Goal: Task Accomplishment & Management: Manage account settings

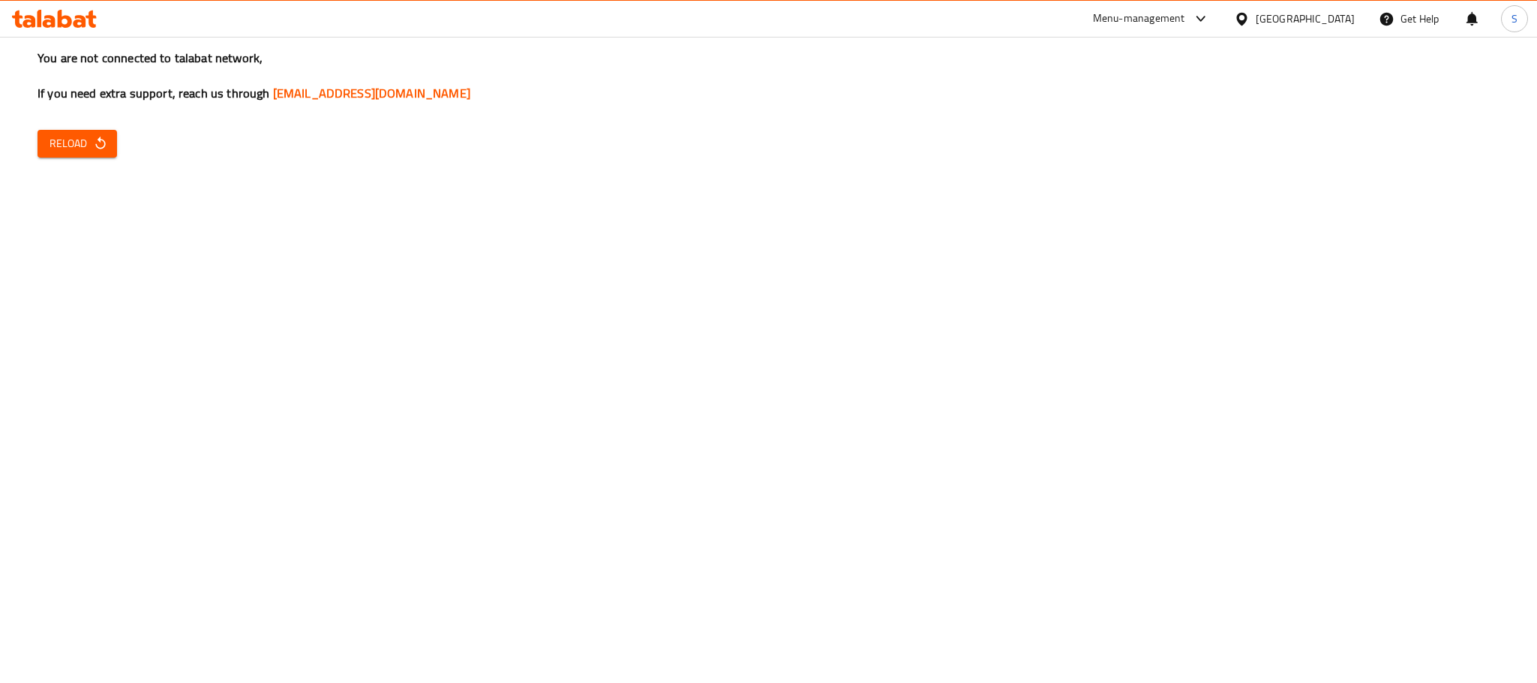
click at [81, 134] on span "Reload" at bounding box center [78, 143] width 56 height 19
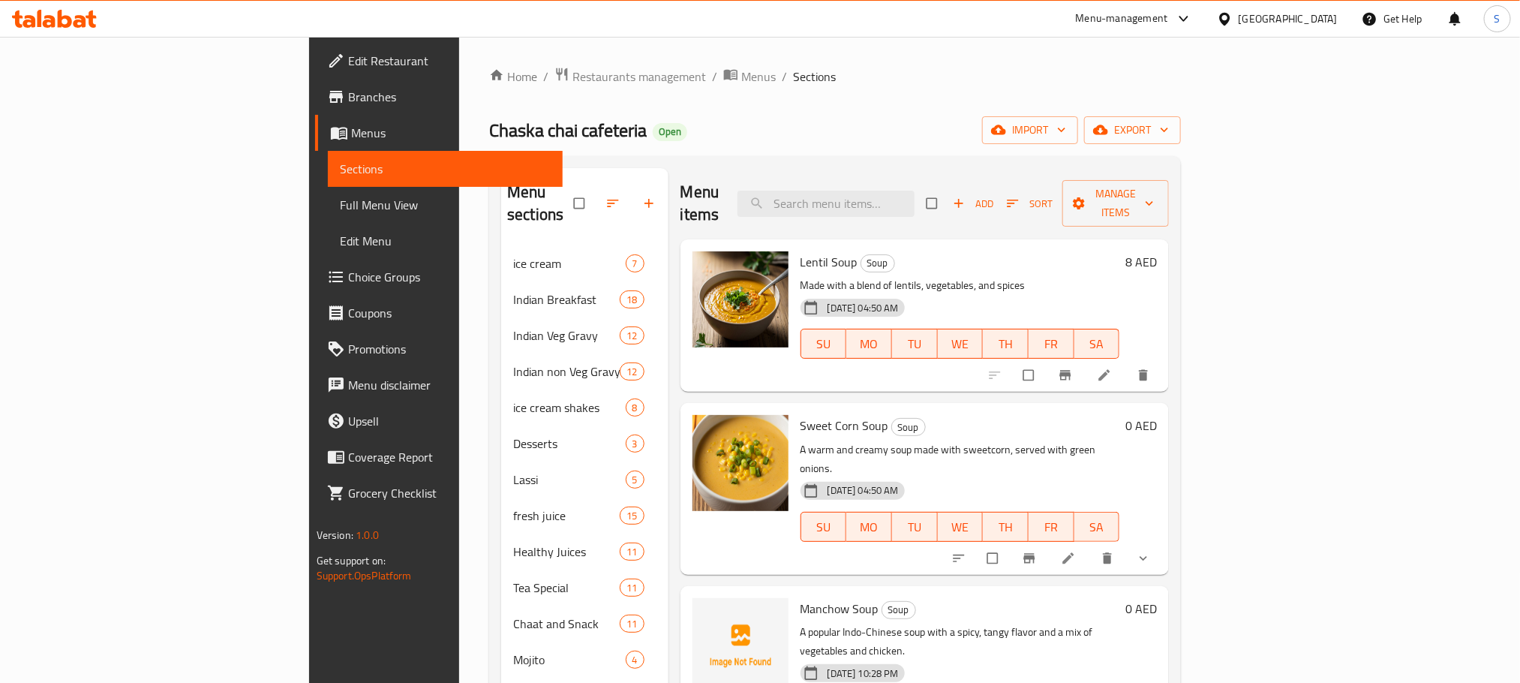
click at [1295, 25] on div "United Arab Emirates" at bounding box center [1288, 19] width 99 height 17
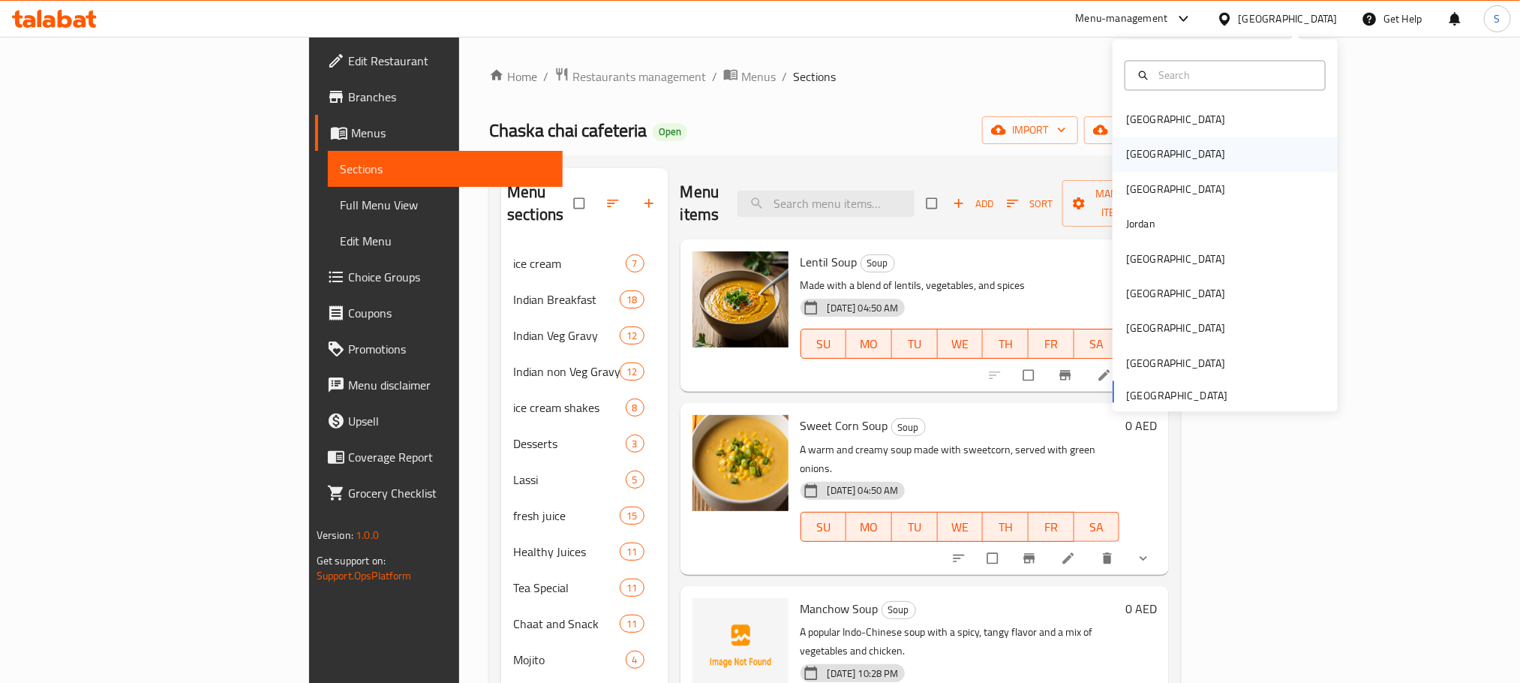
click at [1151, 151] on div "[GEOGRAPHIC_DATA]" at bounding box center [1225, 154] width 225 height 35
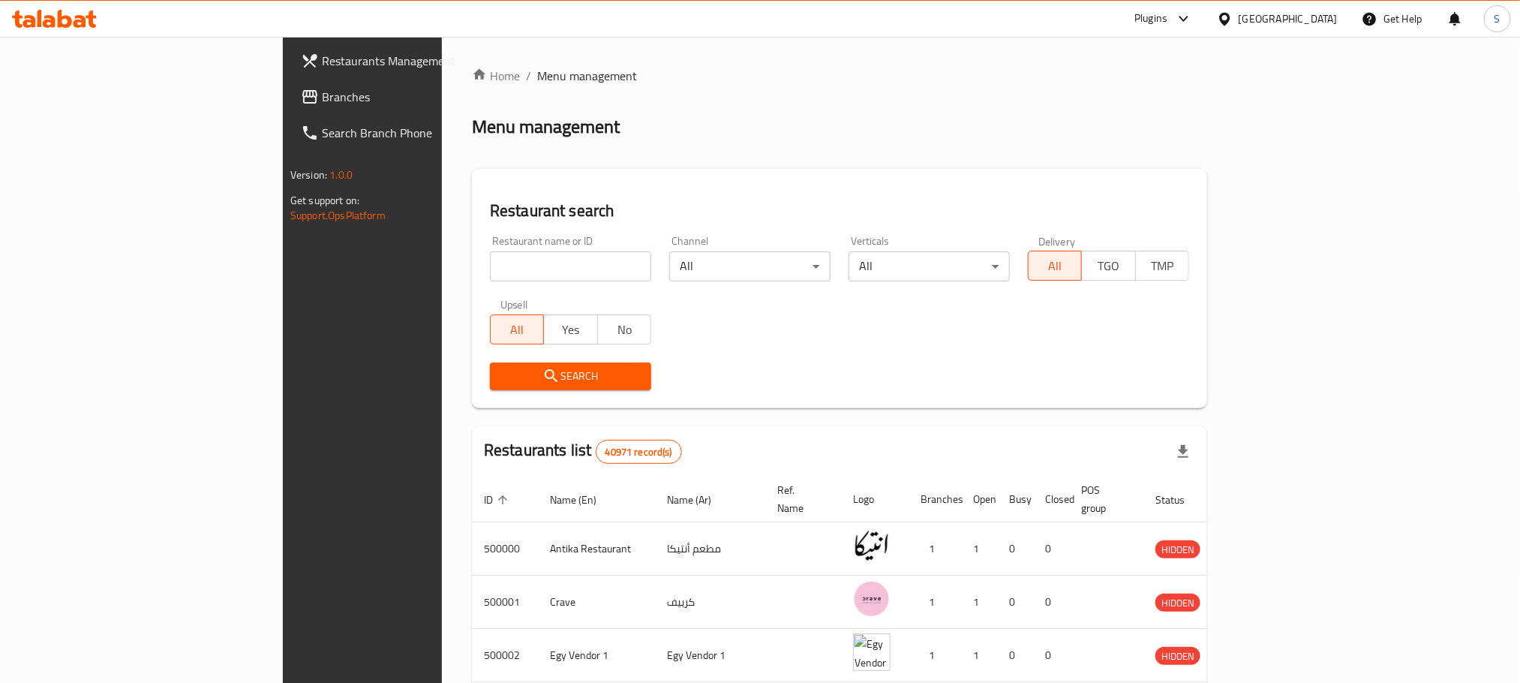
click at [322, 106] on span "Branches" at bounding box center [423, 97] width 203 height 18
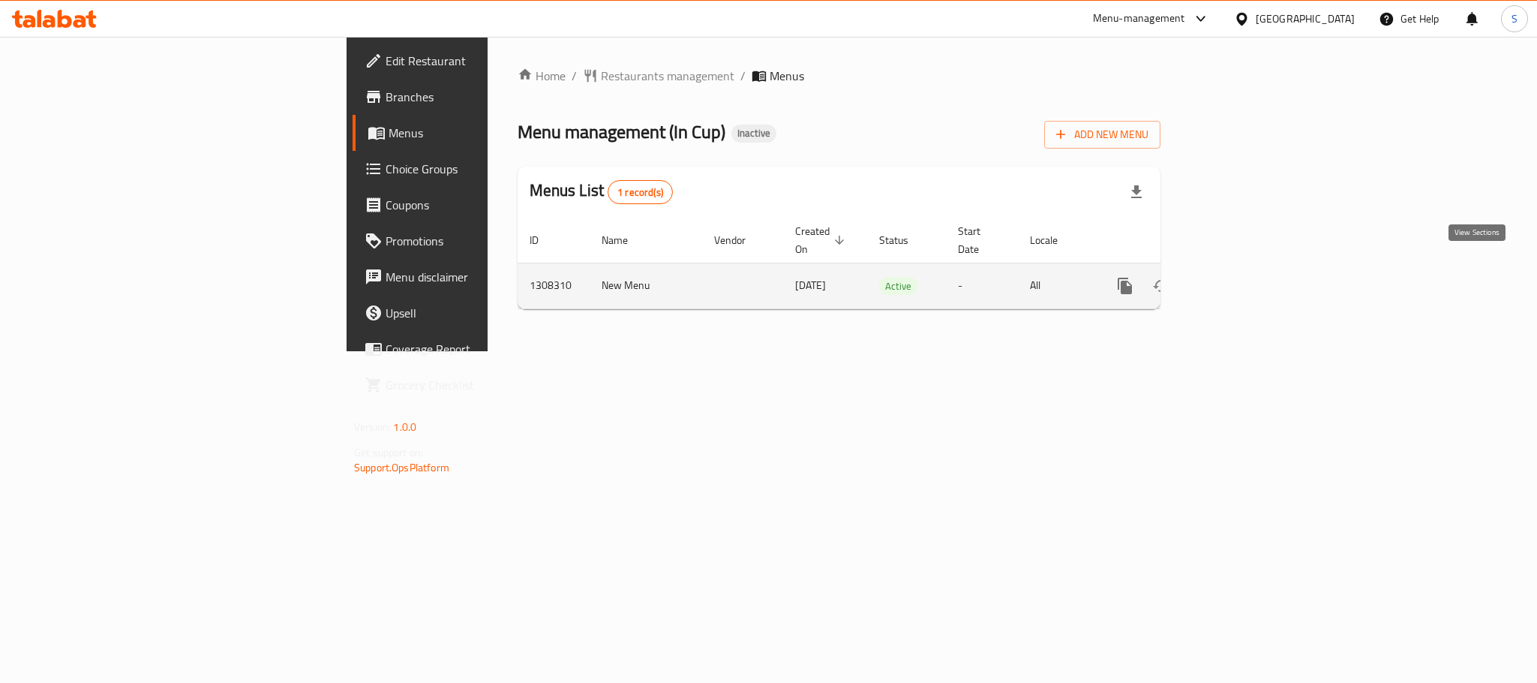
click at [1240, 279] on icon "enhanced table" at bounding box center [1234, 286] width 14 height 14
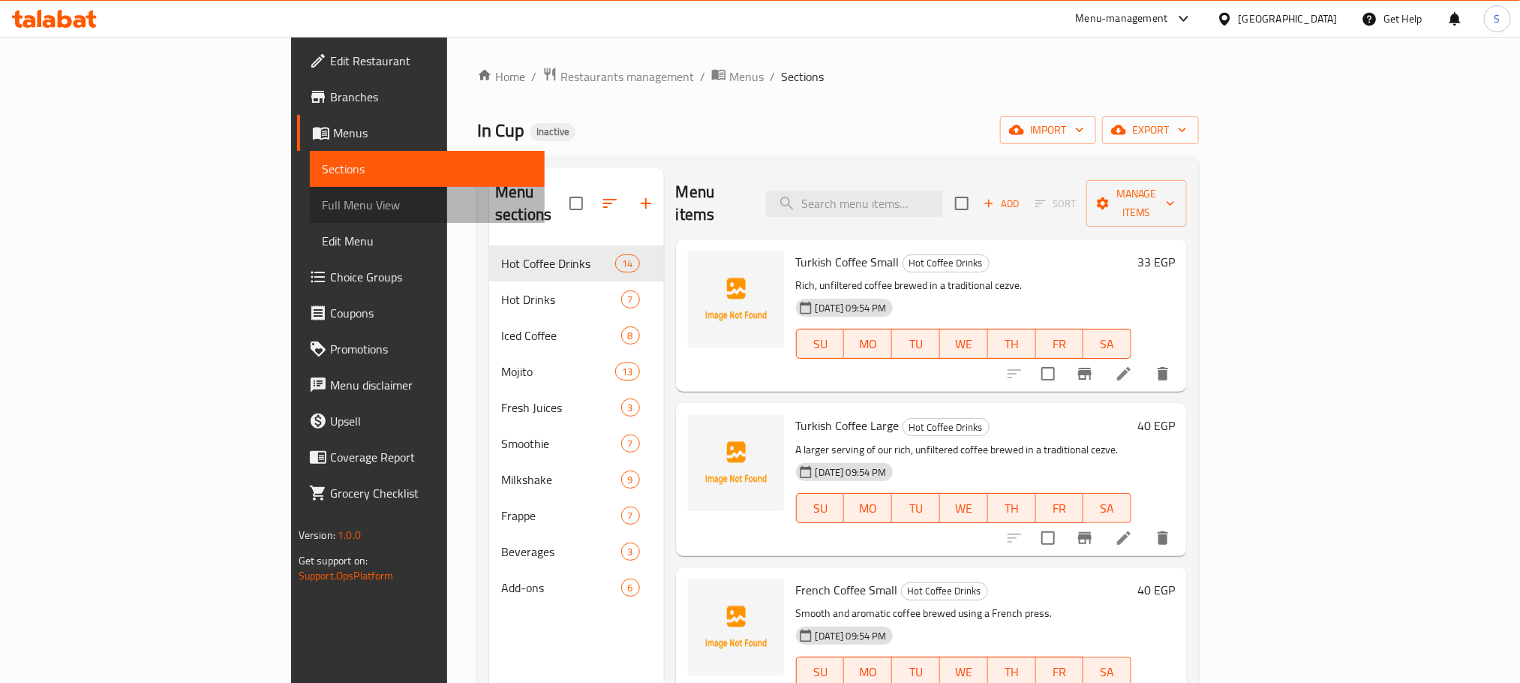
click at [310, 189] on link "Full Menu View" at bounding box center [427, 205] width 235 height 36
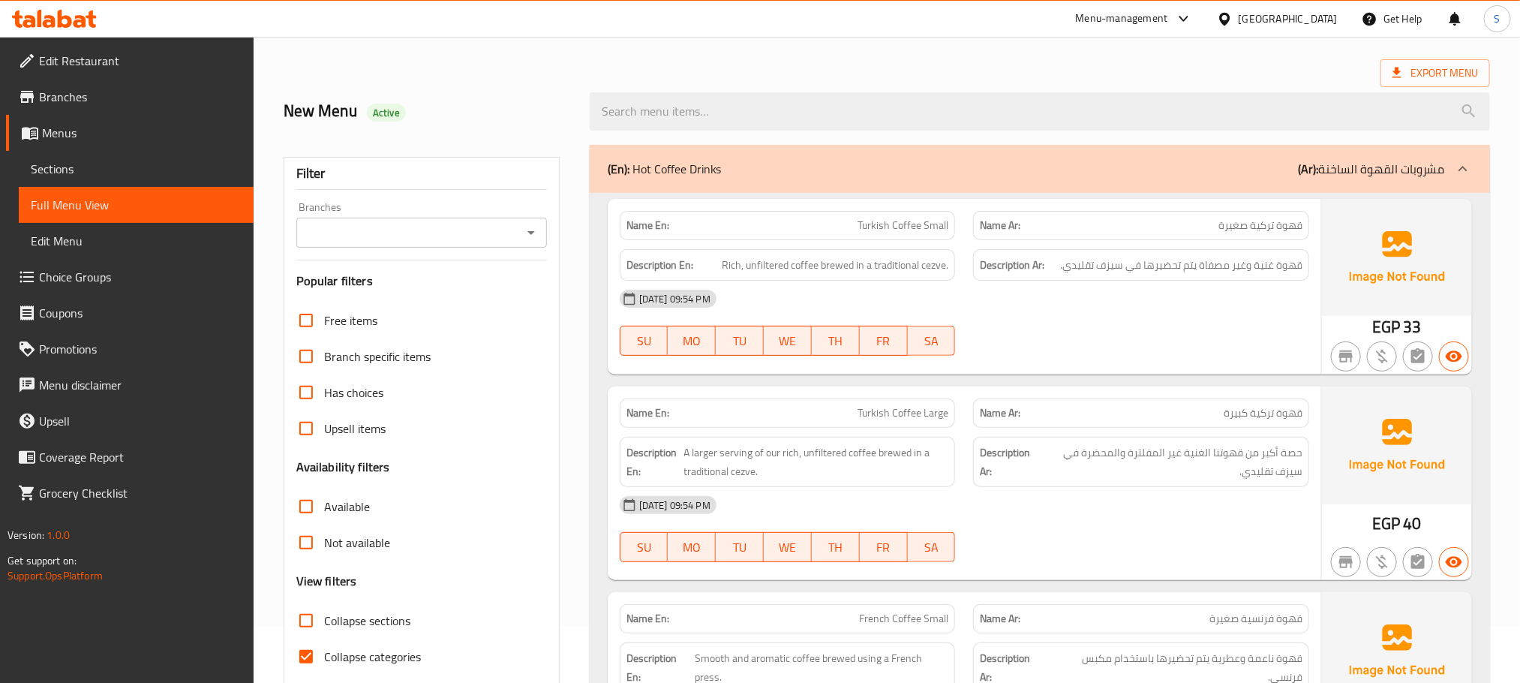
scroll to position [253, 0]
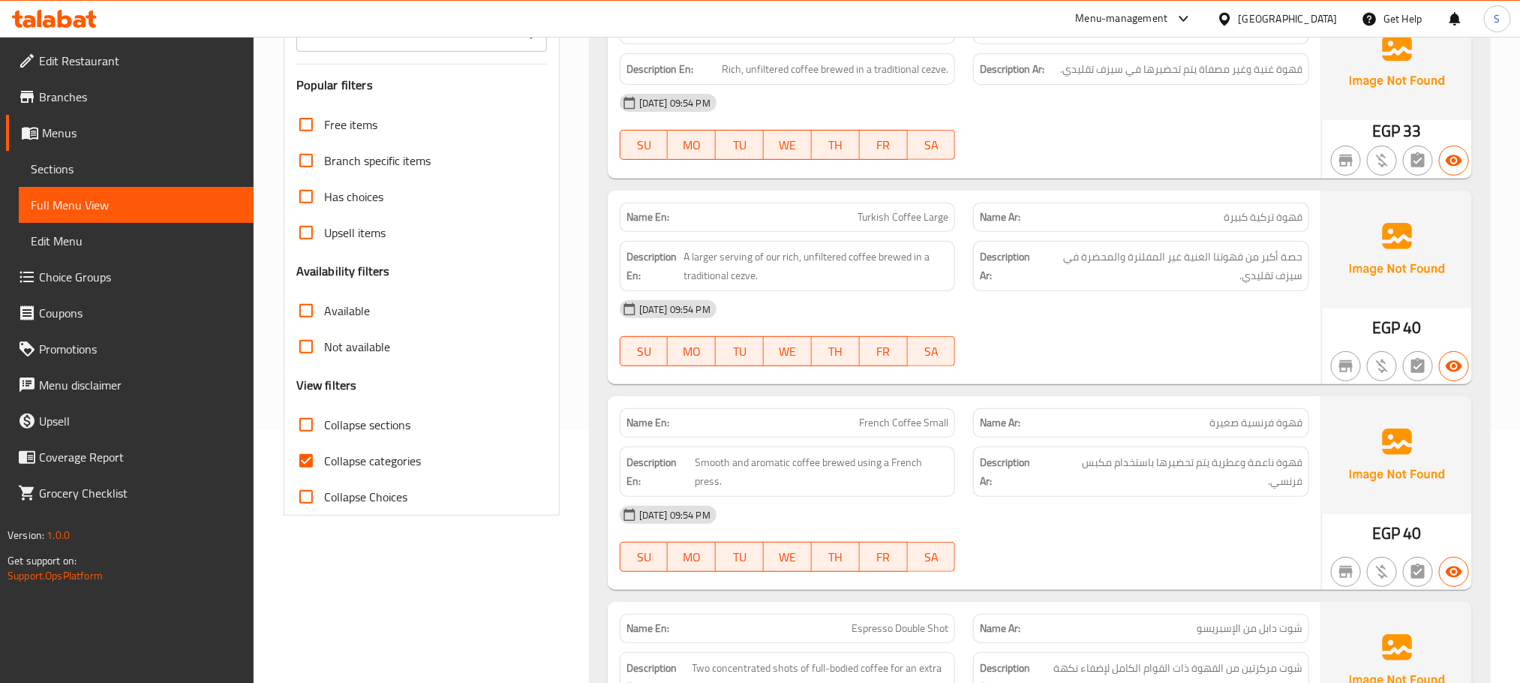
click at [302, 460] on input "Collapse categories" at bounding box center [306, 461] width 36 height 36
checkbox input "false"
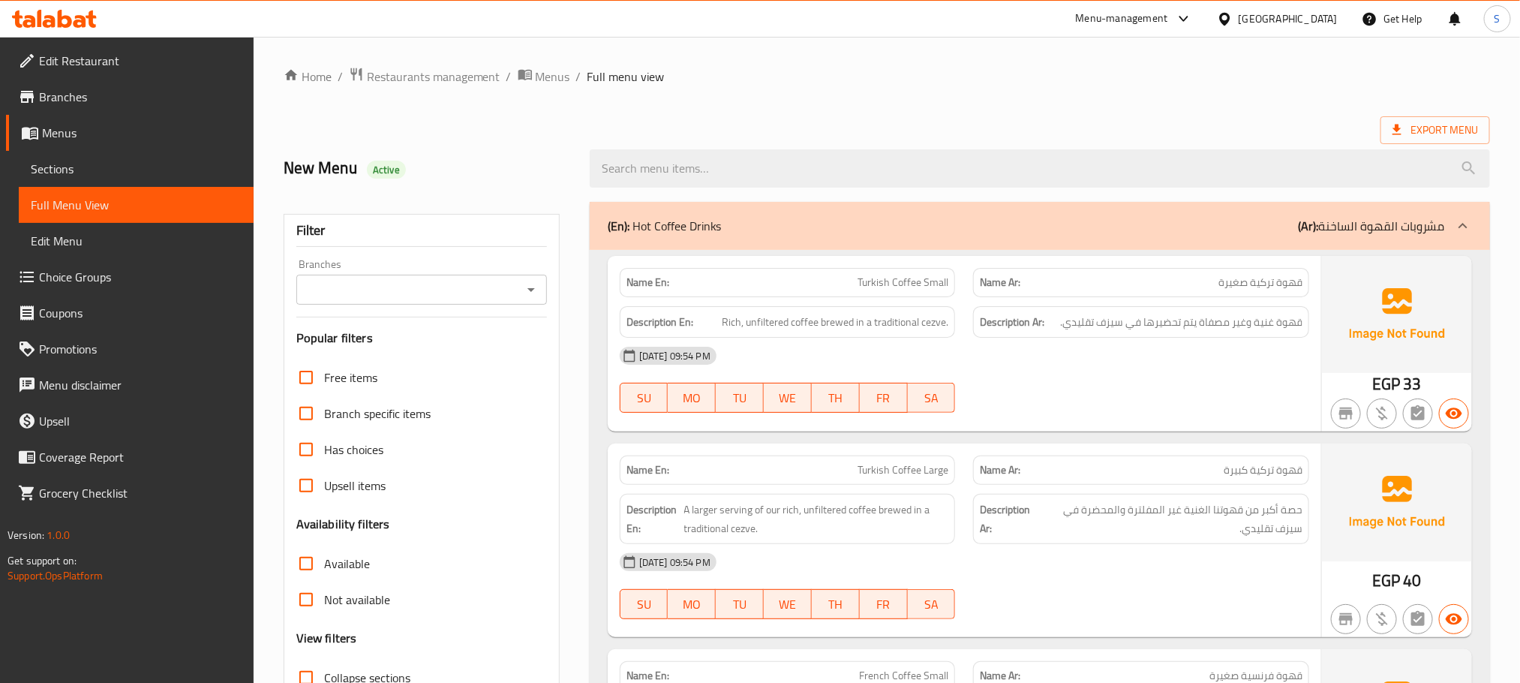
click at [642, 282] on strong "Name En:" at bounding box center [647, 283] width 43 height 16
copy strong "Name En:"
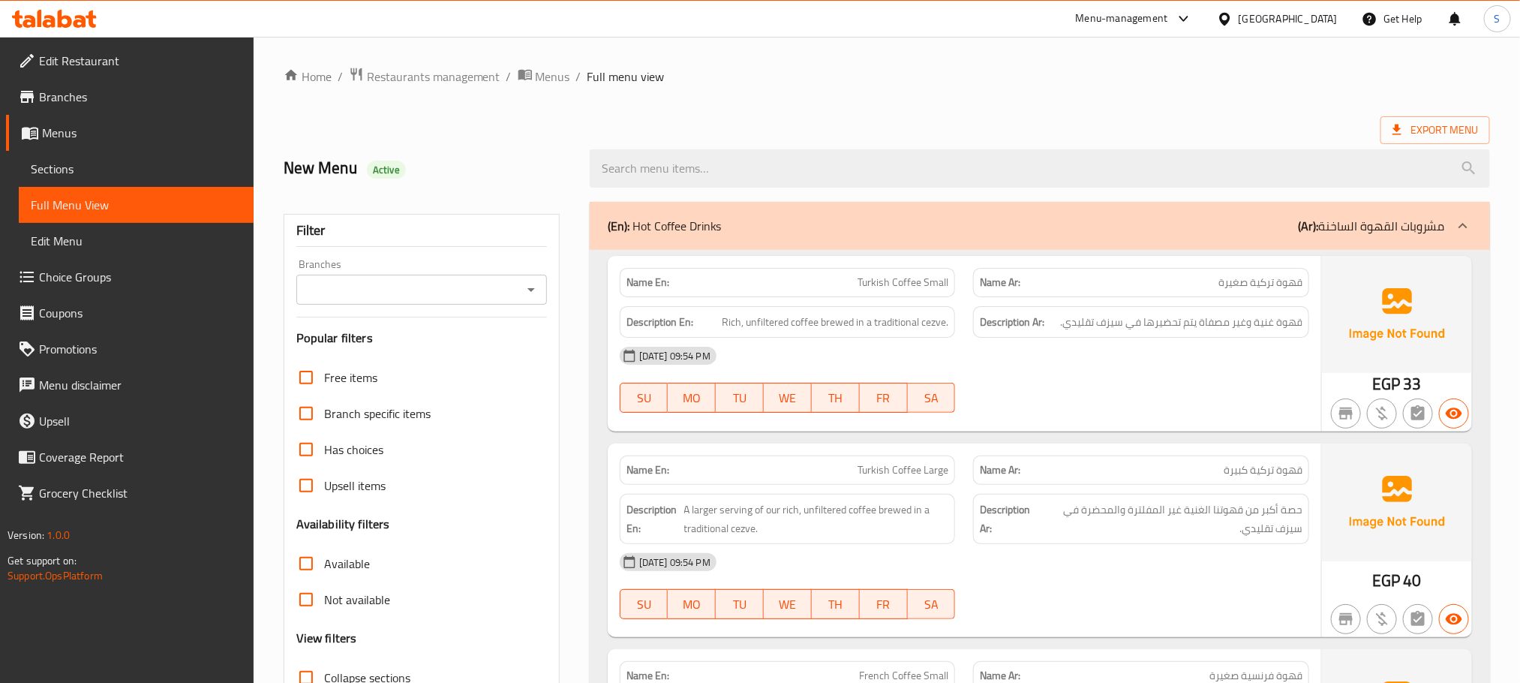
scroll to position [8935, 0]
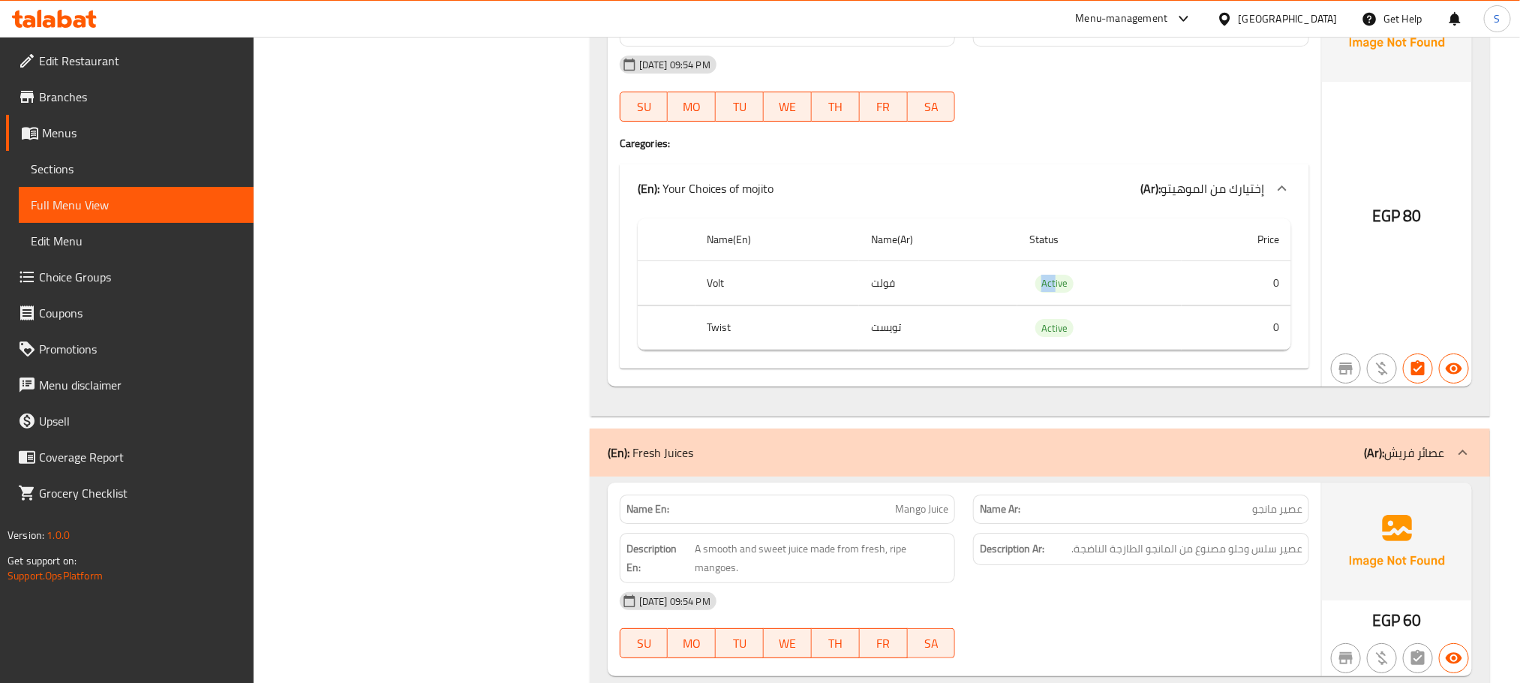
click at [419, 295] on div "Filter Branches Branches Popular filters Free items Branch specific items Has c…" at bounding box center [428, 156] width 306 height 17797
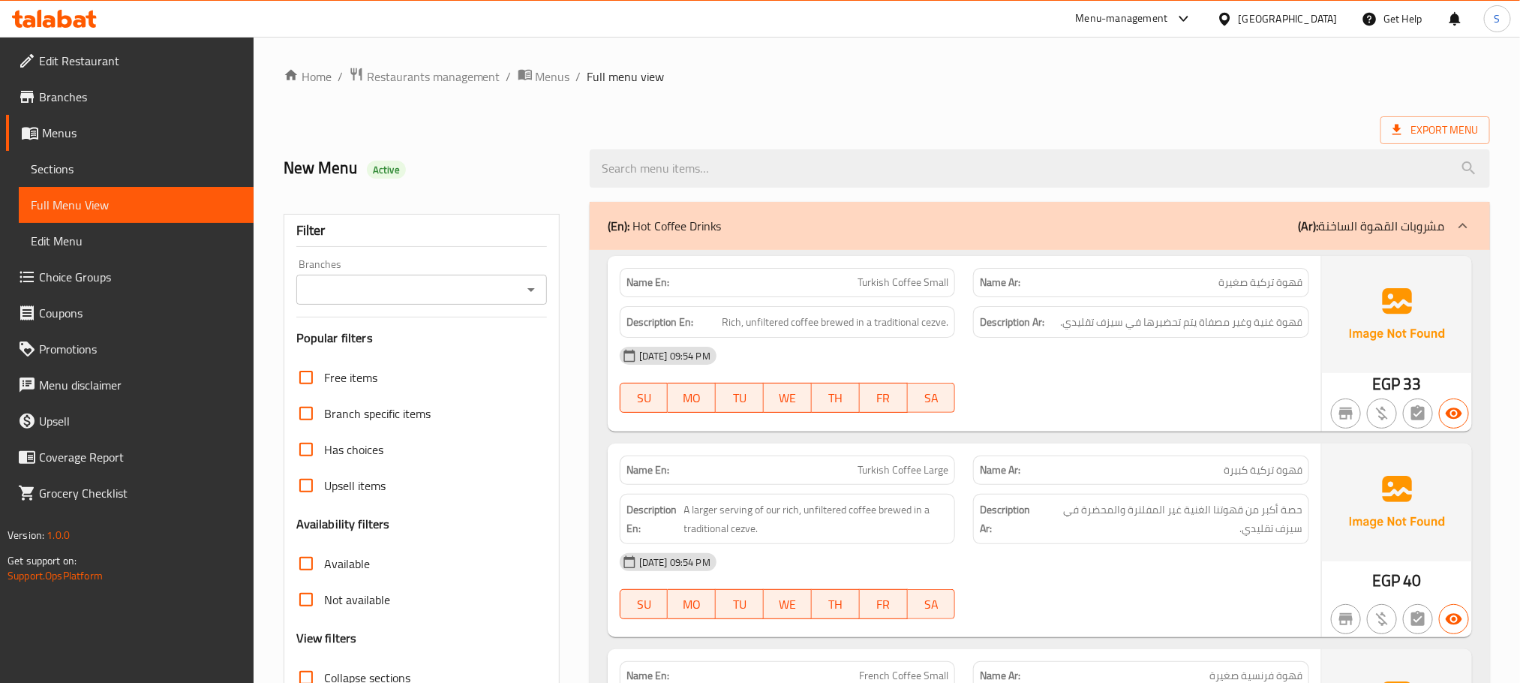
click at [72, 101] on span "Branches" at bounding box center [140, 97] width 203 height 18
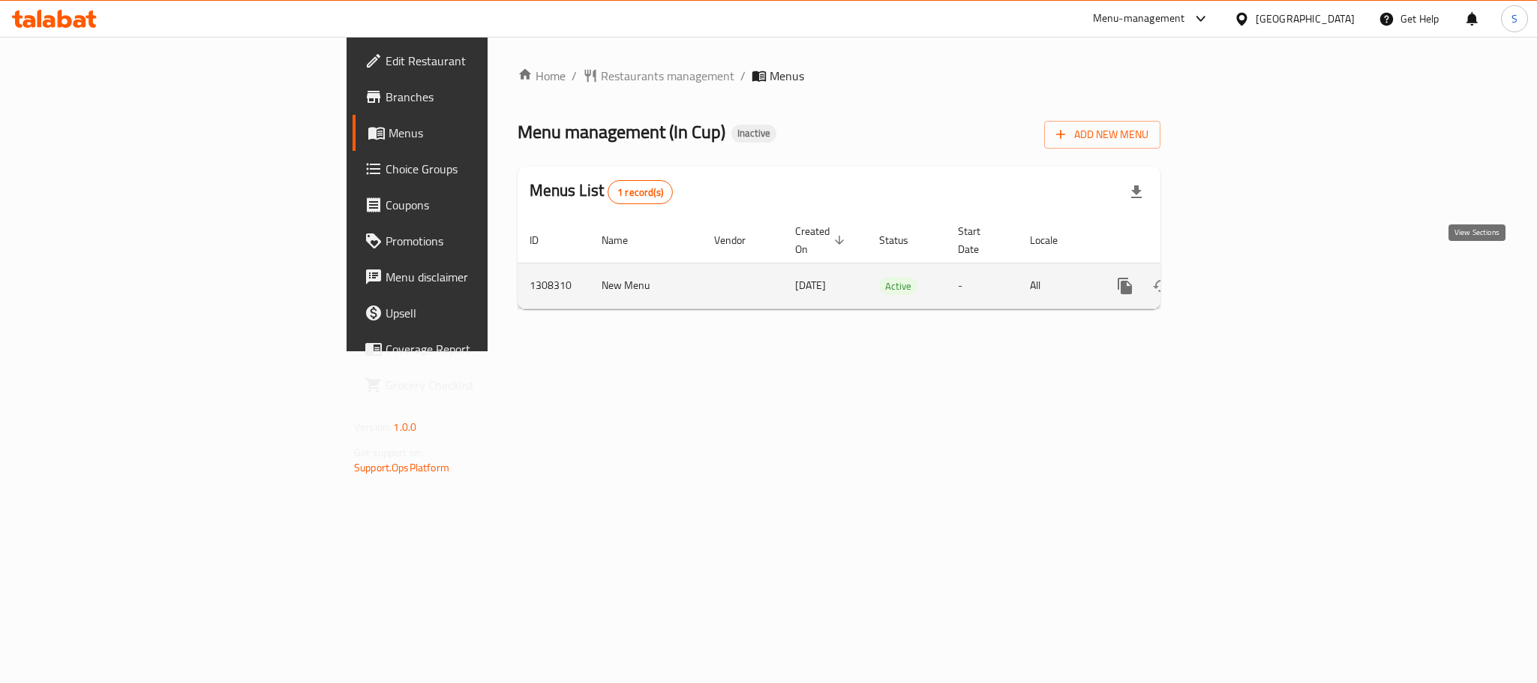
click at [1242, 277] on icon "enhanced table" at bounding box center [1233, 286] width 18 height 18
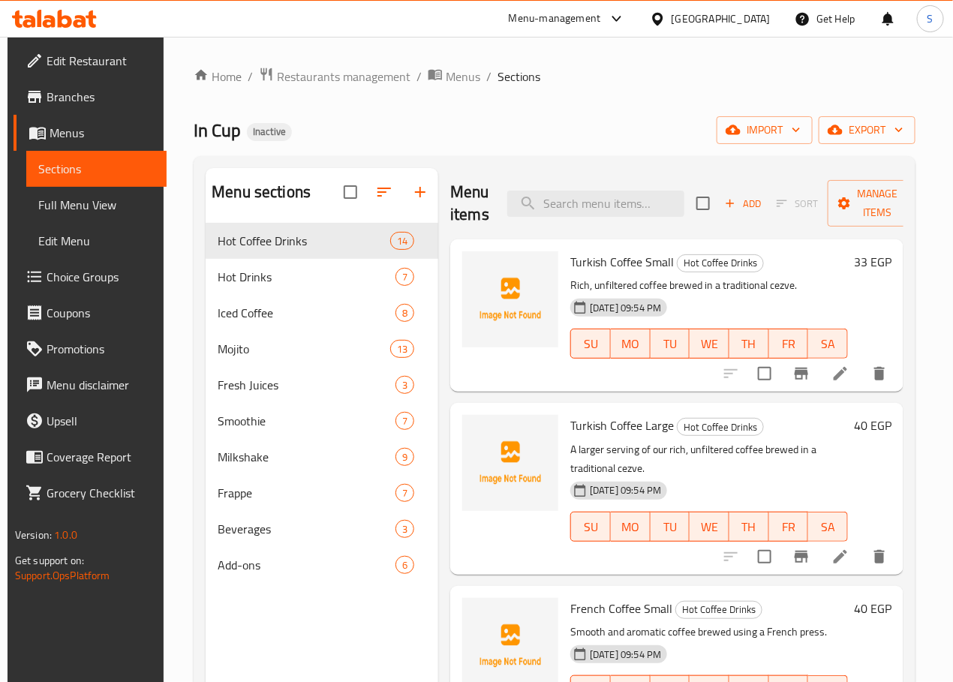
click at [820, 379] on li at bounding box center [840, 373] width 42 height 27
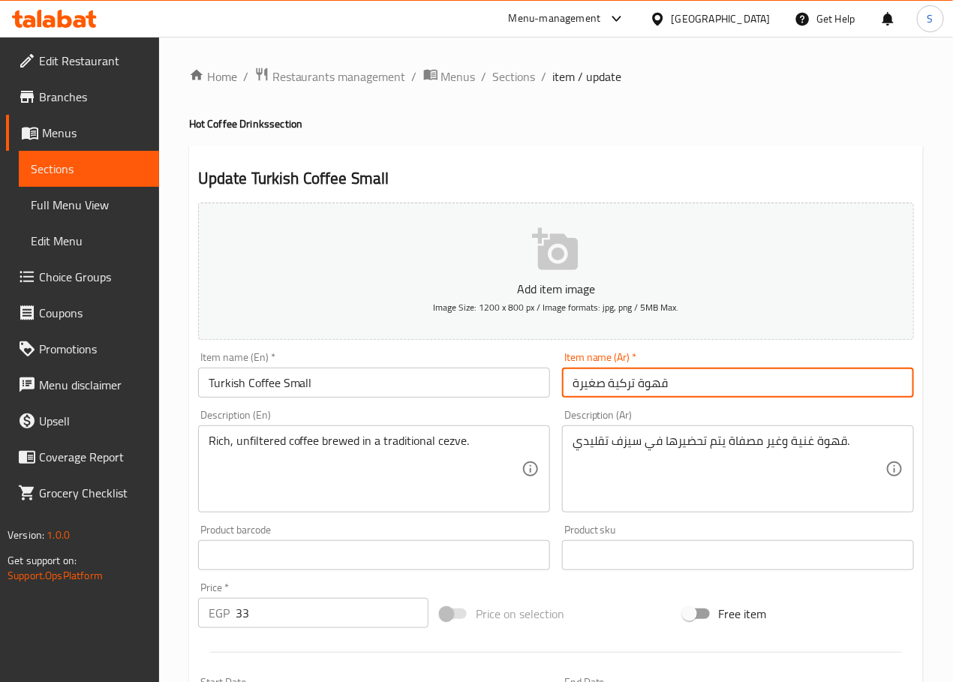
click at [574, 388] on input "قهوة تركية صغيرة" at bounding box center [738, 383] width 352 height 30
type input "قهوة تركية صغير"
click at [719, 446] on textarea "قهوة غنية وغير مصفاة يتم تحضيرها في سيزف تقليدي." at bounding box center [728, 469] width 313 height 71
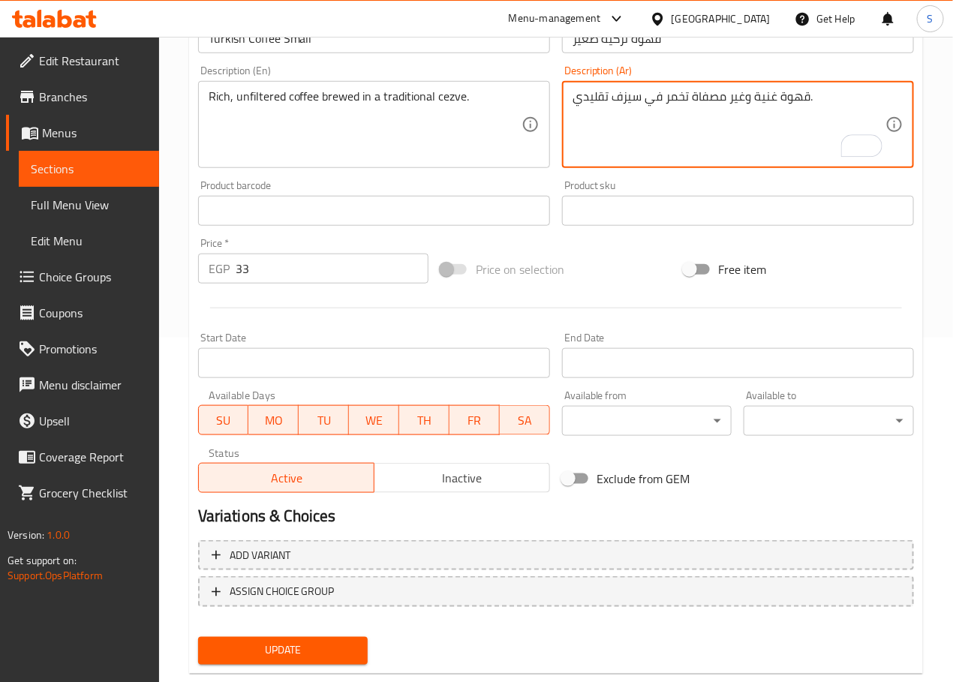
scroll to position [377, 0]
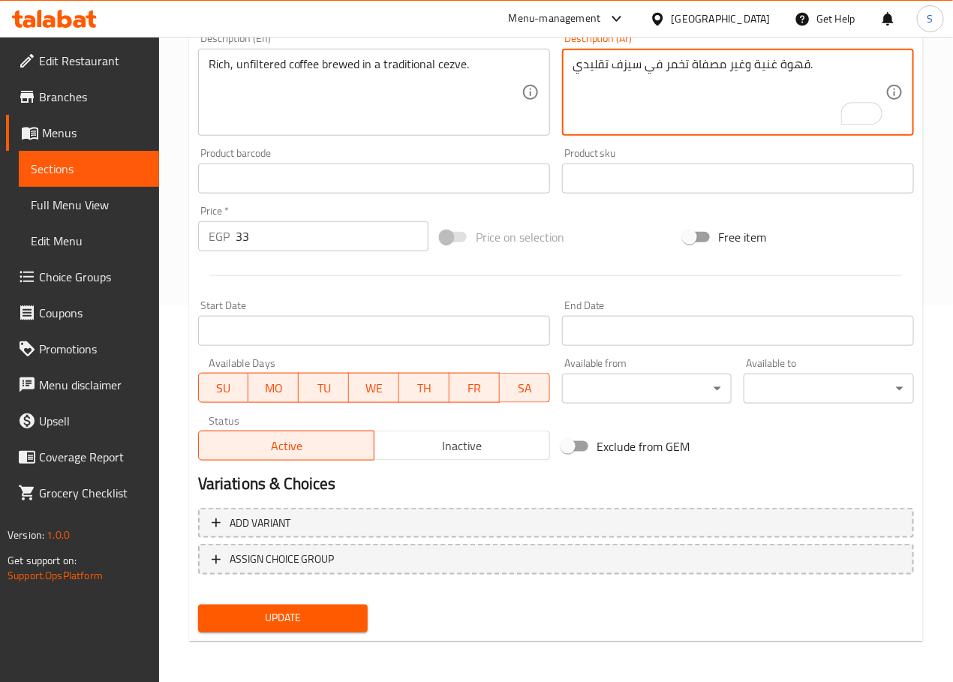
type textarea "قهوة غنية وغير مصفاة تخمر في سيزف تقليدي."
click at [322, 615] on span "Update" at bounding box center [283, 618] width 146 height 19
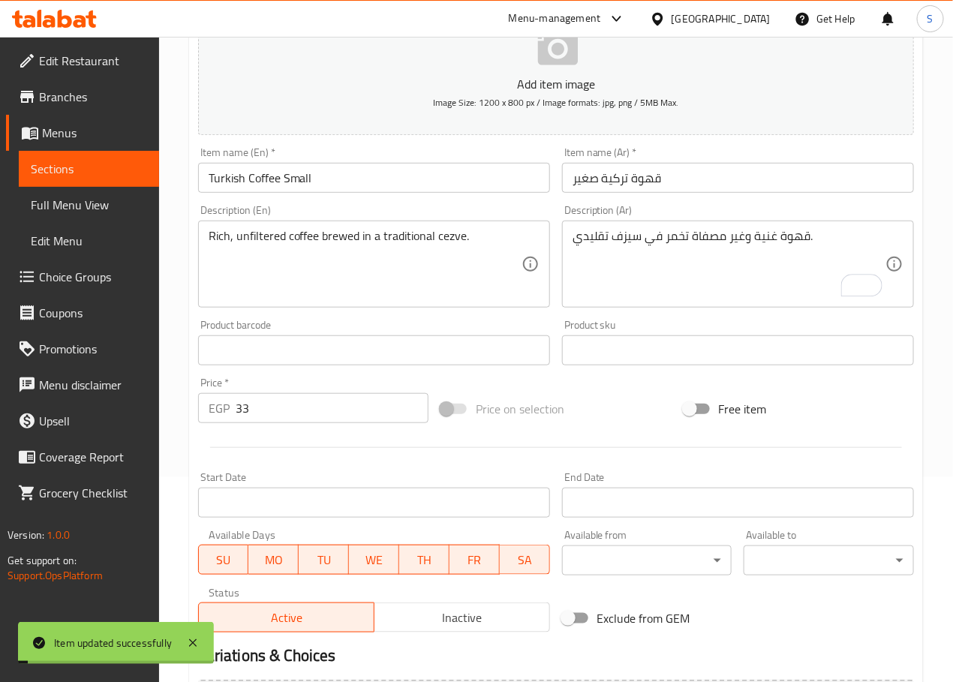
scroll to position [0, 0]
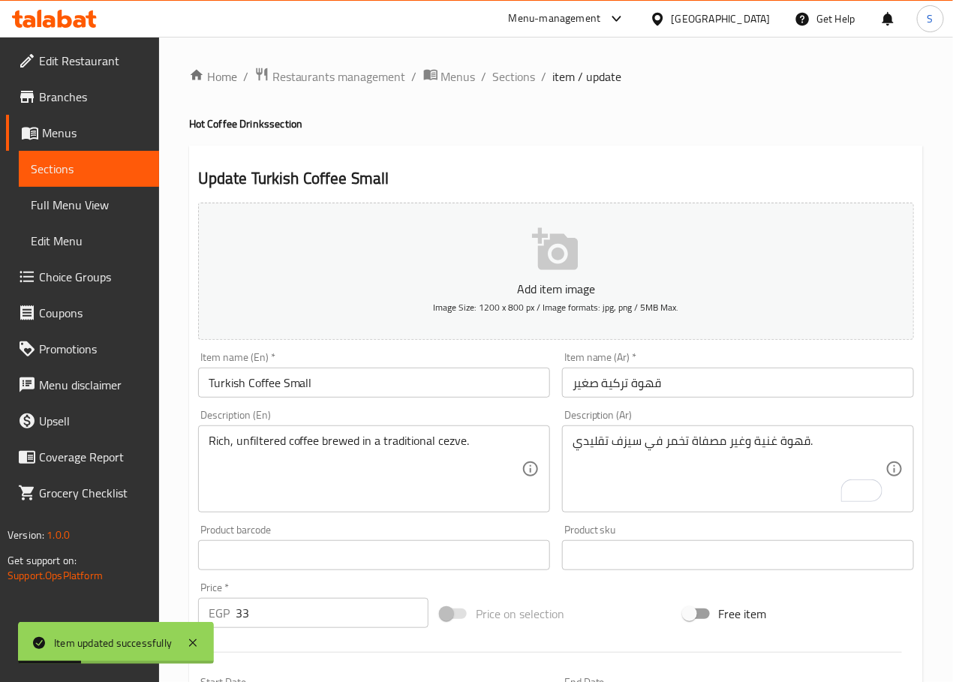
click at [340, 430] on div "Rich, unfiltered coffee brewed in a traditional cezve. Description (En)" at bounding box center [374, 468] width 352 height 87
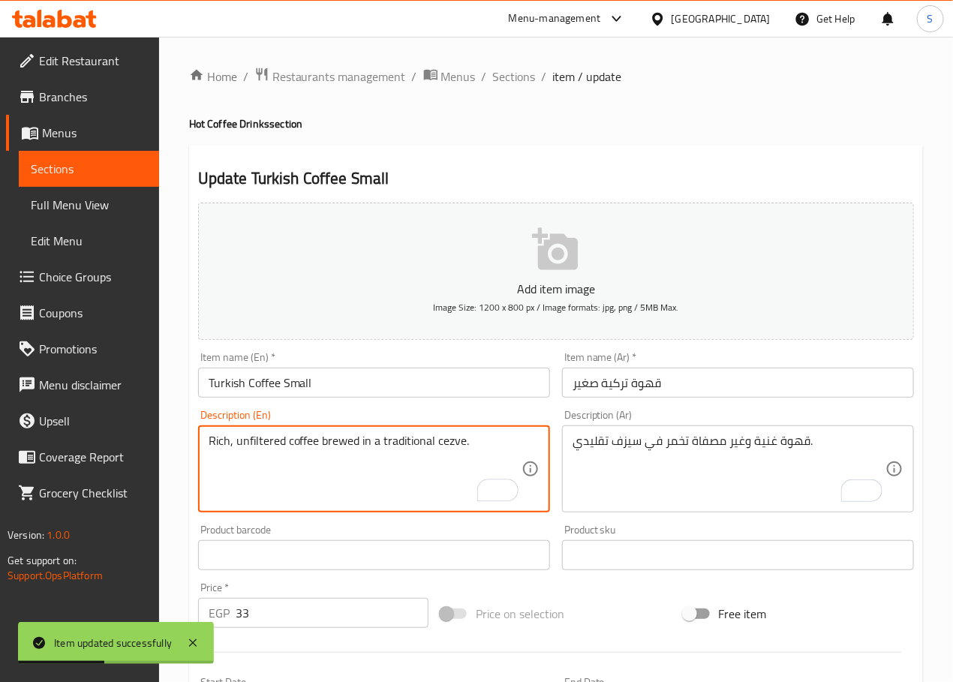
click at [342, 448] on textarea "Rich, unfiltered coffee brewed in a traditional cezve." at bounding box center [365, 469] width 313 height 71
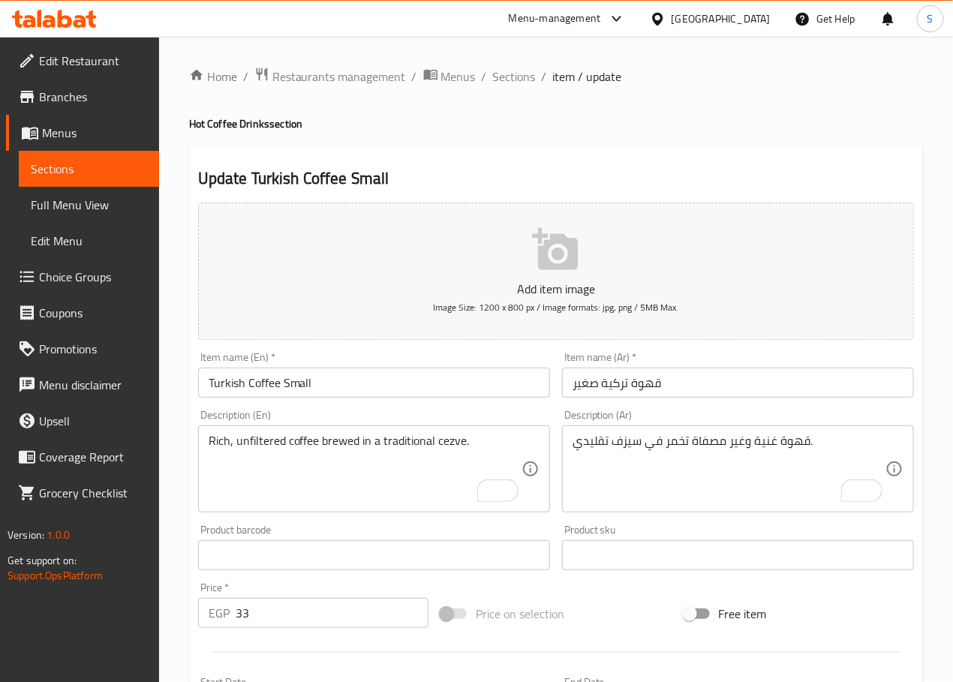
click at [359, 102] on div "Home / Restaurants management / Menus / Sections / item / update Hot Coffee Dri…" at bounding box center [556, 548] width 734 height 963
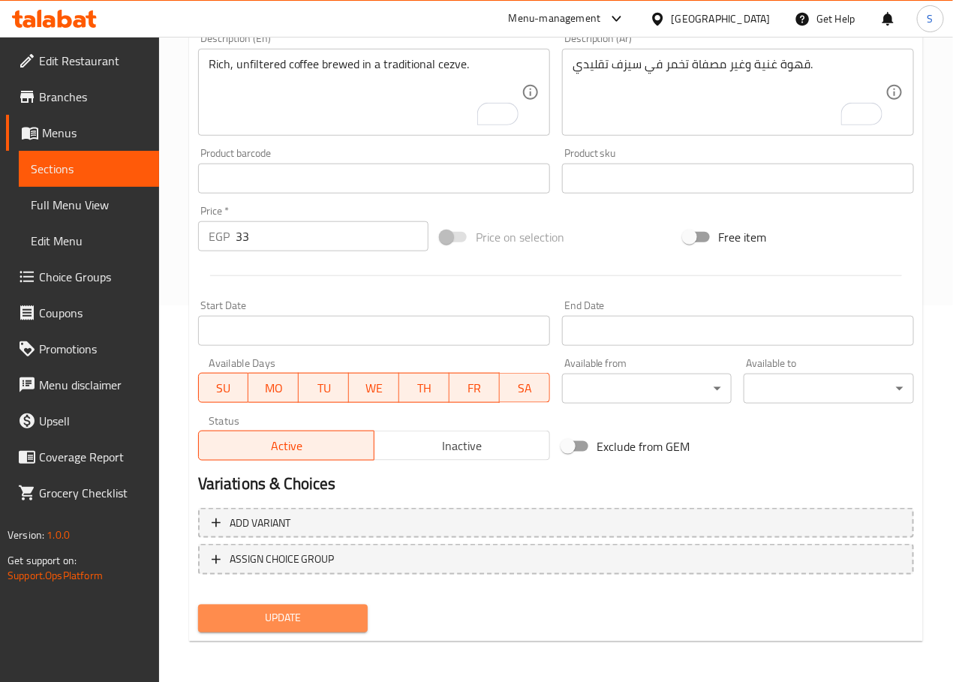
click at [343, 626] on button "Update" at bounding box center [283, 619] width 170 height 28
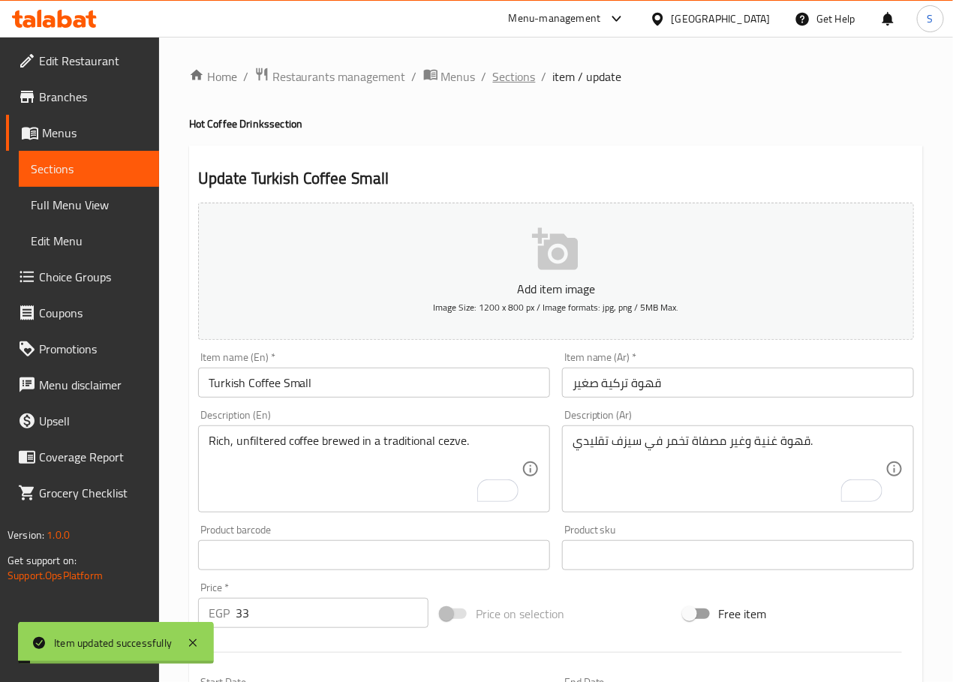
click at [521, 84] on span "Sections" at bounding box center [514, 77] width 43 height 18
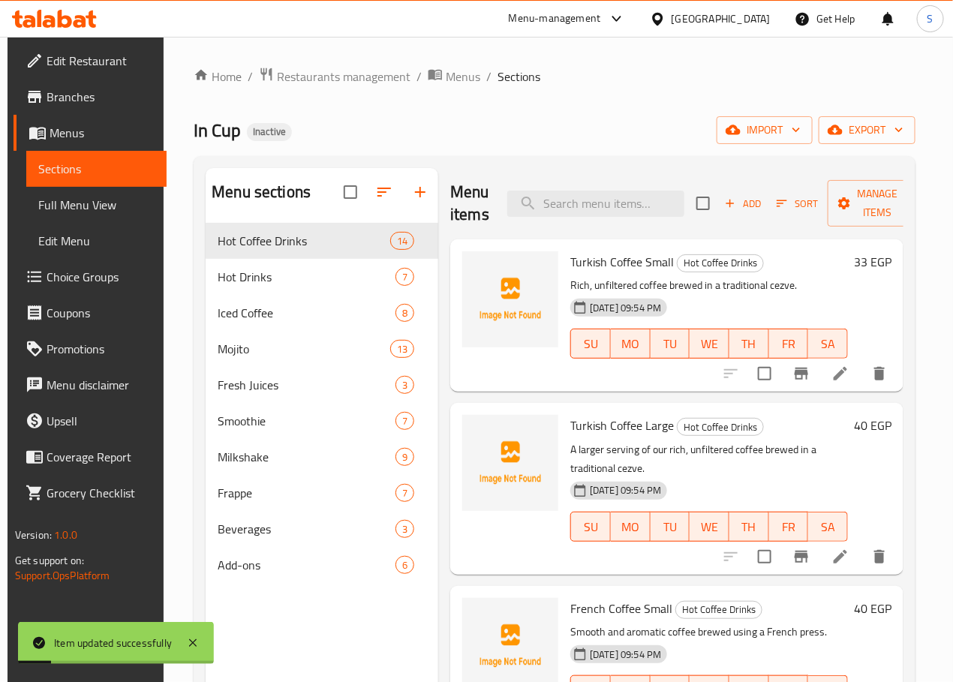
click at [835, 550] on icon at bounding box center [840, 557] width 14 height 14
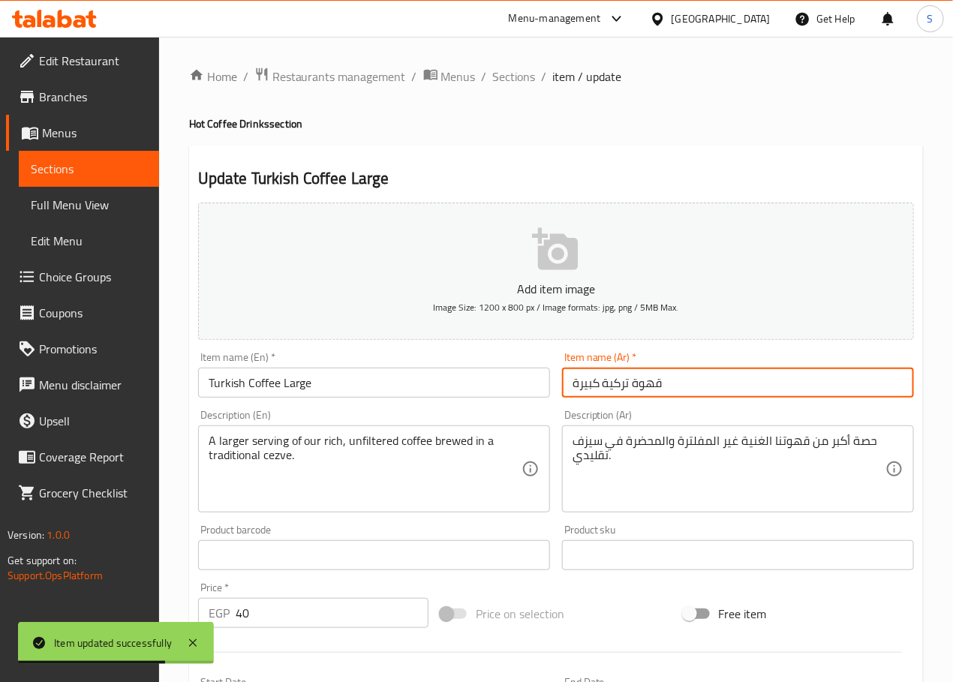
click at [604, 386] on input "قهوة تركية كبيرة" at bounding box center [738, 383] width 352 height 30
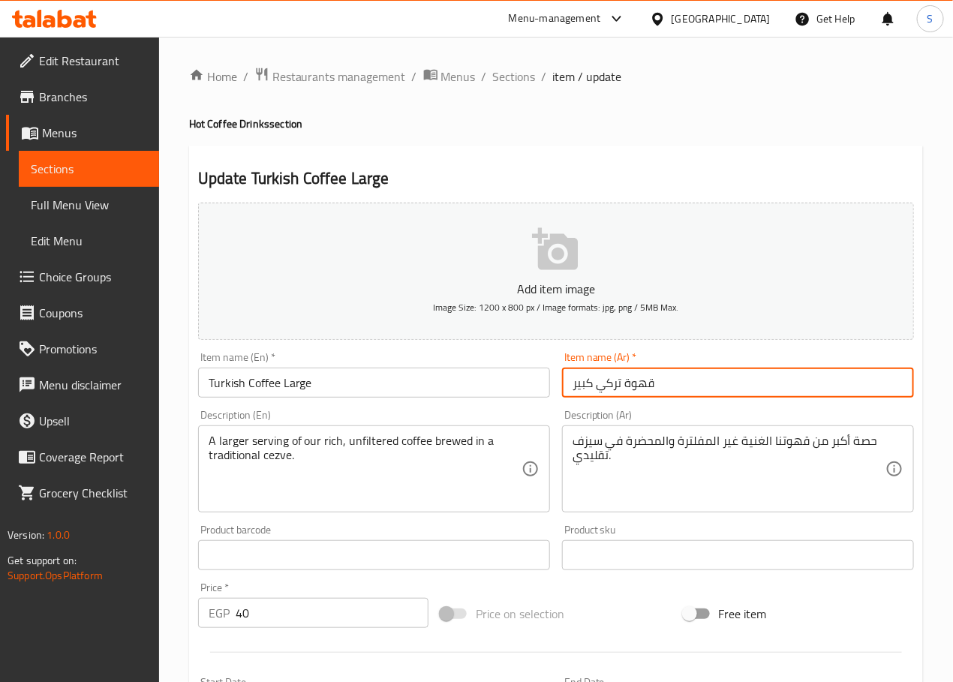
type input "قهوة تركي كبير"
click at [659, 443] on textarea "حصة أكبر من قهوتنا الغنية غير المفلترة والمحضرة في سيزف تقليدي." at bounding box center [728, 469] width 313 height 71
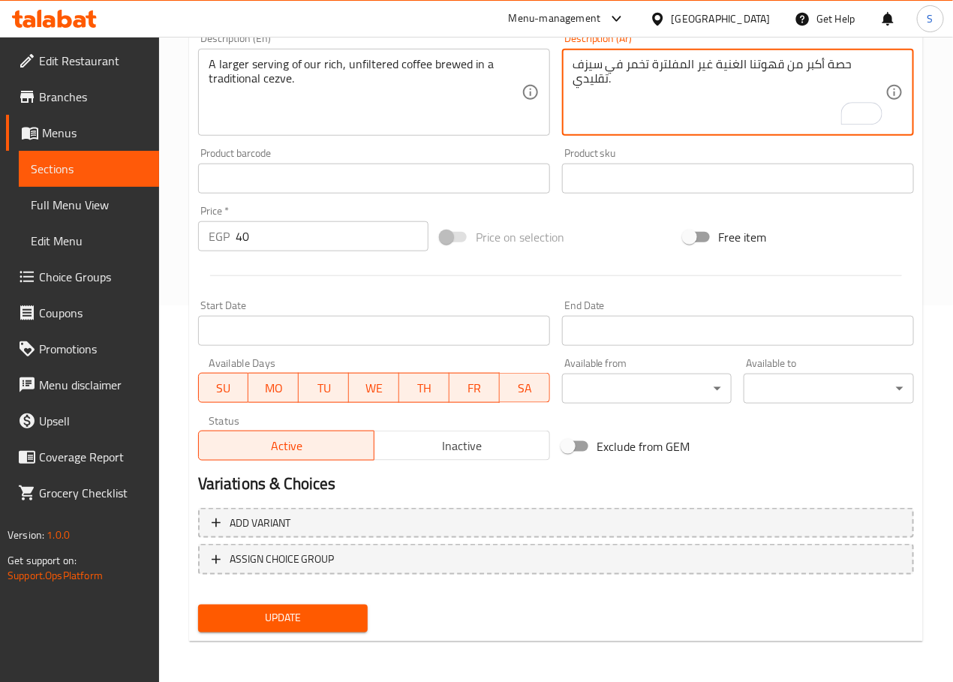
type textarea "حصة أكبر من قهوتنا الغنية غير المفلترة تخمر في سيزف تقليدي."
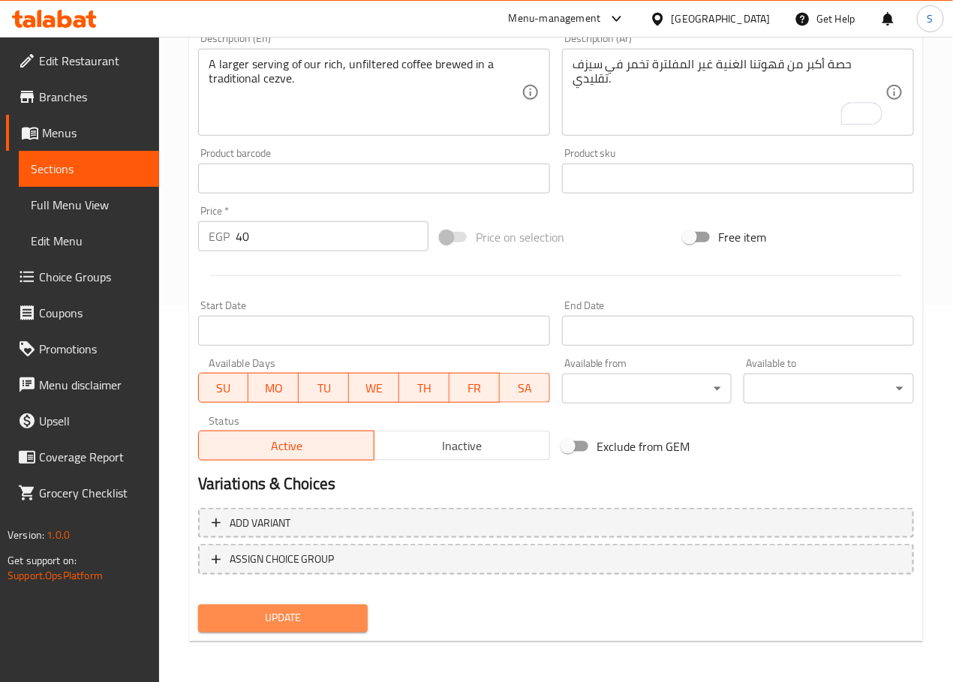
click at [305, 609] on span "Update" at bounding box center [283, 618] width 146 height 19
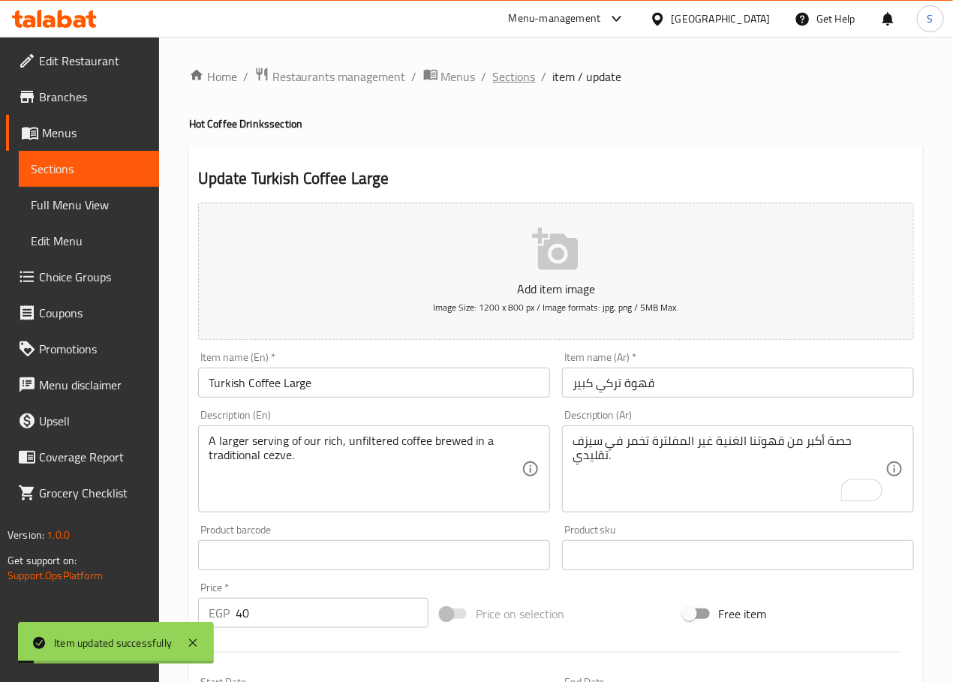
click at [518, 70] on span "Sections" at bounding box center [514, 77] width 43 height 18
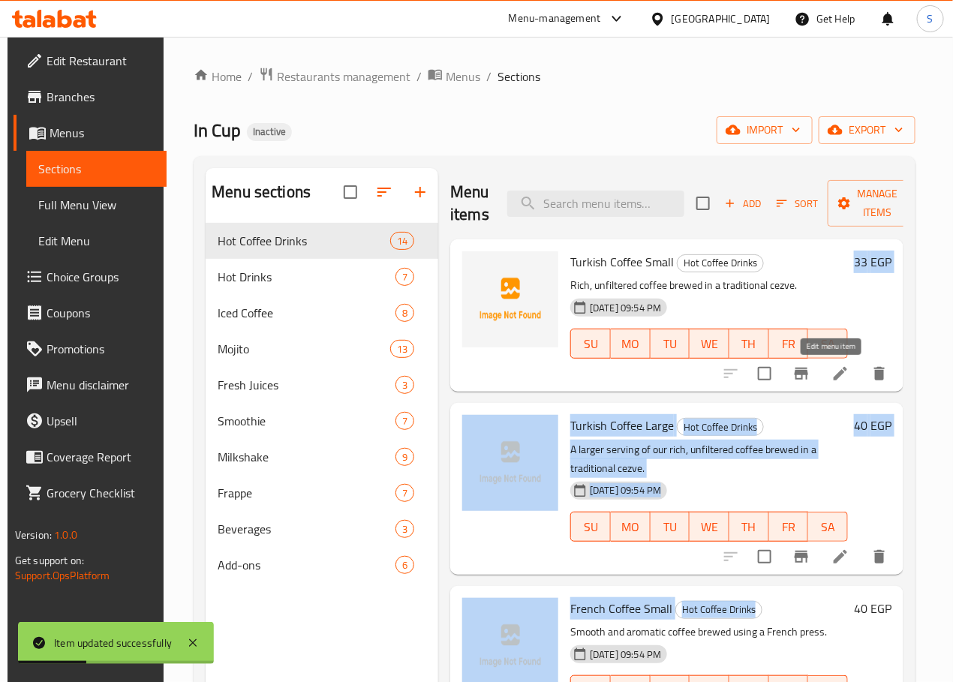
drag, startPoint x: 799, startPoint y: 559, endPoint x: 822, endPoint y: 377, distance: 183.8
click at [822, 377] on div "Menu items Add Sort Manage items Turkish Coffee Small Hot Coffee Drinks Rich, u…" at bounding box center [670, 509] width 465 height 682
click at [831, 377] on icon at bounding box center [840, 374] width 18 height 18
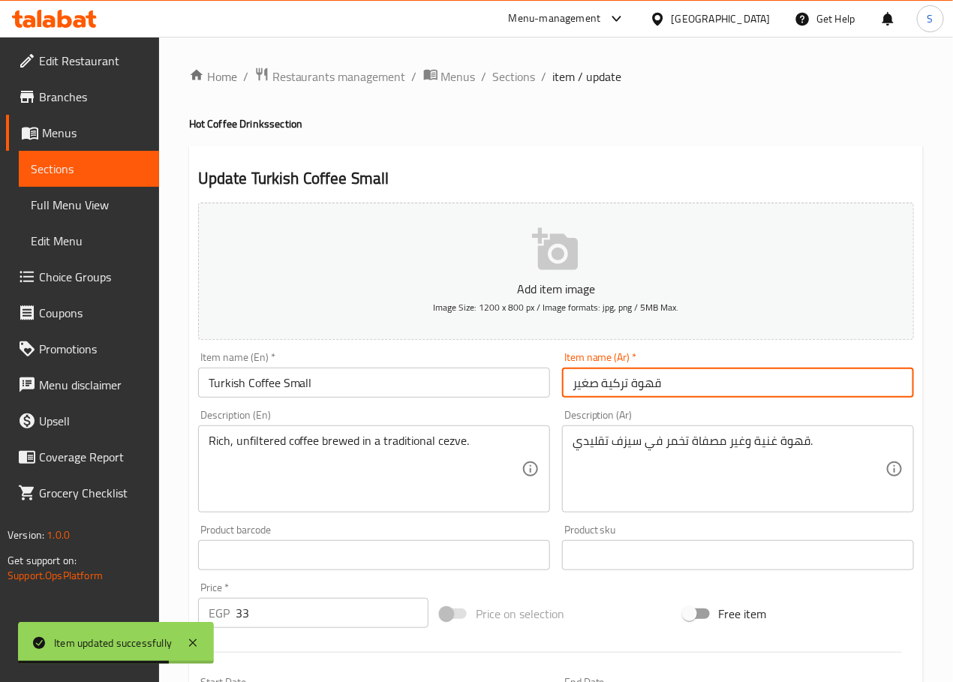
click at [603, 386] on input "قهوة تركية صغير" at bounding box center [738, 383] width 352 height 30
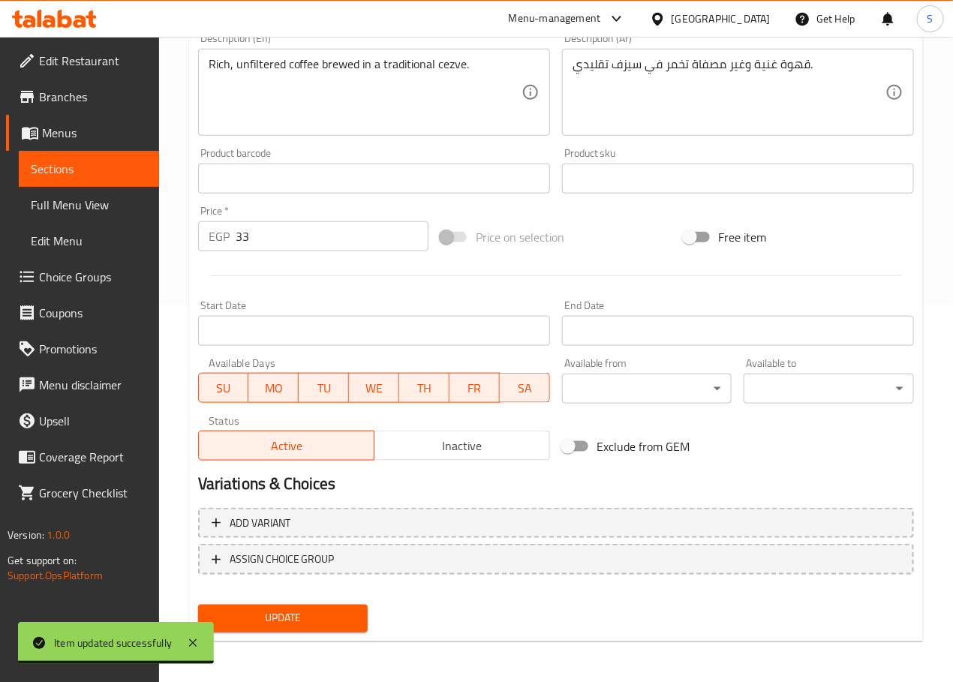
type input "قهوة تركي صغير"
click at [266, 609] on span "Update" at bounding box center [283, 618] width 146 height 19
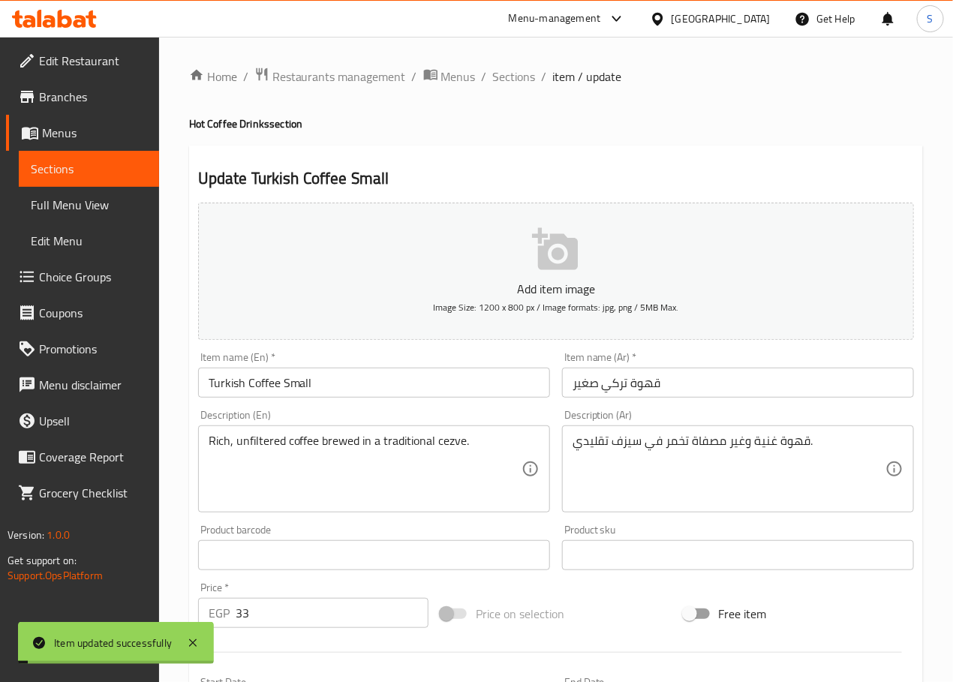
click at [521, 52] on div "Home / Restaurants management / Menus / Sections / item / update Hot Coffee Dri…" at bounding box center [556, 548] width 794 height 1023
click at [516, 63] on div "Home / Restaurants management / Menus / Sections / item / update Hot Coffee Dri…" at bounding box center [556, 548] width 794 height 1023
click at [516, 71] on span "Sections" at bounding box center [514, 77] width 43 height 18
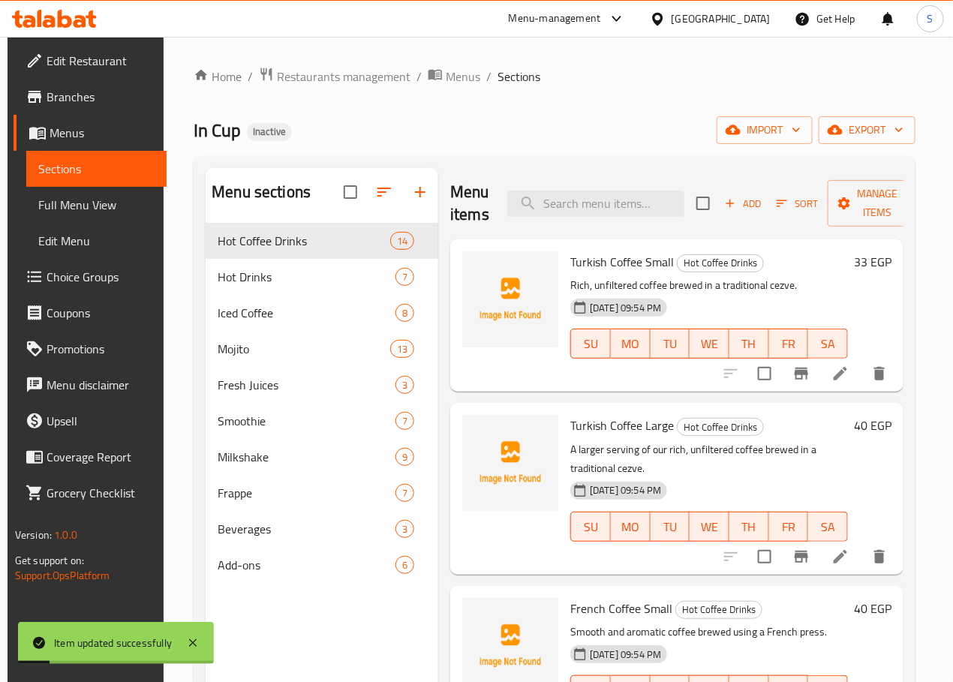
scroll to position [81, 0]
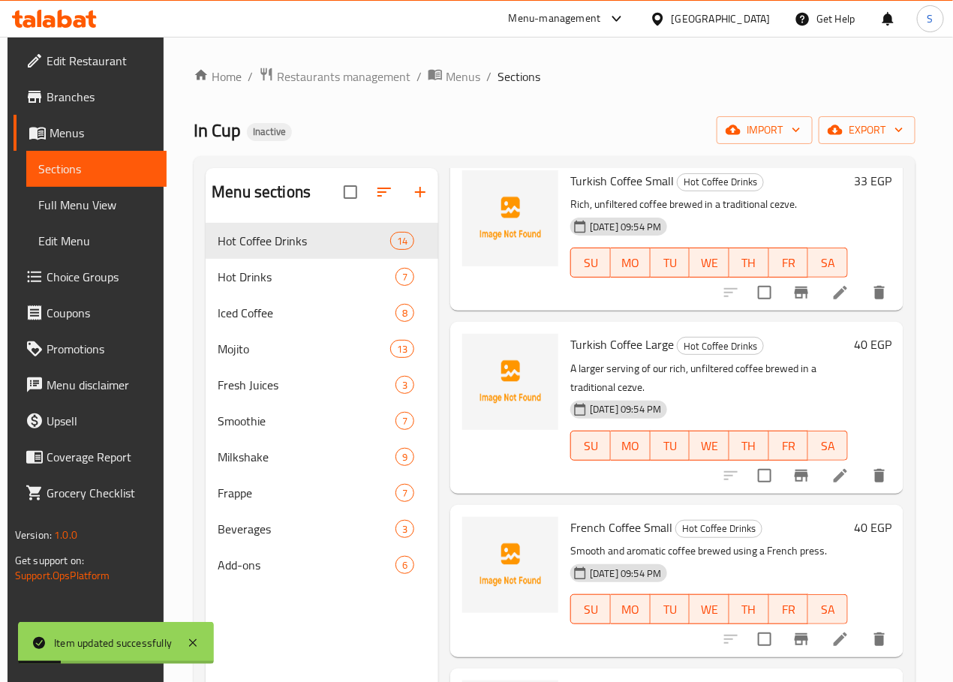
click at [829, 637] on div at bounding box center [805, 639] width 185 height 36
click at [833, 632] on icon at bounding box center [840, 639] width 14 height 14
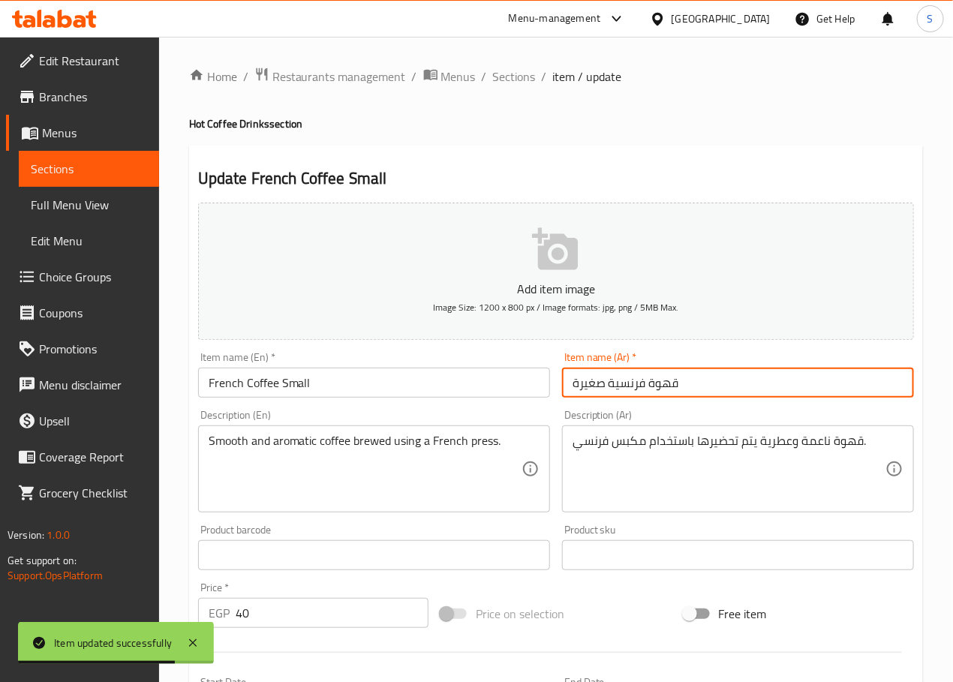
drag, startPoint x: 581, startPoint y: 385, endPoint x: 572, endPoint y: 386, distance: 8.3
click at [572, 386] on input "قهوة فرنسية صغيرة" at bounding box center [738, 383] width 352 height 30
type input "قهوة فرنسية صغير"
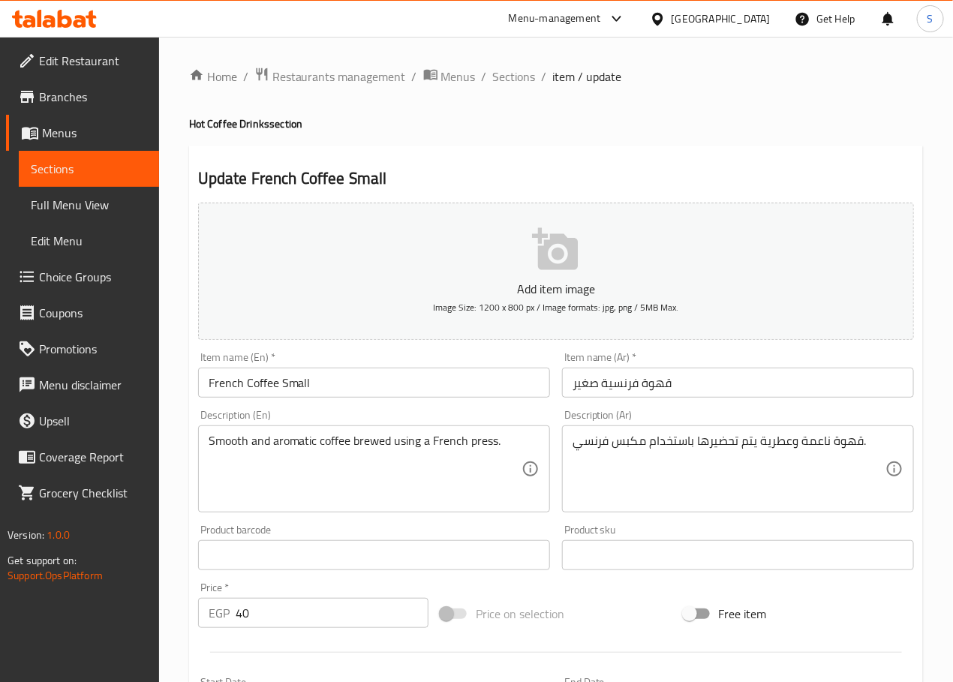
click at [746, 441] on textarea "قهوة ناعمة وعطرية يتم تحضيرها باستخدام مكبس فرنسي." at bounding box center [728, 469] width 313 height 71
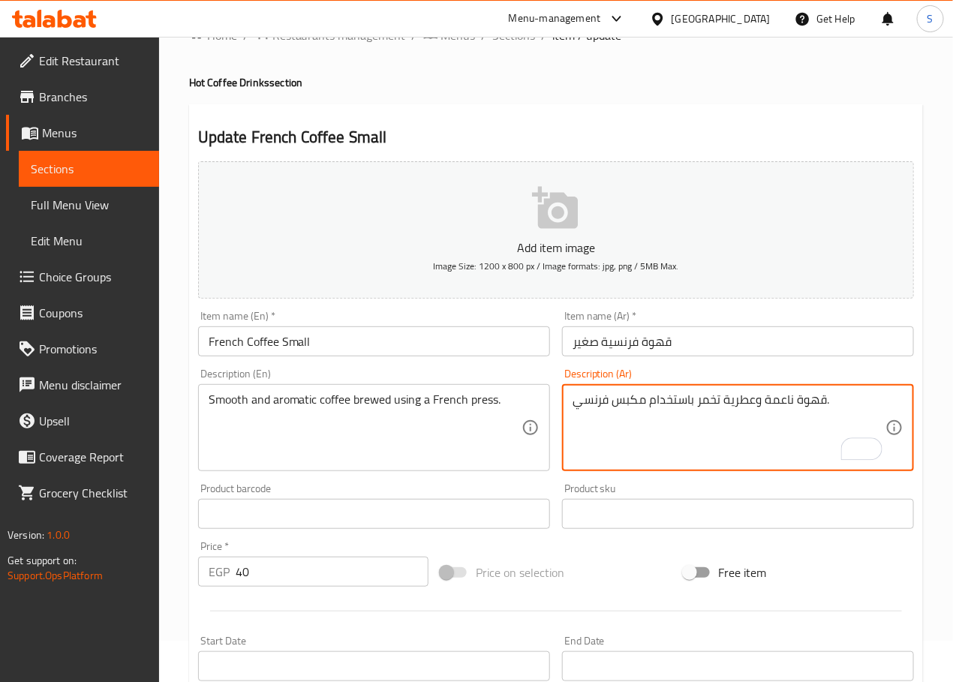
scroll to position [43, 0]
click at [626, 406] on textarea "قهوة ناعمة وعطرية تخمر باستخدام مكبس فرنسي." at bounding box center [728, 426] width 313 height 71
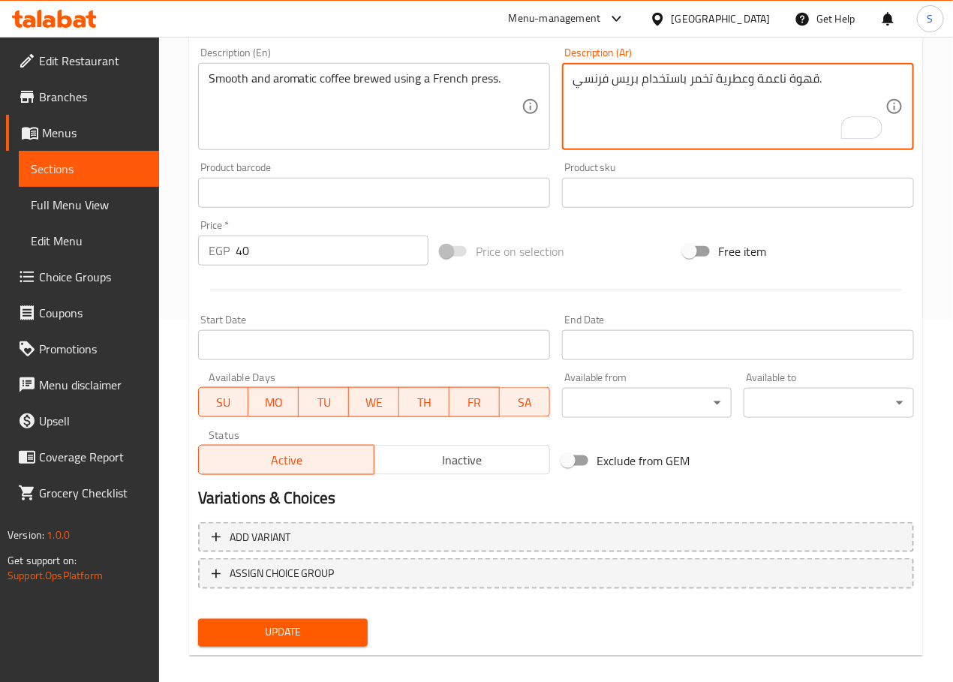
scroll to position [377, 0]
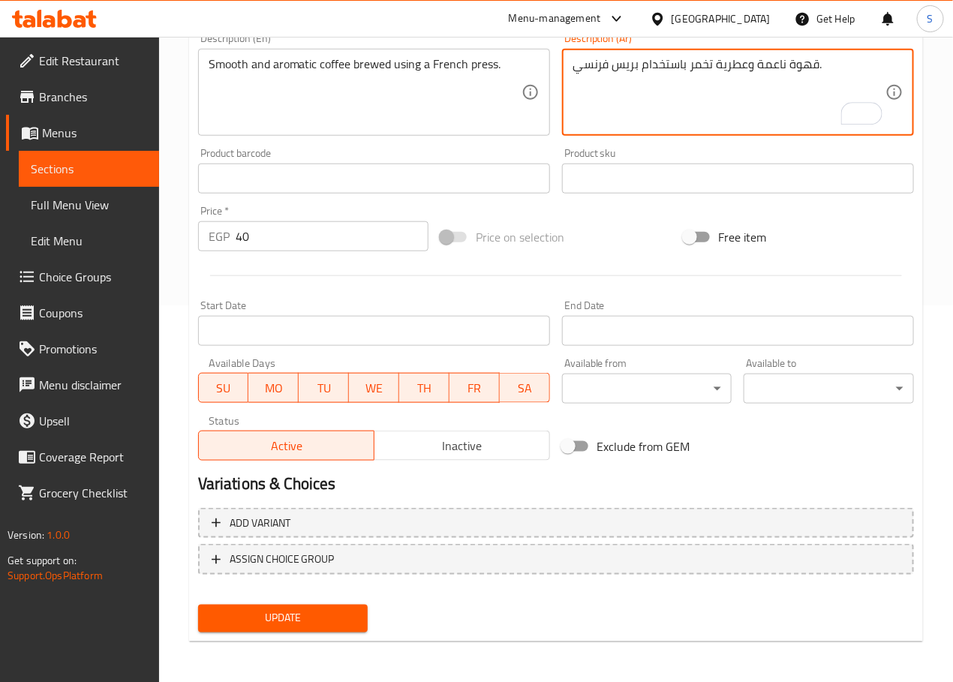
type textarea "قهوة ناعمة وعطرية تخمر باستخدام بريس فرنسي."
click at [313, 619] on span "Update" at bounding box center [283, 618] width 146 height 19
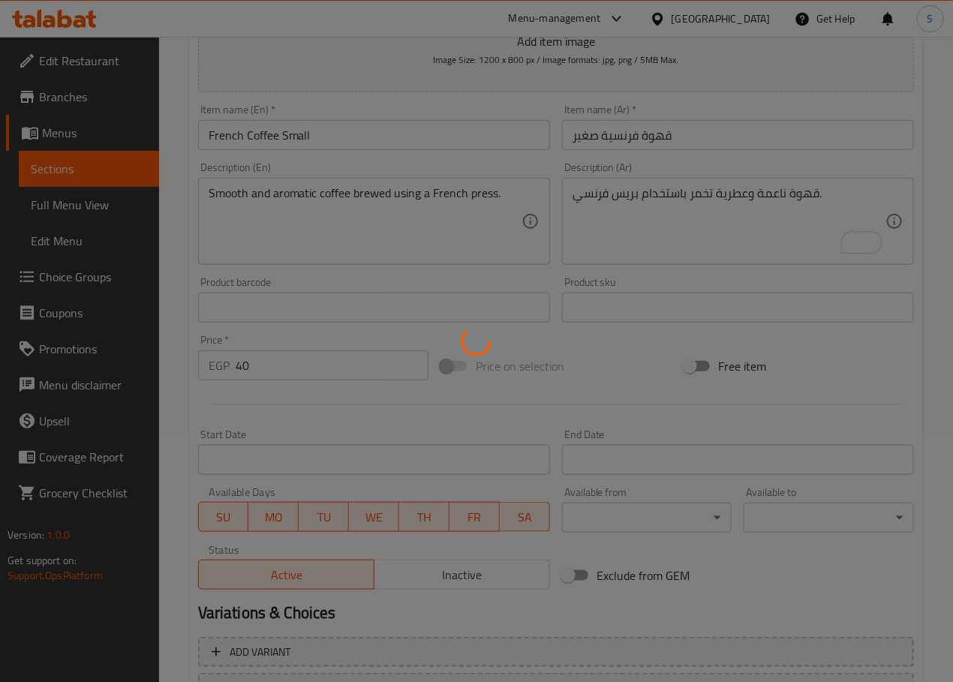
scroll to position [0, 0]
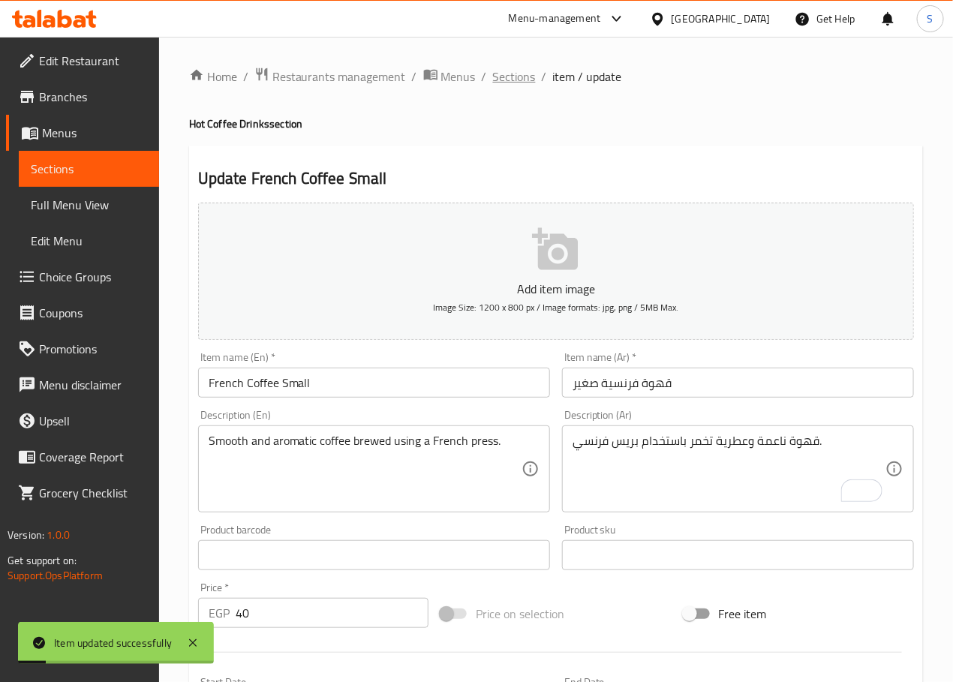
click at [524, 72] on span "Sections" at bounding box center [514, 77] width 43 height 18
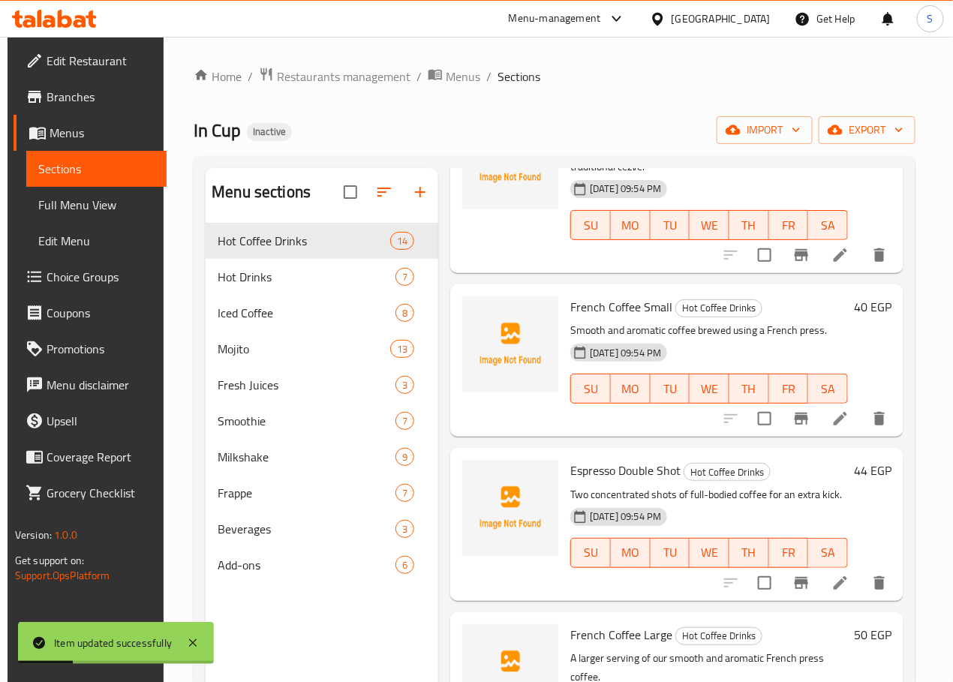
scroll to position [320, 0]
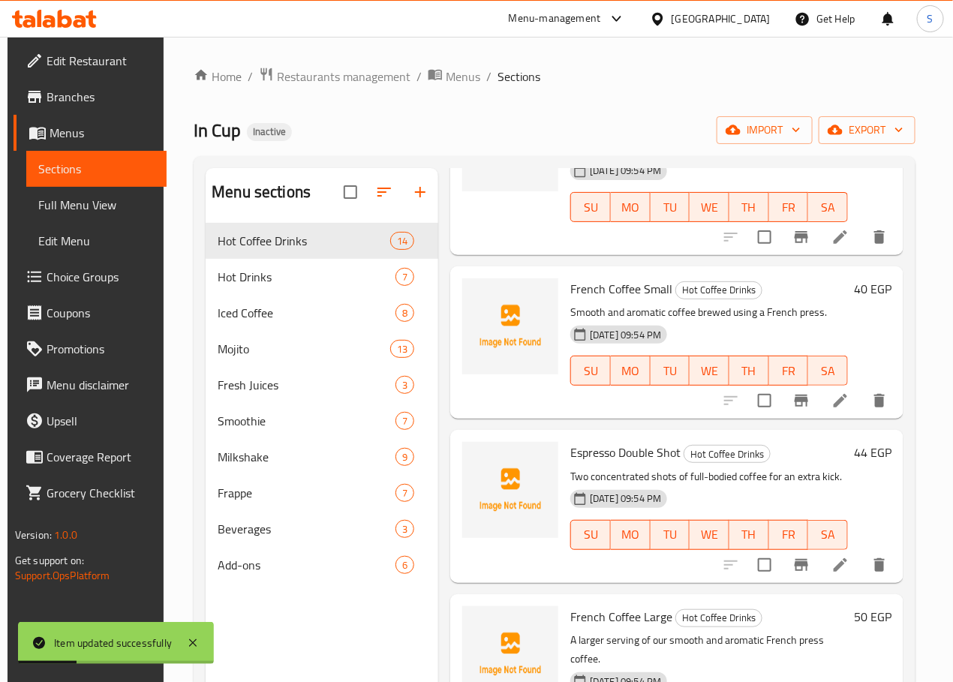
click at [831, 556] on icon at bounding box center [840, 565] width 18 height 18
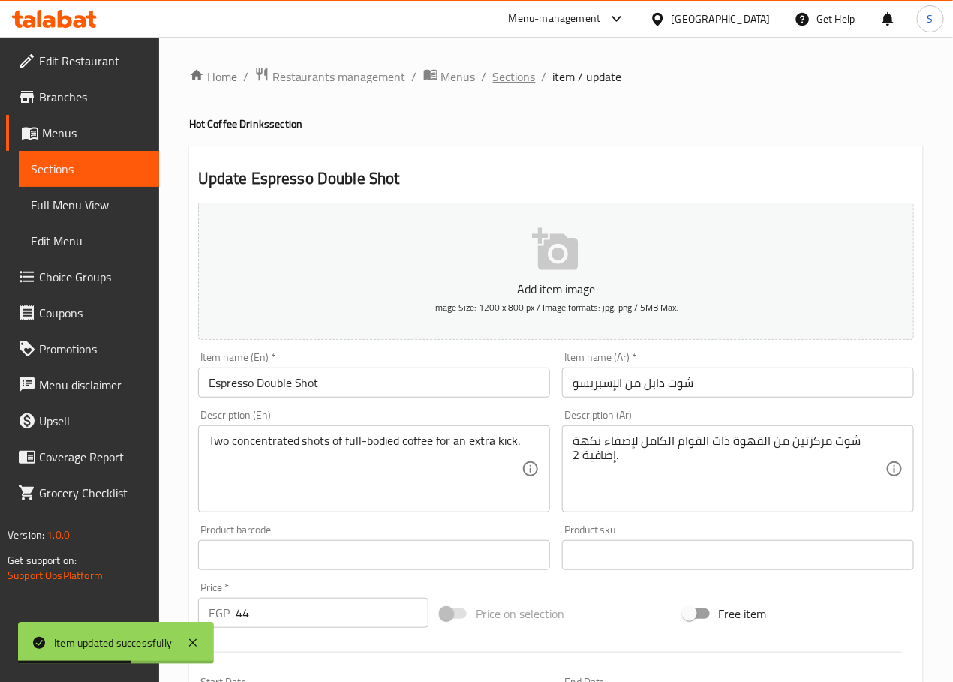
click at [524, 79] on span "Sections" at bounding box center [514, 77] width 43 height 18
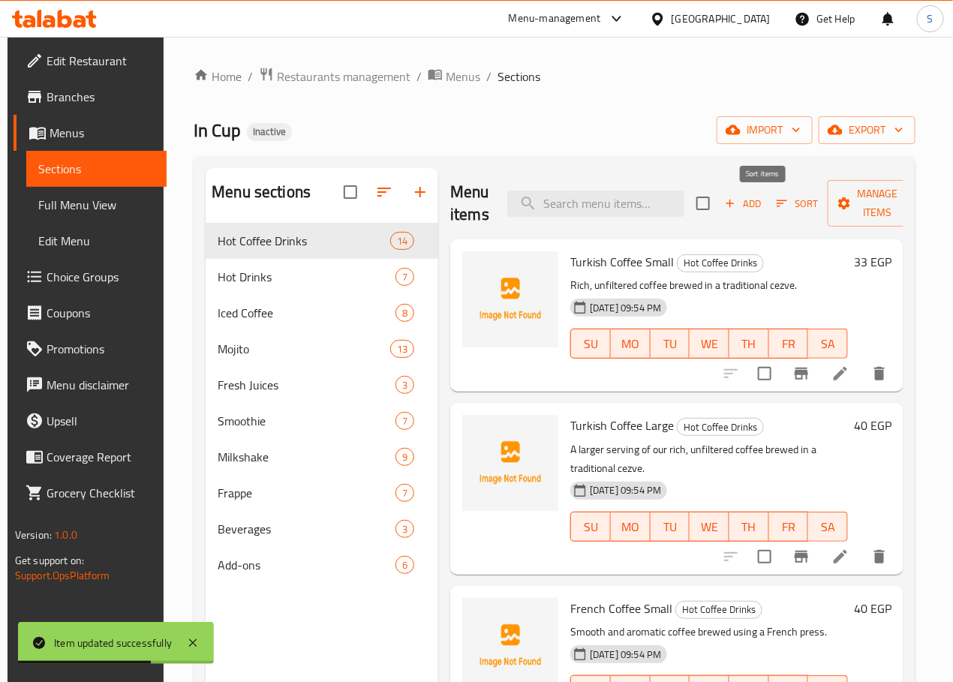
click at [776, 200] on span "Sort" at bounding box center [796, 203] width 41 height 17
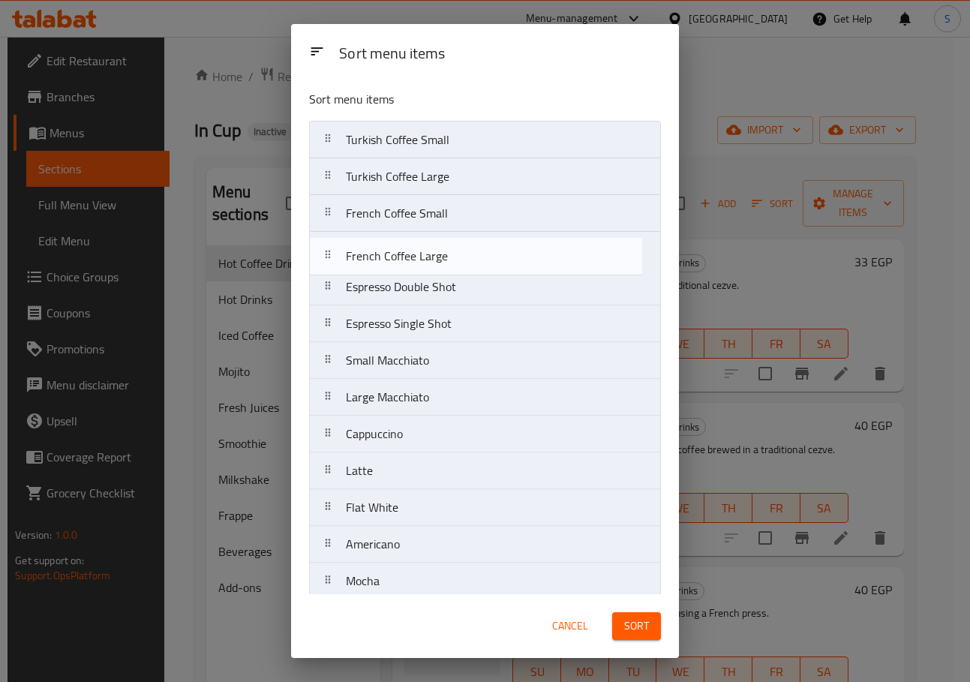
drag, startPoint x: 374, startPoint y: 291, endPoint x: 371, endPoint y: 250, distance: 41.4
click at [371, 250] on nav "Turkish Coffee Small Turkish Coffee Large French Coffee Small Espresso Double S…" at bounding box center [485, 379] width 352 height 516
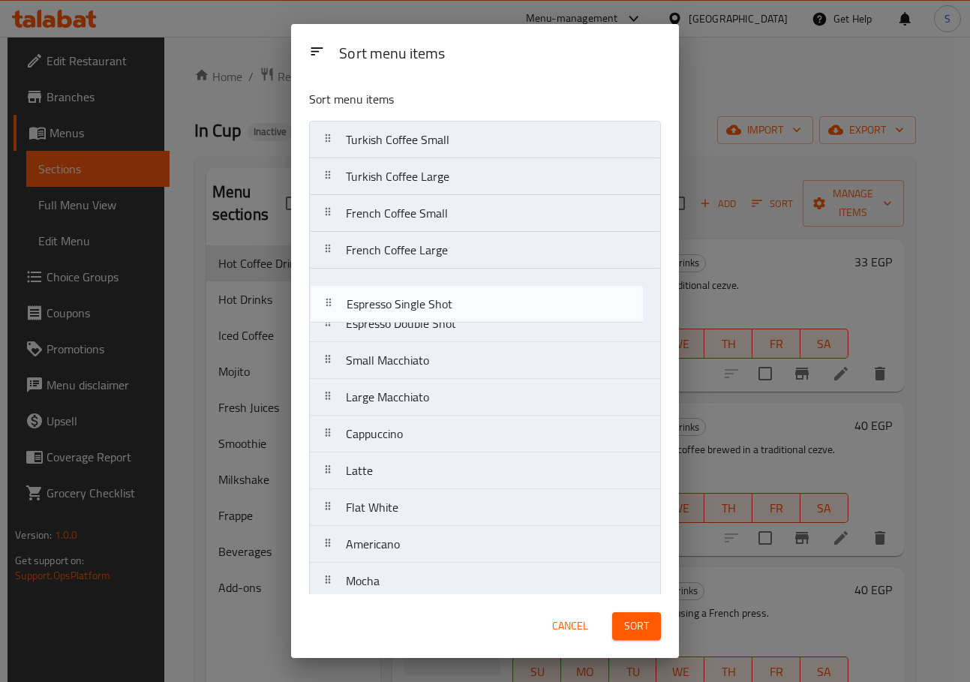
drag, startPoint x: 380, startPoint y: 316, endPoint x: 380, endPoint y: 280, distance: 36.0
click at [380, 280] on nav "Turkish Coffee Small Turkish Coffee Large French Coffee Small French Coffee Lar…" at bounding box center [485, 379] width 352 height 516
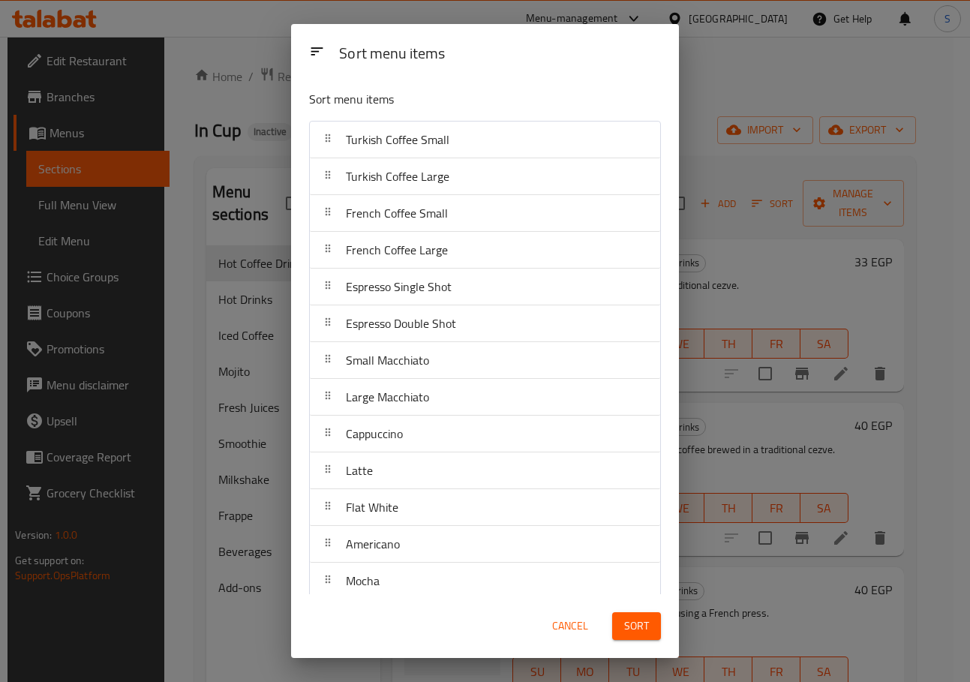
click at [626, 622] on span "Sort" at bounding box center [636, 626] width 25 height 19
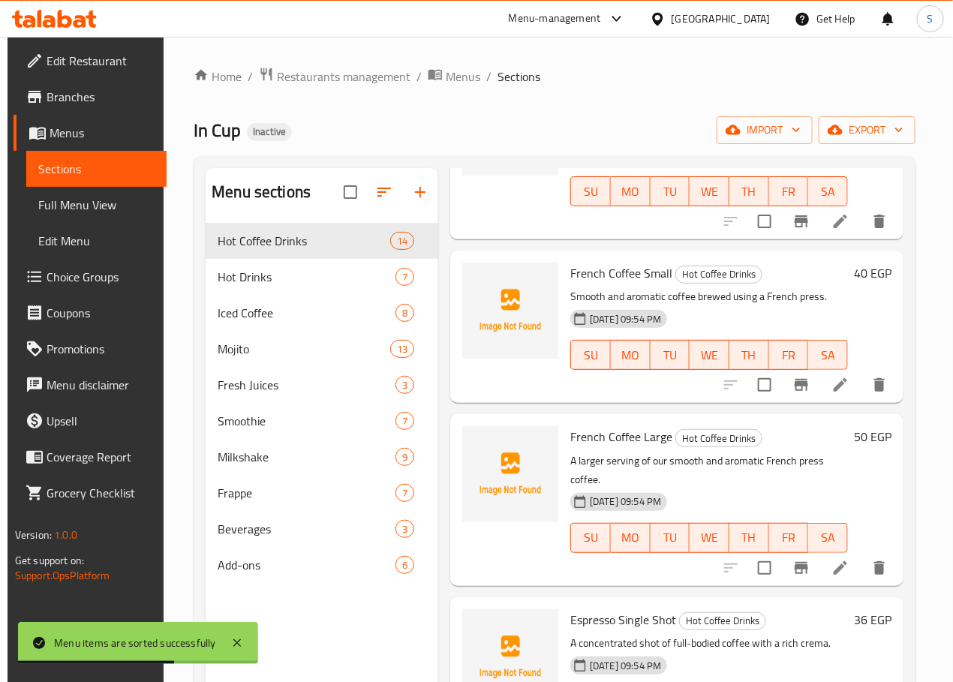
scroll to position [338, 0]
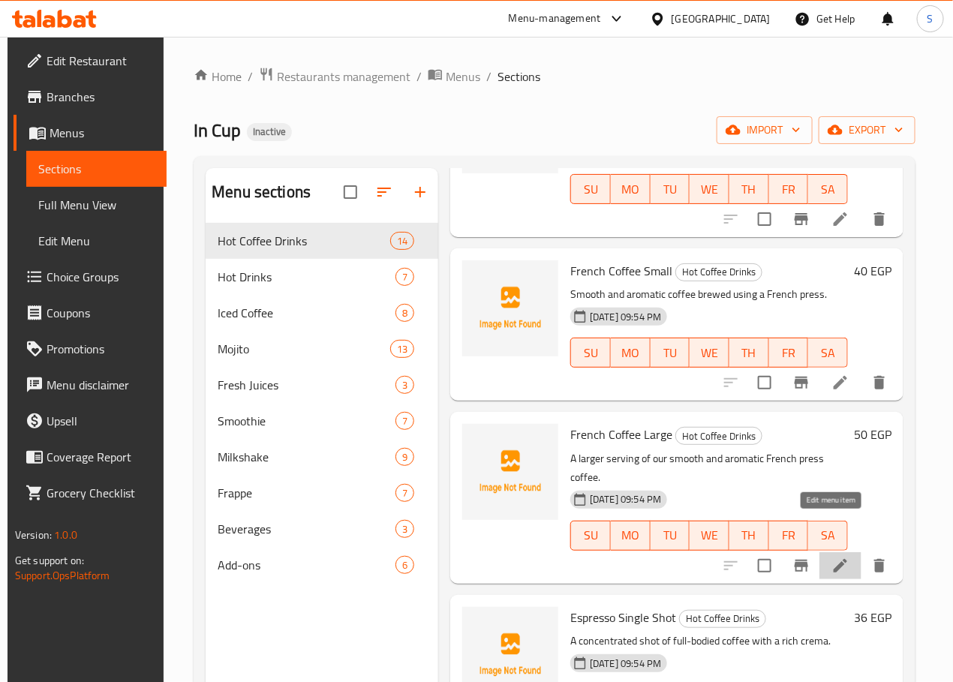
click at [839, 557] on icon at bounding box center [840, 566] width 18 height 18
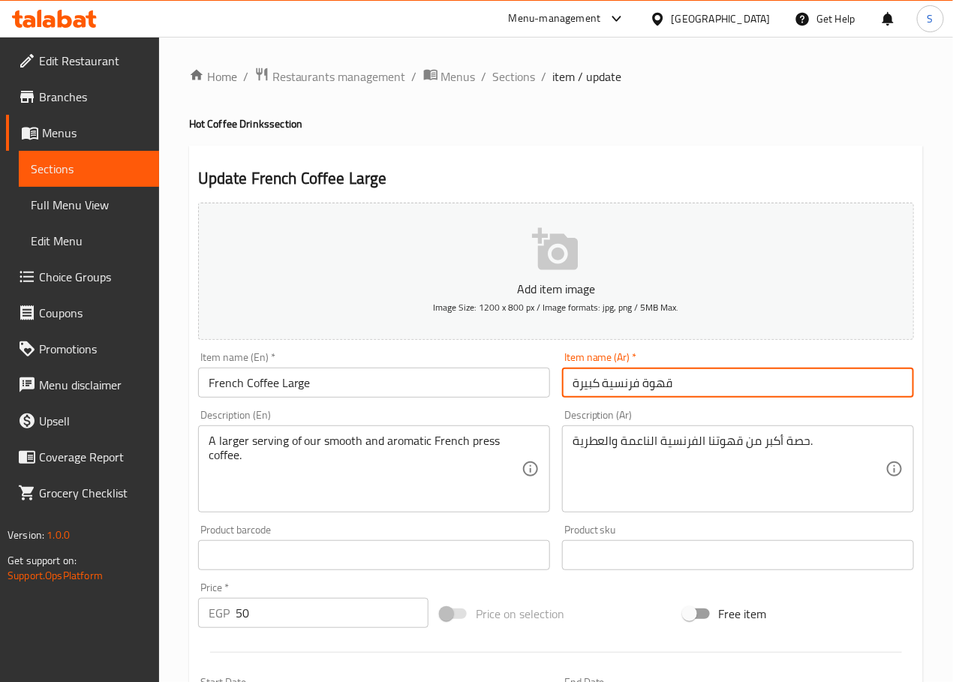
drag, startPoint x: 578, startPoint y: 386, endPoint x: 570, endPoint y: 386, distance: 8.3
click at [570, 386] on input "قهوة فرنسية كبيرة" at bounding box center [738, 383] width 352 height 30
type input "قهوة فرنسية كبير"
drag, startPoint x: 694, startPoint y: 444, endPoint x: 707, endPoint y: 473, distance: 31.9
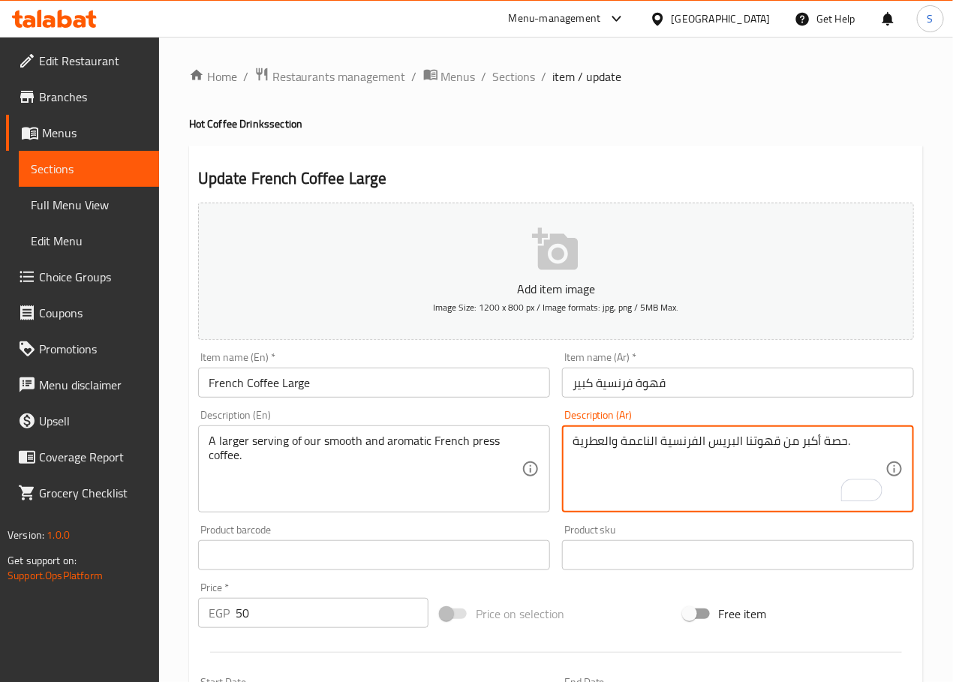
type textarea "حصة أكبر من قهوتنا البريس الفرنسية الناعمة والعطرية."
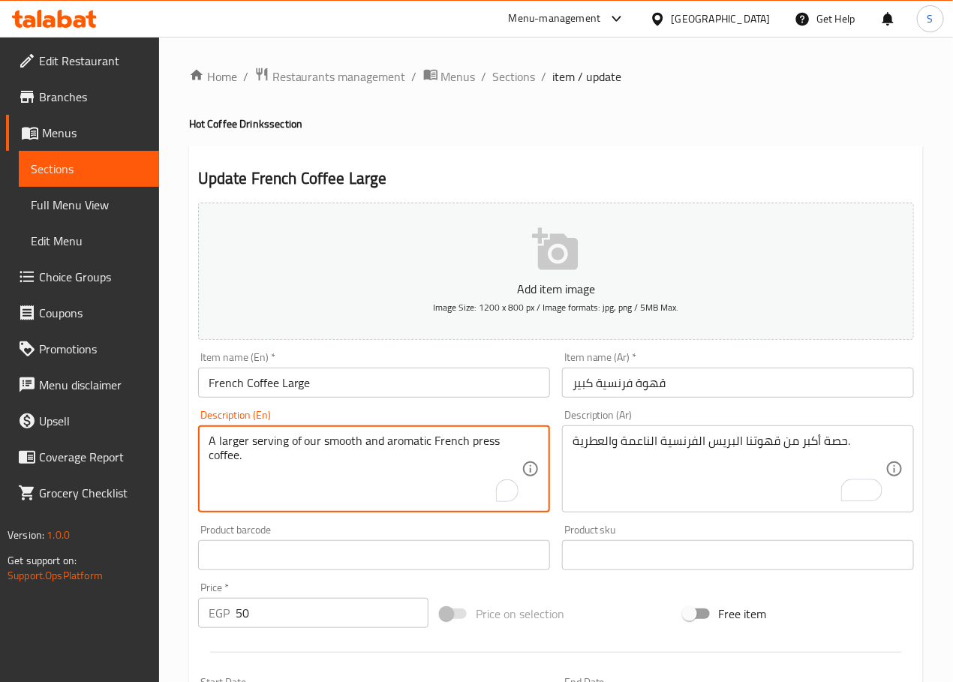
click at [479, 437] on textarea "A larger serving of our smooth and aromatic French press coffee." at bounding box center [365, 469] width 313 height 71
click at [392, 467] on textarea "A larger serving of our smooth and aromatic French press coffee." at bounding box center [365, 469] width 313 height 71
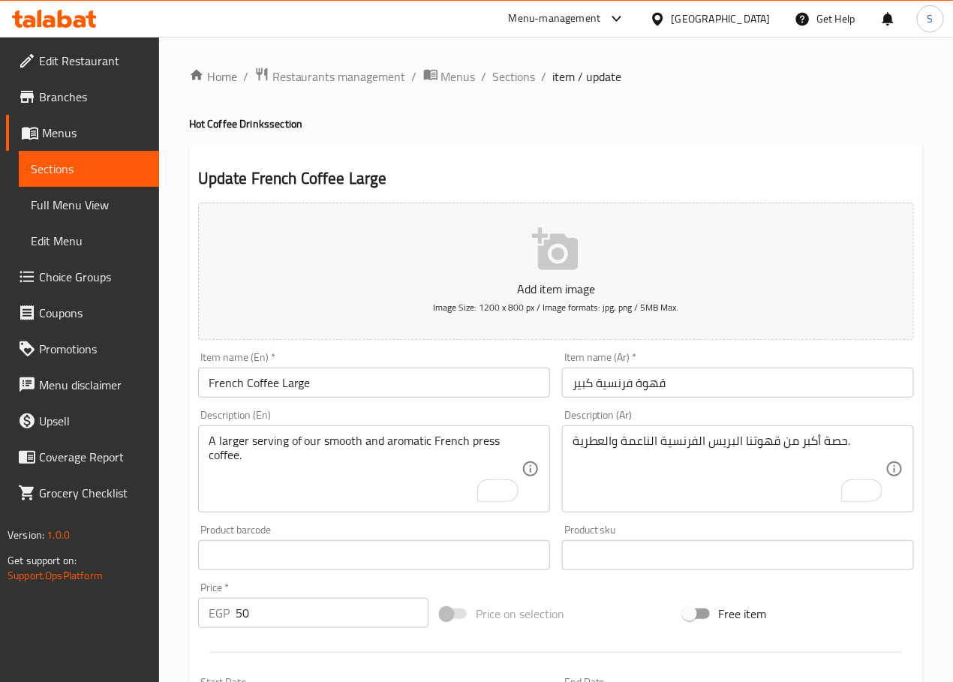
click at [273, 383] on input "French Coffee Large" at bounding box center [374, 383] width 352 height 30
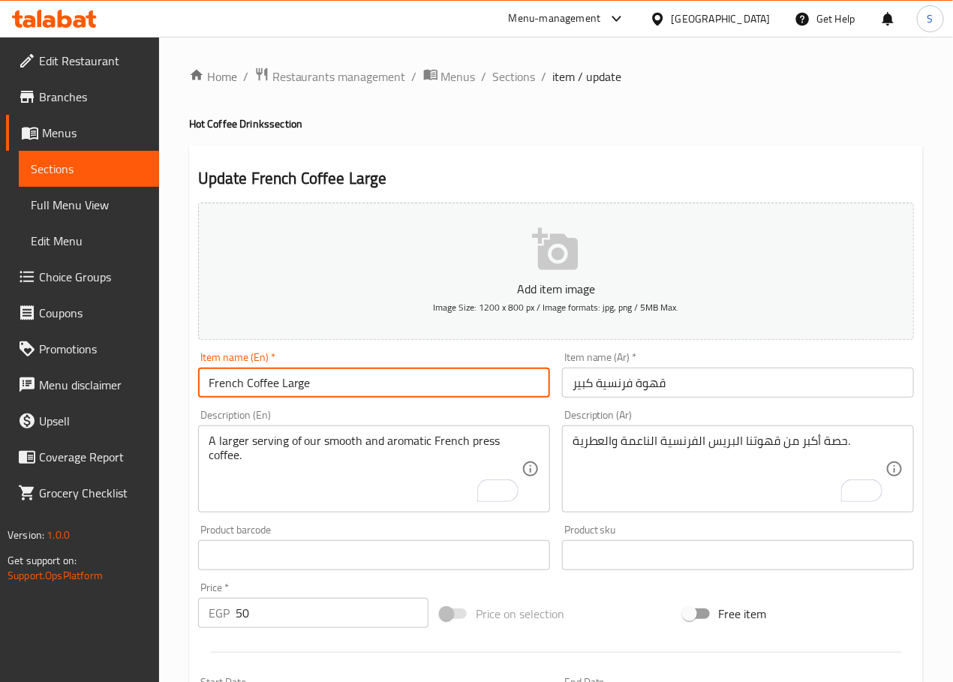
click at [273, 383] on input "French Coffee Large" at bounding box center [374, 383] width 352 height 30
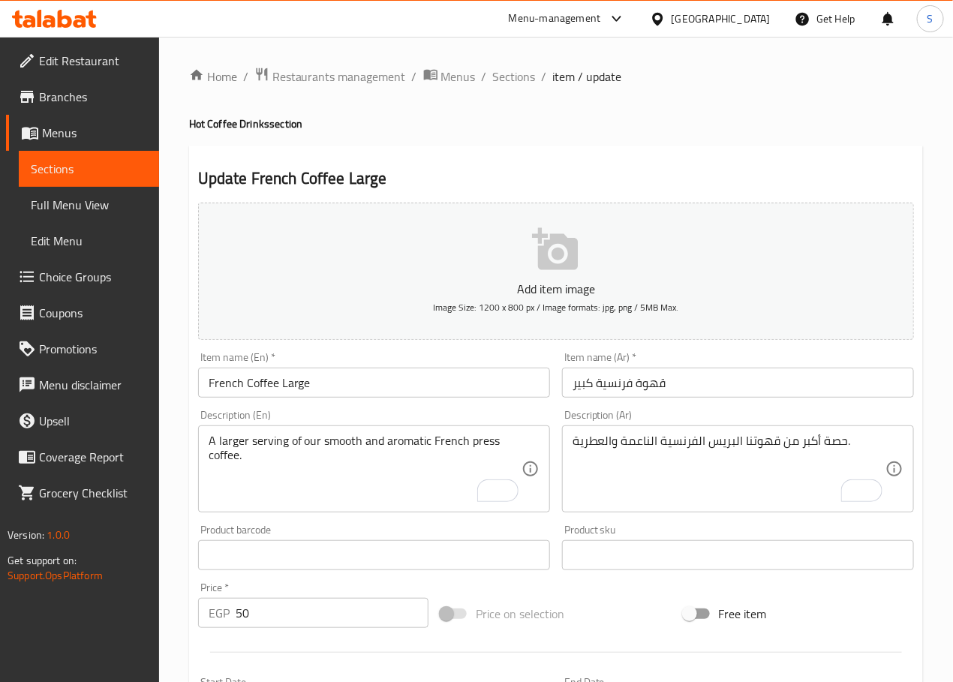
click at [183, 430] on div "Home / Restaurants management / Menus / Sections / item / update Hot Coffee Dri…" at bounding box center [556, 548] width 794 height 1023
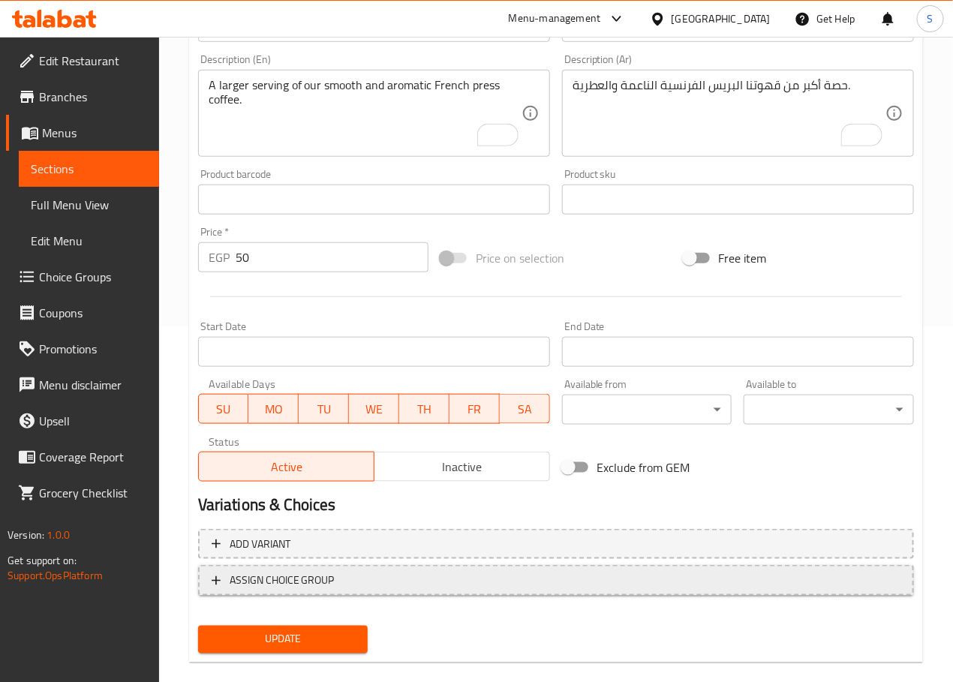
scroll to position [377, 0]
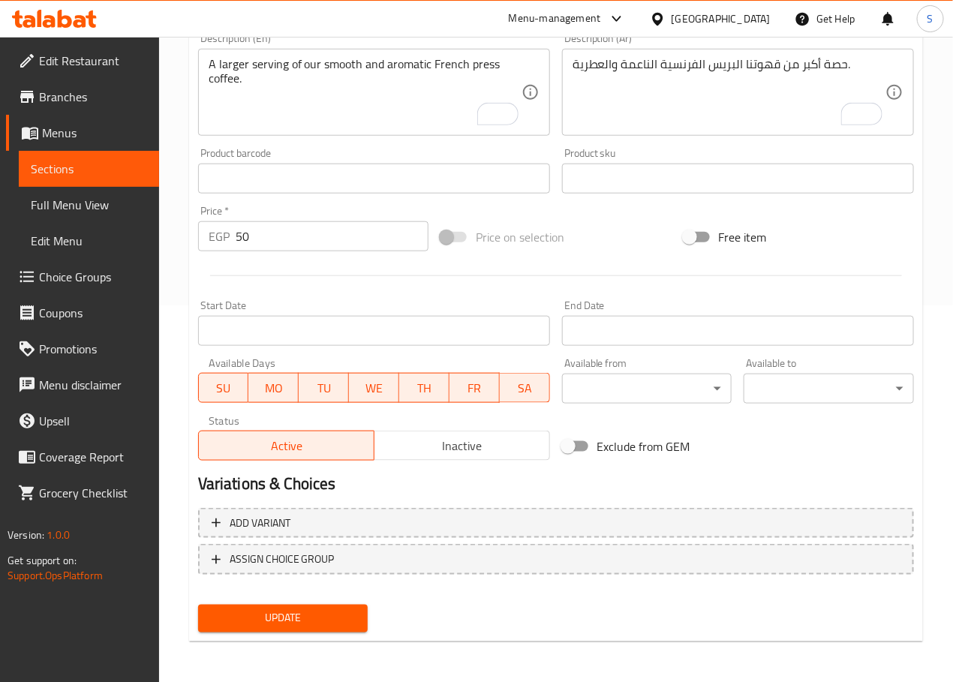
click at [277, 617] on span "Update" at bounding box center [283, 618] width 146 height 19
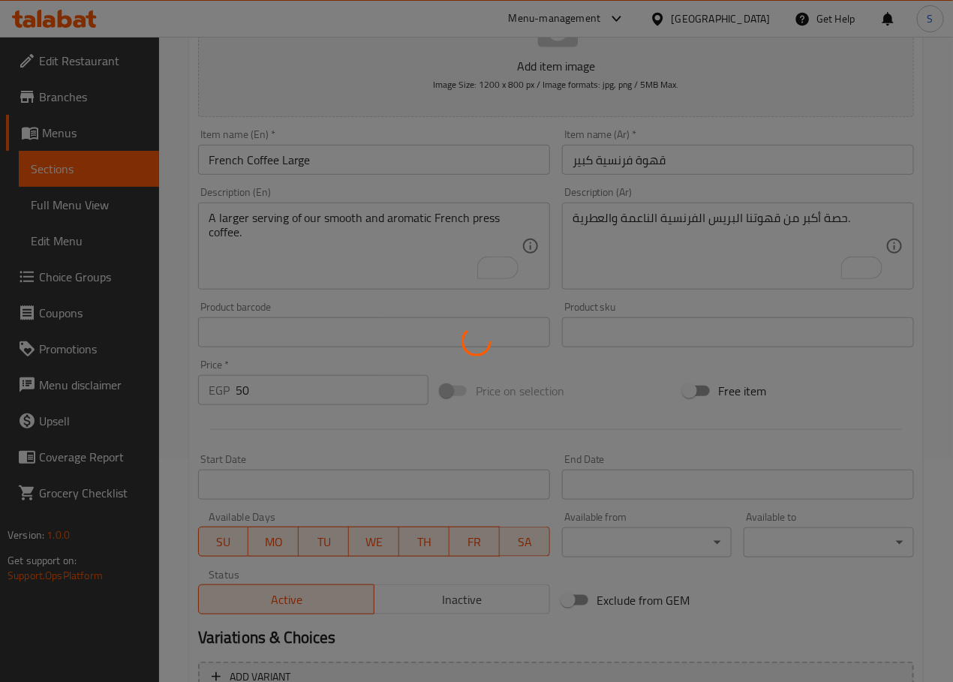
scroll to position [0, 0]
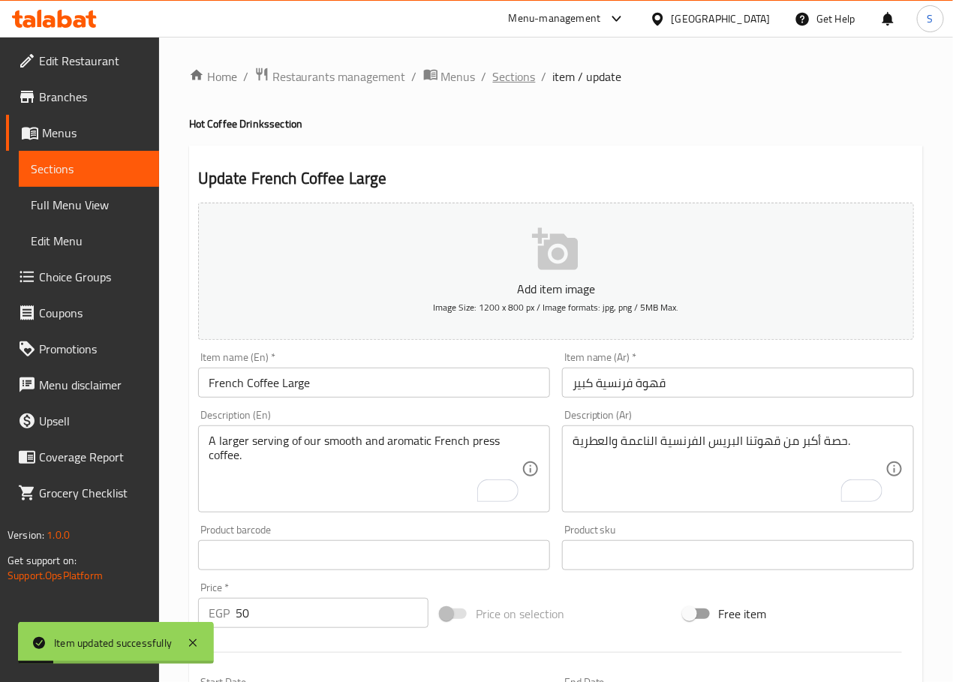
click at [516, 75] on span "Sections" at bounding box center [514, 77] width 43 height 18
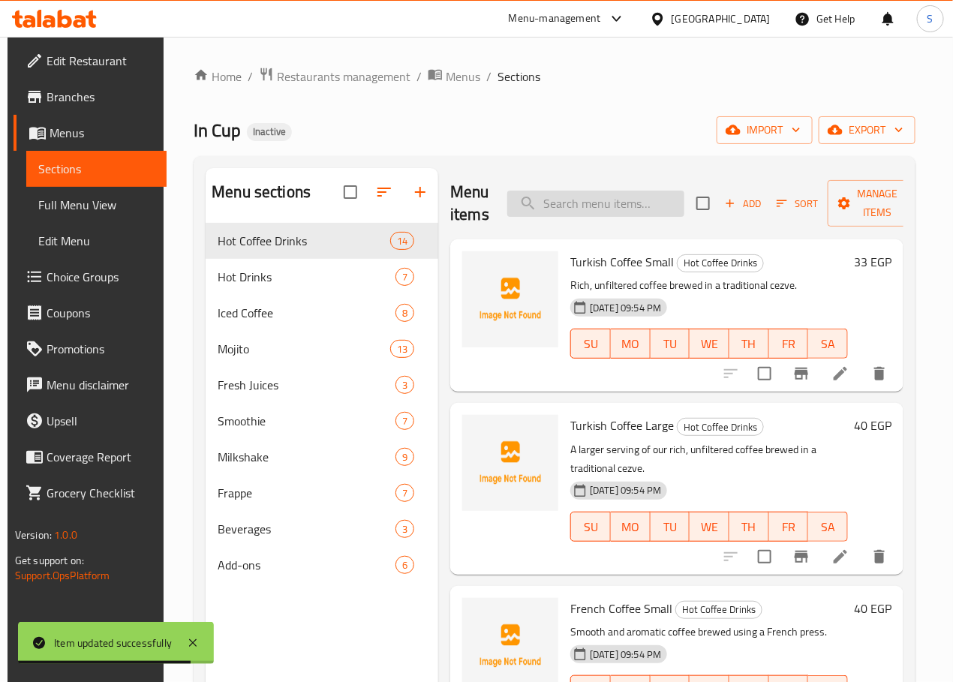
click at [592, 206] on input "search" at bounding box center [595, 204] width 177 height 26
paste input "Espresso Single Shot"
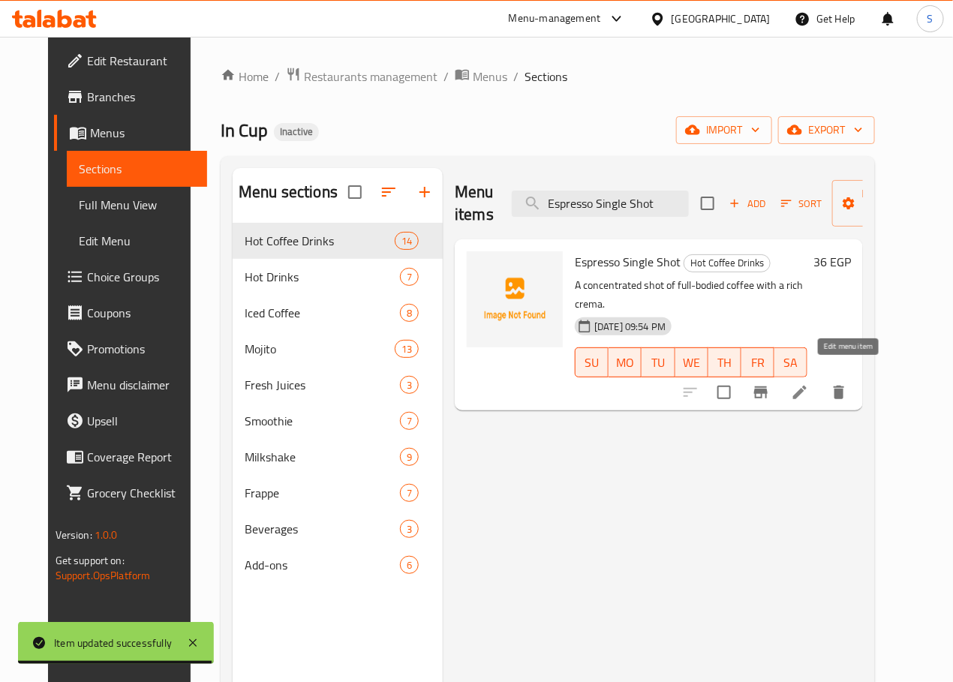
type input "Espresso Single Shot"
click at [809, 383] on icon at bounding box center [800, 392] width 18 height 18
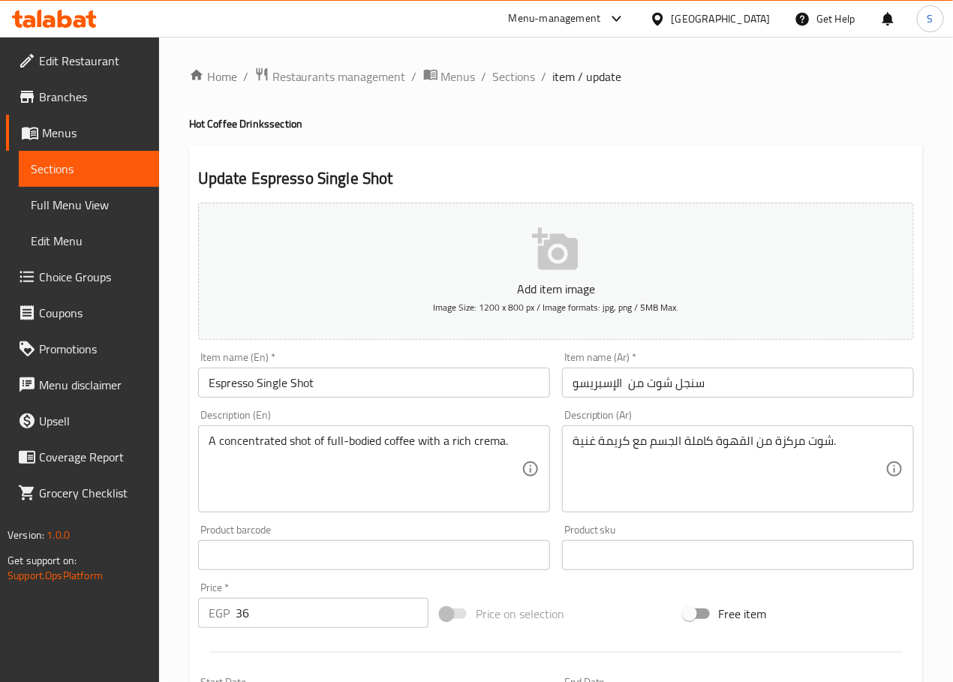
drag, startPoint x: 344, startPoint y: 416, endPoint x: 352, endPoint y: 406, distance: 12.9
click at [344, 416] on div "Description (En) A concentrated shot of full-bodied coffee with a rich crema. D…" at bounding box center [374, 461] width 352 height 103
click at [662, 388] on input "سنجل شوت من الإسبريسو" at bounding box center [738, 383] width 352 height 30
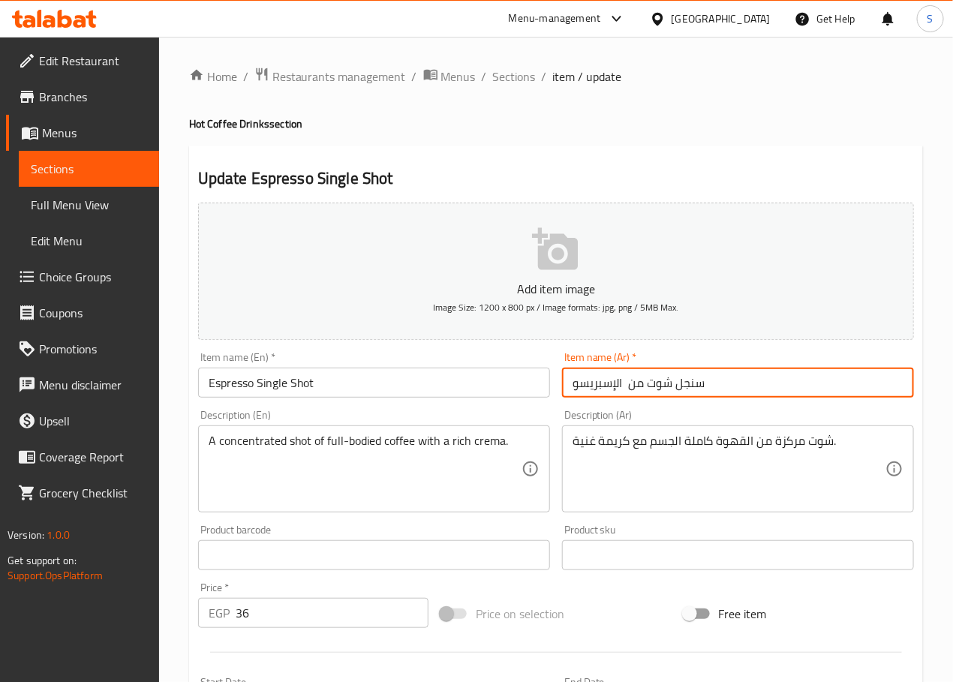
click at [662, 388] on input "سنجل شوت من الإسبريسو" at bounding box center [738, 383] width 352 height 30
paste input "سبرسو سنجل شوت"
type input "اسبرسو سنجل شوت"
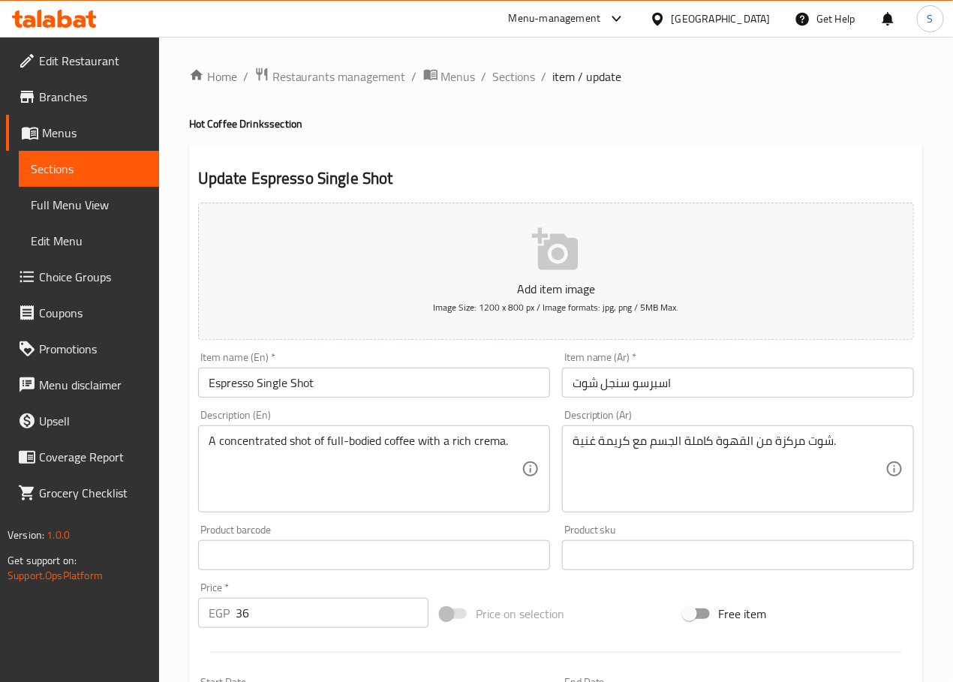
click at [664, 441] on textarea "شوت مركزة من القهوة كاملة الجسم مع كريمة غنية." at bounding box center [728, 469] width 313 height 71
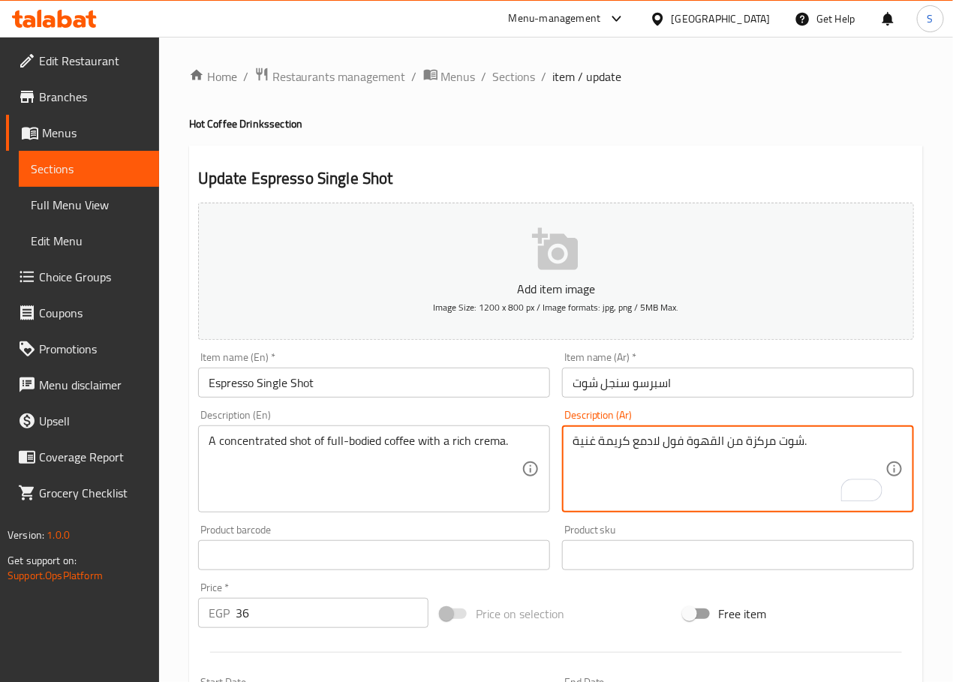
click at [666, 443] on textarea "شوت مركزة من القهوة فول لادمع كريمة غنية." at bounding box center [728, 469] width 313 height 71
type textarea "شوت مركزة من القهوة كاملة الجسم مع كريمة غنية."
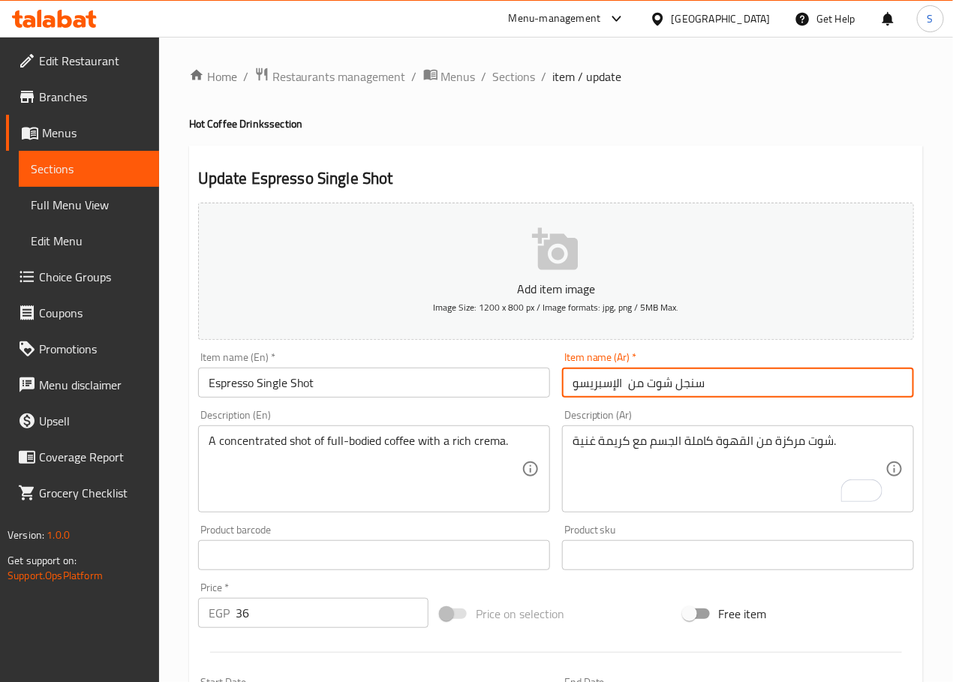
paste input "سبرسو سنجل شوت"
type input "اسبرسو سنجل شوت"
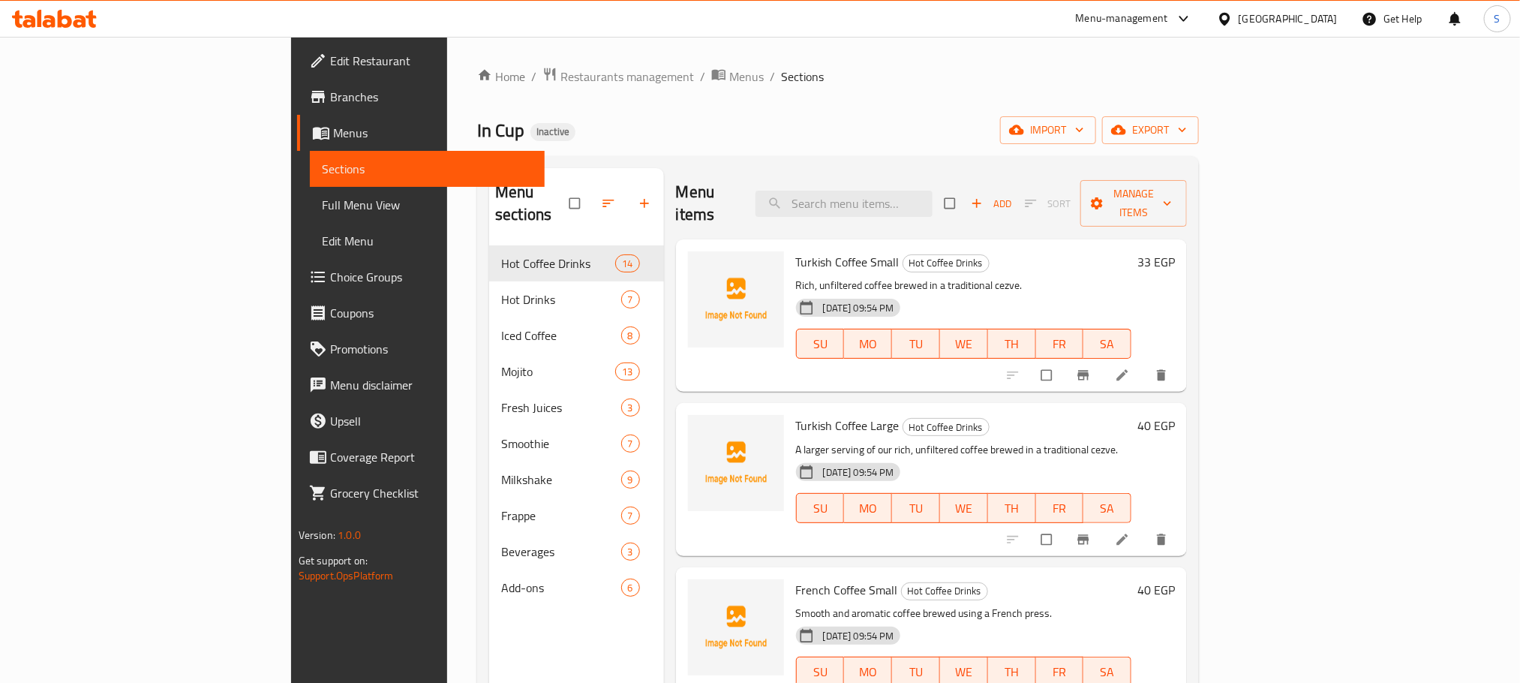
click at [322, 206] on span "Full Menu View" at bounding box center [427, 205] width 211 height 18
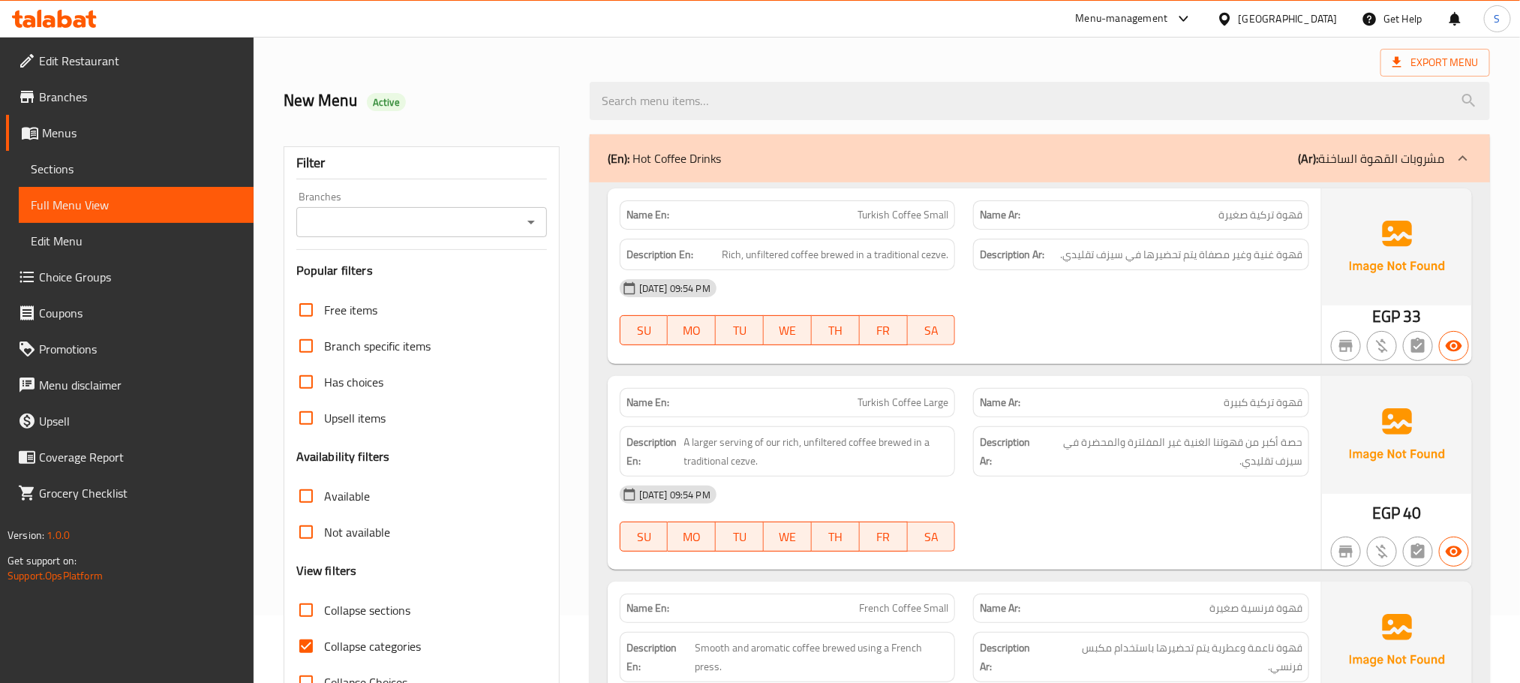
scroll to position [111, 0]
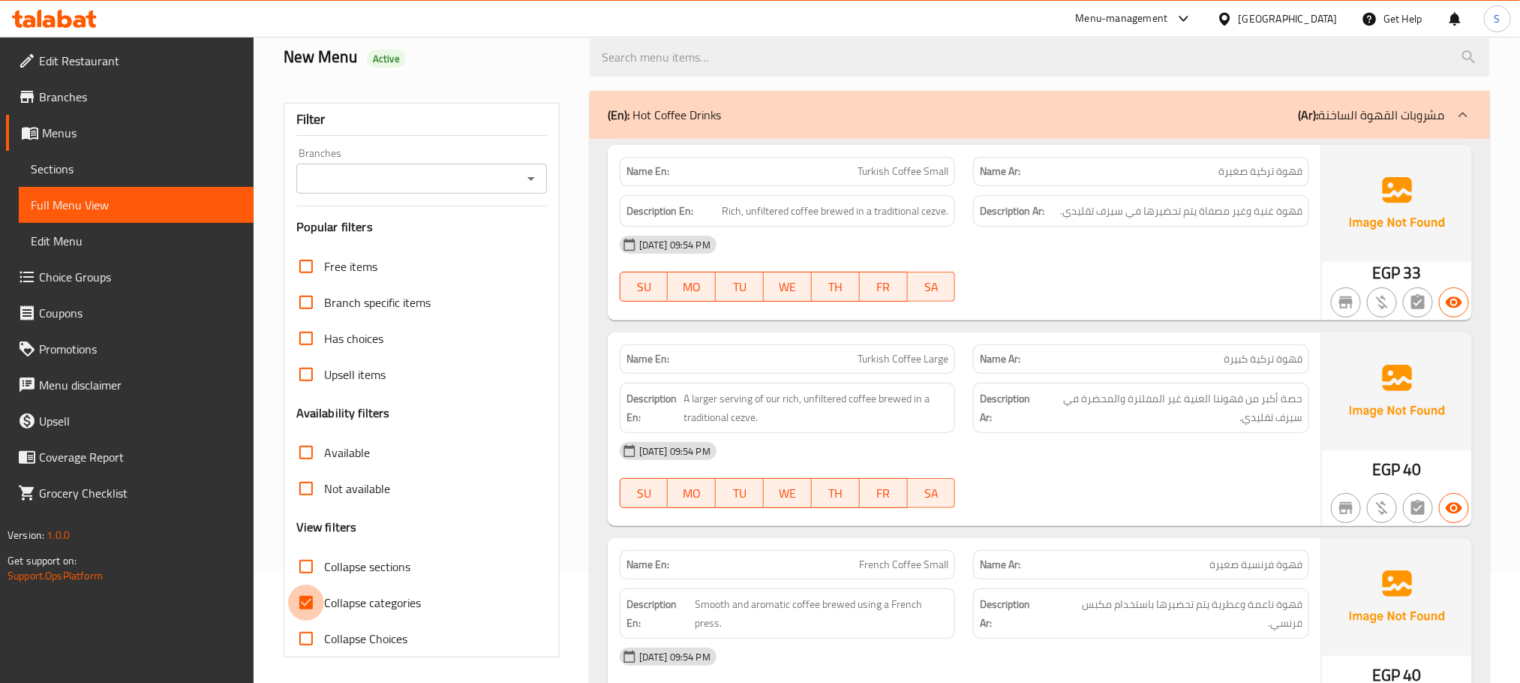
click at [311, 601] on input "Collapse categories" at bounding box center [306, 602] width 36 height 36
checkbox input "false"
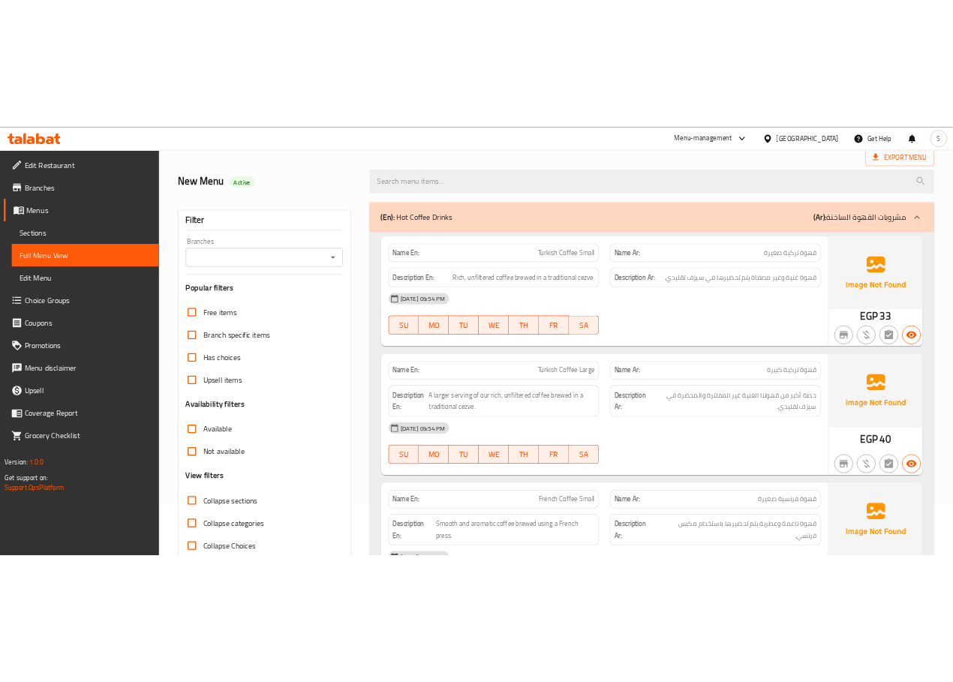
scroll to position [0, 0]
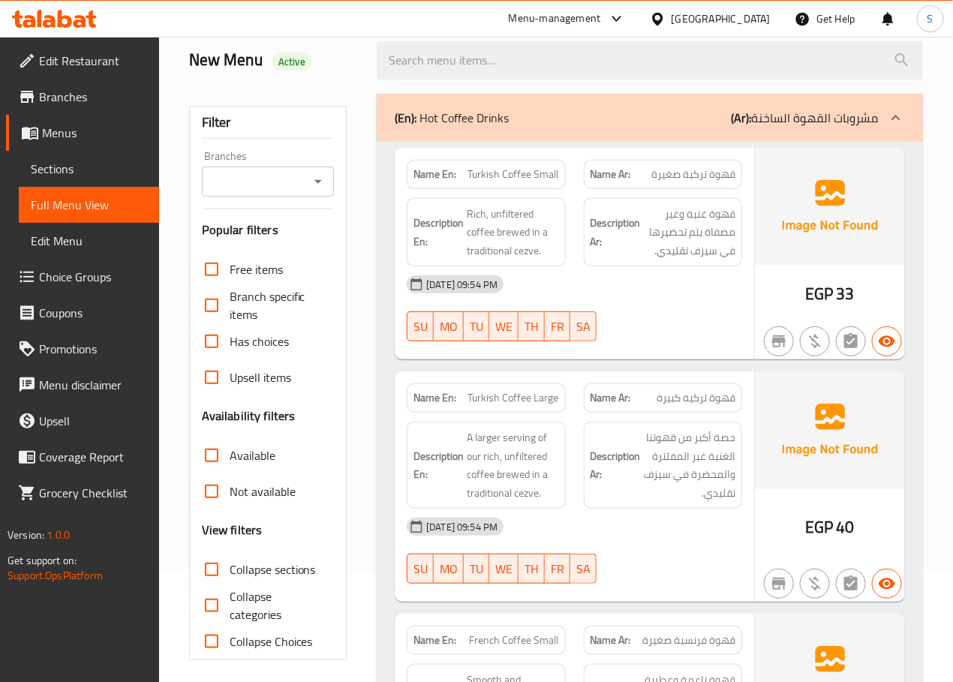
scroll to position [89, 0]
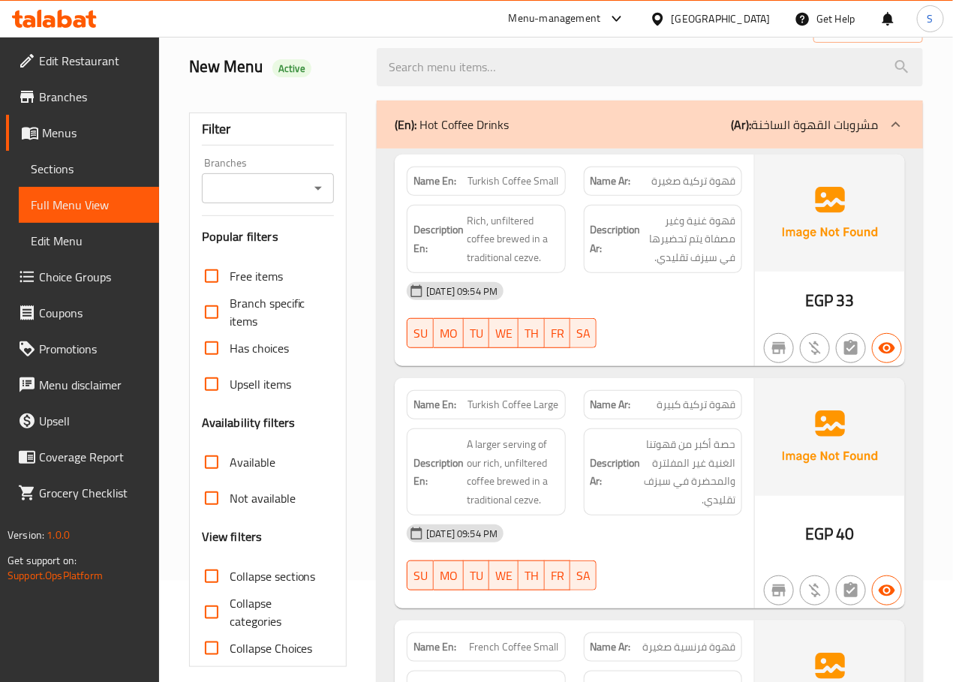
scroll to position [102, 0]
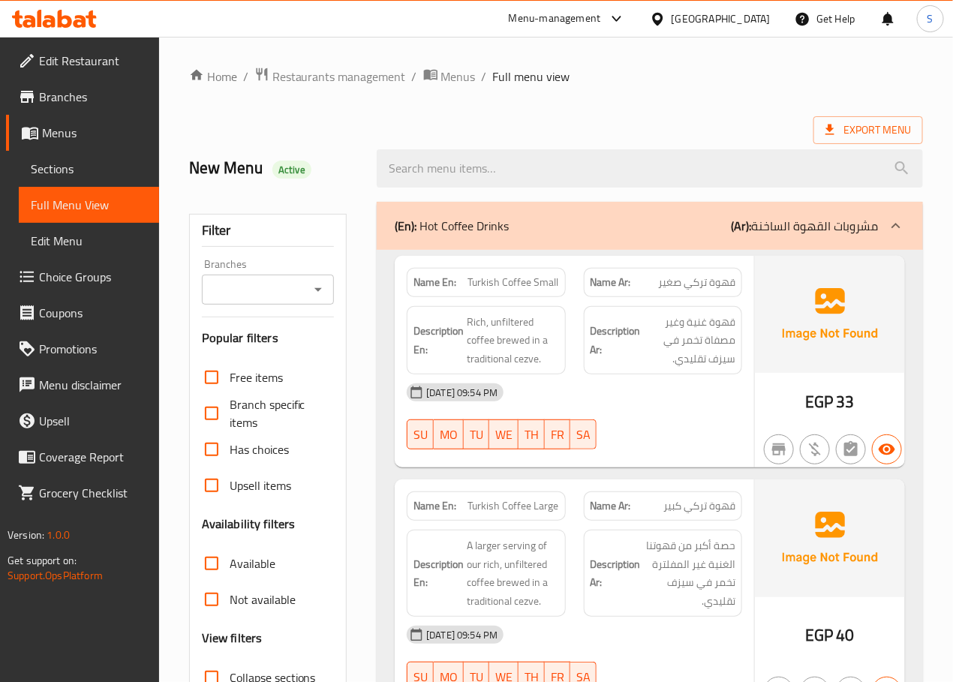
checkbox input "false"
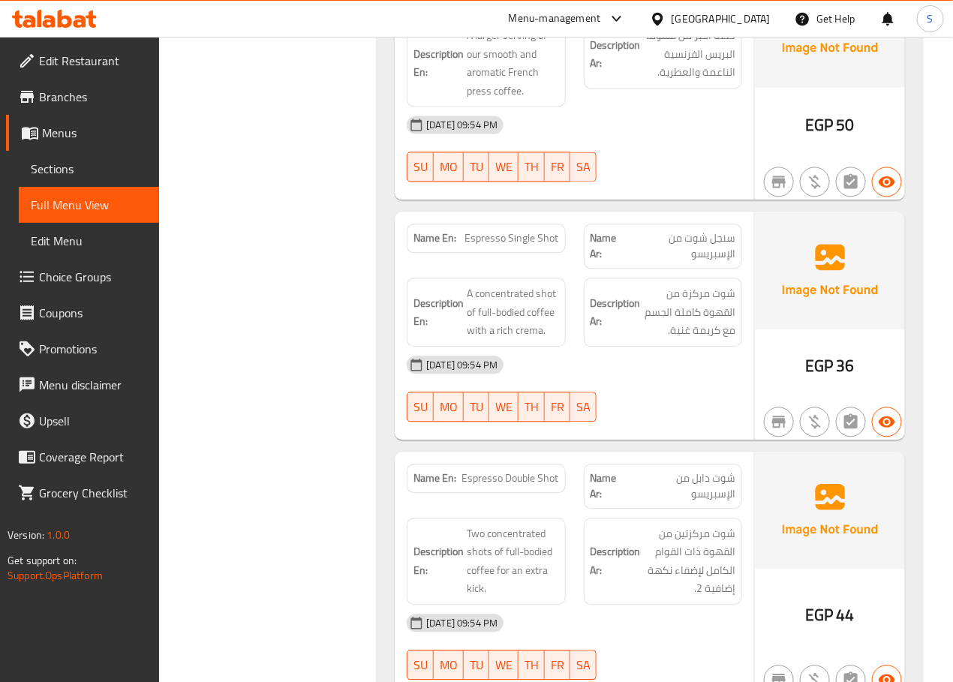
scroll to position [954, 0]
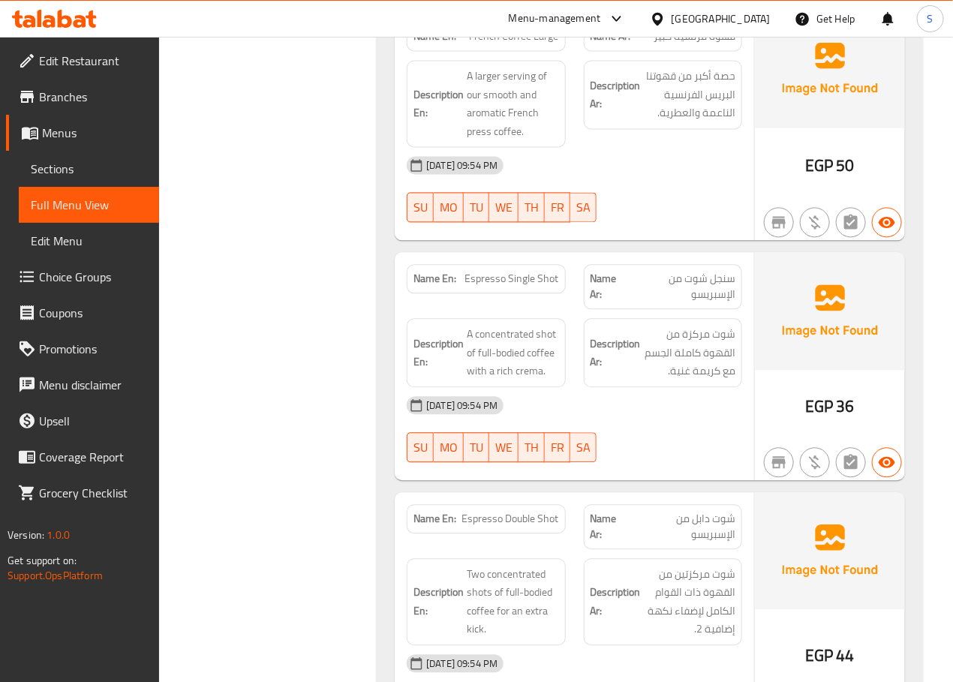
click at [714, 295] on span "سنجل شوت من الإسبريسو" at bounding box center [682, 287] width 107 height 32
copy span "سنجل شوت من الإسبريسو"
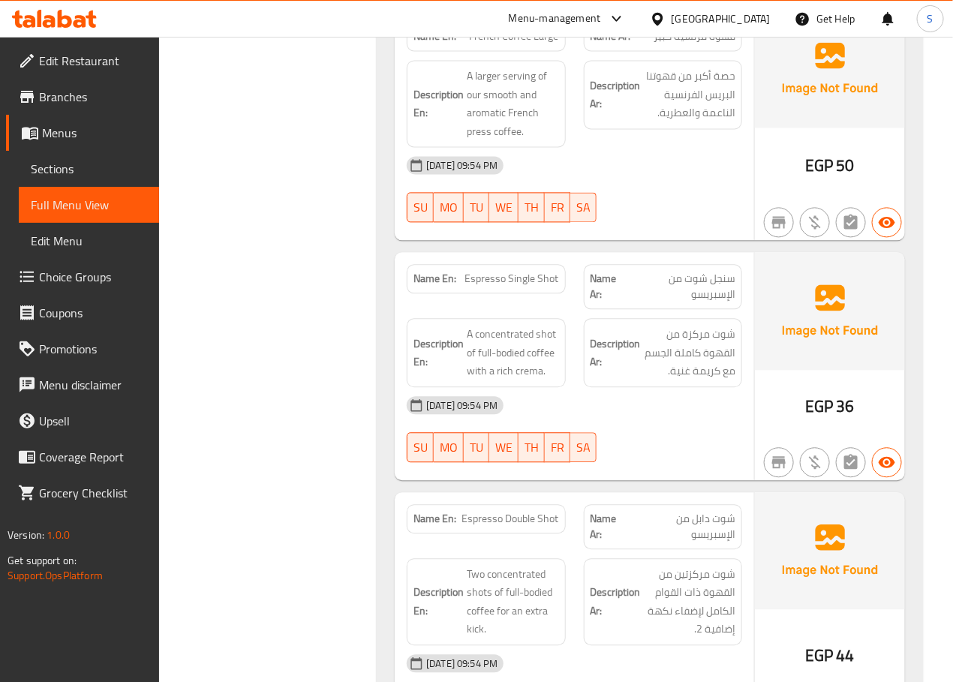
click at [527, 282] on span "Espresso Single Shot" at bounding box center [512, 279] width 94 height 16
copy span "Espresso Single Shot"
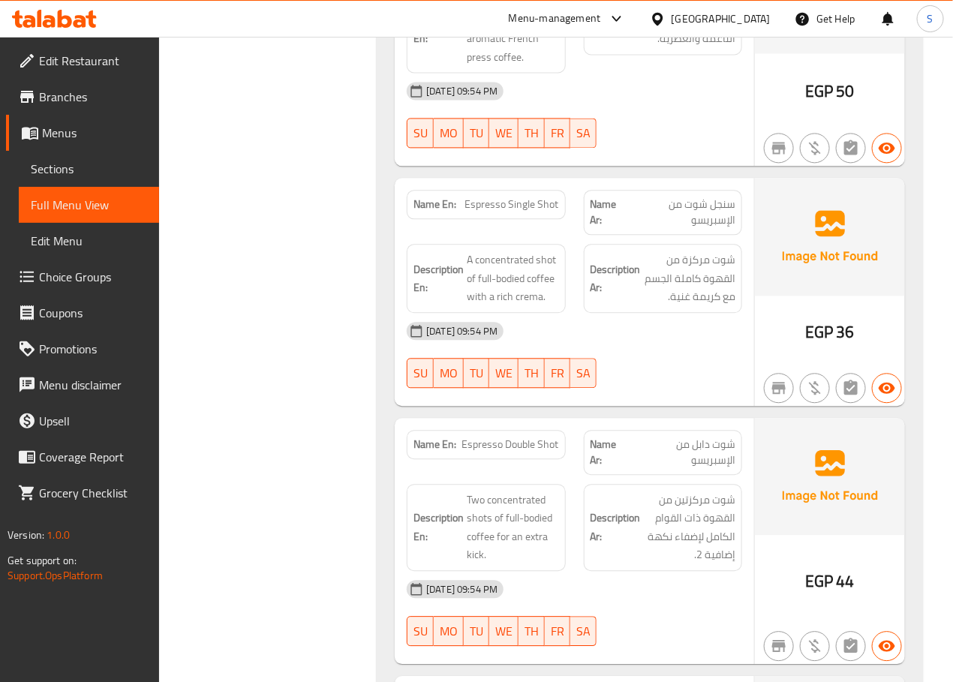
scroll to position [1038, 0]
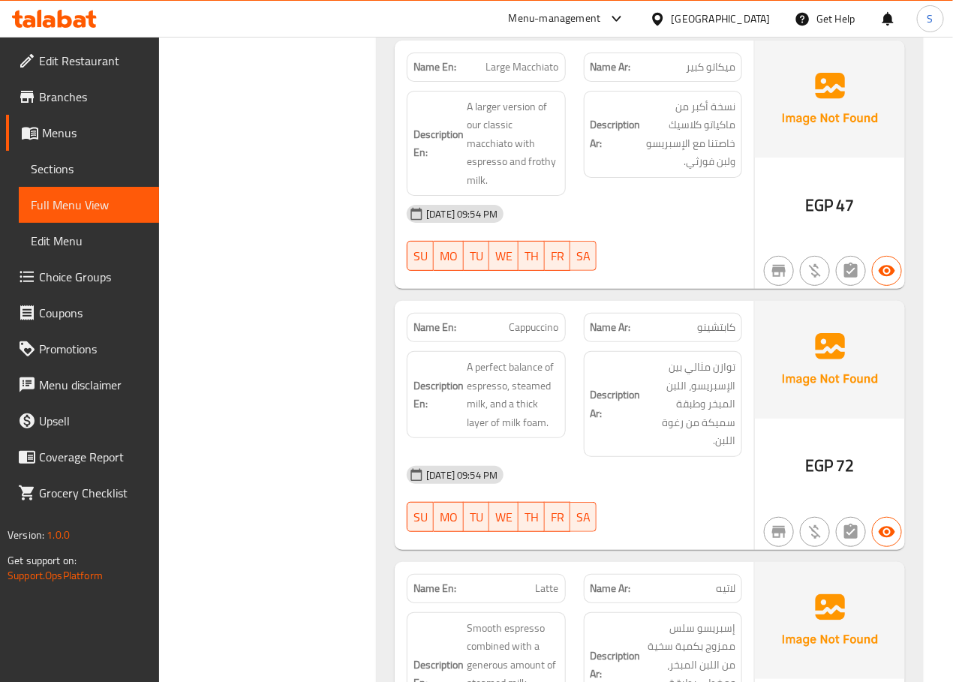
scroll to position [1923, 0]
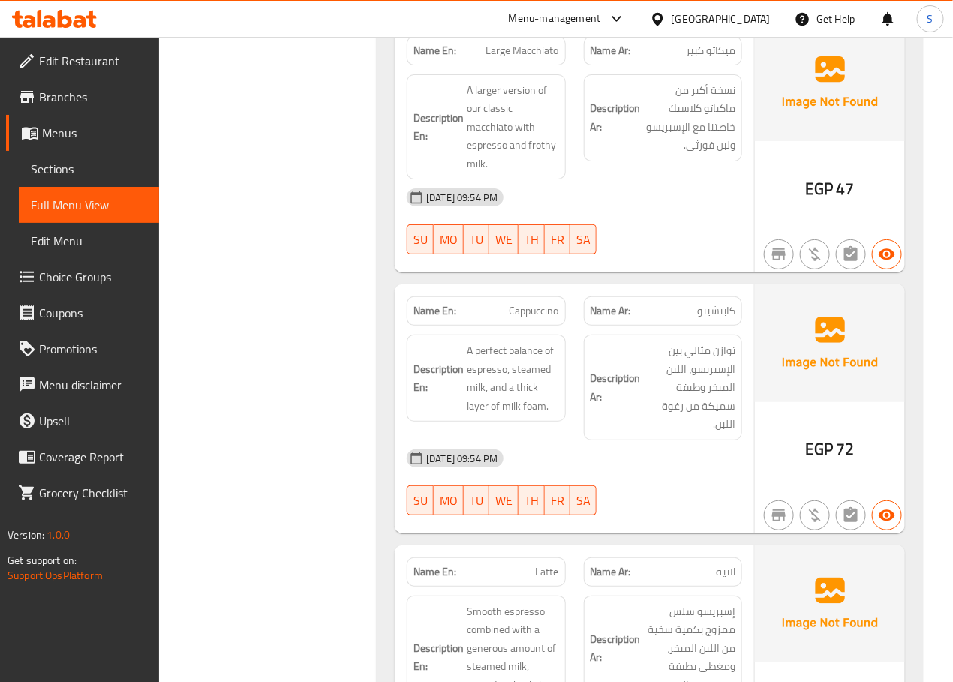
click at [527, 65] on div "Name En: Large Macchiato" at bounding box center [486, 50] width 158 height 29
click at [527, 59] on span "Large Macchiato" at bounding box center [522, 51] width 73 height 16
copy span "Large Macchiato"
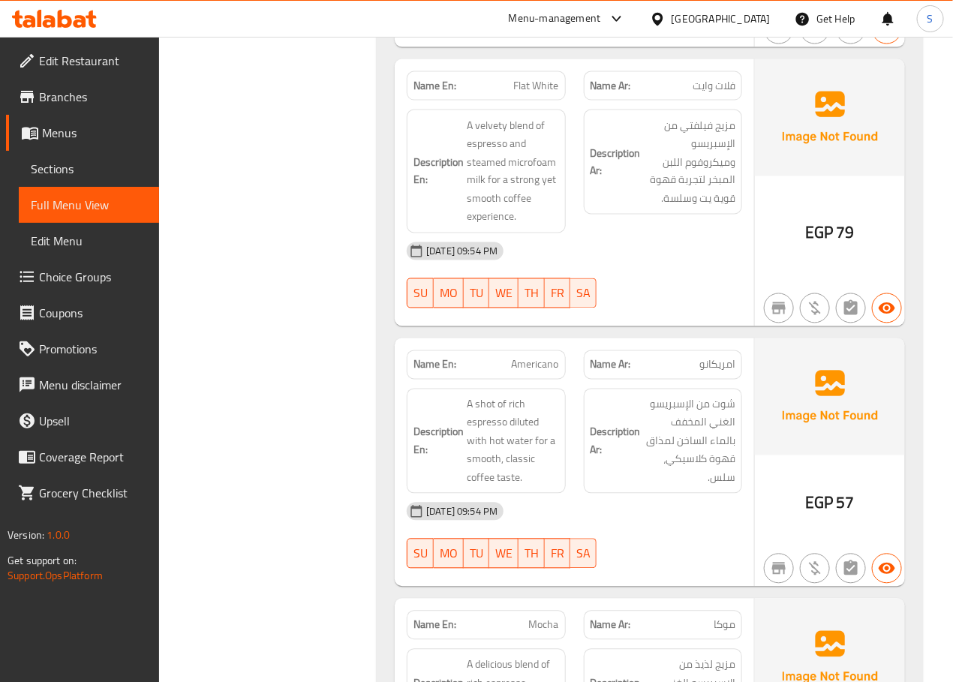
scroll to position [2703, 0]
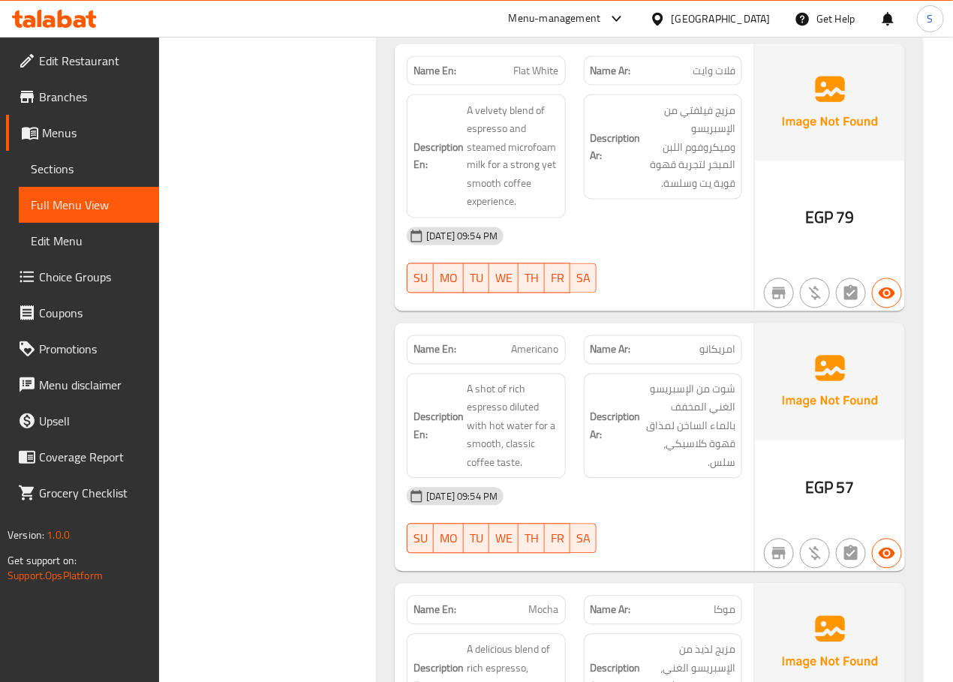
click at [520, 79] on span "Flat White" at bounding box center [536, 71] width 45 height 16
copy span "Flat White"
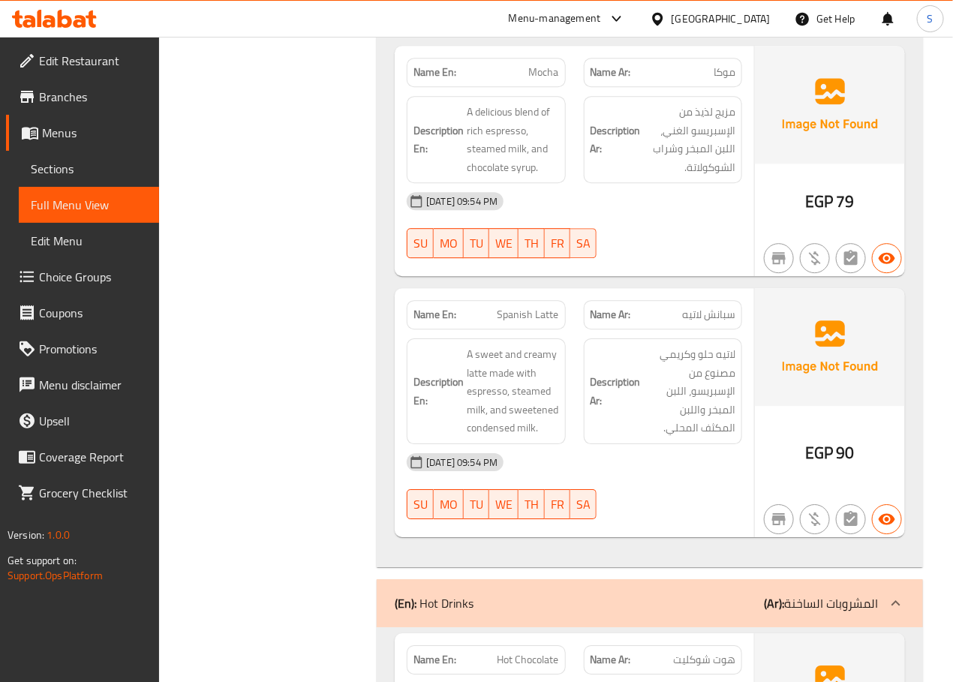
scroll to position [3245, 0]
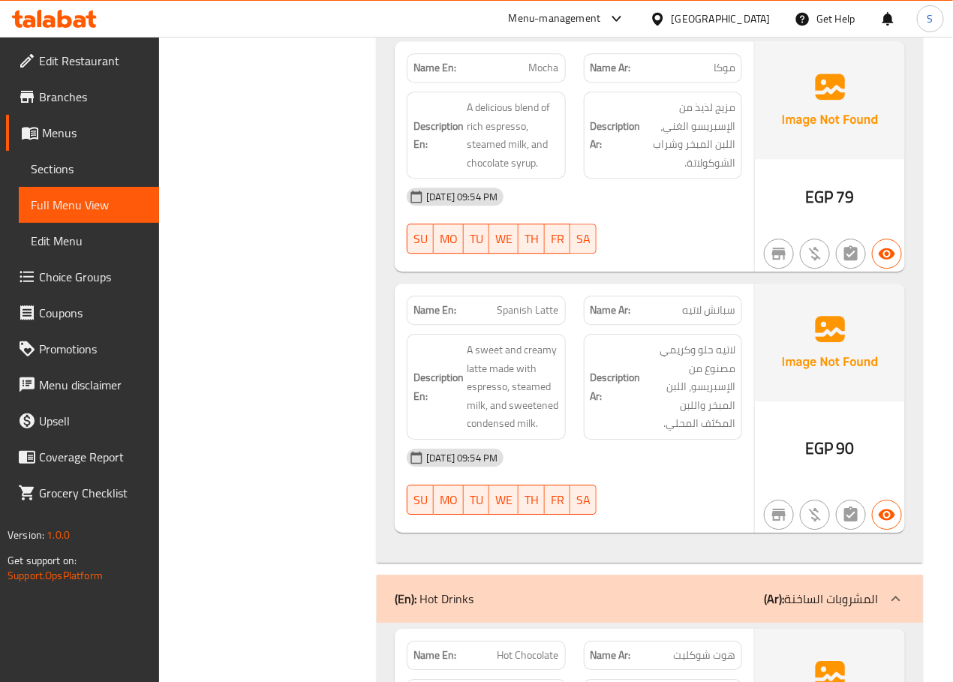
click at [541, 76] on span "Mocha" at bounding box center [544, 68] width 30 height 16
copy span "Mocha"
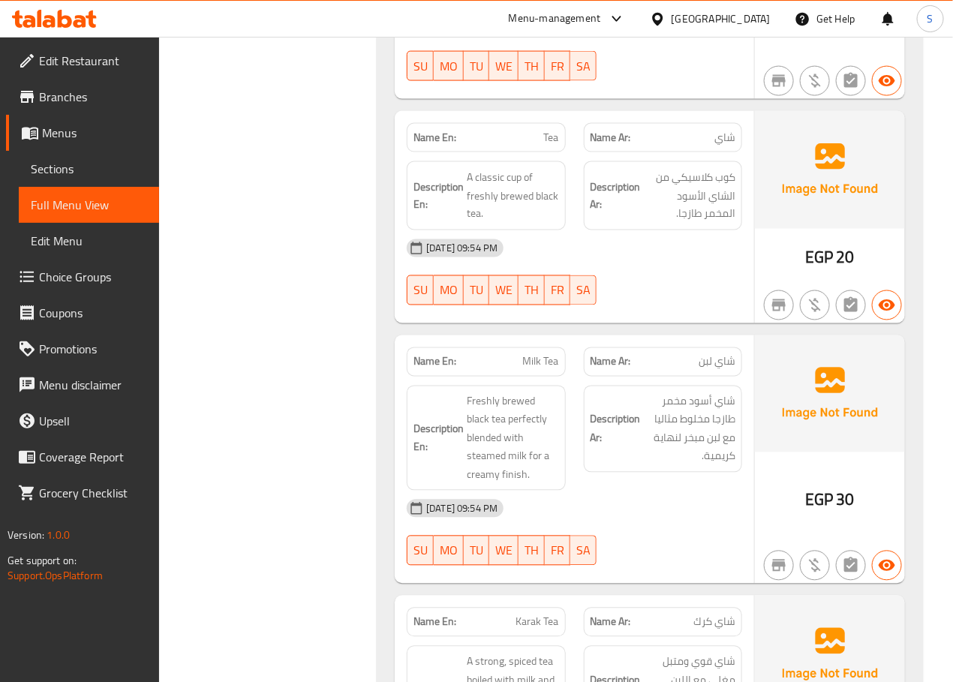
scroll to position [4590, 0]
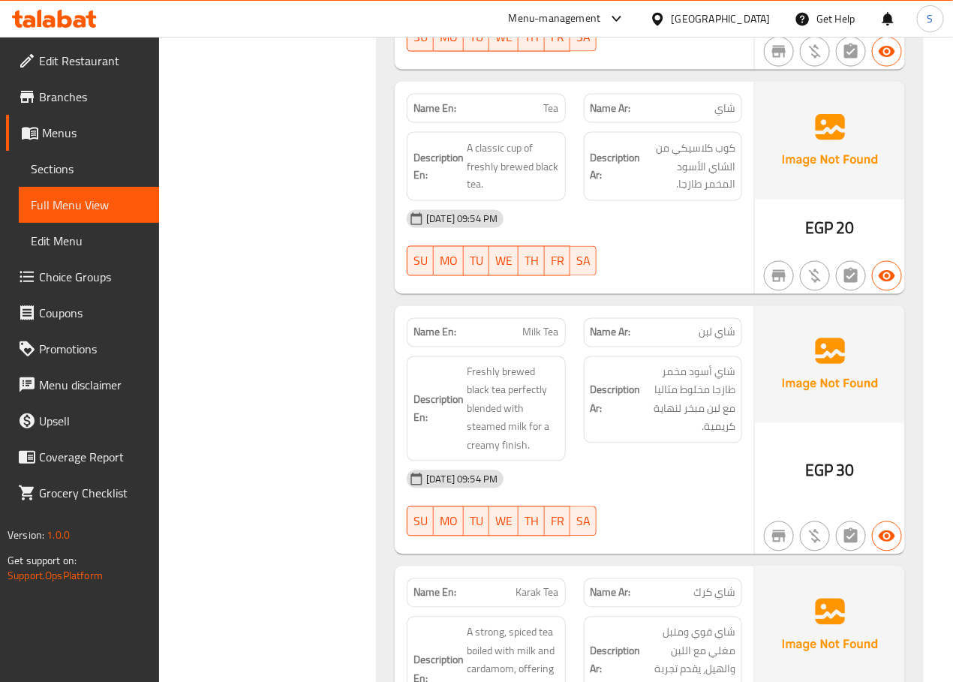
click at [530, 341] on span "Milk Tea" at bounding box center [541, 333] width 36 height 16
click at [712, 341] on span "شاي لبن" at bounding box center [716, 333] width 37 height 16
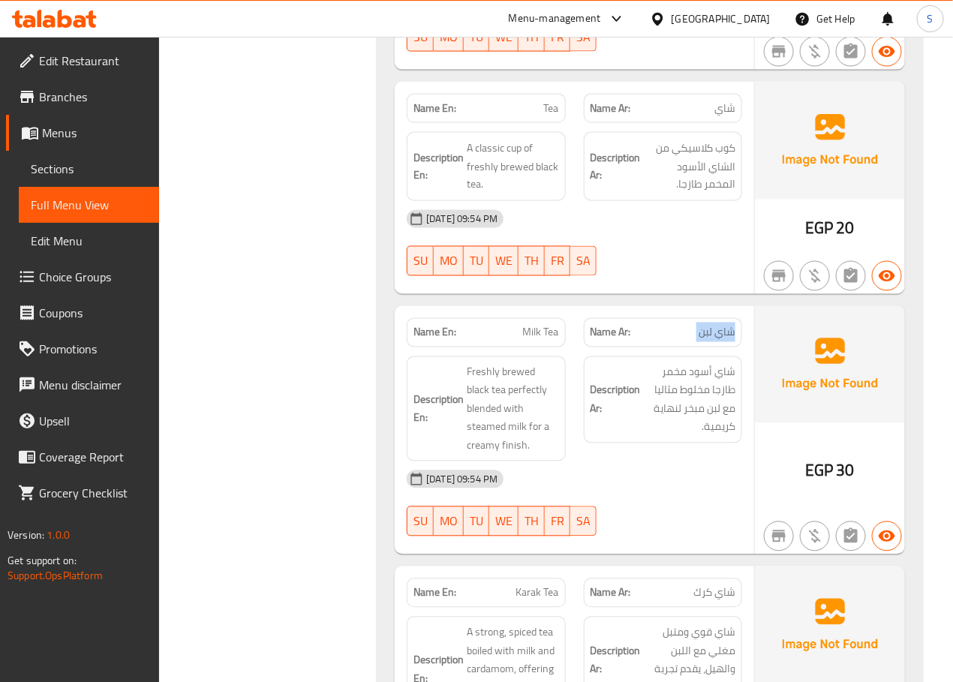
click at [712, 341] on span "شاي لبن" at bounding box center [716, 333] width 37 height 16
copy span "شاي لبن"
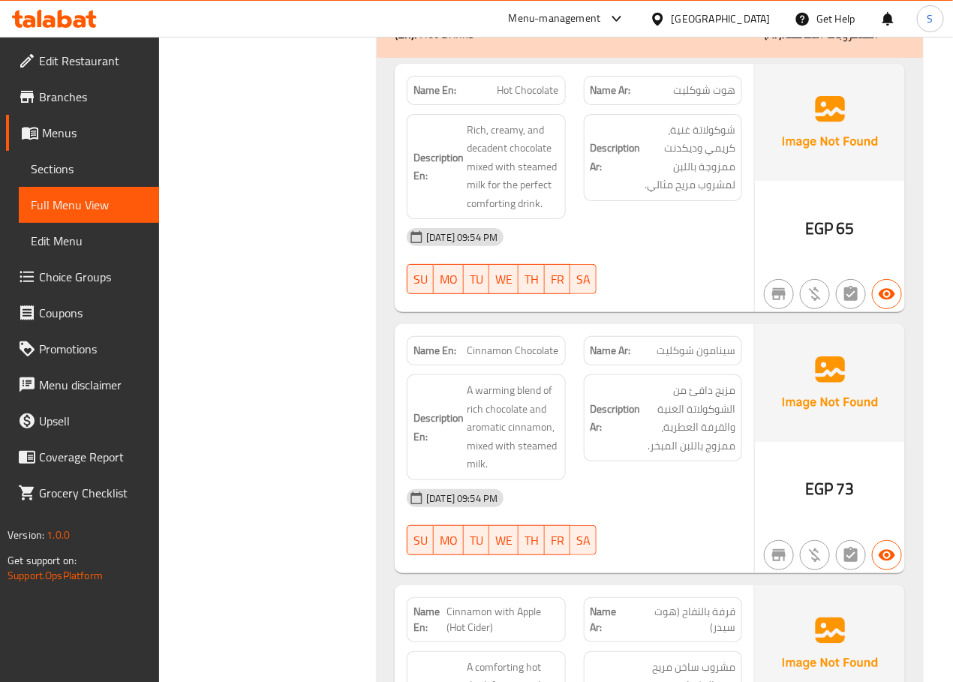
scroll to position [3837, 0]
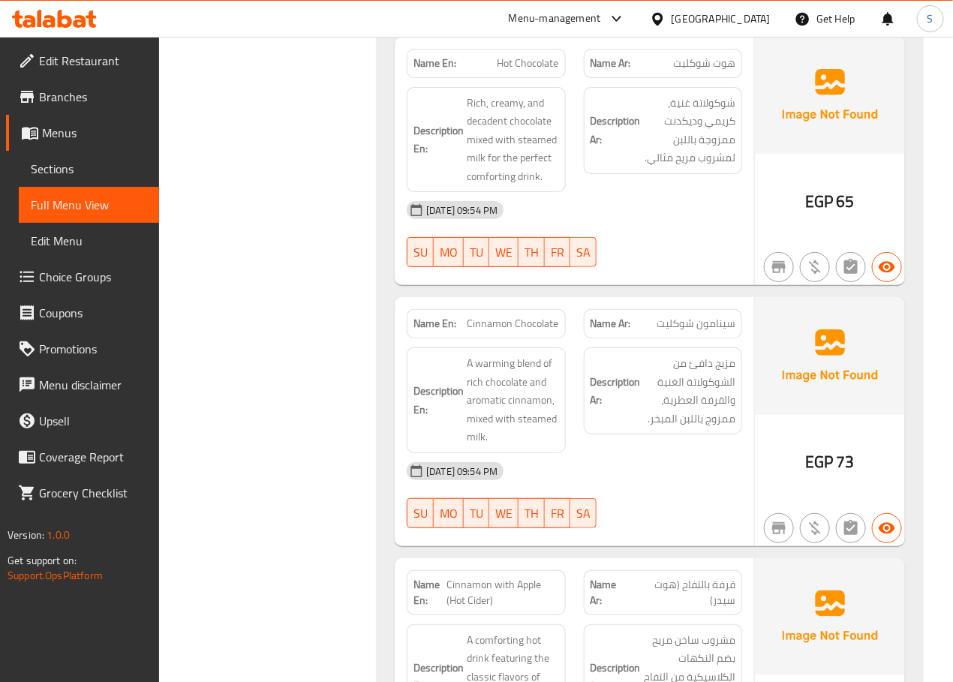
click at [538, 71] on span "Hot Chocolate" at bounding box center [528, 64] width 62 height 16
drag, startPoint x: 322, startPoint y: 338, endPoint x: 323, endPoint y: 325, distance: 12.8
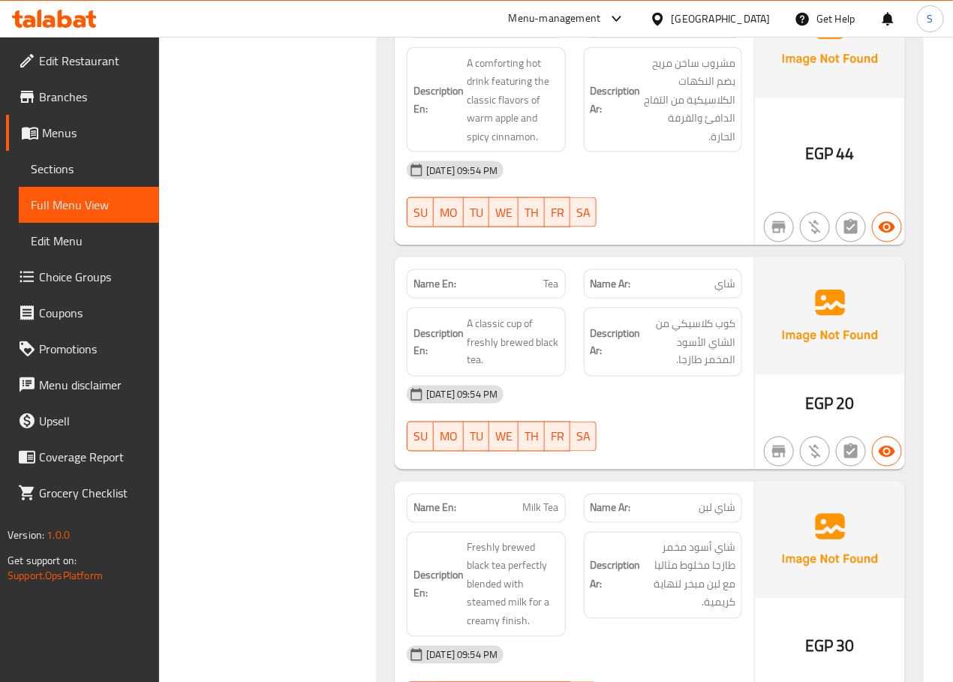
scroll to position [4393, 0]
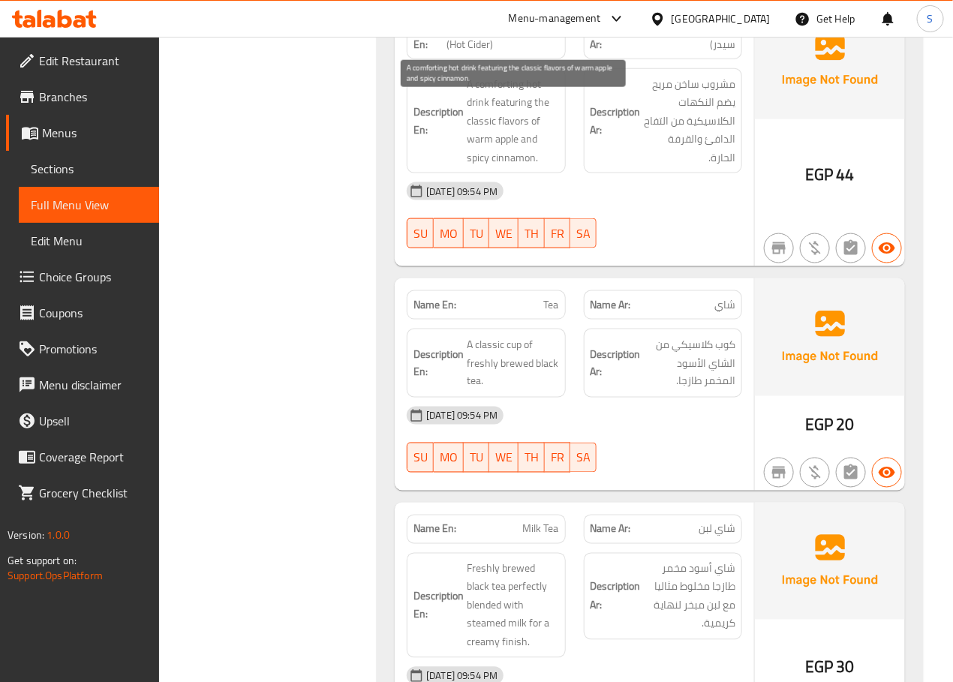
click at [505, 102] on span "A comforting hot drink featuring the classic flavors of warm apple and spicy ci…" at bounding box center [513, 121] width 92 height 92
copy span "comforting"
click at [473, 53] on span "Cinnamon with Apple (Hot Cider)" at bounding box center [503, 37] width 112 height 32
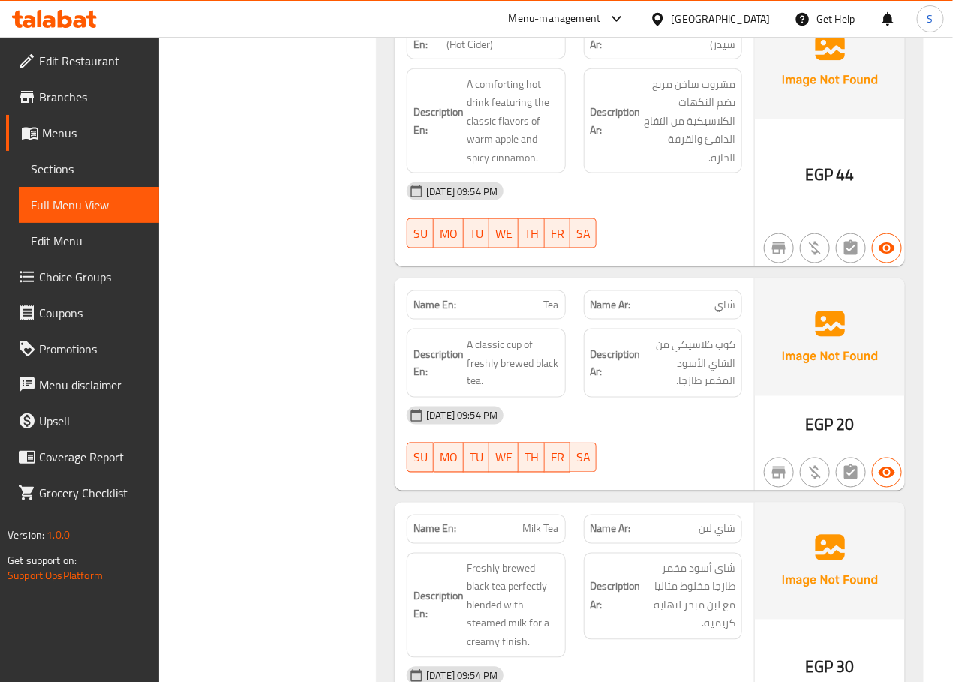
click at [473, 53] on span "Cinnamon with Apple (Hot Cider)" at bounding box center [503, 37] width 112 height 32
copy span "Cinnamon with Apple (Hot Cider)"
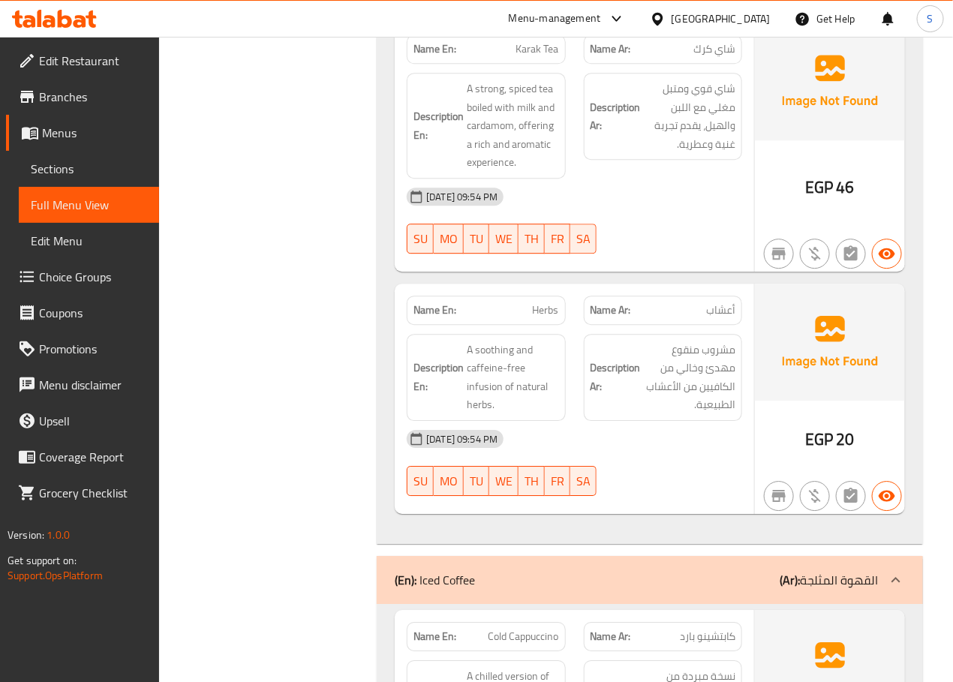
scroll to position [5134, 0]
click at [554, 317] on span "Herbs" at bounding box center [546, 310] width 26 height 16
copy span "Herbs"
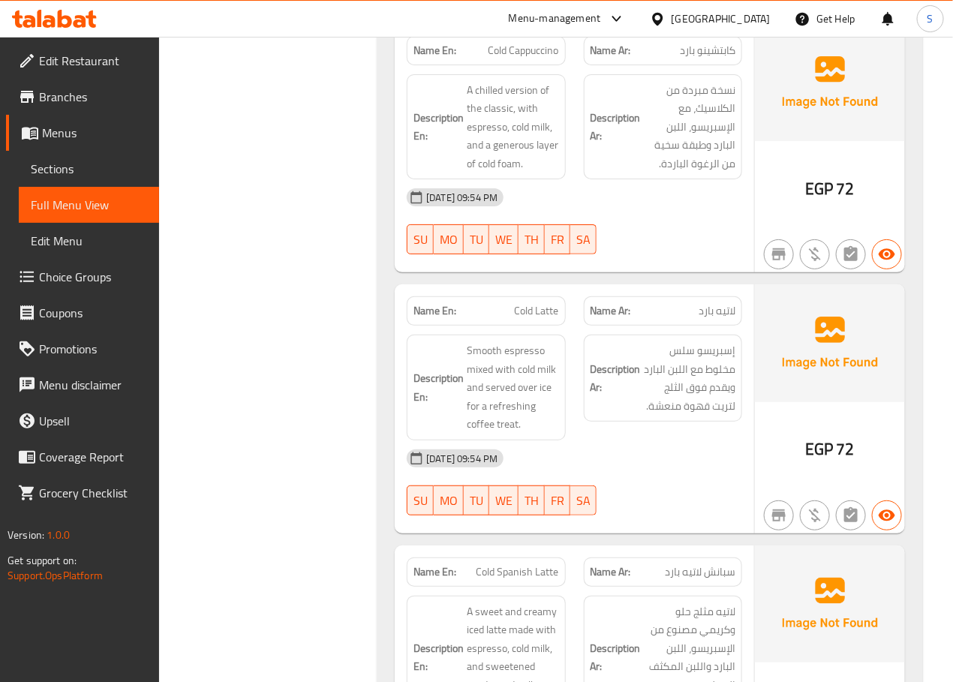
scroll to position [5663, 0]
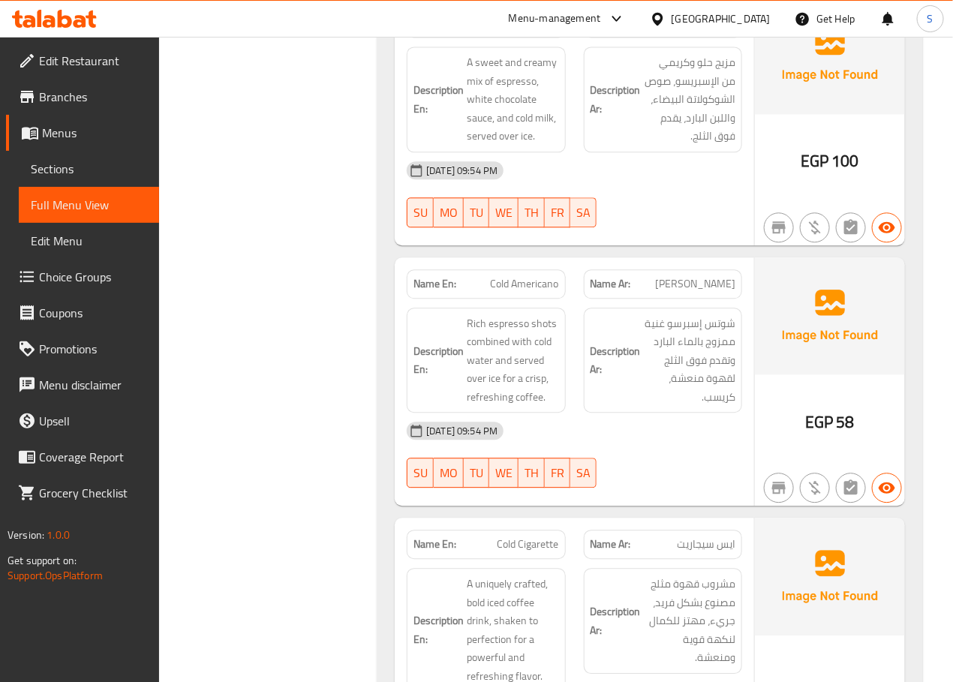
scroll to position [6809, 0]
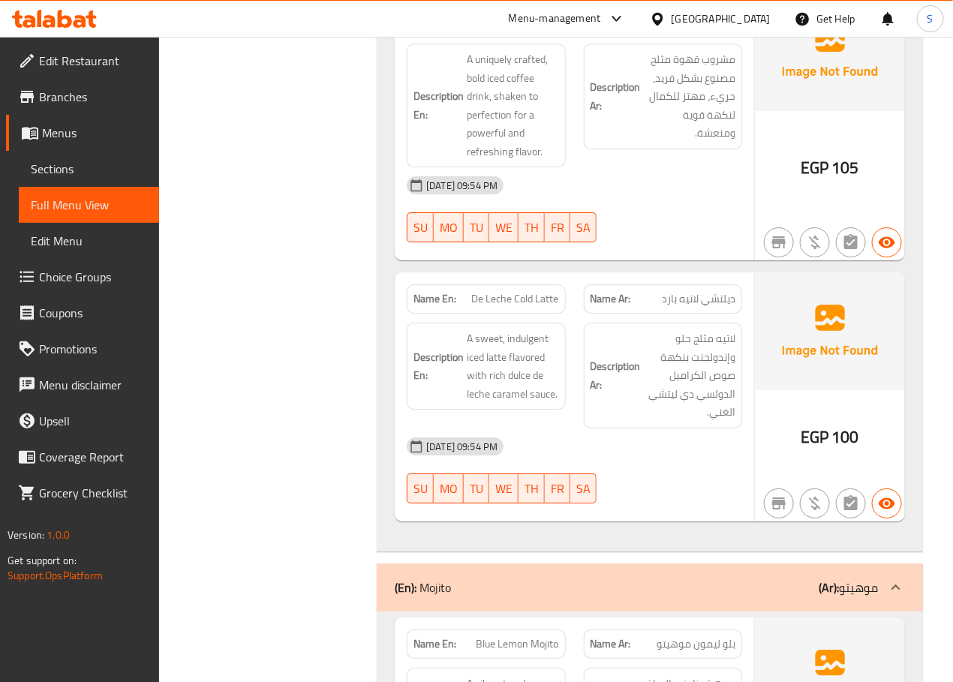
scroll to position [7333, 0]
click at [498, 27] on span "Cold Cigarette" at bounding box center [528, 19] width 62 height 16
copy span "Cold Cigarette"
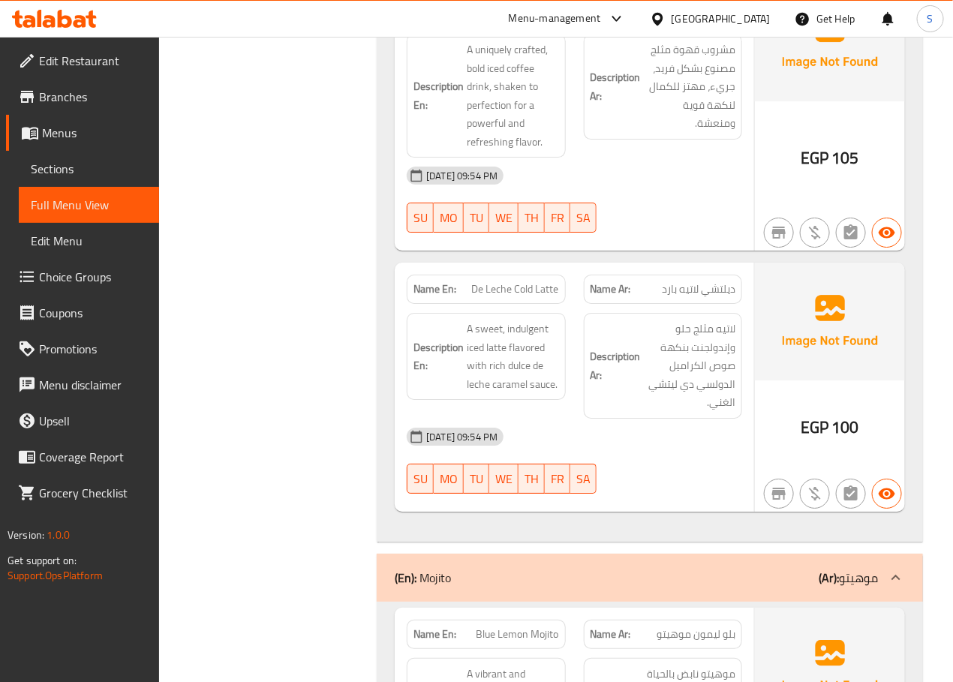
scroll to position [7346, 0]
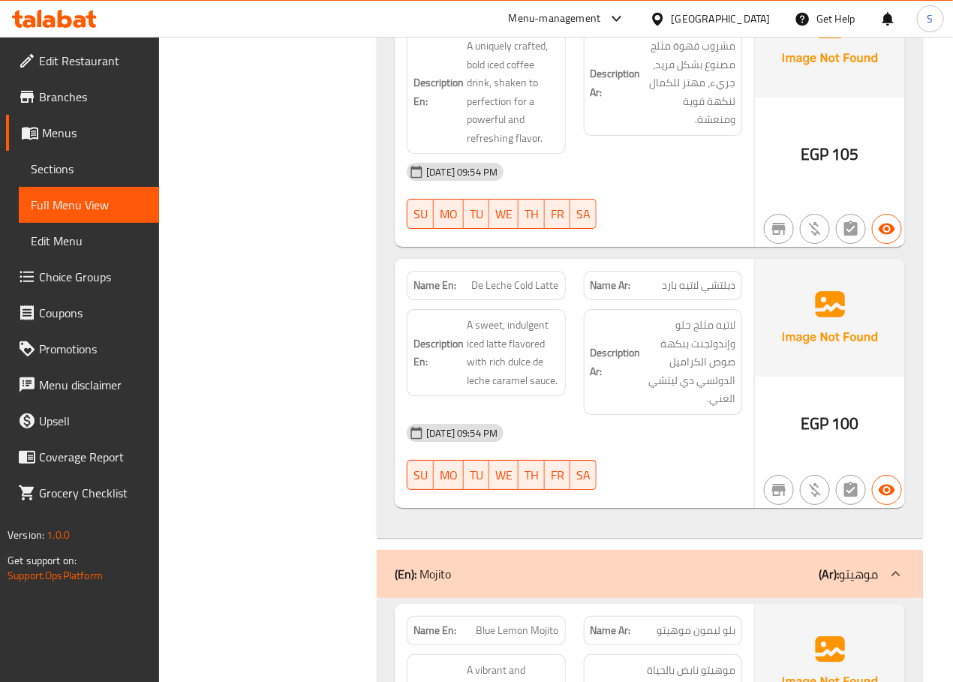
click at [529, 293] on span "De Leche Cold Latte" at bounding box center [515, 286] width 87 height 16
click at [527, 293] on span "De Leche Cold Latte" at bounding box center [515, 286] width 87 height 16
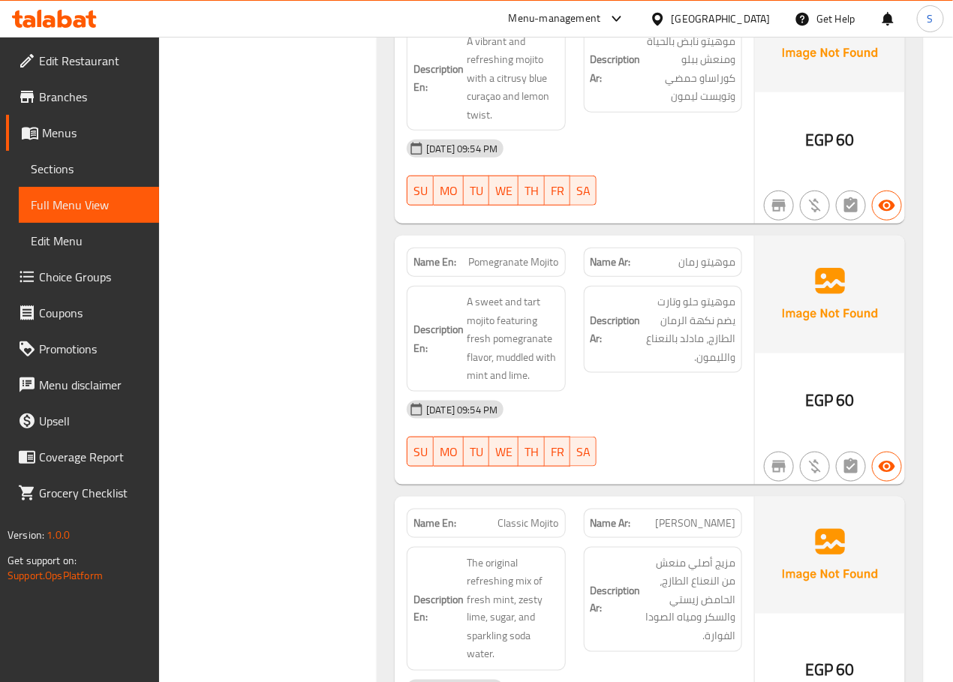
scroll to position [7943, 0]
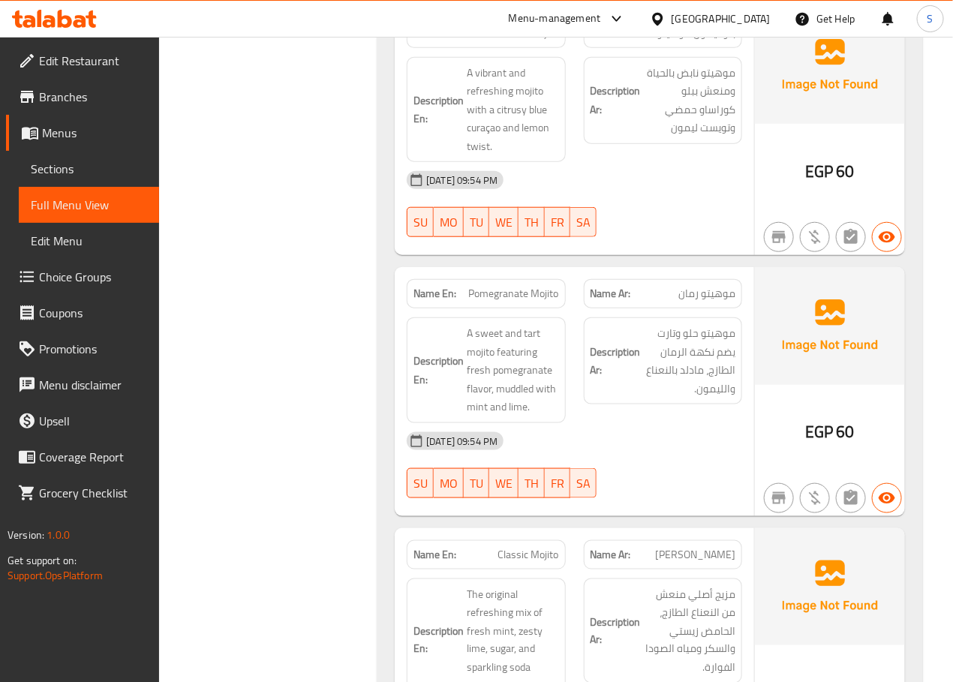
click at [515, 41] on span "Blue Lemon Mojito" at bounding box center [517, 34] width 83 height 16
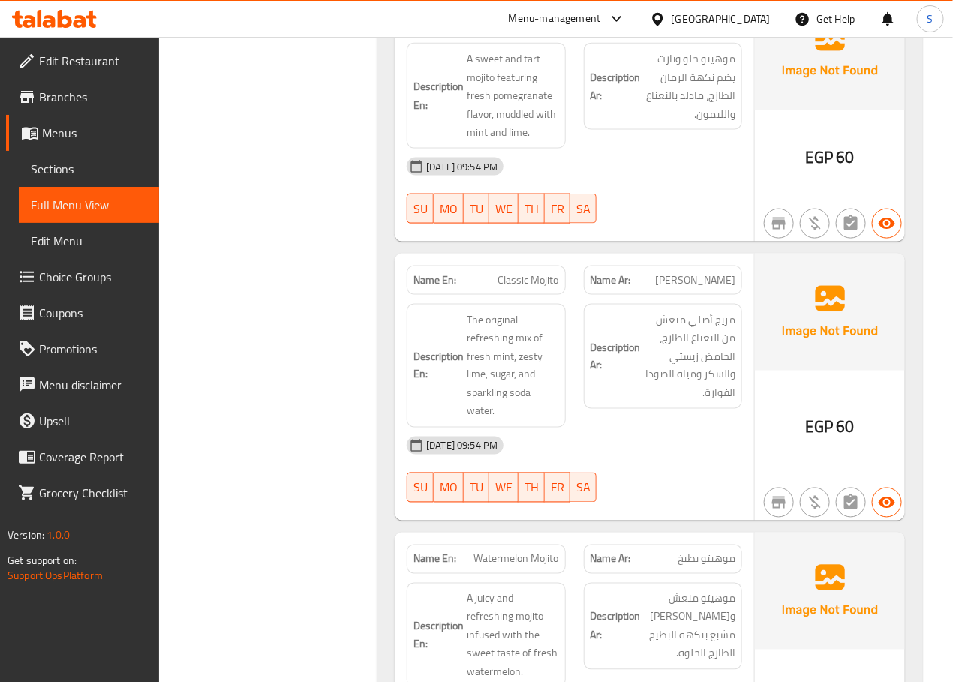
scroll to position [8219, 0]
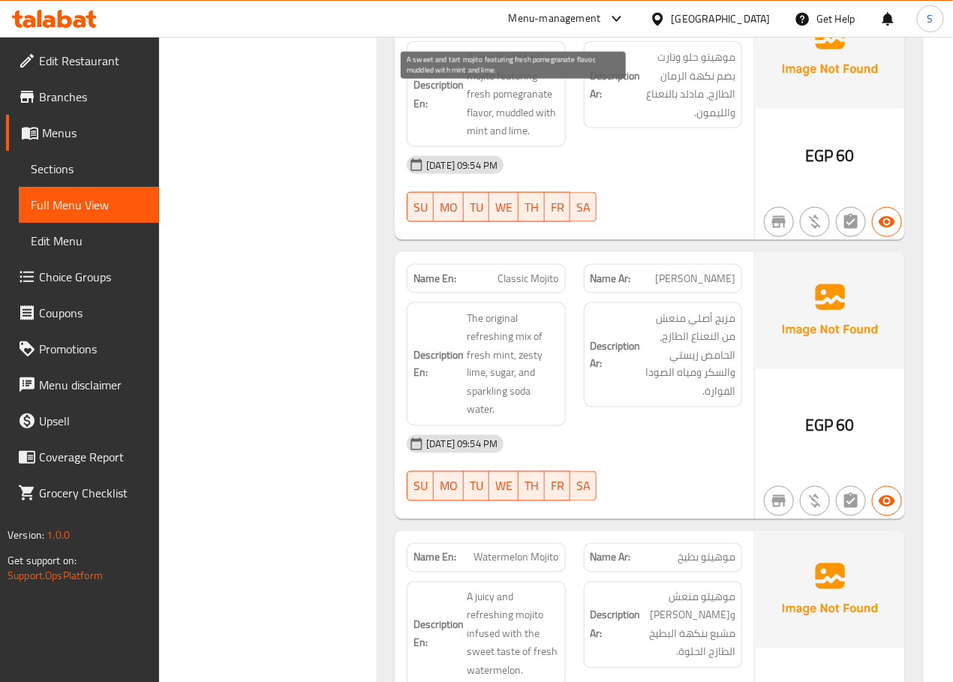
click at [513, 140] on span "A sweet and tart mojito featuring fresh pomegranate flavor, muddled with mint a…" at bounding box center [513, 94] width 92 height 92
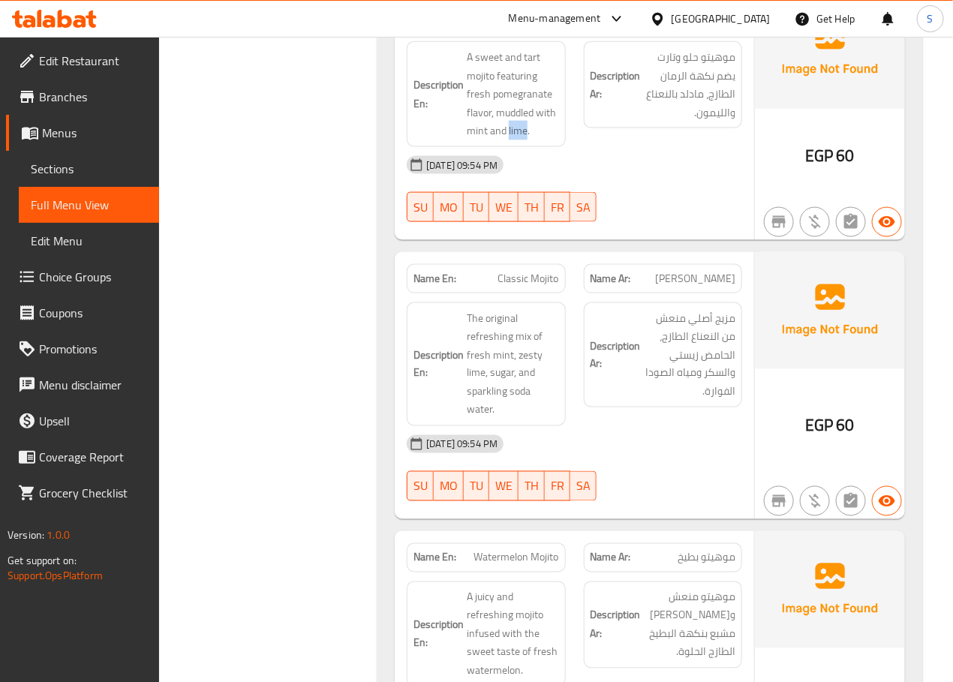
click at [491, 26] on span "Pomegranate Mojito" at bounding box center [514, 18] width 90 height 16
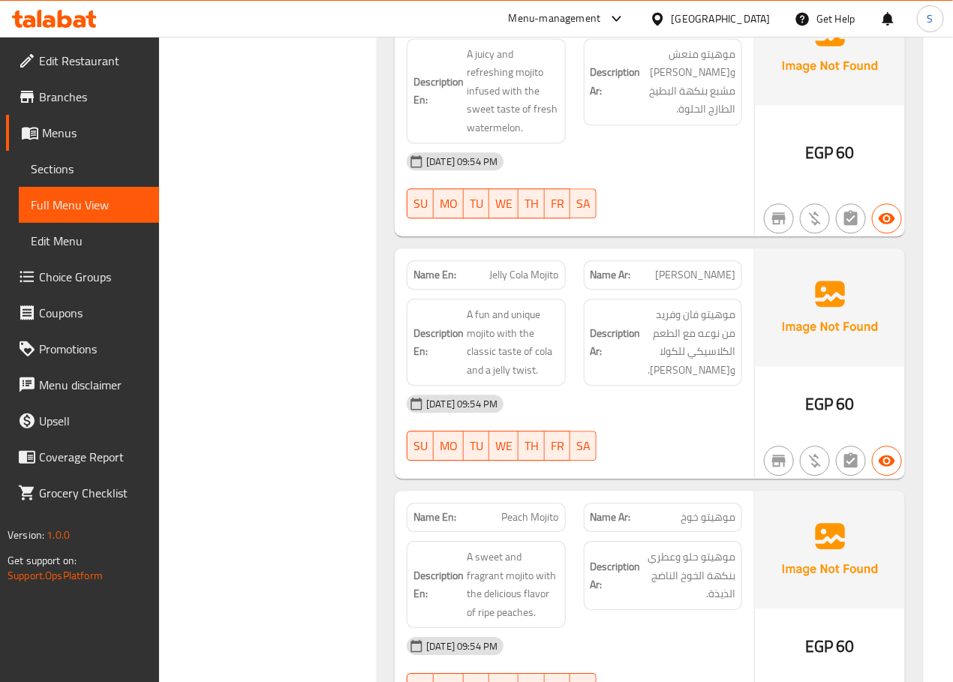
scroll to position [8756, 0]
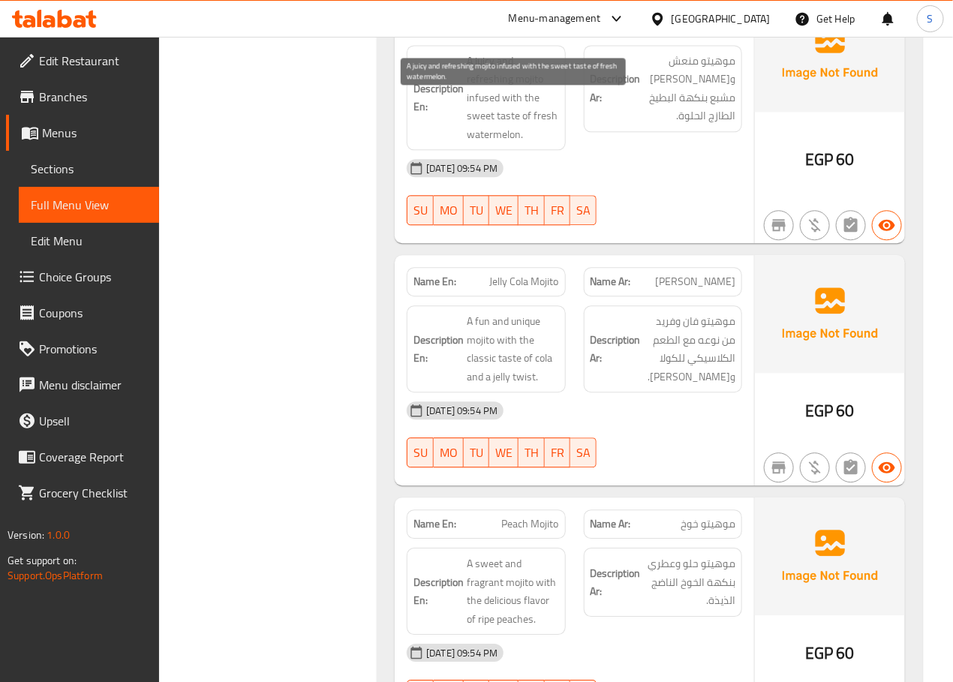
click at [473, 142] on span "A juicy and refreshing mojito infused with the sweet taste of fresh watermelon." at bounding box center [513, 98] width 92 height 92
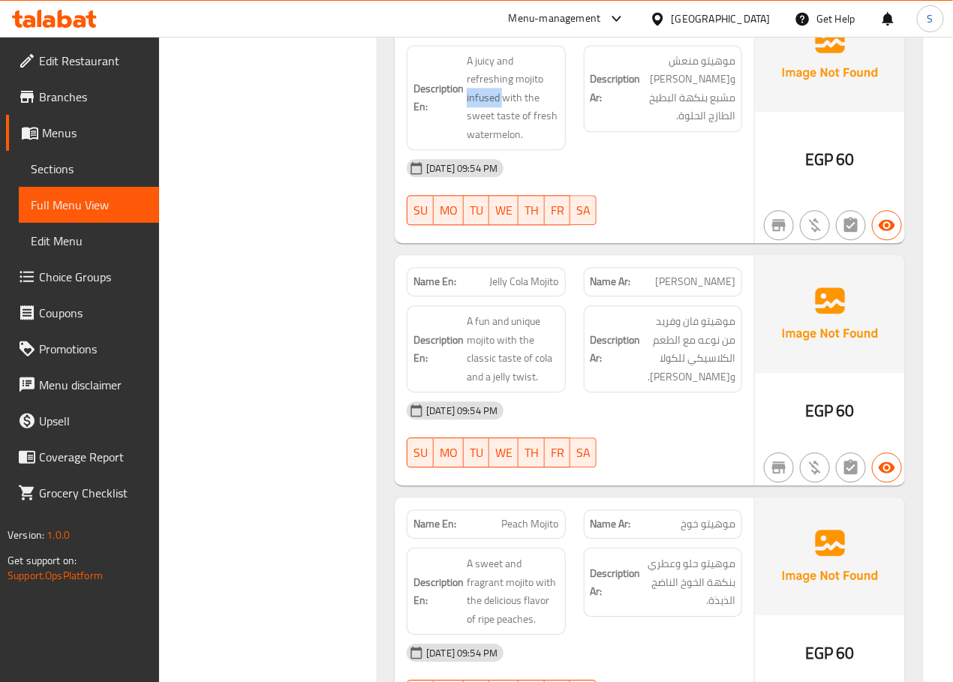
click at [493, 29] on span "Watermelon Mojito" at bounding box center [516, 22] width 85 height 16
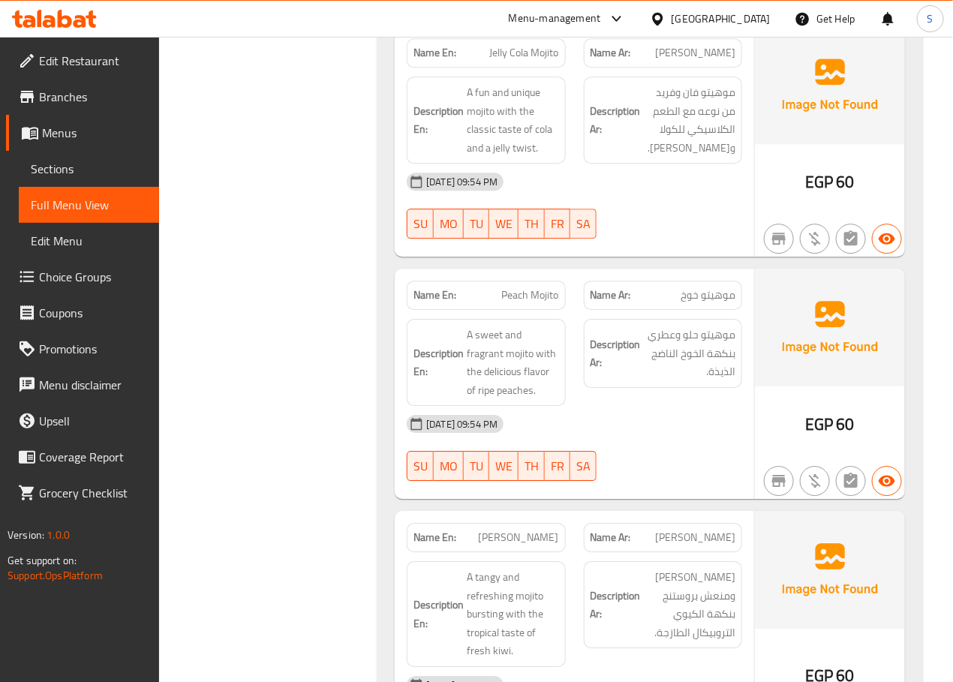
scroll to position [9026, 0]
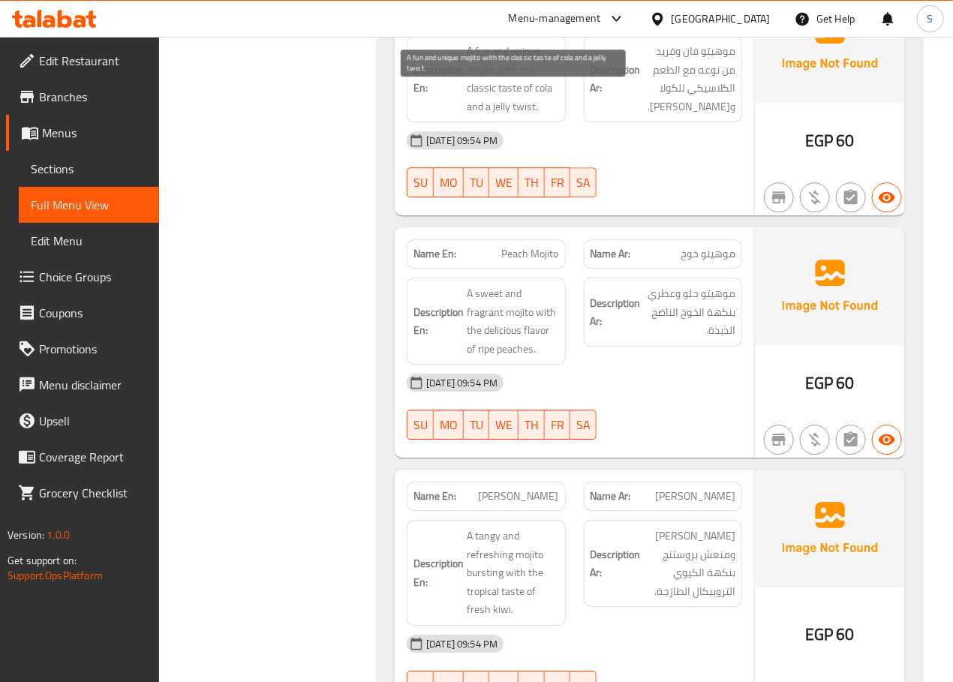
click at [480, 95] on span "A fun and unique mojito with the classic taste of cola and a jelly twist." at bounding box center [513, 79] width 92 height 74
click at [521, 20] on span "Jelly Cola Mojito" at bounding box center [524, 12] width 69 height 16
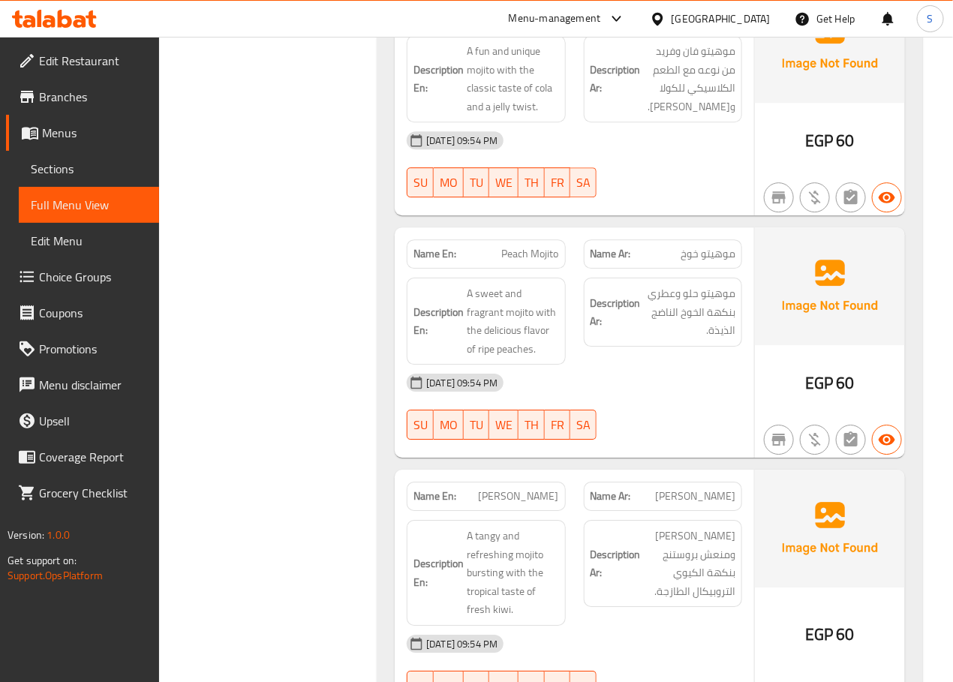
click at [521, 20] on span "Jelly Cola Mojito" at bounding box center [524, 12] width 69 height 16
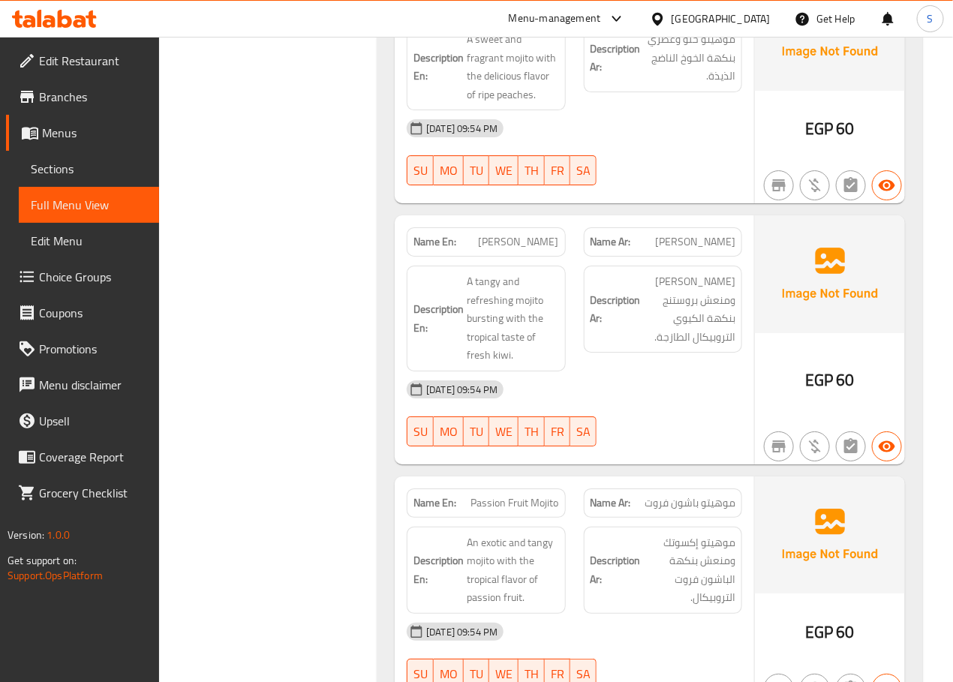
scroll to position [9279, 0]
click at [530, 8] on span "Peach Mojito" at bounding box center [530, 0] width 57 height 16
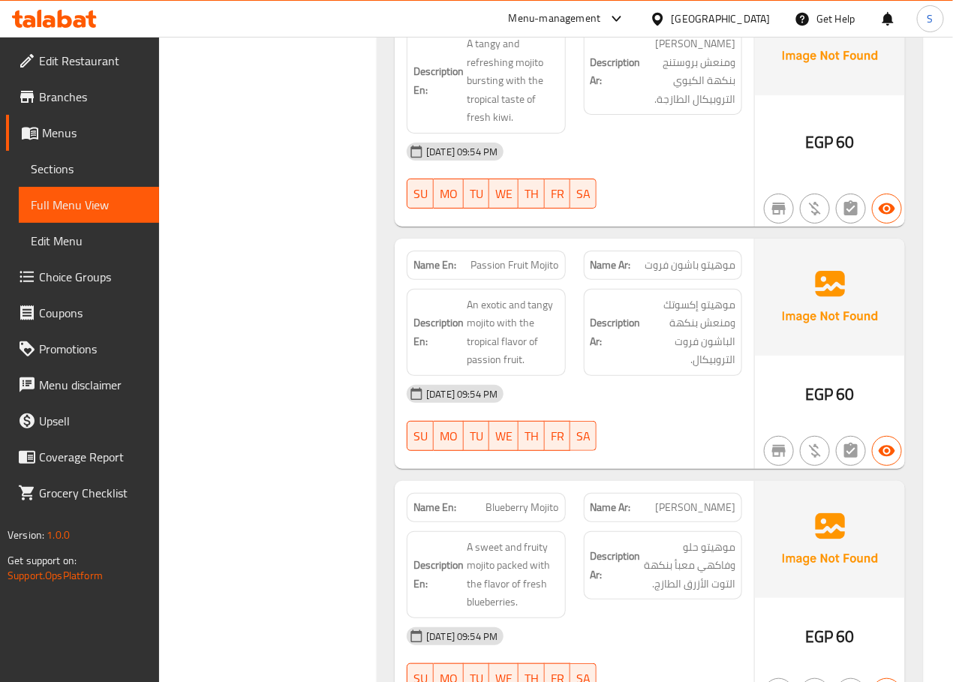
scroll to position [9471, 0]
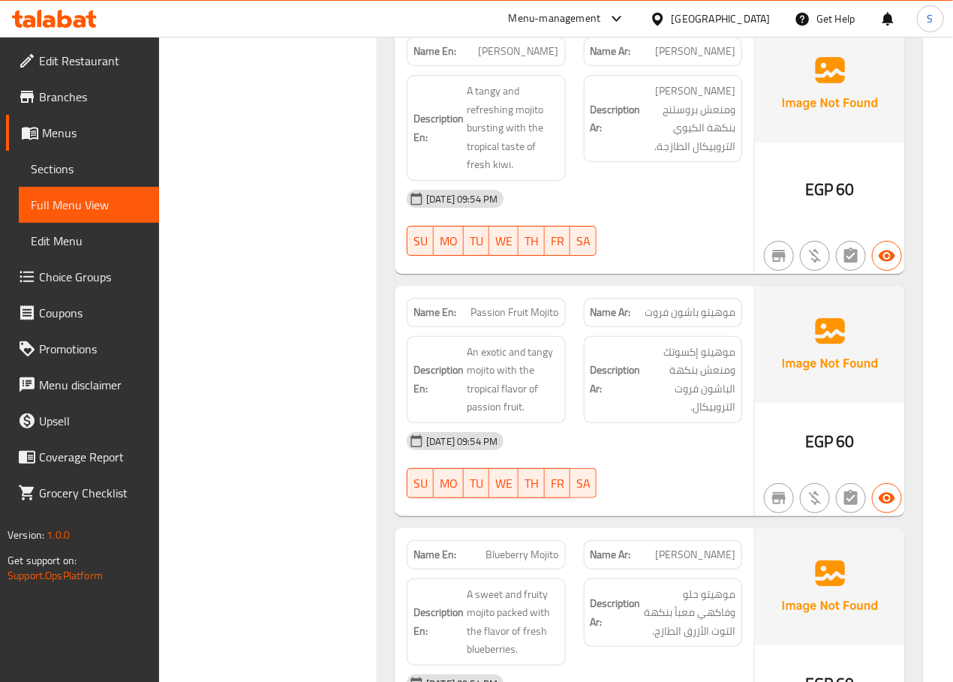
click at [509, 59] on span "[PERSON_NAME]" at bounding box center [519, 52] width 80 height 16
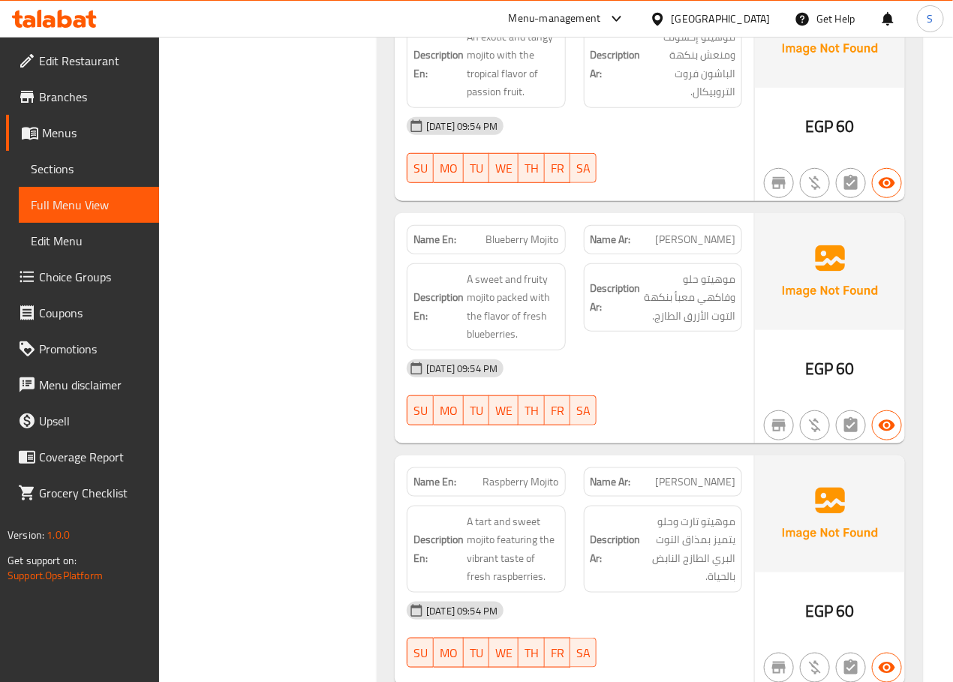
scroll to position [9783, 0]
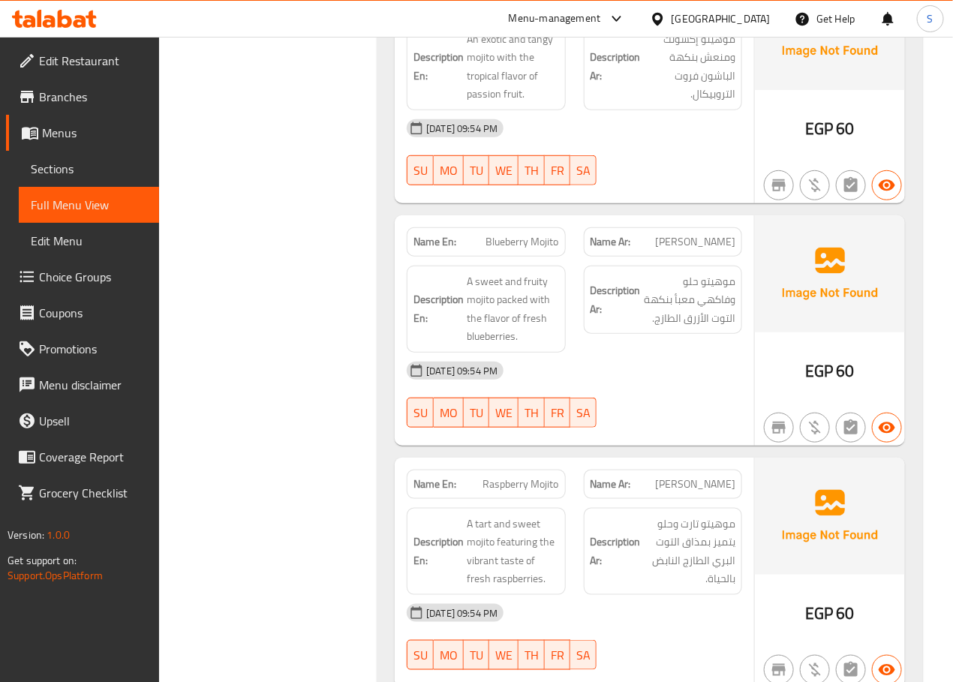
click at [524, 8] on span "Passion Fruit Mojito" at bounding box center [515, 0] width 88 height 16
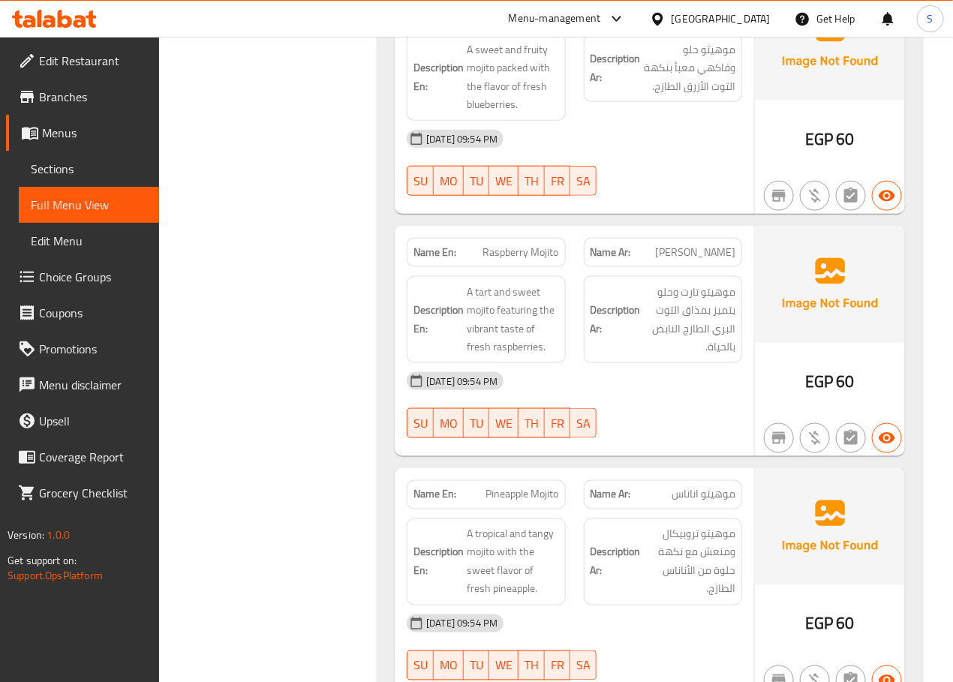
scroll to position [10016, 0]
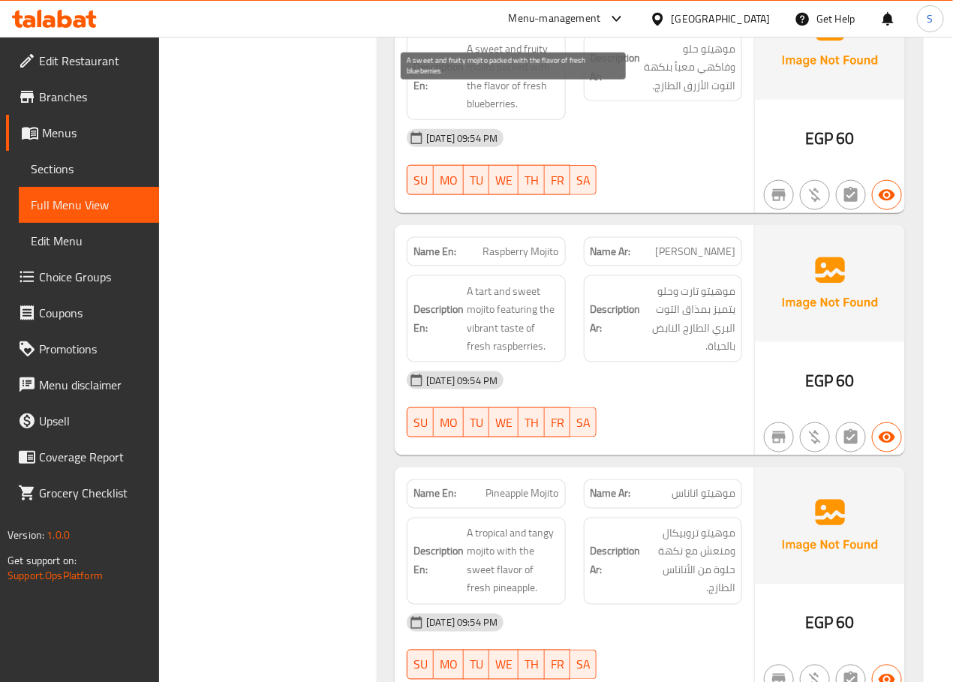
click at [536, 101] on span "A sweet and fruity mojito packed with the flavor of fresh blueberries." at bounding box center [513, 77] width 92 height 74
click at [539, 17] on span "Blueberry Mojito" at bounding box center [522, 10] width 73 height 16
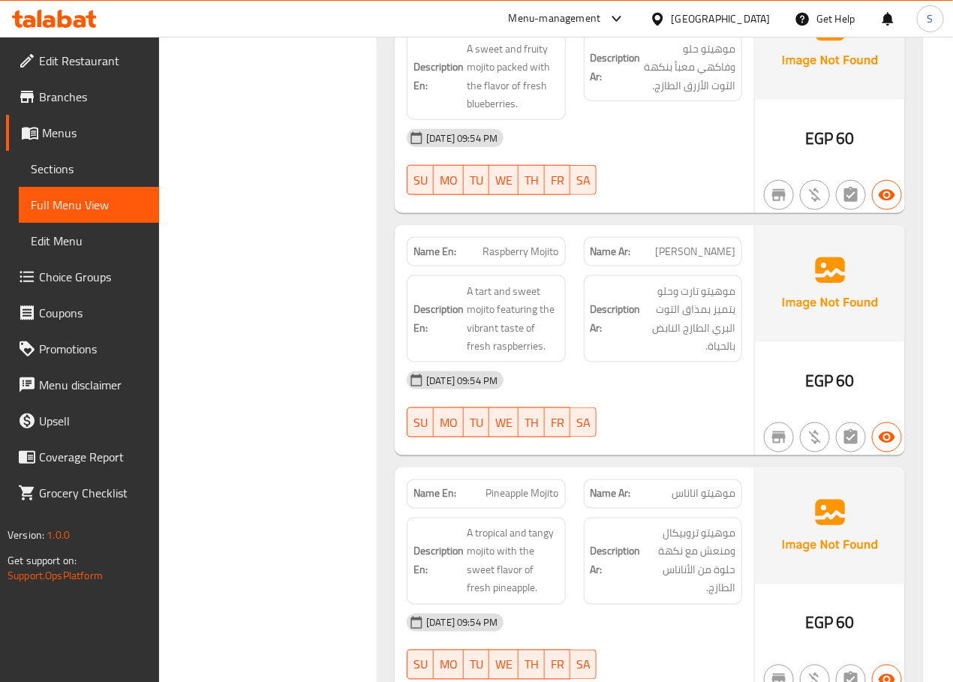
click at [513, 17] on span "Blueberry Mojito" at bounding box center [522, 10] width 73 height 16
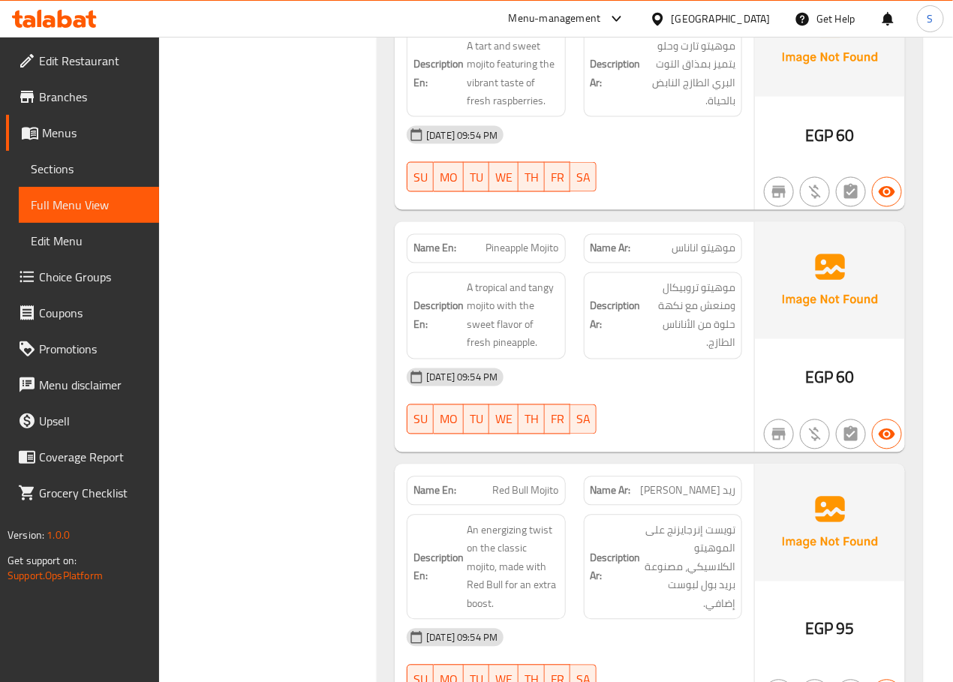
scroll to position [10243, 0]
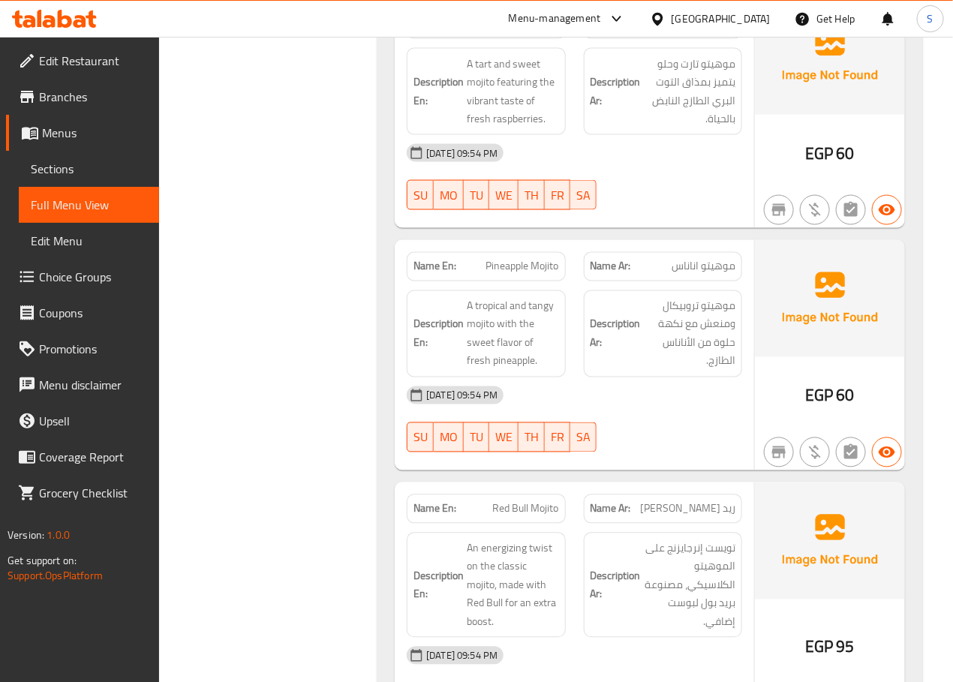
click at [516, 32] on span "Raspberry Mojito" at bounding box center [521, 25] width 76 height 16
click at [486, 128] on span "A tart and sweet mojito featuring the vibrant taste of fresh raspberries." at bounding box center [513, 92] width 92 height 74
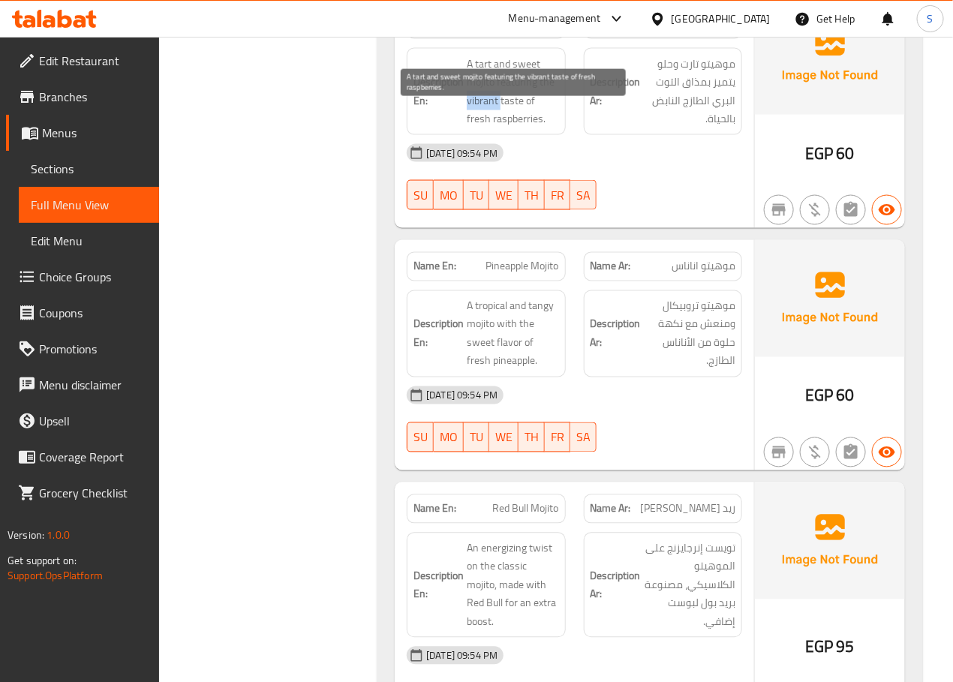
click at [486, 128] on span "A tart and sweet mojito featuring the vibrant taste of fresh raspberries." at bounding box center [513, 92] width 92 height 74
click at [282, 221] on div "Filter Branches Branches Popular filters Free items Branch specific items Has c…" at bounding box center [274, 680] width 188 height 21462
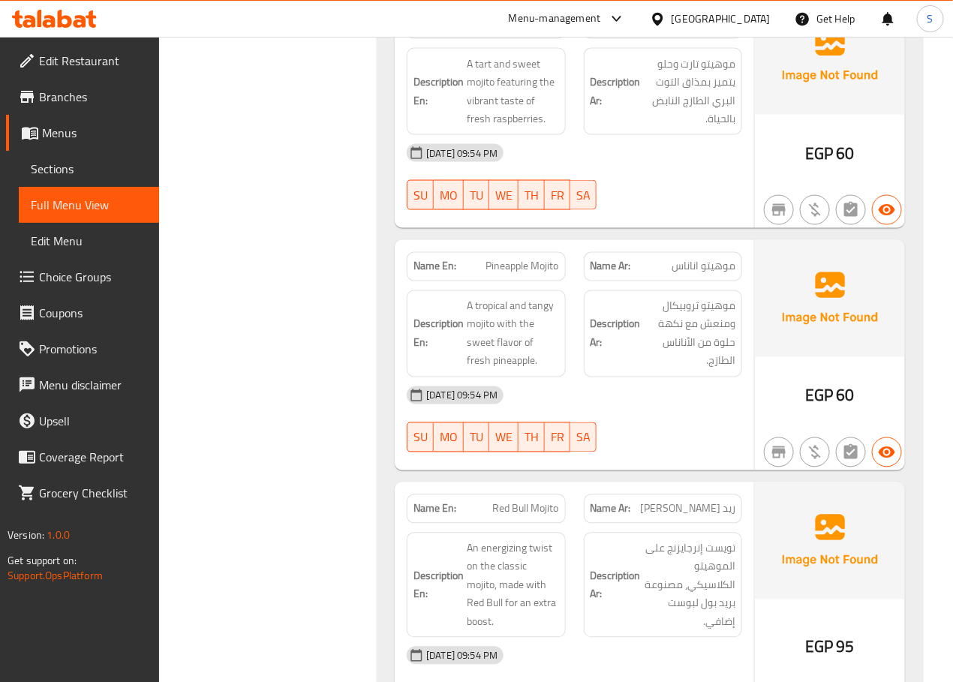
click at [512, 32] on span "Raspberry Mojito" at bounding box center [521, 25] width 76 height 16
click at [356, 448] on div "Filter Branches Branches Popular filters Free items Branch specific items Has c…" at bounding box center [274, 680] width 188 height 21462
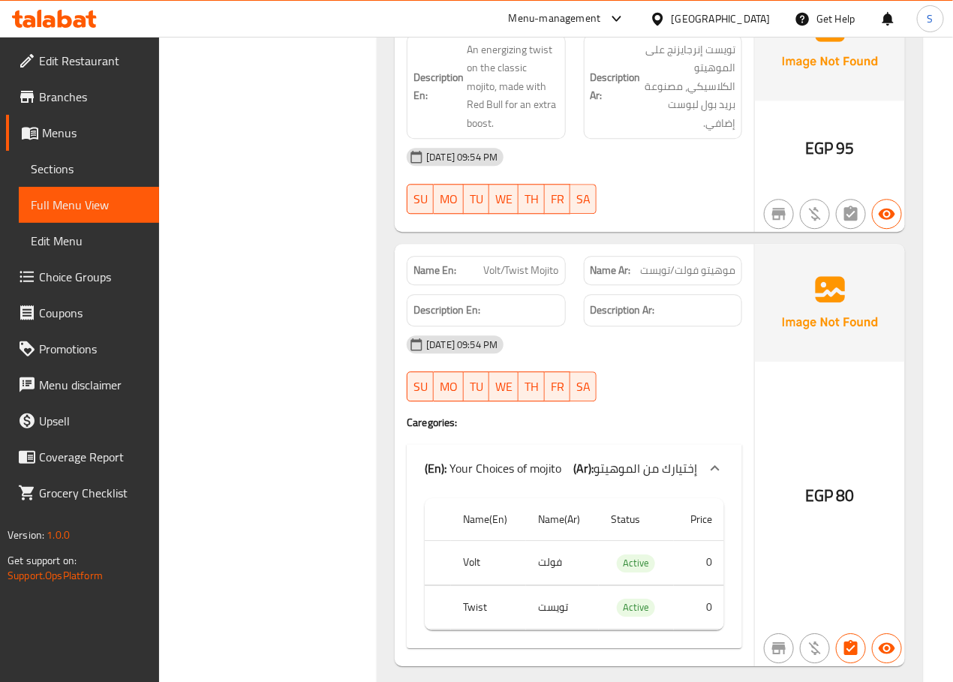
scroll to position [10779, 0]
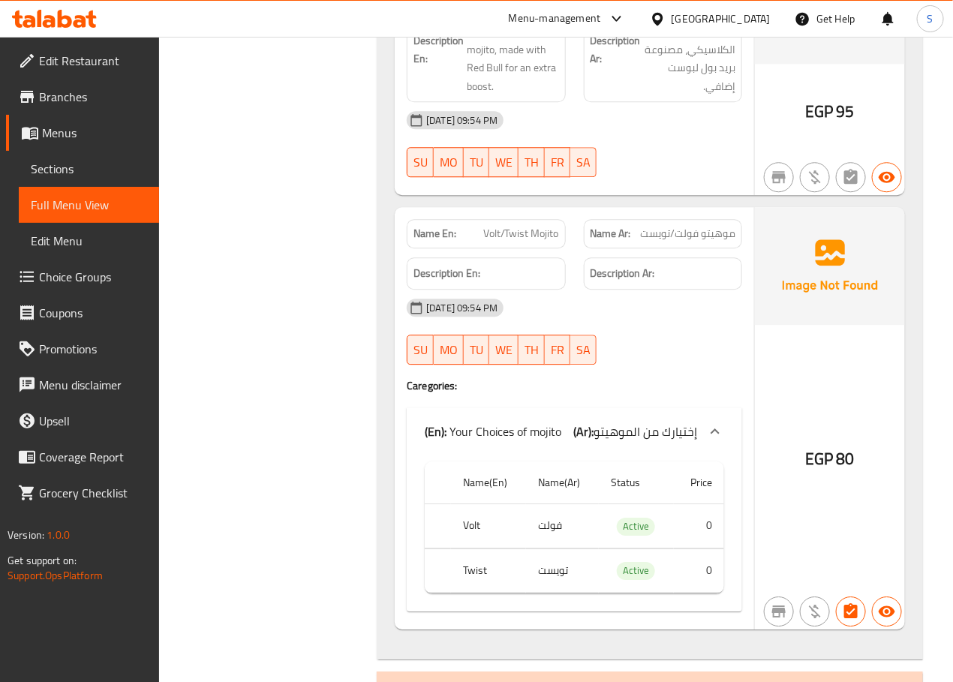
click at [518, 242] on span "Volt/Twist Mojito" at bounding box center [521, 234] width 75 height 16
drag, startPoint x: 518, startPoint y: 284, endPoint x: 266, endPoint y: 374, distance: 267.7
click at [266, 374] on div "Filter Branches Branches Popular filters Free items Branch specific items Has c…" at bounding box center [274, 145] width 188 height 21462
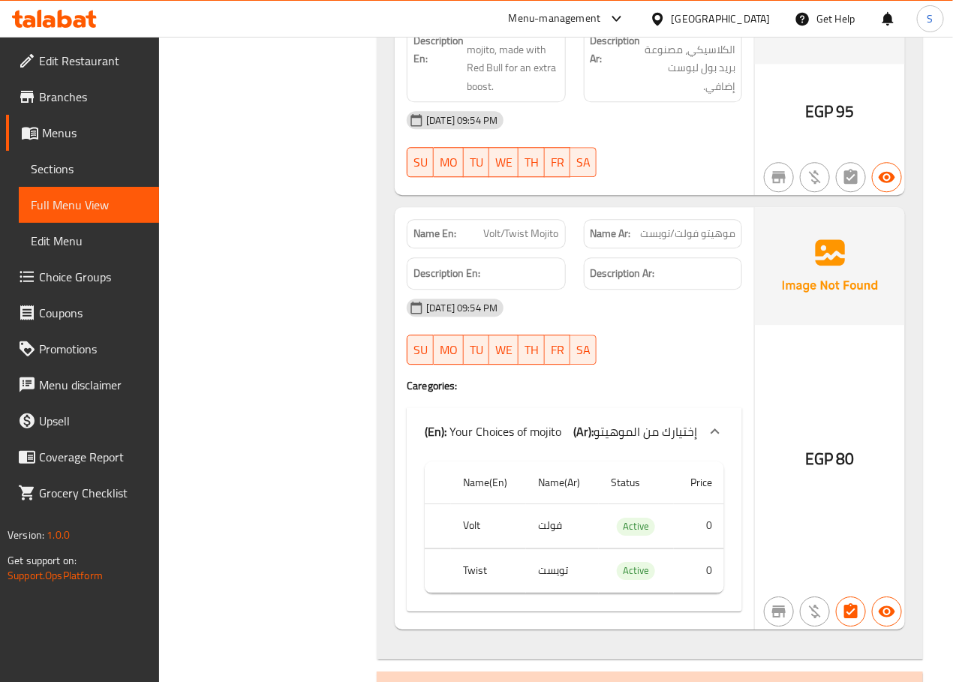
click at [531, 242] on span "Volt/Twist Mojito" at bounding box center [521, 234] width 75 height 16
click at [338, 408] on div "Filter Branches Branches Popular filters Free items Branch specific items Has c…" at bounding box center [274, 145] width 188 height 21462
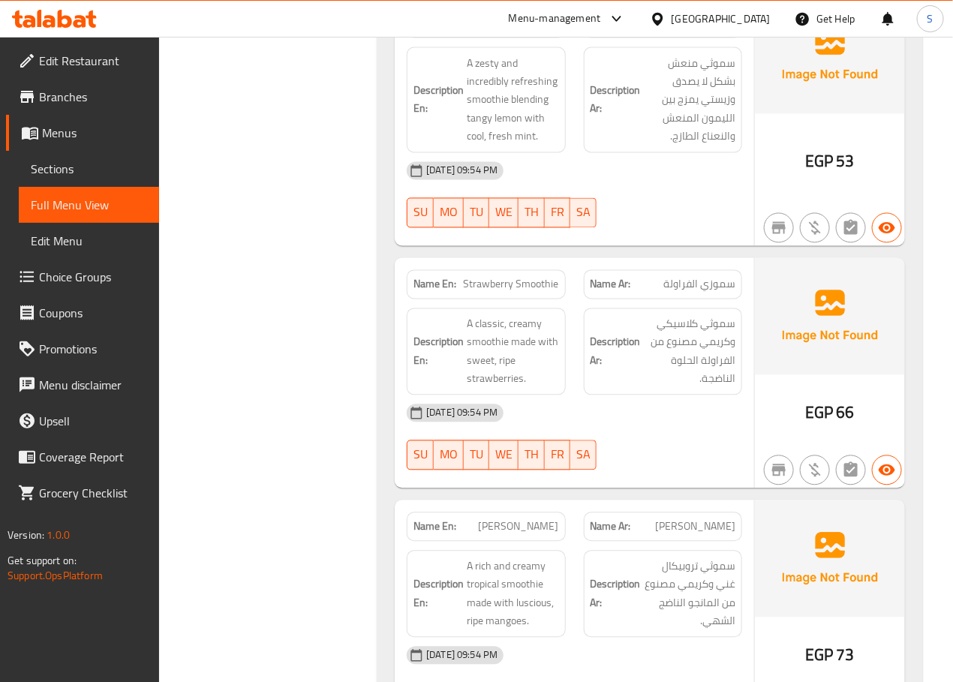
scroll to position [12323, 0]
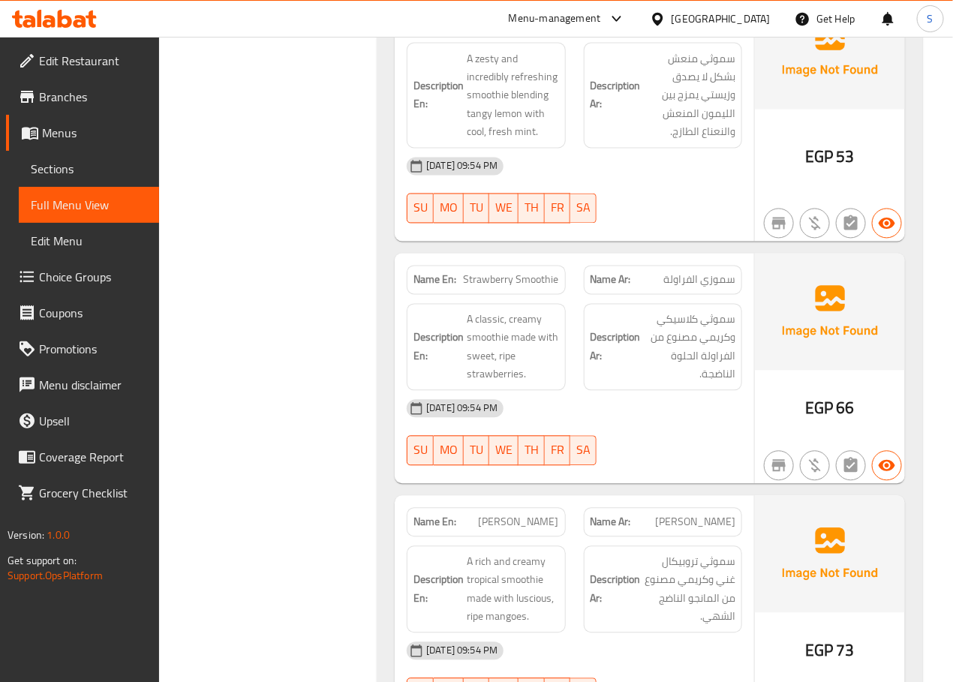
click at [538, 27] on span "Lemon Mint Smoothie" at bounding box center [509, 19] width 99 height 16
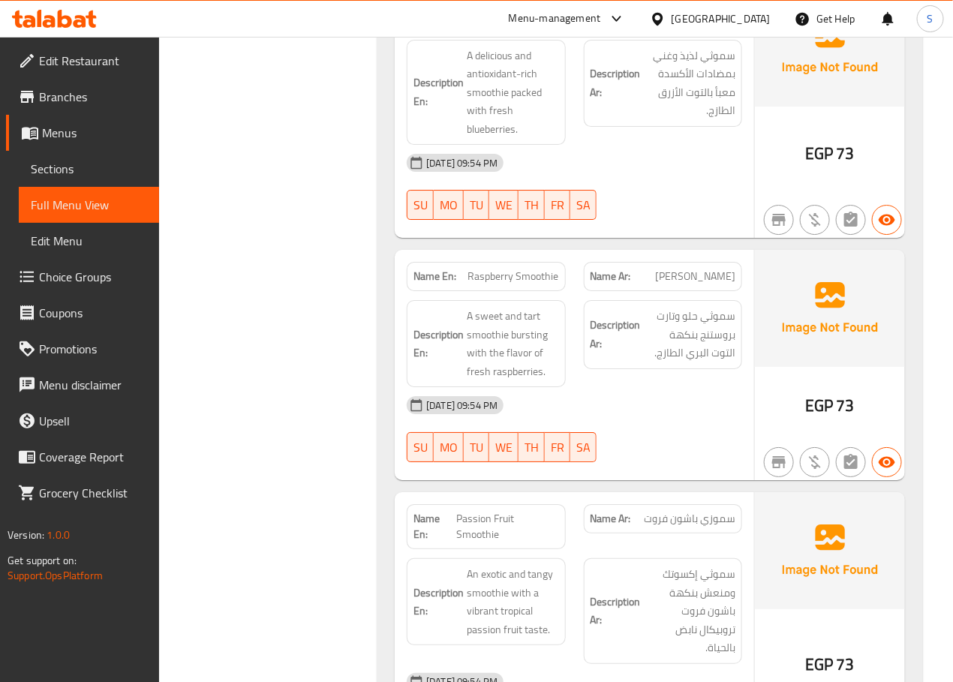
scroll to position [13072, 0]
click at [527, 23] on span "Blueberry Smoothie" at bounding box center [515, 16] width 88 height 16
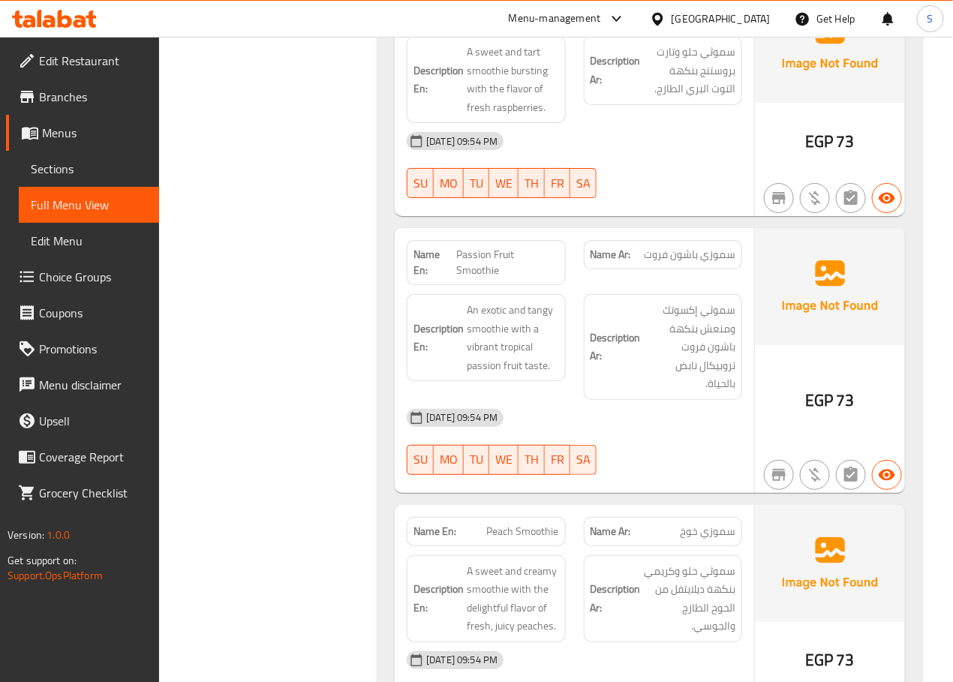
scroll to position [13340, 0]
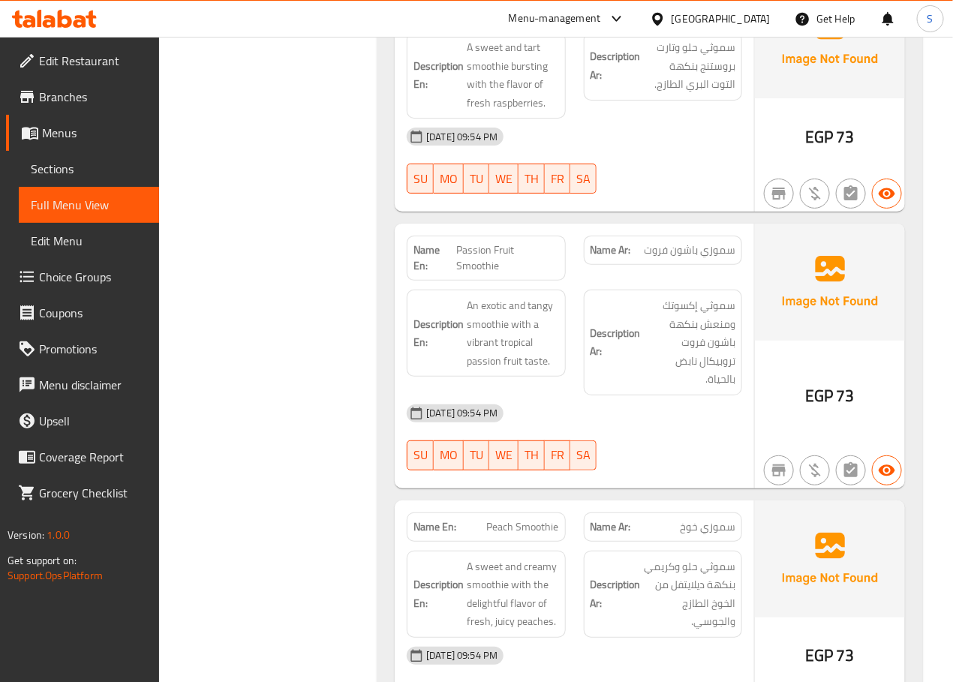
click at [512, 16] on span "Raspberry Smoothie" at bounding box center [513, 8] width 91 height 16
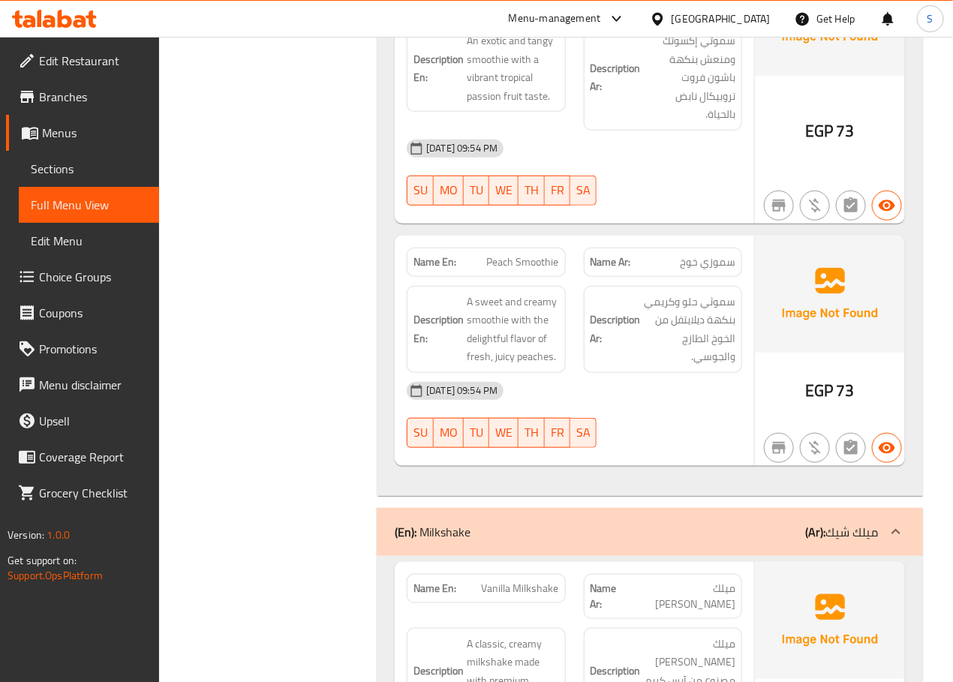
scroll to position [13603, 0]
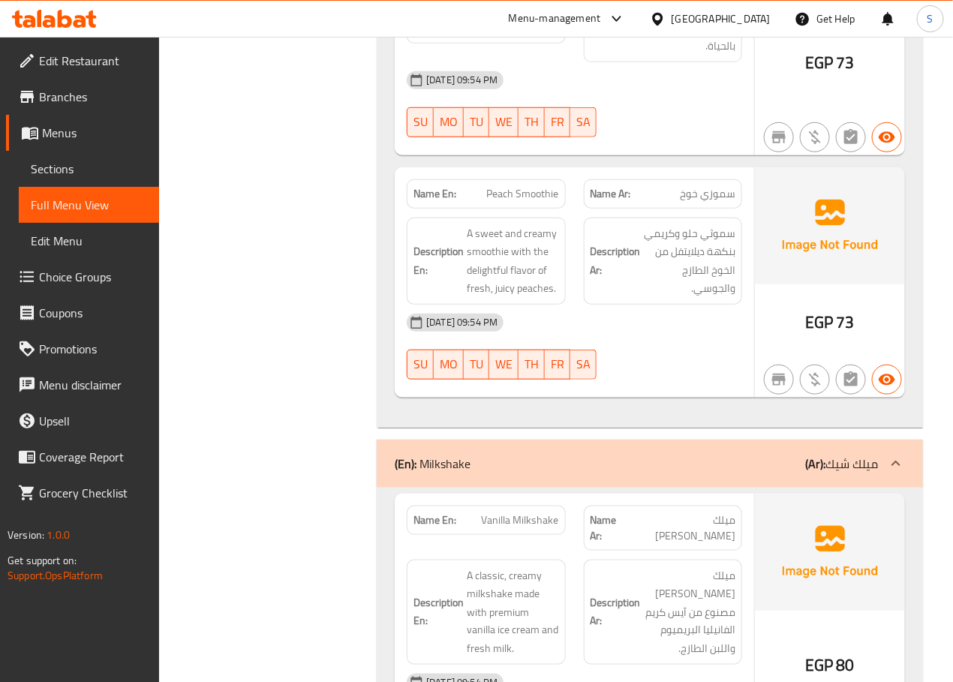
scroll to position [13689, 0]
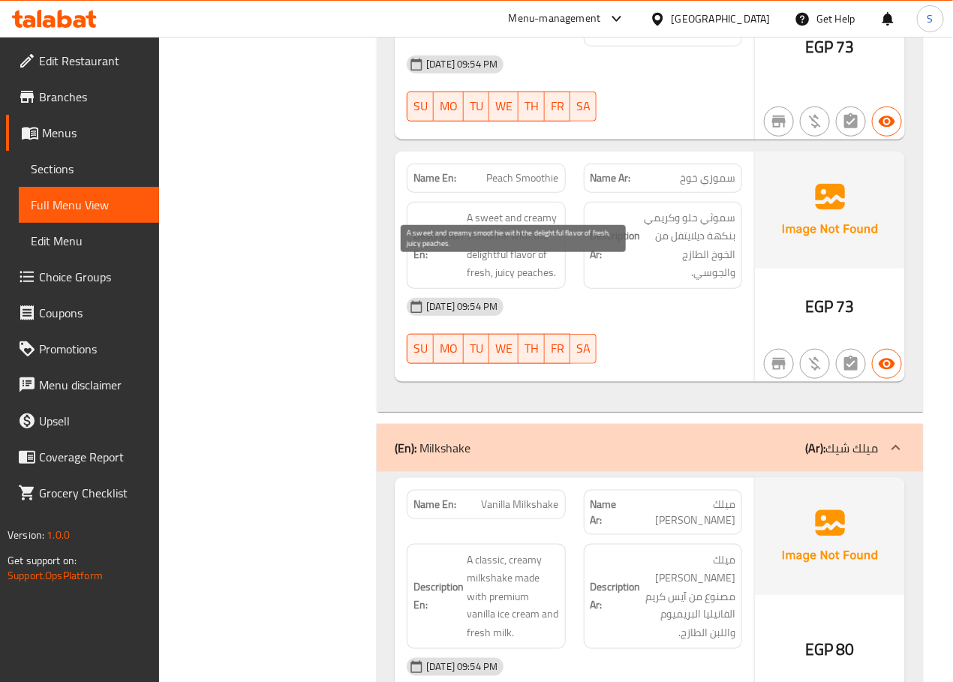
click at [485, 282] on span "A sweet and creamy smoothie with the delightful flavor of fresh, juicy peaches." at bounding box center [513, 246] width 92 height 74
click at [516, 186] on span "Peach Smoothie" at bounding box center [523, 178] width 72 height 16
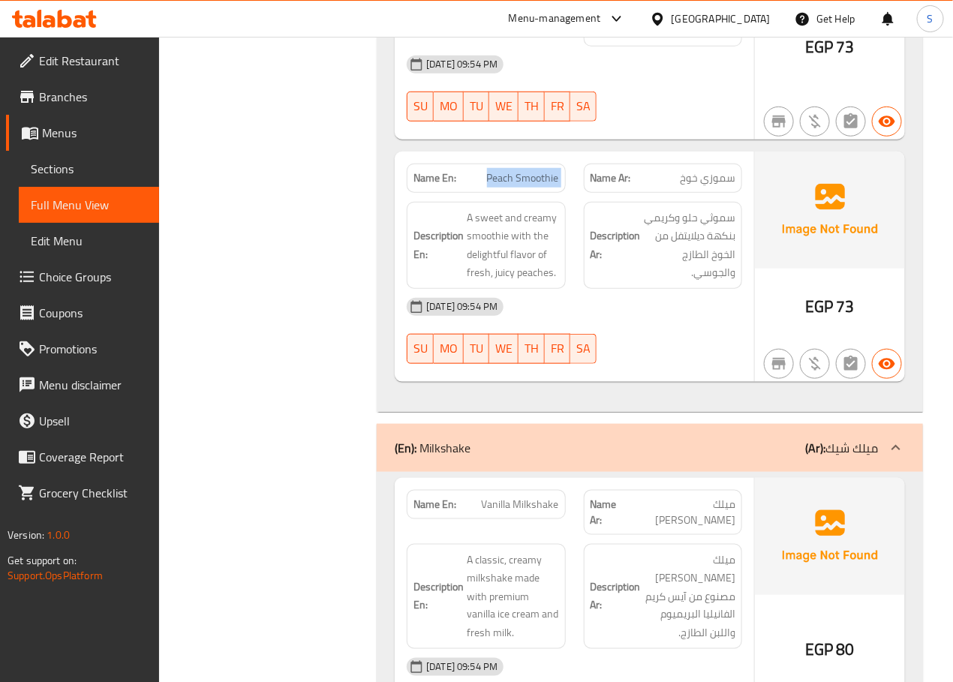
click at [516, 186] on span "Peach Smoothie" at bounding box center [523, 178] width 72 height 16
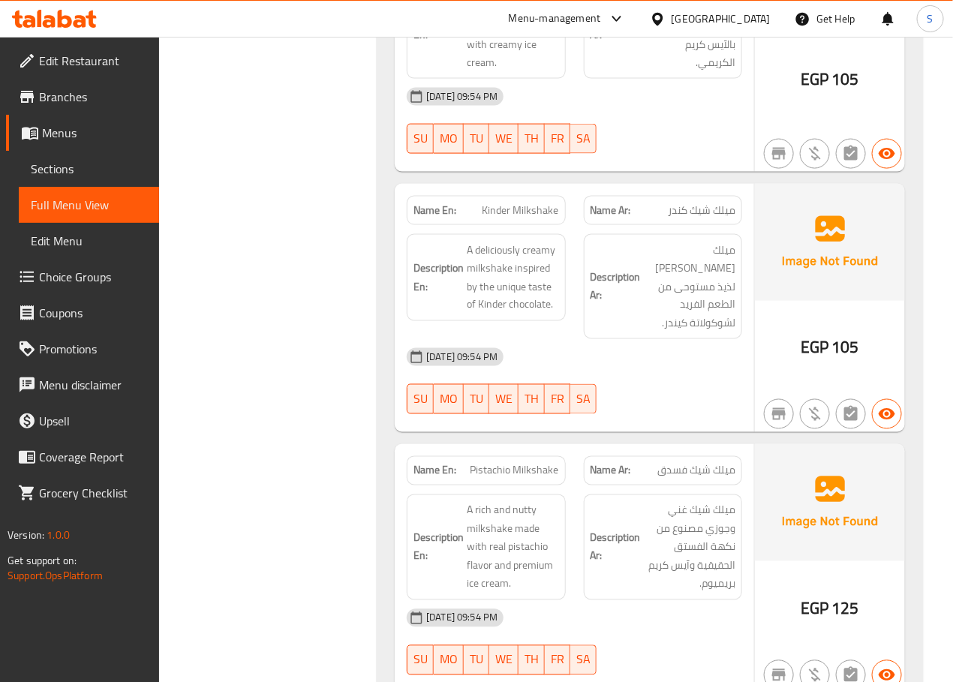
scroll to position [15906, 0]
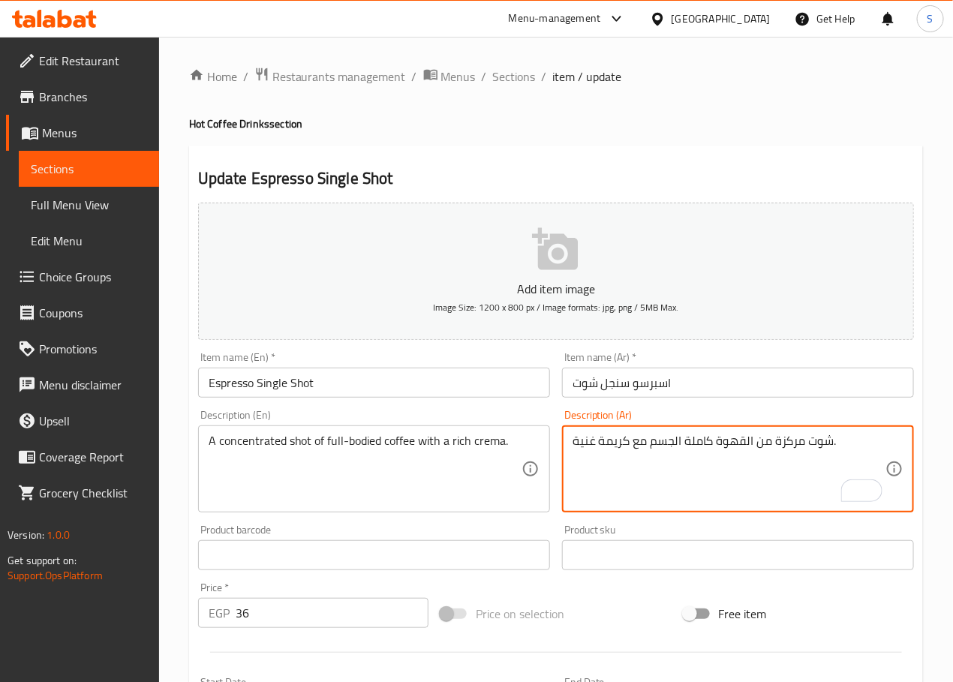
click at [666, 444] on textarea "شوت مركزة من القهوة كاملة الجسم مع كريمة غنية." at bounding box center [728, 469] width 313 height 71
type textarea "شوت مركزة من القهوة بوديد كاملة مع [PERSON_NAME]."
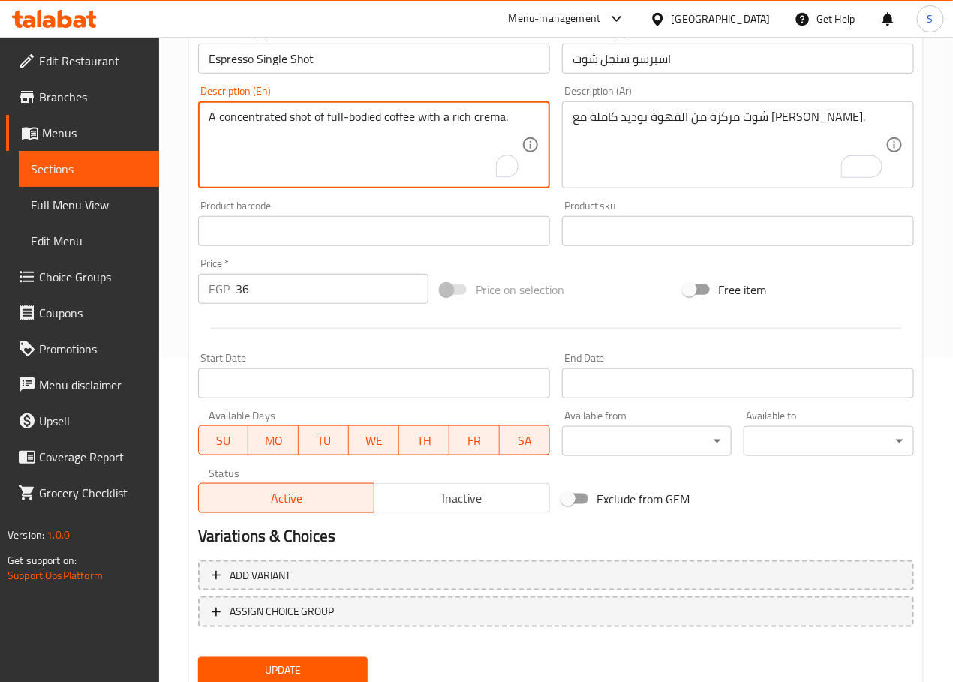
scroll to position [377, 0]
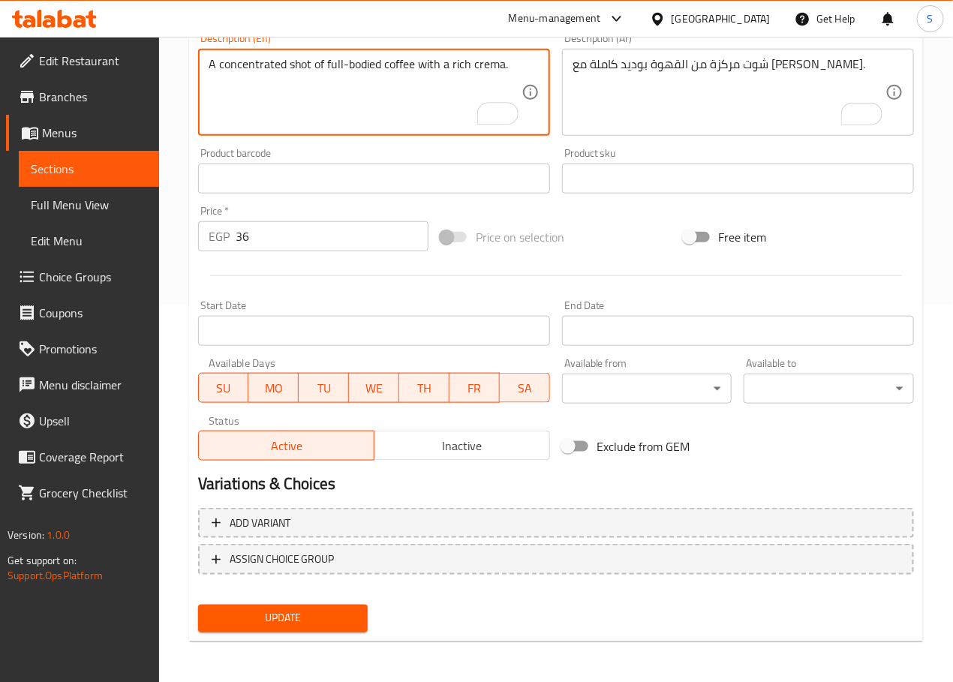
click at [298, 602] on div "Update" at bounding box center [283, 619] width 182 height 40
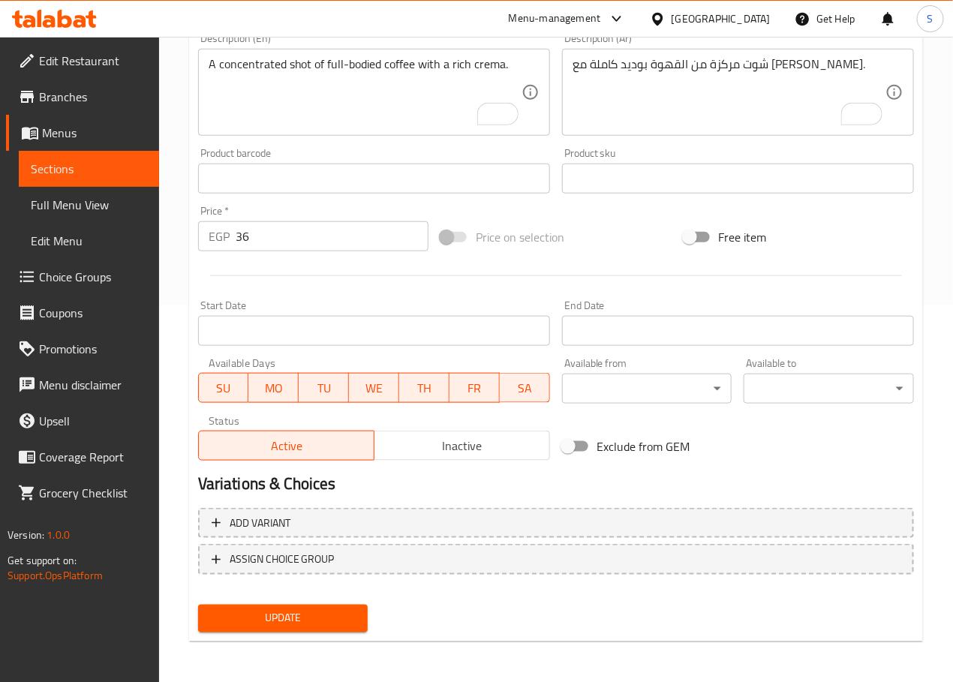
click at [298, 609] on span "Update" at bounding box center [283, 618] width 146 height 19
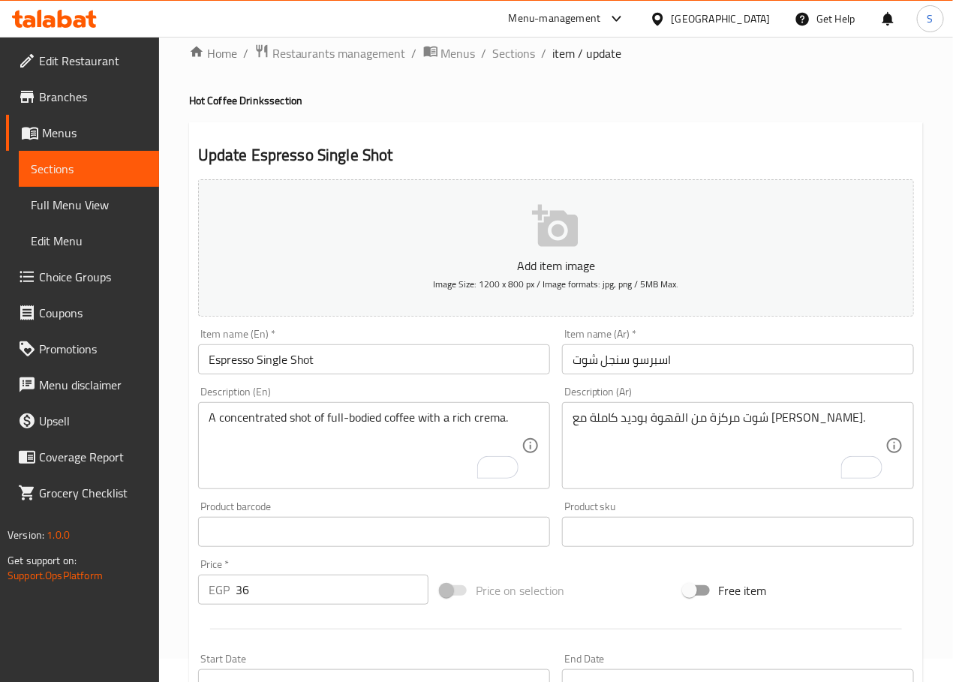
scroll to position [0, 0]
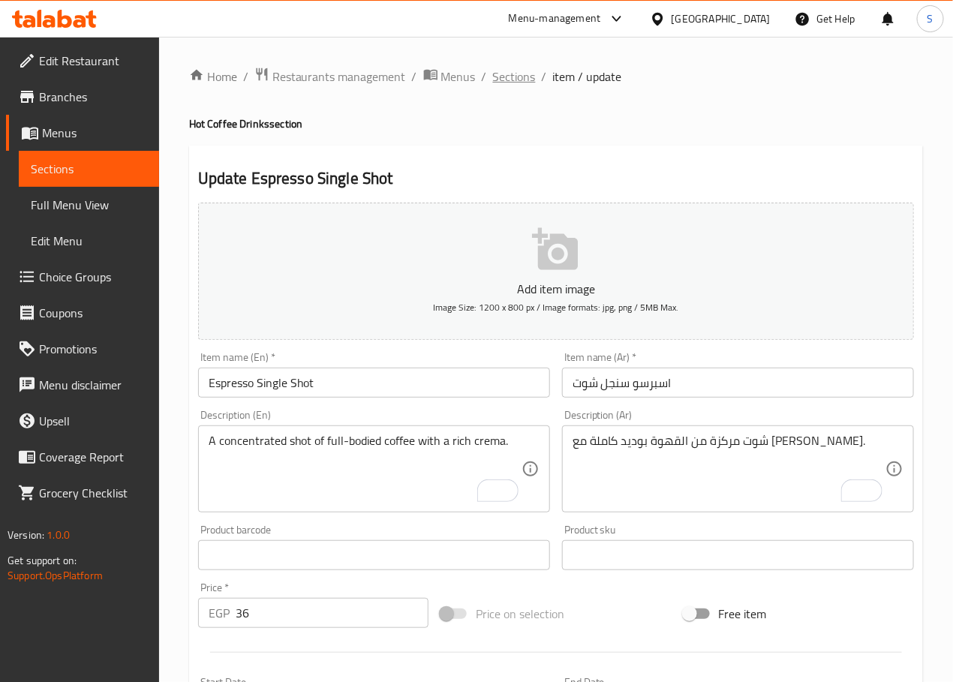
click at [511, 74] on span "Sections" at bounding box center [514, 77] width 43 height 18
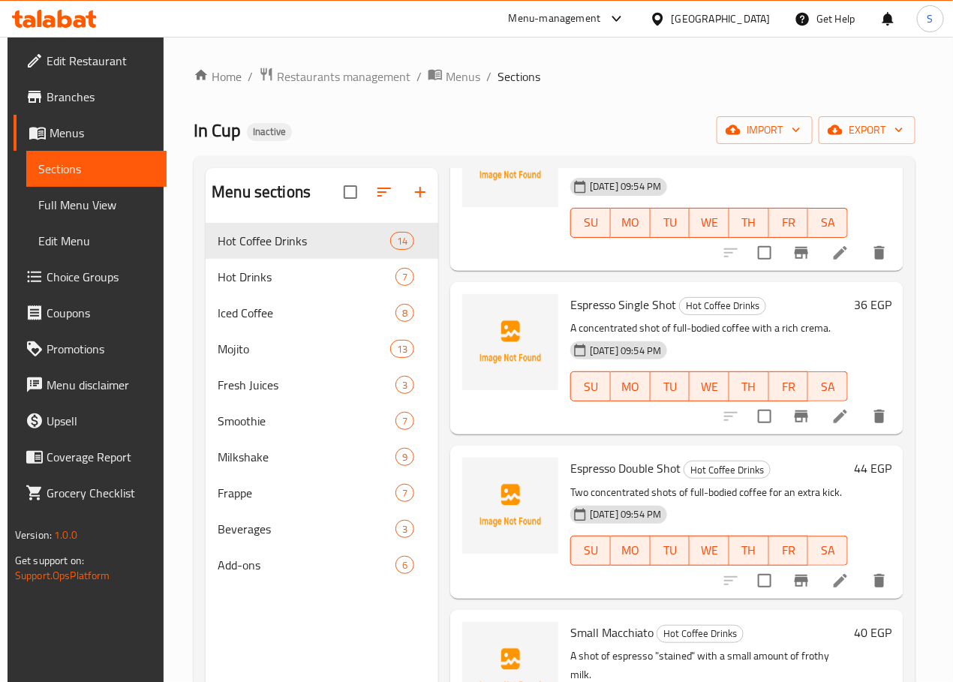
scroll to position [695, 0]
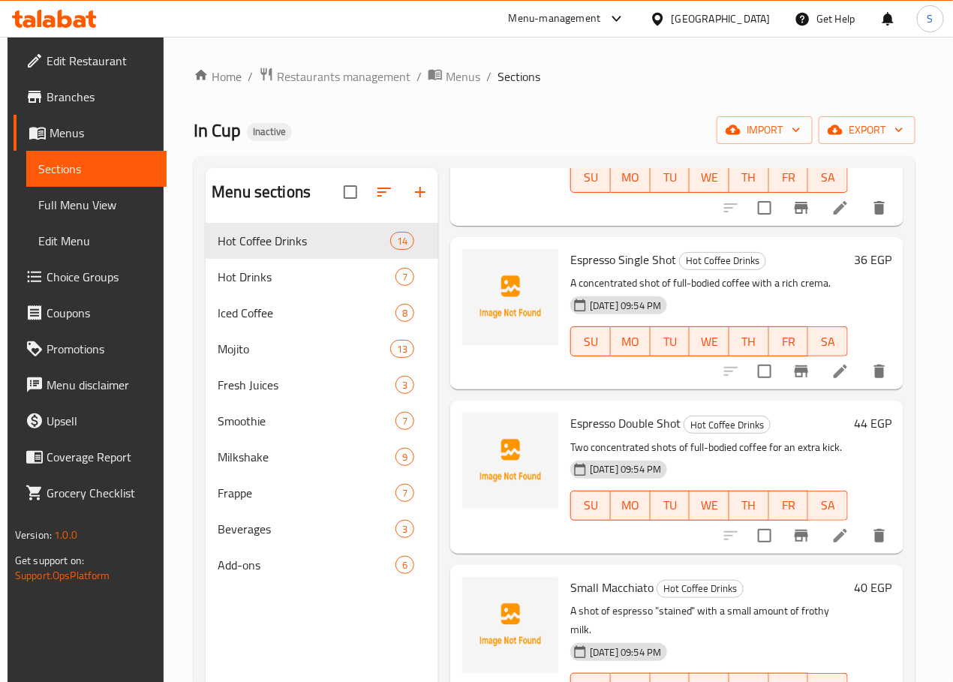
click at [840, 522] on li at bounding box center [840, 535] width 42 height 27
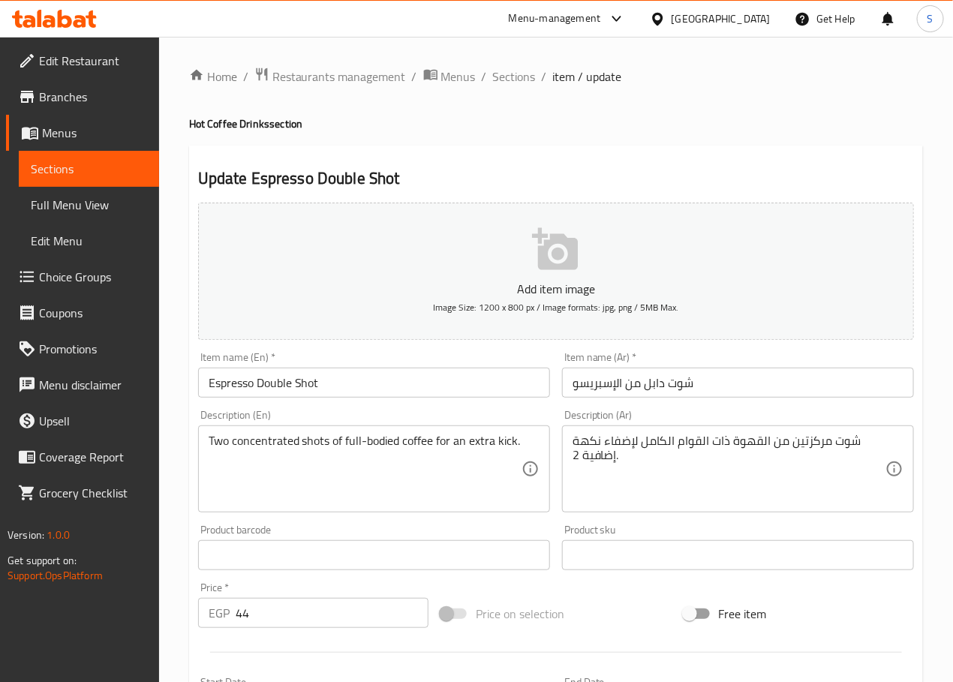
click at [606, 392] on input "شوت دابل من الإسبريسو" at bounding box center [738, 383] width 352 height 30
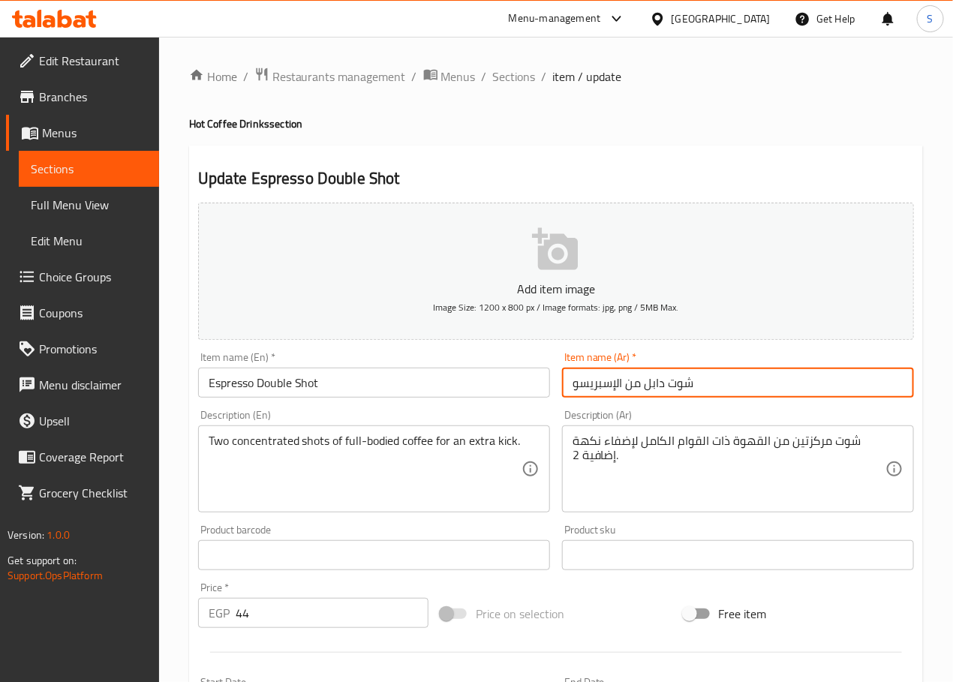
click at [606, 392] on input "شوت دابل من الإسبريسو" at bounding box center [738, 383] width 352 height 30
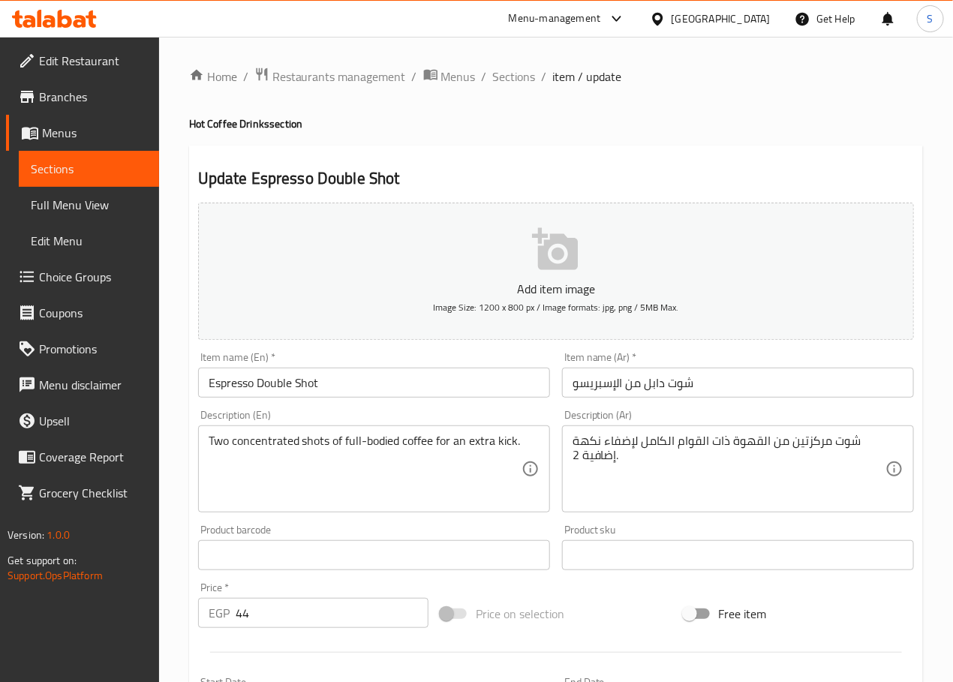
click at [367, 147] on div "Update Espresso Double Shot Add item image Image Size: 1200 x 800 px / Image fo…" at bounding box center [556, 582] width 734 height 873
click at [689, 395] on input "شوت دابل من الإسبريسو" at bounding box center [738, 383] width 352 height 30
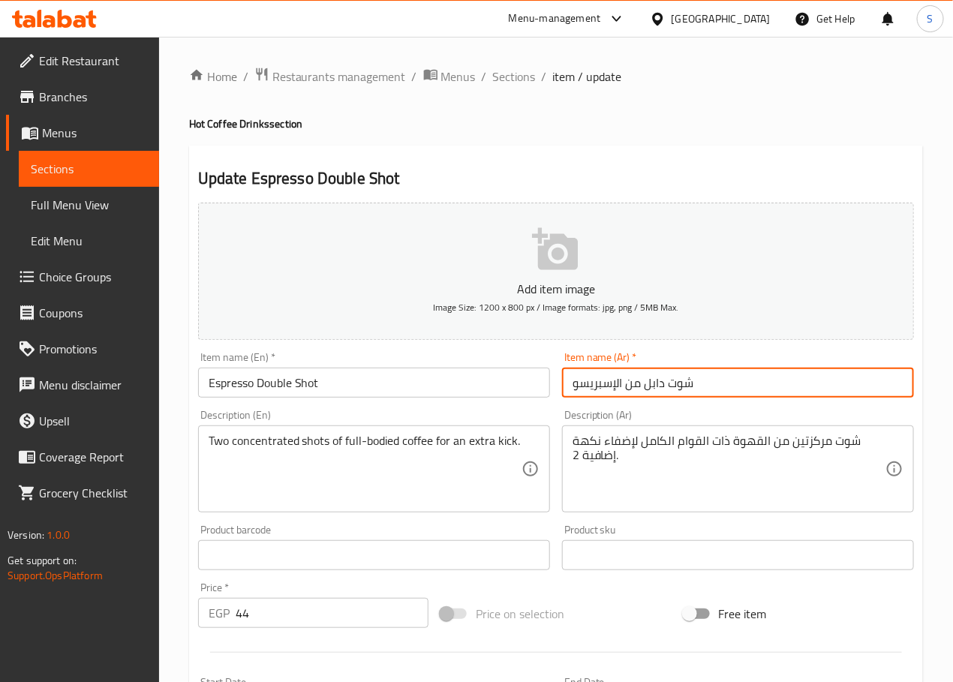
click at [689, 395] on input "شوت دابل من الإسبريسو" at bounding box center [738, 383] width 352 height 30
type input "اسبرسو دبل شوت"
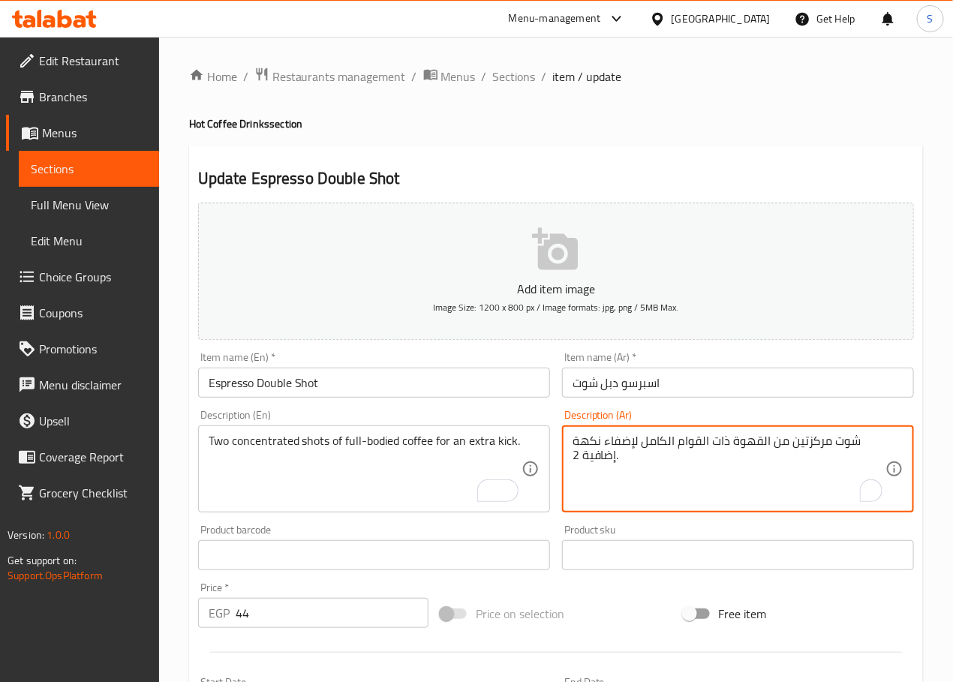
click at [815, 446] on textarea "شوت مركزتين من القهوة ذات القوام الكامل لإضفاء نكهة إضافية 2." at bounding box center [728, 469] width 313 height 71
click at [813, 446] on textarea "شوت مركزتين من القهوة ذات القوام الكامل لإضفاء نكهة إضافية 2." at bounding box center [728, 469] width 313 height 71
click at [824, 443] on textarea "شوت مركزتين من القهوة ذات القوام الكامل لإضفاء نكهة إضافية 2." at bounding box center [728, 469] width 313 height 71
click at [749, 446] on textarea "شوت مركزتين من القهوة ذات القوام الكامل لإضفاء نكهة إضافية 2." at bounding box center [728, 469] width 313 height 71
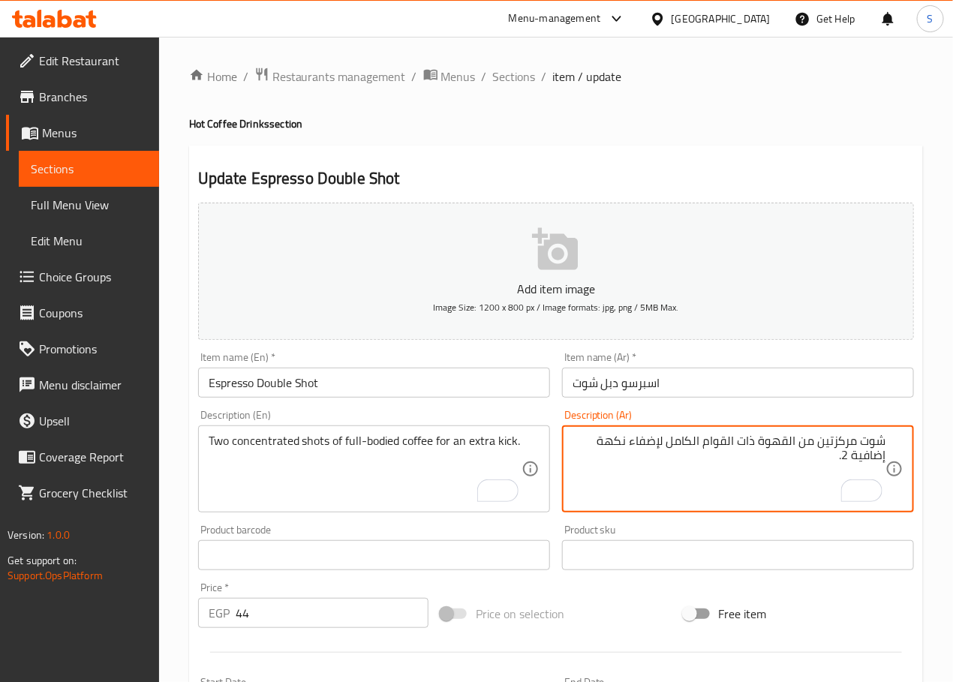
click at [749, 446] on textarea "شوت مركزتين من القهوة ذات القوام الكامل لإضفاء نكهة إضافية 2." at bounding box center [728, 469] width 313 height 71
click at [680, 442] on textarea "شوت مركزتين من القهوة البوديد الكامل لإضفاء نكهة إضافية 2." at bounding box center [728, 469] width 313 height 71
type textarea "شوت مركزتين من القهوة البوديد الكامل للمسة إضافية 2."
click at [503, 432] on div "Two concentrated shots of full-bodied coffee for an extra kick. Description (En)" at bounding box center [374, 468] width 352 height 87
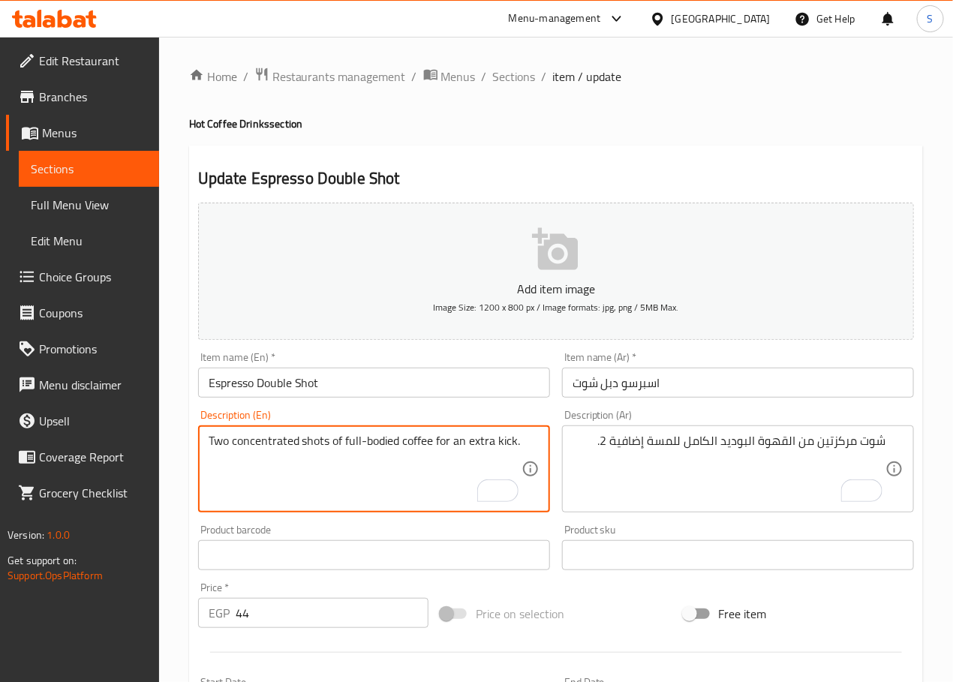
click at [504, 437] on textarea "Two concentrated shots of full-bodied coffee for an extra kick." at bounding box center [365, 469] width 313 height 71
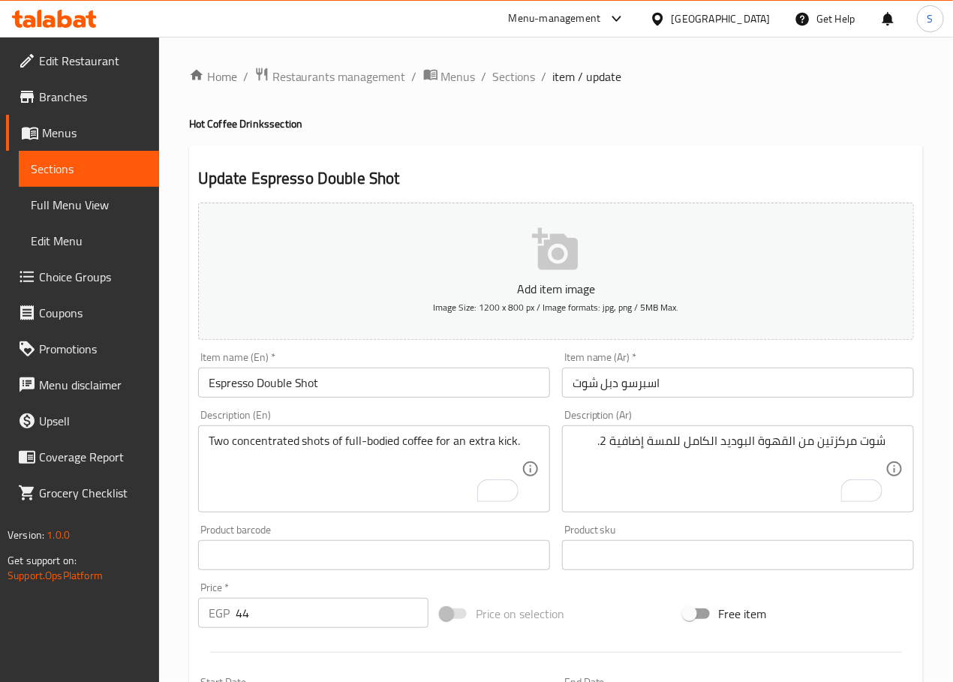
click at [392, 126] on h4 "Hot Coffee Drinks section" at bounding box center [556, 123] width 734 height 15
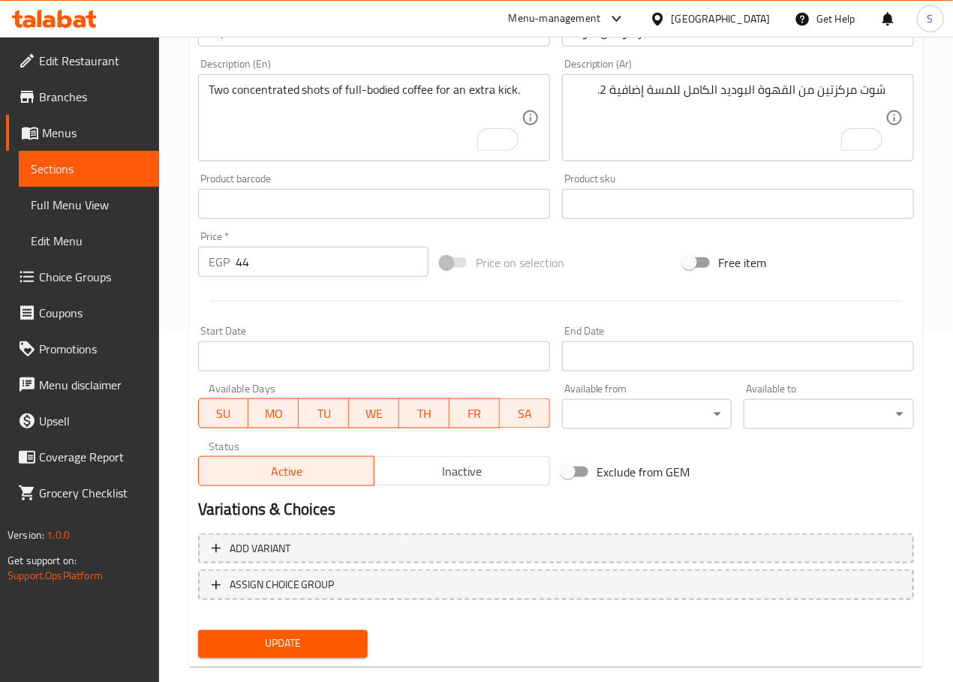
scroll to position [370, 0]
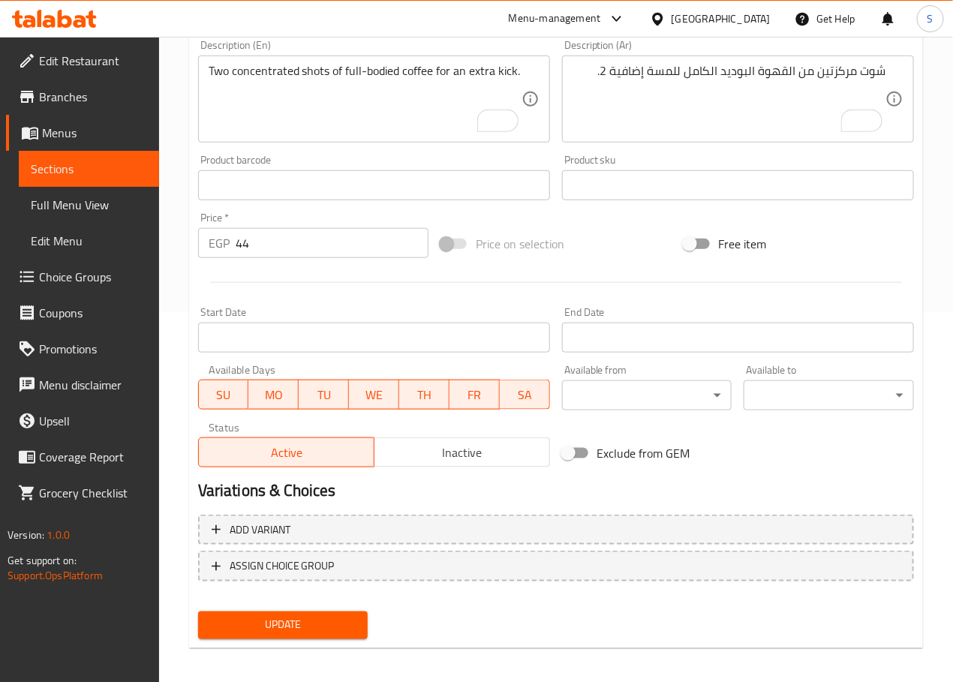
click at [289, 616] on span "Update" at bounding box center [283, 625] width 146 height 19
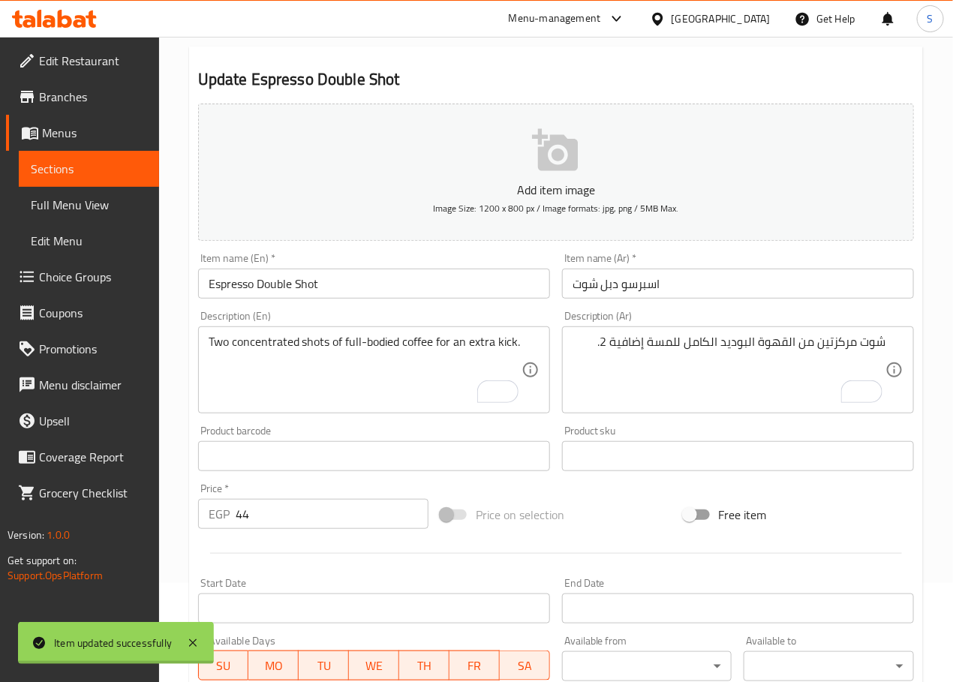
scroll to position [0, 0]
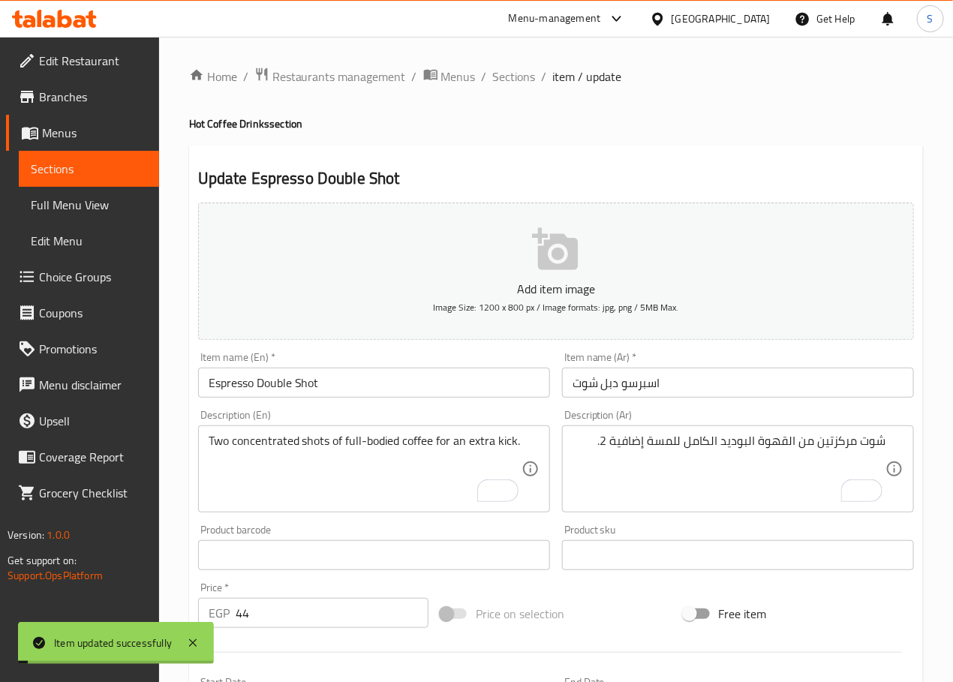
click at [509, 80] on span "Sections" at bounding box center [514, 77] width 43 height 18
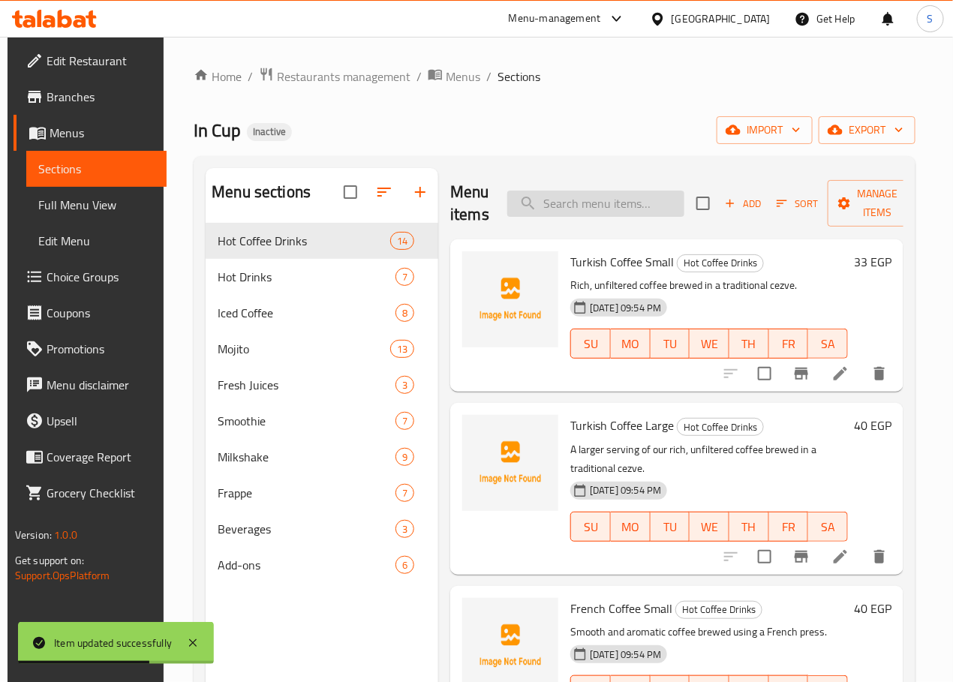
click at [575, 214] on input "search" at bounding box center [595, 204] width 177 height 26
paste input "Large Macchiato"
type input "Large Macchiato"
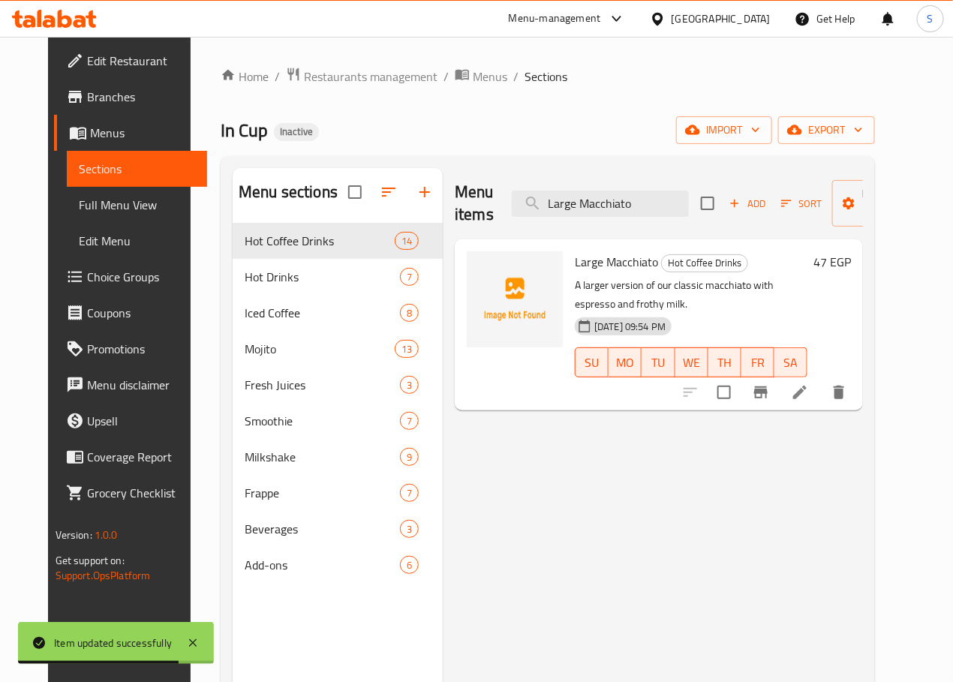
click at [821, 385] on li at bounding box center [800, 392] width 42 height 27
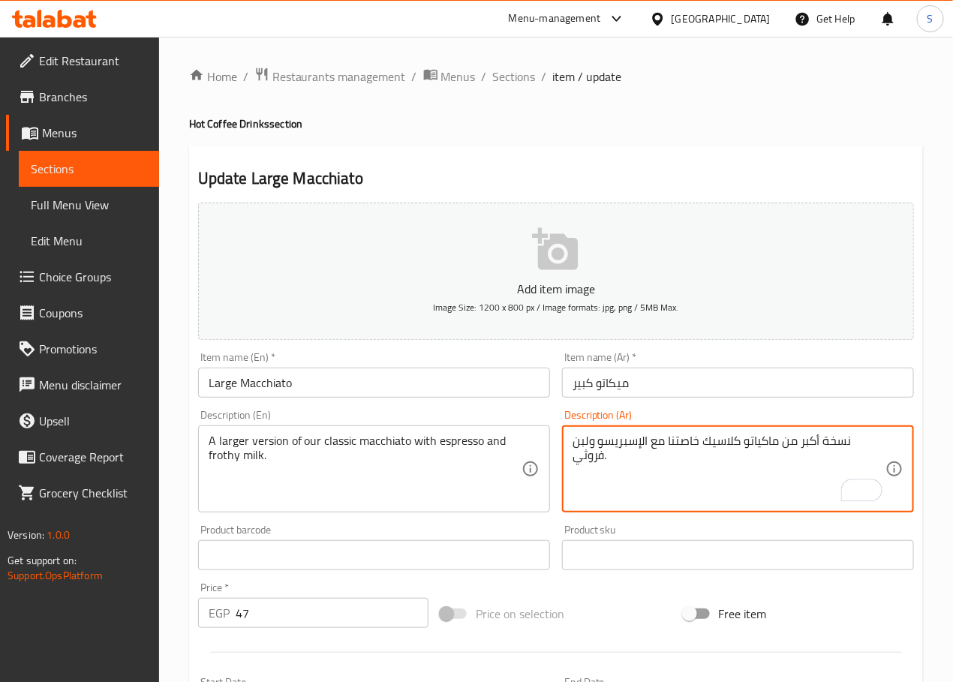
click at [587, 443] on textarea "نسخة أكبر من ماكياتو كلاسيك خاصتنا مع الإسبريسو ولبن فروثي." at bounding box center [728, 469] width 313 height 71
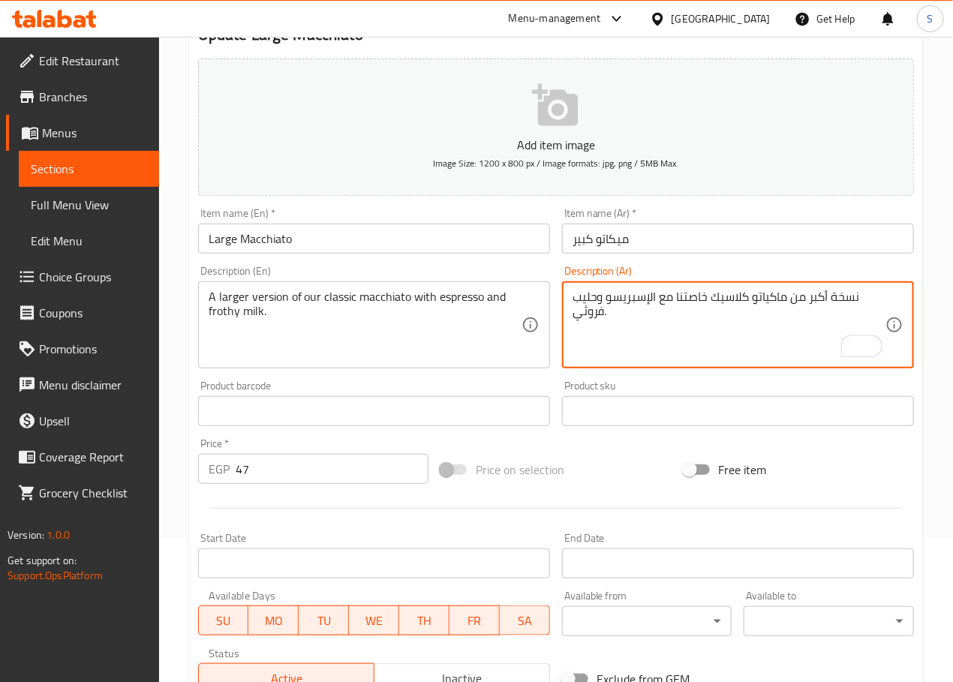
scroll to position [377, 0]
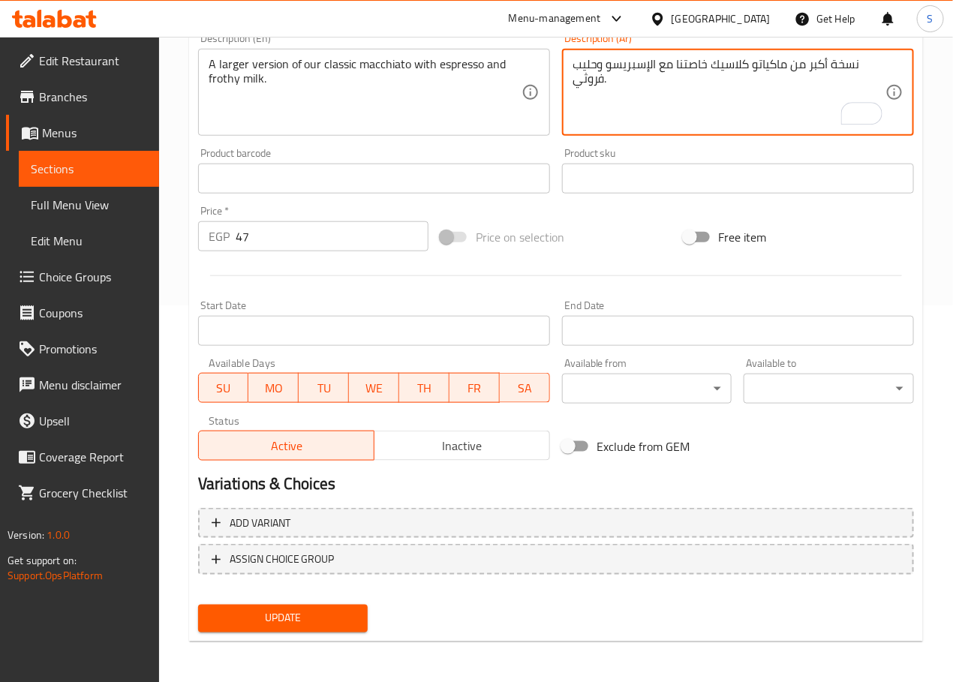
type textarea "نسخة أكبر من ماكياتو كلاسيك خاصتنا مع الإسبريسو وحليب فروثي."
click at [304, 610] on span "Update" at bounding box center [283, 618] width 146 height 19
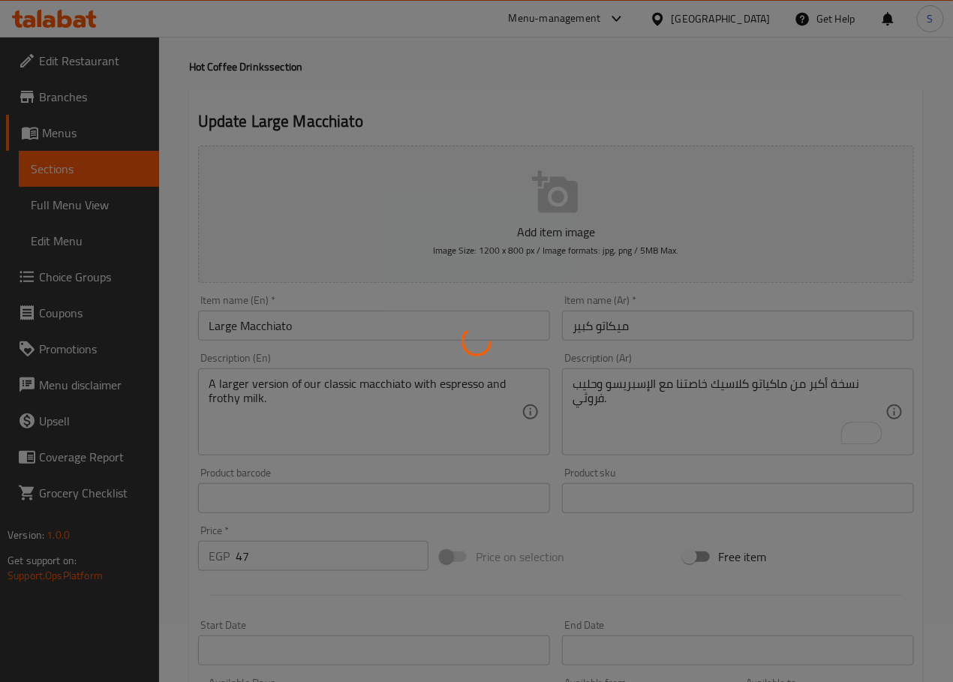
scroll to position [0, 0]
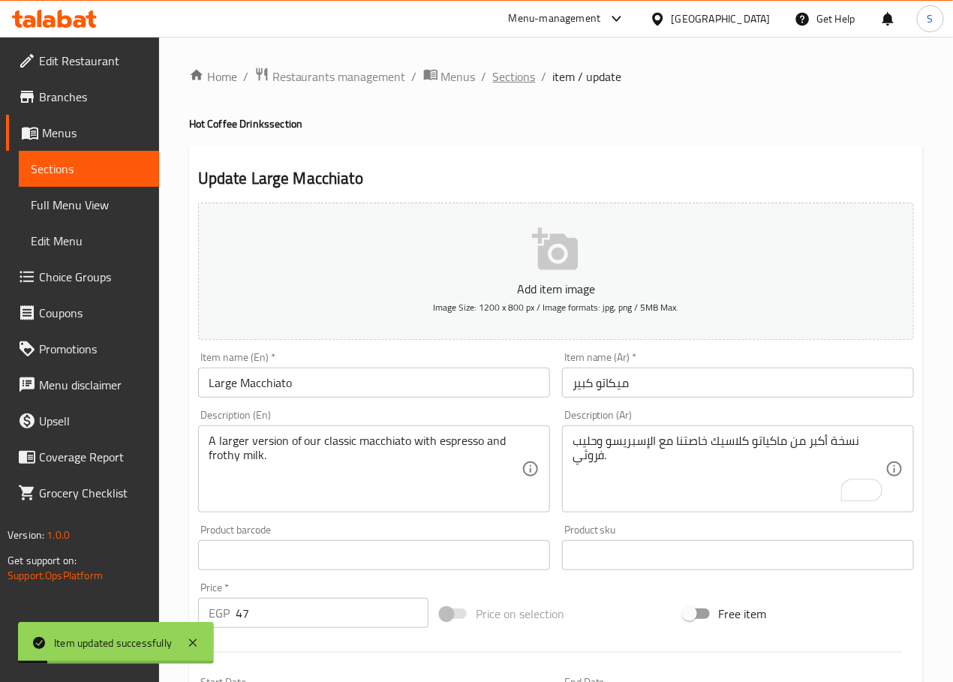
drag, startPoint x: 511, startPoint y: 71, endPoint x: 464, endPoint y: 2, distance: 82.6
click at [512, 71] on span "Sections" at bounding box center [514, 77] width 43 height 18
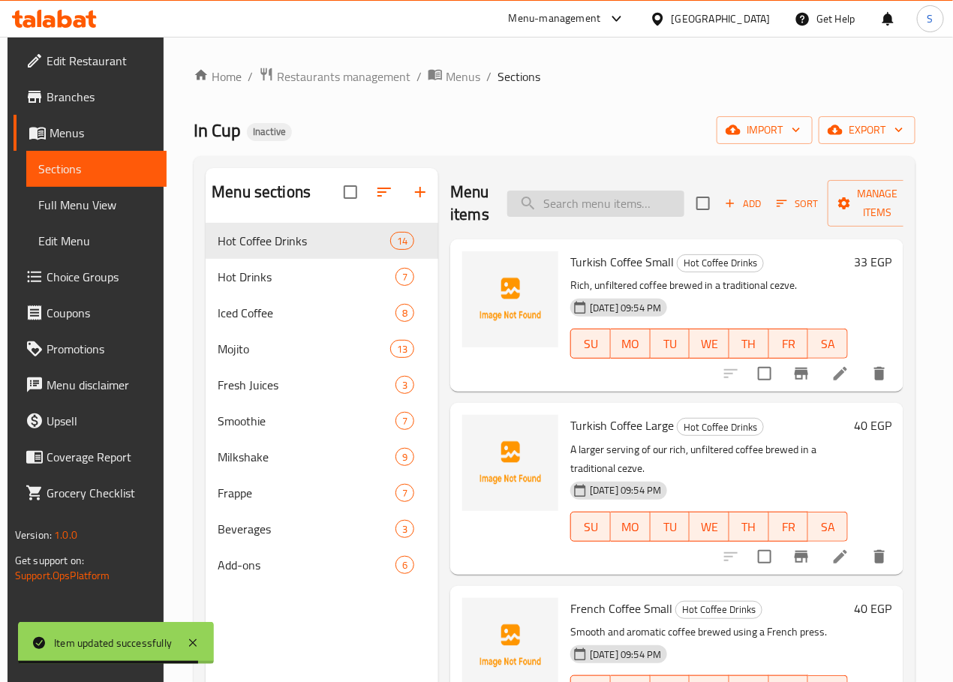
click at [590, 209] on input "search" at bounding box center [595, 204] width 177 height 26
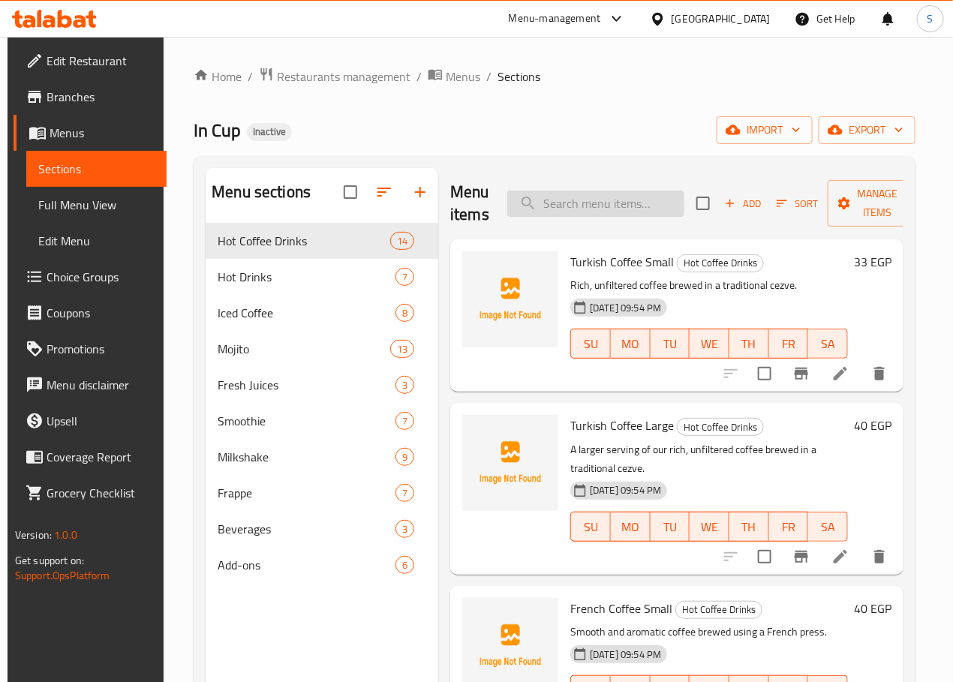
paste input "Flat White"
type input "Flat White"
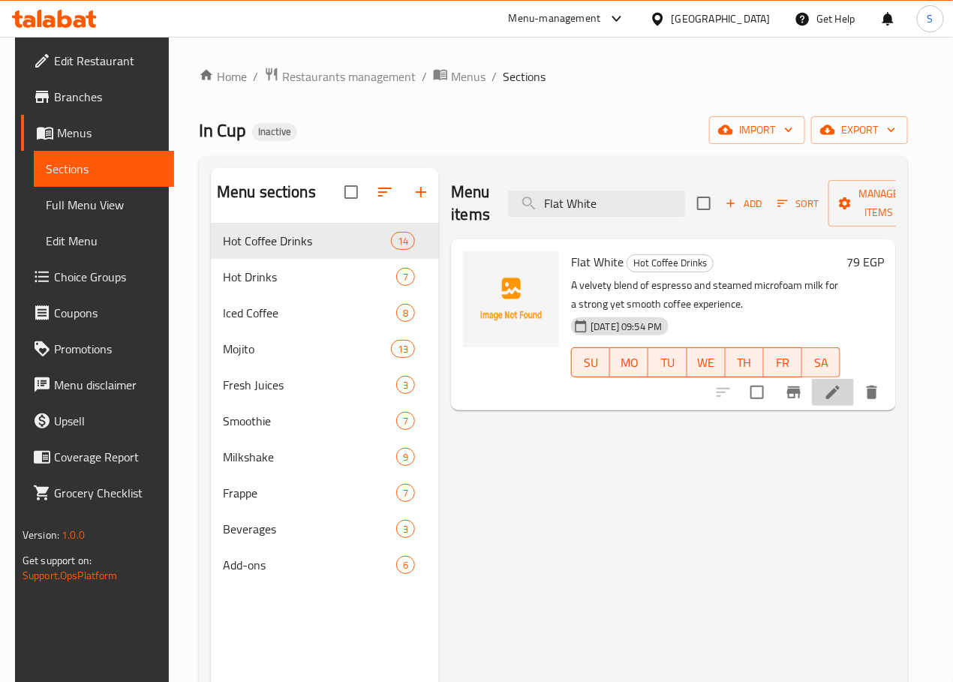
click at [849, 380] on li at bounding box center [833, 392] width 42 height 27
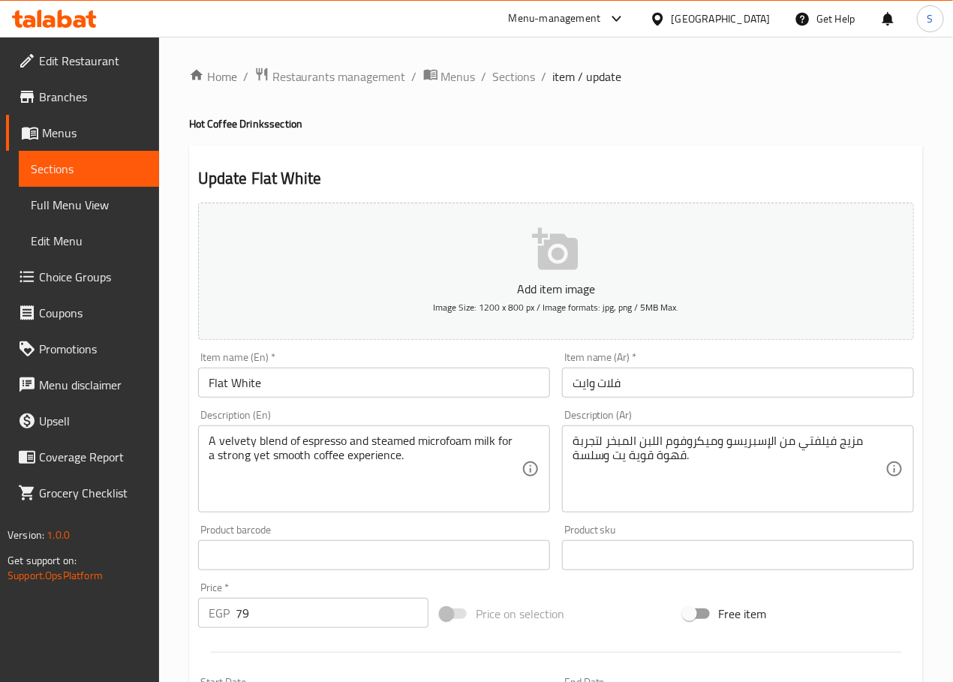
click at [619, 460] on textarea "مزيج فيلفتي من الإسبريسو وميكروفوم اللبن المبخر لتجربة قهوة قوية يت وسلسة." at bounding box center [728, 469] width 313 height 71
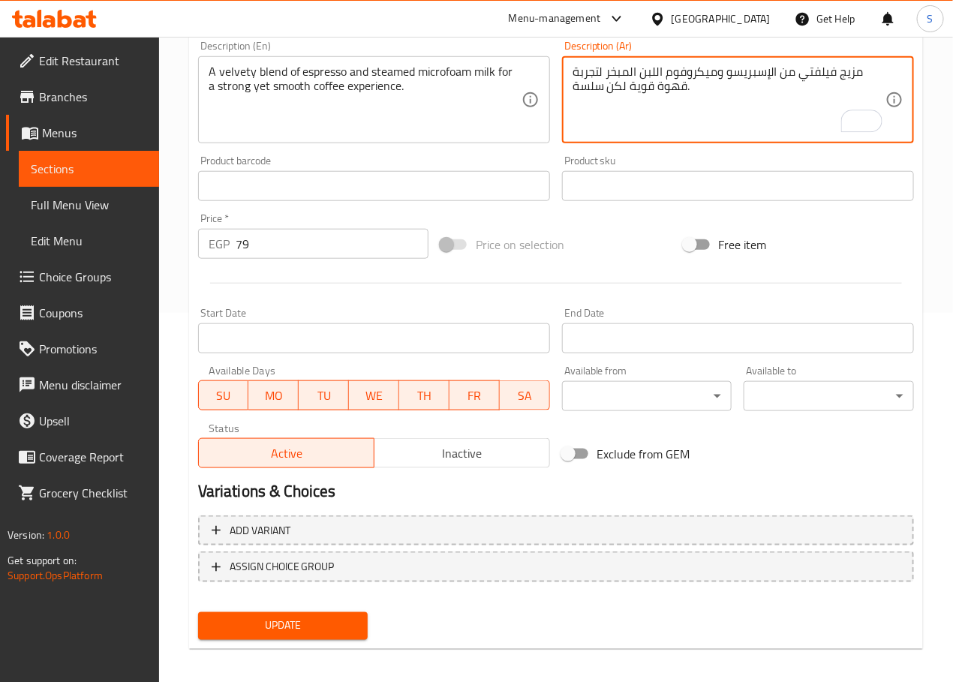
scroll to position [377, 0]
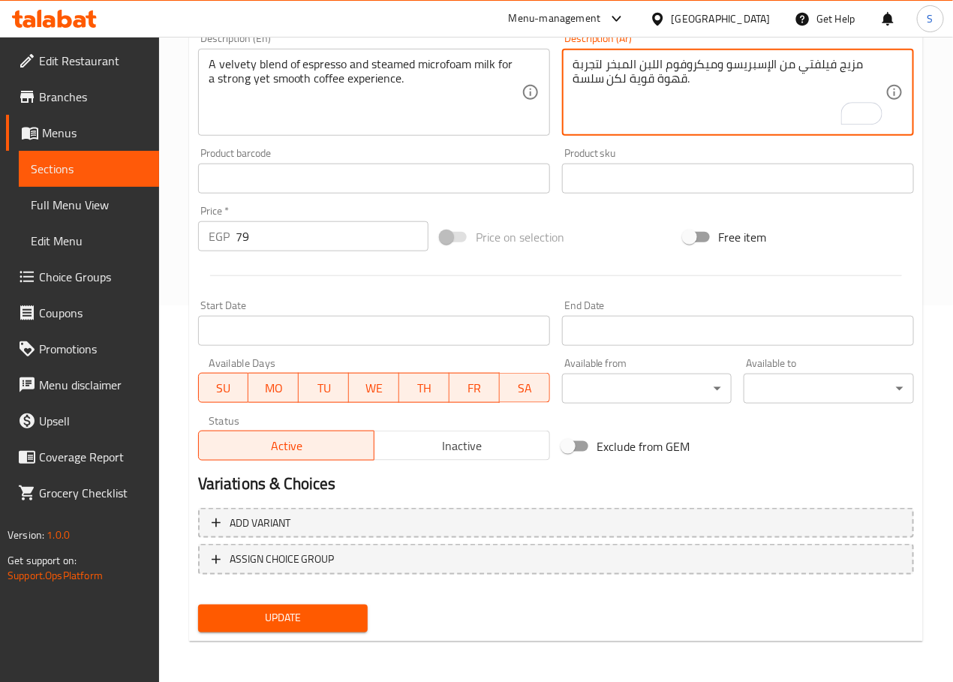
type textarea "مزيج فيلفتي من الإسبريسو وميكروفوم اللبن المبخر لتجربة قهوة قوية لكن سلسة."
click at [302, 620] on span "Update" at bounding box center [283, 618] width 146 height 19
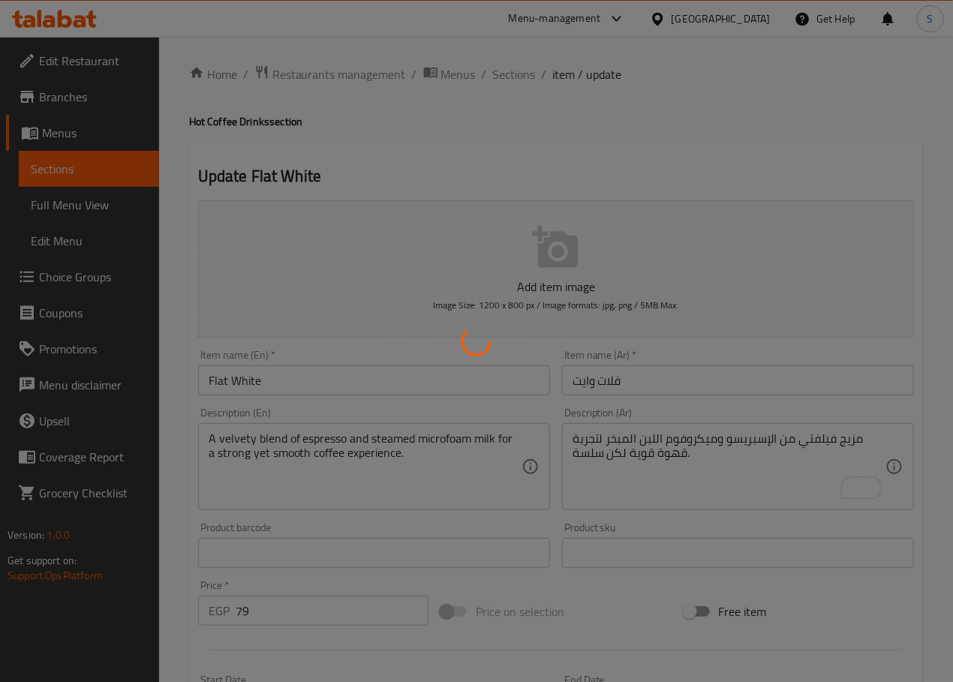
scroll to position [0, 0]
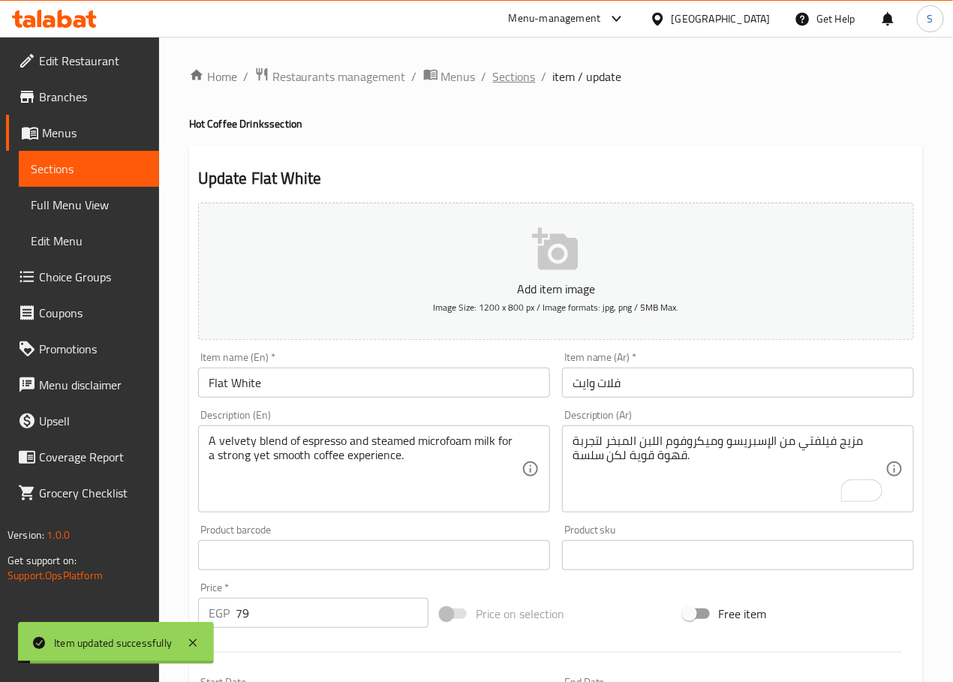
click at [509, 80] on span "Sections" at bounding box center [514, 77] width 43 height 18
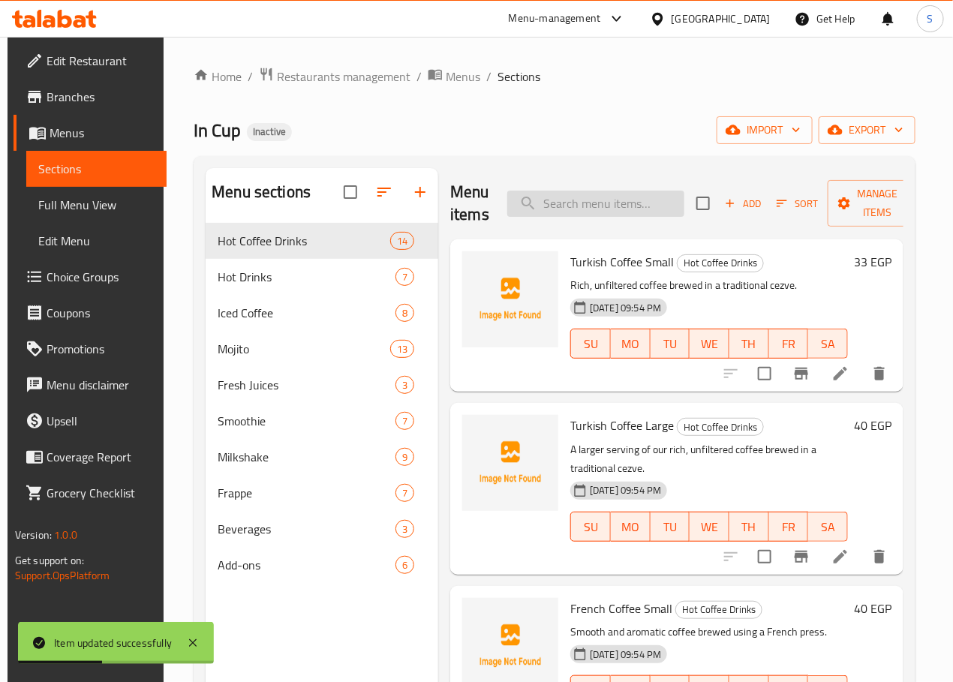
click at [577, 203] on input "search" at bounding box center [595, 204] width 177 height 26
paste input "Mocha"
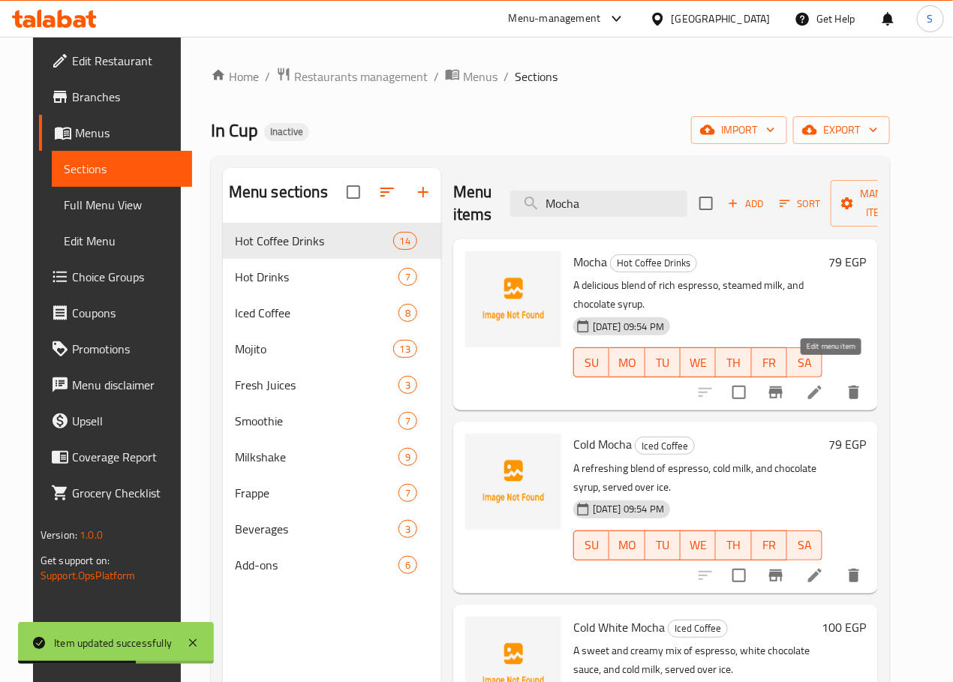
type input "Mocha"
click at [824, 383] on icon at bounding box center [815, 392] width 18 height 18
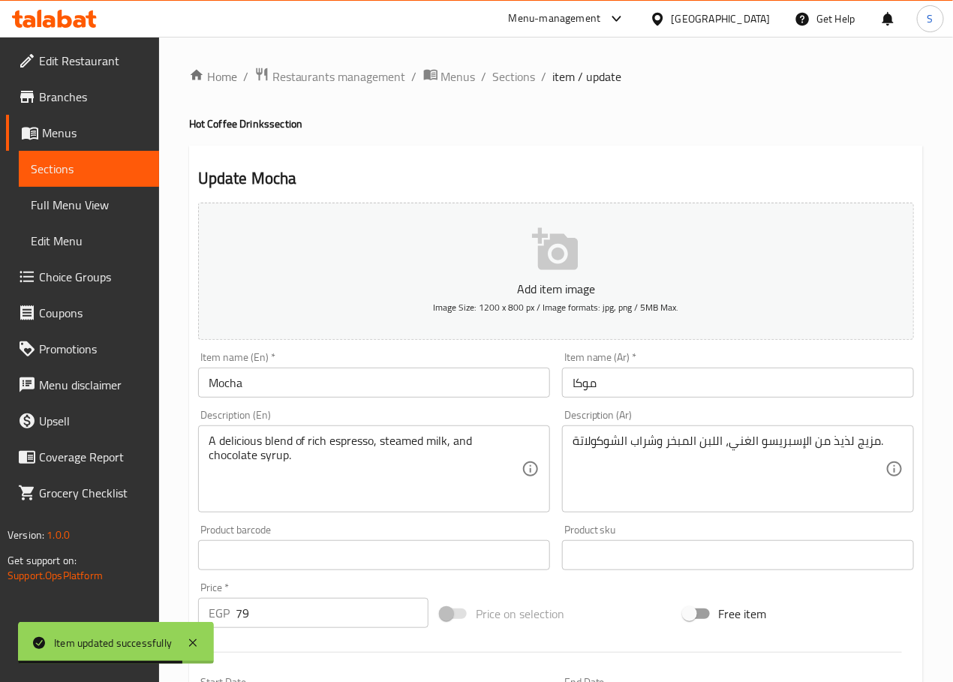
click at [234, 446] on textarea "A delicious blend of rich espresso, steamed milk, and chocolate syrup." at bounding box center [365, 469] width 313 height 71
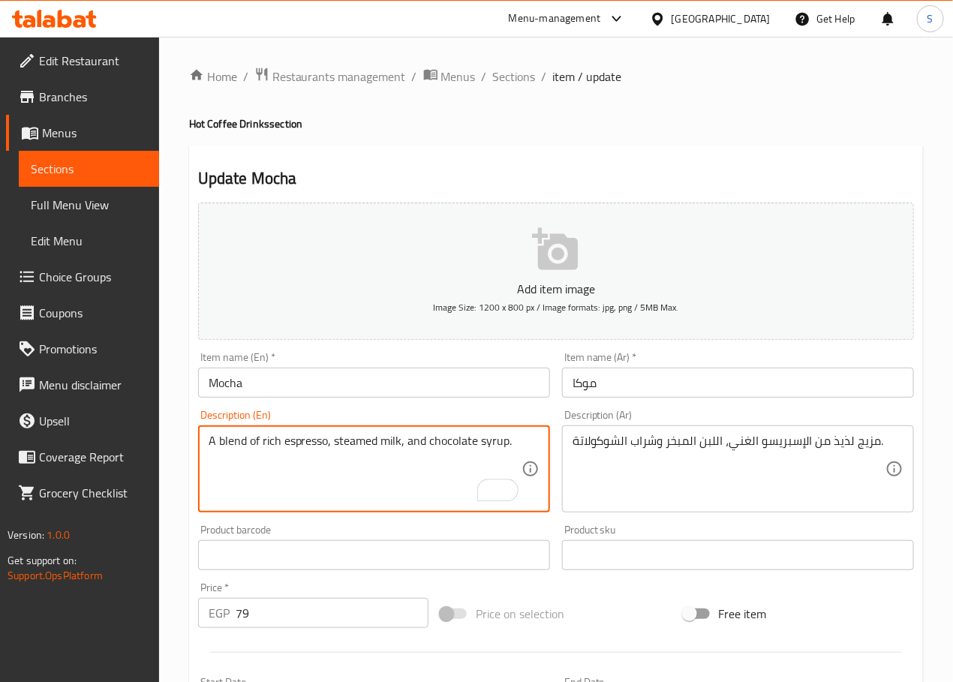
type textarea "A blend of rich espresso, steamed milk, and chocolate syrup."
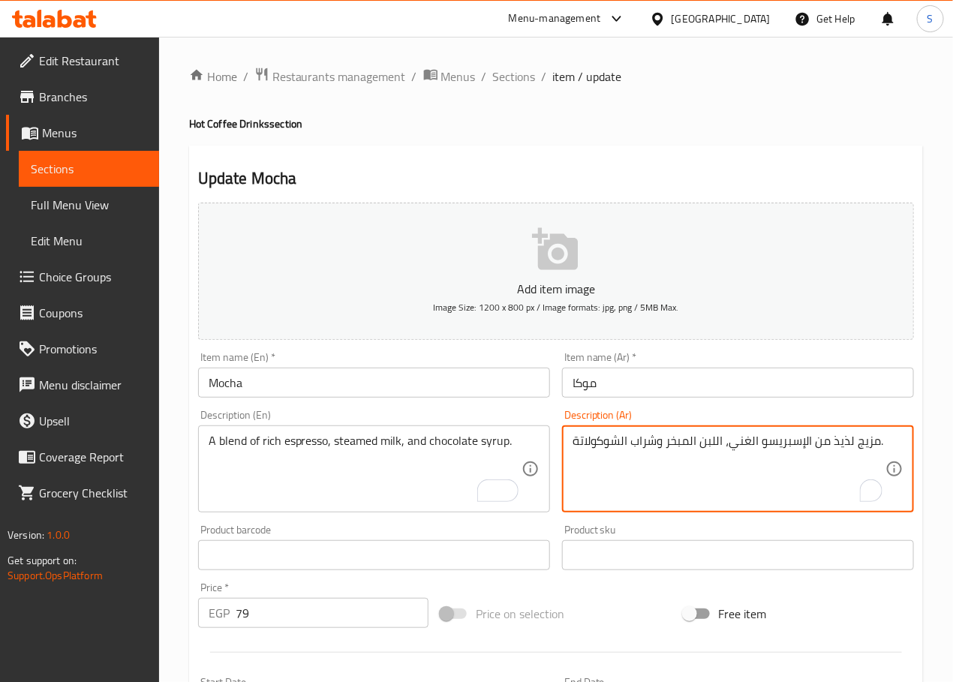
click at [838, 446] on textarea "مزيج لذيذ من الإسبريسو الغني، اللبن المبخر وشراب الشوكولاتة." at bounding box center [728, 469] width 313 height 71
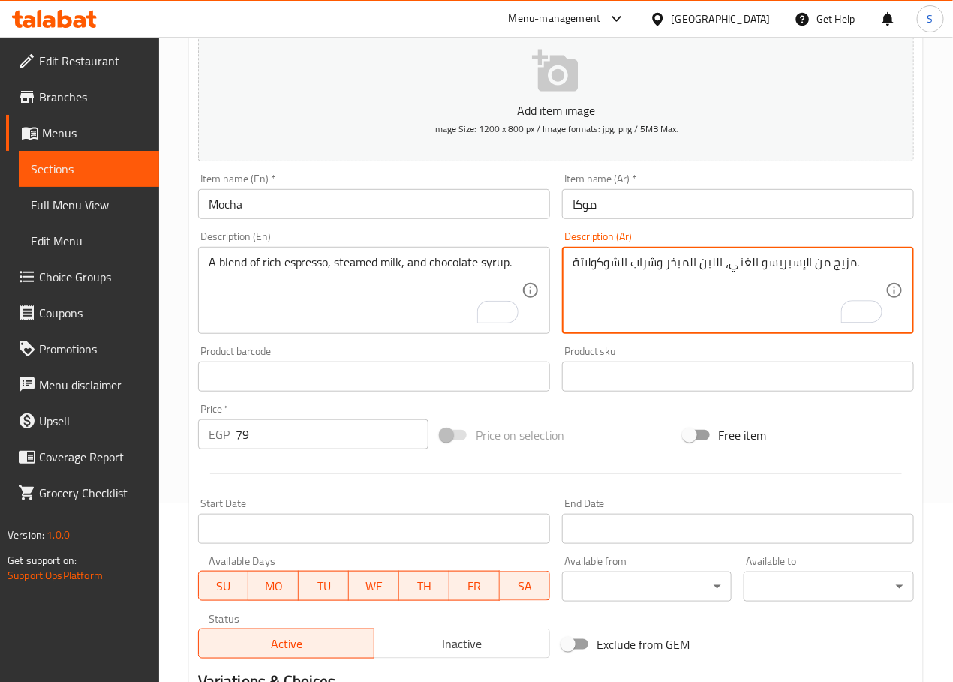
scroll to position [377, 0]
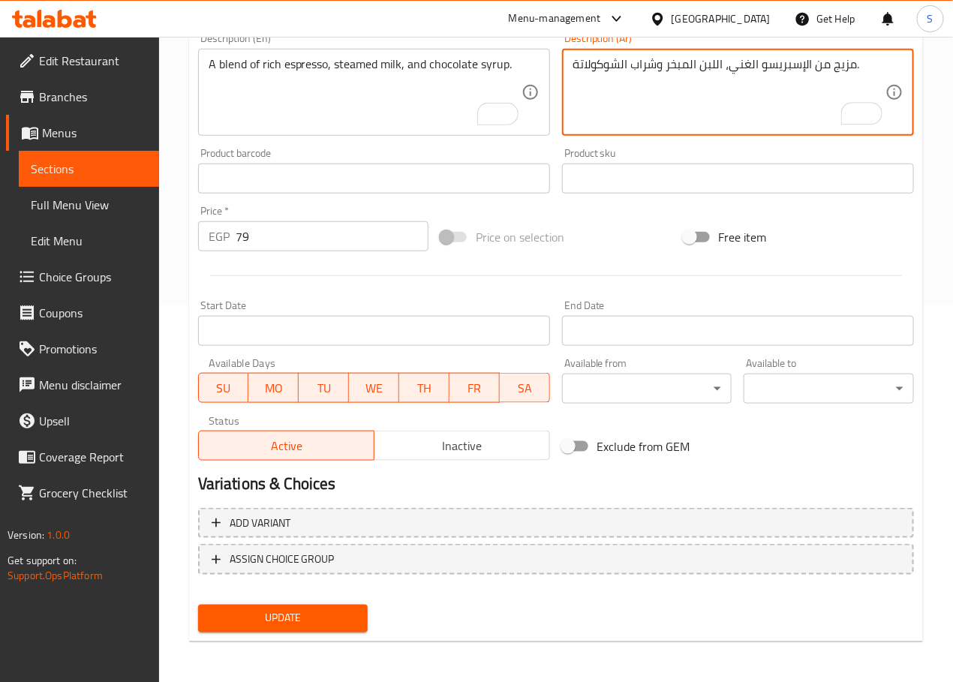
type textarea "مزيج من الإسبريسو الغني، اللبن المبخر وشراب الشوكولاتة."
click at [302, 631] on div "Update" at bounding box center [283, 619] width 182 height 40
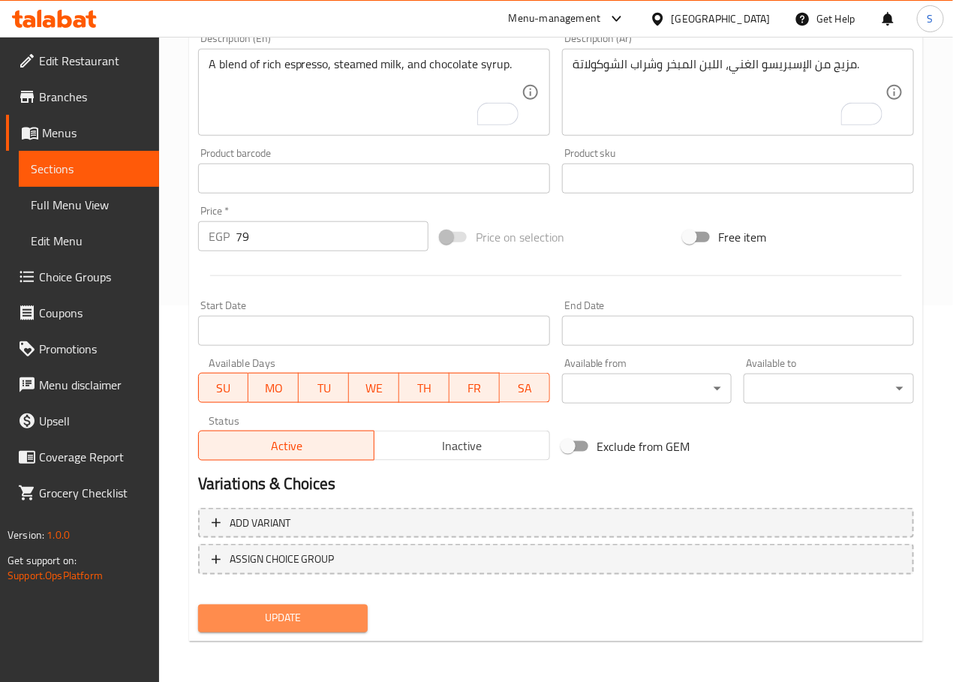
click at [305, 620] on span "Update" at bounding box center [283, 618] width 146 height 19
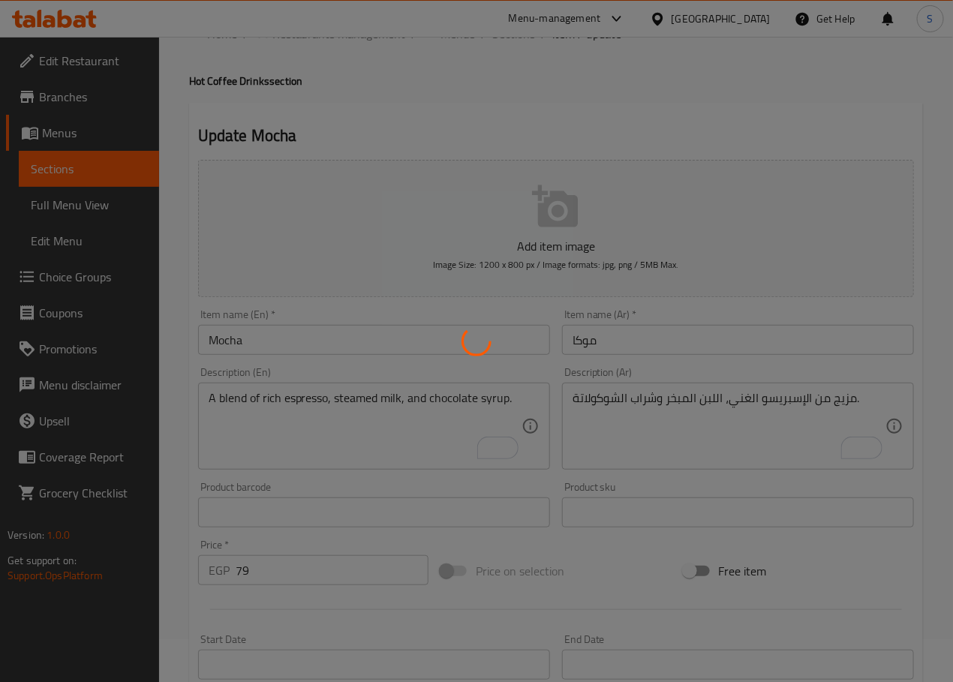
scroll to position [0, 0]
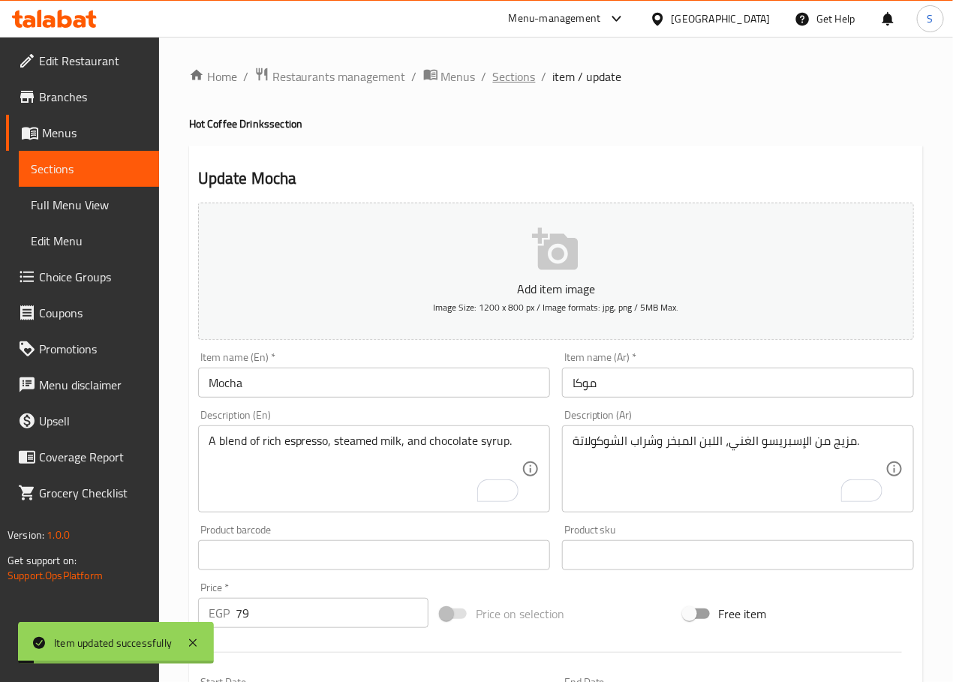
click at [525, 72] on span "Sections" at bounding box center [514, 77] width 43 height 18
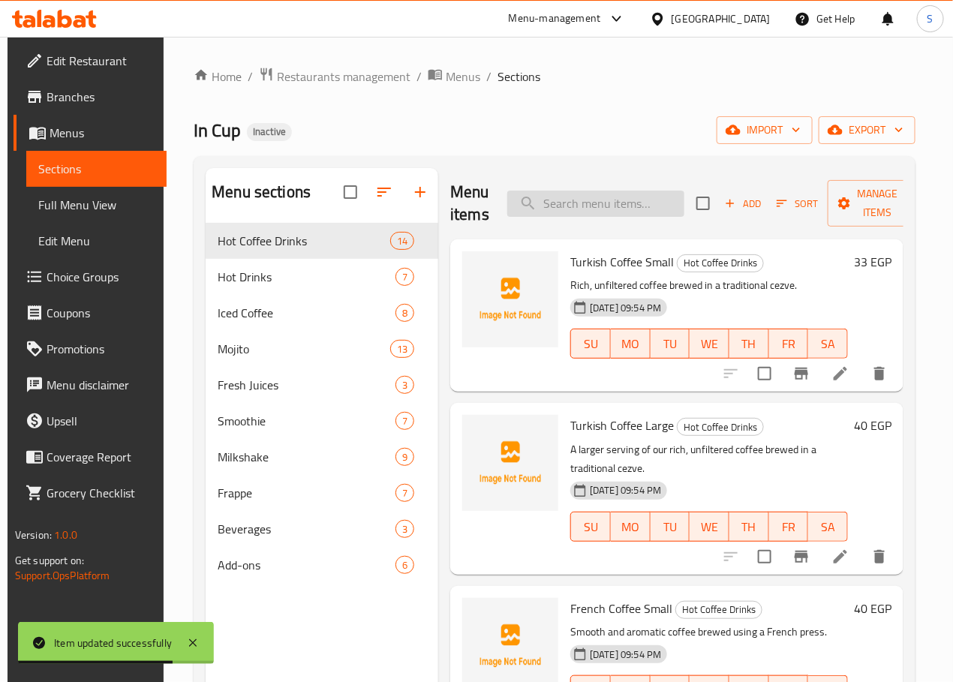
click at [527, 212] on input "search" at bounding box center [595, 204] width 177 height 26
paste input "شاي لبن"
type input "شاي لبن"
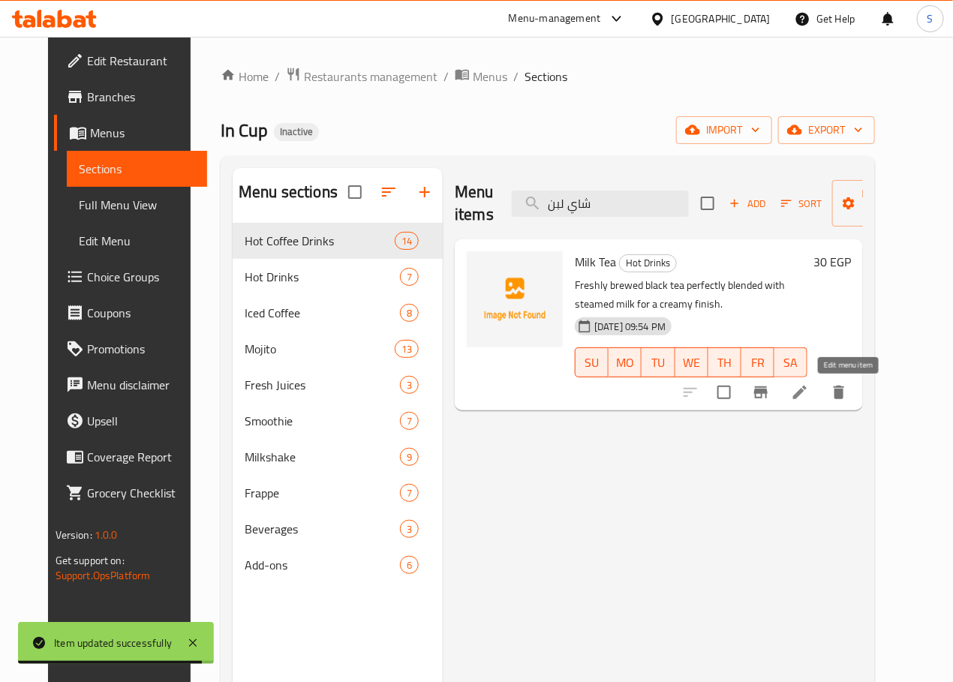
click at [821, 389] on li at bounding box center [800, 392] width 42 height 27
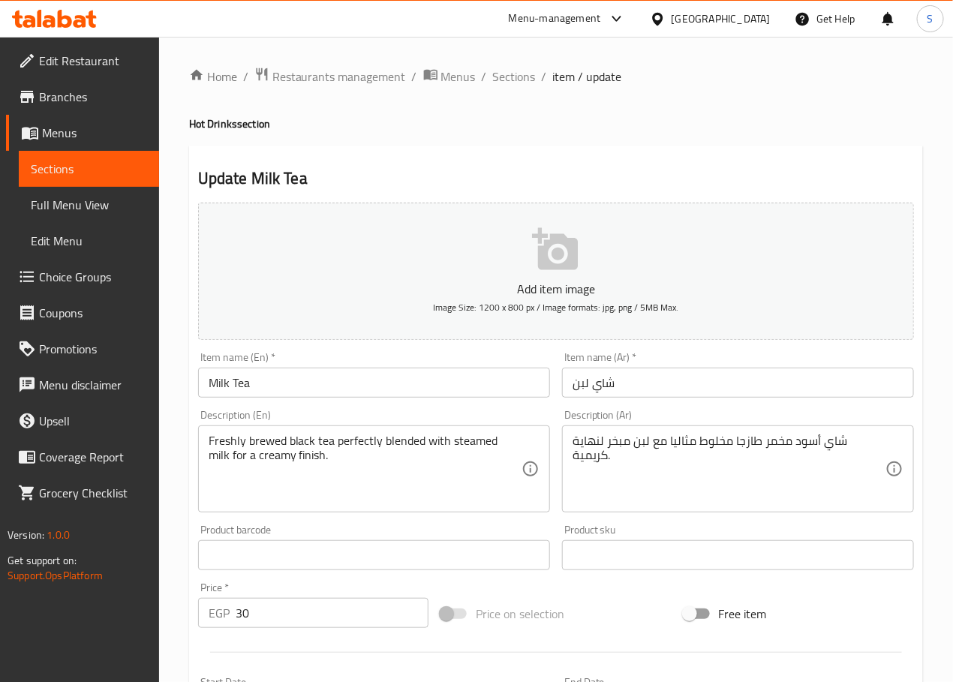
click at [577, 386] on input "شاي لبن" at bounding box center [738, 383] width 352 height 30
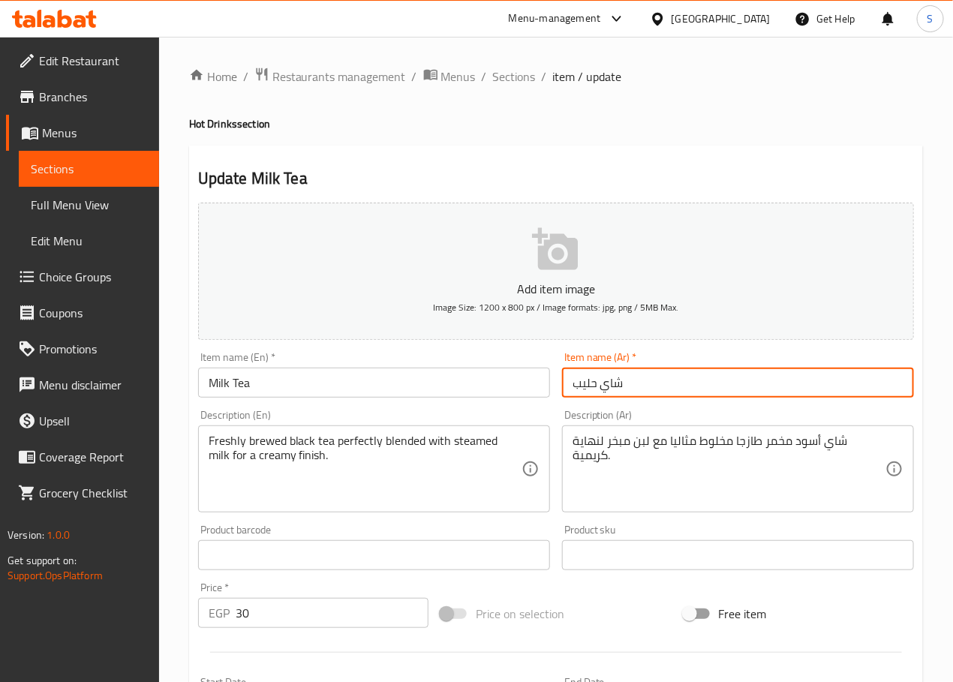
type input "شاي حليب"
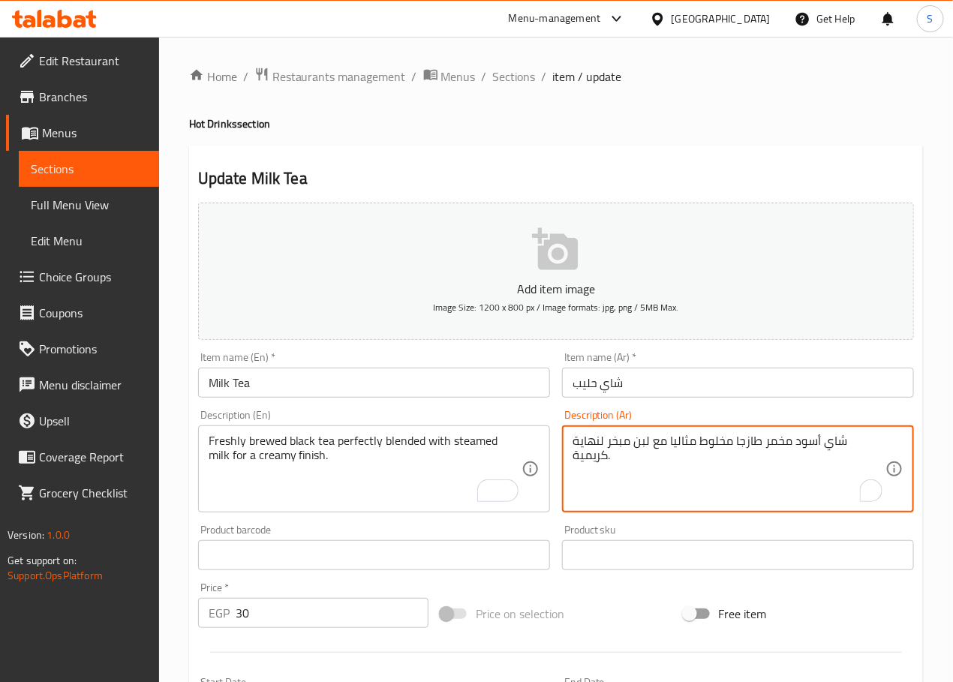
click at [723, 446] on textarea "شاي أسود مخمر طازجا مخلوط مثاليا مع لبن مبخر لنهاية كريمية." at bounding box center [728, 469] width 313 height 71
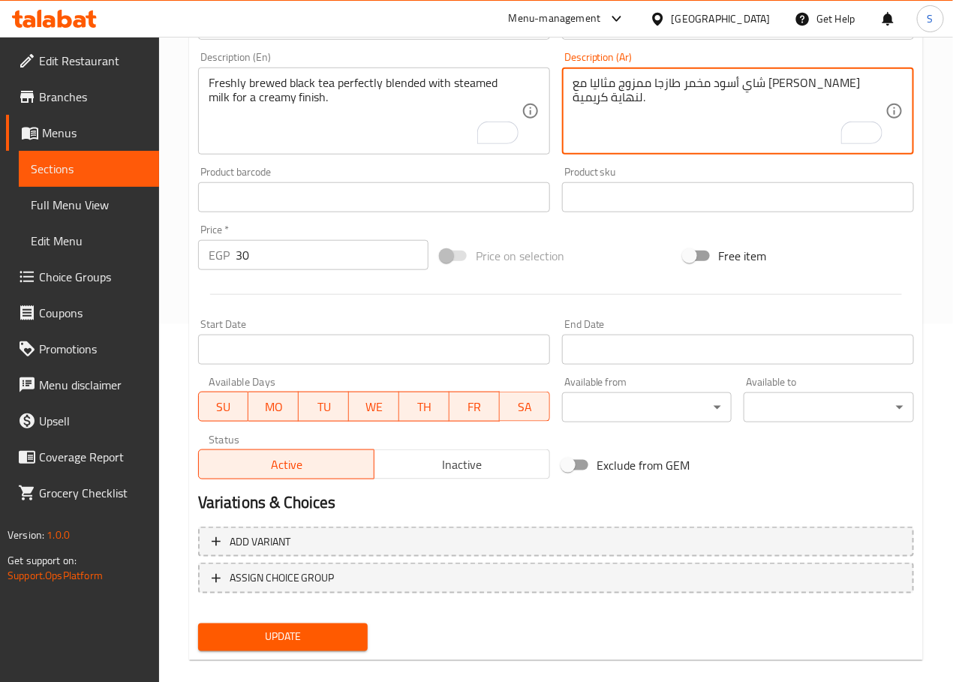
scroll to position [377, 0]
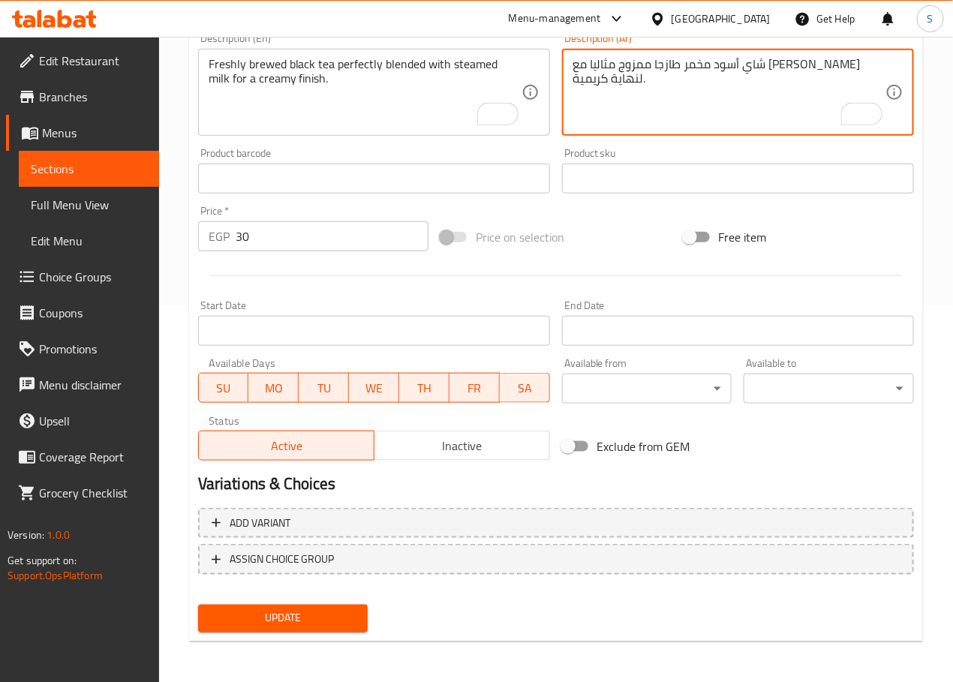
type textarea "شاي أسود مخمر طازجا ممزوج مثاليا مع [PERSON_NAME] لنهاية كريمية."
click at [325, 626] on button "Update" at bounding box center [283, 619] width 170 height 28
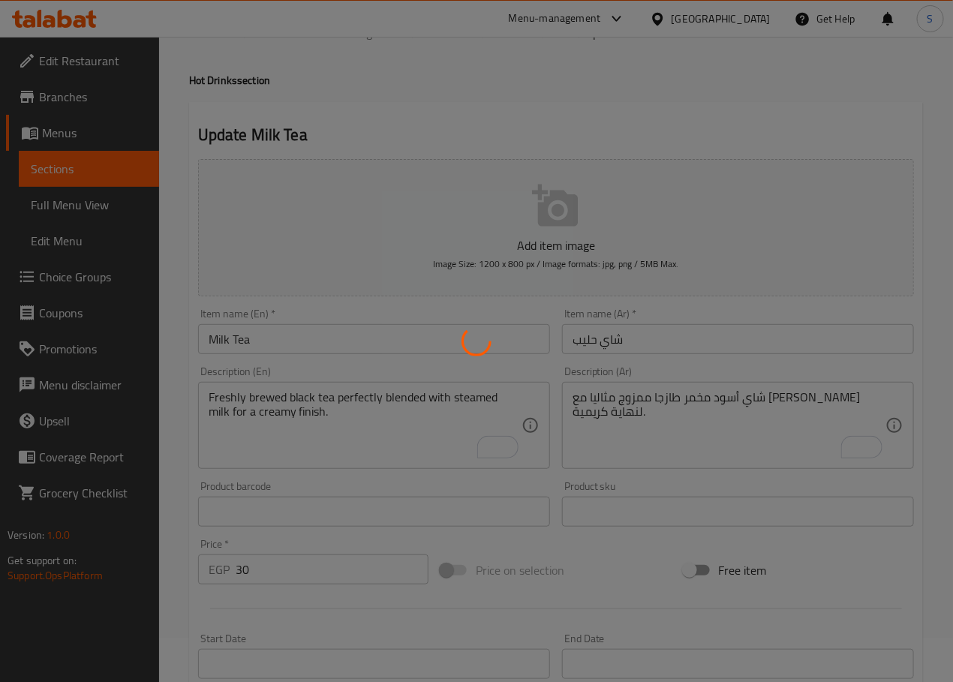
scroll to position [0, 0]
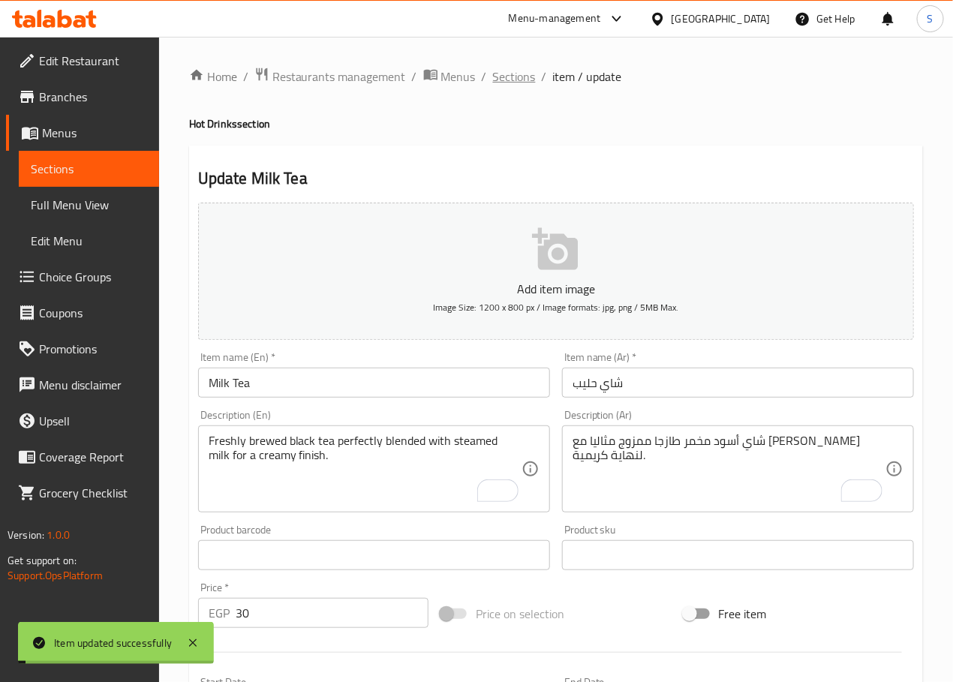
click at [504, 73] on span "Sections" at bounding box center [514, 77] width 43 height 18
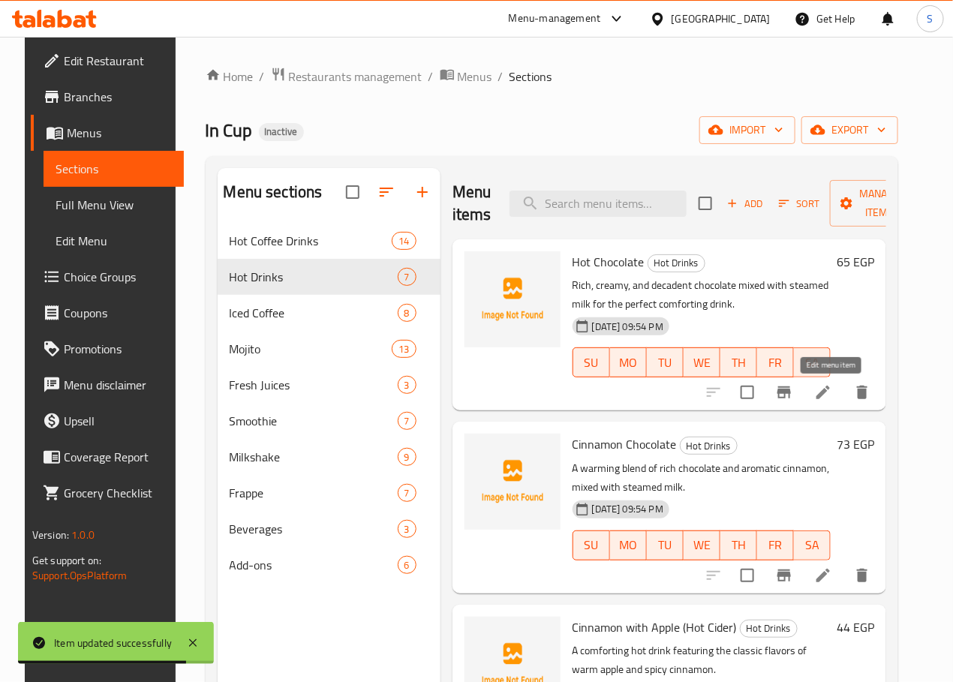
click at [832, 396] on icon at bounding box center [823, 392] width 18 height 18
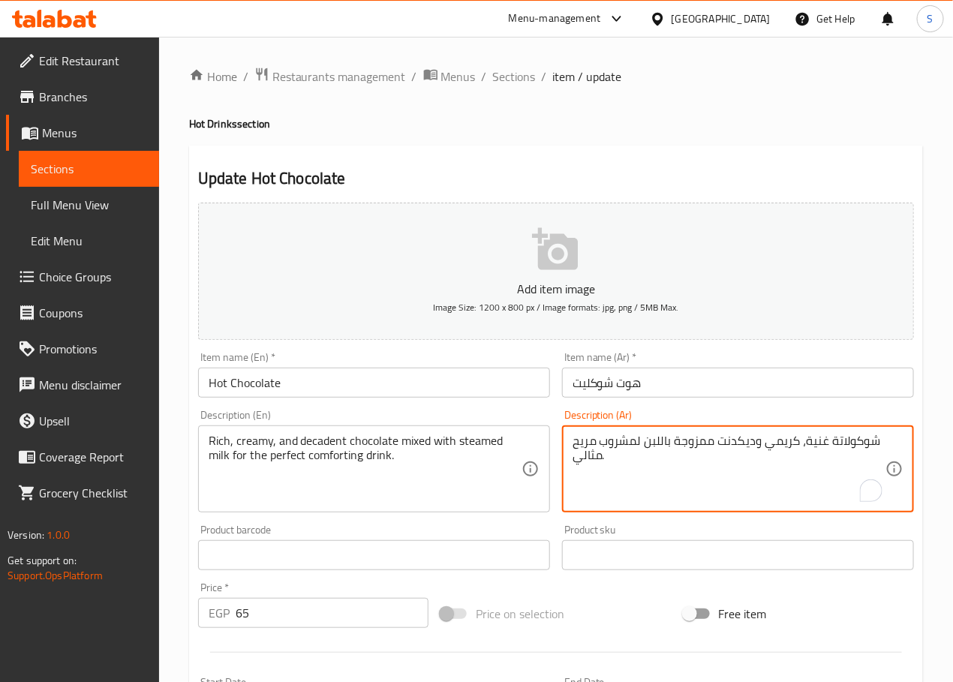
click at [741, 446] on textarea "شوكولاتة غنية، كريمي وديكدنت ممزوجة باللبن لمشروب مريح مثالي." at bounding box center [728, 469] width 313 height 71
type textarea "شوكولاتة غنية، كريمي ممزوجة باللبن لمشروب مريح مثالي."
click at [314, 440] on textarea "Rich, creamy, and decadent chocolate mixed with steamed milk for the perfect co…" at bounding box center [365, 469] width 313 height 71
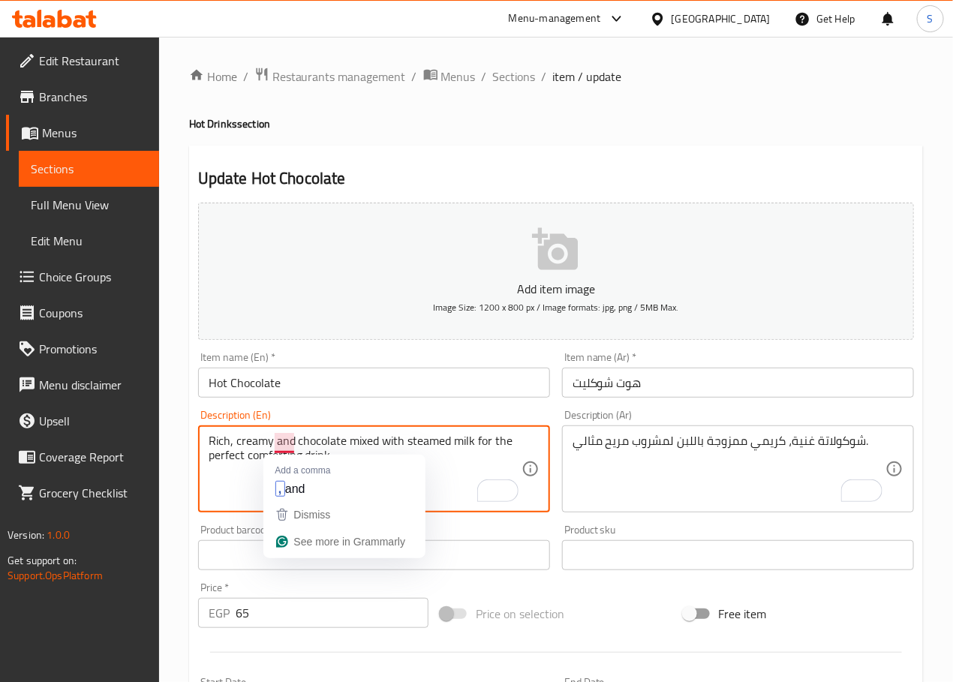
click at [287, 446] on textarea "Rich, creamy and chocolate mixed with steamed milk for the perfect comforting d…" at bounding box center [365, 469] width 313 height 71
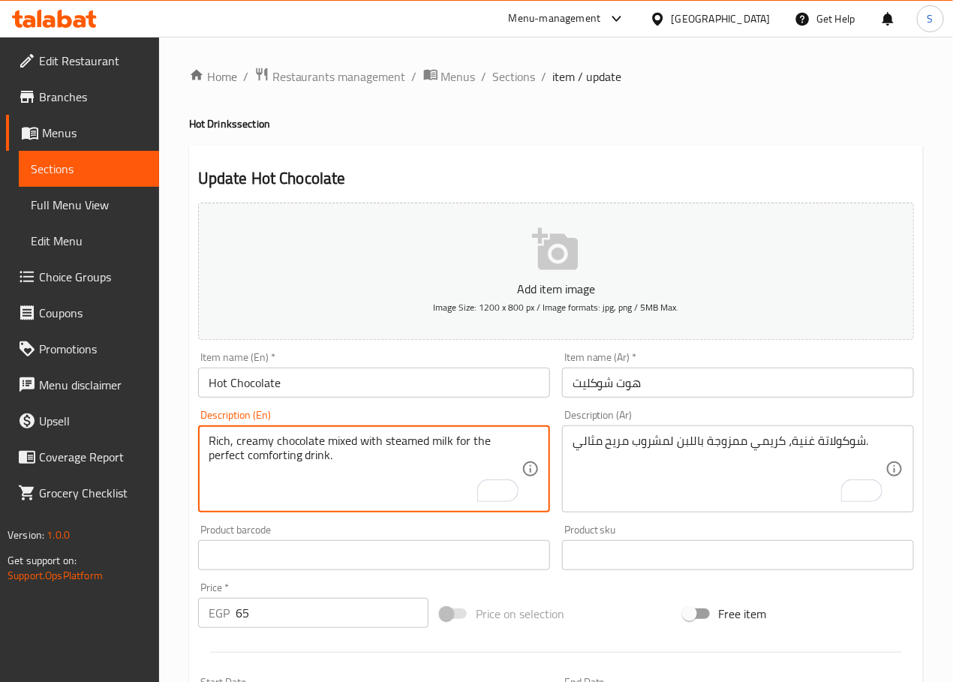
type textarea "Rich, creamy chocolate mixed with steamed milk for the perfect comforting drink."
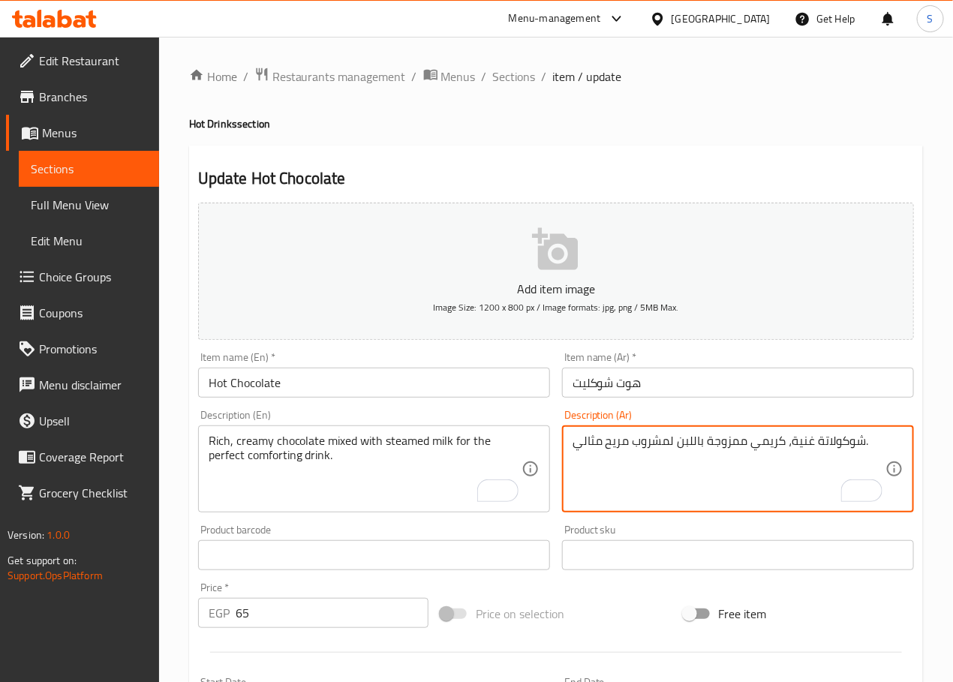
click at [673, 442] on textarea "شوكولاتة غنية، كريمي ممزوجة باللبن لمشروب مريح مثالي." at bounding box center [728, 469] width 313 height 71
type textarea "شوكولاتة غنية، كريمي ممزوجة باللبن المبخر لمشروب مريح مثالي."
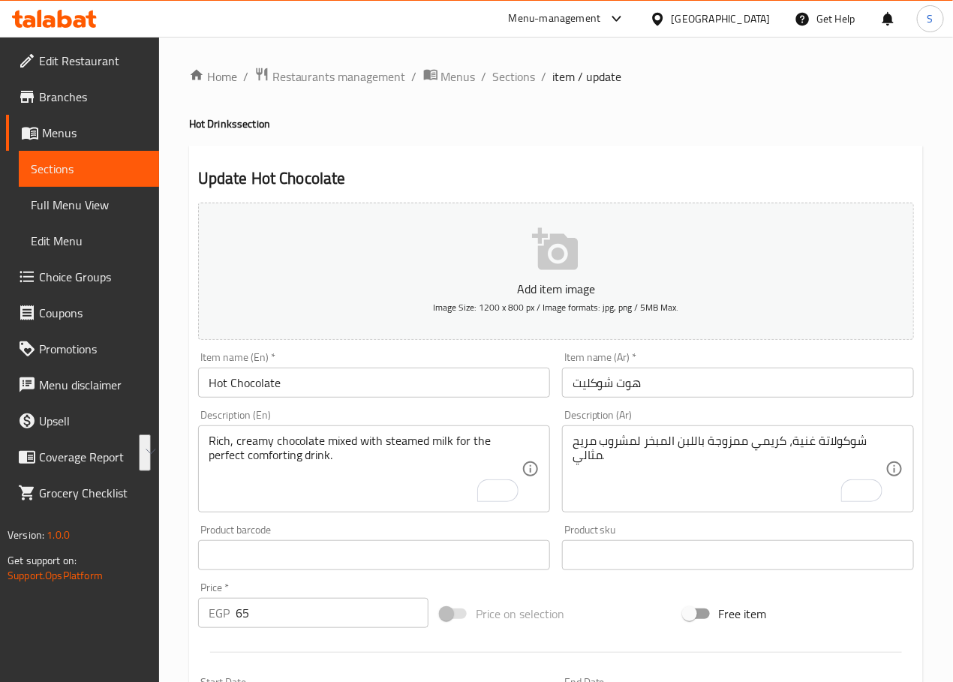
click at [352, 482] on textarea "Rich, creamy chocolate mixed with steamed milk for the perfect comforting drink." at bounding box center [365, 469] width 313 height 71
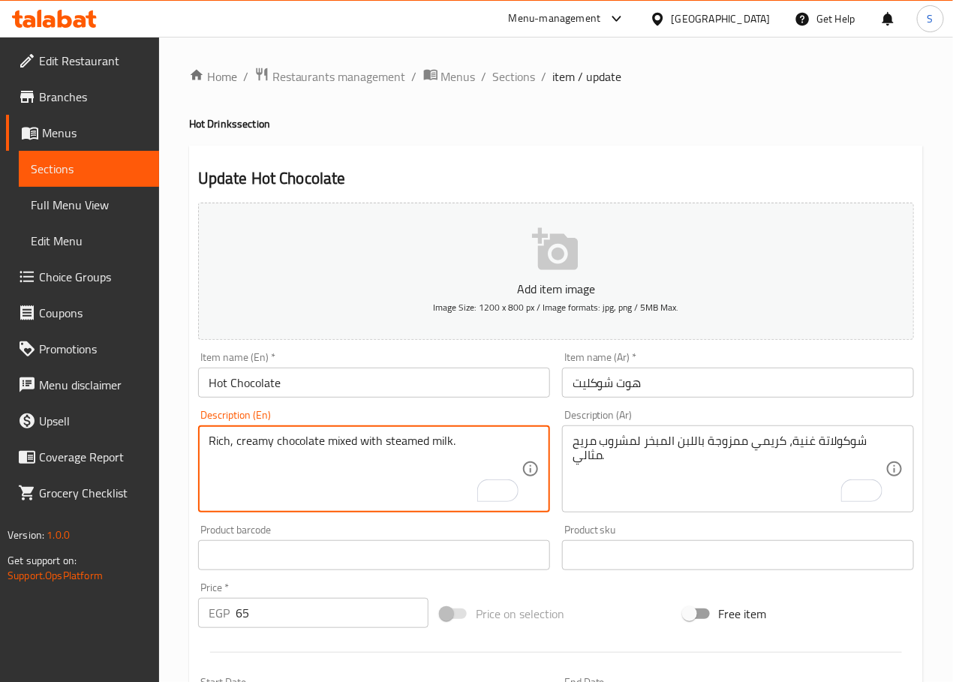
type textarea "Rich, creamy chocolate mixed with steamed milk."
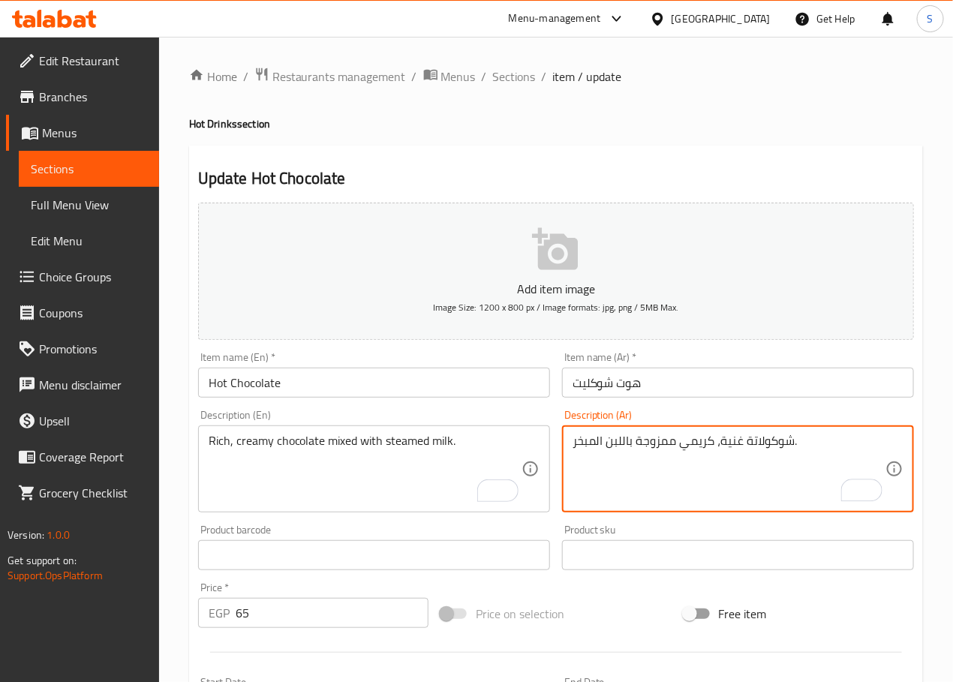
type textarea "شوكولاتة غنية، كريمي ممزوجة باللبن المبخر."
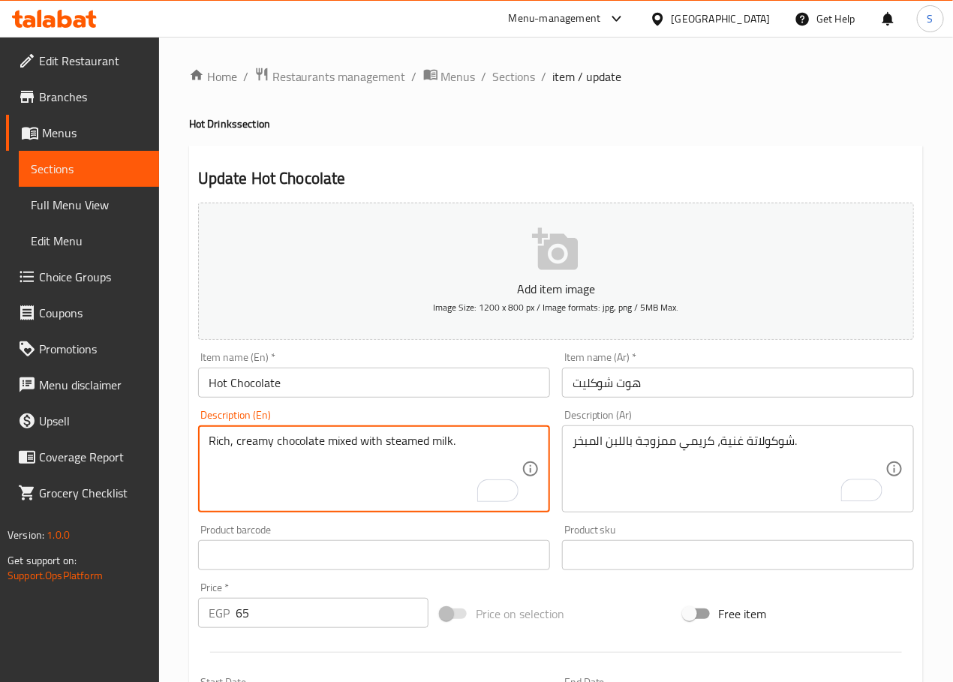
click at [404, 437] on textarea "Rich, creamy chocolate mixed with steamed milk." at bounding box center [365, 469] width 313 height 71
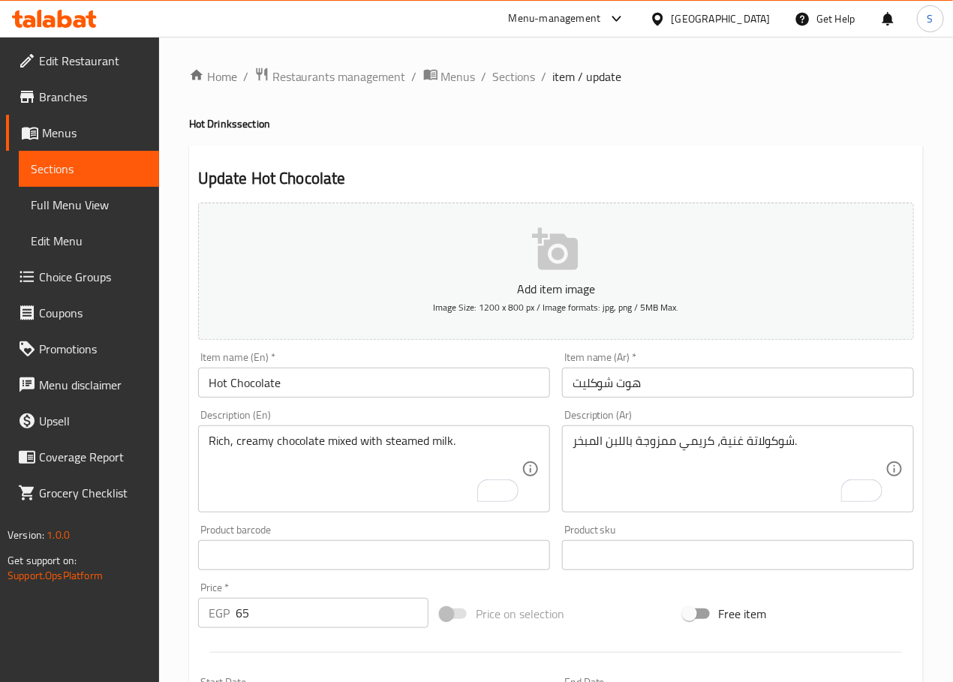
click at [269, 380] on input "Hot Chocolate" at bounding box center [374, 383] width 352 height 30
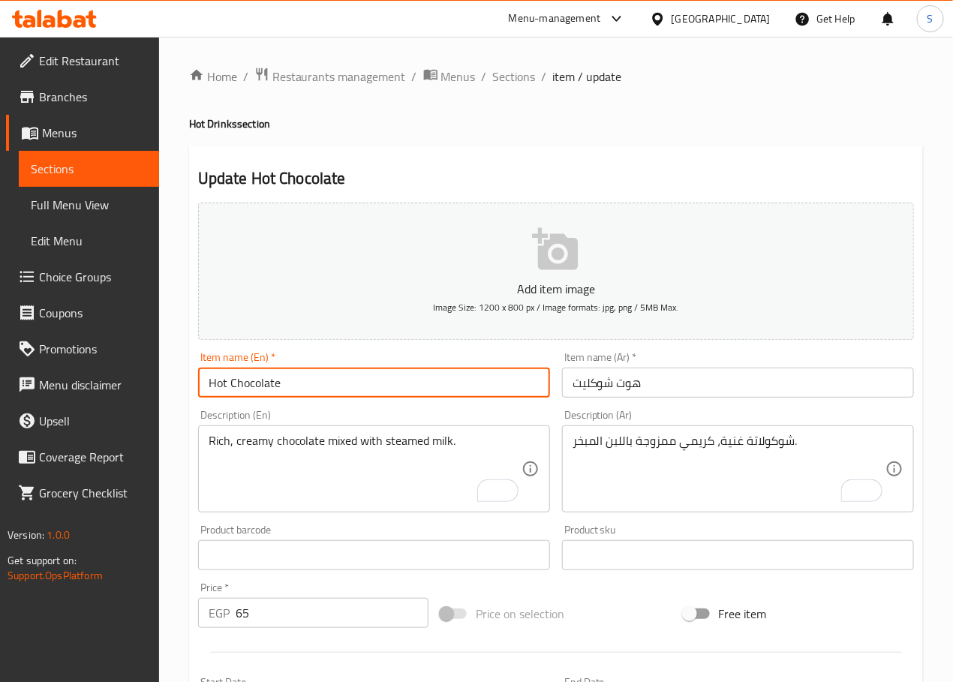
click at [269, 380] on input "Hot Chocolate" at bounding box center [374, 383] width 352 height 30
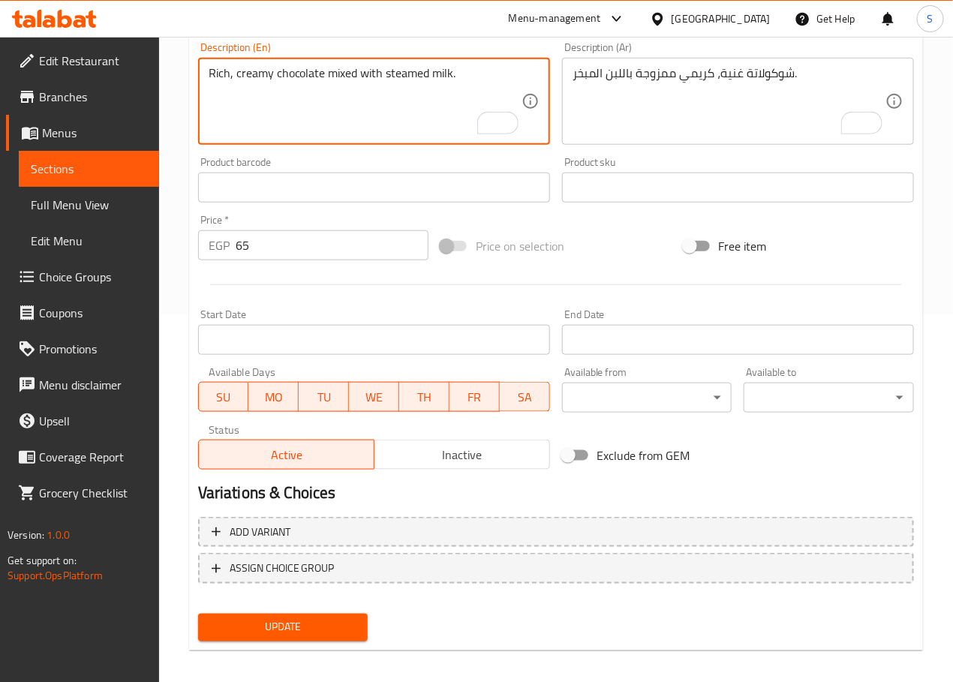
scroll to position [377, 0]
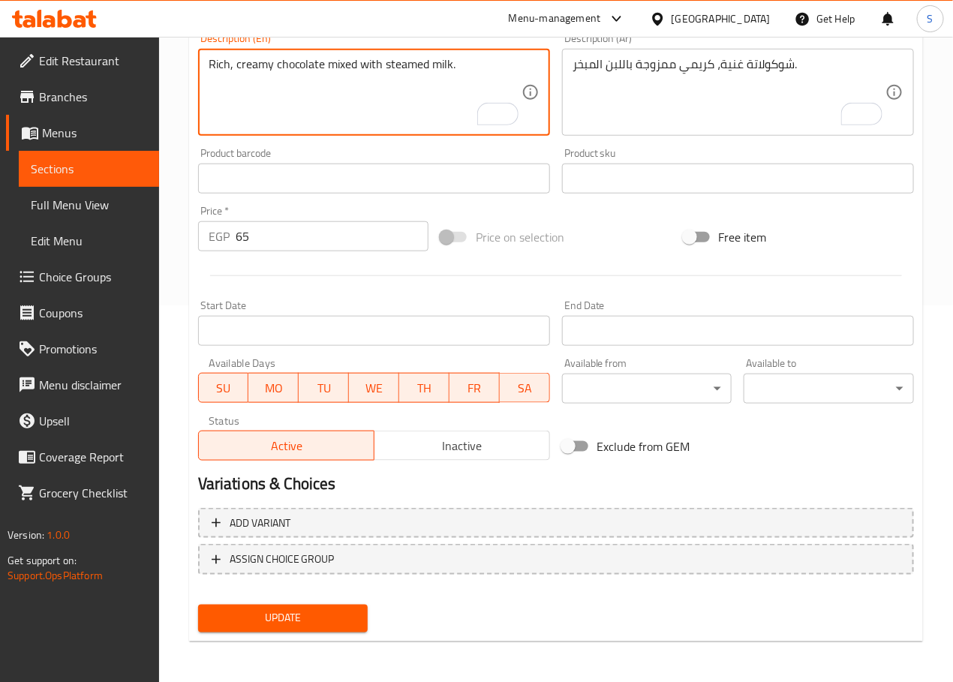
click at [284, 610] on span "Update" at bounding box center [283, 618] width 146 height 19
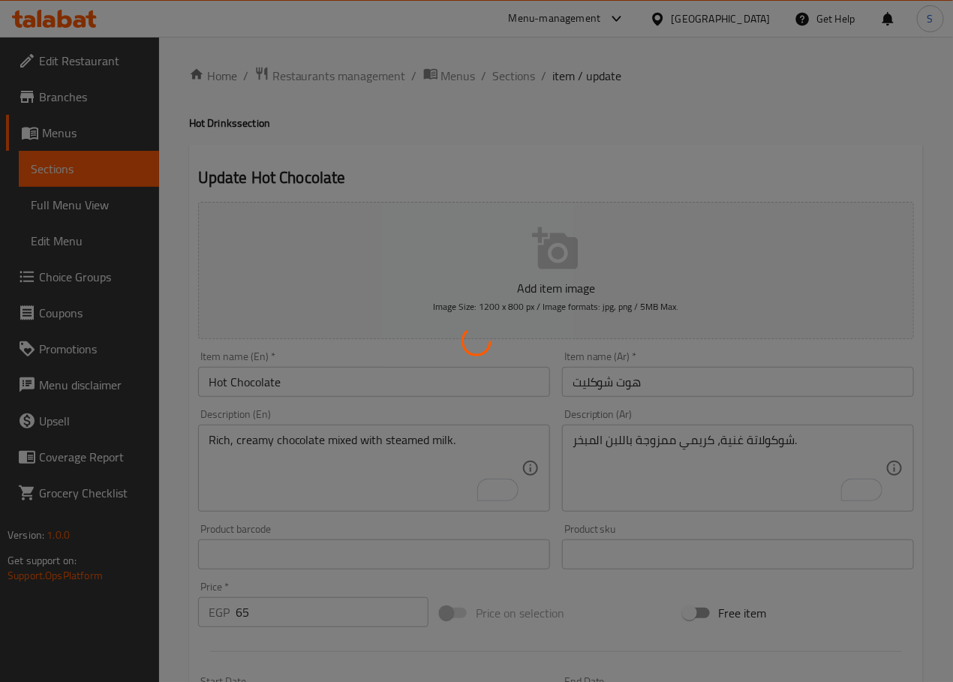
scroll to position [0, 0]
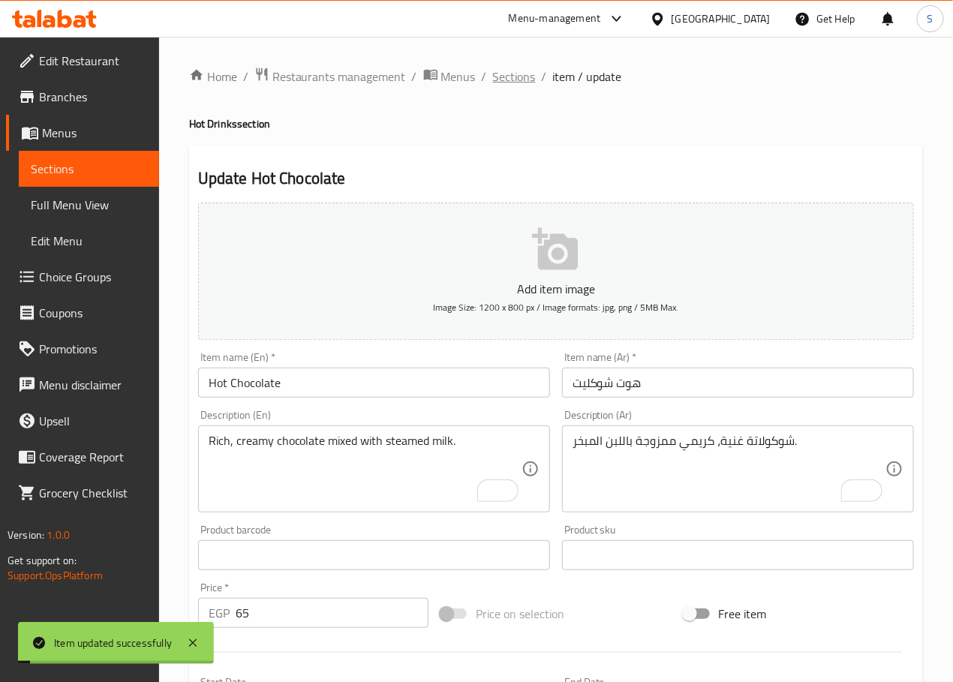
click at [500, 72] on span "Sections" at bounding box center [514, 77] width 43 height 18
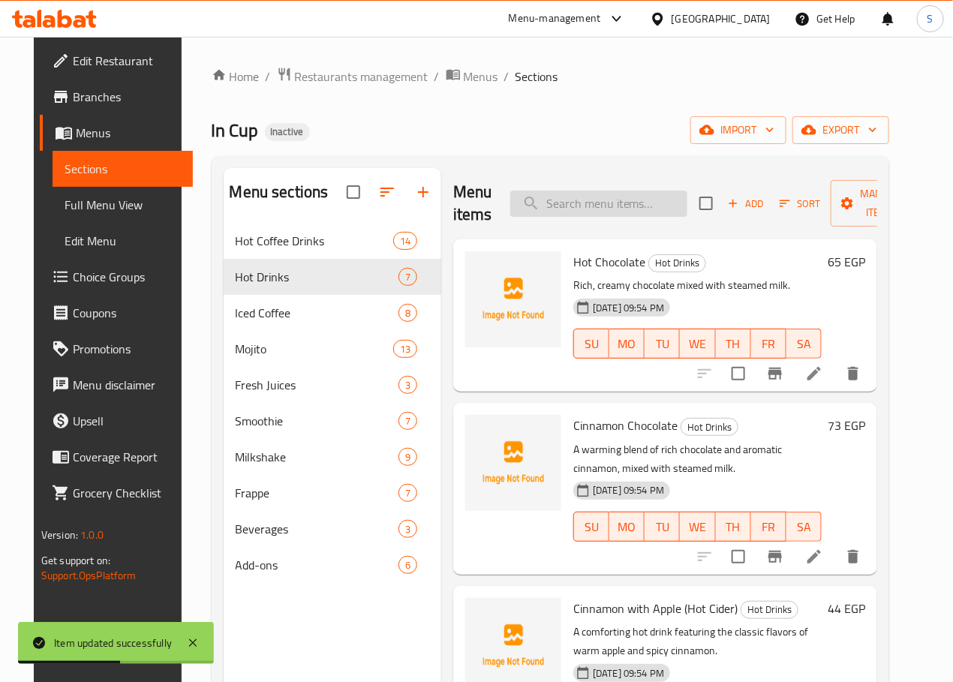
click at [559, 208] on input "search" at bounding box center [598, 204] width 177 height 26
click at [560, 198] on input "search" at bounding box center [598, 204] width 177 height 26
paste input "Cinnamon with Apple (Hot Cider)"
type input "Cinnamon with Apple (Hot Cider)"
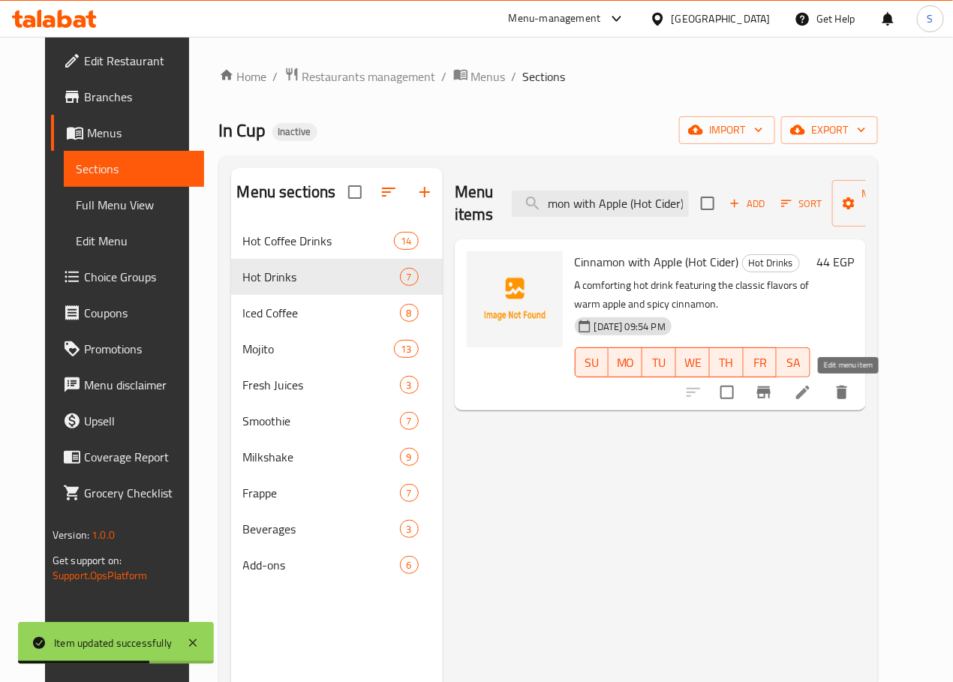
click at [809, 392] on icon at bounding box center [803, 393] width 14 height 14
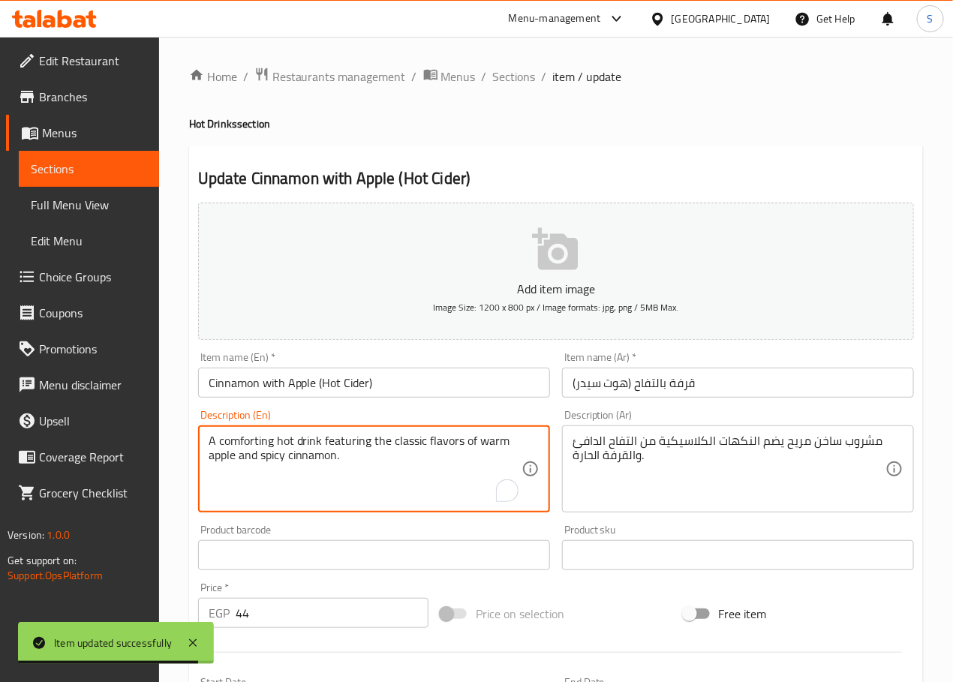
click at [253, 439] on textarea "A comforting hot drink featuring the classic flavors of warm apple and spicy ci…" at bounding box center [365, 469] width 313 height 71
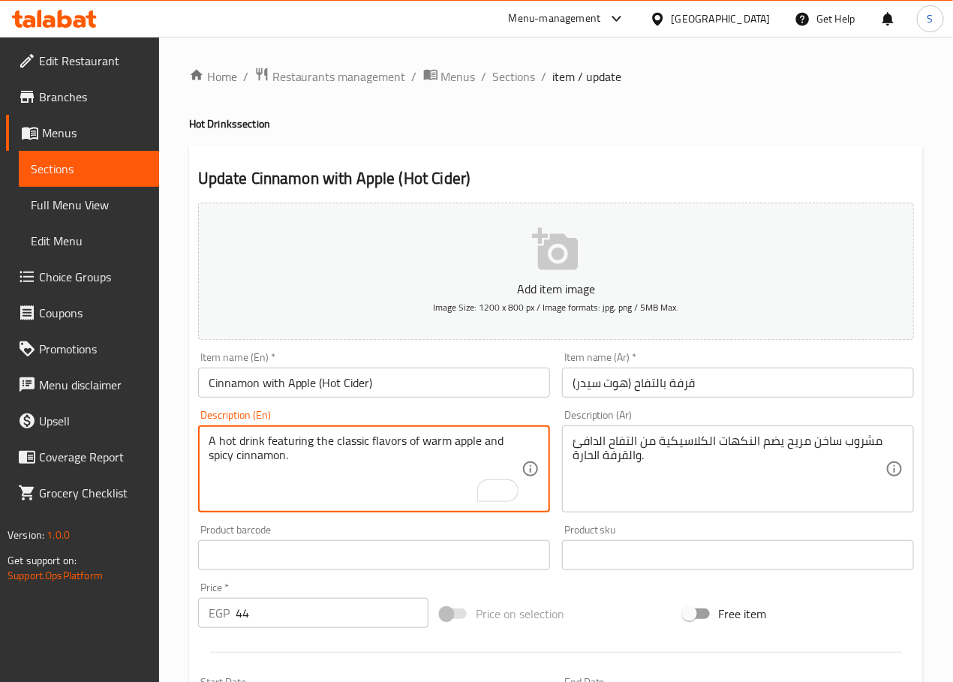
type textarea "A hot drink featuring the classic flavors of warm apple and spicy cinnamon."
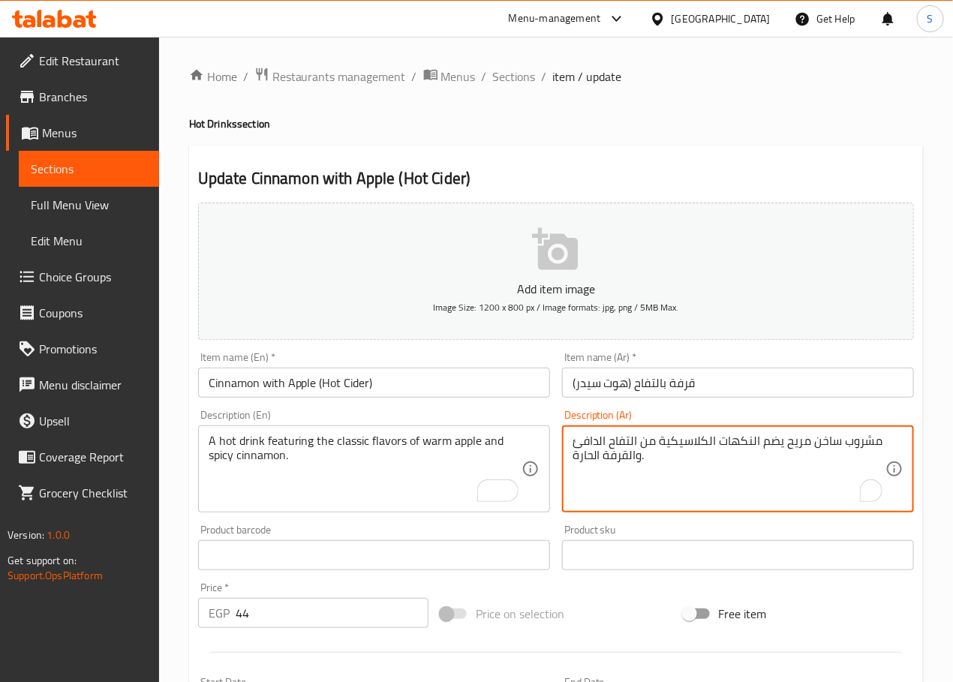
click at [800, 448] on textarea "مشروب ساخن مريح يضم النكهات الكلاسيكية من التفاح الدافئ والقرفة الحارة." at bounding box center [728, 469] width 313 height 71
type textarea "مشروب ساخن يضم النكهات الكلاسيكية من التفاح الدافئ والقرفة الحارة."
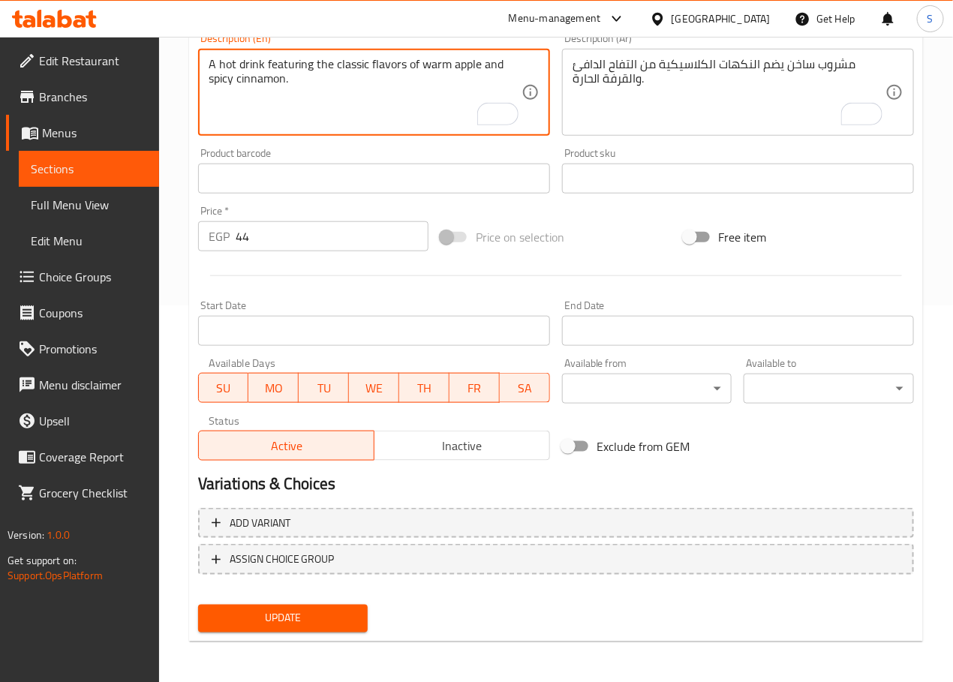
click at [299, 619] on span "Update" at bounding box center [283, 618] width 146 height 19
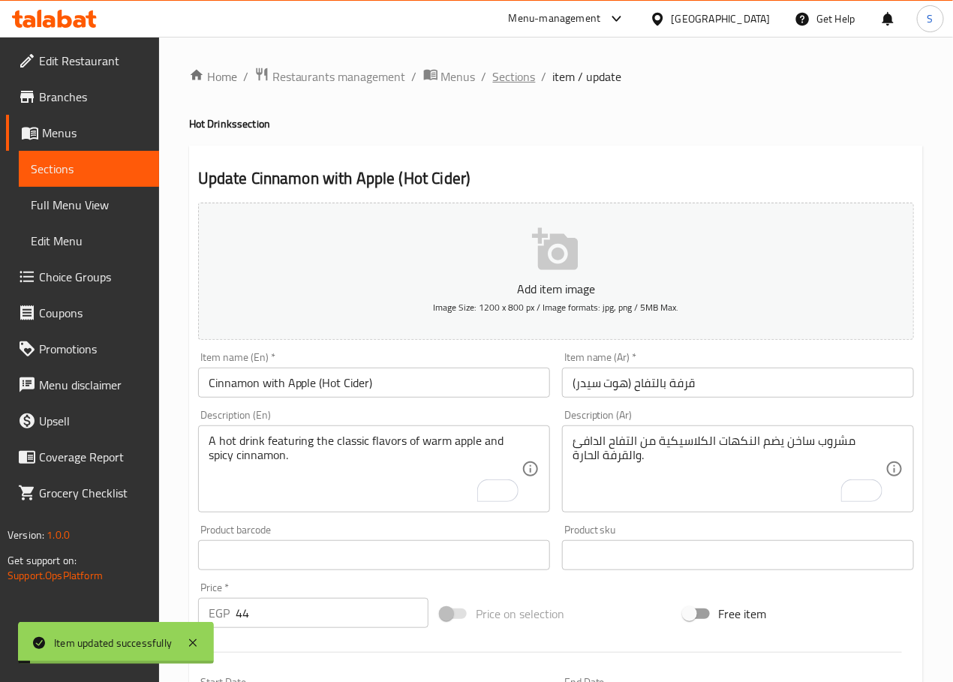
click at [509, 80] on span "Sections" at bounding box center [514, 77] width 43 height 18
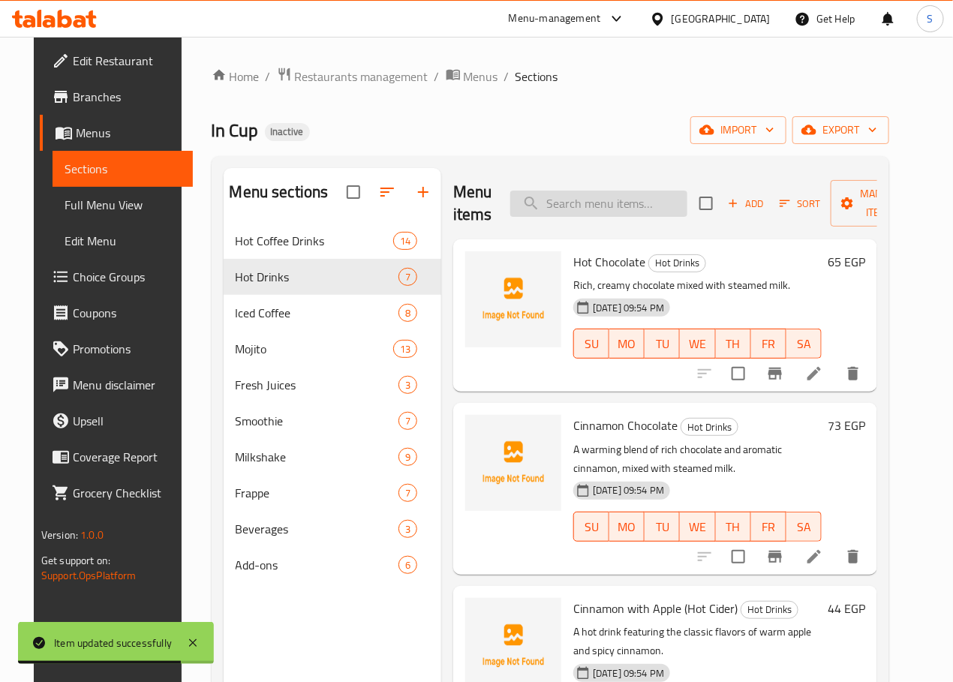
click at [565, 207] on input "search" at bounding box center [598, 204] width 177 height 26
paste input "Herbs"
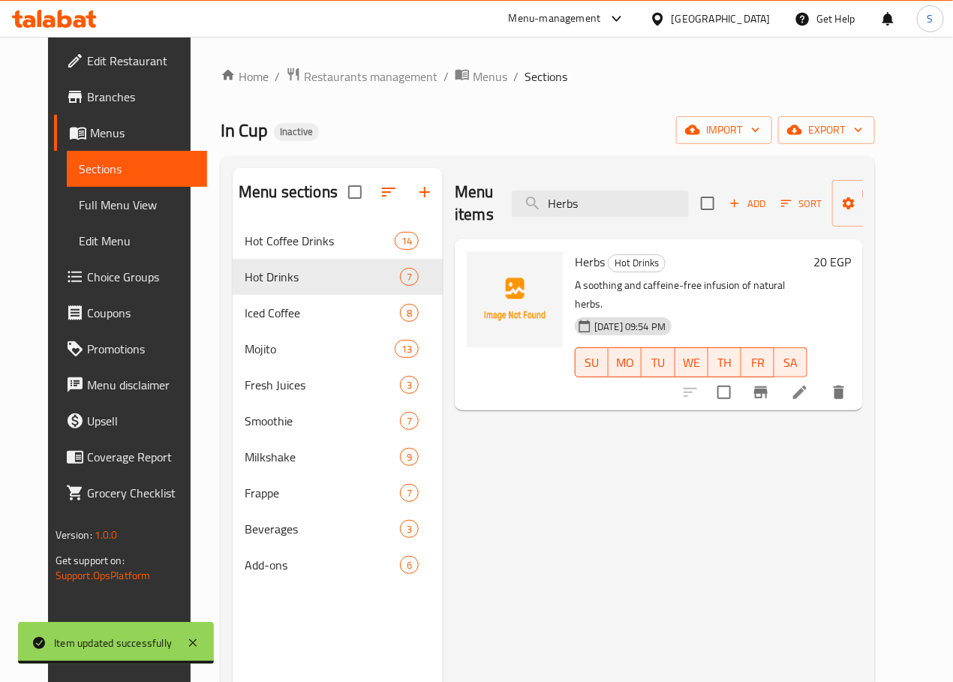
type input "Herbs"
click at [855, 388] on div at bounding box center [764, 392] width 185 height 36
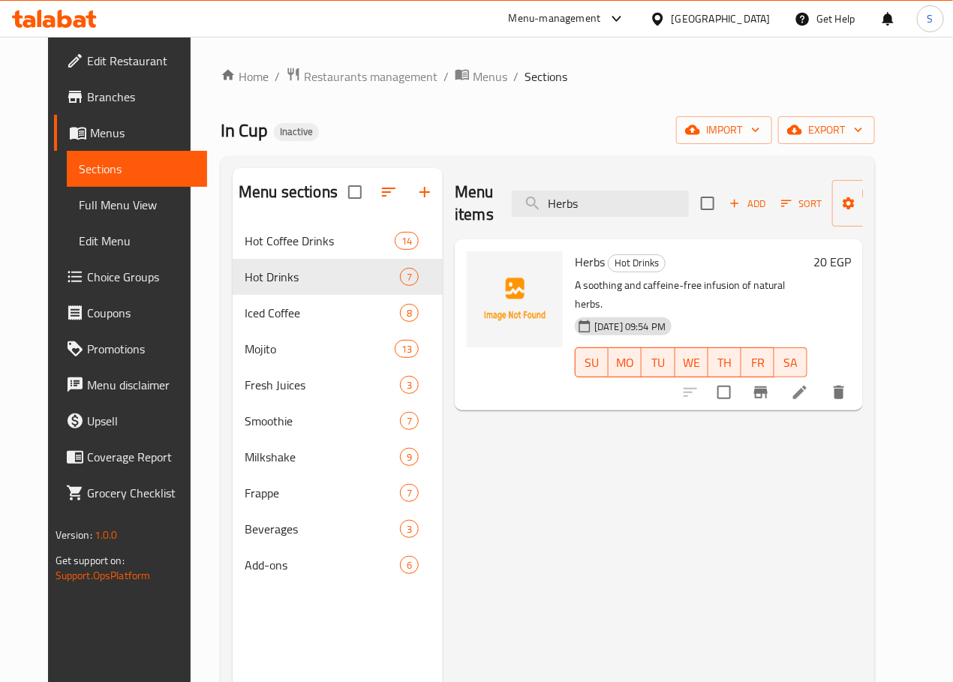
click at [821, 383] on li at bounding box center [800, 392] width 42 height 27
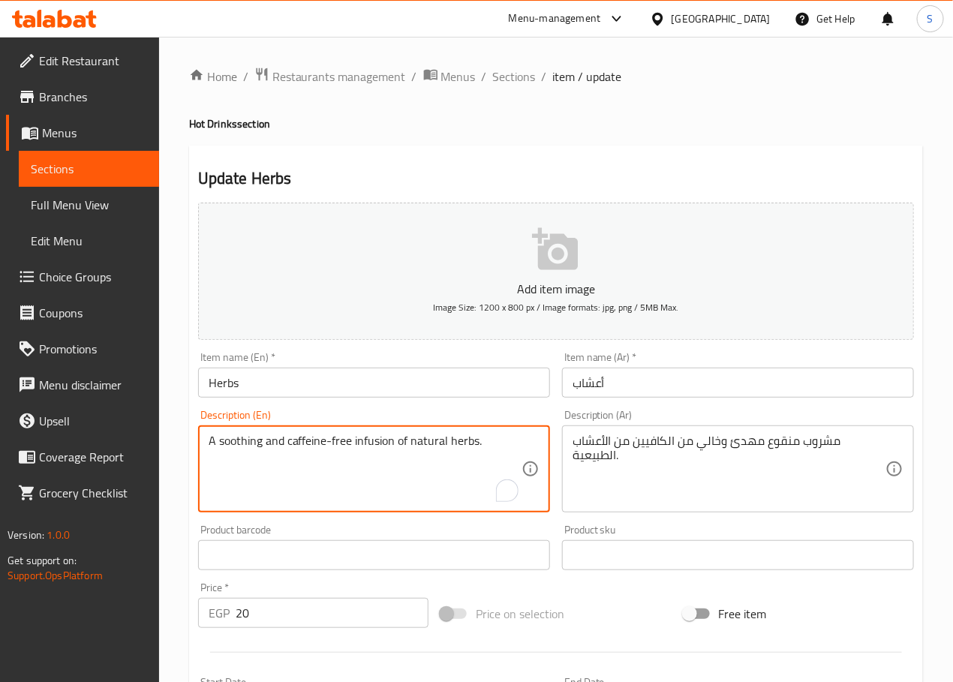
click at [257, 448] on textarea "A soothing and caffeine-free infusion of natural herbs." at bounding box center [365, 469] width 313 height 71
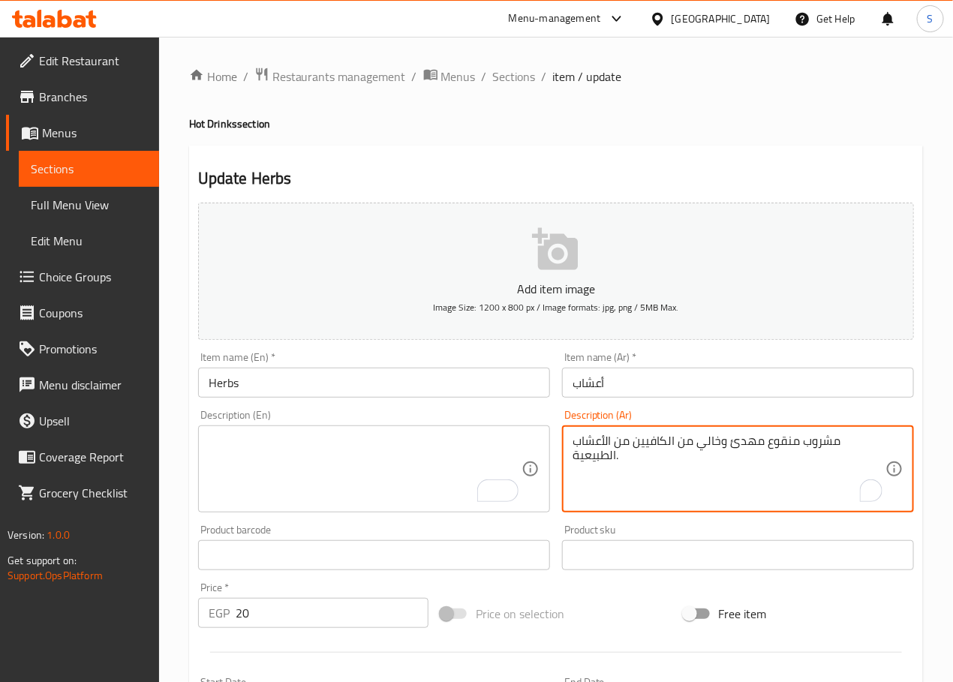
click at [658, 446] on textarea "مشروب منقوع مهدئ وخالي من الكافيين من الأعشاب الطبيعية." at bounding box center [728, 469] width 313 height 71
click at [216, 379] on input "Herbs" at bounding box center [374, 383] width 352 height 30
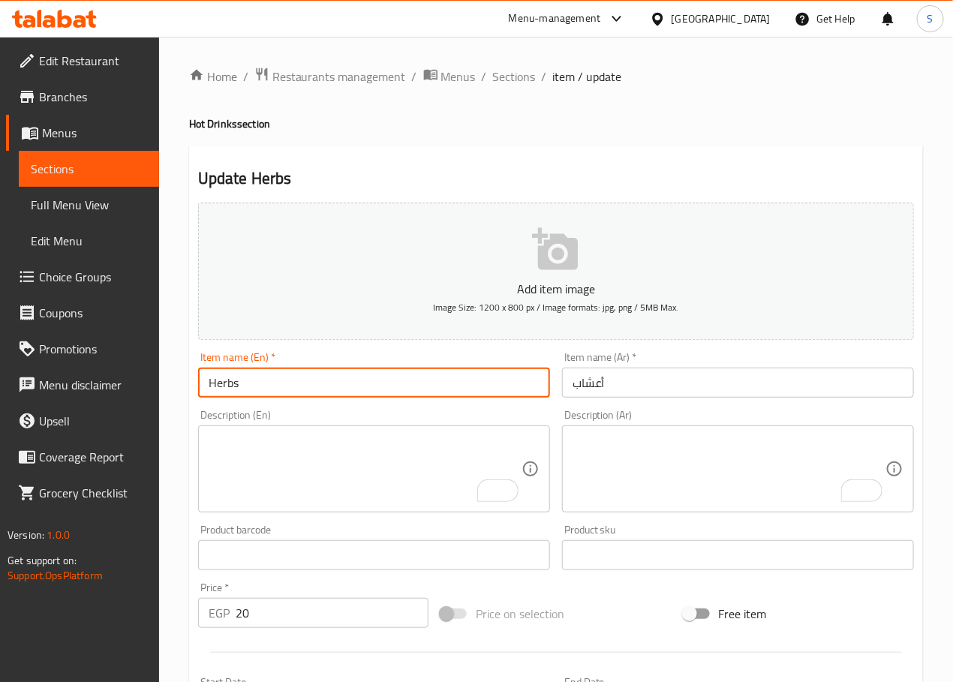
click at [216, 379] on input "Herbs" at bounding box center [374, 383] width 352 height 30
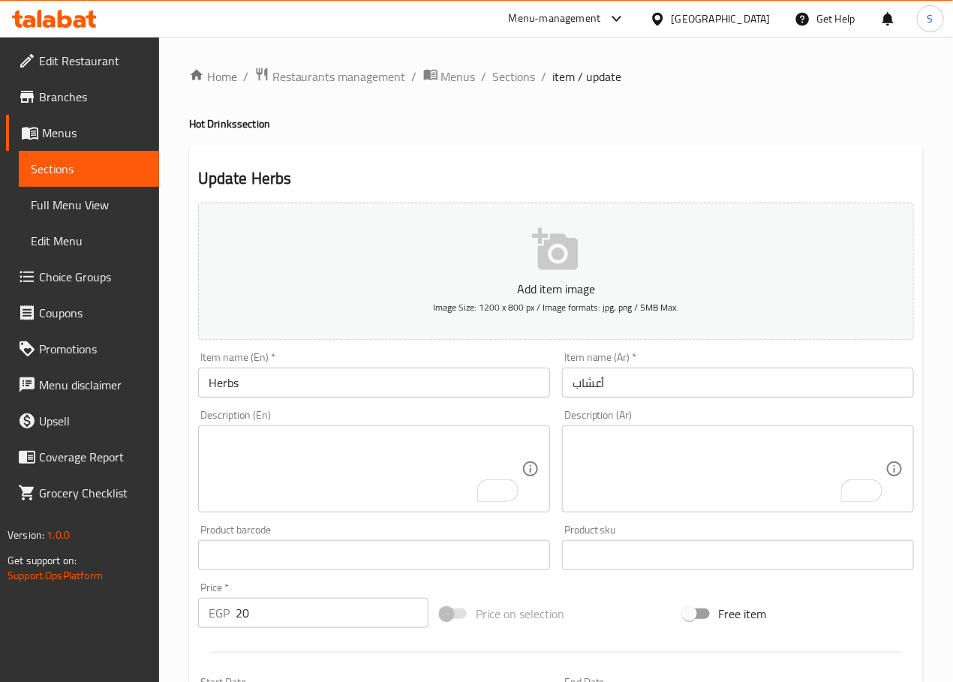
click at [286, 486] on textarea "To enrich screen reader interactions, please activate Accessibility in Grammarl…" at bounding box center [365, 469] width 313 height 71
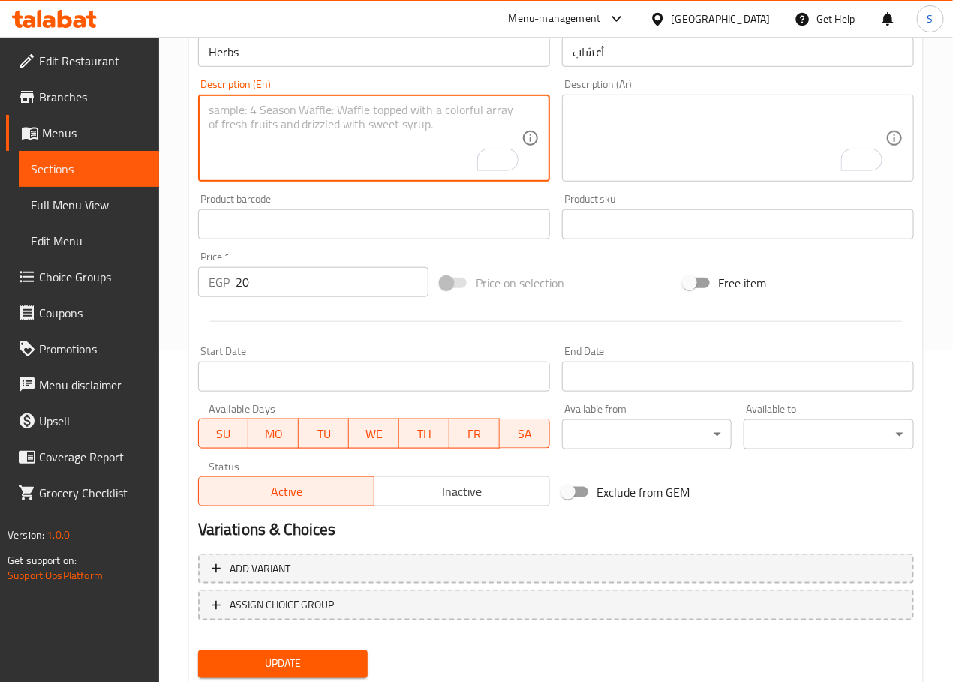
scroll to position [377, 0]
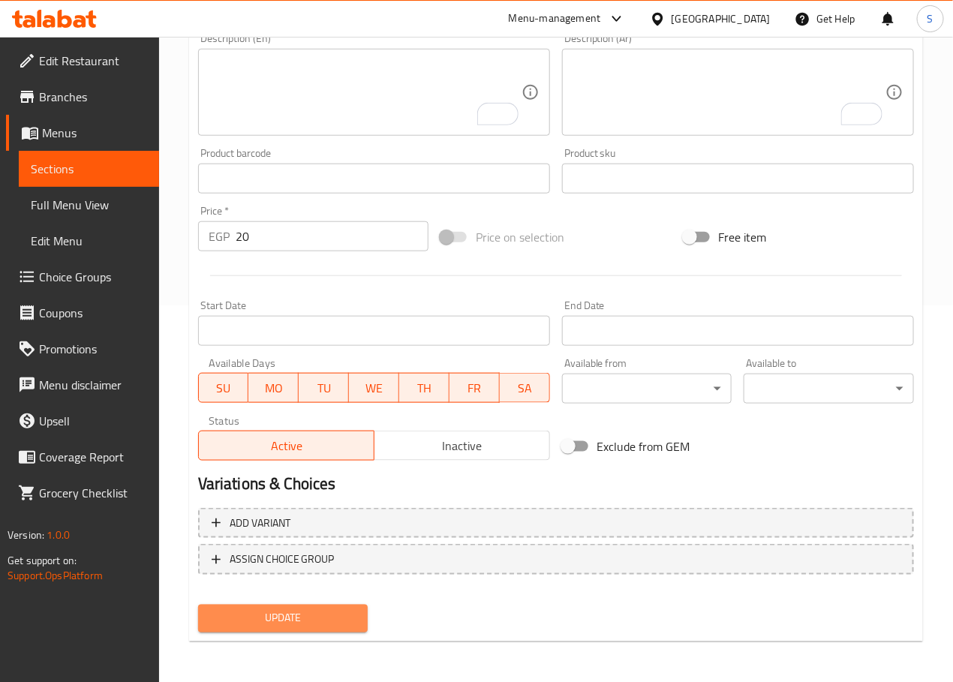
click at [286, 617] on span "Update" at bounding box center [283, 618] width 146 height 19
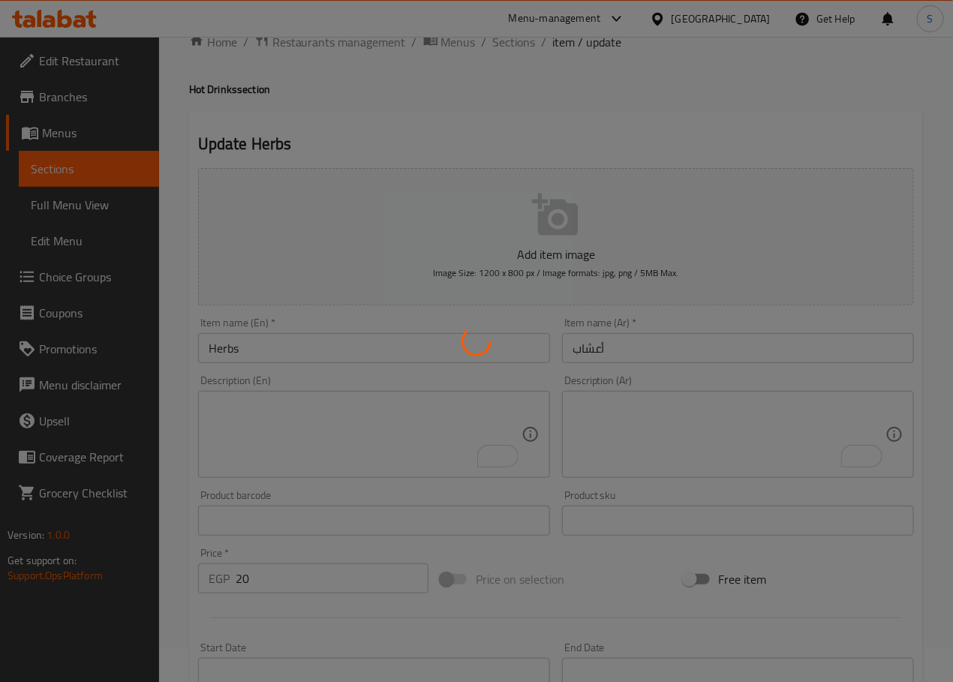
scroll to position [0, 0]
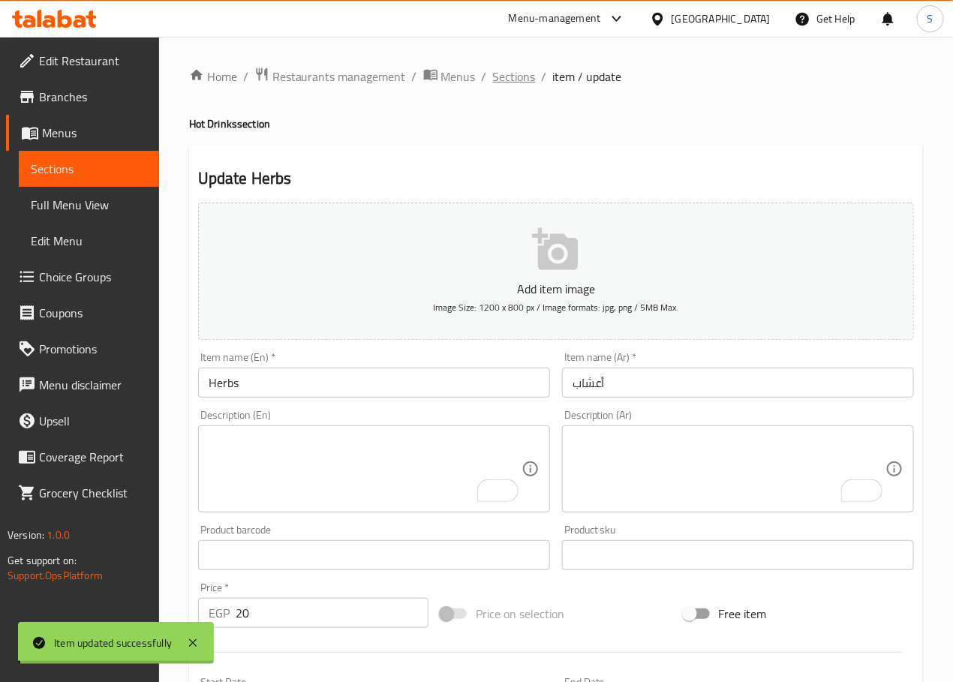
click at [500, 79] on span "Sections" at bounding box center [514, 77] width 43 height 18
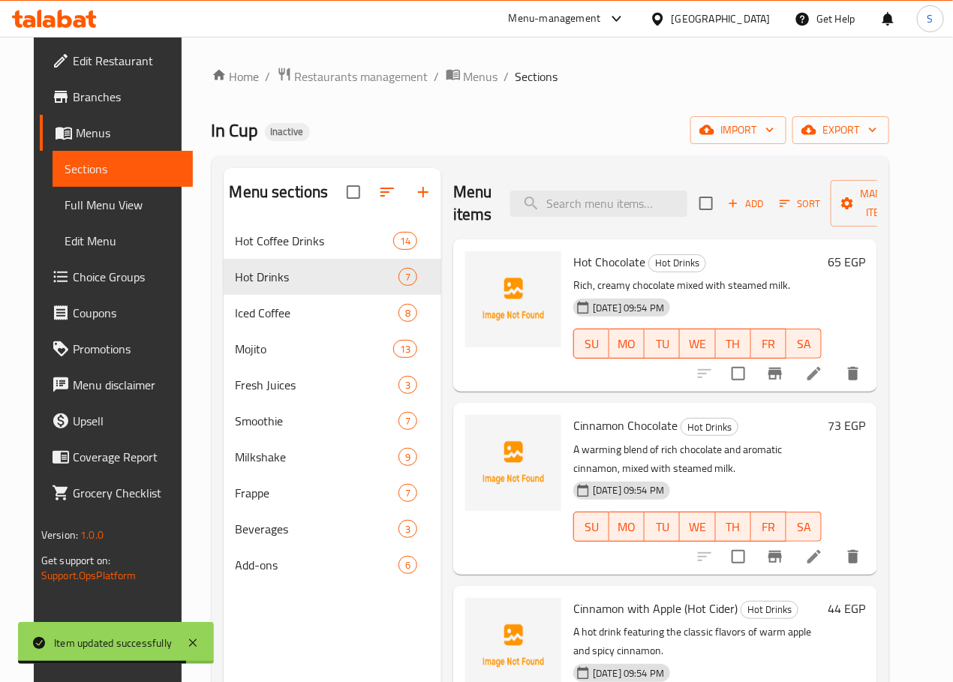
click at [587, 218] on div "Menu items Add Sort Manage items" at bounding box center [665, 203] width 424 height 71
click at [578, 203] on input "search" at bounding box center [598, 204] width 177 height 26
paste input "Cold Cigarette"
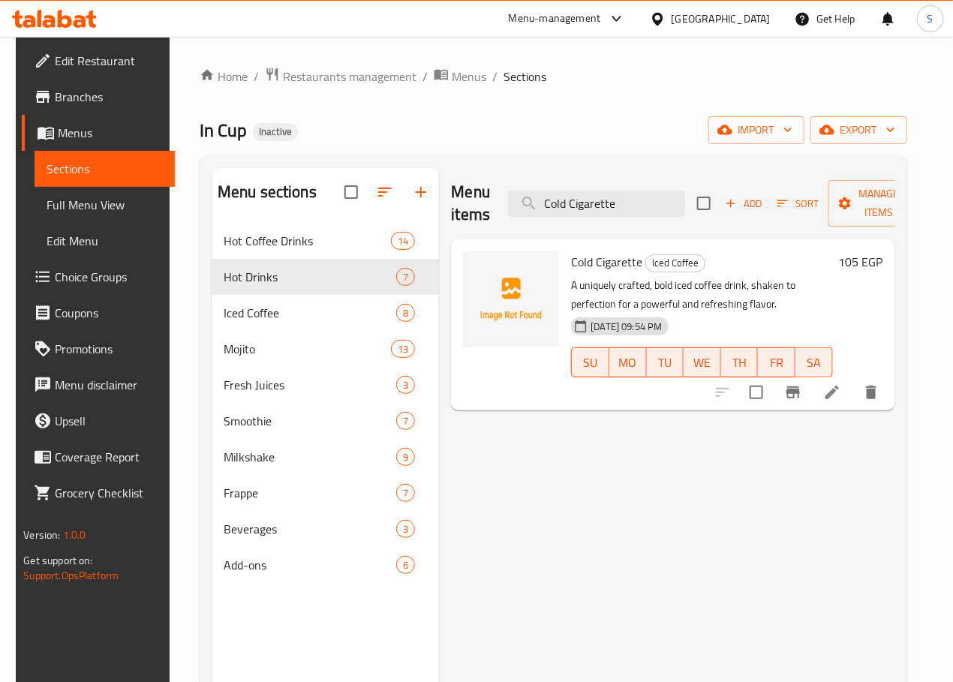
type input "Cold Cigarette"
click at [841, 392] on icon at bounding box center [832, 392] width 18 height 18
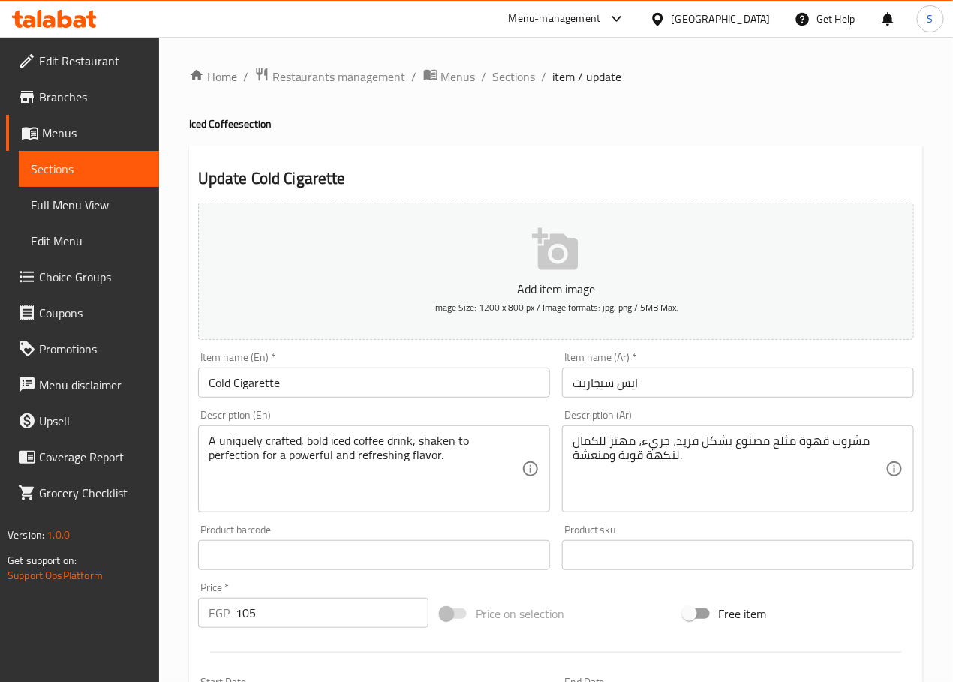
click at [219, 383] on input "Cold Cigarette" at bounding box center [374, 383] width 352 height 30
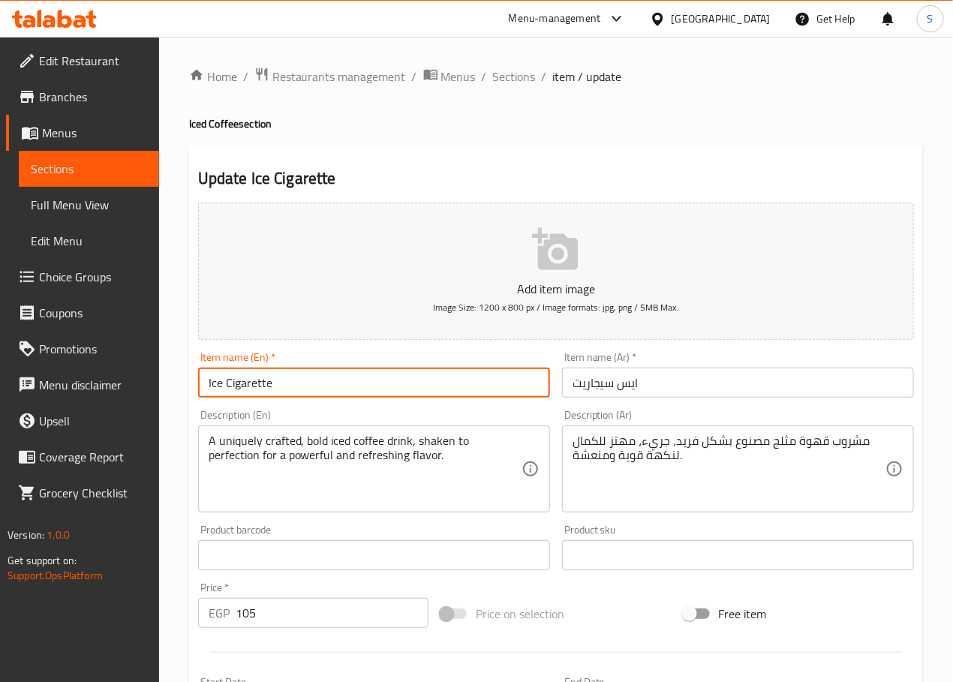
click at [617, 389] on input "ايس سيجاريت" at bounding box center [738, 383] width 352 height 30
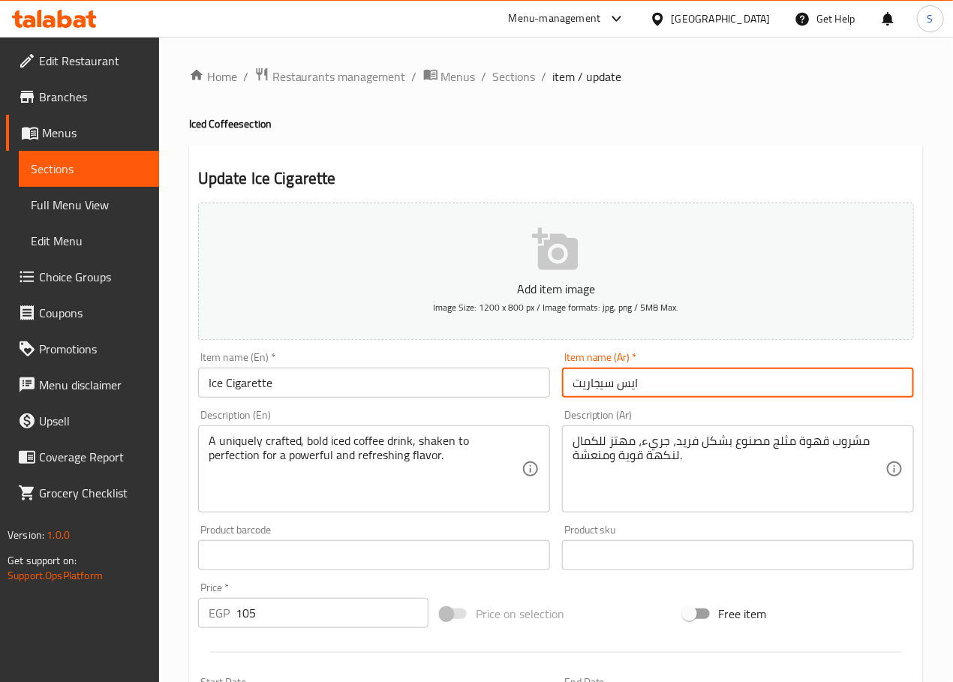
click at [617, 389] on input "ايس سيجاريت" at bounding box center [738, 383] width 352 height 30
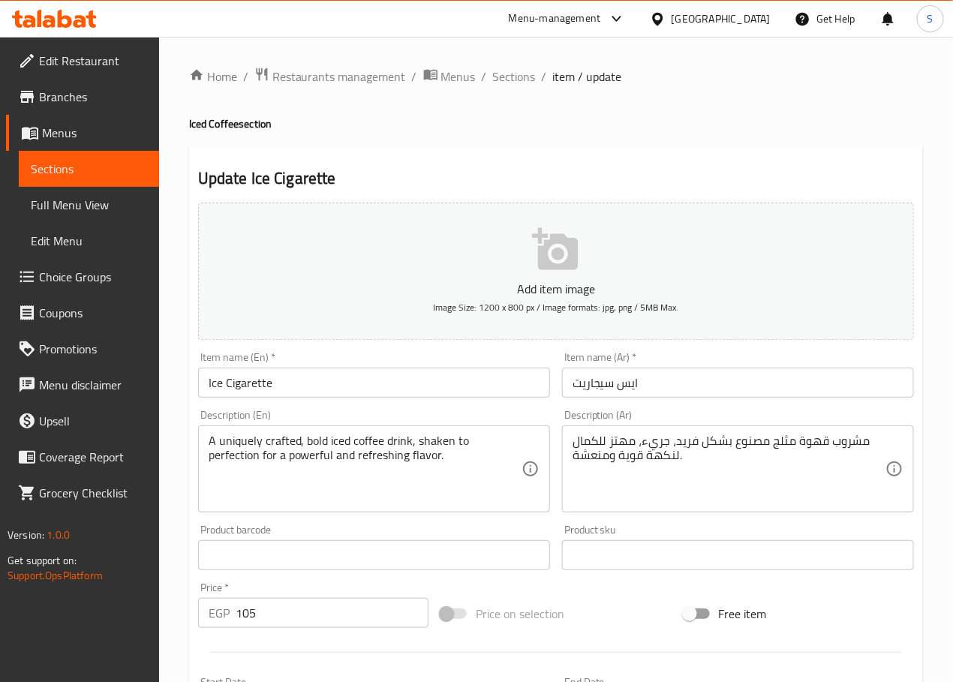
click at [334, 379] on input "Ice Cigarette" at bounding box center [374, 383] width 352 height 30
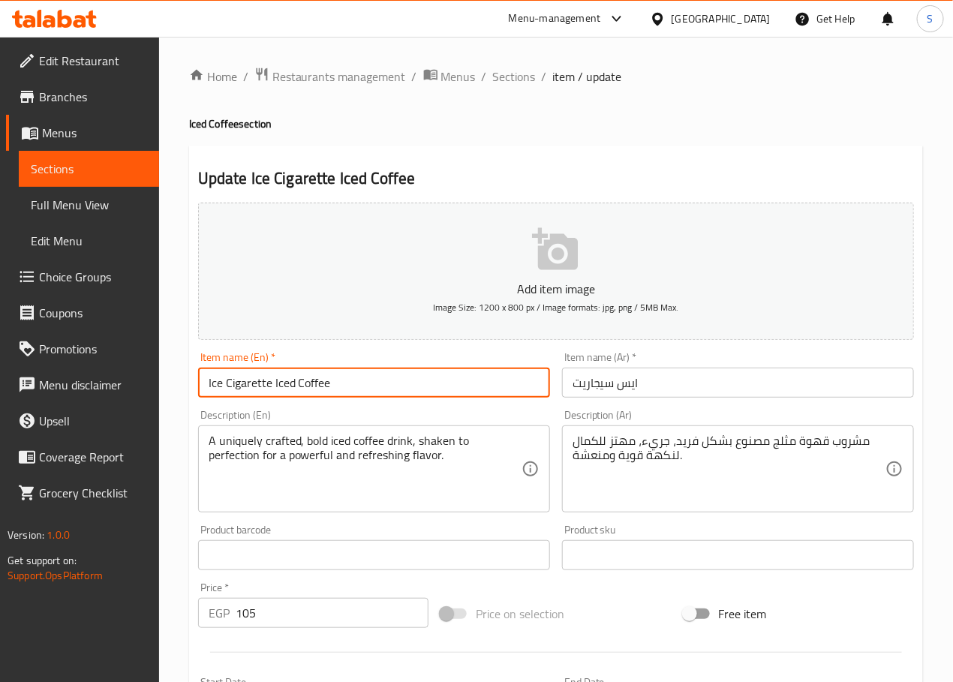
type input "Ice Cigarette Iced Coffee"
click at [604, 381] on input "ايس سيجاريت" at bounding box center [738, 383] width 352 height 30
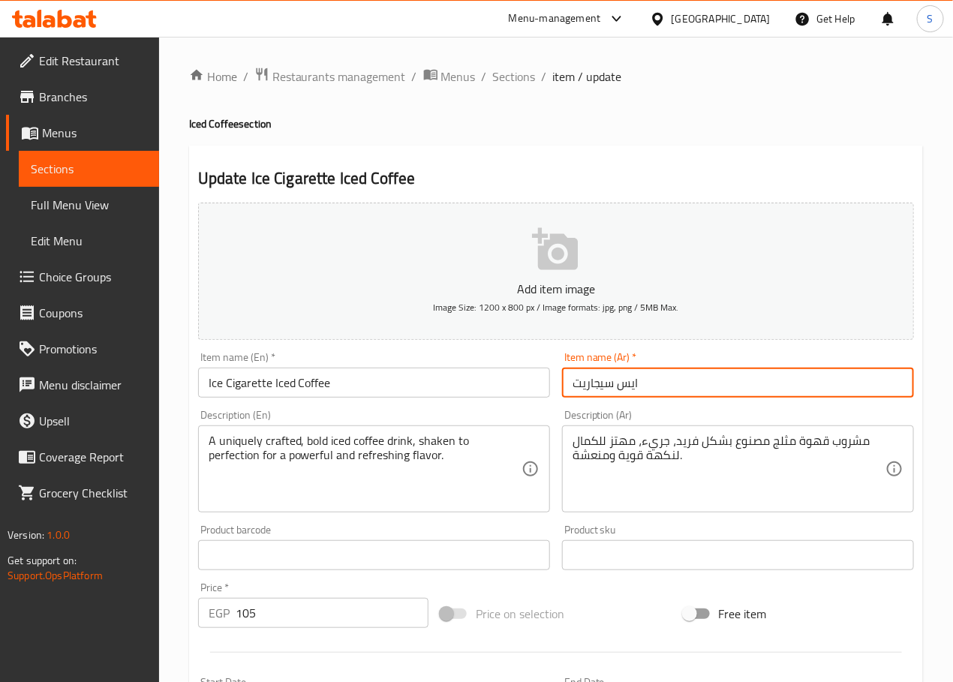
click at [604, 381] on input "ايس سيجاريت" at bounding box center [738, 383] width 352 height 30
type input "ايس سيجاريت قهوة مثلجة"
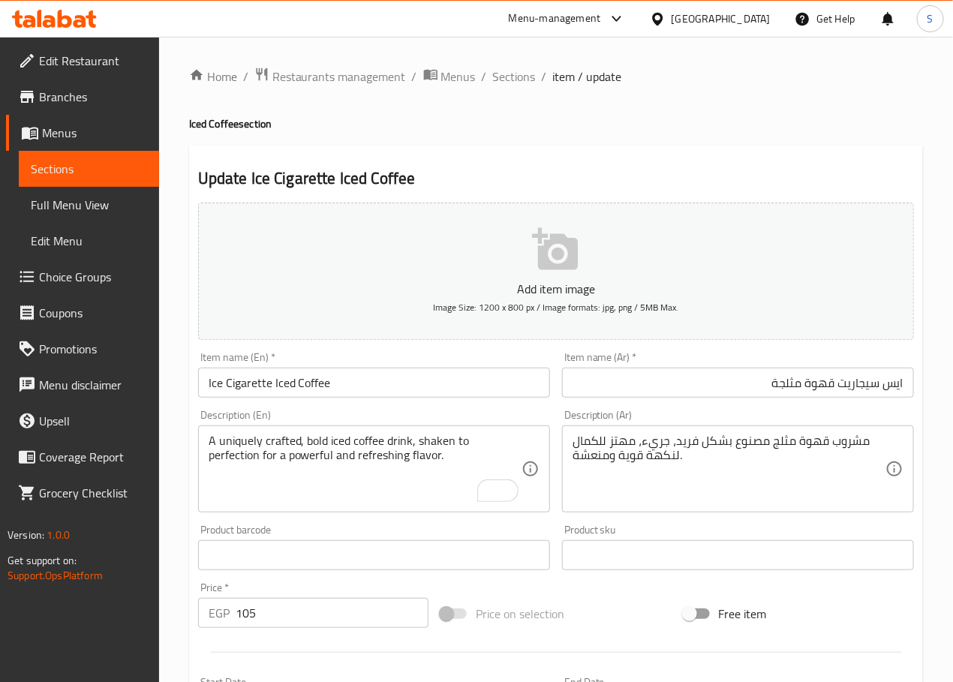
click at [659, 444] on textarea "مشروب قهوة مثلج مصنوع بشكل فريد، جريء، مهتز للكمال لنكهة قوية ومنعشة." at bounding box center [728, 469] width 313 height 71
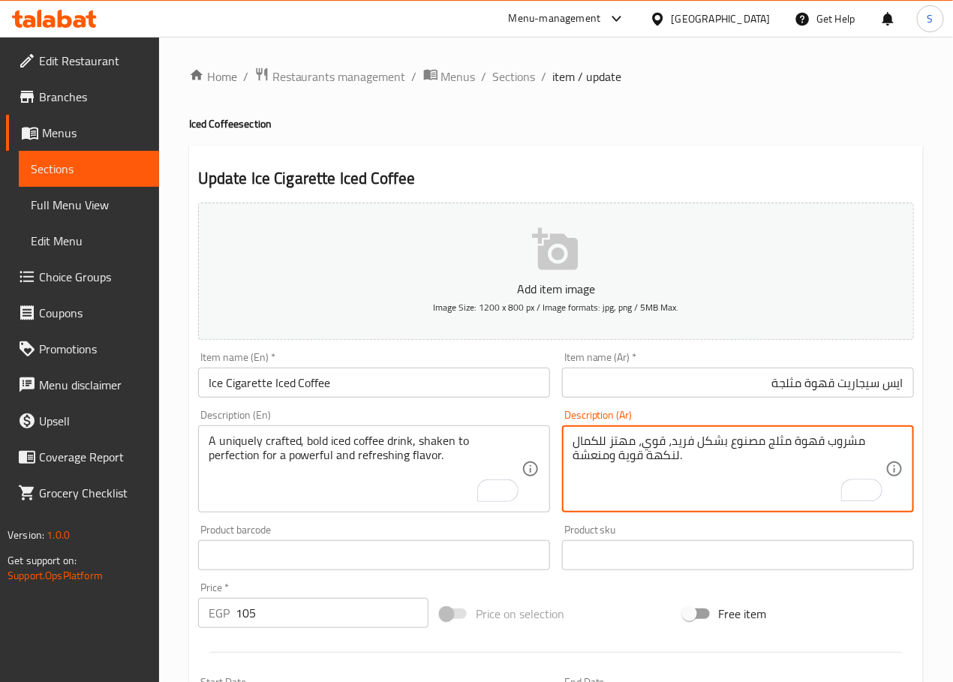
click at [620, 446] on textarea "مشروب قهوة مثلج مصنوع بشكل فريد، قوي، مهتز للكمال لنكهة قوية ومنعشة." at bounding box center [728, 469] width 313 height 71
type textarea "مشروب قهوة مثلج مصنوع بشكل فريد، قوي، شيكن للكمال لنكهة قوية ومنعشة."
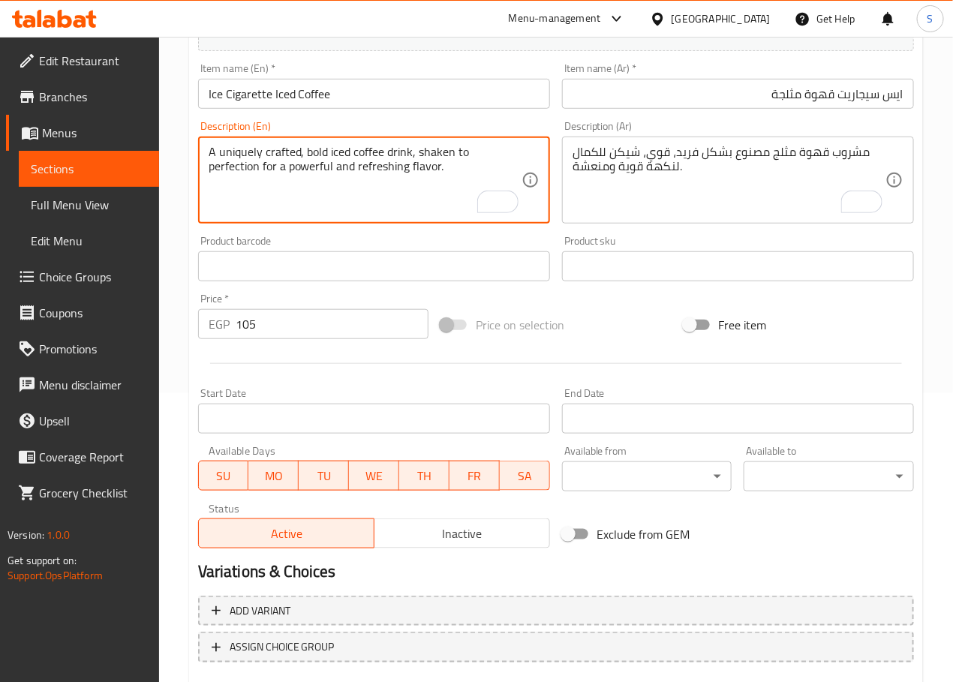
scroll to position [377, 0]
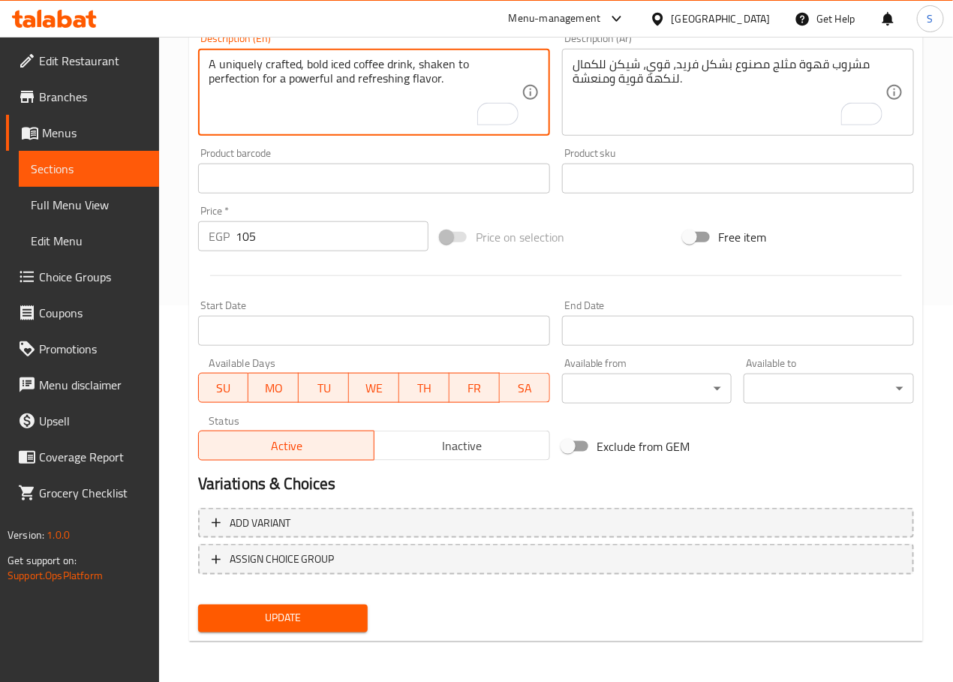
click at [338, 609] on span "Update" at bounding box center [283, 618] width 146 height 19
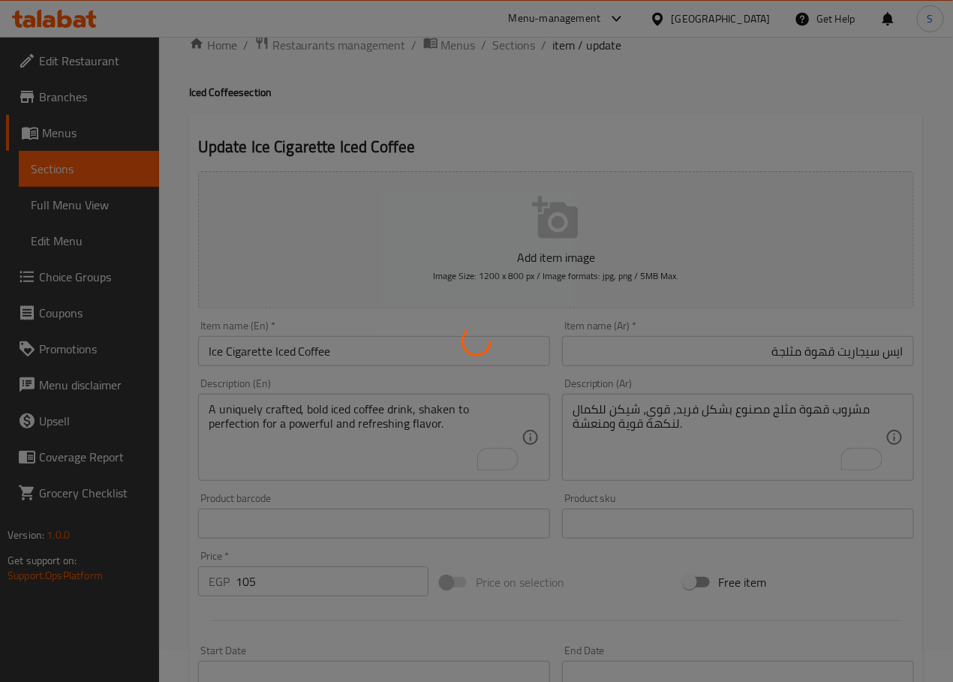
scroll to position [0, 0]
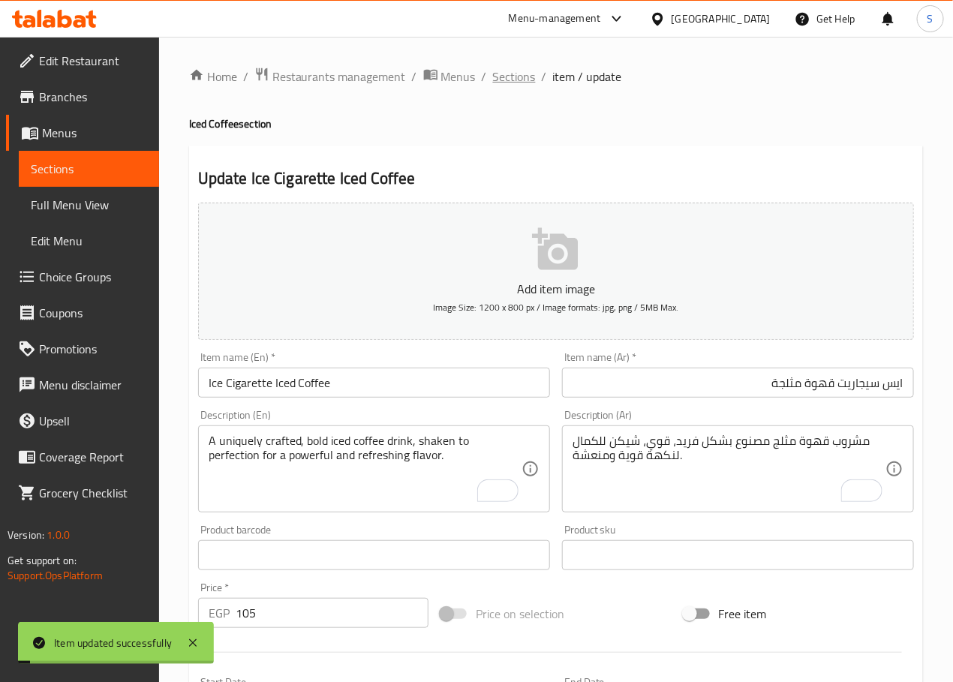
click at [505, 73] on span "Sections" at bounding box center [514, 77] width 43 height 18
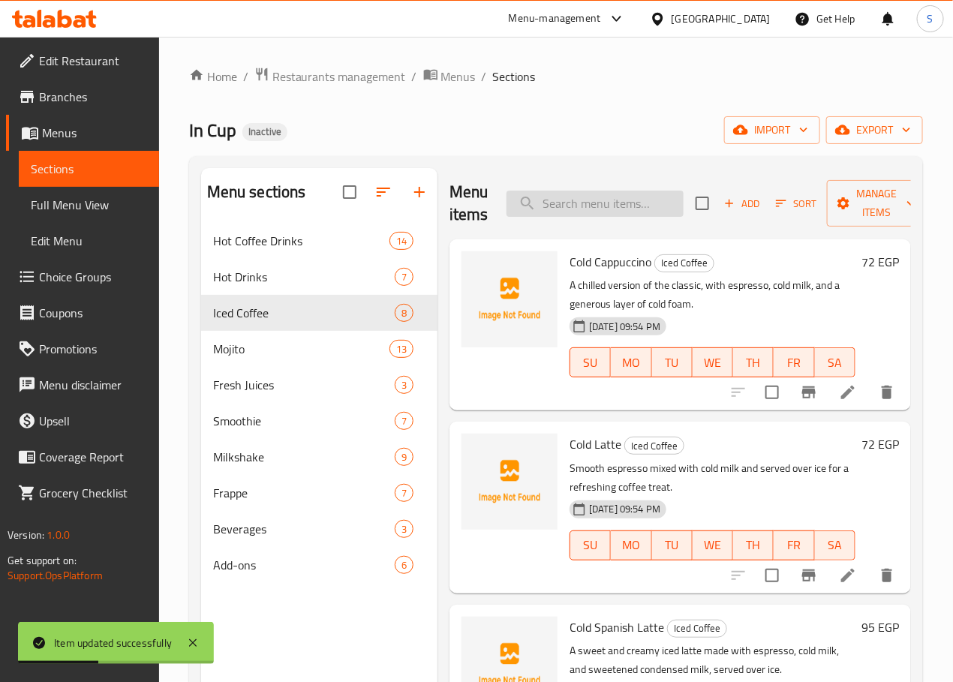
click at [545, 216] on input "search" at bounding box center [594, 204] width 177 height 26
paste input "De Leche Cold Latte"
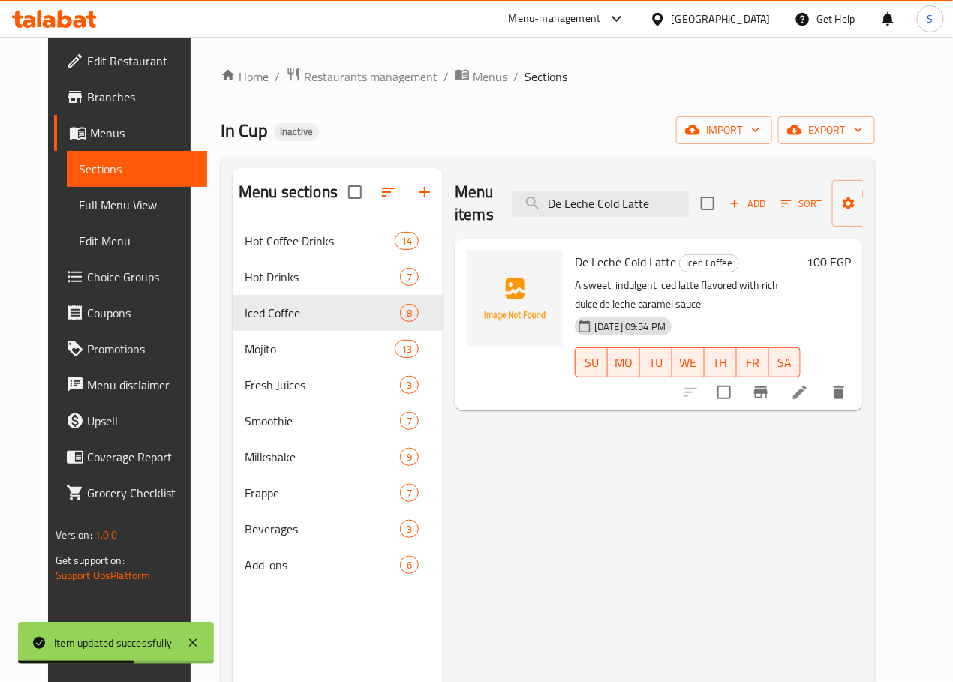
type input "De Leche Cold Latte"
click at [809, 383] on icon at bounding box center [800, 392] width 18 height 18
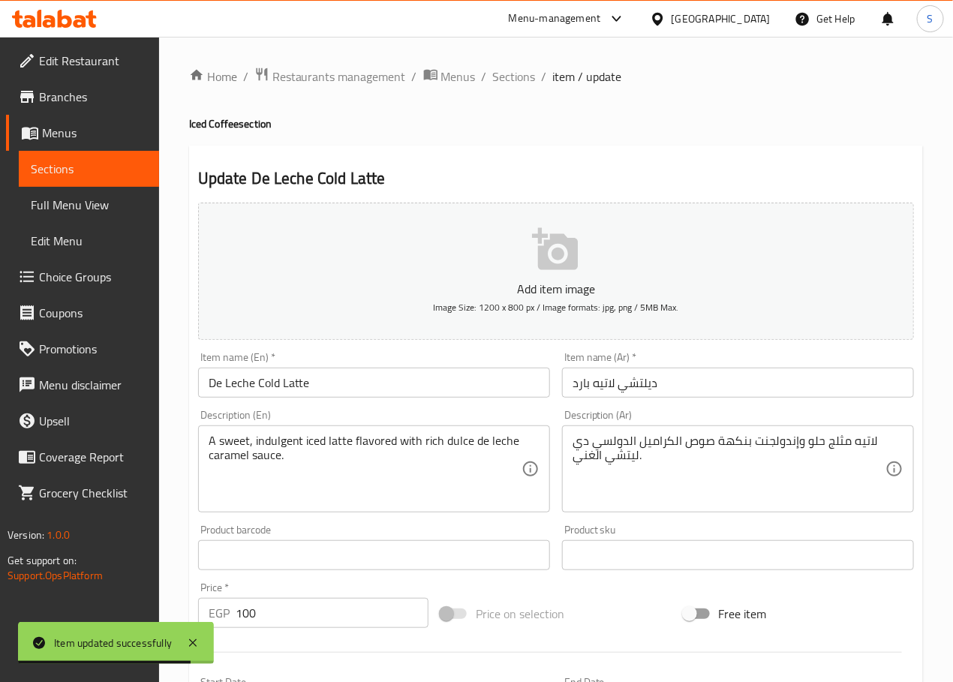
click at [287, 439] on textarea "A sweet, indulgent iced latte flavored with rich dulce de leche caramel sauce." at bounding box center [365, 469] width 313 height 71
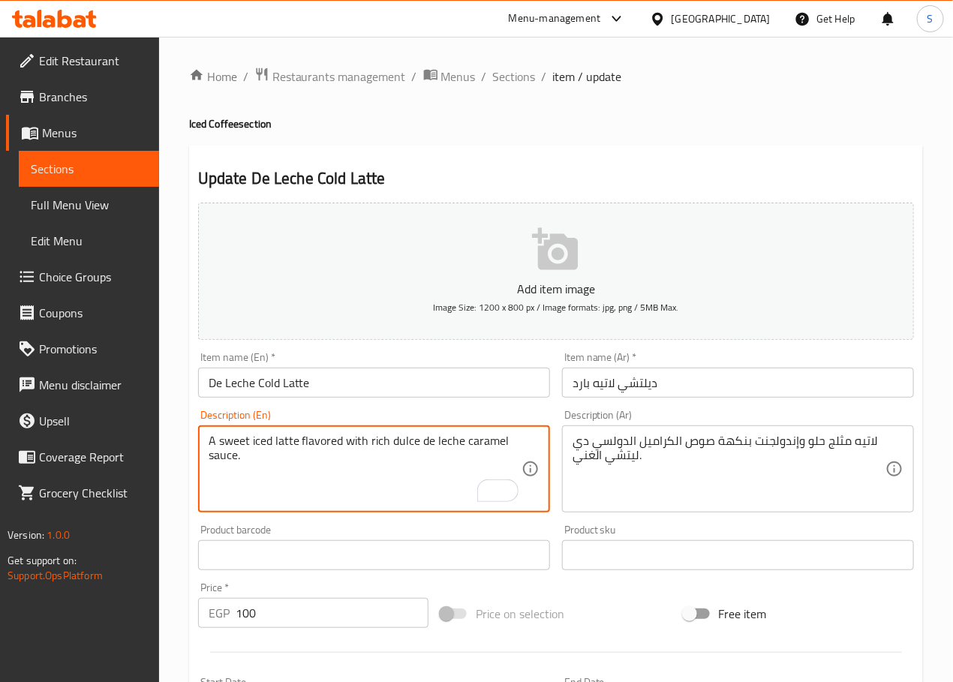
type textarea "A sweet iced latte flavored with rich dulce de leche caramel sauce."
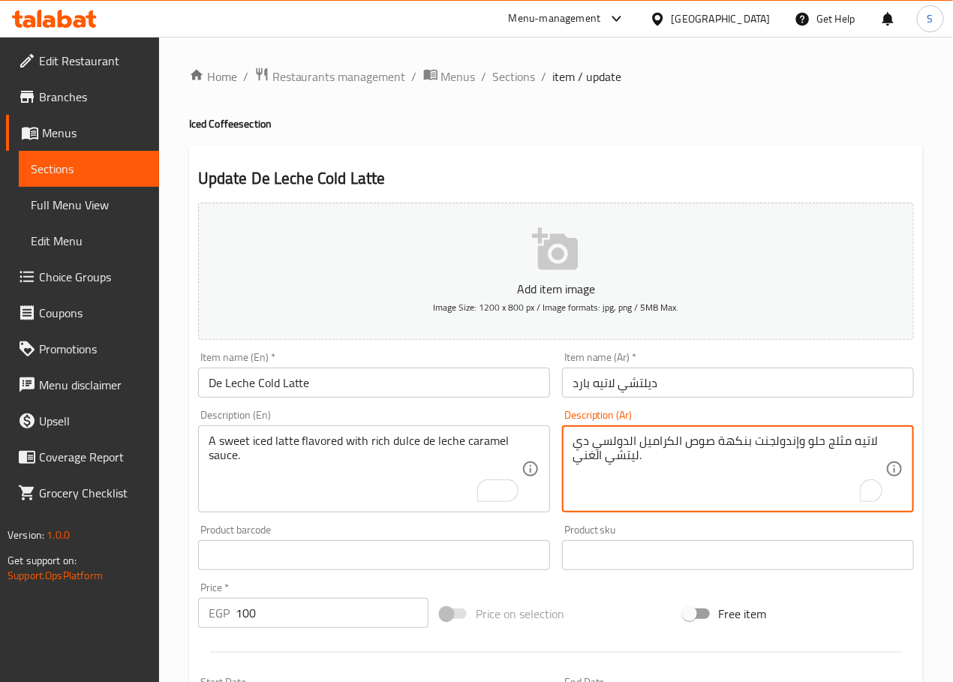
click at [788, 444] on textarea "لاتيه مثلج حلو وإندولجنت بنكهة صوص الكراميل الدولسي دي ليتشي الغني." at bounding box center [728, 469] width 313 height 71
type textarea "لاتيه مثلج حلو بنكهة صوص الكراميل الدولسي دي ليتشي الغني."
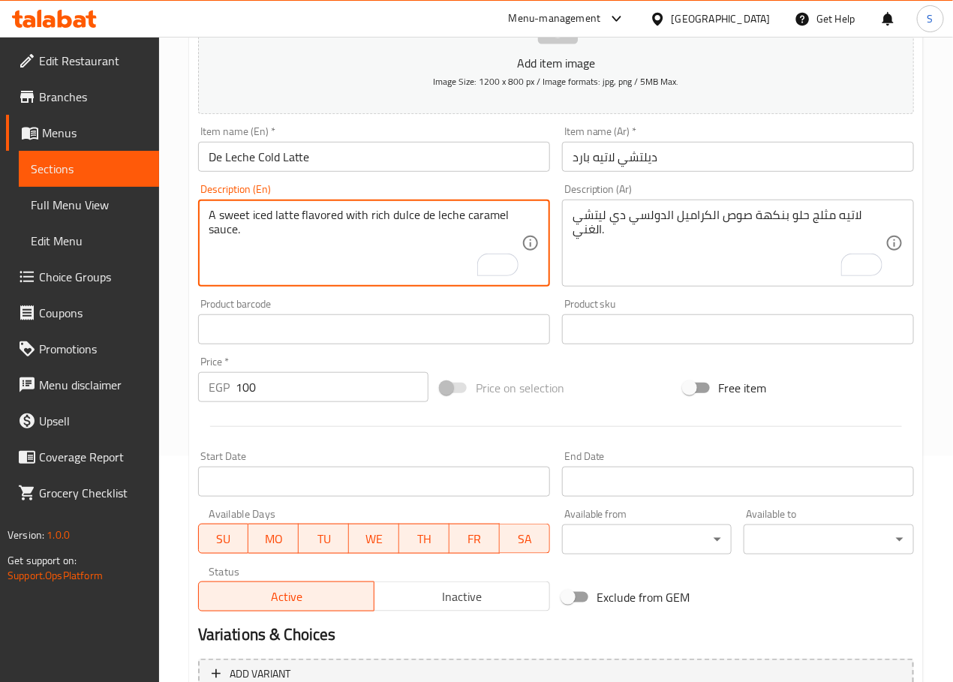
scroll to position [377, 0]
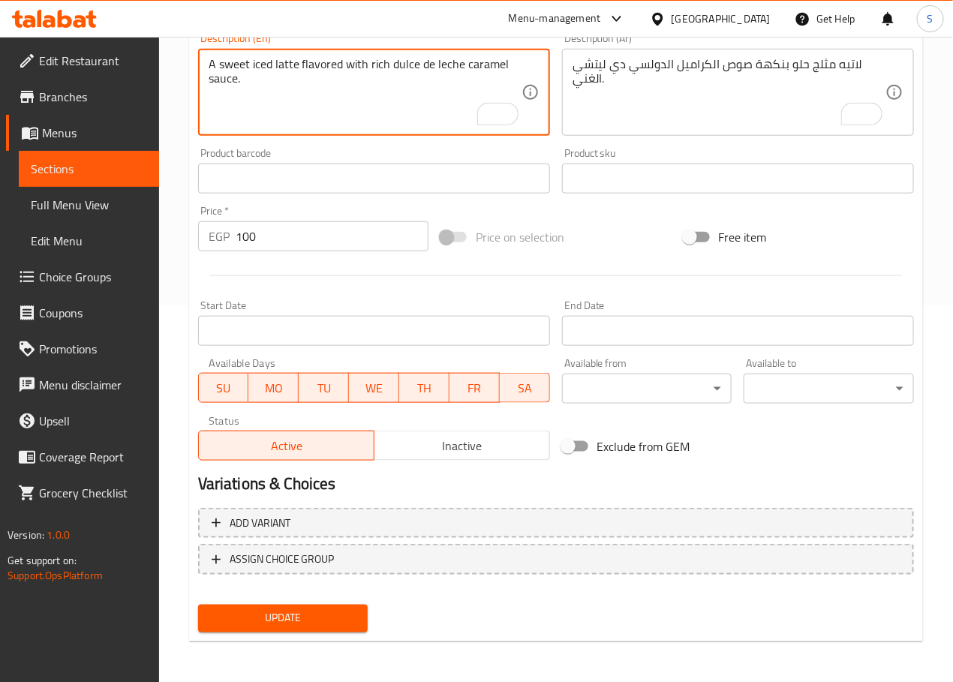
click at [332, 613] on span "Update" at bounding box center [283, 618] width 146 height 19
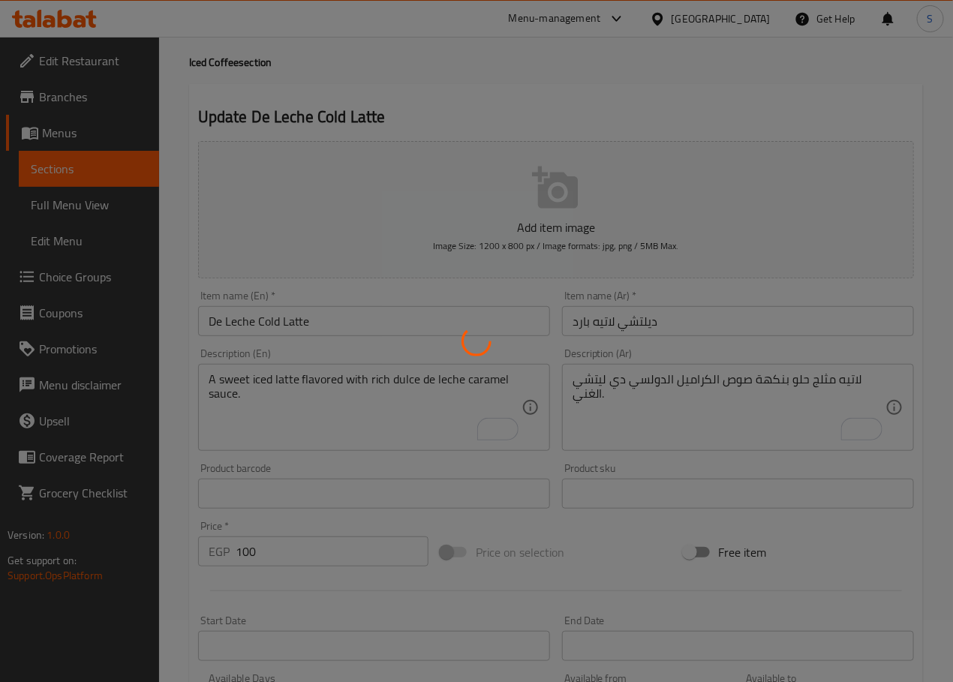
scroll to position [0, 0]
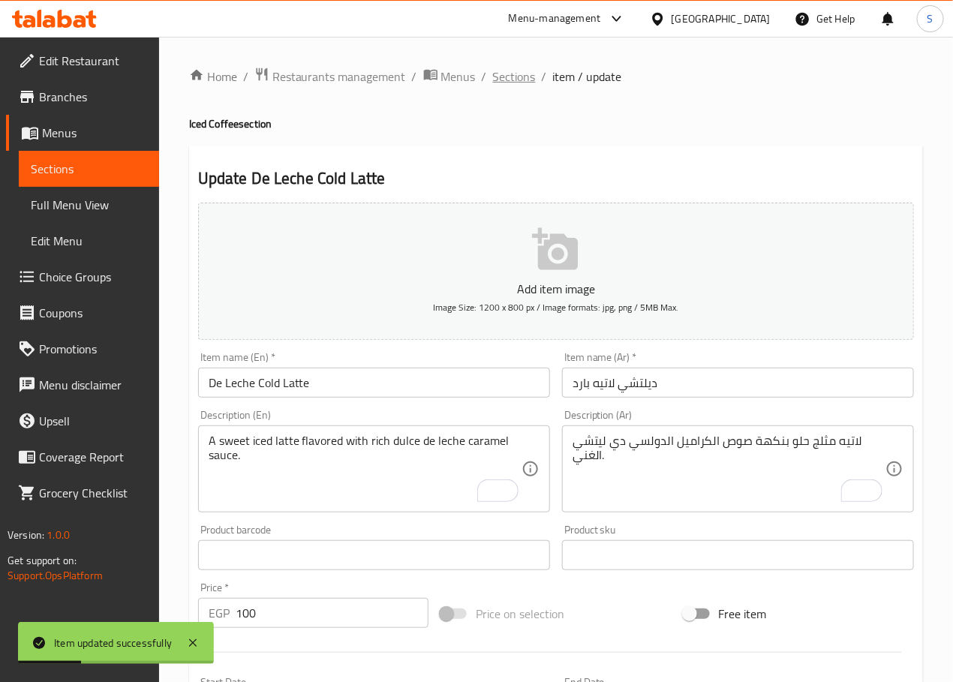
click at [516, 82] on span "Sections" at bounding box center [514, 77] width 43 height 18
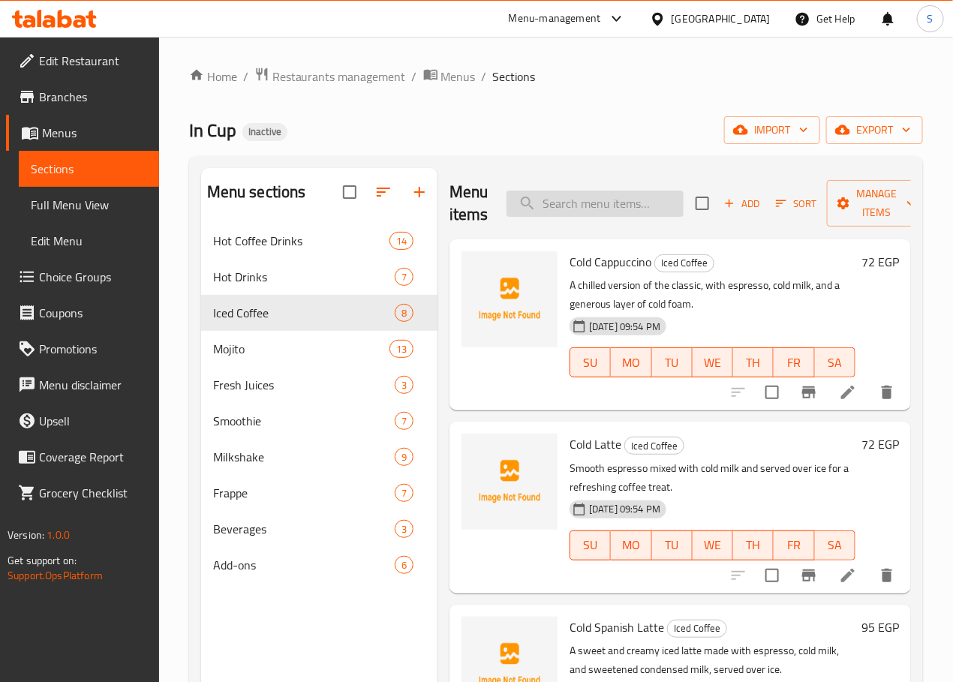
click at [563, 205] on input "search" at bounding box center [594, 204] width 177 height 26
paste input "Blue Lemon Mojito"
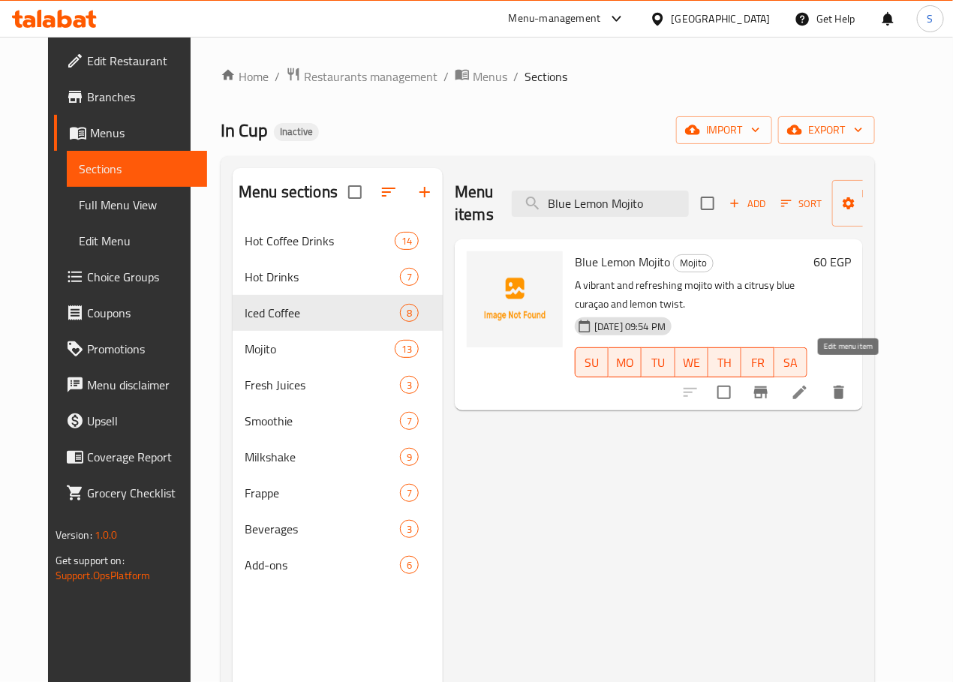
type input "Blue Lemon Mojito"
click at [809, 383] on icon at bounding box center [800, 392] width 18 height 18
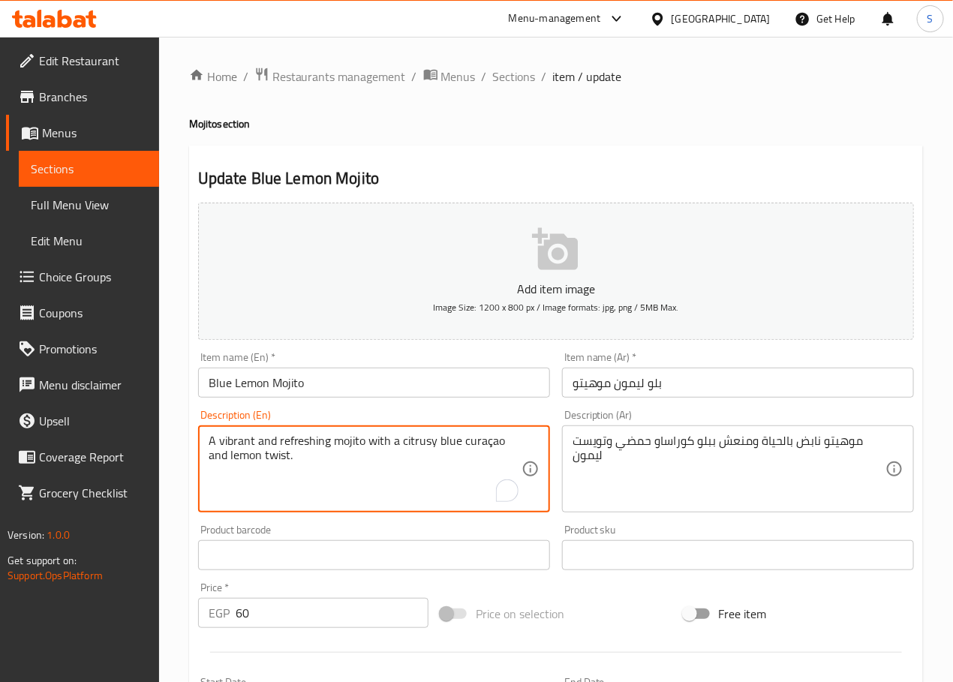
click at [362, 435] on textarea "A vibrant and refreshing mojito with a citrusy blue curaçao and lemon twist." at bounding box center [365, 469] width 313 height 71
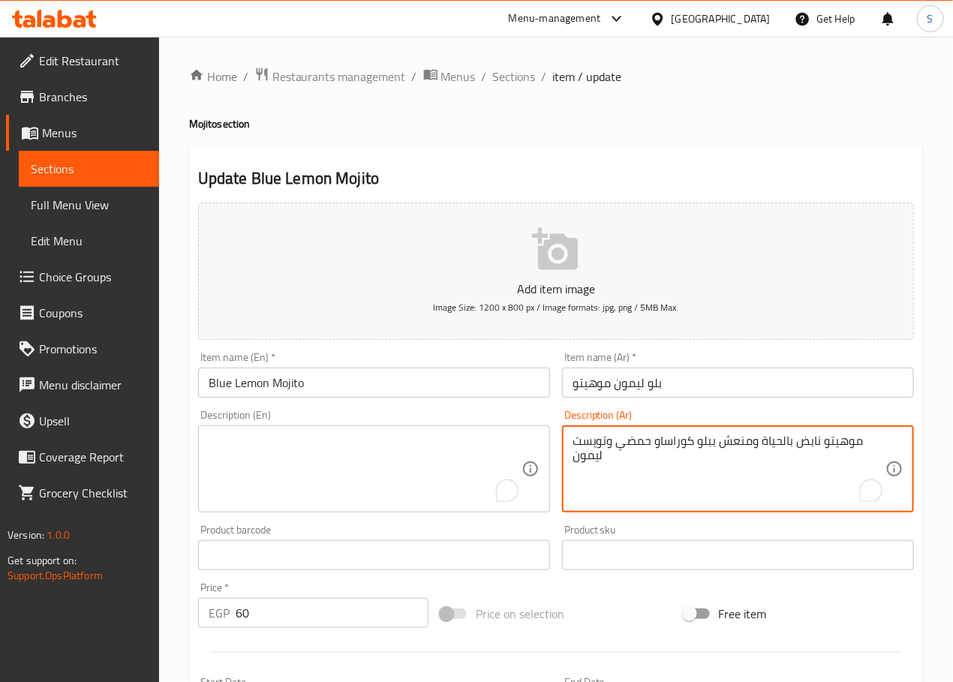
click at [583, 453] on textarea "موهيتو نابض بالحياة ومنعش ببلو كوراساو حمضي وتويست ليمون" at bounding box center [728, 469] width 313 height 71
type textarea "موهيتو نابض بالحياة ومنعش ببلو كوراساو حمضي وتويست"
click at [583, 453] on textarea "موهيتو نابض بالحياة ومنعش ببلو كوراساو حمضي وتويست" at bounding box center [728, 469] width 313 height 71
click at [597, 437] on textarea "موهيتو نابض بالحياة ومنعش ببلو كوراساو حمضي وتويست" at bounding box center [728, 469] width 313 height 71
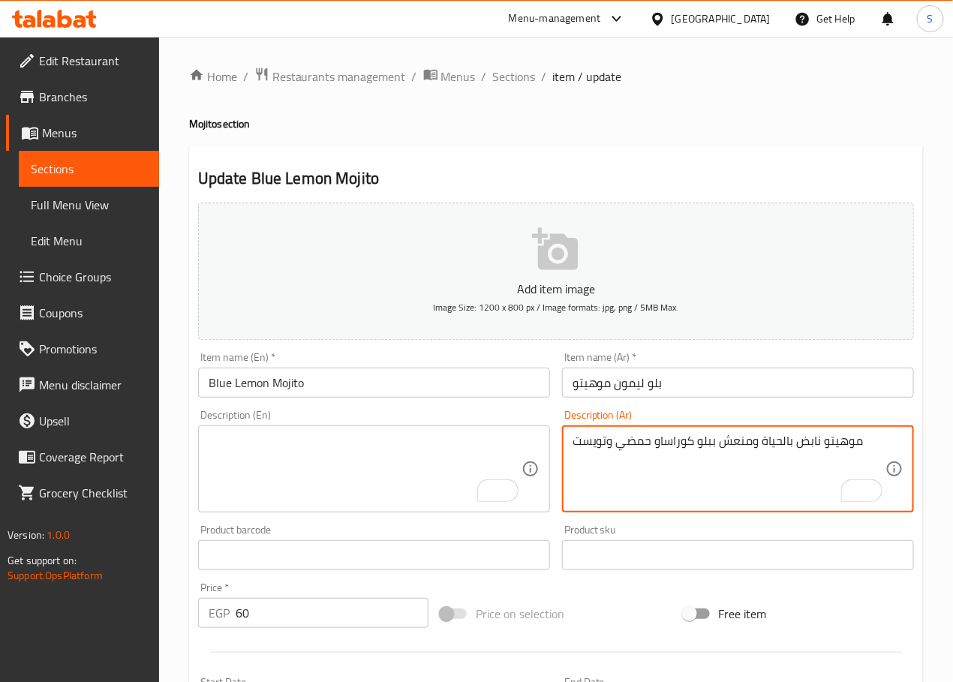
click at [597, 437] on textarea "موهيتو نابض بالحياة ومنعش ببلو كوراساو حمضي وتويست" at bounding box center [728, 469] width 313 height 71
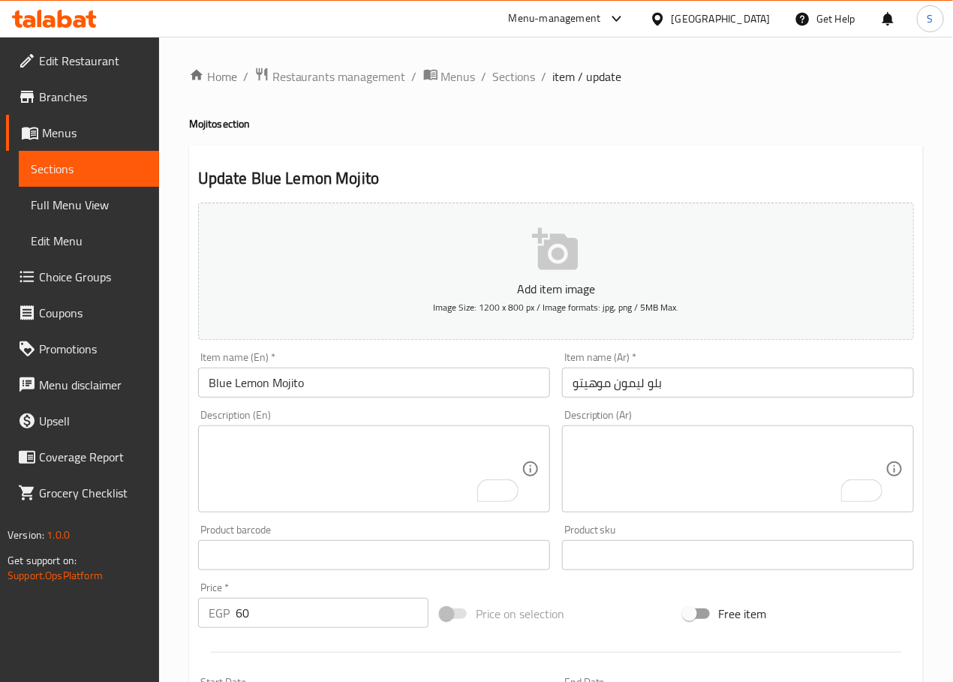
click at [297, 455] on textarea "To enrich screen reader interactions, please activate Accessibility in Grammarl…" at bounding box center [365, 469] width 313 height 71
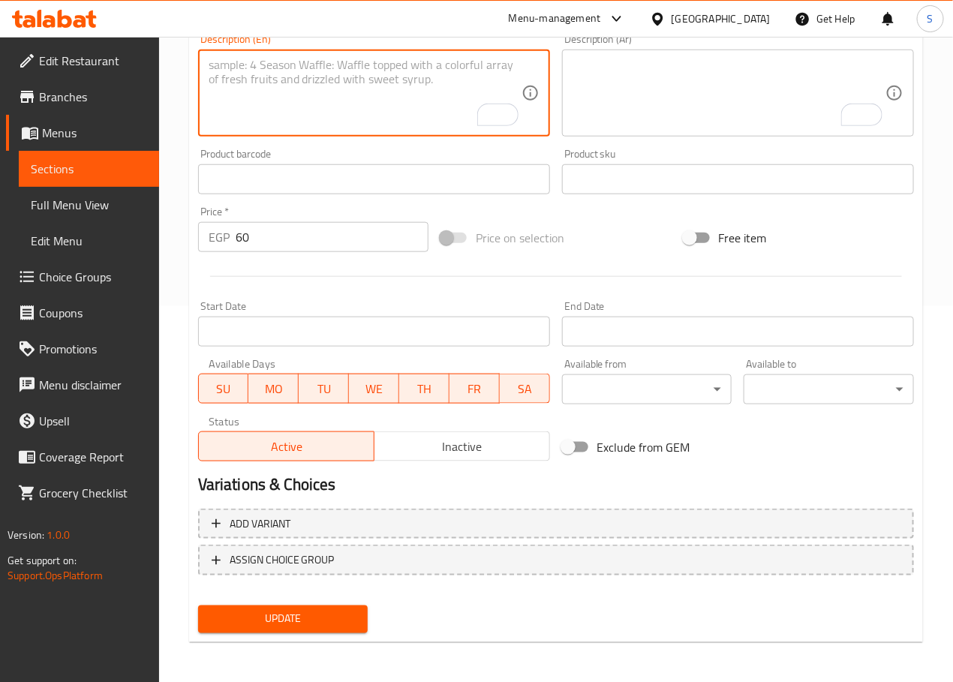
scroll to position [377, 0]
click at [305, 619] on span "Update" at bounding box center [283, 618] width 146 height 19
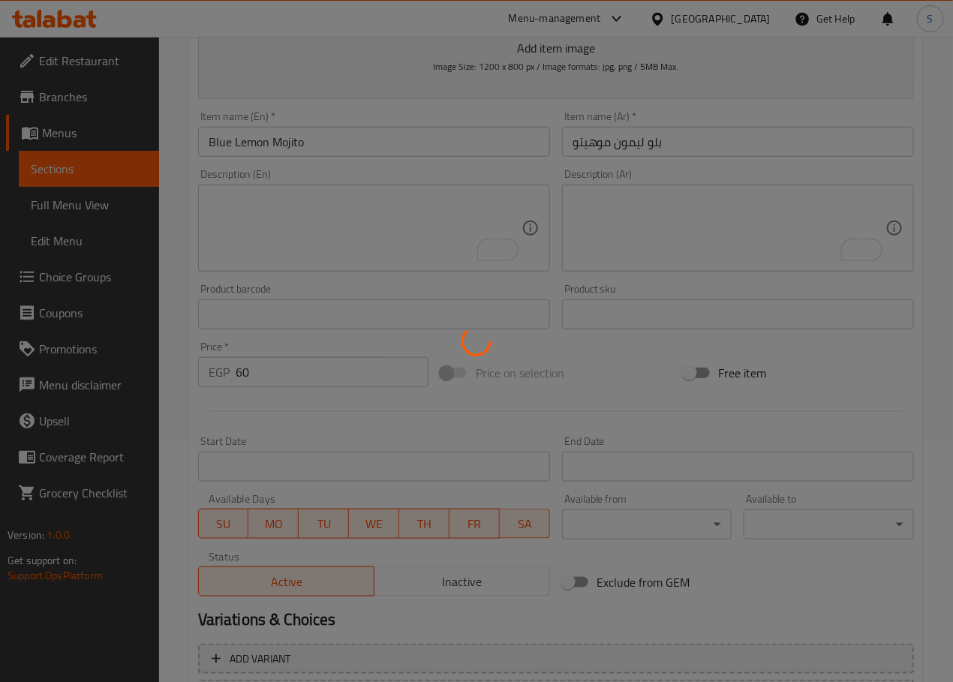
scroll to position [0, 0]
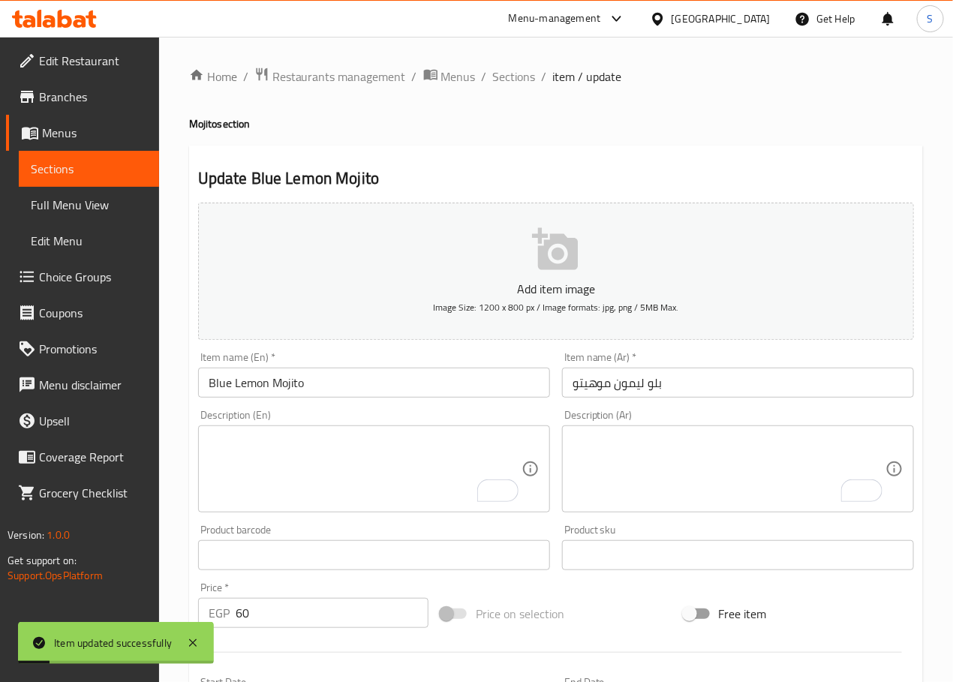
drag, startPoint x: 506, startPoint y: 80, endPoint x: 485, endPoint y: 35, distance: 50.0
click at [506, 80] on span "Sections" at bounding box center [514, 77] width 43 height 18
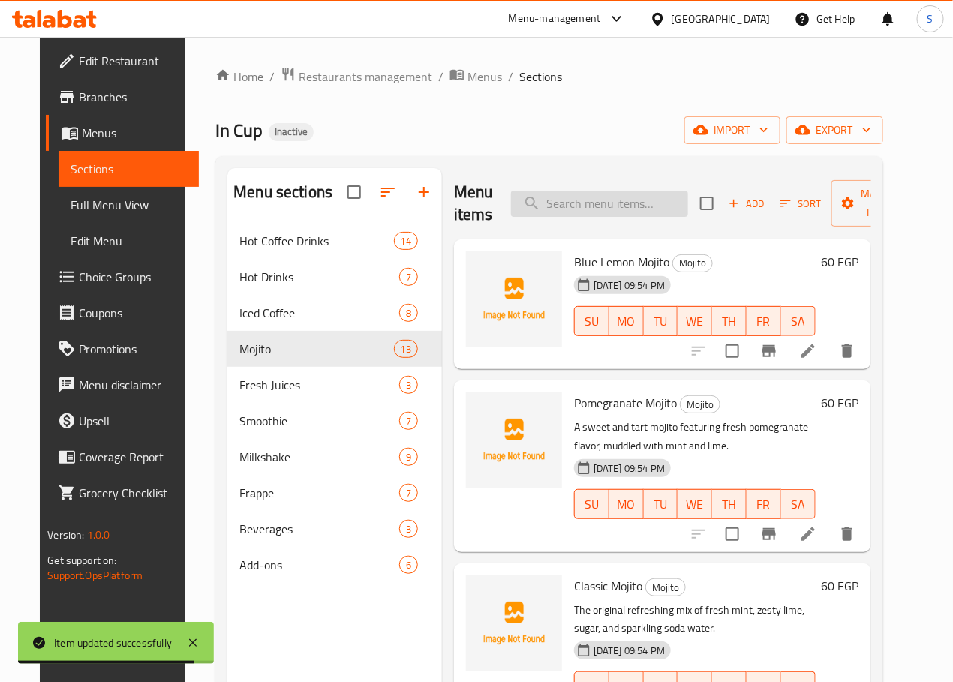
click at [585, 208] on input "search" at bounding box center [599, 204] width 177 height 26
paste input "Pomegranate Mojito"
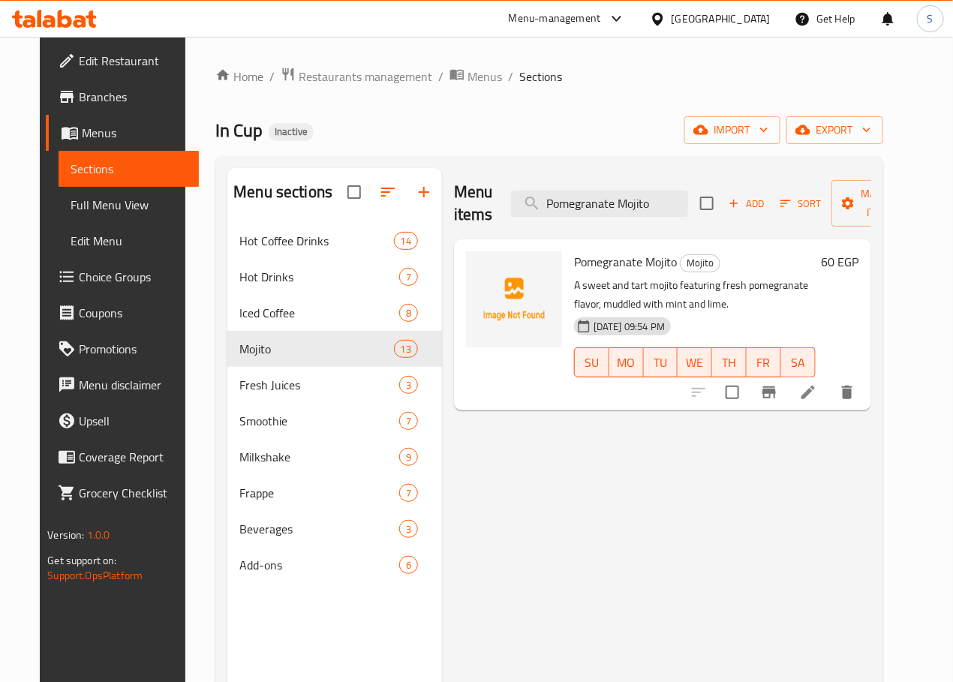
type input "Pomegranate Mojito"
click at [815, 392] on icon at bounding box center [808, 393] width 14 height 14
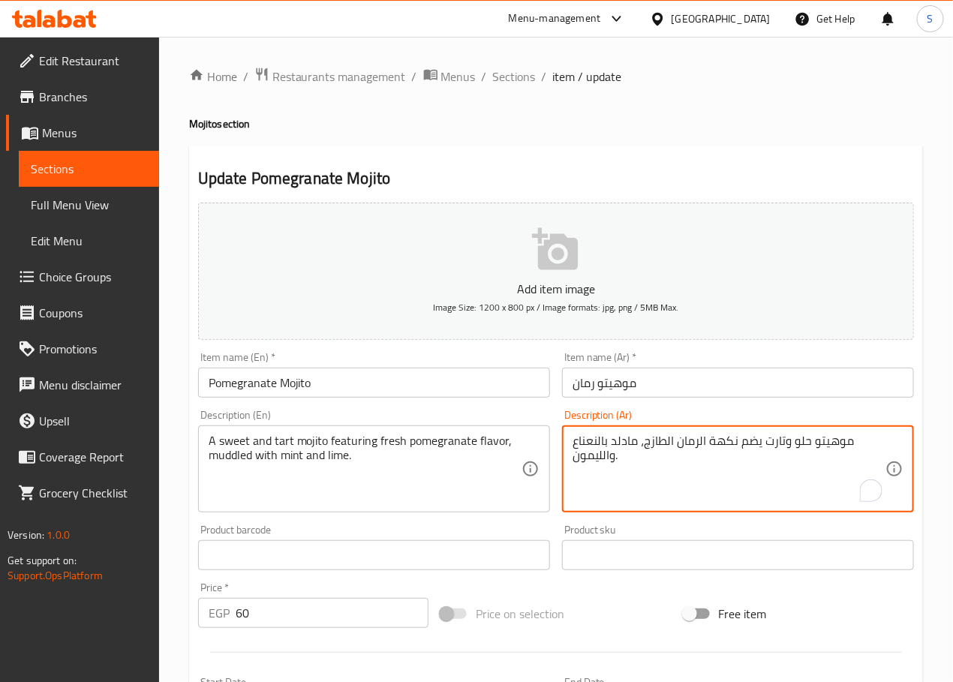
click at [602, 466] on textarea "موهيتو حلو وتارت يضم نكهة الرمان الطازج، مادلد بالنعناع والليمون." at bounding box center [728, 469] width 313 height 71
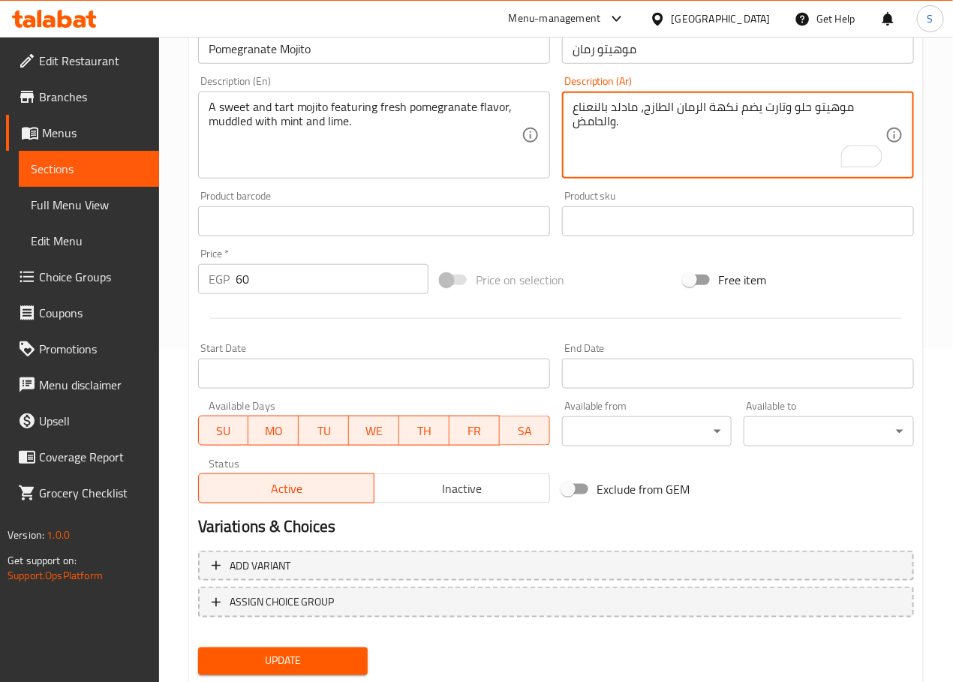
scroll to position [377, 0]
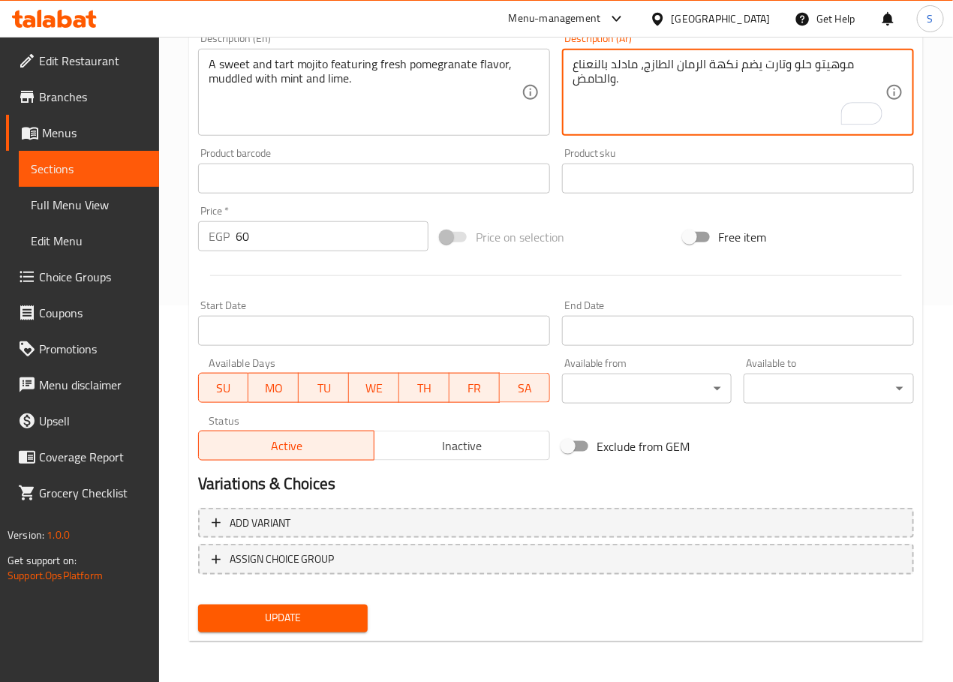
type textarea "موهيتو حلو وتارت يضم نكهة الرمان الطازج، مادلد بالنعناع والحامض."
click at [324, 612] on span "Update" at bounding box center [283, 618] width 146 height 19
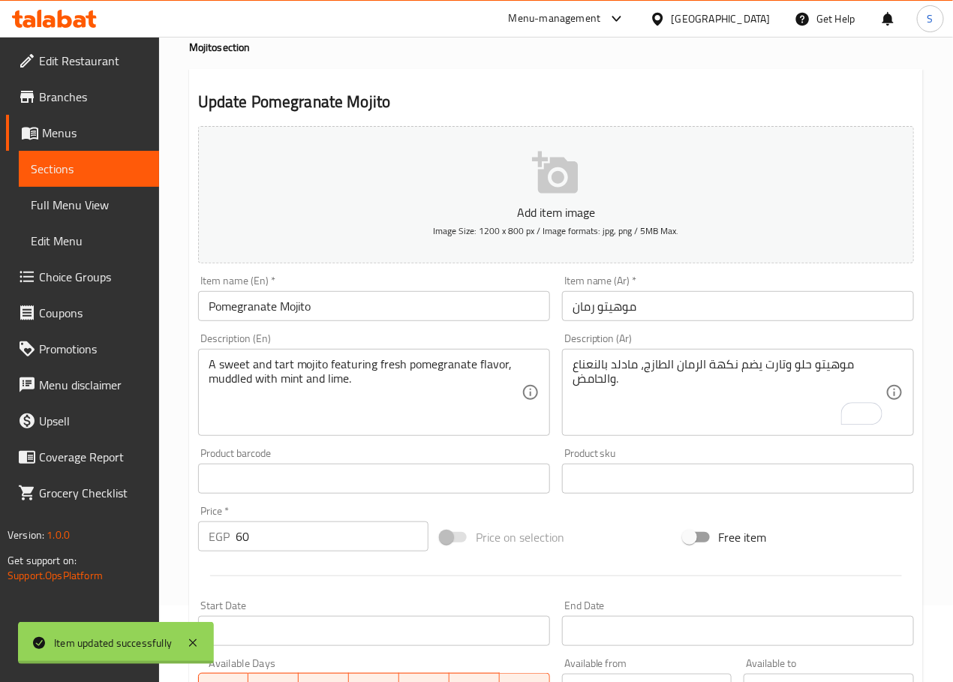
scroll to position [0, 0]
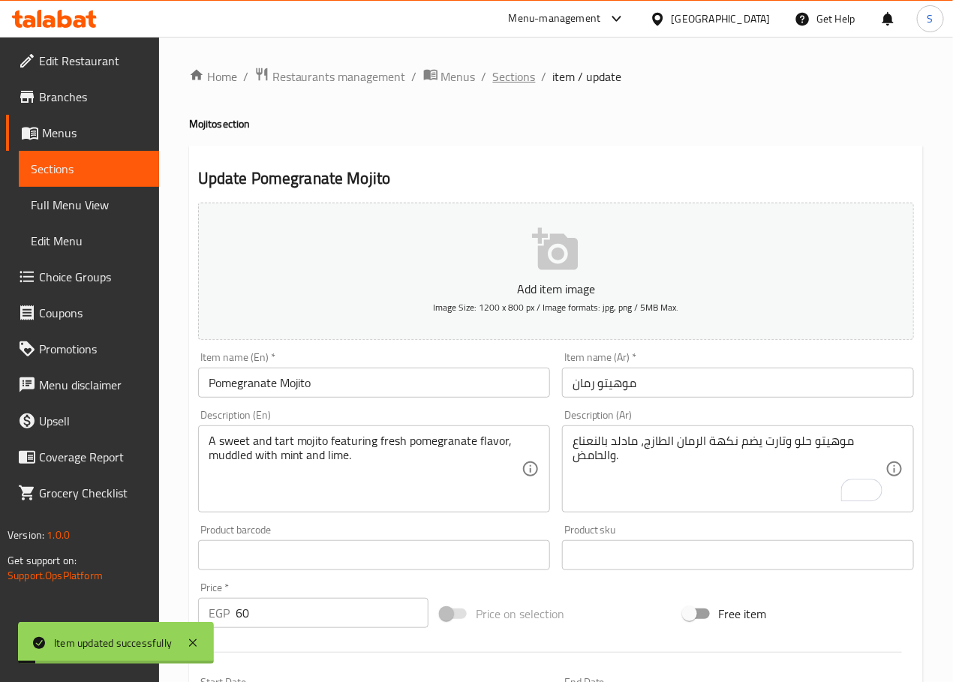
click at [505, 77] on span "Sections" at bounding box center [514, 77] width 43 height 18
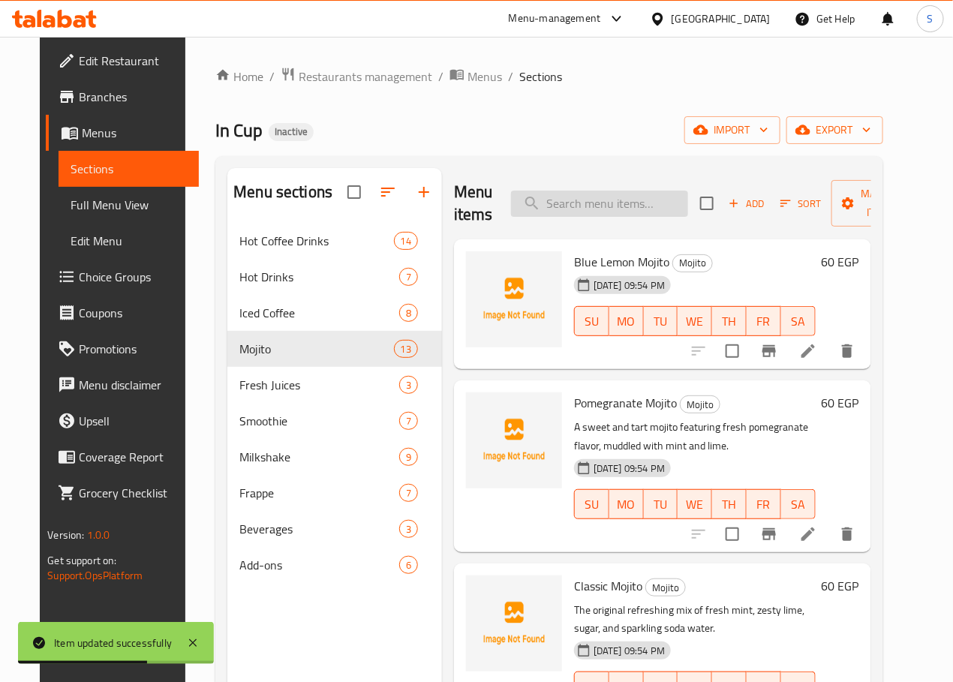
click at [581, 212] on input "search" at bounding box center [599, 204] width 177 height 26
paste input "Watermelon Mojito"
type input "Watermelon Mojito"
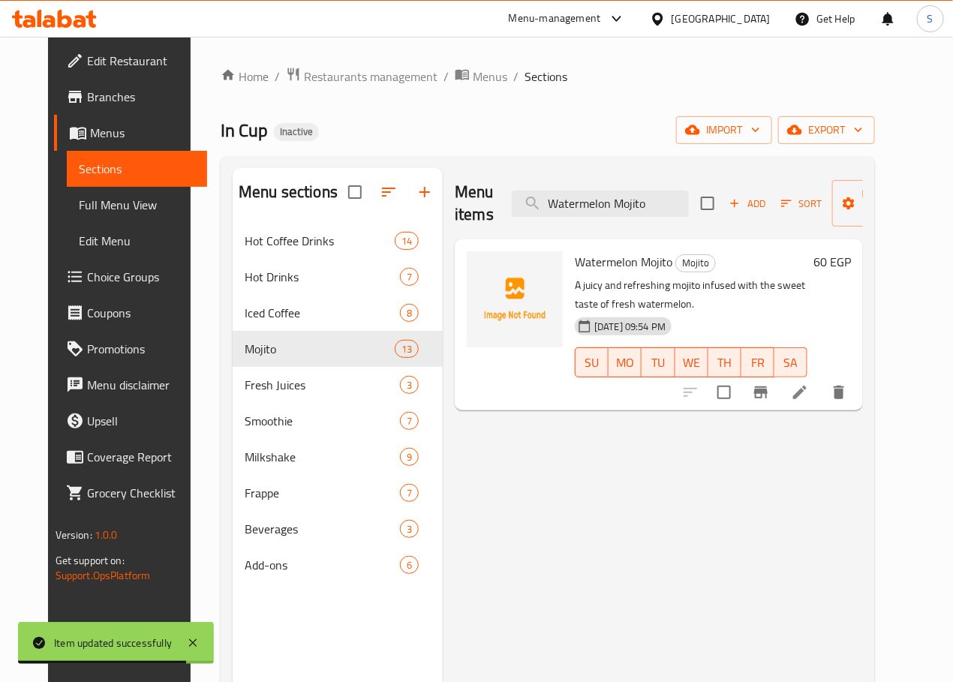
click at [821, 397] on li at bounding box center [800, 392] width 42 height 27
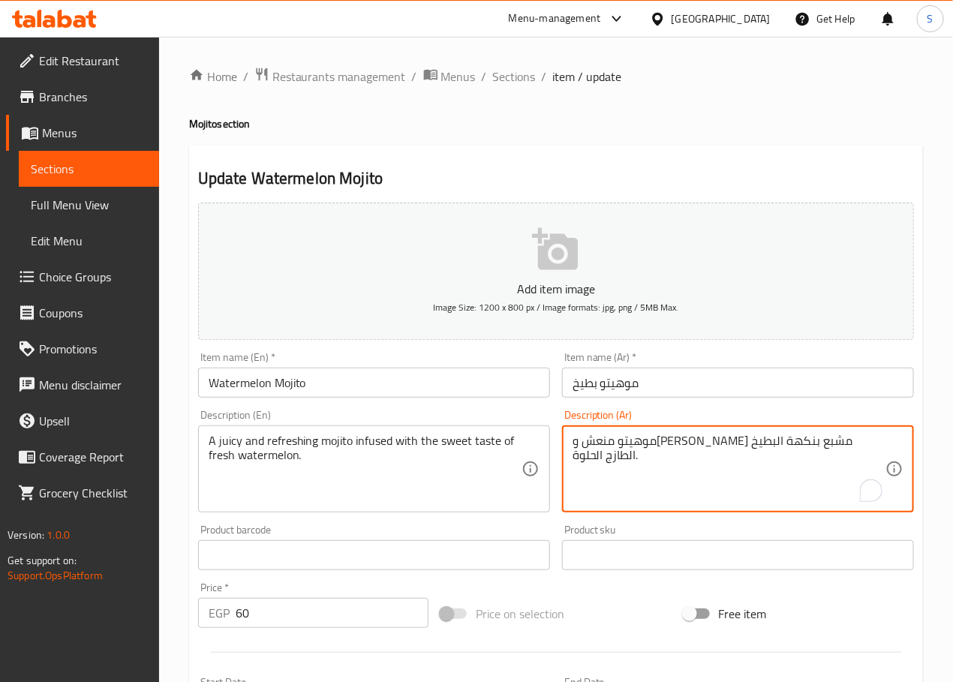
click at [720, 440] on textarea "موهيتو منعش وجوسي مشبع بنكهة البطيخ الطازج الحلوة." at bounding box center [728, 469] width 313 height 71
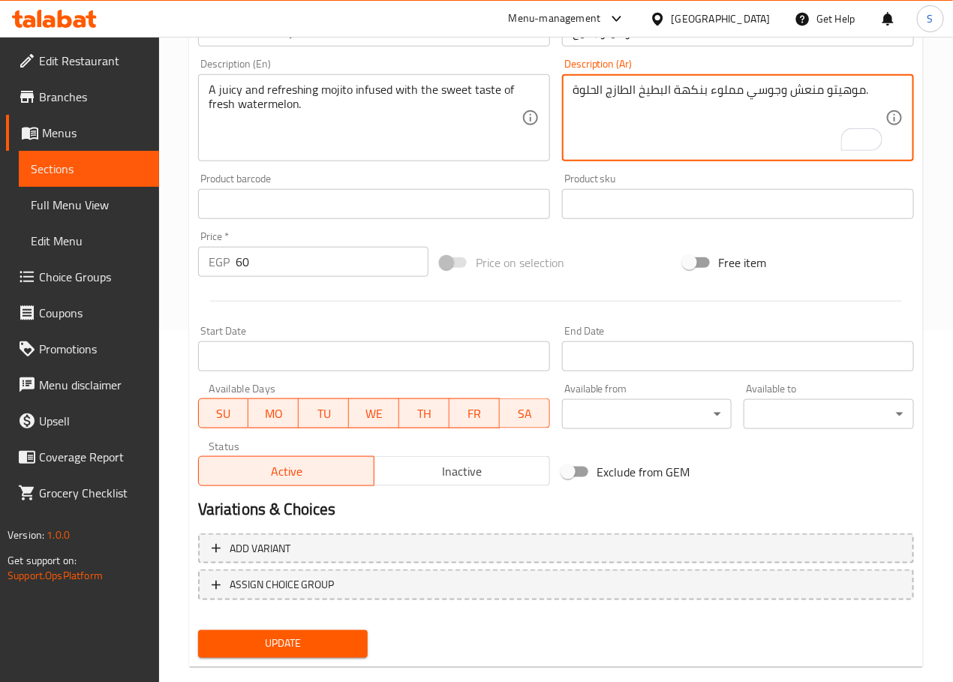
scroll to position [377, 0]
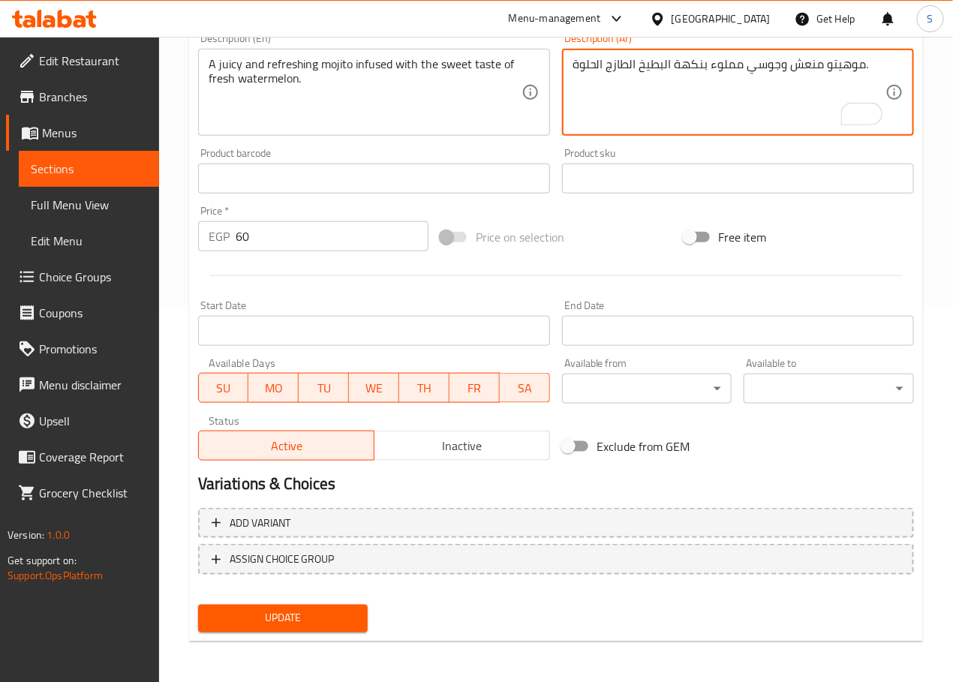
type textarea "موهيتو منعش وجوسي مملوء بنكهة البطيخ الطازج الحلوة."
click at [320, 622] on span "Update" at bounding box center [283, 618] width 146 height 19
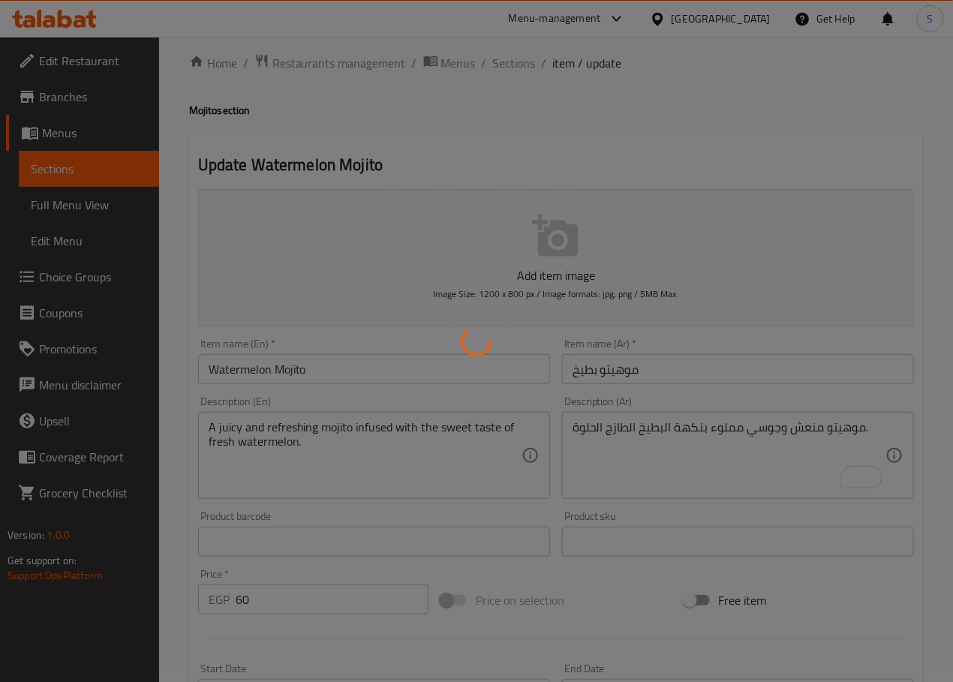
scroll to position [0, 0]
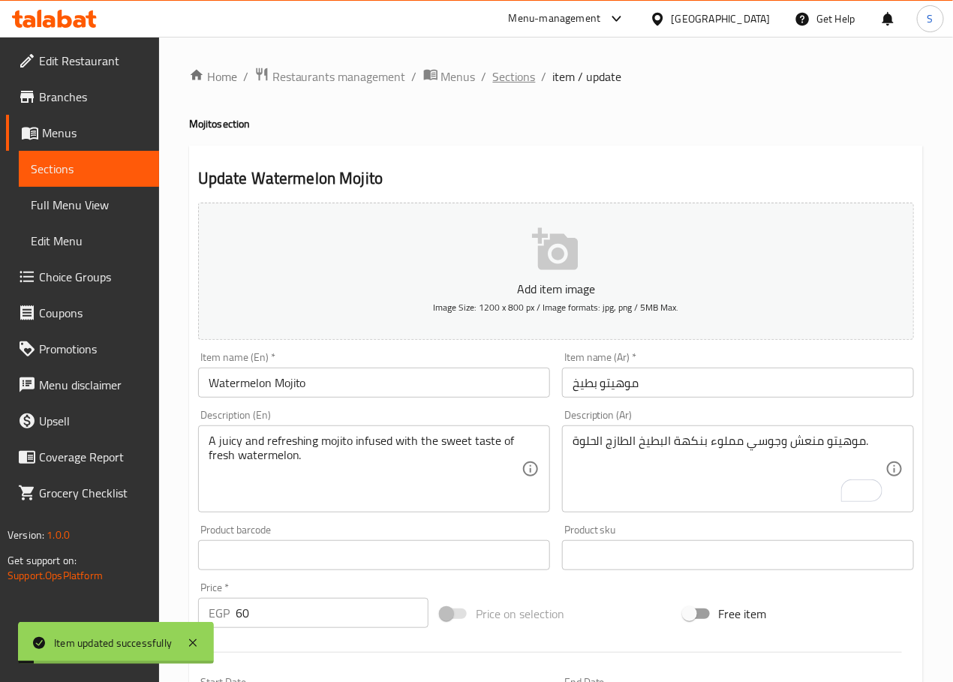
click at [512, 82] on span "Sections" at bounding box center [514, 77] width 43 height 18
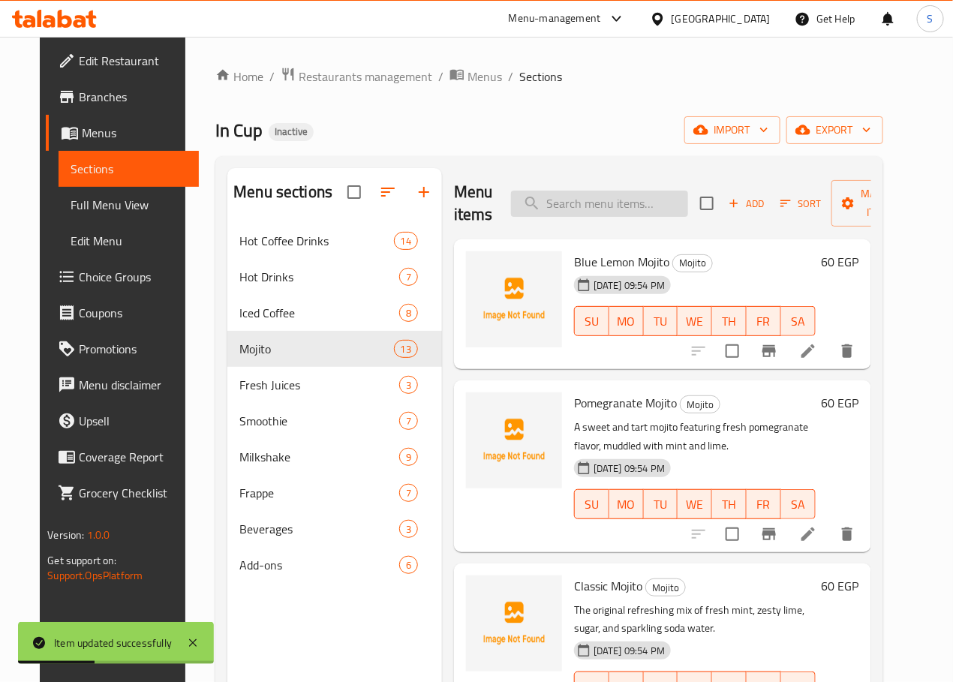
click at [570, 208] on input "search" at bounding box center [599, 204] width 177 height 26
paste input "Jelly Cola Mojito"
type input "Jelly Cola Mojito"
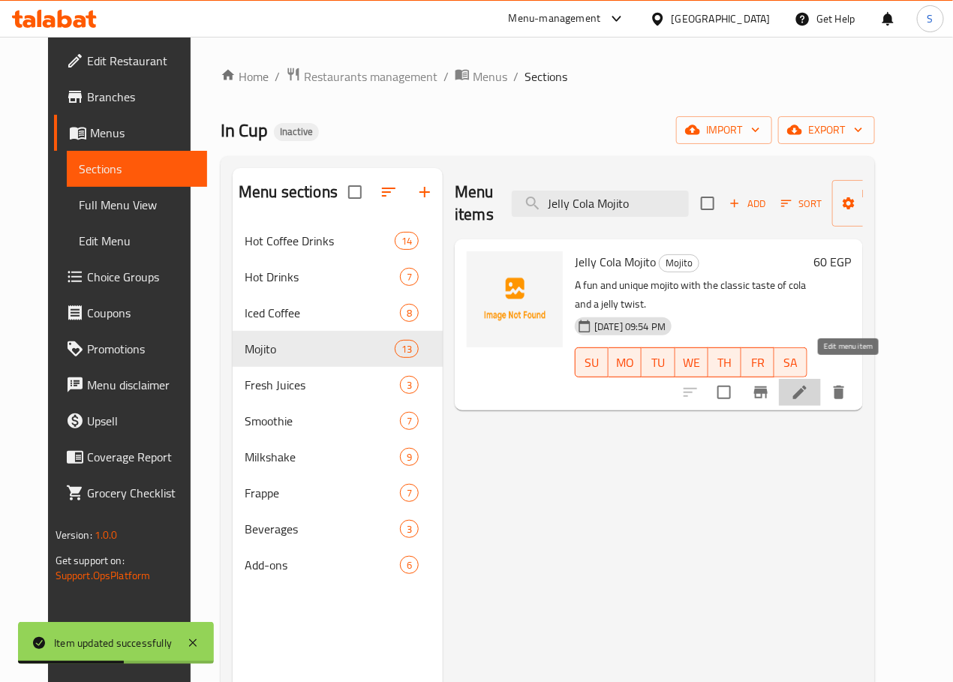
click at [806, 386] on icon at bounding box center [800, 393] width 14 height 14
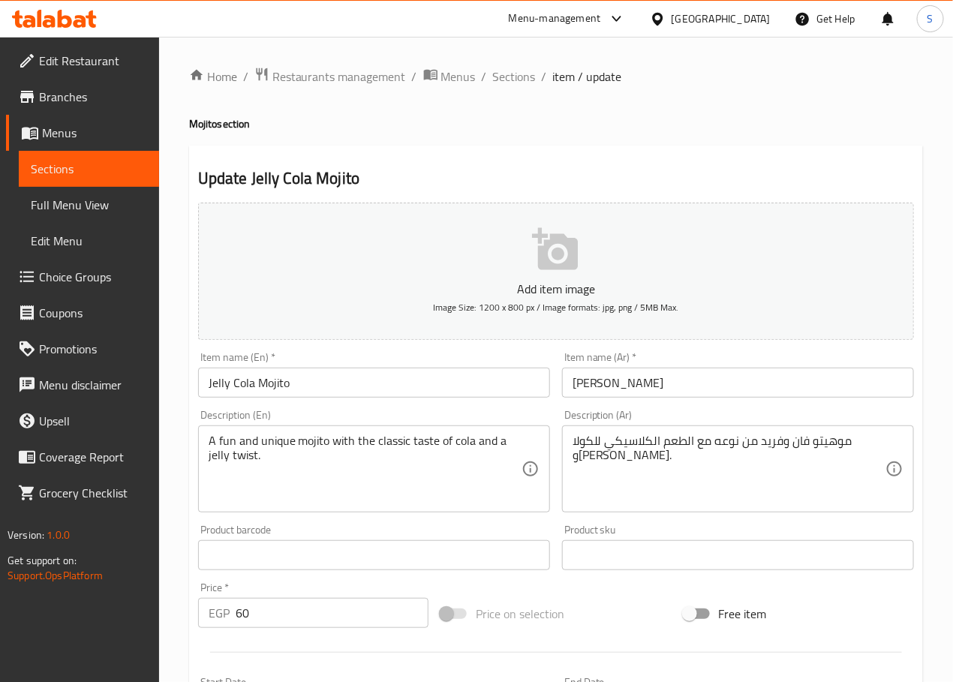
drag, startPoint x: 259, startPoint y: 437, endPoint x: 277, endPoint y: 459, distance: 28.2
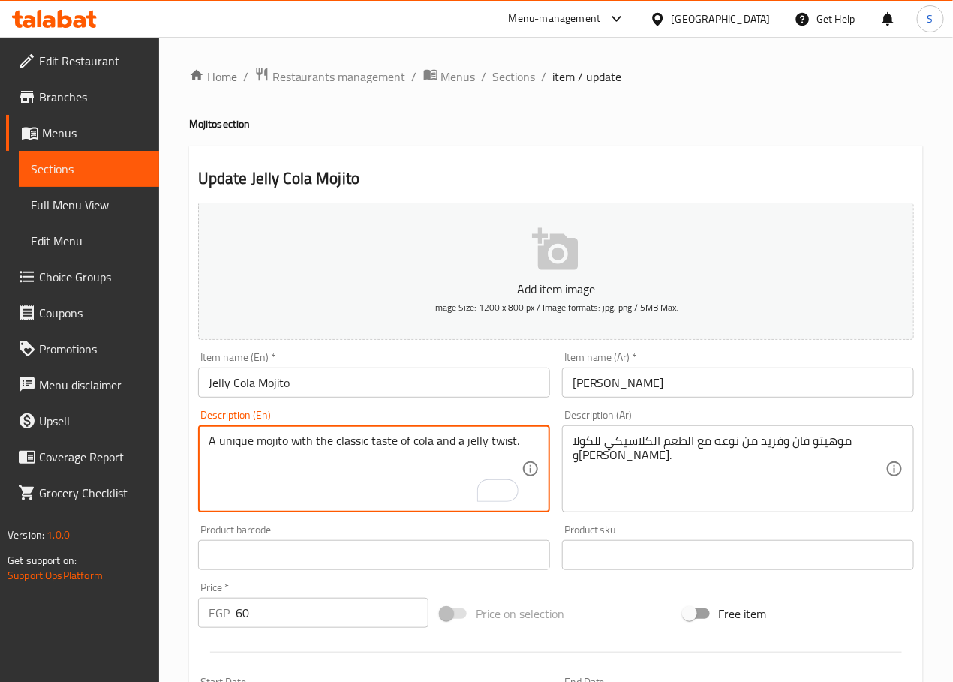
type textarea "A unique mojito with the classic taste of cola and a jelly twist."
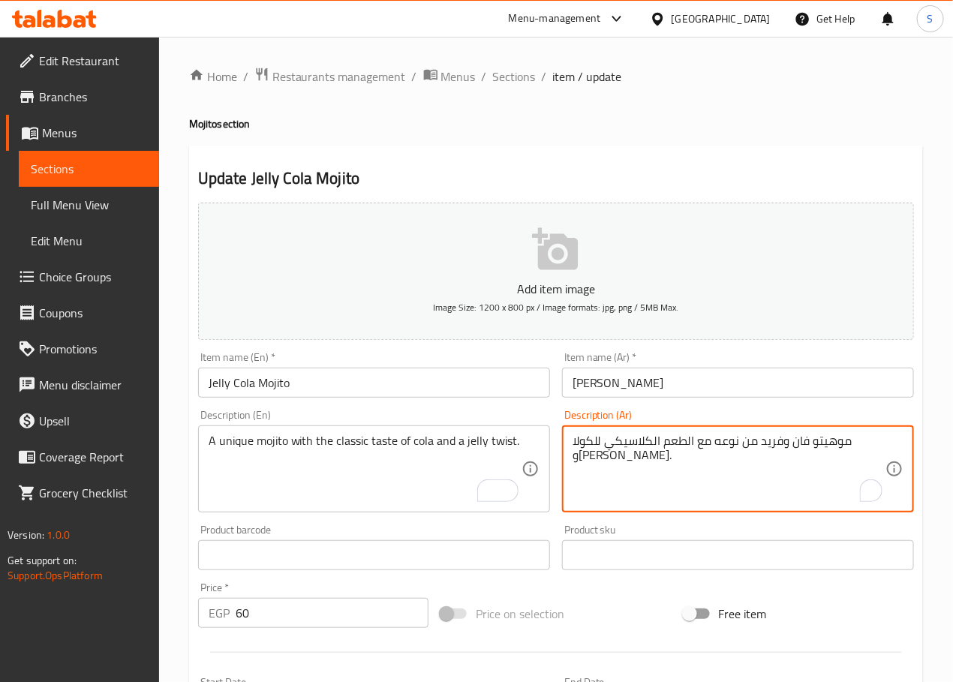
click at [836, 446] on textarea "موهيتو فان وفريد من نوعه مع الطعم الكلاسيكي للكولا وجيلي تويست." at bounding box center [728, 469] width 313 height 71
type textarea "[PERSON_NAME] من نوعه مع الطعم الكلاسيكي للكولا و[PERSON_NAME]."
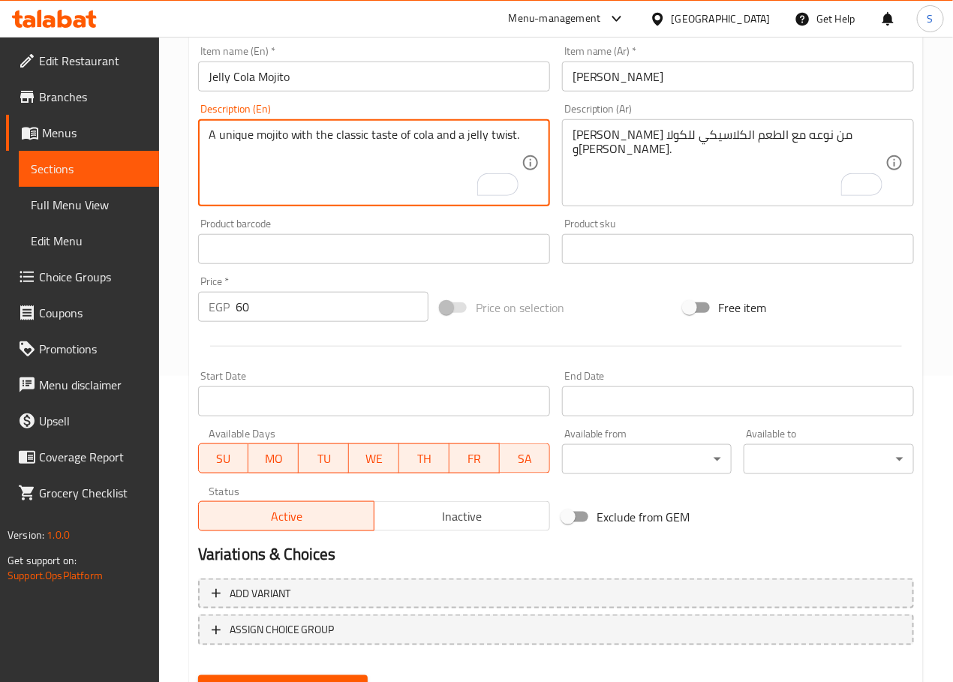
scroll to position [377, 0]
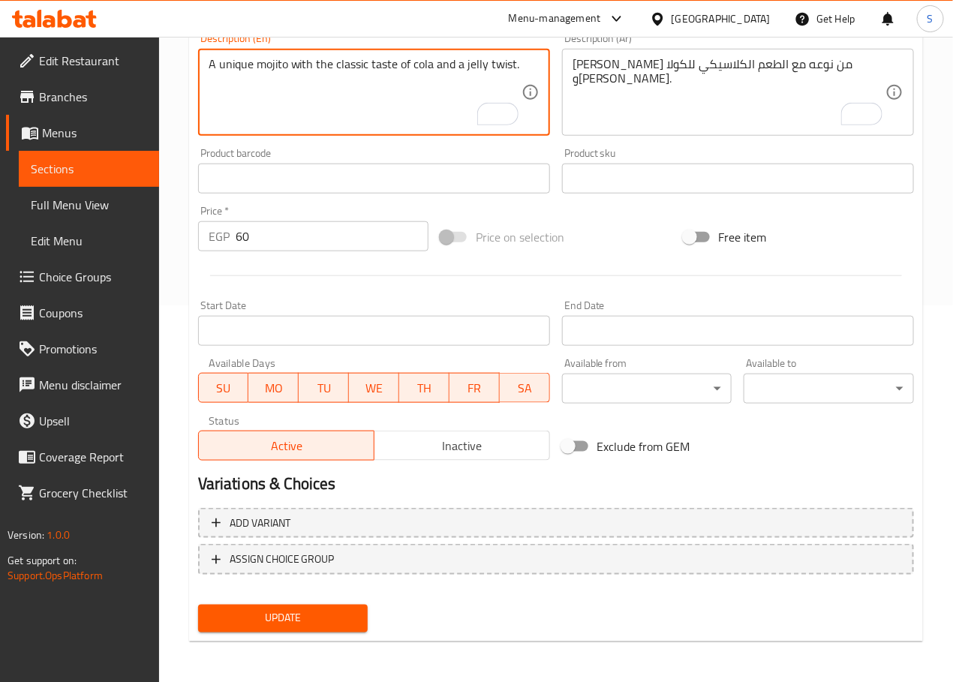
click at [286, 624] on span "Update" at bounding box center [283, 618] width 146 height 19
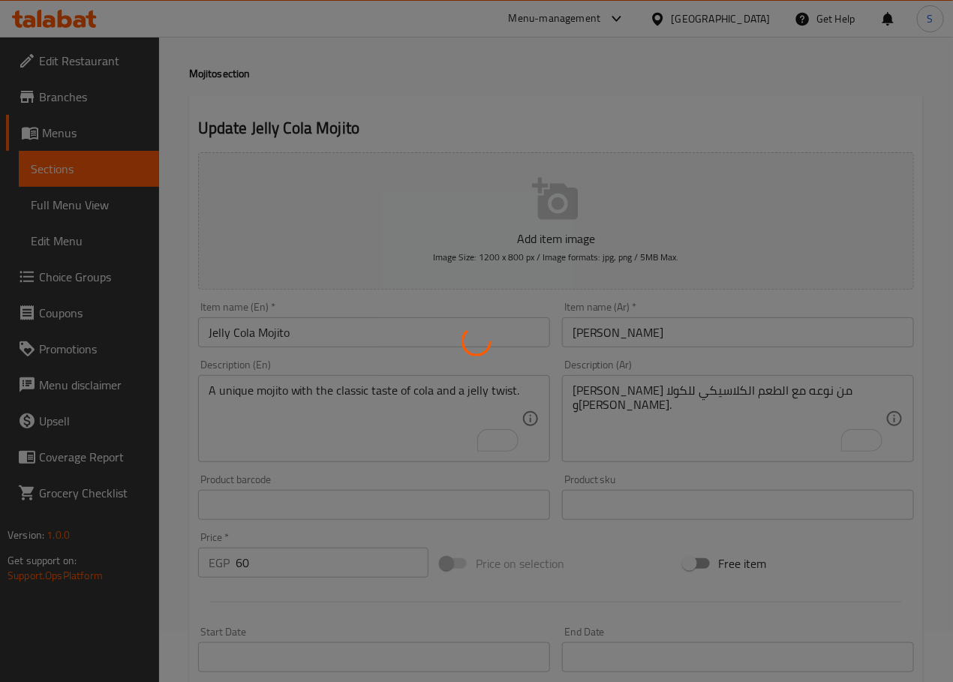
scroll to position [0, 0]
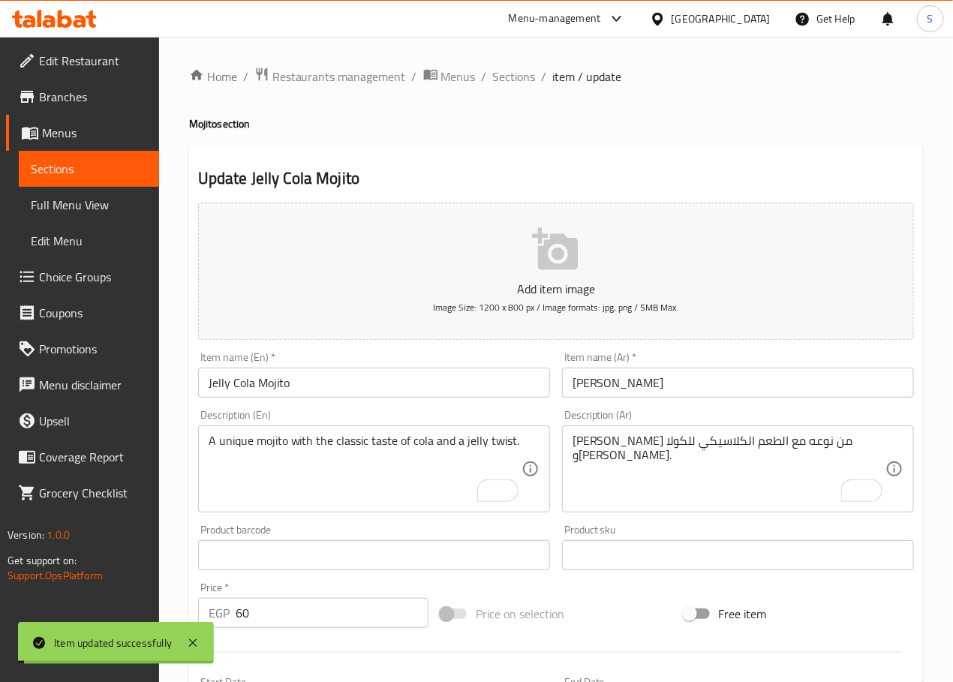
click at [520, 73] on span "Sections" at bounding box center [514, 77] width 43 height 18
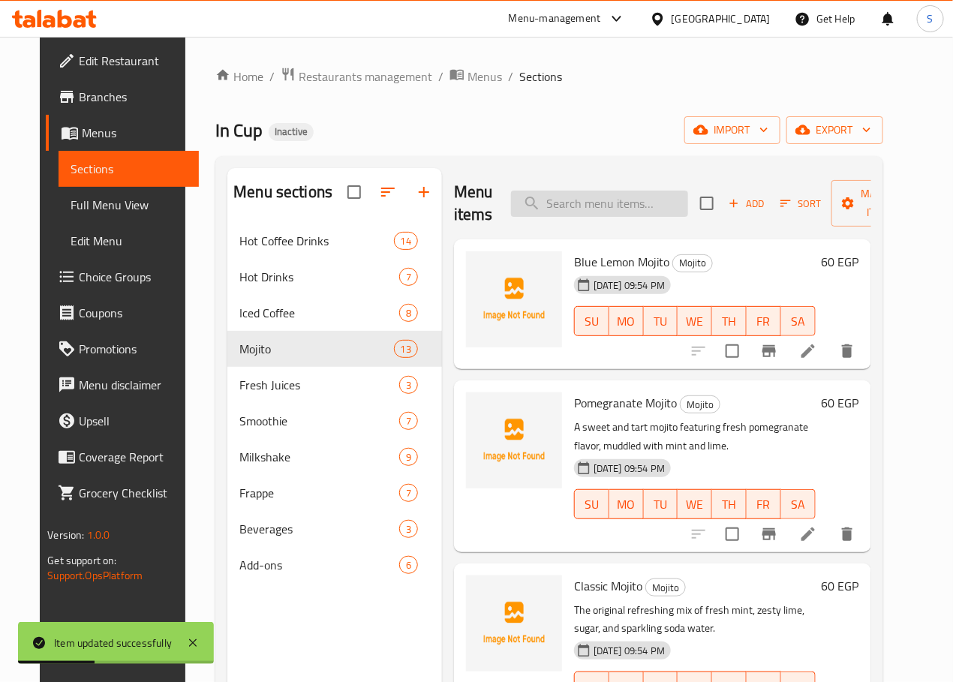
click at [554, 192] on input "search" at bounding box center [599, 204] width 177 height 26
paste input "Peach Mojito"
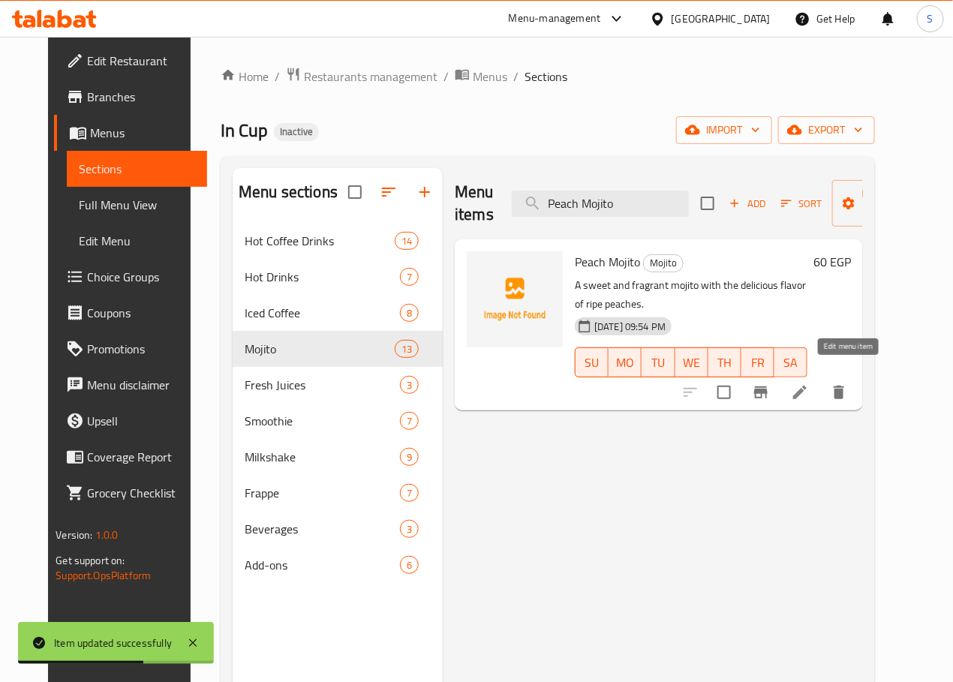
type input "Peach Mojito"
click at [809, 383] on icon at bounding box center [800, 392] width 18 height 18
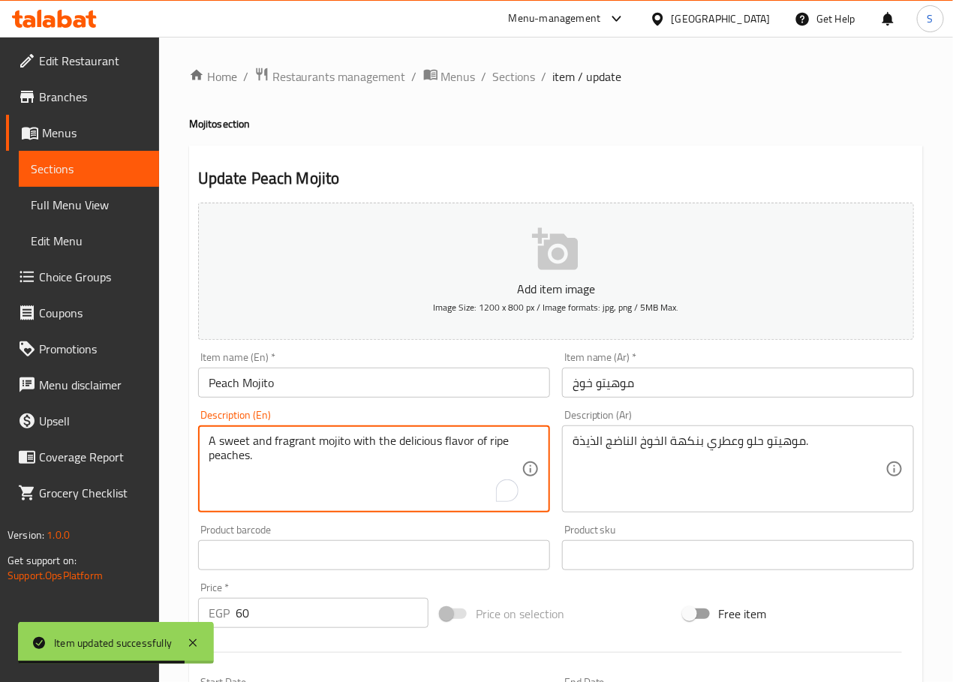
click at [412, 446] on textarea "A sweet and fragrant mojito with the delicious flavor of ripe peaches." at bounding box center [365, 469] width 313 height 71
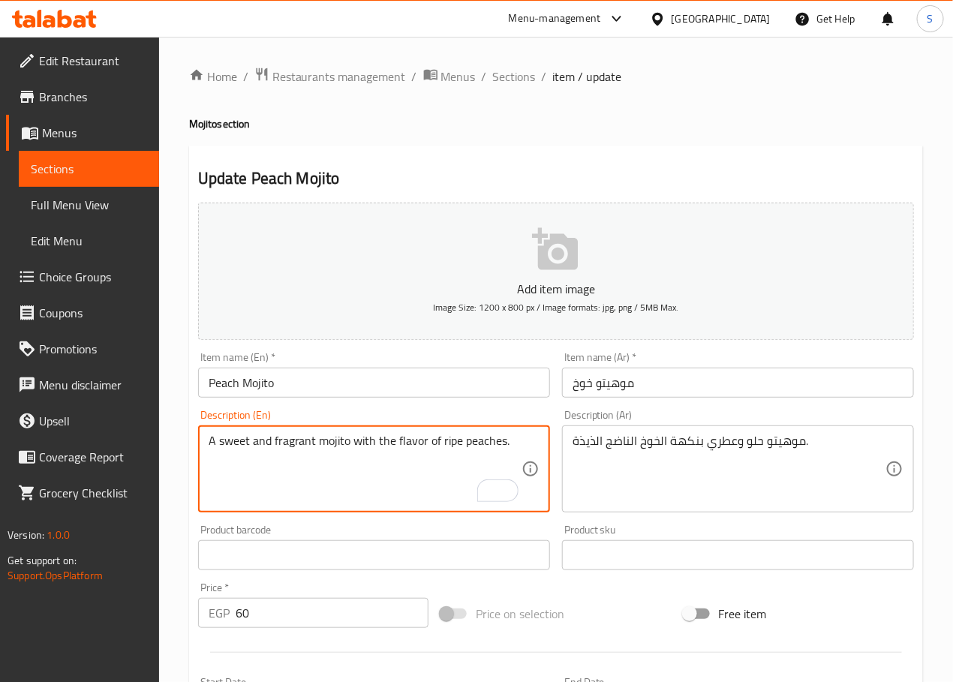
type textarea "A sweet and fragrant mojito with the flavor of ripe peaches."
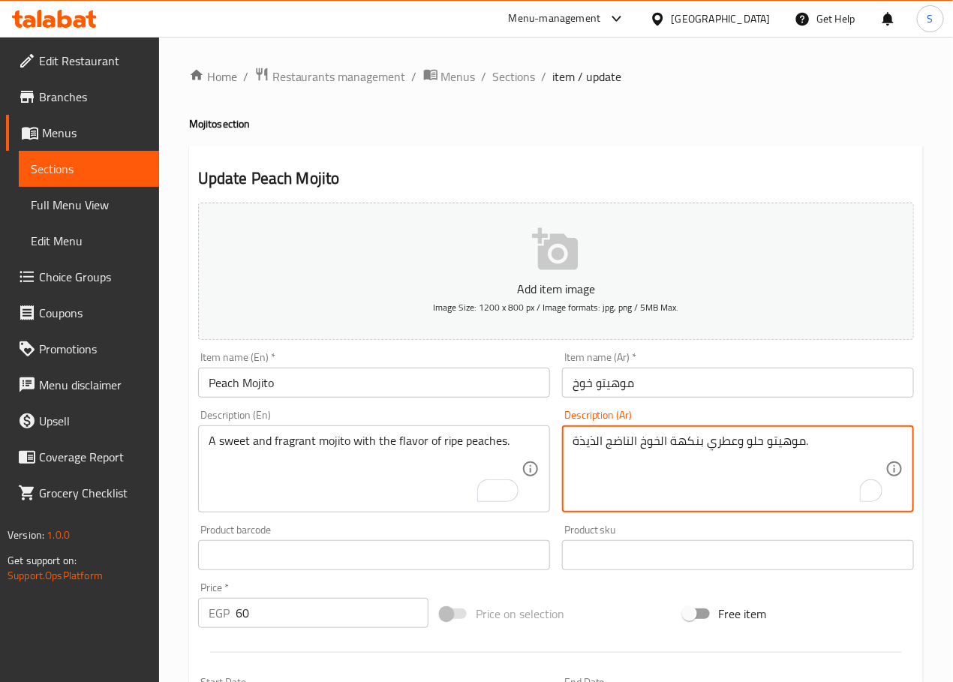
click at [592, 442] on textarea "موهيتو حلو وعطري بنكهة الخوخ الناضج الذيذة." at bounding box center [728, 469] width 313 height 71
type textarea "موهيتو حلو وعطري بنكهة الخوخ الناضج."
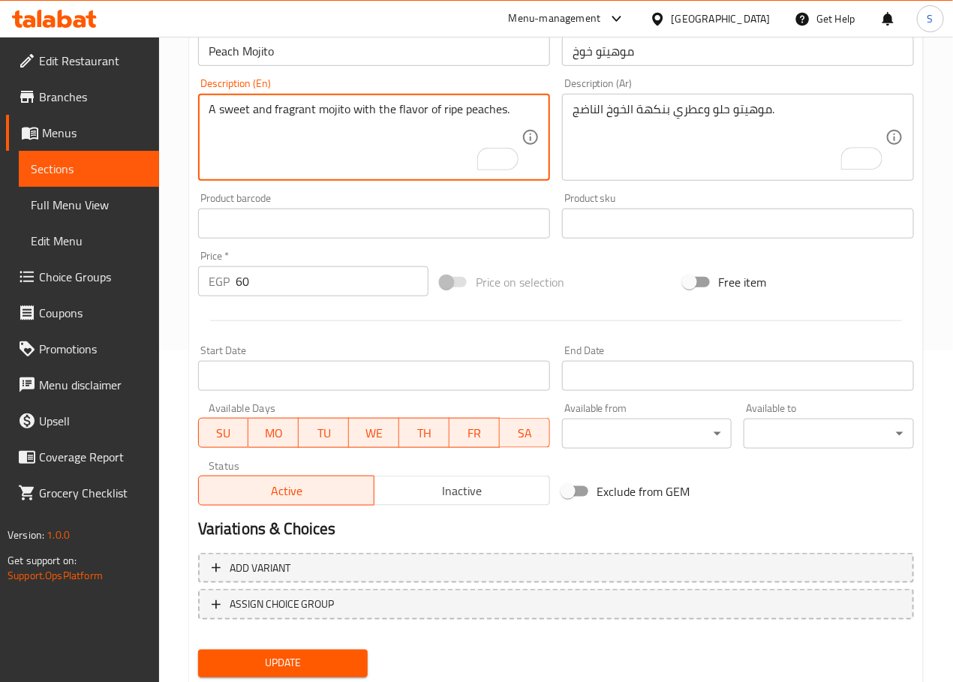
scroll to position [377, 0]
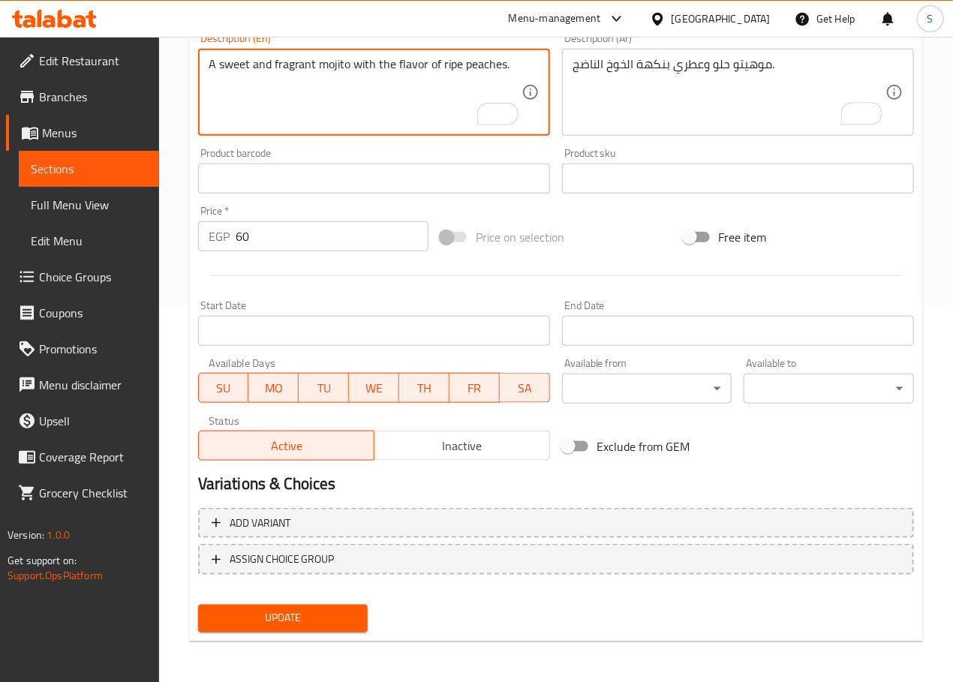
click at [299, 617] on span "Update" at bounding box center [283, 618] width 146 height 19
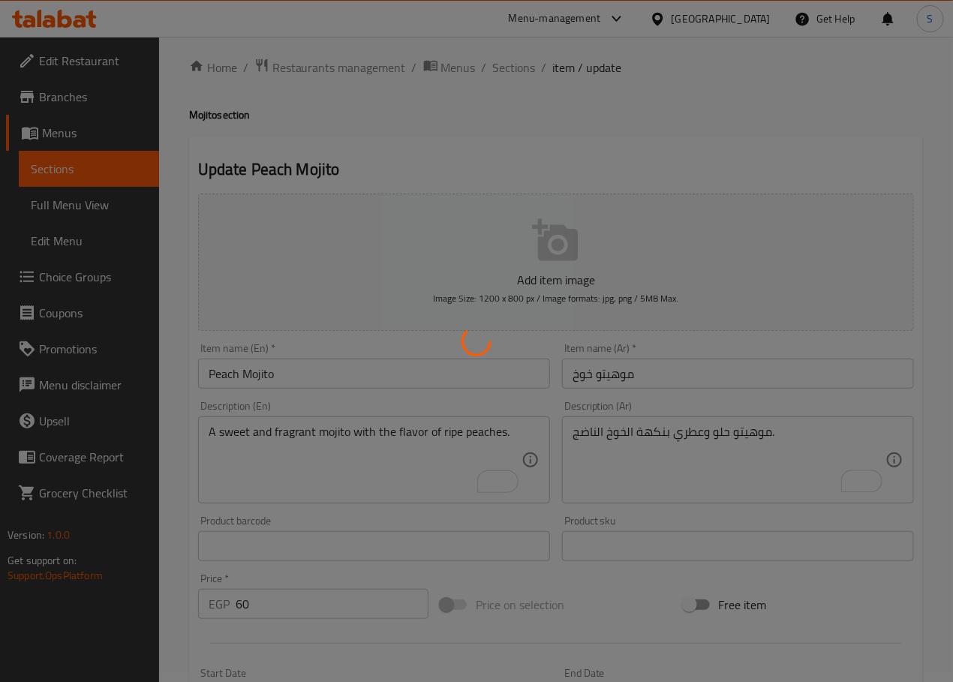
scroll to position [0, 0]
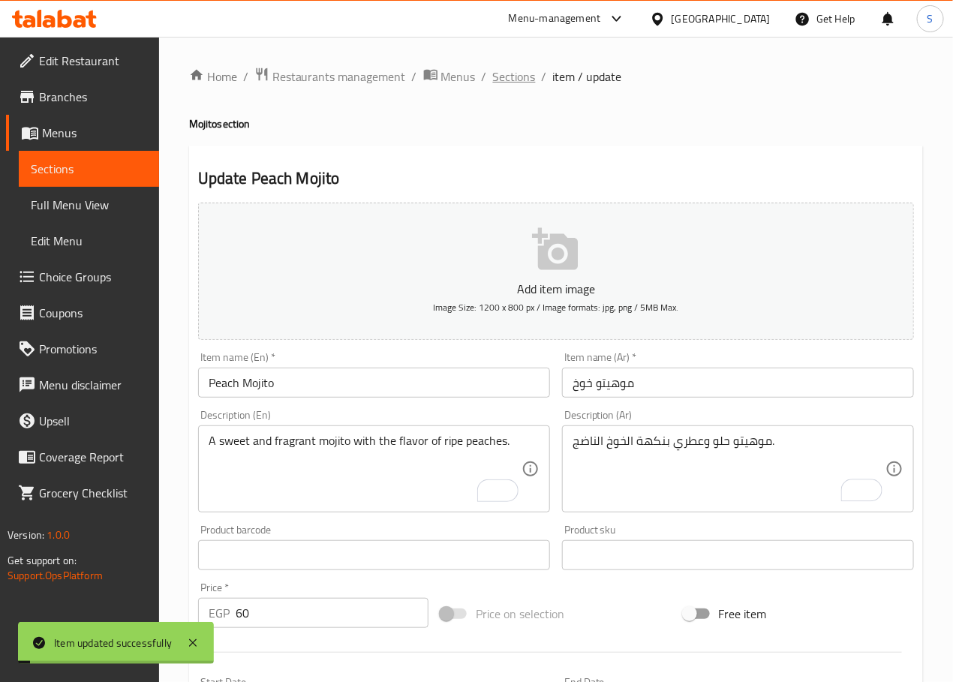
click at [518, 74] on span "Sections" at bounding box center [514, 77] width 43 height 18
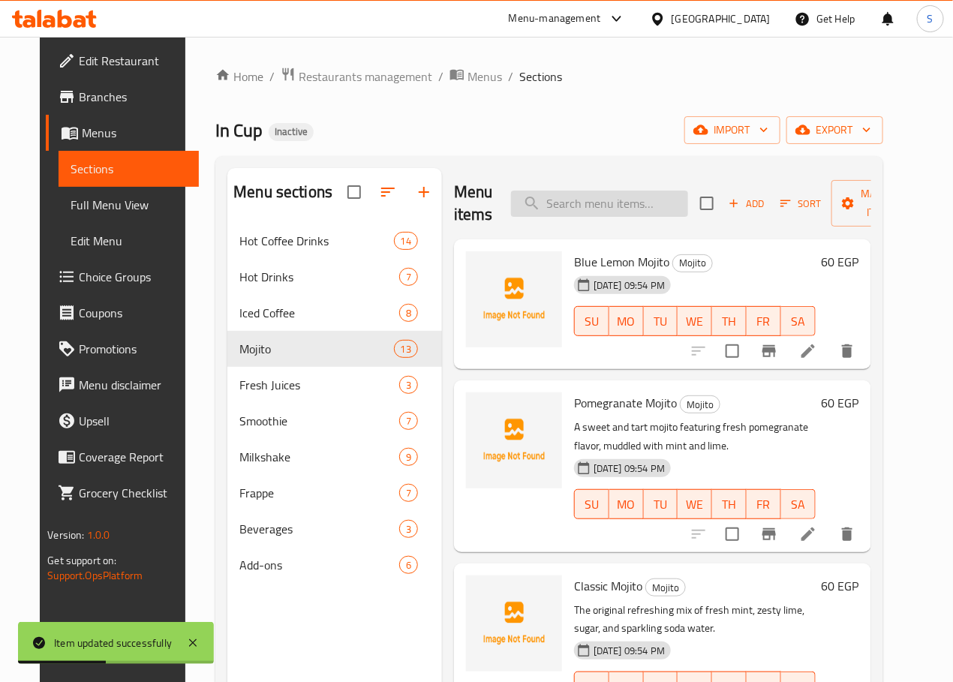
click at [588, 214] on input "search" at bounding box center [599, 204] width 177 height 26
paste input "[PERSON_NAME]"
type input "[PERSON_NAME]"
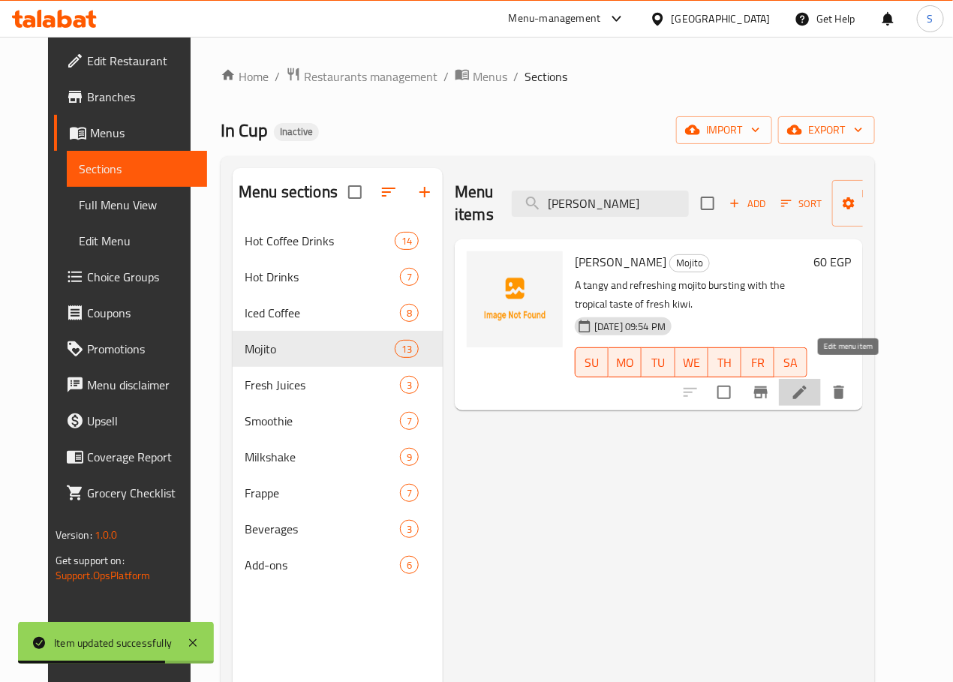
click at [809, 383] on icon at bounding box center [800, 392] width 18 height 18
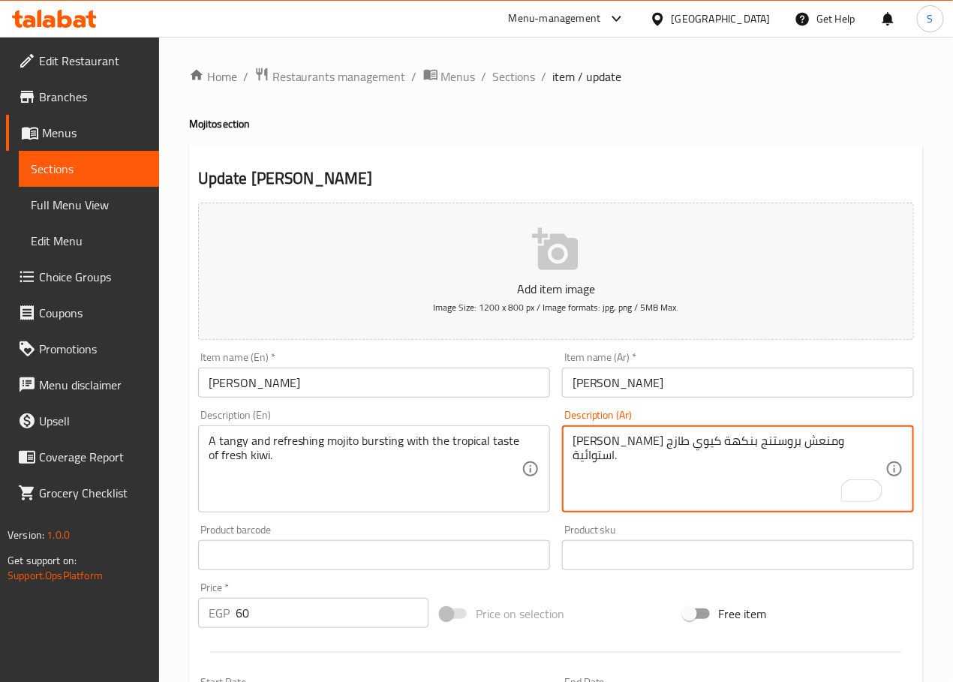
click at [737, 441] on textarea "موهيتو تانجي ومنعش بروستنج بنكهة كيوي طازج استوائية." at bounding box center [728, 469] width 313 height 71
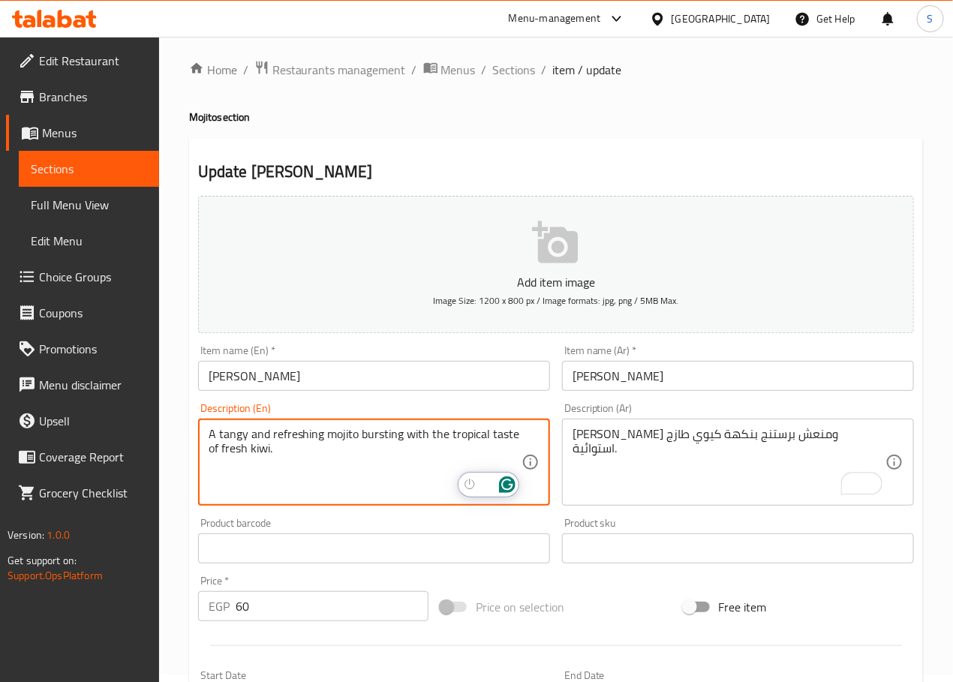
scroll to position [9, 0]
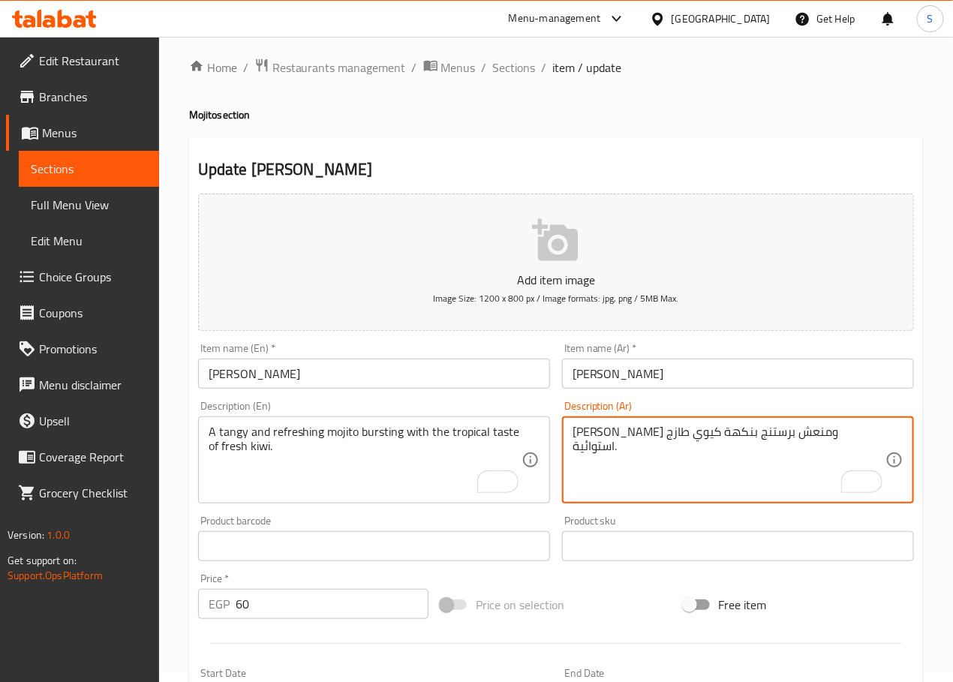
click at [596, 432] on textarea "موهيتو تانجي ومنعش برستنج بنكهة كيوي طازج استوائية." at bounding box center [728, 460] width 313 height 71
paste textarea "استوائية"
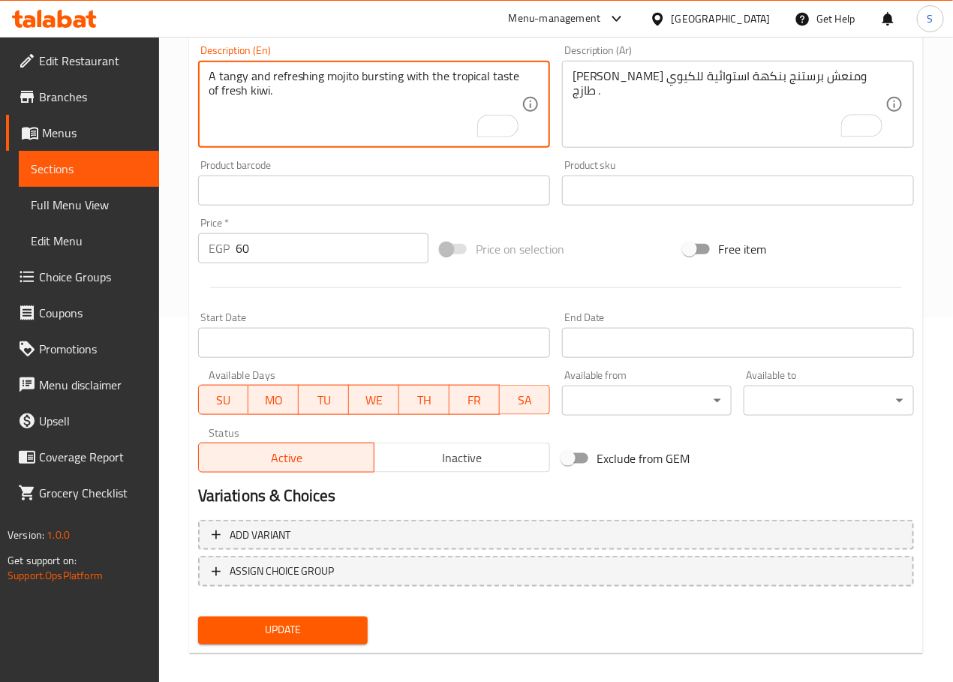
scroll to position [377, 0]
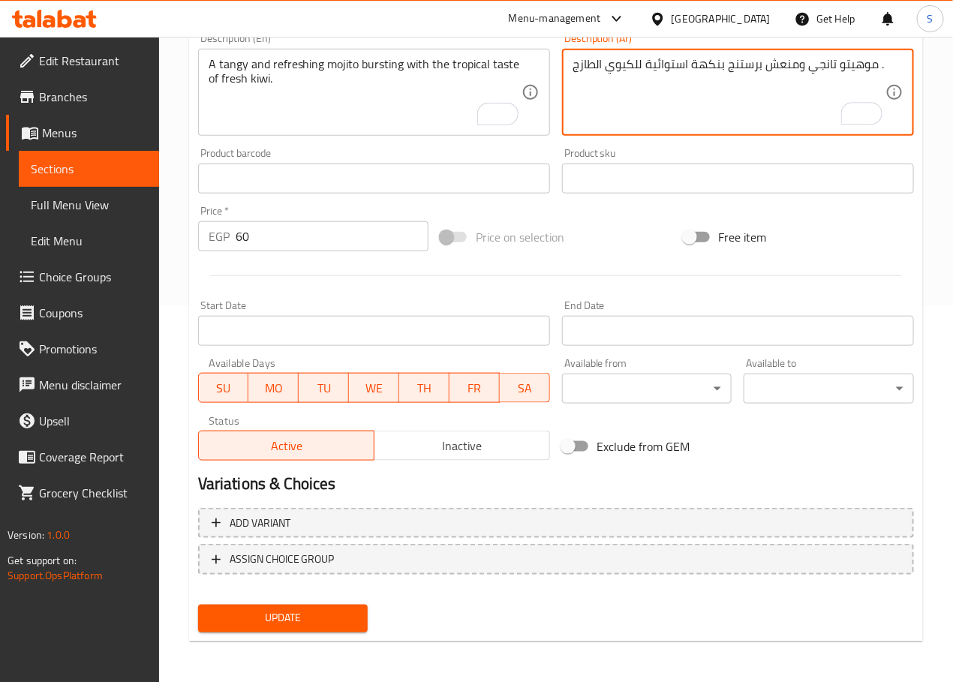
type textarea "موهيتو تانجي ومنعش برستنج بنكهة استوائية للكيوي الطازج ."
click at [331, 610] on span "Update" at bounding box center [283, 618] width 146 height 19
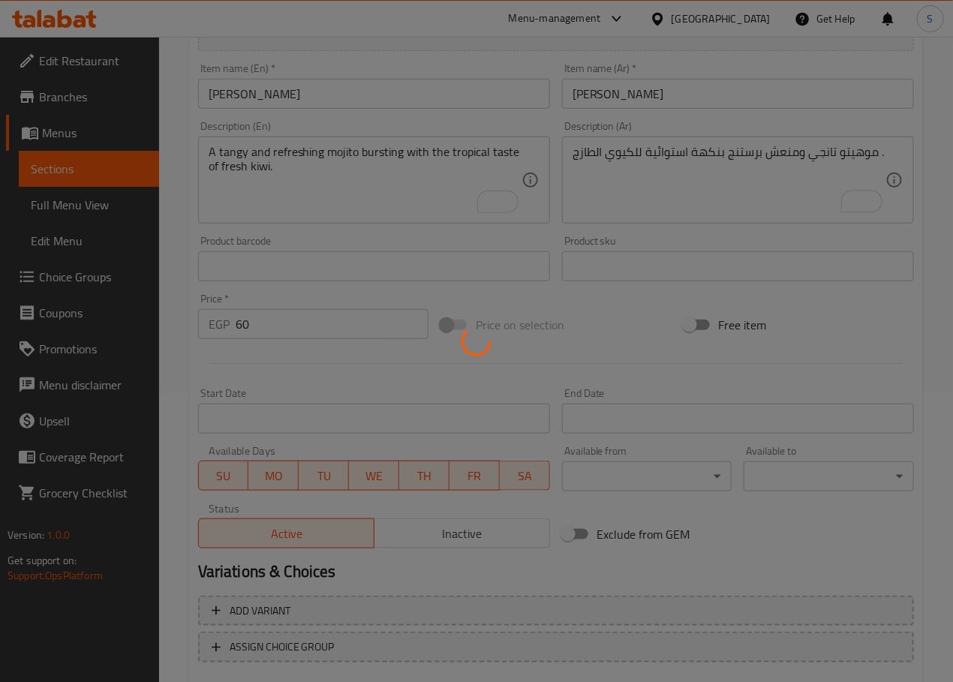
scroll to position [0, 0]
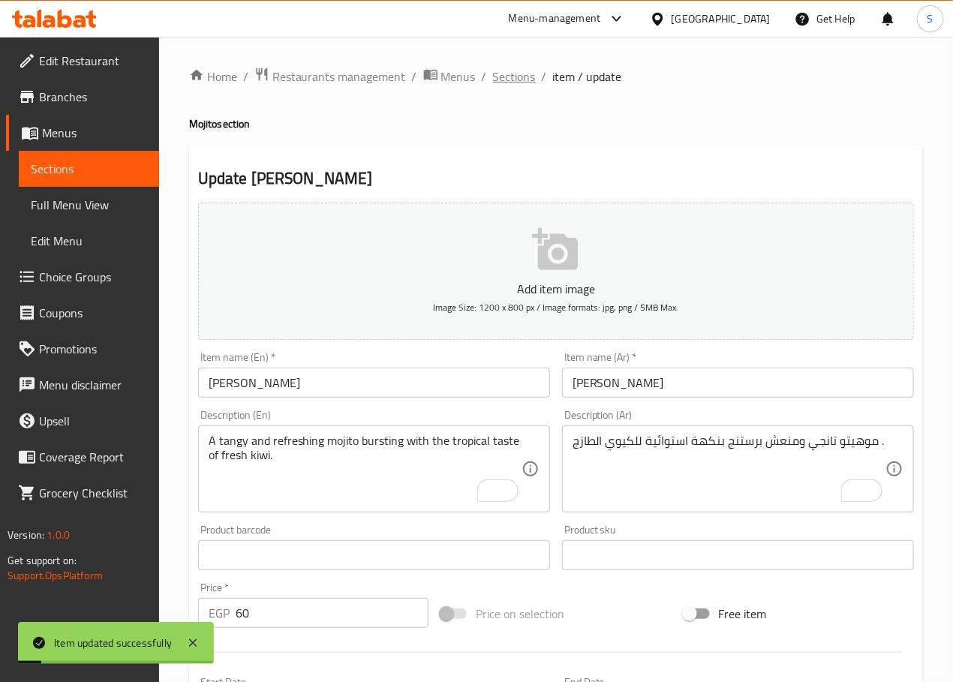
click at [518, 74] on span "Sections" at bounding box center [514, 77] width 43 height 18
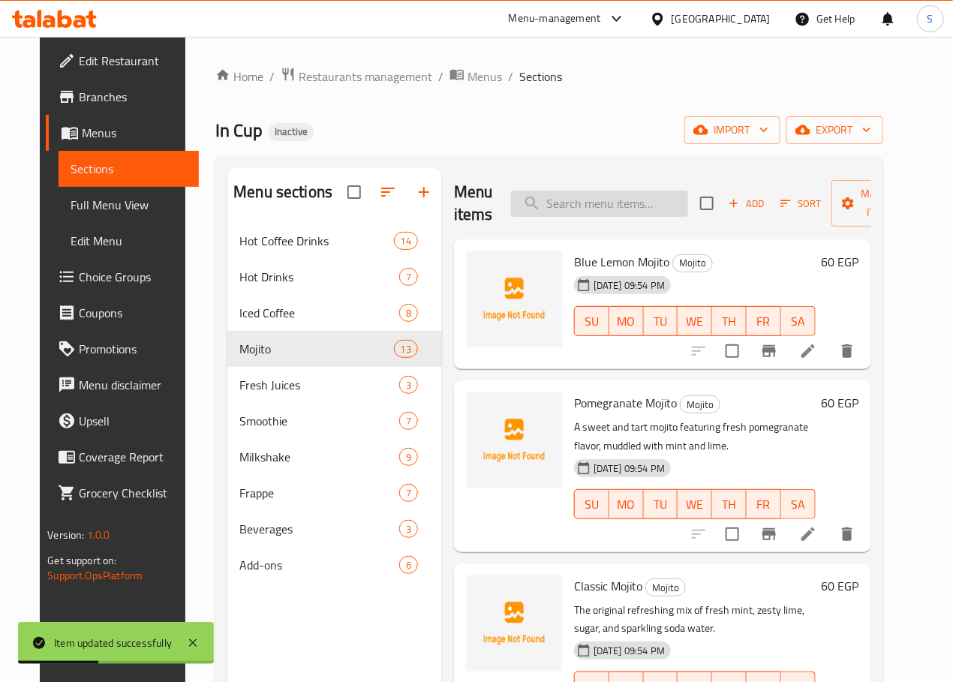
click at [570, 214] on input "search" at bounding box center [599, 204] width 177 height 26
paste input "Passion Fruit Mojito"
type input "Passion Fruit Mojito"
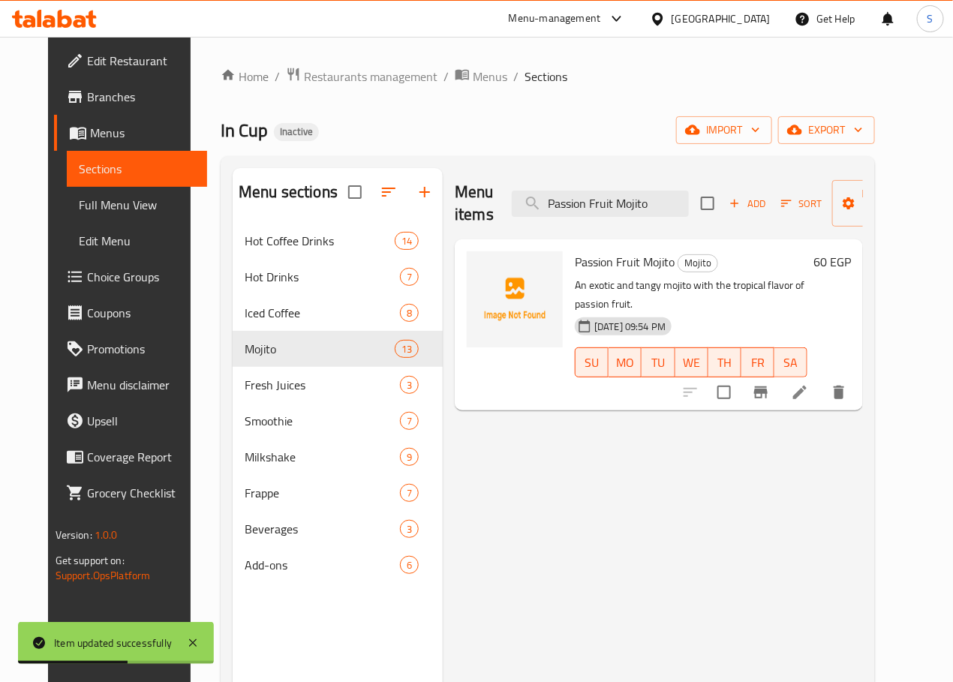
click at [809, 383] on icon at bounding box center [800, 392] width 18 height 18
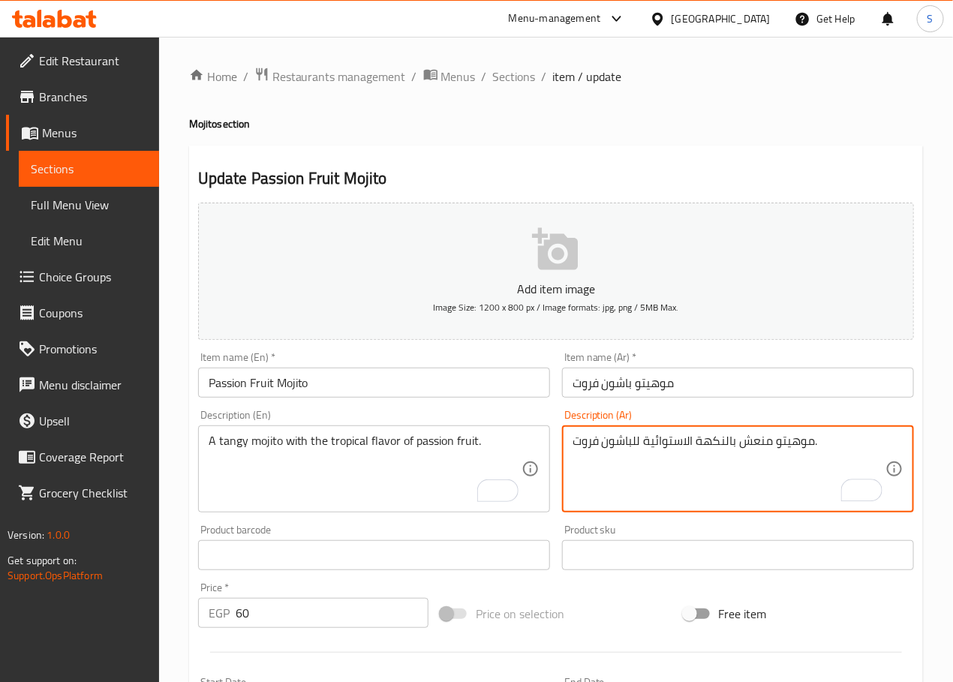
type textarea "موهيتو منعش بالنكهة الاستوائية للباشون فروت."
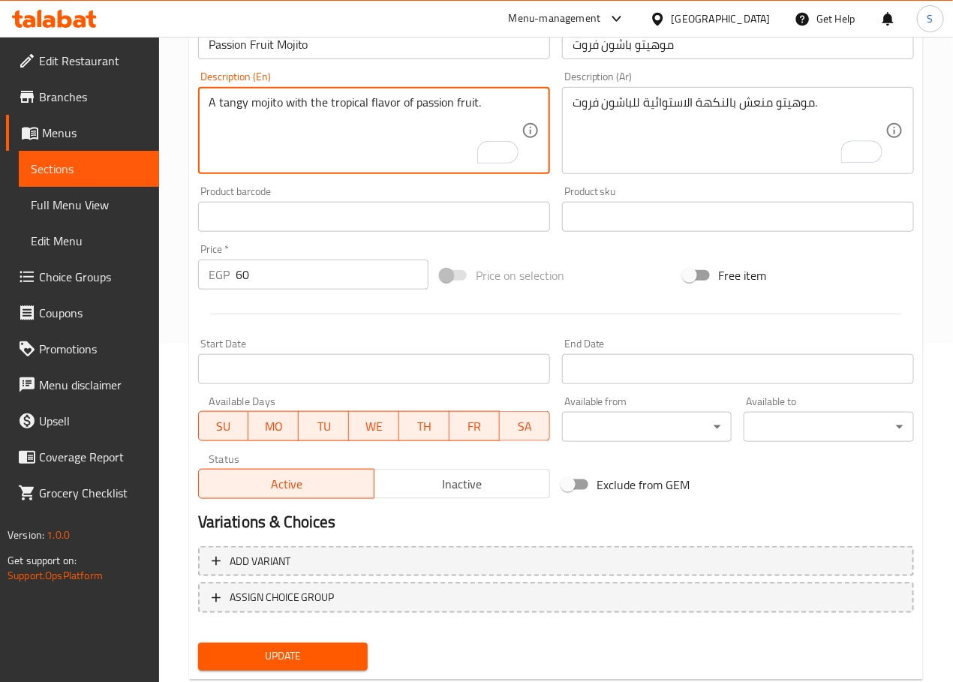
scroll to position [377, 0]
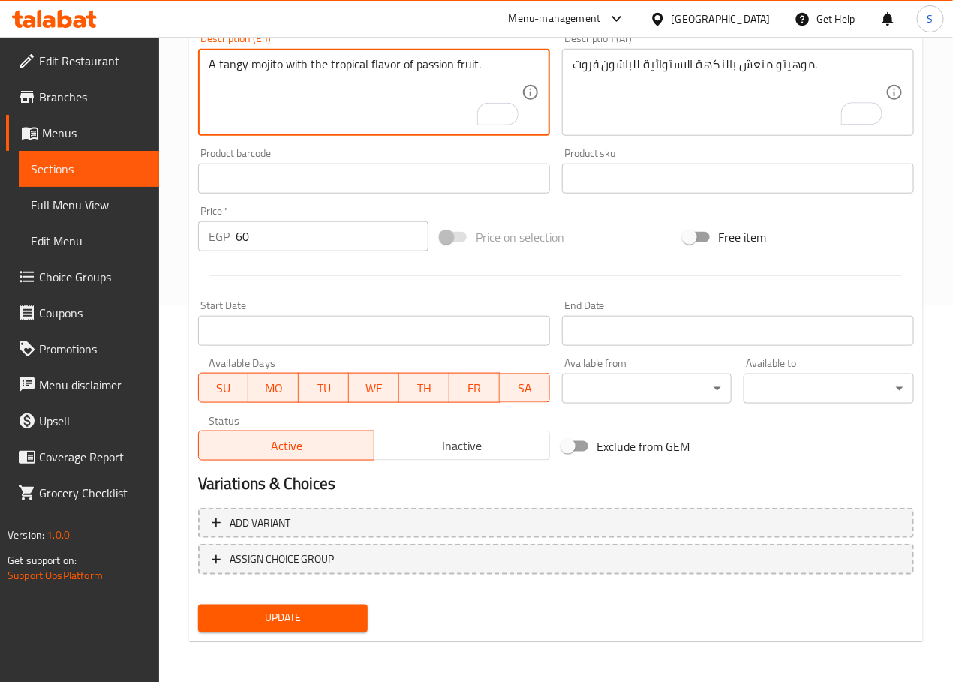
click at [289, 609] on span "Update" at bounding box center [283, 618] width 146 height 19
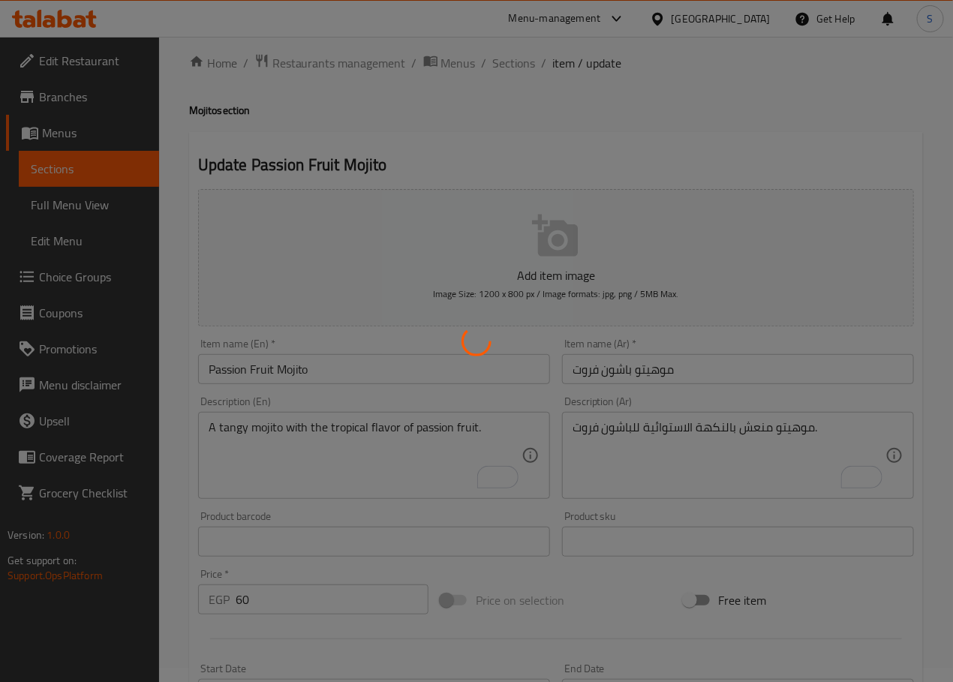
scroll to position [0, 0]
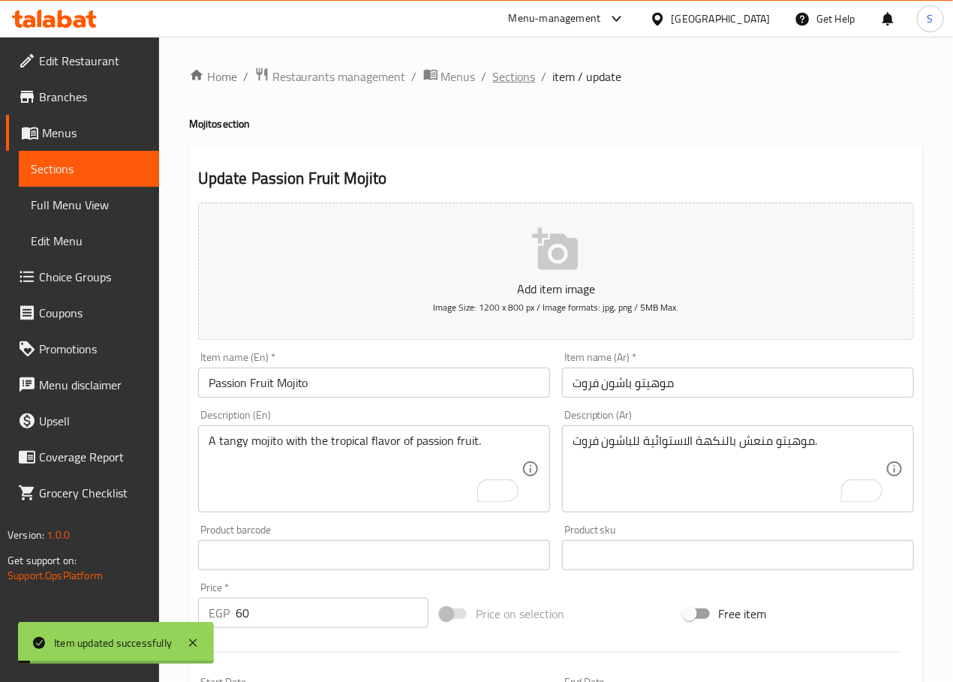
click at [516, 68] on span "Sections" at bounding box center [514, 77] width 43 height 18
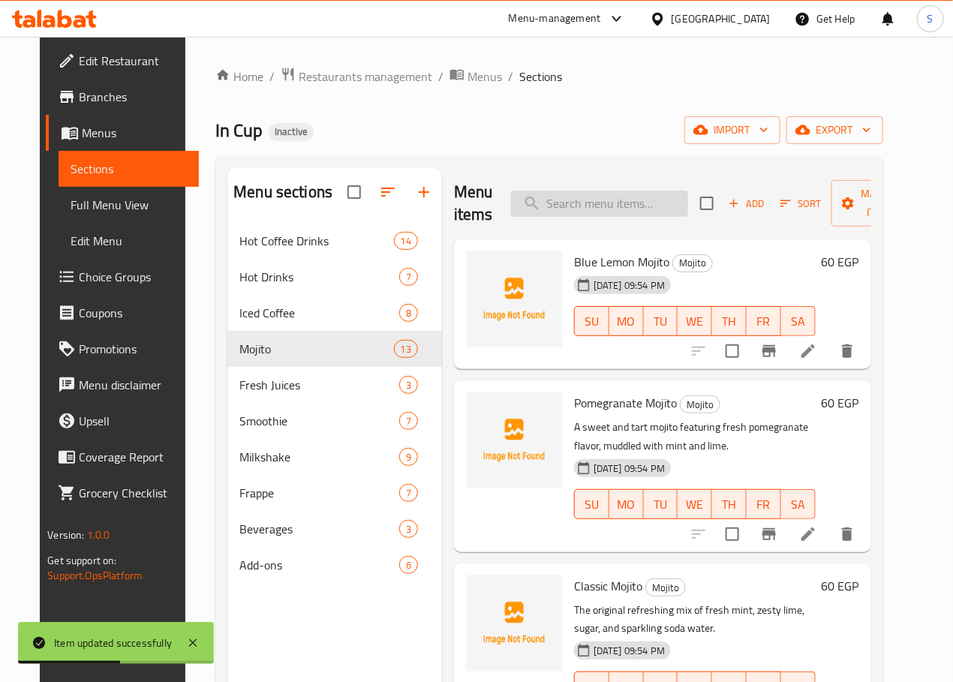
click at [602, 208] on input "search" at bounding box center [599, 204] width 177 height 26
paste input "Blueberry Mojito"
type input "Blueberry Mojito"
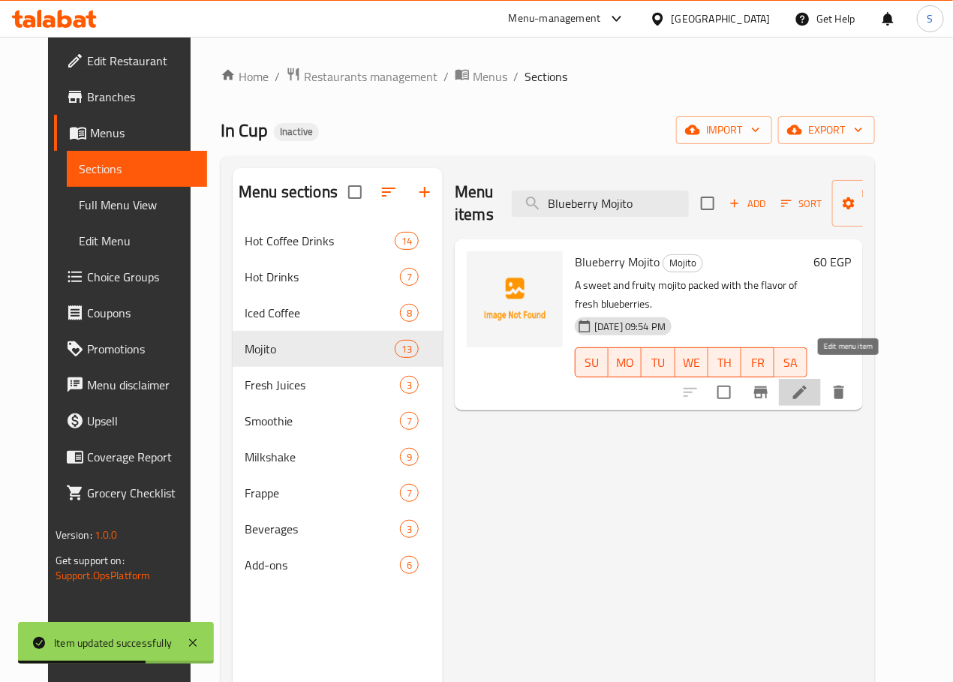
click at [809, 383] on icon at bounding box center [800, 392] width 18 height 18
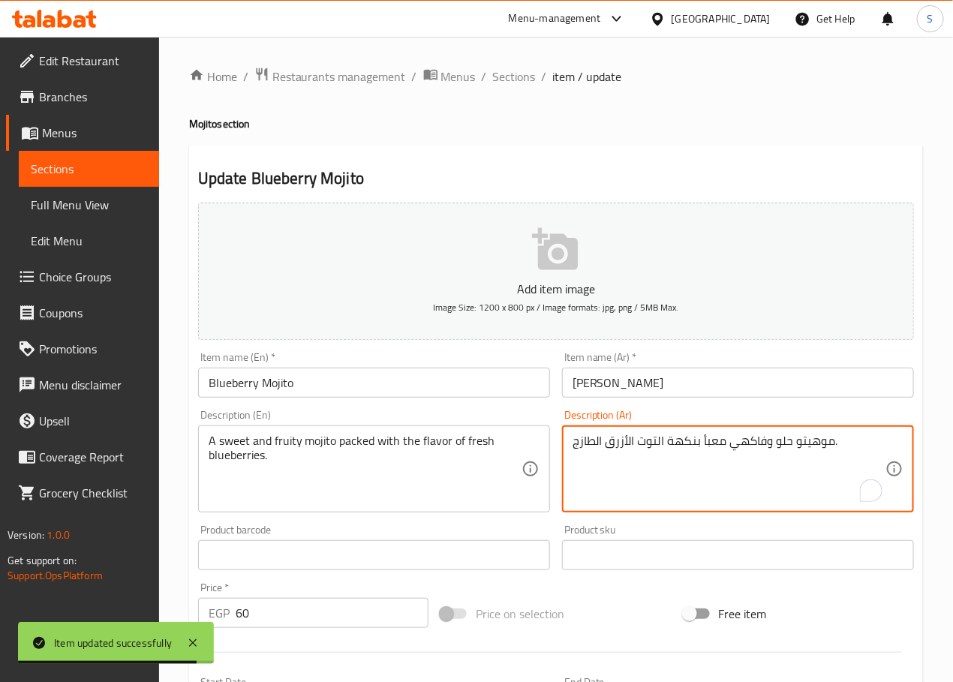
click at [757, 441] on textarea "موهيتو حلو وفاكهي معبأ بنكهة التوت الأزرق الطازج." at bounding box center [728, 469] width 313 height 71
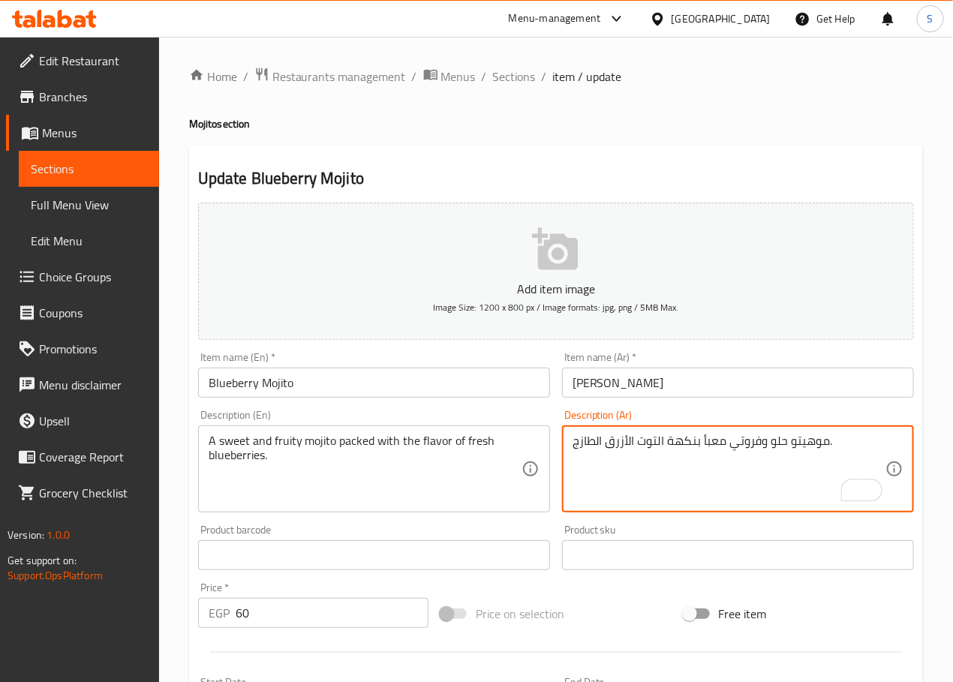
type textarea "موهيتو حلو وفروتي معبأ بنكهة التوت الأزرق الطازج."
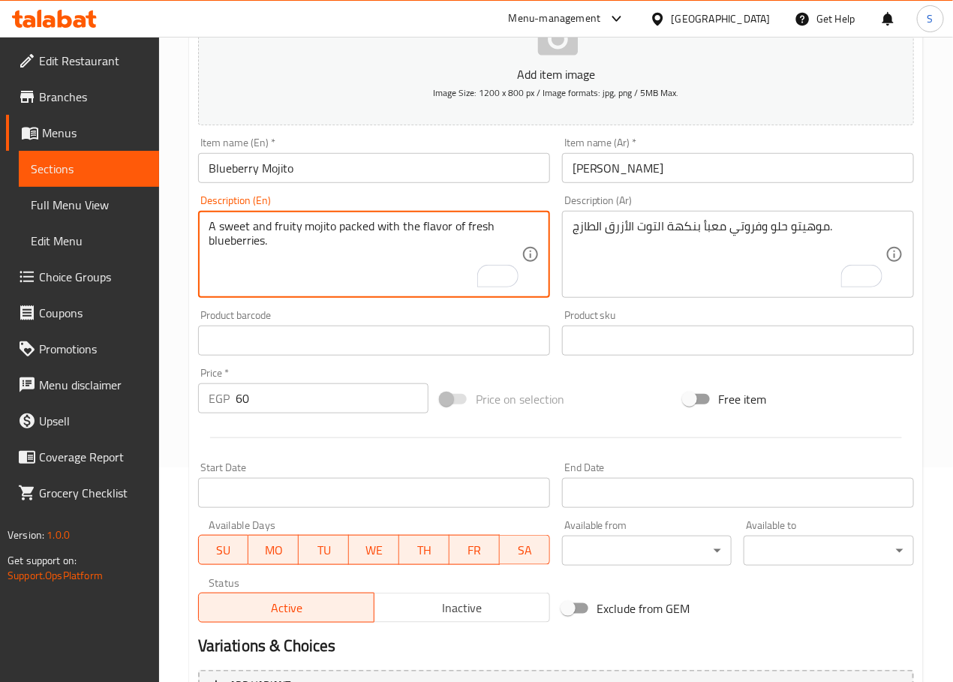
scroll to position [171, 0]
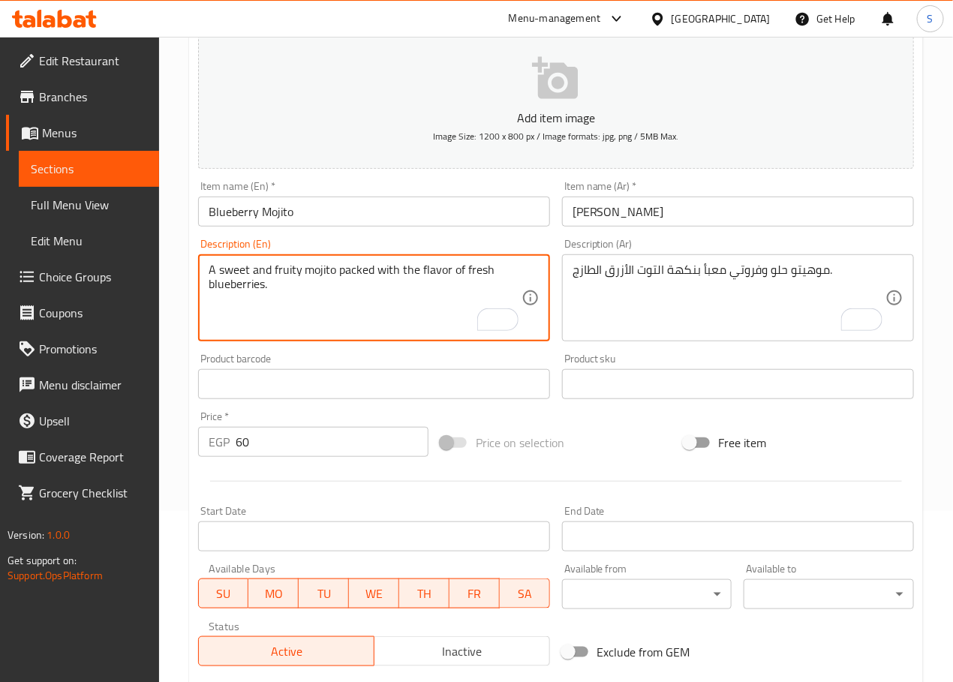
click at [291, 264] on textarea "A sweet and fruity mojito packed with the flavor of fresh blueberries." at bounding box center [365, 298] width 313 height 71
click at [185, 413] on div "Home / Restaurants management / Menus / Sections / item / update Mojito section…" at bounding box center [556, 377] width 794 height 1023
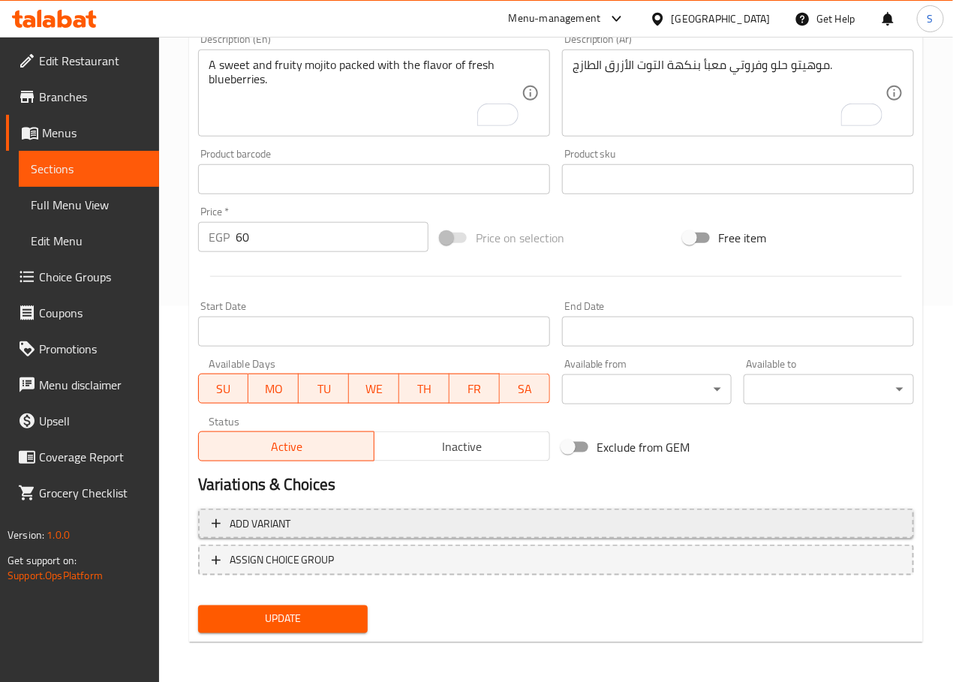
scroll to position [377, 0]
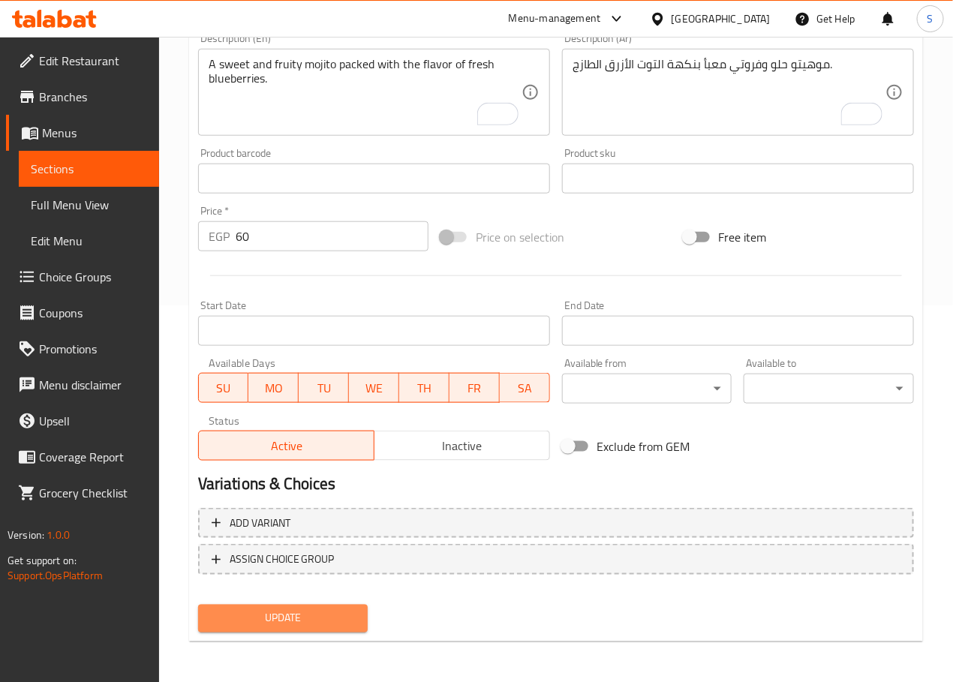
click at [290, 605] on button "Update" at bounding box center [283, 619] width 170 height 28
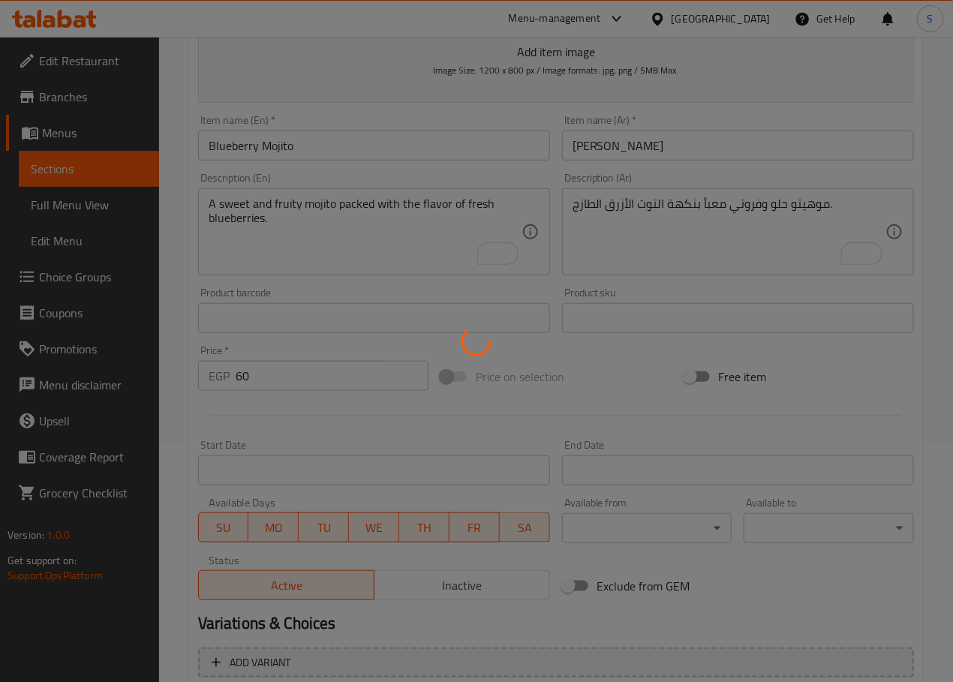
scroll to position [0, 0]
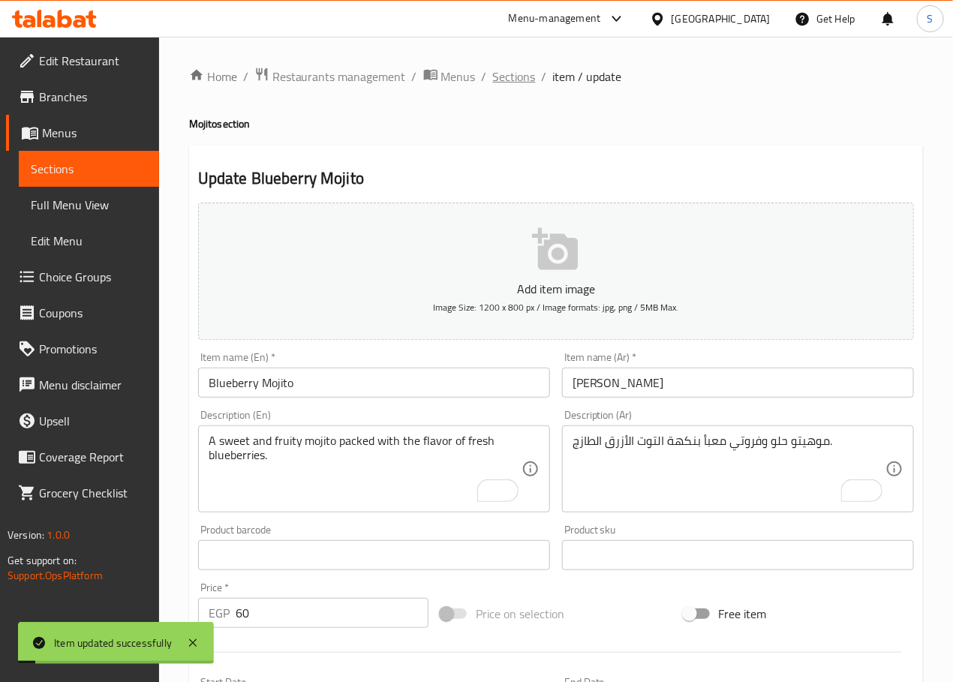
click at [509, 74] on span "Sections" at bounding box center [514, 77] width 43 height 18
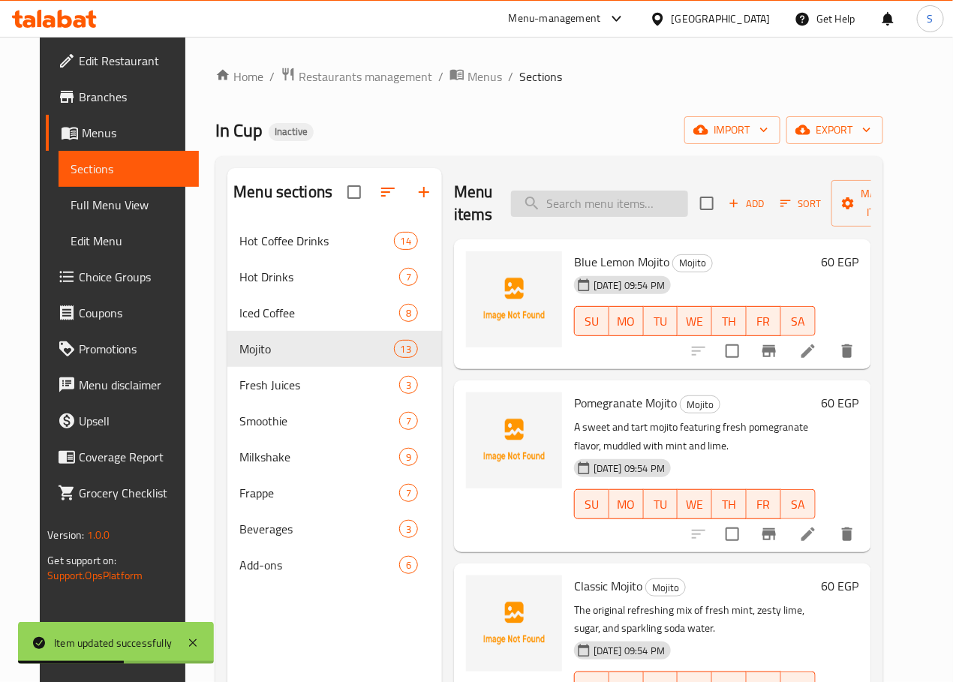
click at [554, 205] on input "search" at bounding box center [599, 204] width 177 height 26
paste input "Raspberry Mojito"
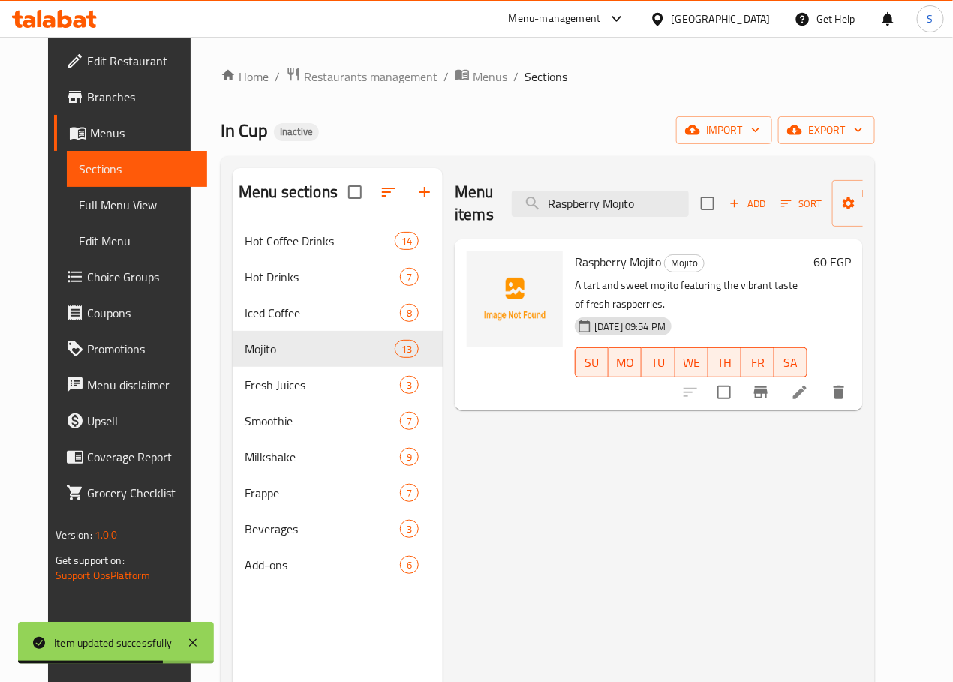
type input "Raspberry Mojito"
click at [809, 383] on icon at bounding box center [800, 392] width 18 height 18
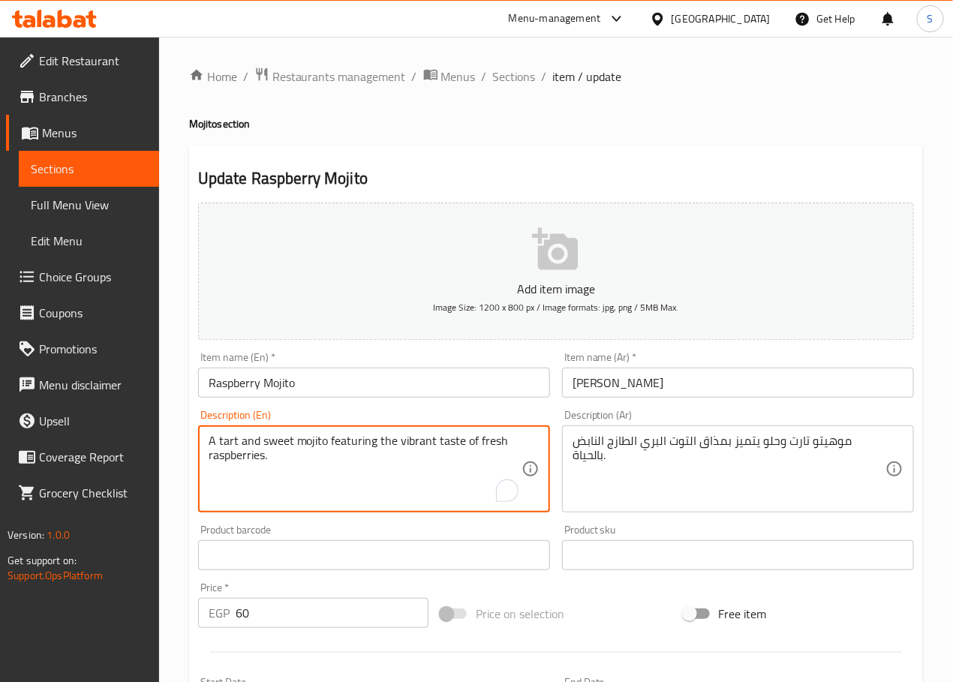
click at [416, 446] on textarea "A tart and sweet mojito featuring the vibrant taste of fresh raspberries." at bounding box center [365, 469] width 313 height 71
type textarea "A tart and sweet mojito featuring the taste of fresh raspberries."
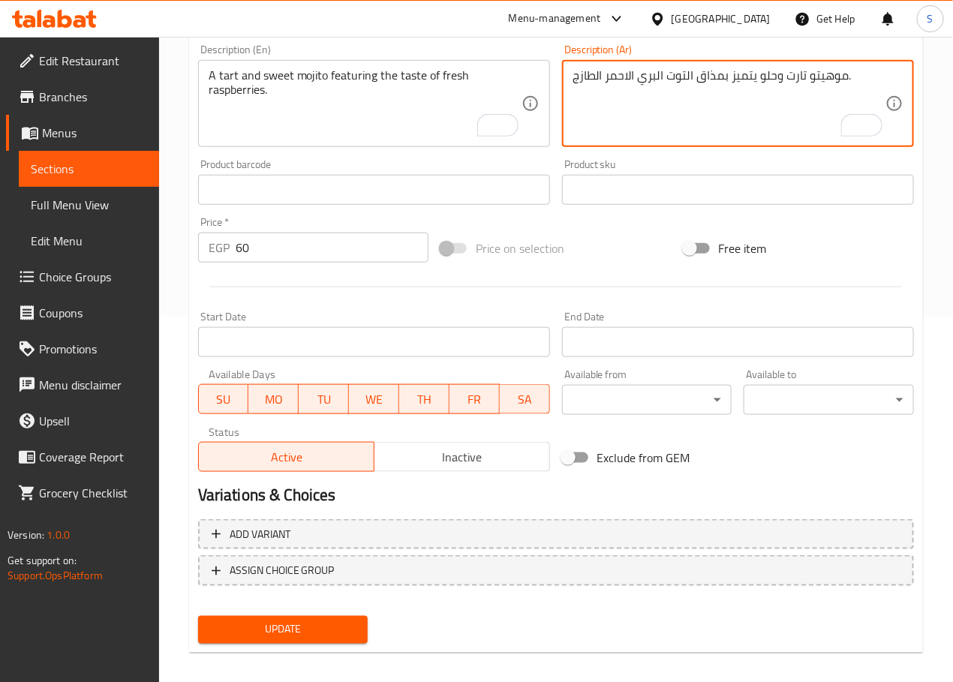
scroll to position [377, 0]
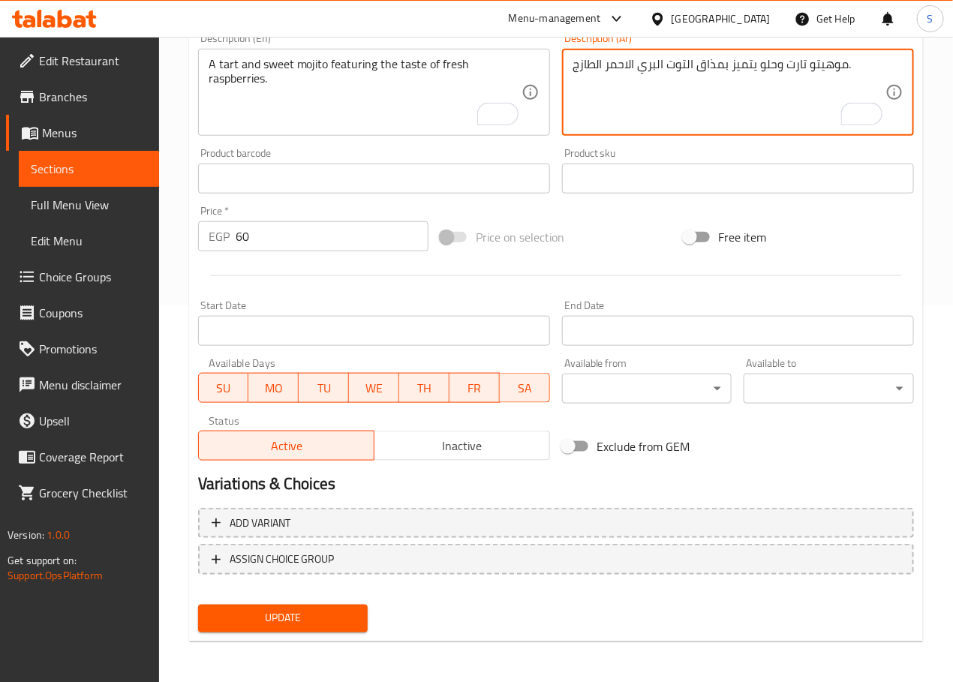
type textarea "موهيتو تارت وحلو يتميز بمذاق التوت البري الاحمر الطازج."
click at [329, 601] on div "Update" at bounding box center [283, 619] width 182 height 40
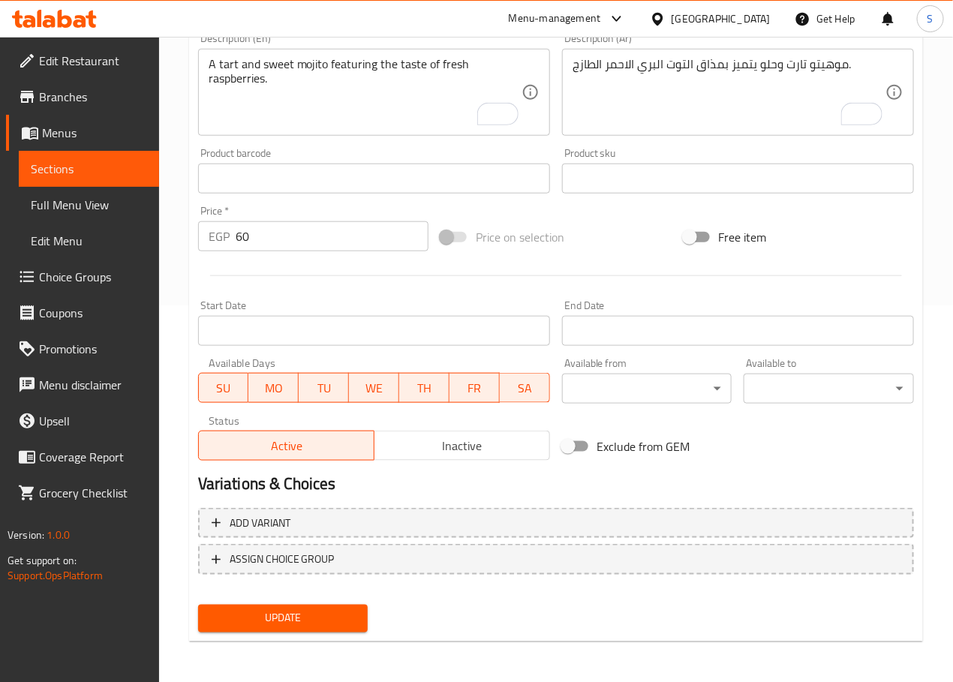
click at [323, 619] on span "Update" at bounding box center [283, 618] width 146 height 19
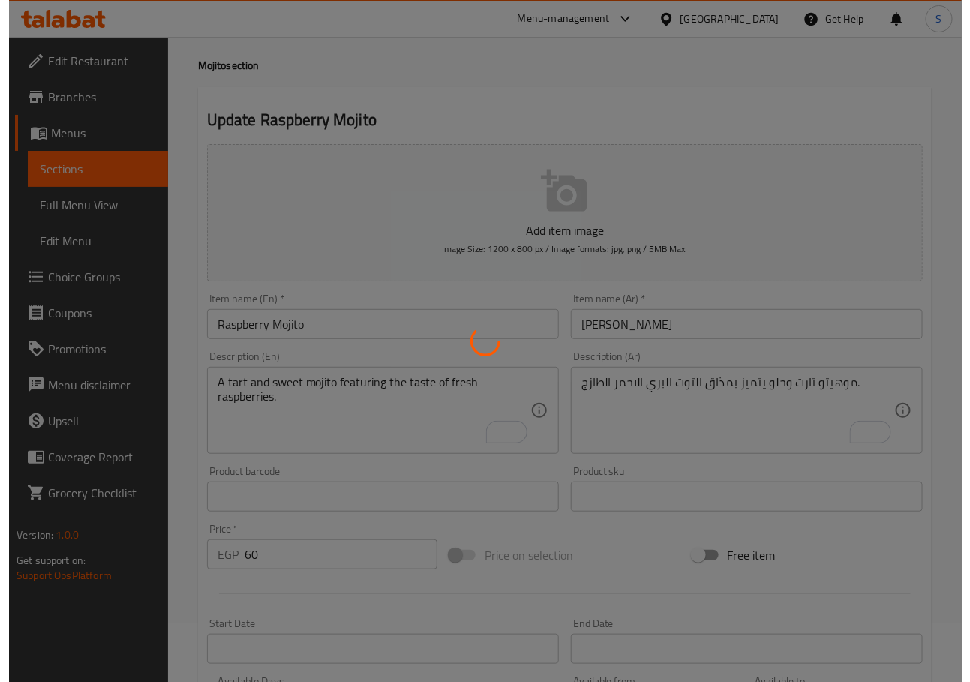
scroll to position [0, 0]
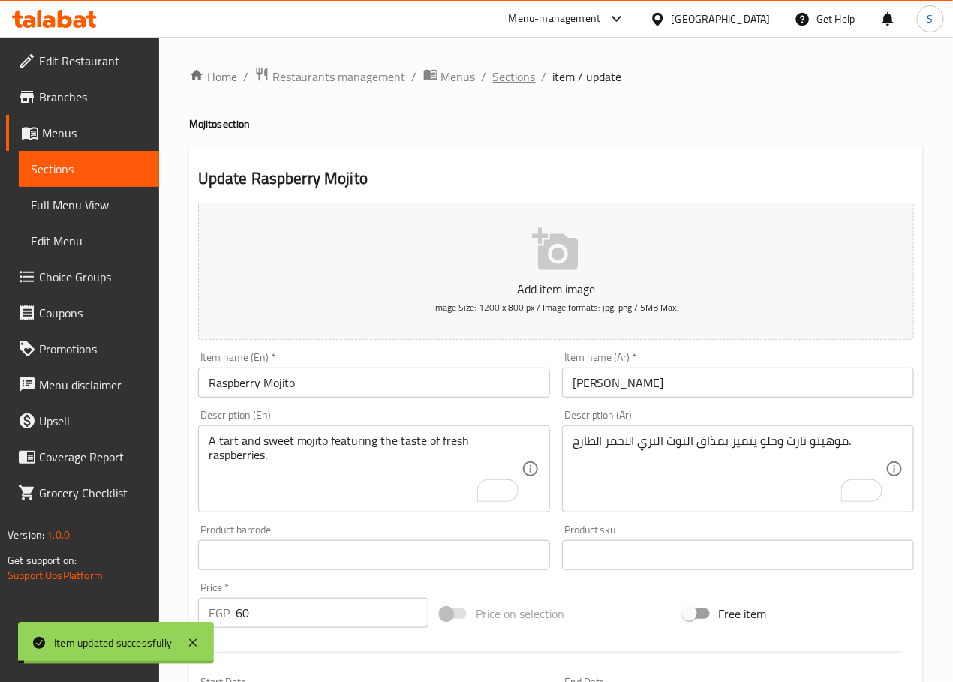
click at [523, 79] on span "Sections" at bounding box center [514, 77] width 43 height 18
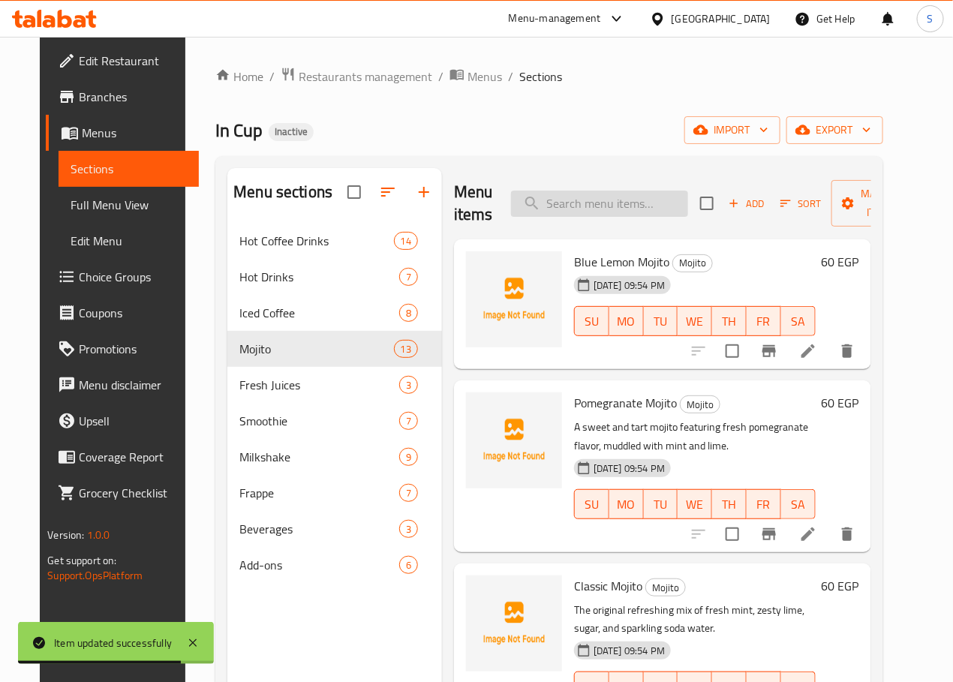
click at [548, 216] on input "search" at bounding box center [599, 204] width 177 height 26
paste input "Volt/Twist Mojito"
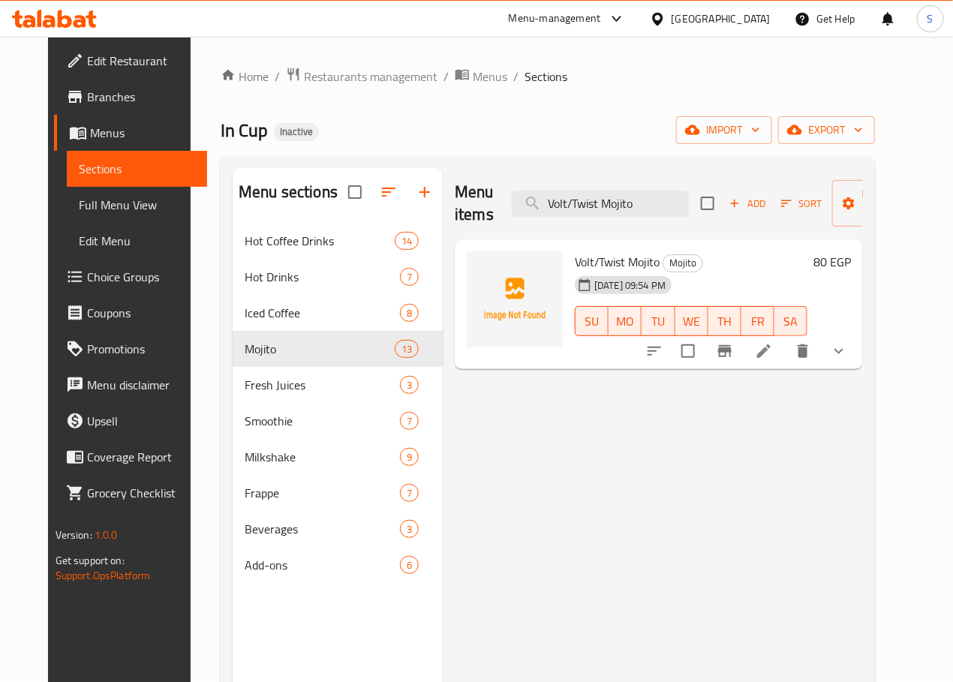
type input "Volt/Twist Mojito"
click at [785, 349] on li at bounding box center [764, 351] width 42 height 27
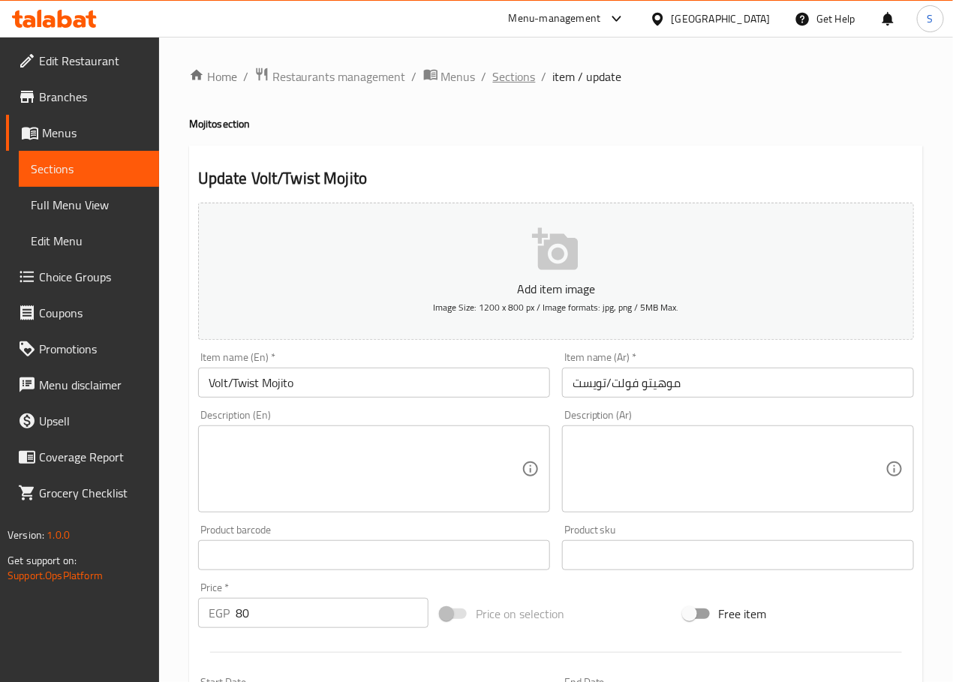
click at [503, 77] on span "Sections" at bounding box center [514, 77] width 43 height 18
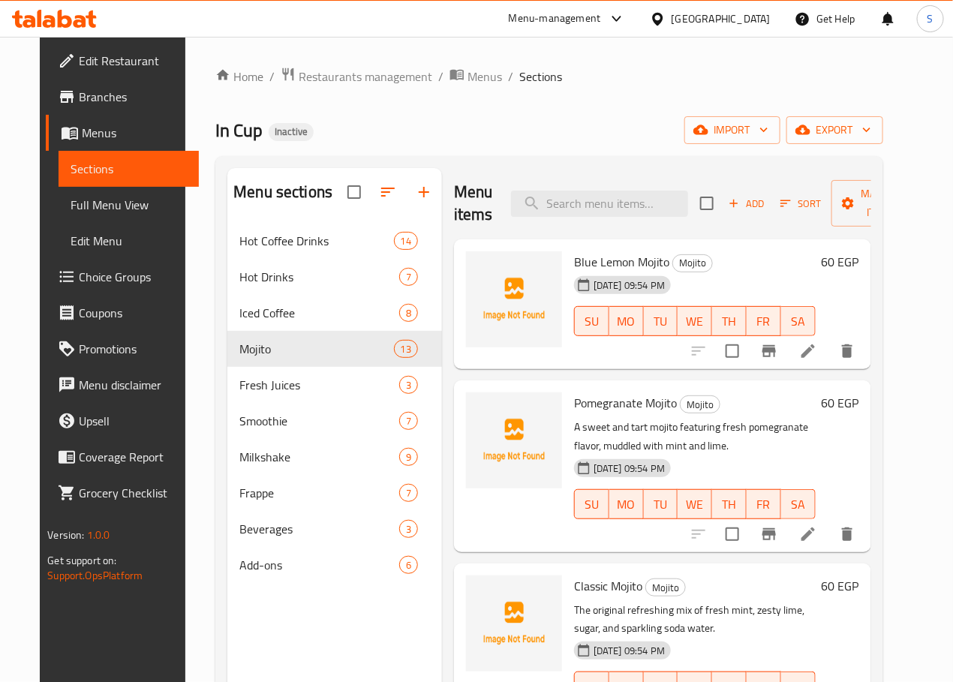
click at [86, 273] on span "Choice Groups" at bounding box center [133, 277] width 108 height 18
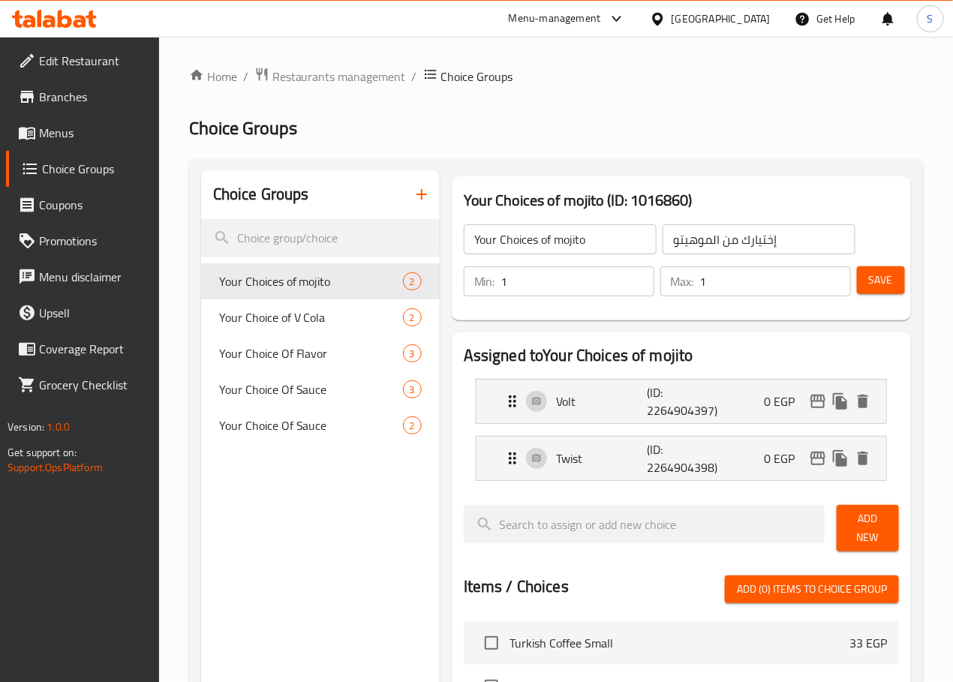
click at [477, 241] on input "Your Choices of mojito" at bounding box center [560, 239] width 193 height 30
click at [477, 241] on input "text" at bounding box center [560, 239] width 193 height 30
type input "Your Choice Of:"
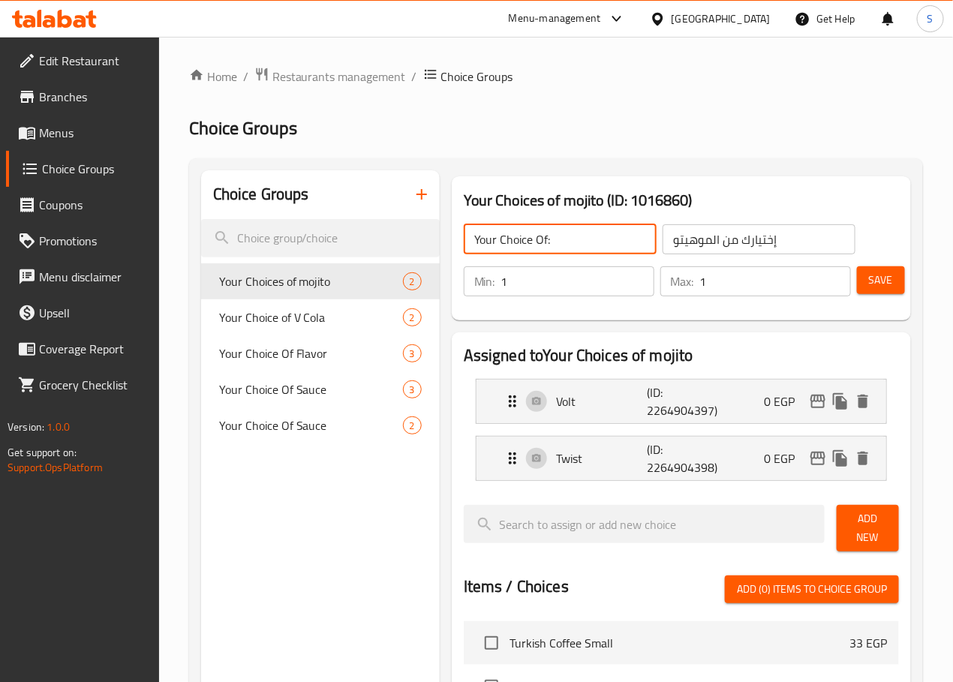
click at [743, 234] on input "إختيارك من الموهيتو" at bounding box center [758, 239] width 193 height 30
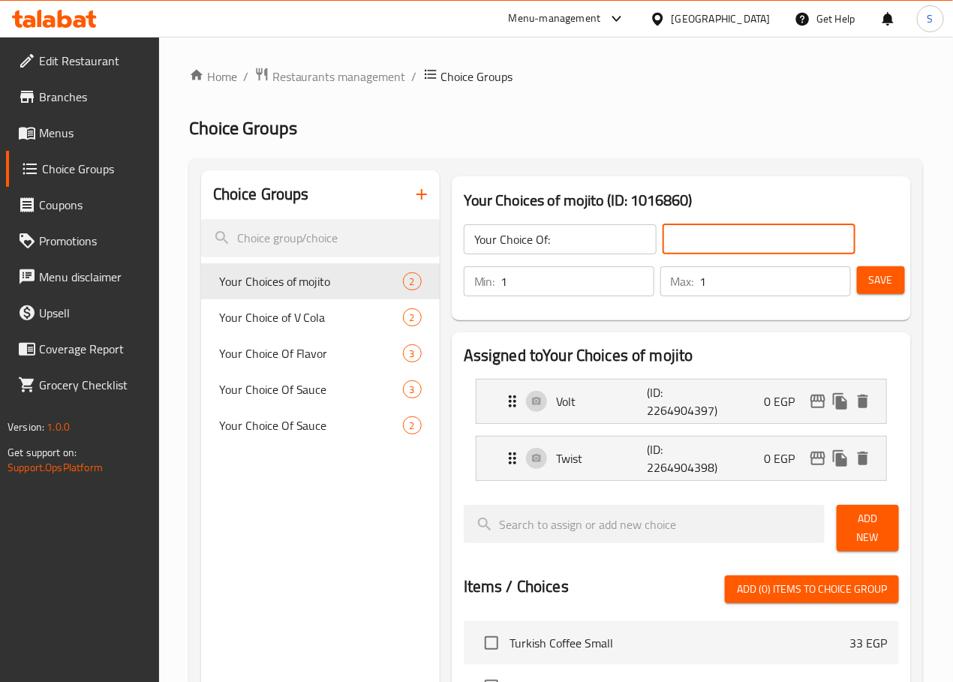
click at [743, 234] on input "text" at bounding box center [758, 239] width 193 height 30
type input "إختيارك من:"
click at [869, 281] on span "Save" at bounding box center [881, 280] width 24 height 19
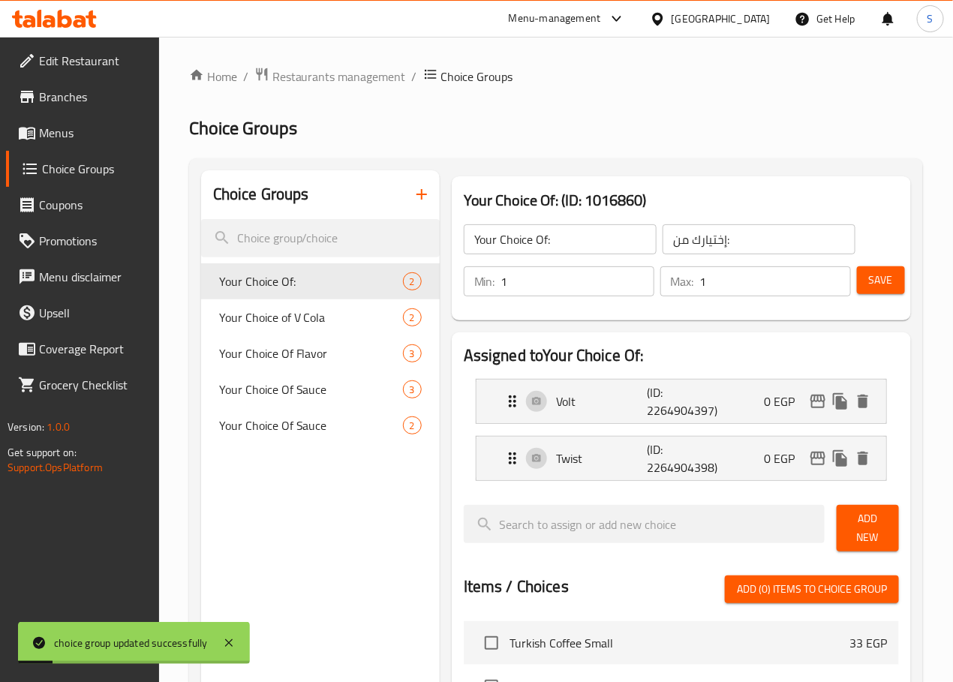
click at [75, 136] on span "Menus" at bounding box center [93, 133] width 108 height 18
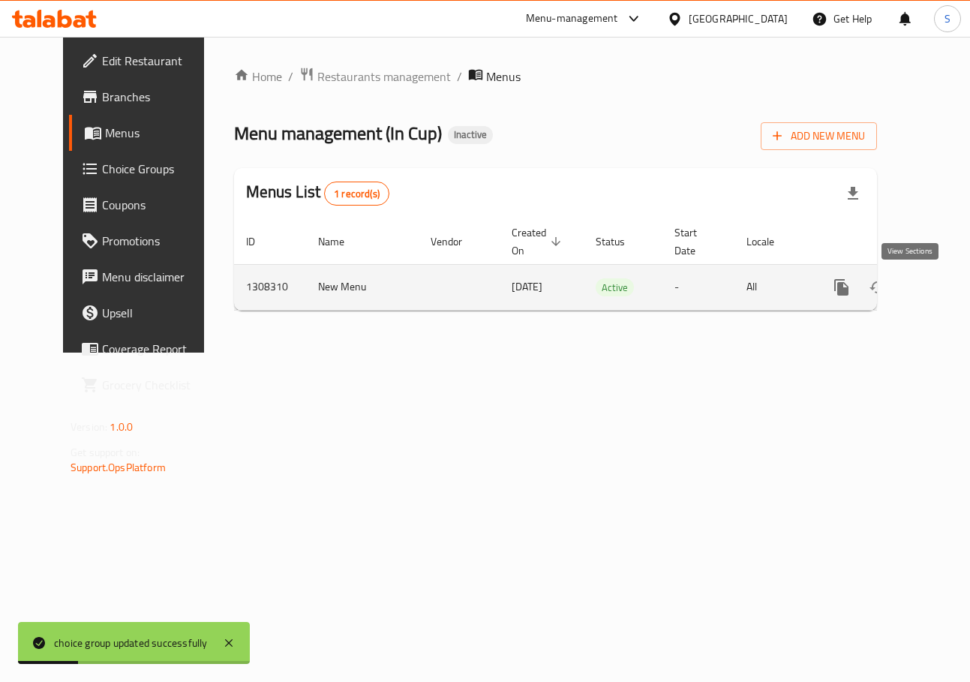
click at [941, 280] on icon "enhanced table" at bounding box center [950, 287] width 18 height 18
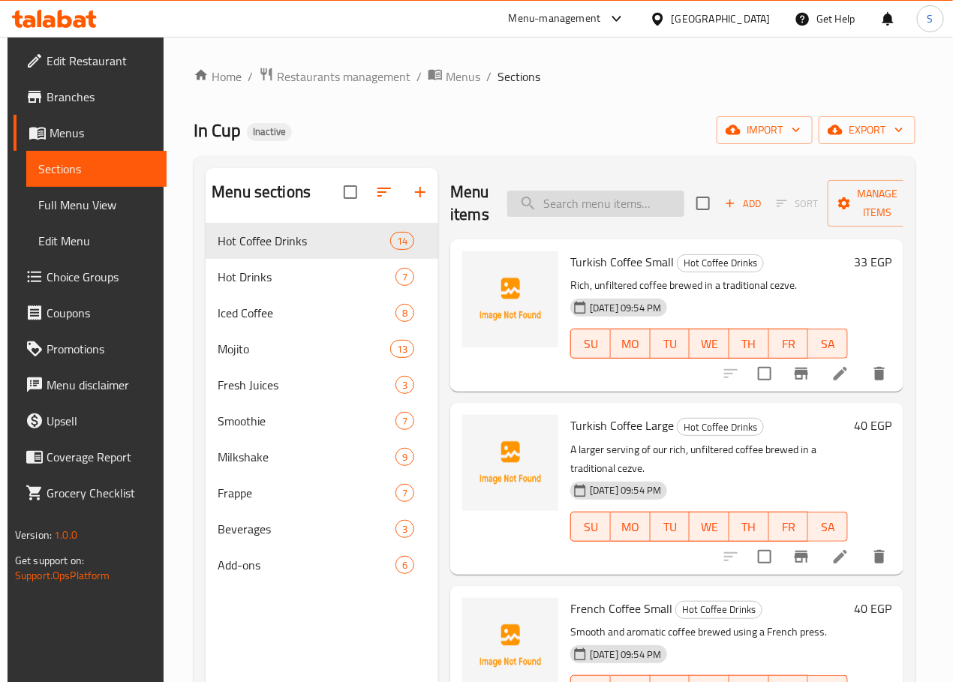
click at [567, 214] on input "search" at bounding box center [595, 204] width 177 height 26
paste input "Lemon Mint Smoothie"
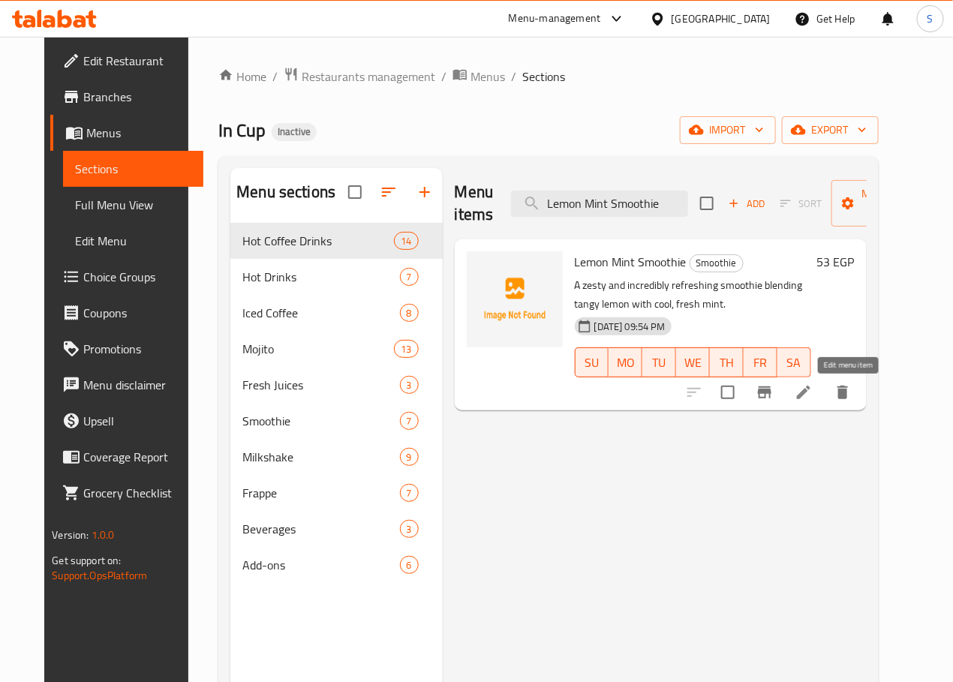
type input "Lemon Mint Smoothie"
click at [812, 390] on icon at bounding box center [803, 392] width 18 height 18
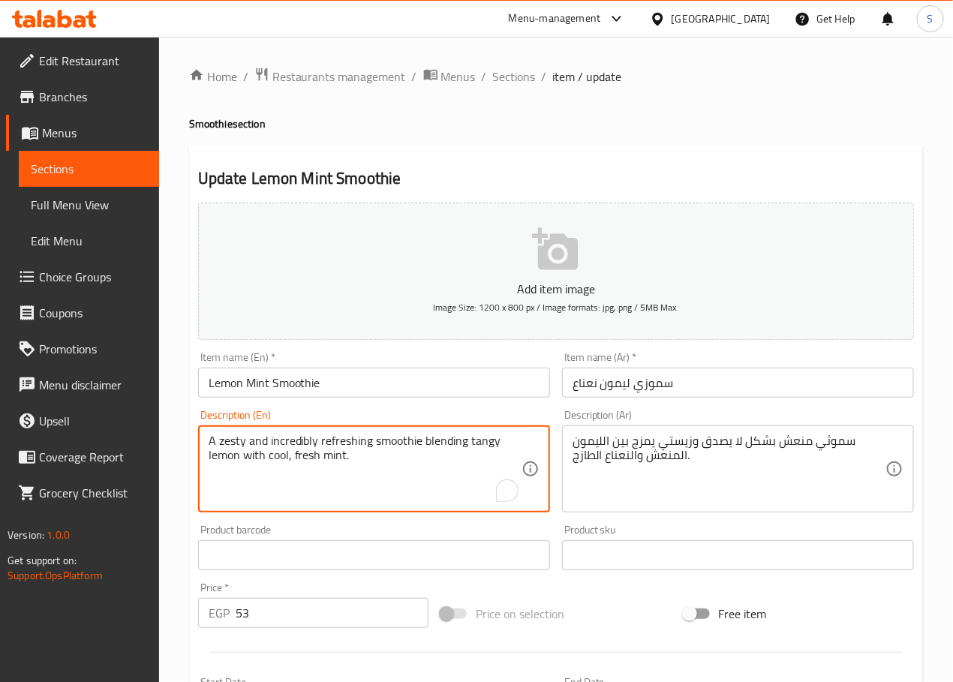
click at [293, 443] on textarea "A zesty and incredibly refreshing smoothie blending tangy lemon with cool, fres…" at bounding box center [365, 469] width 313 height 71
type textarea "A zesty and refreshing smoothie blending tangy lemon with cool, fresh mint."
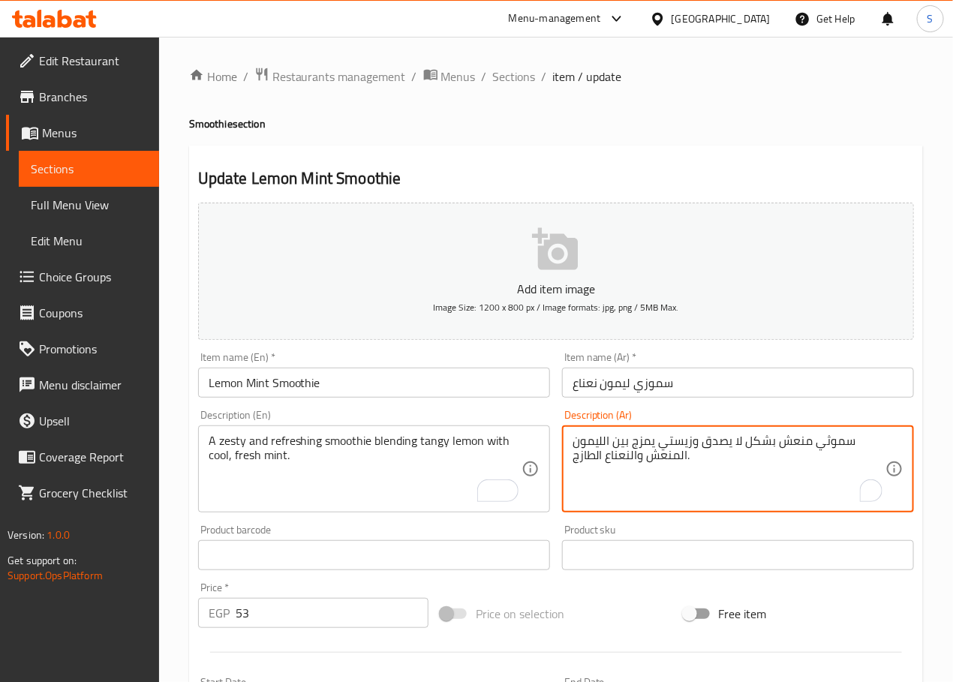
click at [758, 443] on textarea "سموثي منعش بشكل لا يصدق وزيستي يمزج بين الليمون المنعش والنعناع الطازج." at bounding box center [728, 469] width 313 height 71
click at [710, 439] on textarea "سموثي منعش وزيستي يمزج بين الليمون المنعش والنعناع الطازج." at bounding box center [728, 469] width 313 height 71
click at [593, 446] on textarea "سموثي منعش وزيستي يمزج الليمون المنعش والنعناع الطازج." at bounding box center [728, 469] width 313 height 71
type textarea "سموثي منعش وزيستي يمزج الليمون المنعش والنعناع الطازج البارد."
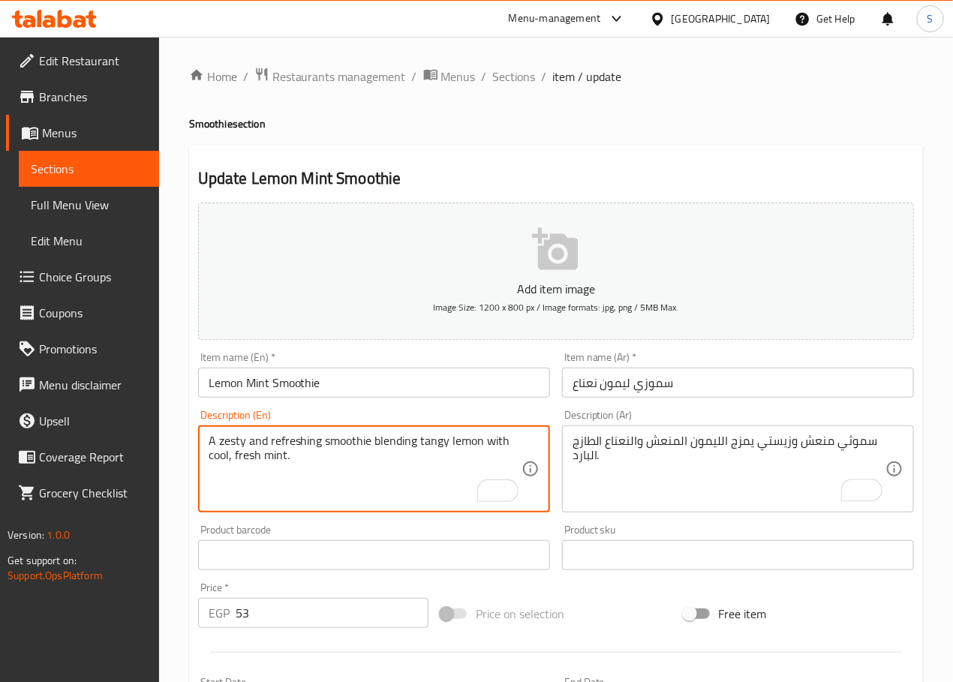
click at [217, 461] on textarea "A zesty and refreshing smoothie blending tangy lemon with cool, fresh mint." at bounding box center [365, 469] width 313 height 71
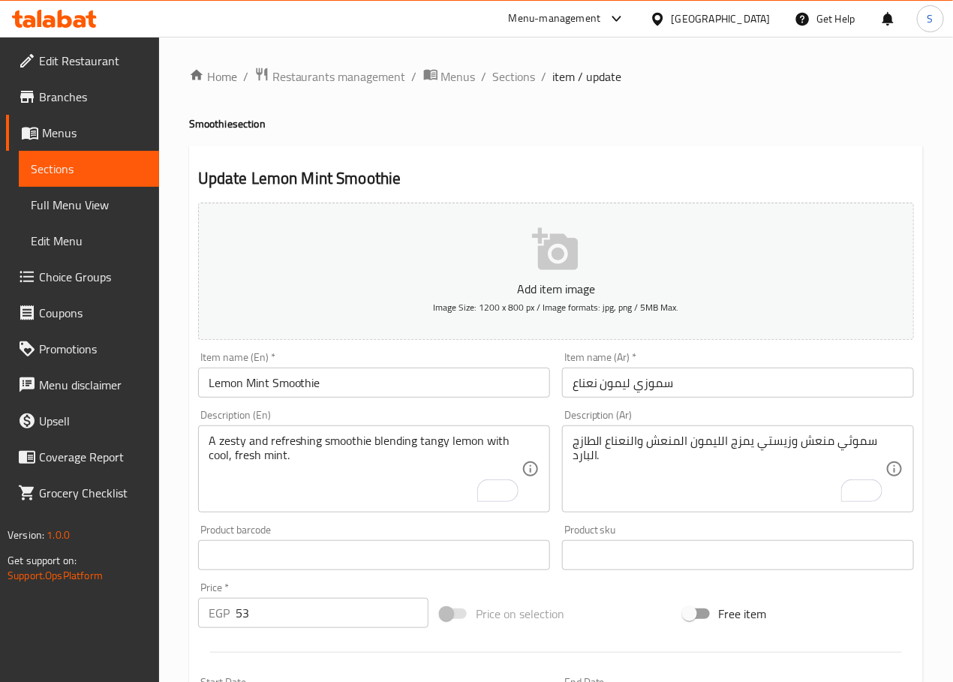
click at [266, 401] on div "Item name (En)   * Lemon Mint Smoothie Item name (En) *" at bounding box center [374, 375] width 364 height 58
click at [264, 383] on input "Lemon Mint Smoothie" at bounding box center [374, 383] width 352 height 30
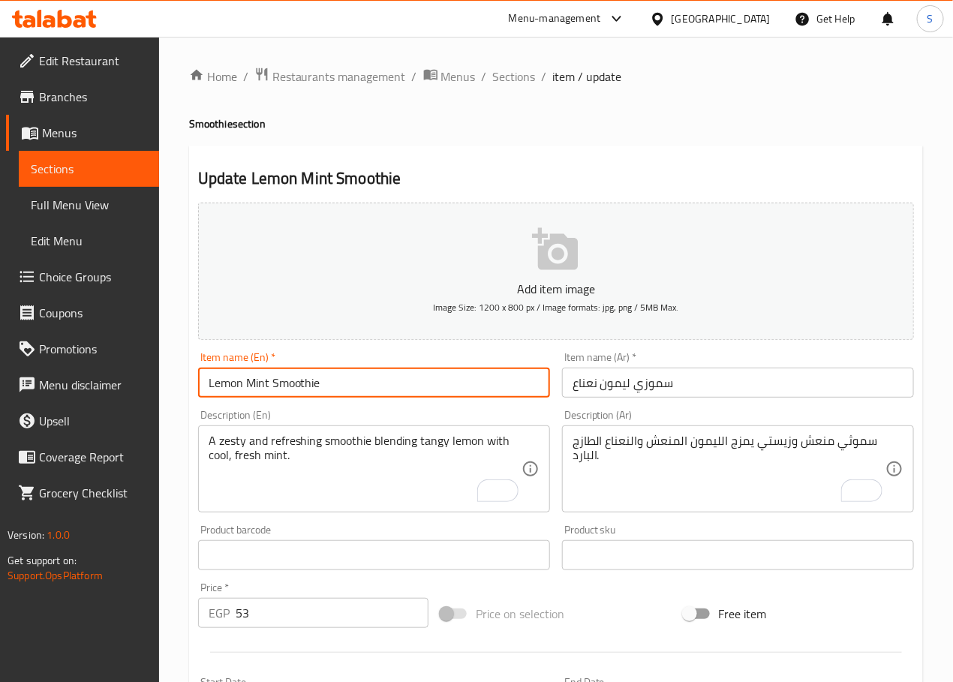
click at [264, 383] on input "Lemon Mint Smoothie" at bounding box center [374, 383] width 352 height 30
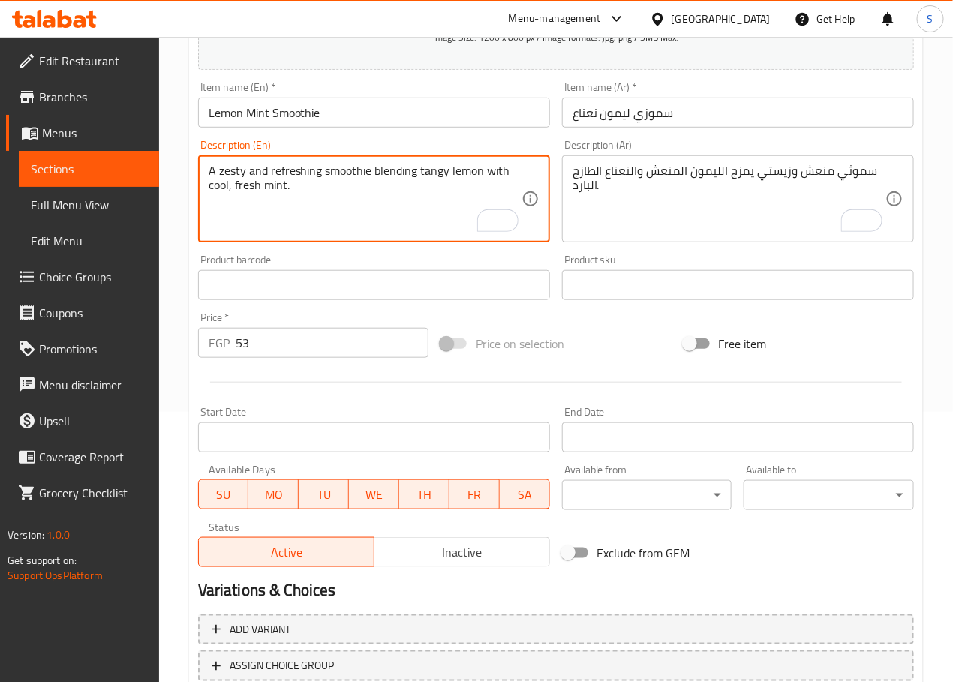
scroll to position [377, 0]
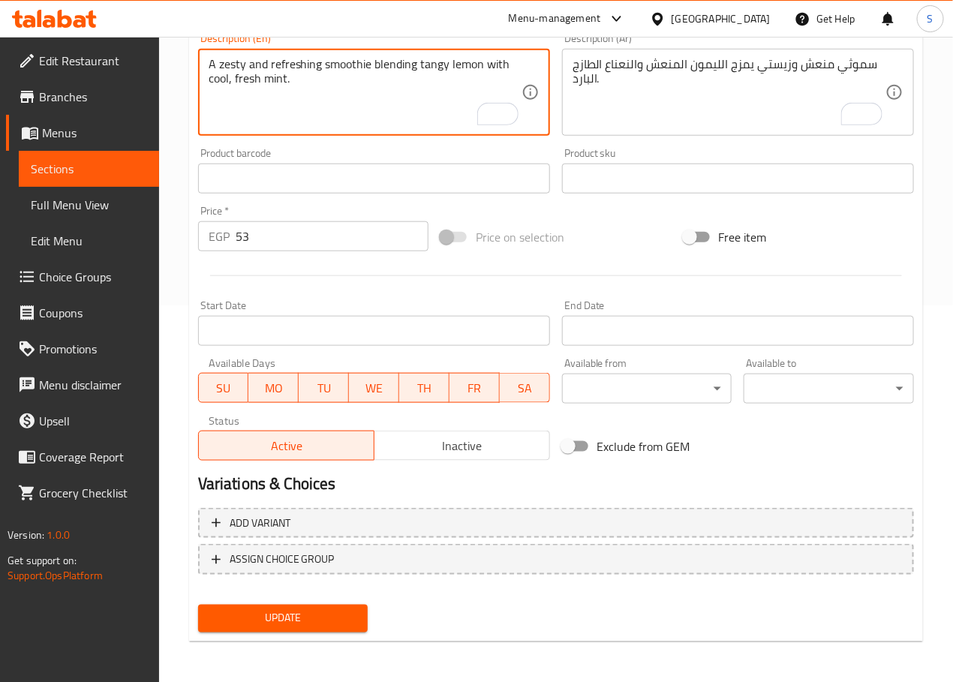
drag, startPoint x: 309, startPoint y: 619, endPoint x: 323, endPoint y: 587, distance: 34.3
click at [309, 617] on span "Update" at bounding box center [283, 618] width 146 height 19
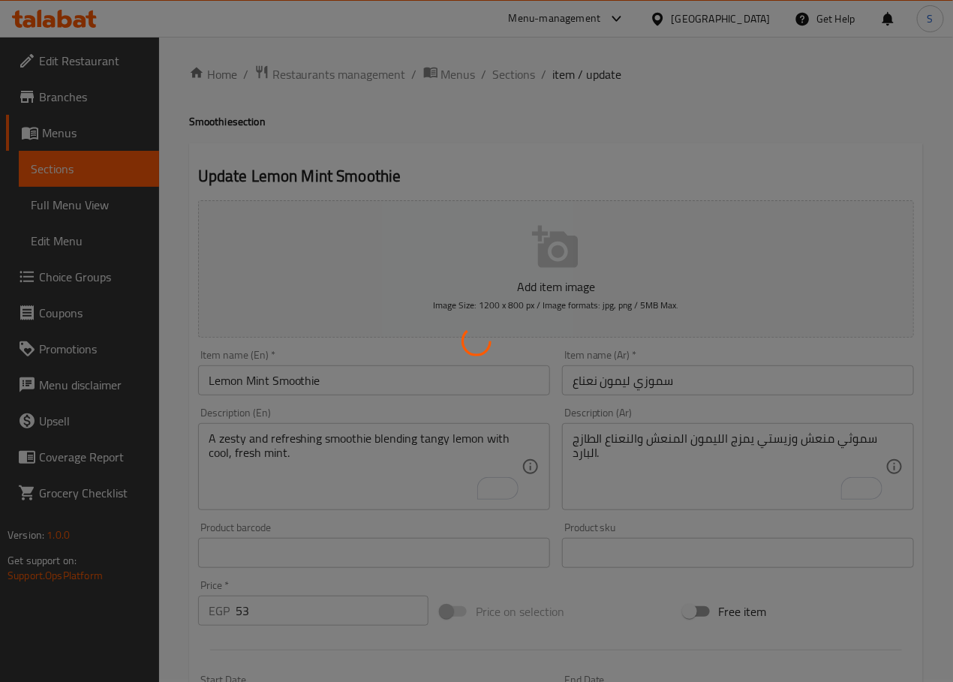
scroll to position [0, 0]
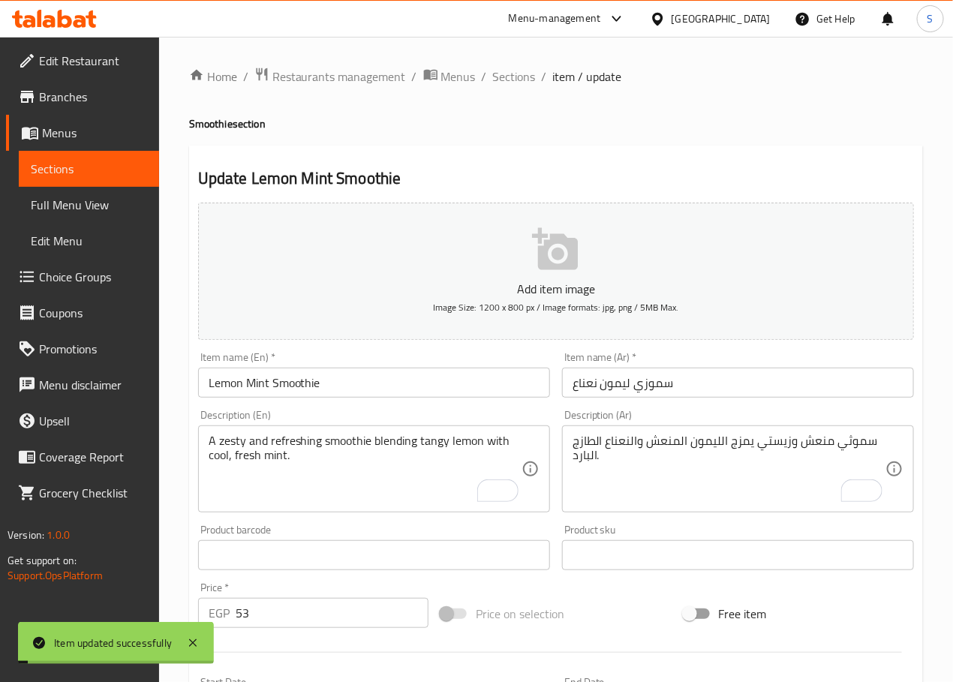
click at [518, 73] on span "Sections" at bounding box center [514, 77] width 43 height 18
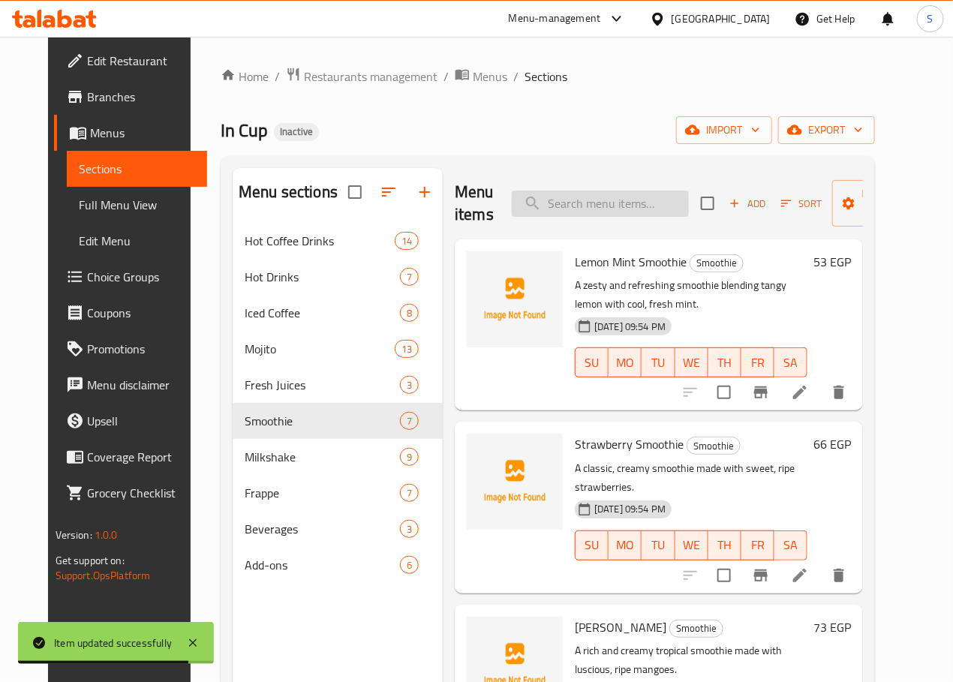
click at [590, 201] on input "search" at bounding box center [600, 204] width 177 height 26
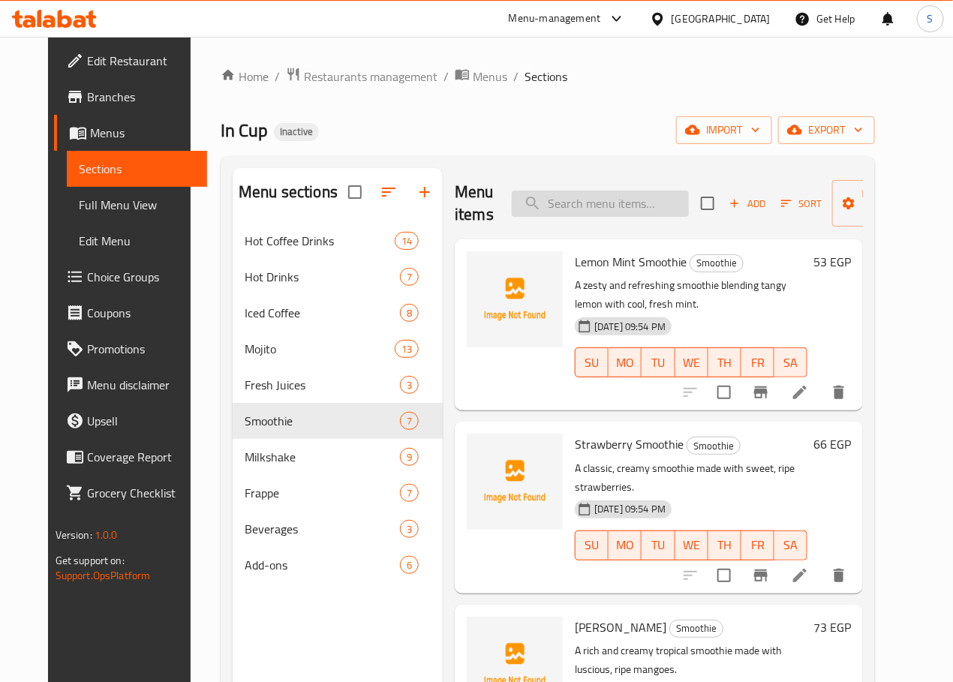
paste input "Blueberry Smoothie"
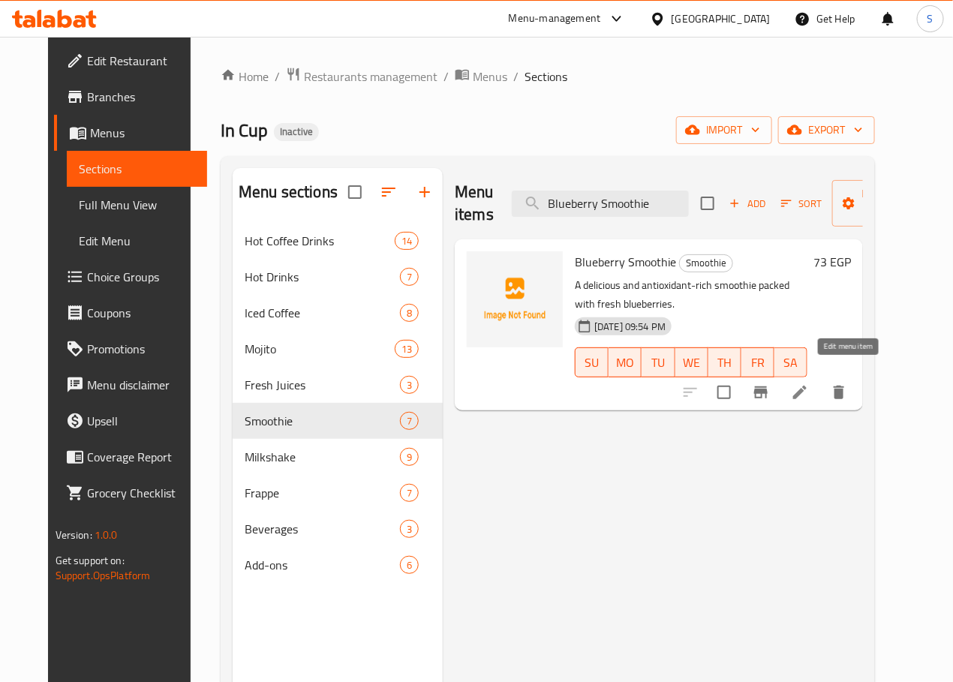
type input "Blueberry Smoothie"
click at [809, 383] on icon at bounding box center [800, 392] width 18 height 18
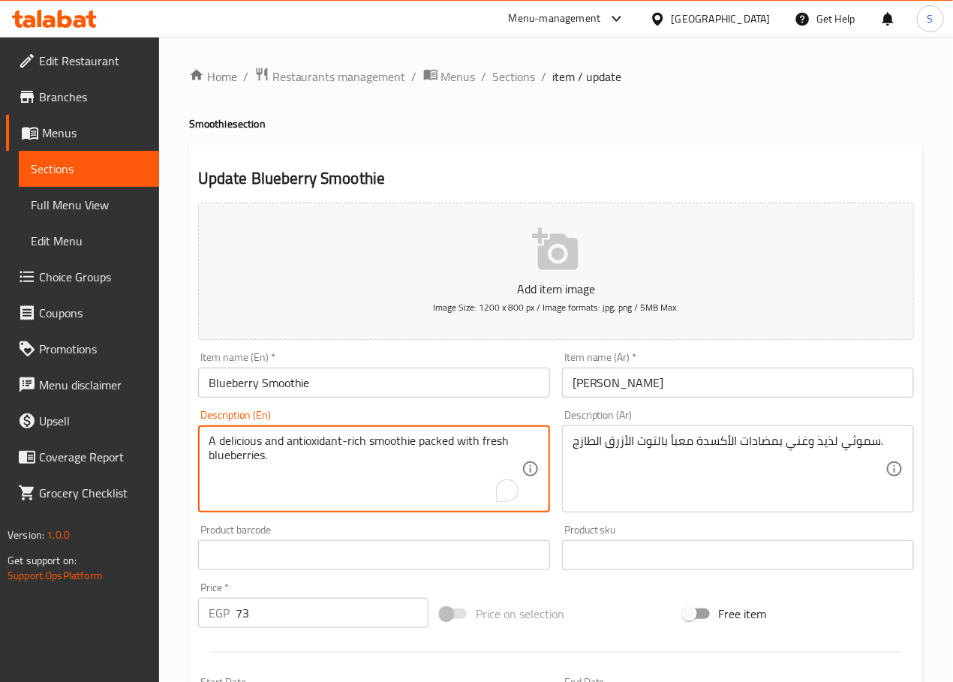
click at [239, 441] on textarea "A delicious and antioxidant-rich smoothie packed with fresh blueberries." at bounding box center [365, 469] width 313 height 71
type textarea "An antioxidant-rich smoothie packed with fresh blueberries."
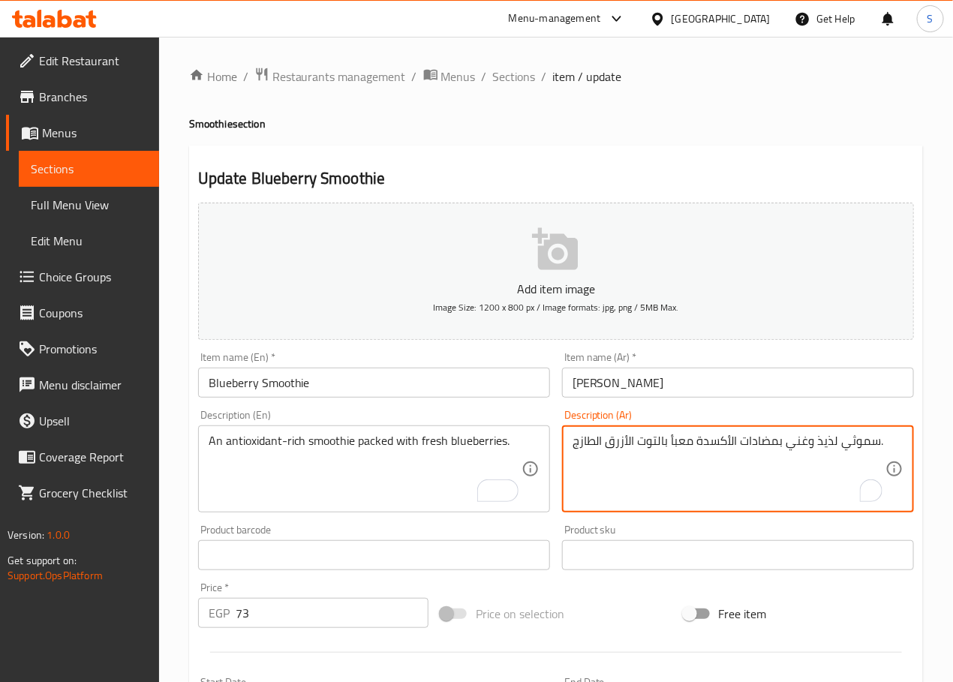
click at [827, 446] on textarea "سموثي لذيذ وغني بمضادات الأكسدة معبأ بالتوت الأزرق الطازج." at bounding box center [728, 469] width 313 height 71
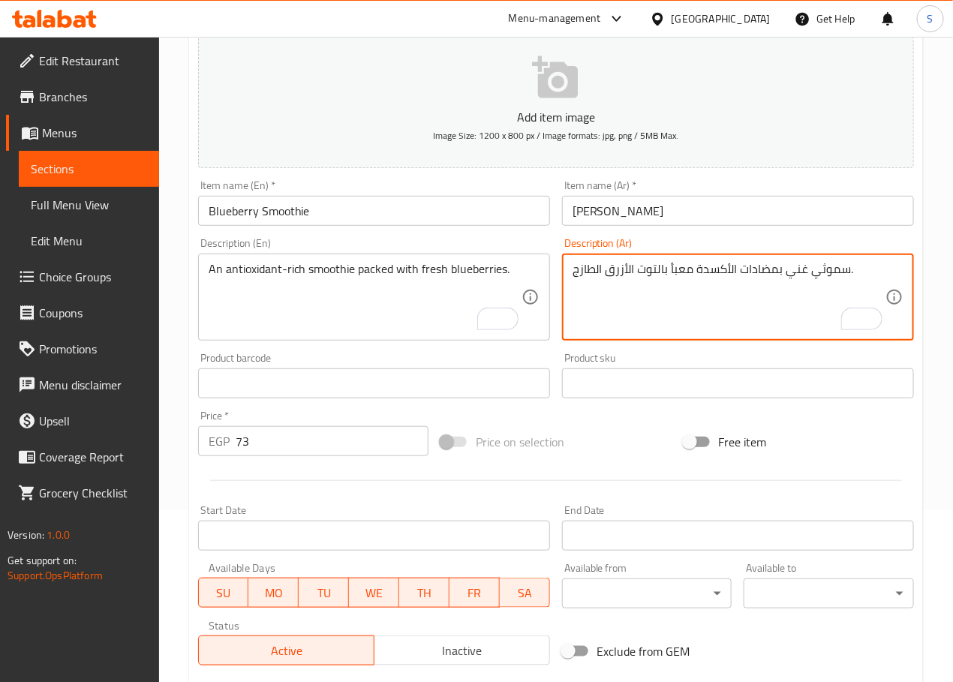
scroll to position [377, 0]
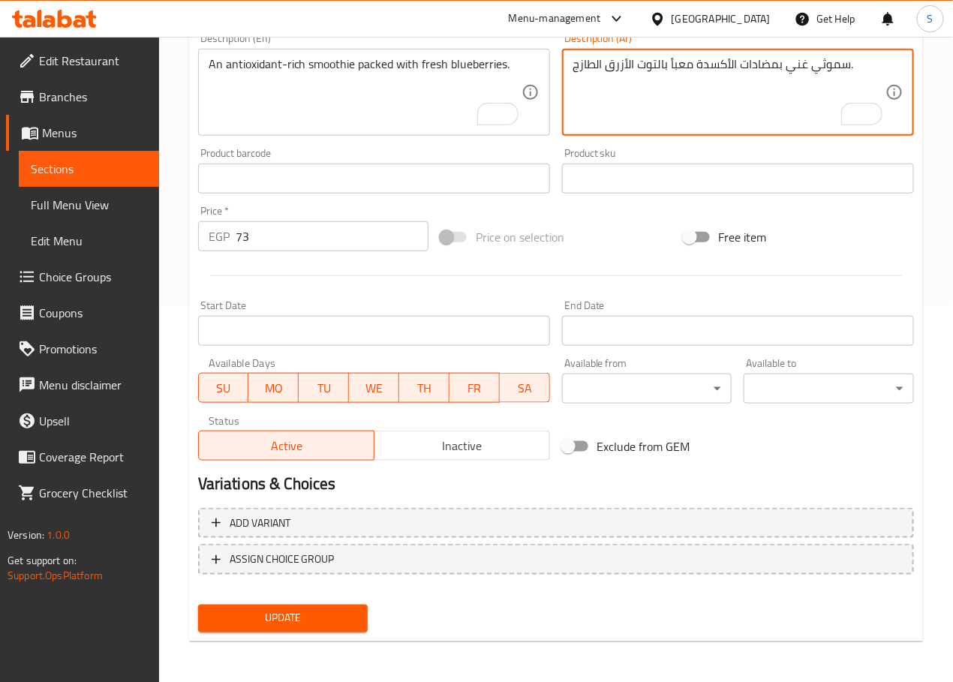
type textarea "سموثي غني بمضادات الأكسدة معبأ بالتوت الأزرق الطازج."
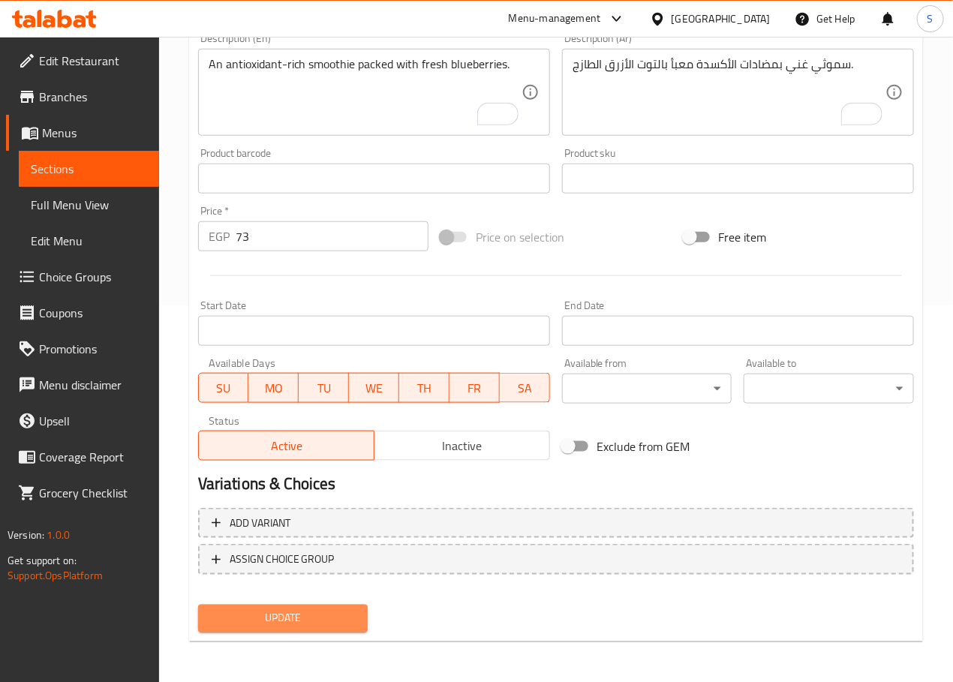
click at [295, 612] on span "Update" at bounding box center [283, 618] width 146 height 19
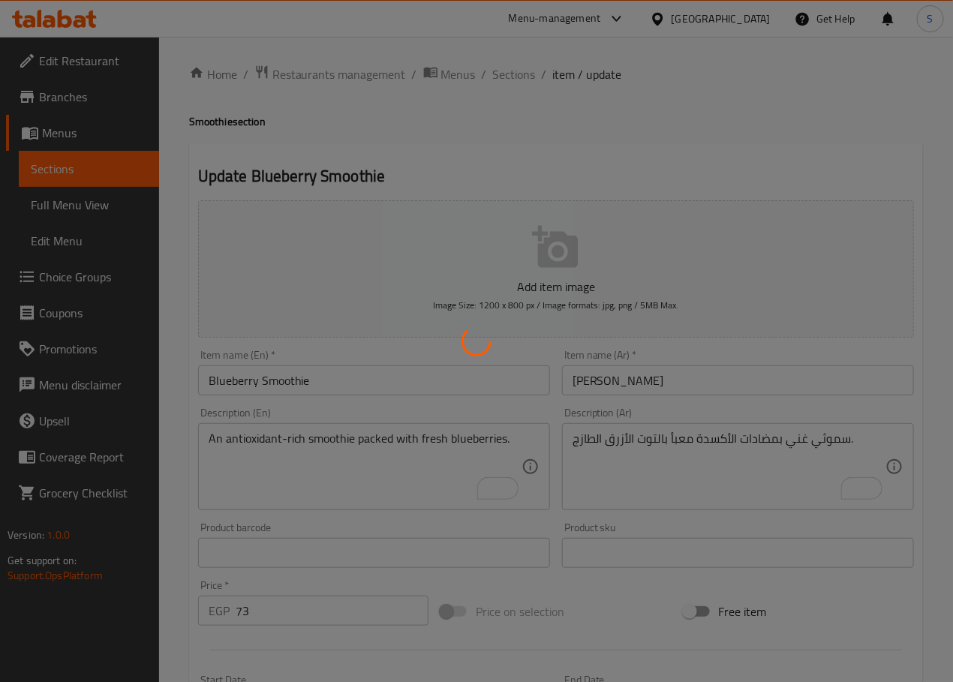
scroll to position [0, 0]
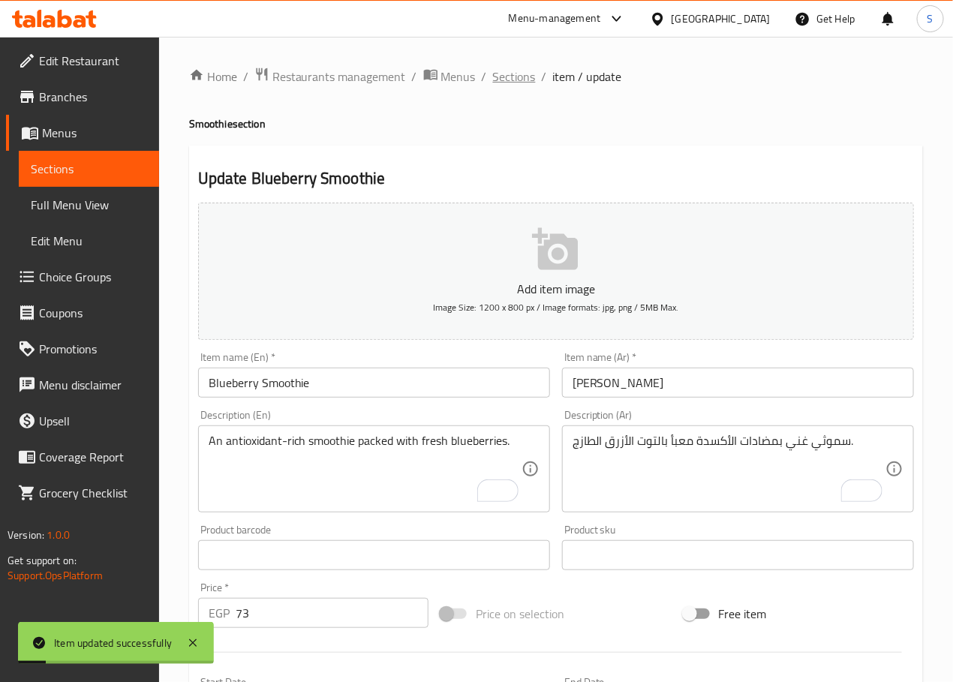
click at [518, 68] on span "Sections" at bounding box center [514, 77] width 43 height 18
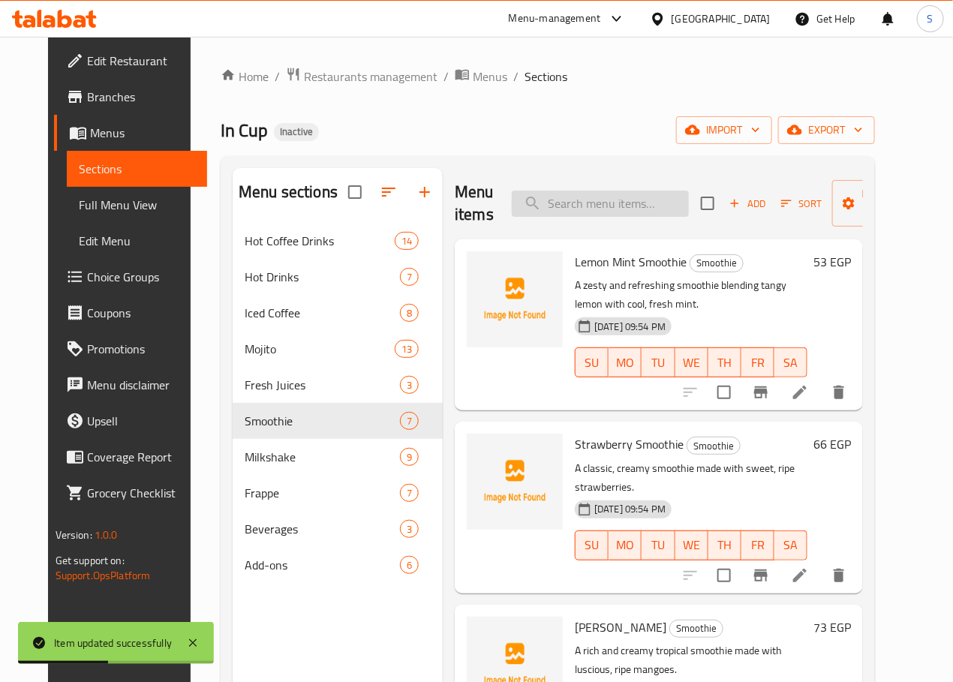
click at [527, 207] on input "search" at bounding box center [600, 204] width 177 height 26
paste input "Raspberry Smoothie"
type input "Raspberry Smoothie"
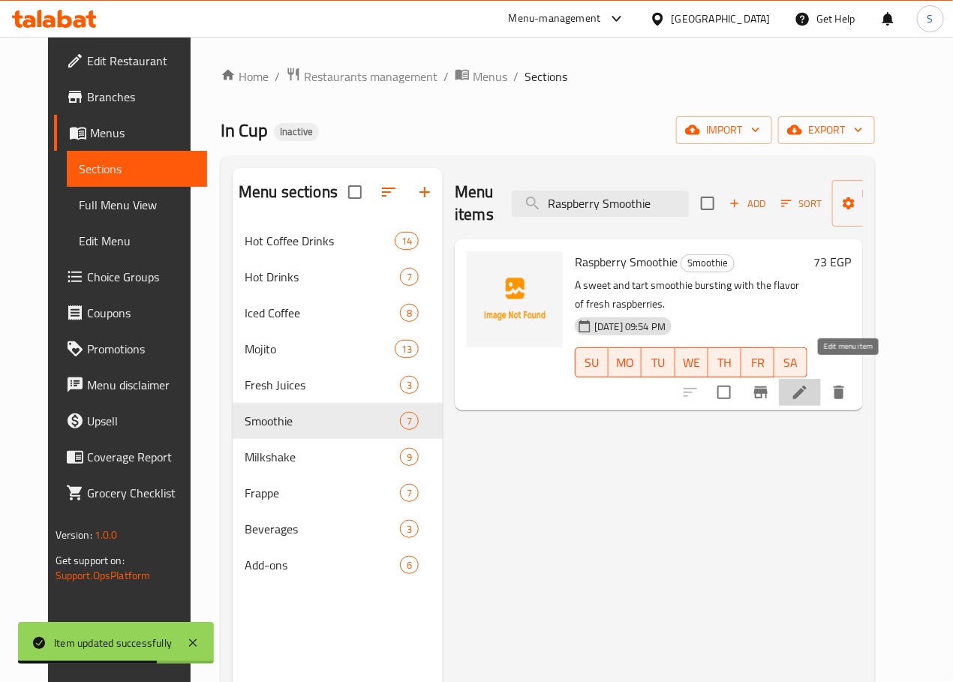
click at [809, 383] on icon at bounding box center [800, 392] width 18 height 18
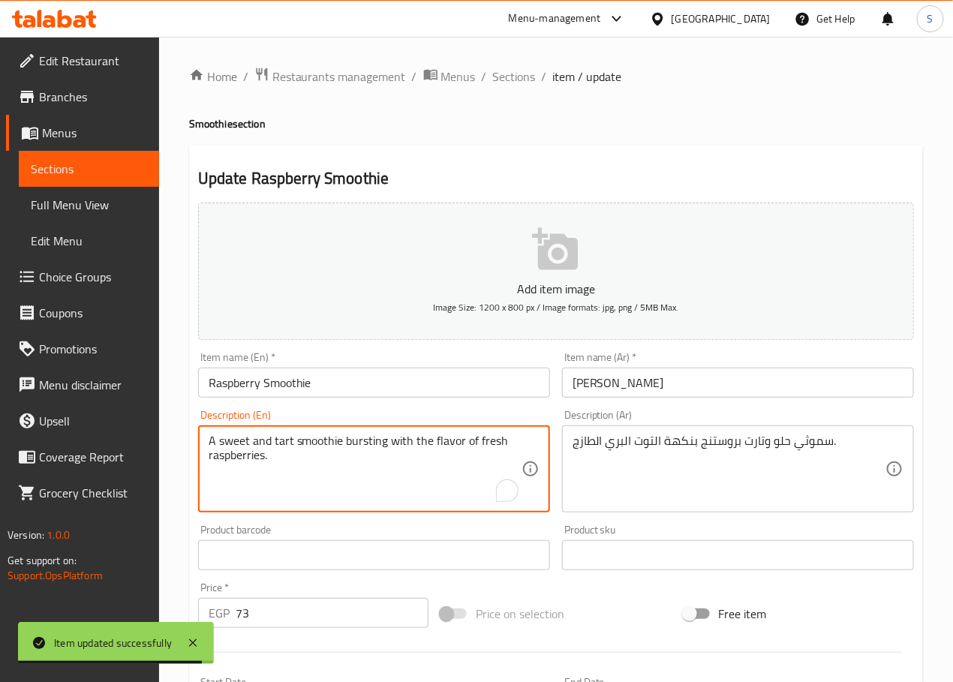
click at [239, 461] on textarea "A sweet and tart smoothie bursting with the flavor of fresh raspberries." at bounding box center [365, 469] width 313 height 71
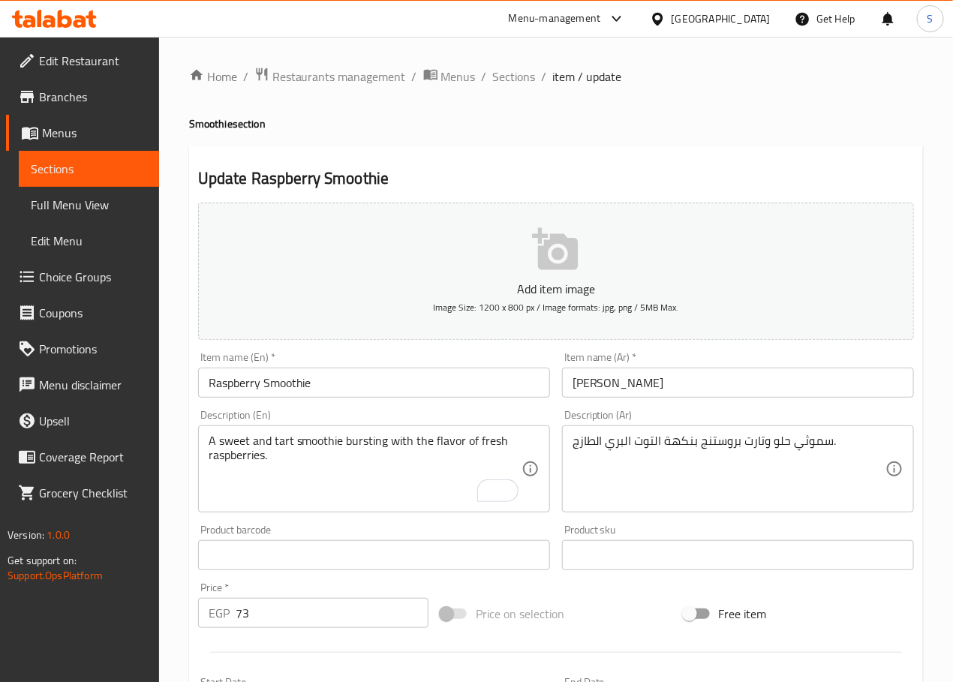
click at [293, 488] on textarea "A sweet and tart smoothie bursting with the flavor of fresh raspberries." at bounding box center [365, 469] width 313 height 71
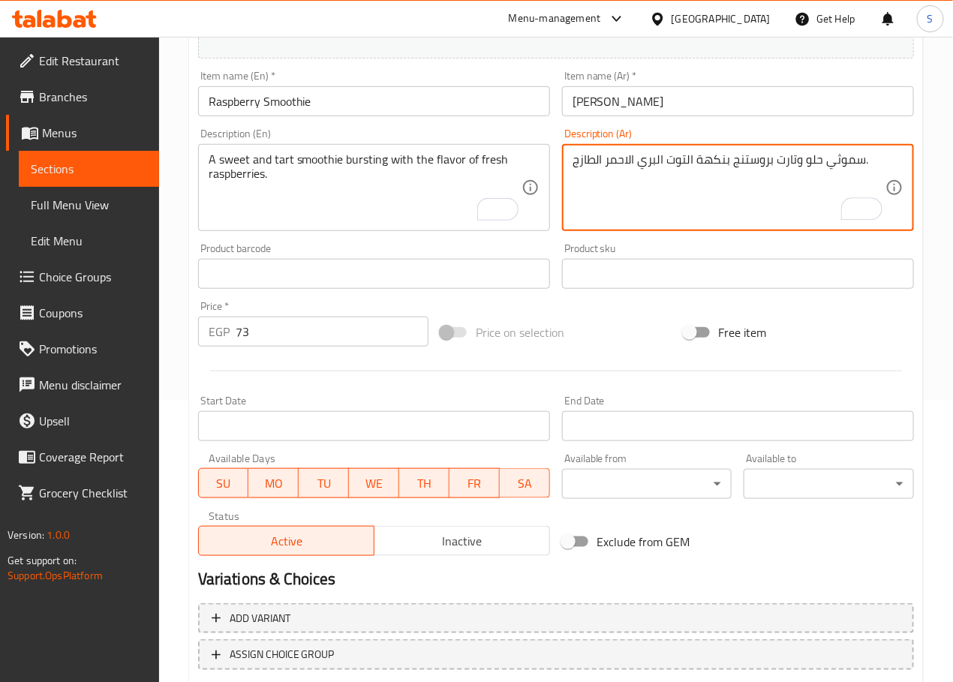
scroll to position [377, 0]
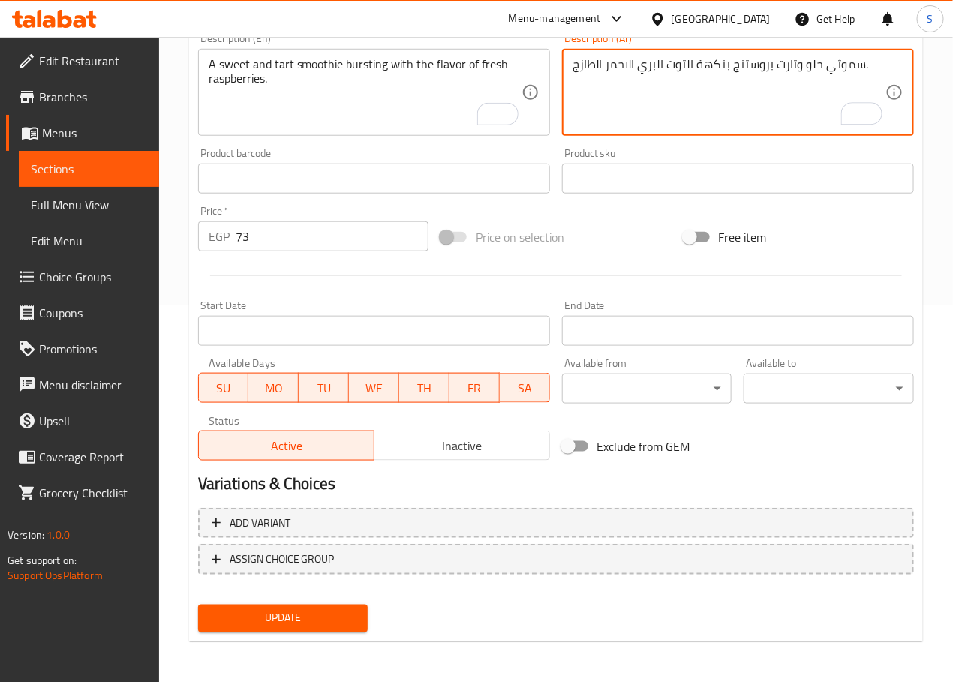
click at [320, 615] on span "Update" at bounding box center [283, 618] width 146 height 19
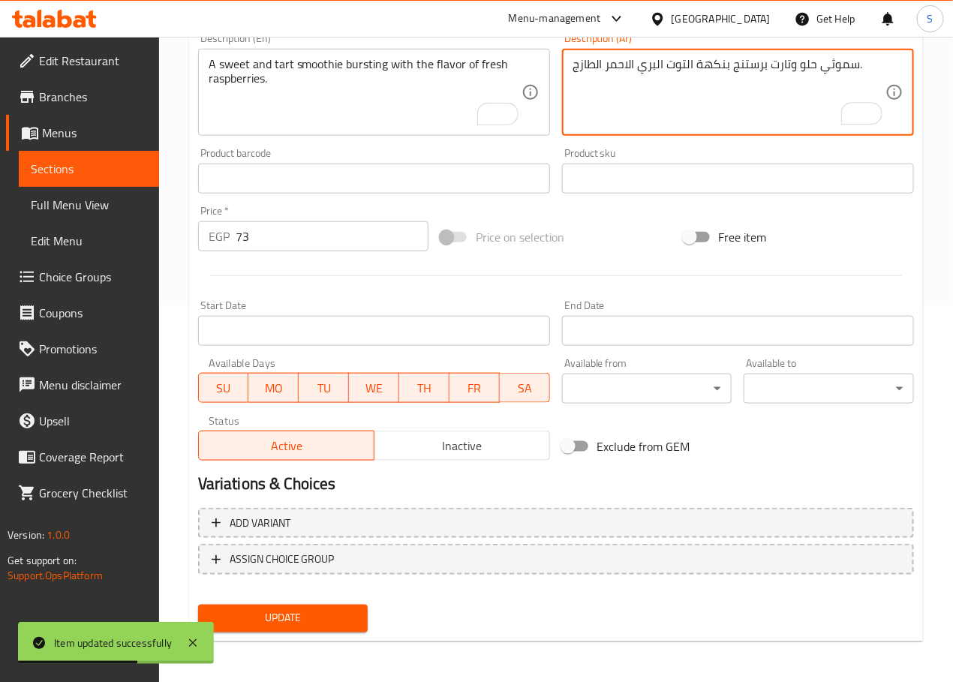
type textarea "سموثي حلو وتارت برستنج بنكهة التوت البري الاحمر الطازج."
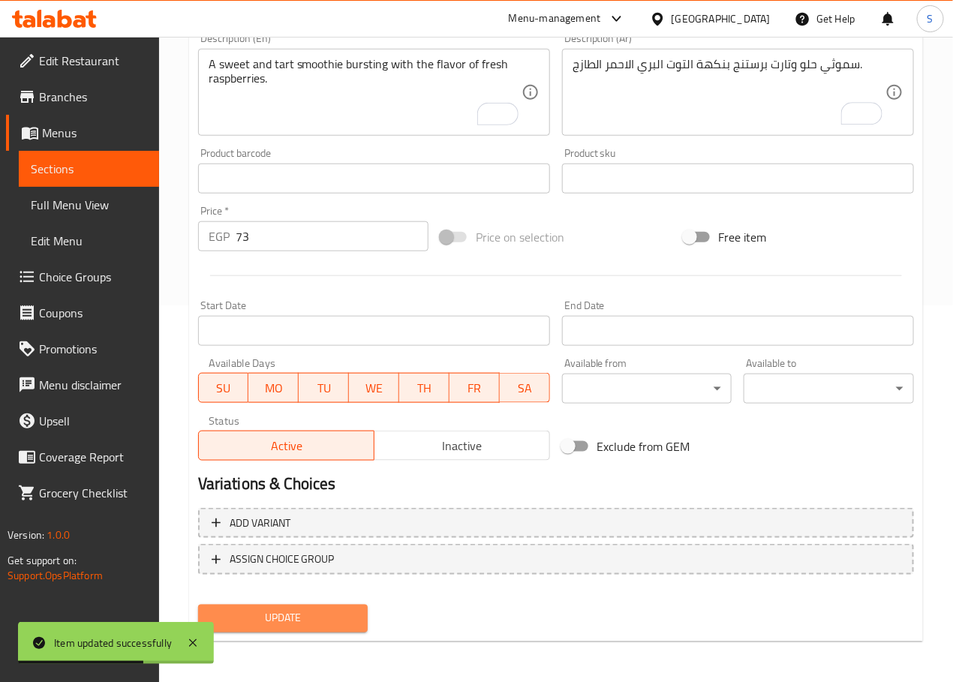
click at [318, 612] on span "Update" at bounding box center [283, 618] width 146 height 19
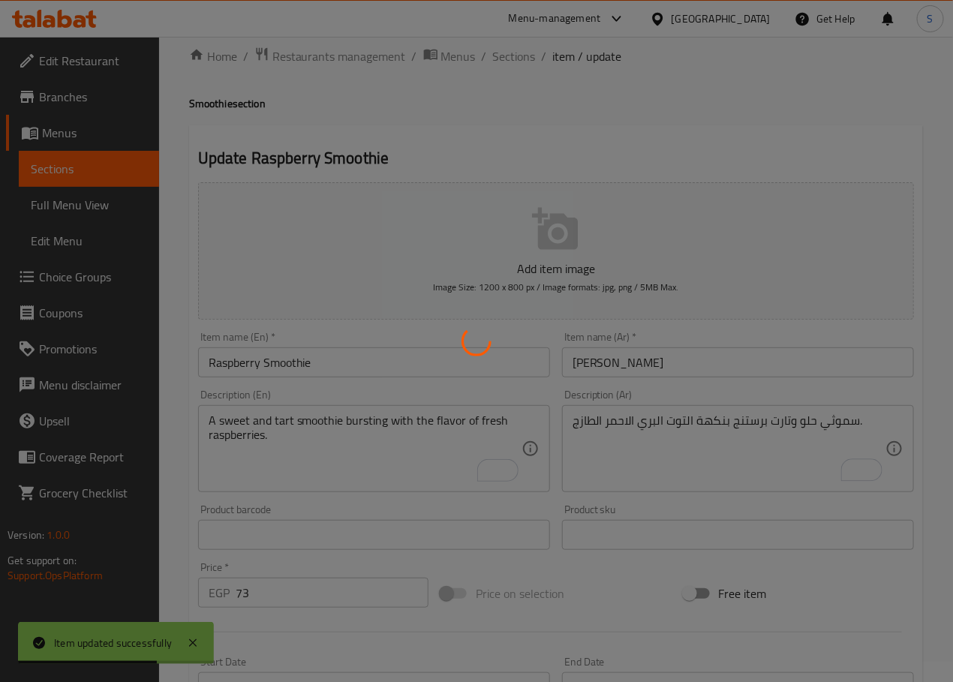
scroll to position [0, 0]
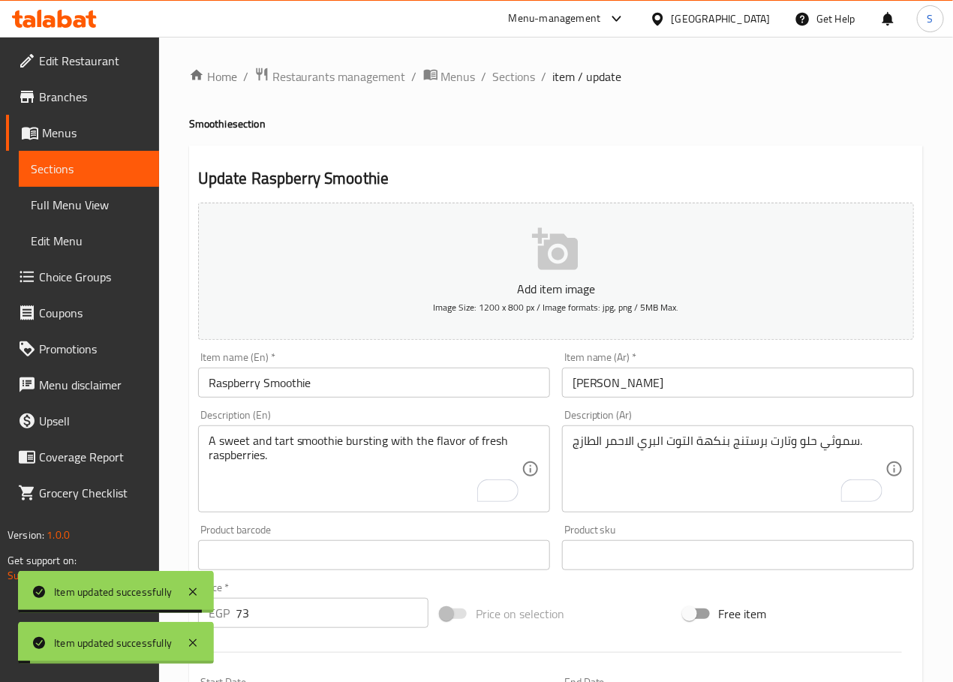
click at [506, 79] on span "Sections" at bounding box center [514, 77] width 43 height 18
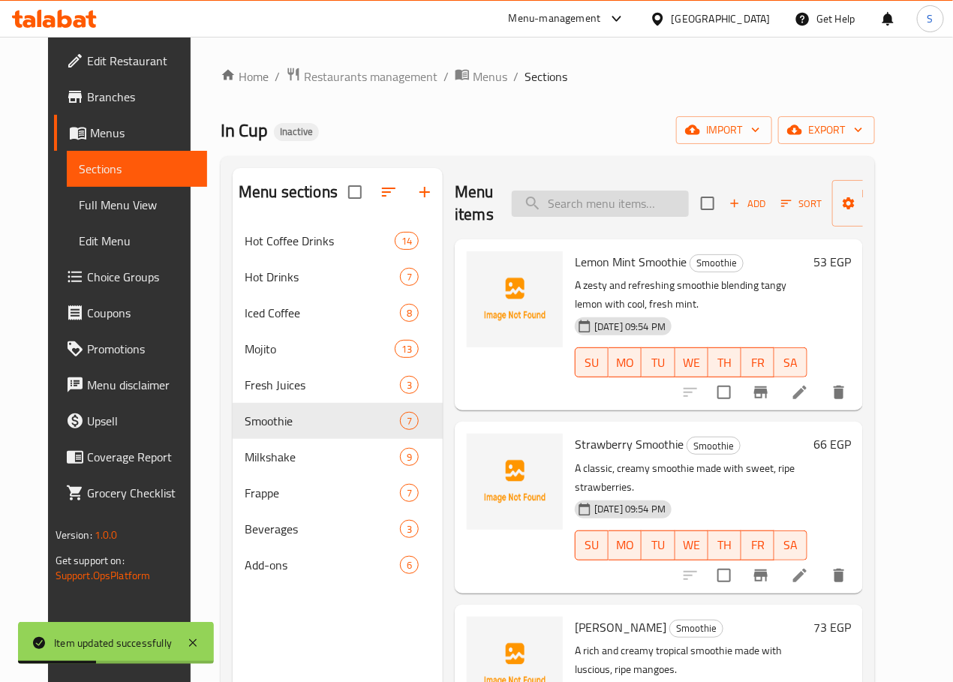
click at [575, 207] on input "search" at bounding box center [600, 204] width 177 height 26
paste input "Passion Fruit Smoothie"
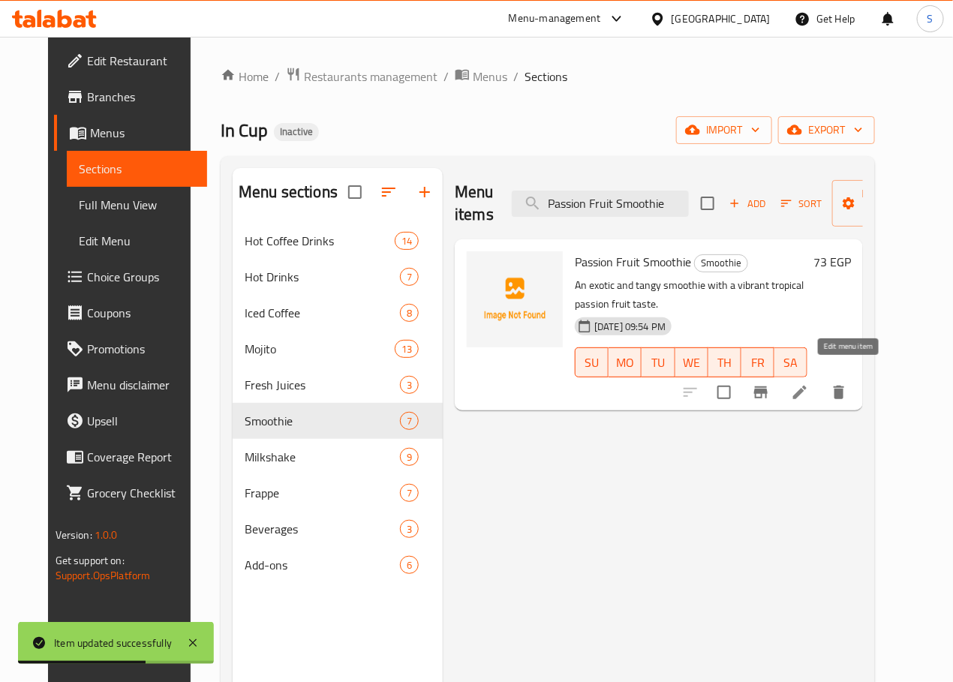
type input "Passion Fruit Smoothie"
click at [806, 386] on icon at bounding box center [800, 393] width 14 height 14
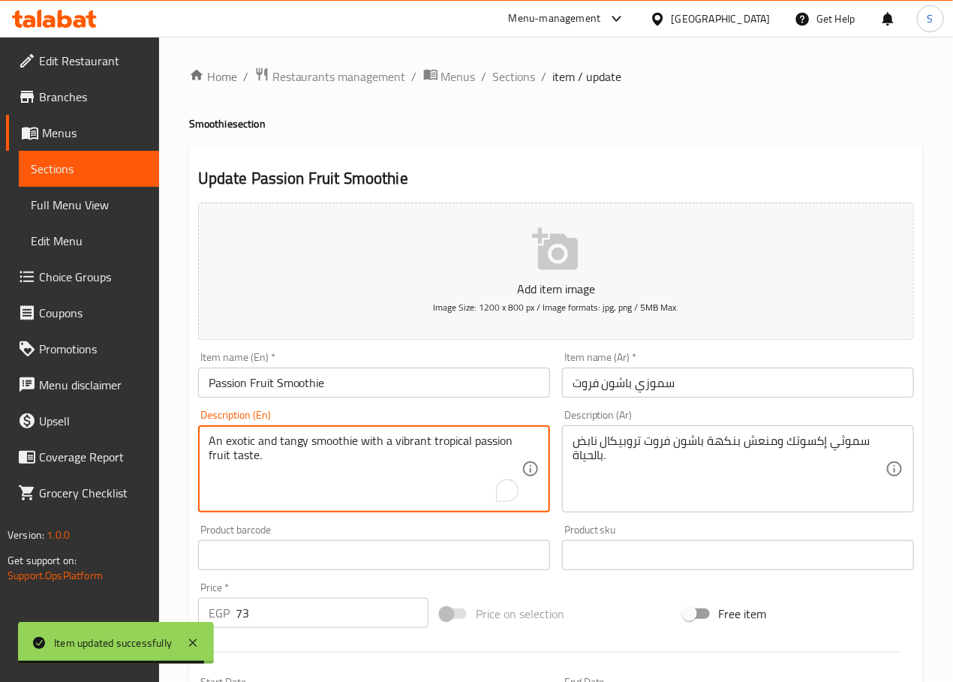
click at [412, 444] on textarea "An exotic and tangy smoothie with a vibrant tropical passion fruit taste." at bounding box center [365, 469] width 313 height 71
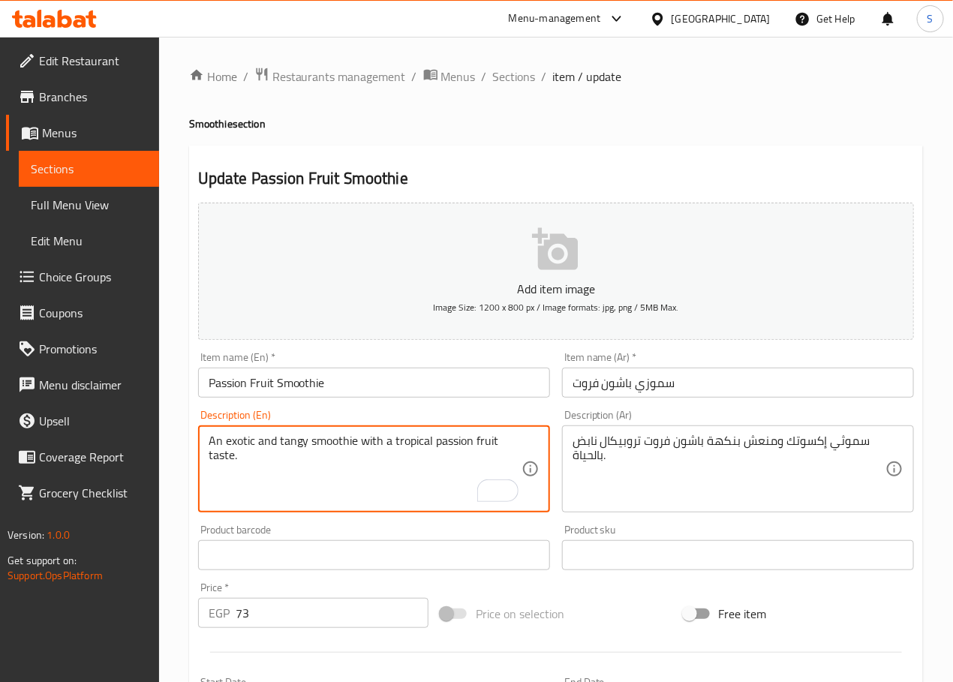
click at [232, 439] on textarea "An exotic and tangy smoothie with a tropical passion fruit taste." at bounding box center [365, 469] width 313 height 71
type textarea "A tangy smoothie with a tropical passion fruit taste."
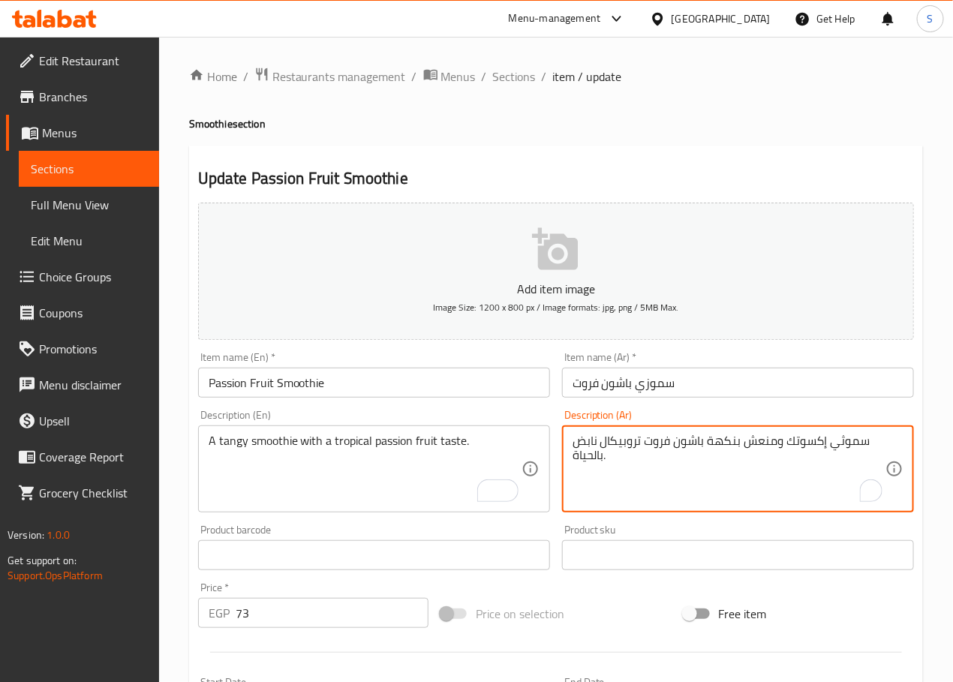
click at [806, 444] on textarea "سموثي إكسوتك ومنعش بنكهة باشون فروت تروبيكال نابض بالحياة." at bounding box center [728, 469] width 313 height 71
click at [626, 443] on textarea "سموثي منعش بنكهة باشون فروت تروبيكال نابض بالحياة." at bounding box center [728, 469] width 313 height 71
type textarea "سموثي منعش بنكهة باشون فروت تروبيكال."
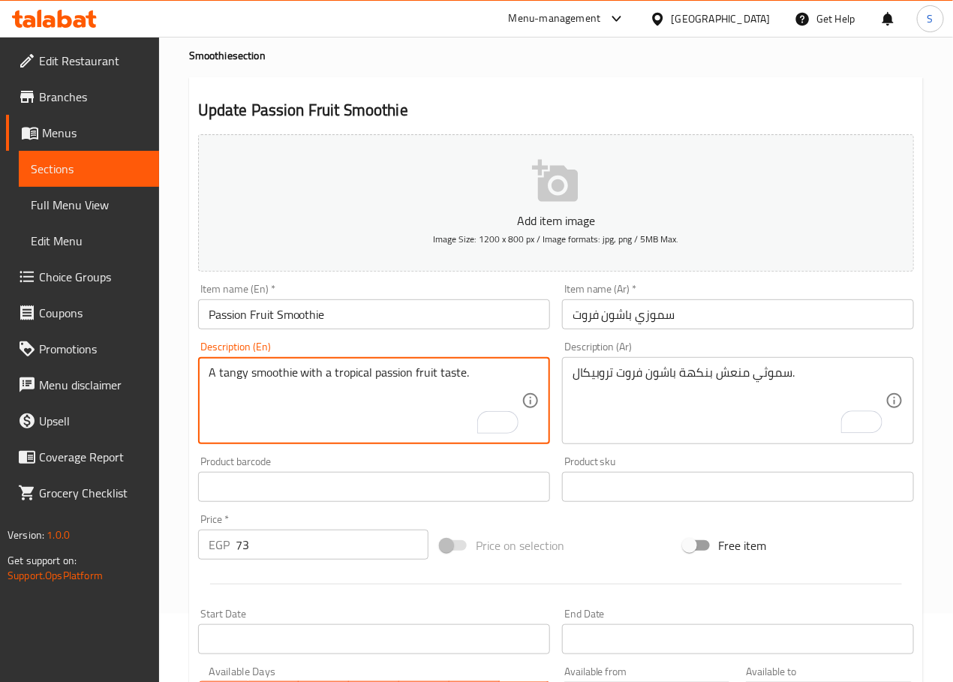
scroll to position [377, 0]
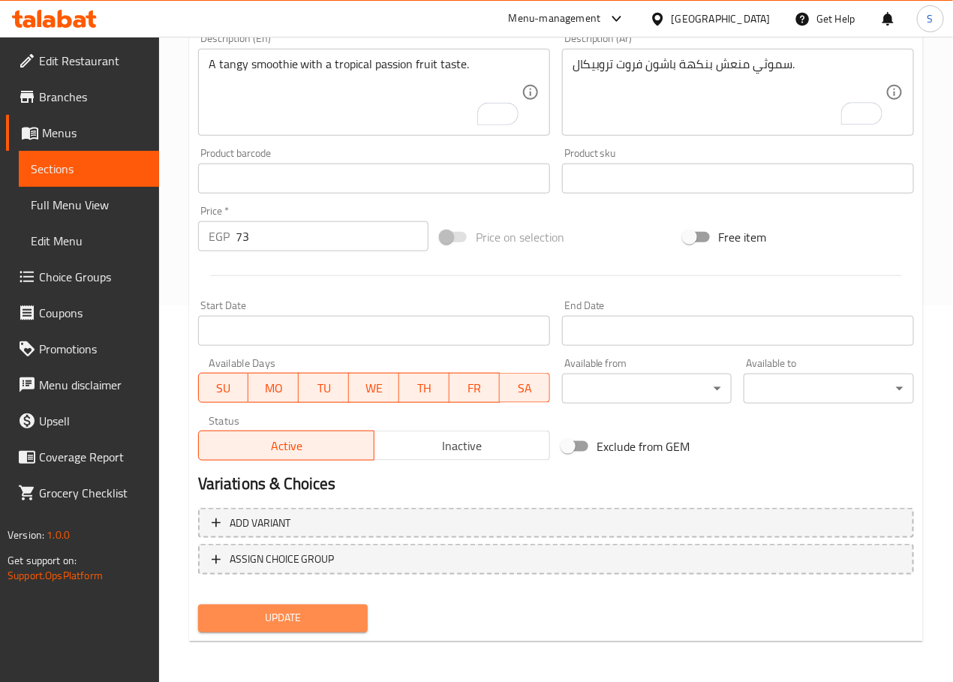
click at [324, 624] on span "Update" at bounding box center [283, 618] width 146 height 19
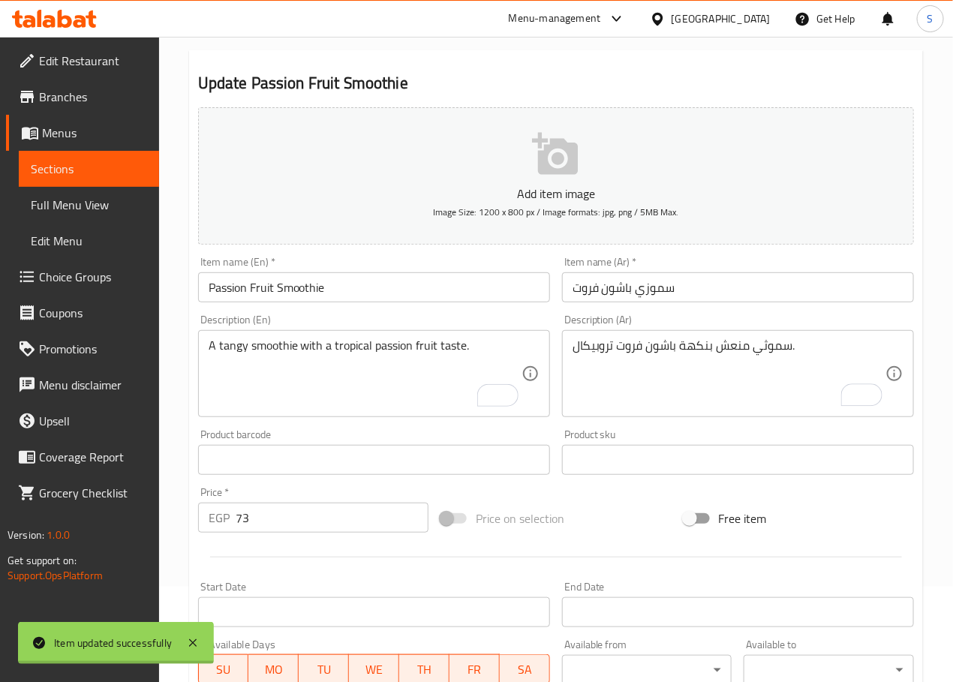
scroll to position [0, 0]
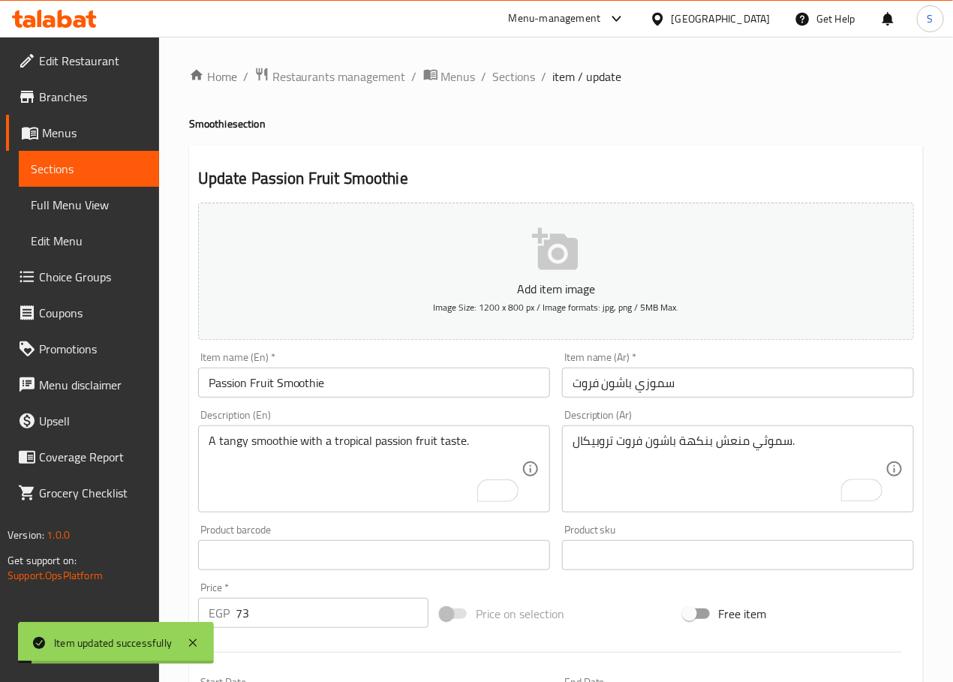
click at [509, 77] on span "Sections" at bounding box center [514, 77] width 43 height 18
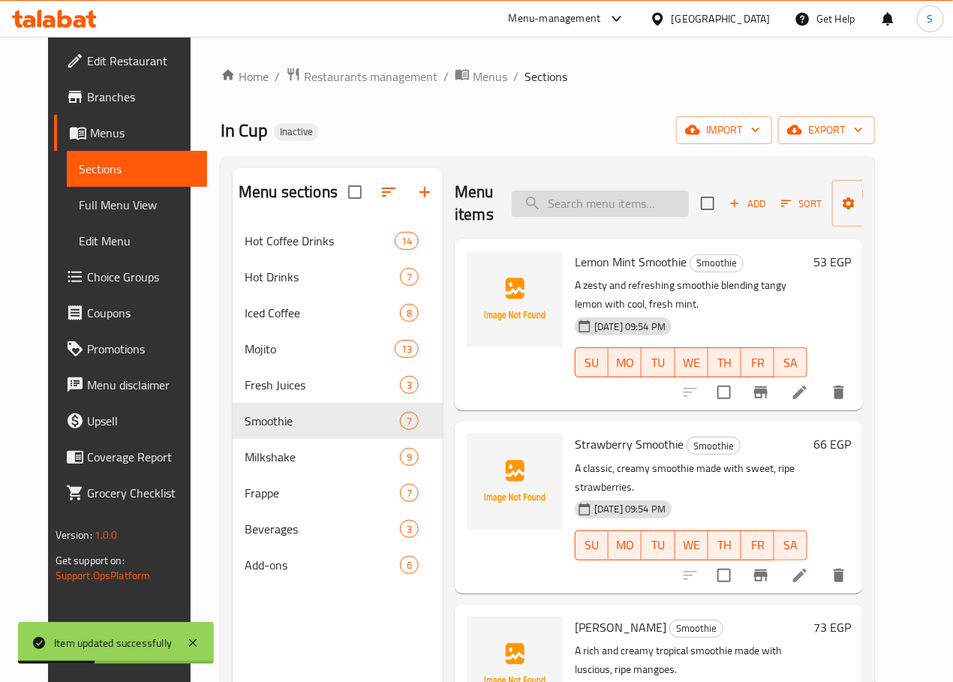
click at [531, 206] on input "search" at bounding box center [600, 204] width 177 height 26
paste input "Peach Smoothie"
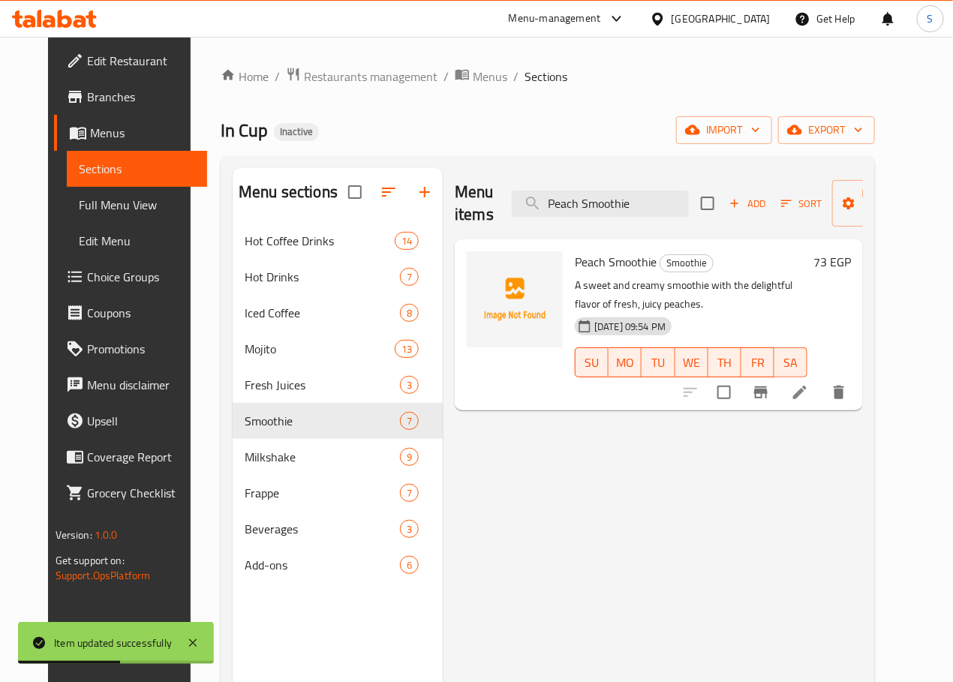
type input "Peach Smoothie"
click at [821, 383] on li at bounding box center [800, 392] width 42 height 27
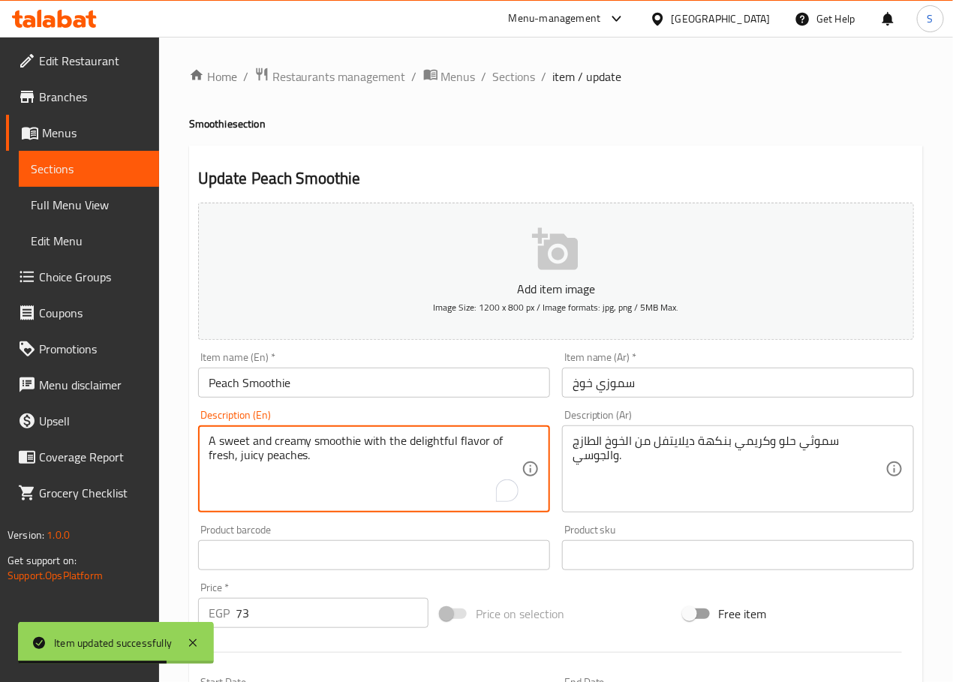
click at [428, 441] on textarea "A sweet and creamy smoothie with the delightful flavor of fresh, juicy peaches." at bounding box center [365, 469] width 313 height 71
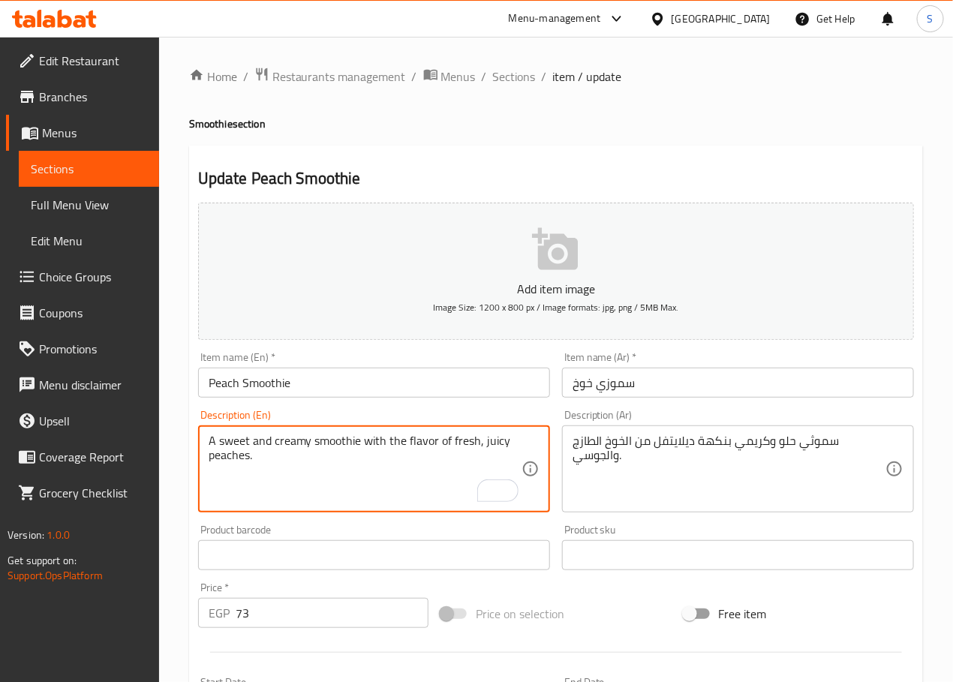
type textarea "A sweet and creamy smoothie with the flavor of fresh, juicy peaches."
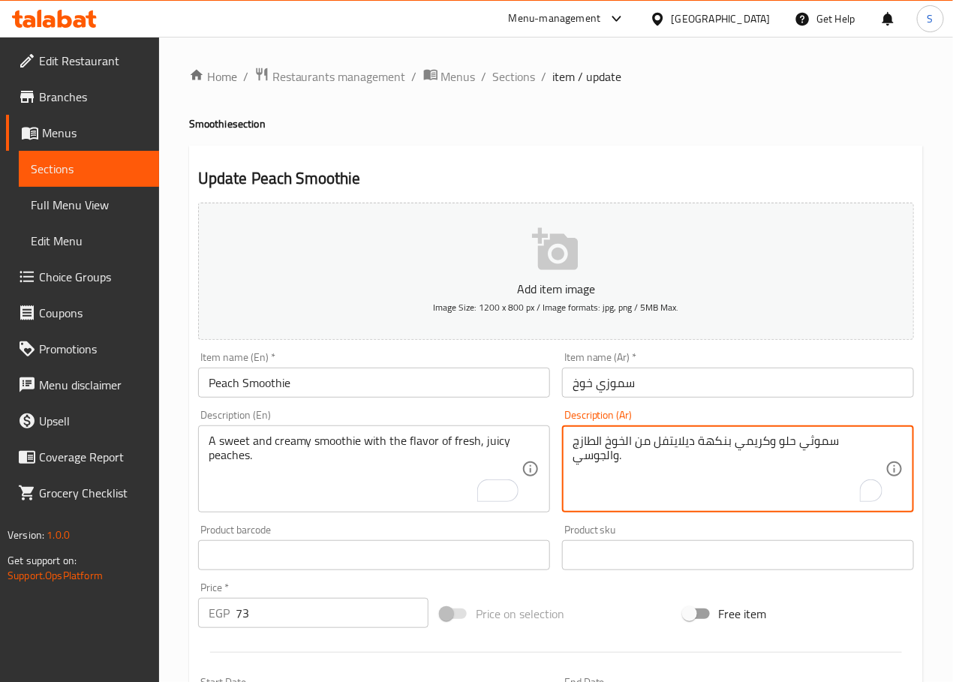
click at [683, 442] on textarea "سموثي حلو وكريمي بنكهة ديلايتفل من الخوخ الطازج والجوسي." at bounding box center [728, 469] width 313 height 71
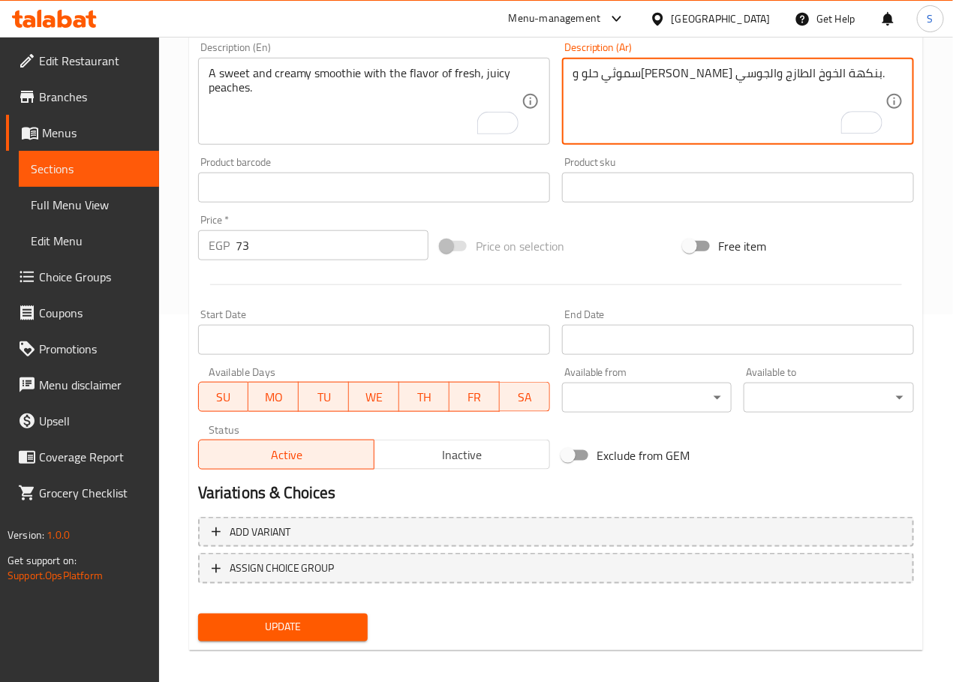
scroll to position [377, 0]
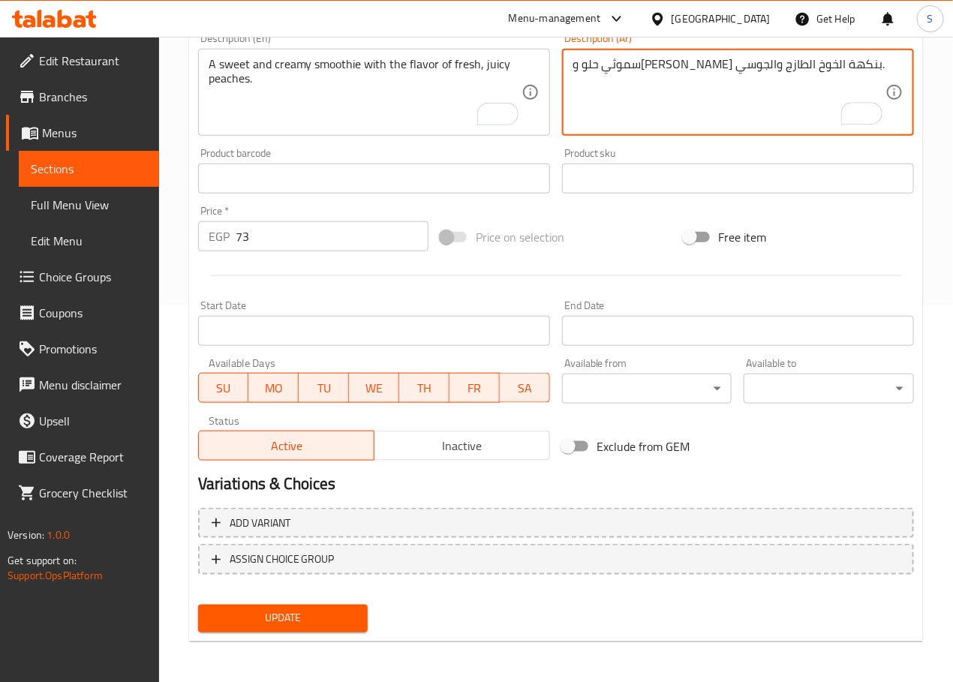
type textarea "سموثي حلو و[PERSON_NAME] بنكهة الخوخ الطازج والجوسي."
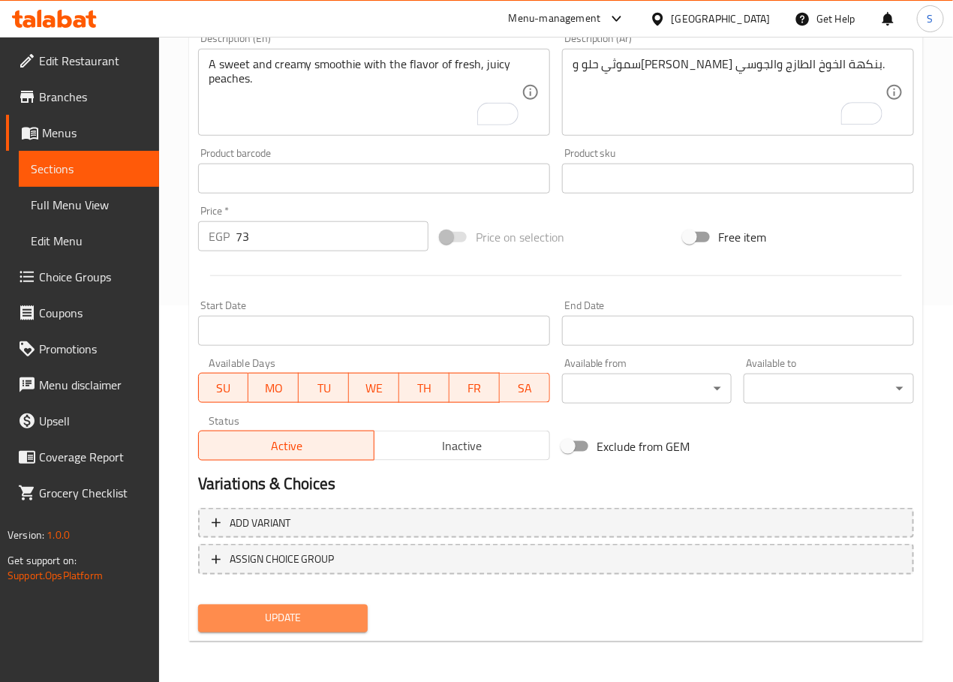
click at [334, 609] on span "Update" at bounding box center [283, 618] width 146 height 19
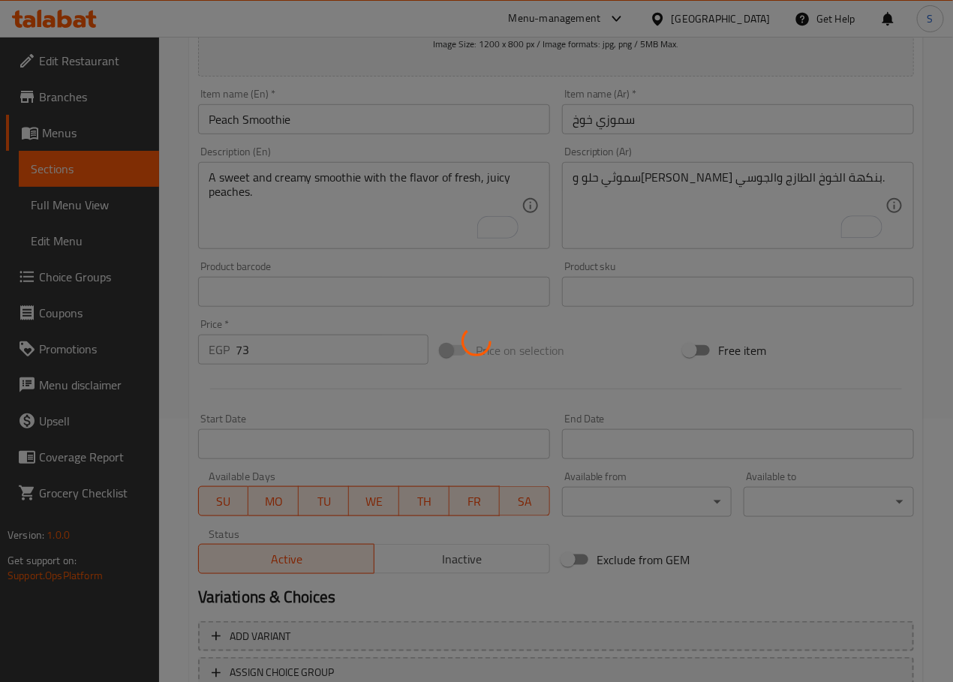
scroll to position [0, 0]
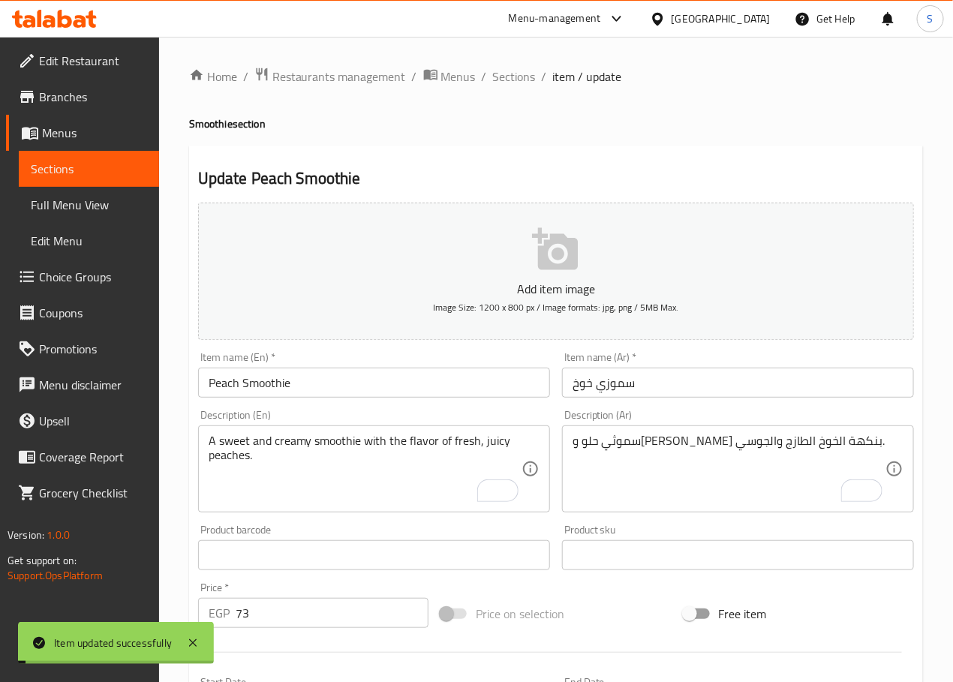
click at [511, 80] on span "Sections" at bounding box center [514, 77] width 43 height 18
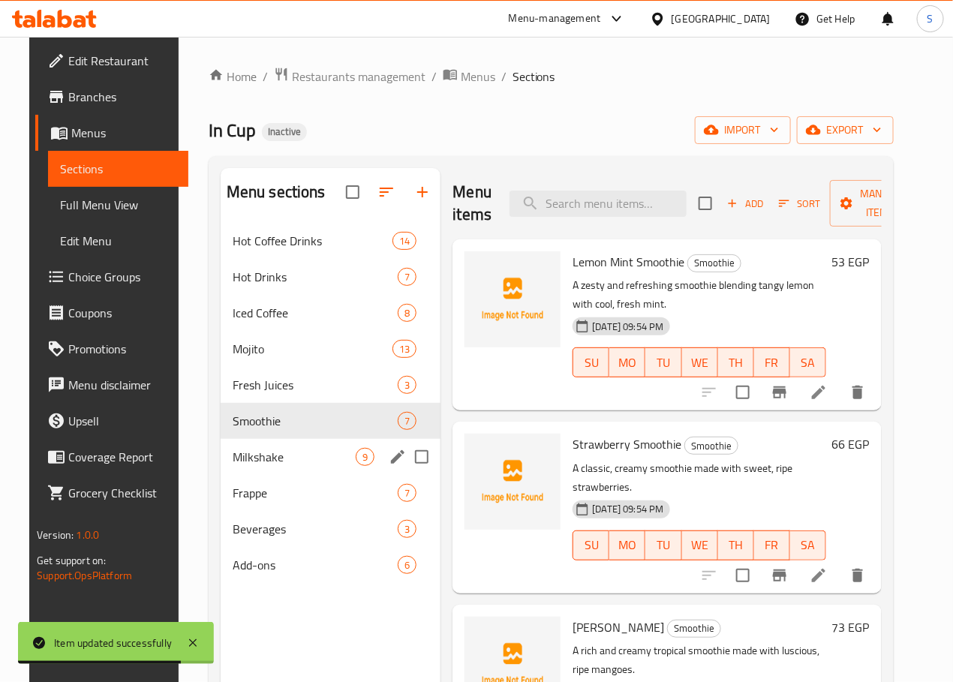
click at [261, 466] on span "Milkshake" at bounding box center [295, 457] width 124 height 18
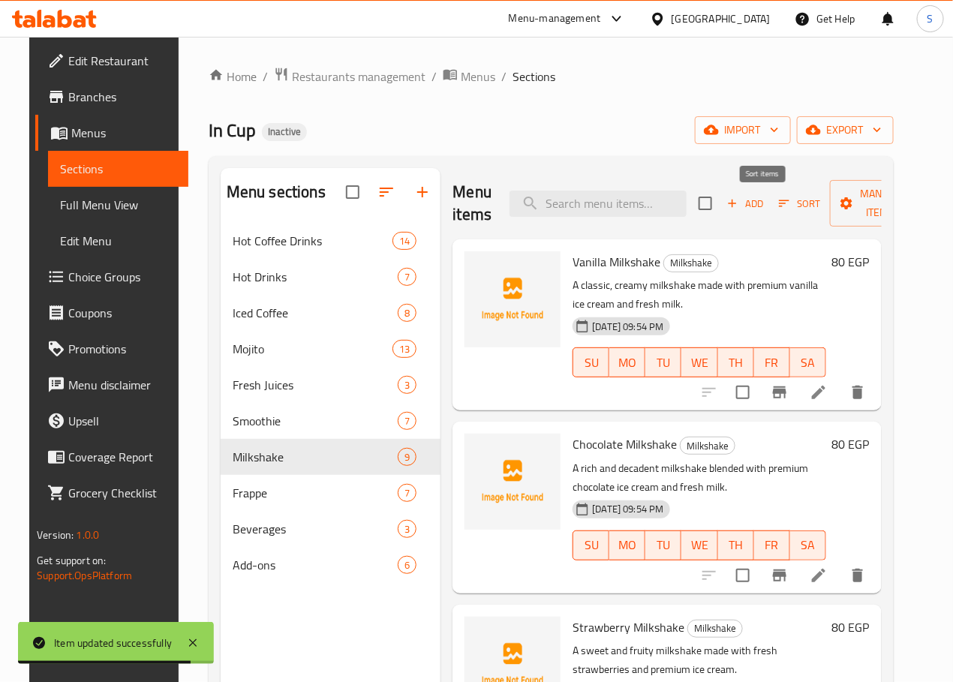
click at [779, 209] on span "Sort" at bounding box center [799, 203] width 41 height 17
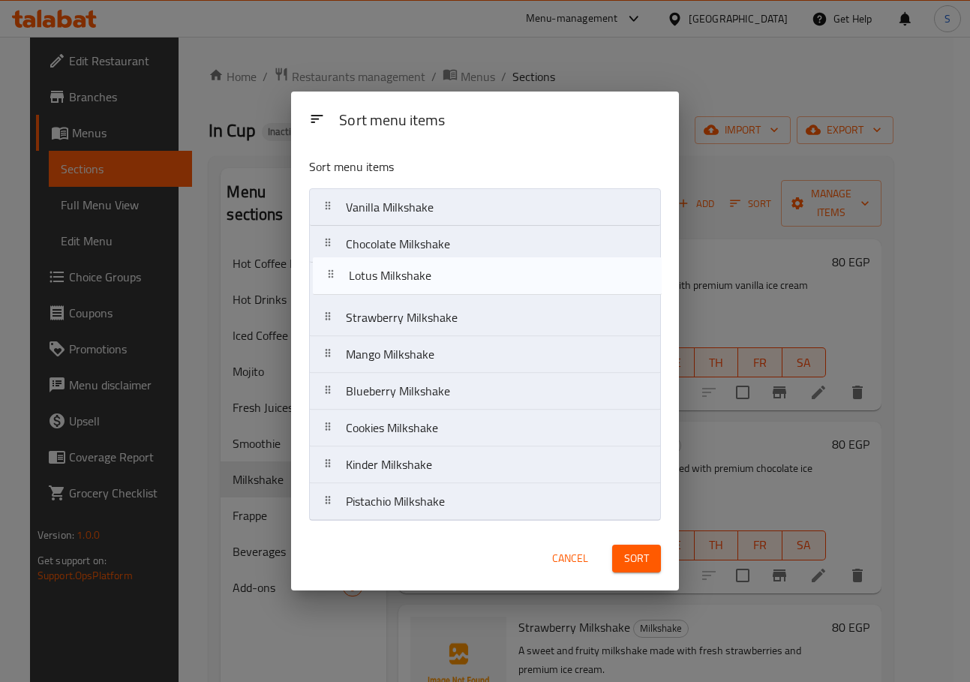
drag, startPoint x: 374, startPoint y: 389, endPoint x: 377, endPoint y: 272, distance: 117.1
click at [377, 272] on nav "Vanilla Milkshake Chocolate Milkshake Strawberry Milkshake Mango Milkshake Blue…" at bounding box center [485, 354] width 352 height 332
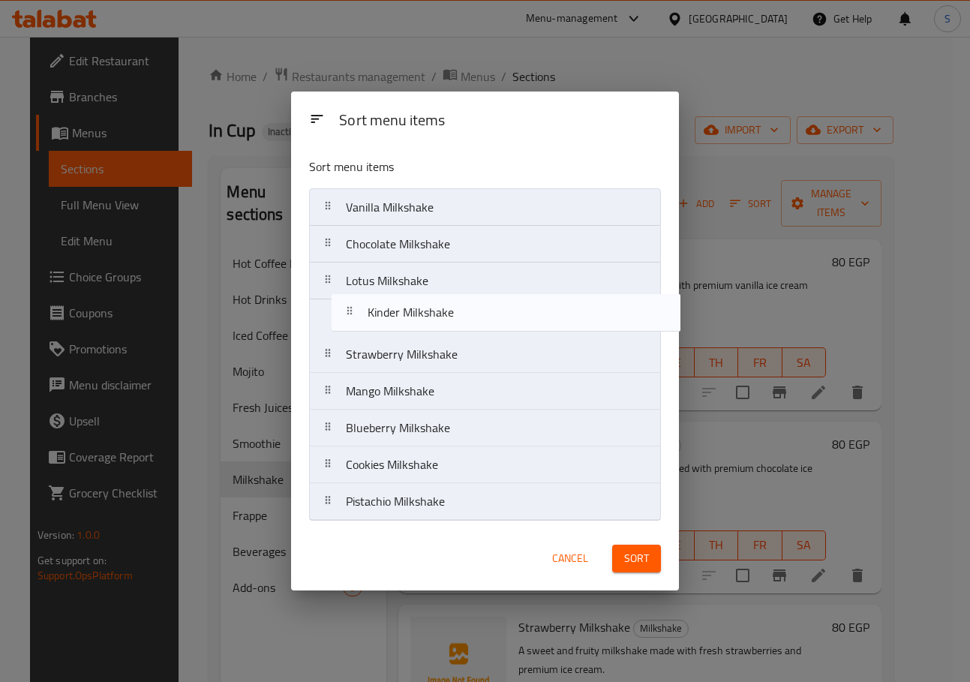
drag, startPoint x: 394, startPoint y: 459, endPoint x: 415, endPoint y: 302, distance: 158.9
click at [415, 302] on nav "Vanilla Milkshake Chocolate Milkshake Lotus Milkshake Strawberry Milkshake Mang…" at bounding box center [485, 354] width 352 height 332
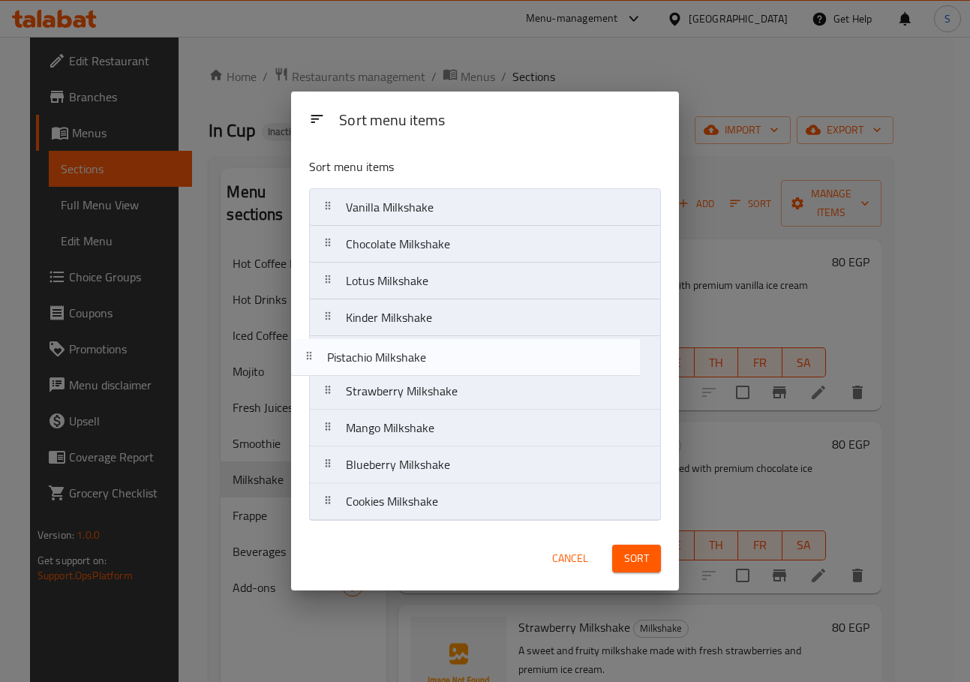
drag, startPoint x: 437, startPoint y: 500, endPoint x: 417, endPoint y: 347, distance: 154.3
click at [417, 347] on nav "Vanilla Milkshake Chocolate Milkshake Lotus Milkshake Kinder Milkshake Strawber…" at bounding box center [485, 354] width 352 height 332
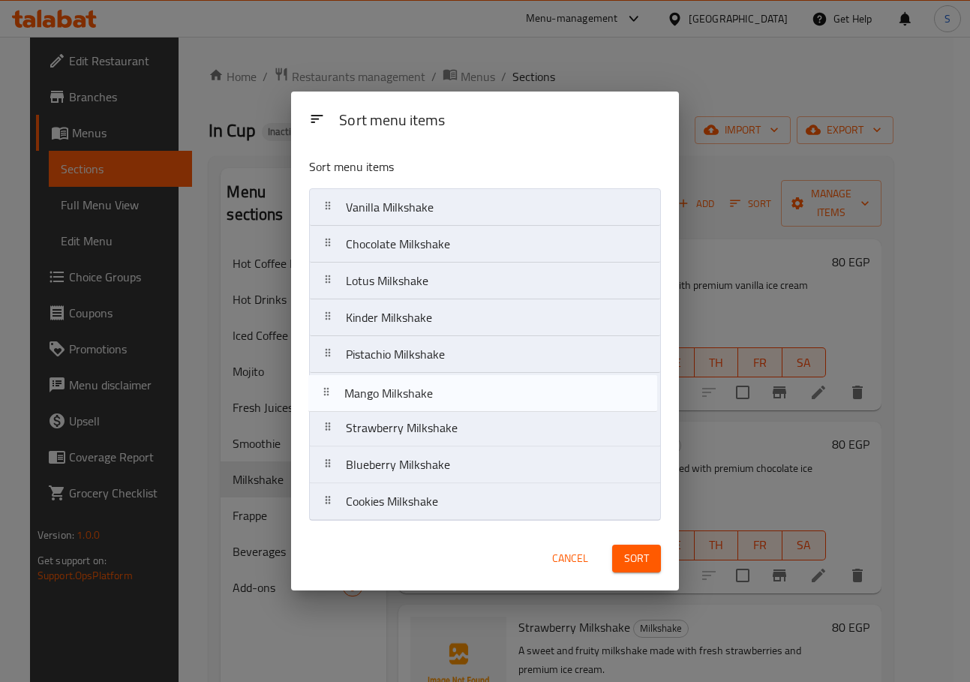
drag, startPoint x: 453, startPoint y: 432, endPoint x: 451, endPoint y: 392, distance: 39.8
click at [451, 392] on nav "Vanilla Milkshake Chocolate Milkshake Lotus Milkshake Kinder Milkshake Pistachi…" at bounding box center [485, 354] width 352 height 332
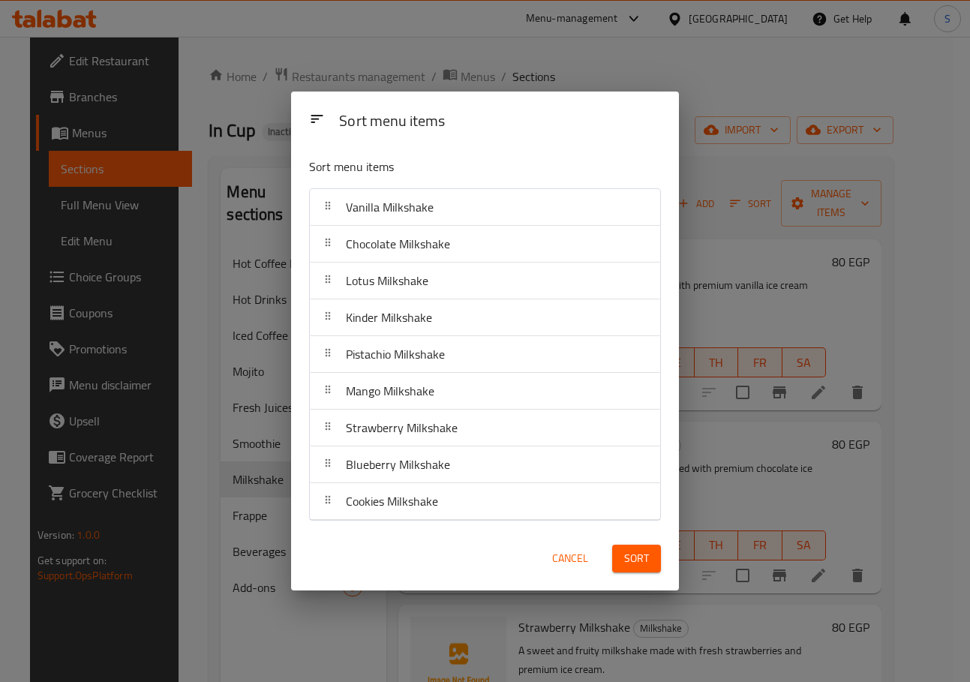
click at [642, 561] on span "Sort" at bounding box center [636, 558] width 25 height 19
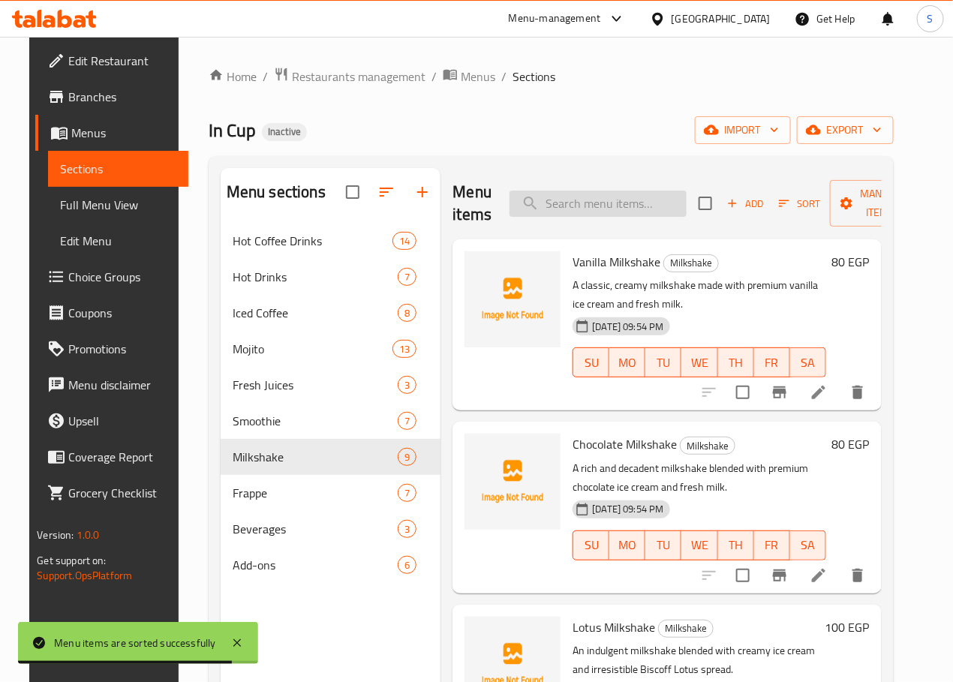
click at [561, 207] on input "search" at bounding box center [597, 204] width 177 height 26
paste input "Chocolate Milkshake"
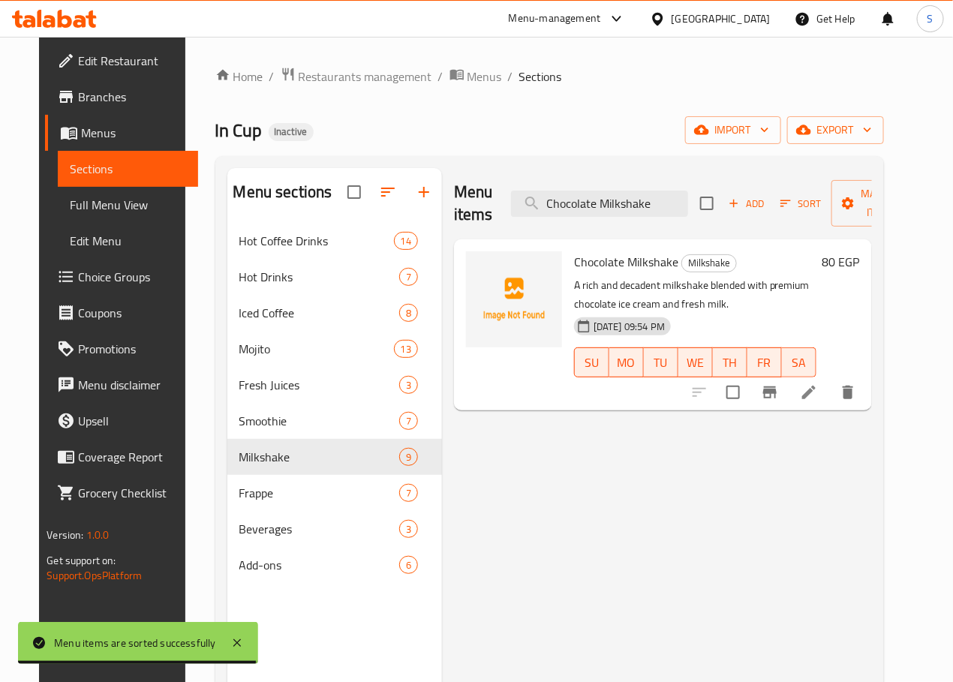
type input "Chocolate Milkshake"
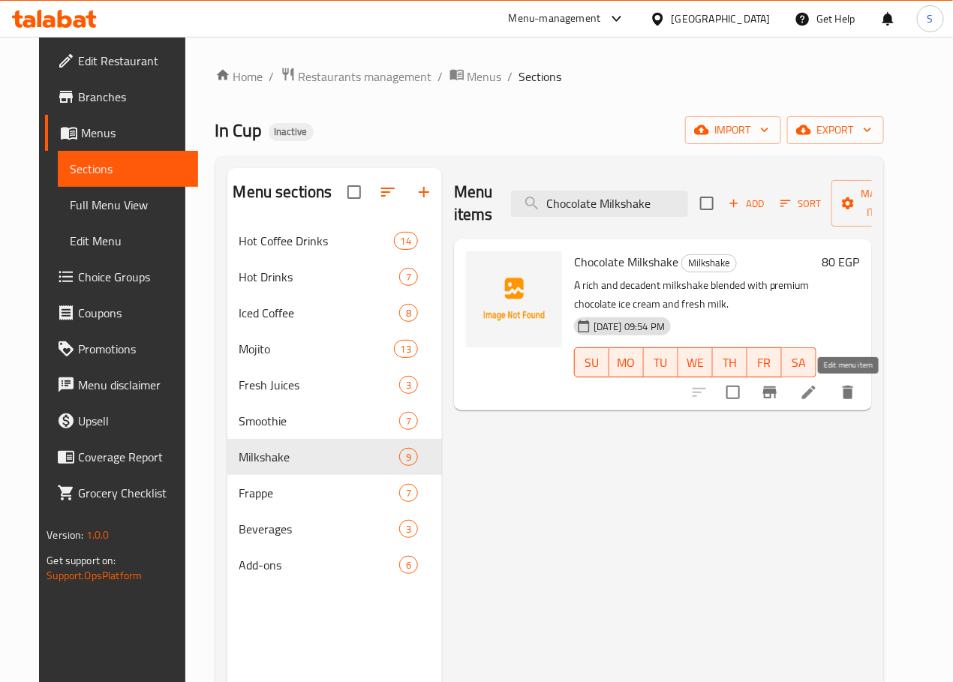
click at [818, 396] on icon at bounding box center [809, 392] width 18 height 18
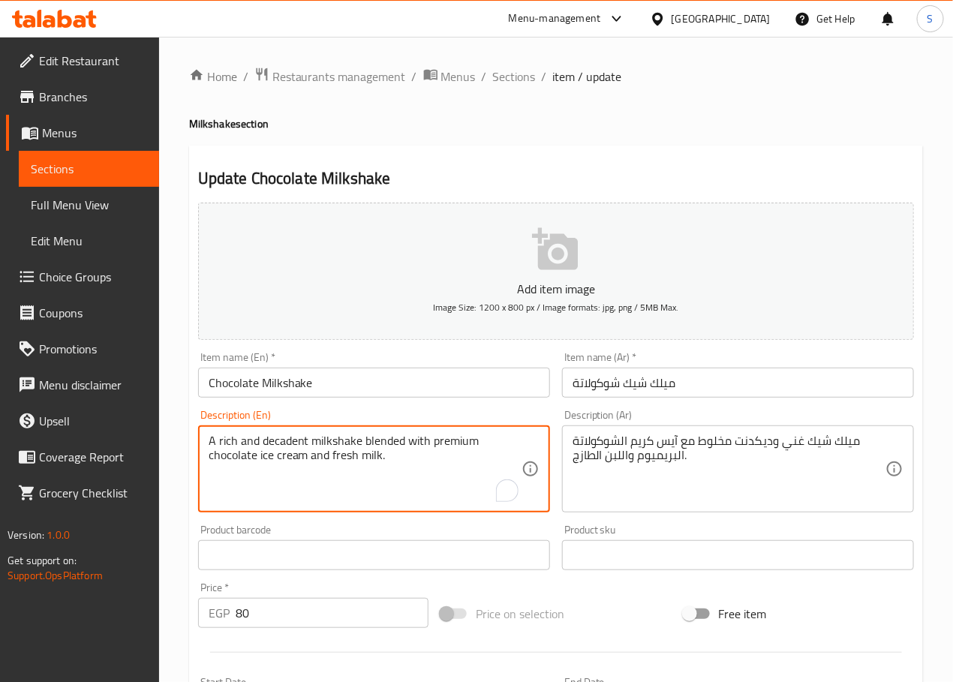
click at [284, 443] on textarea "A rich and decadent milkshake blended with premium chocolate ice cream and fres…" at bounding box center [365, 469] width 313 height 71
type textarea "A rich milkshake blended with premium chocolate ice cream and fresh milk."
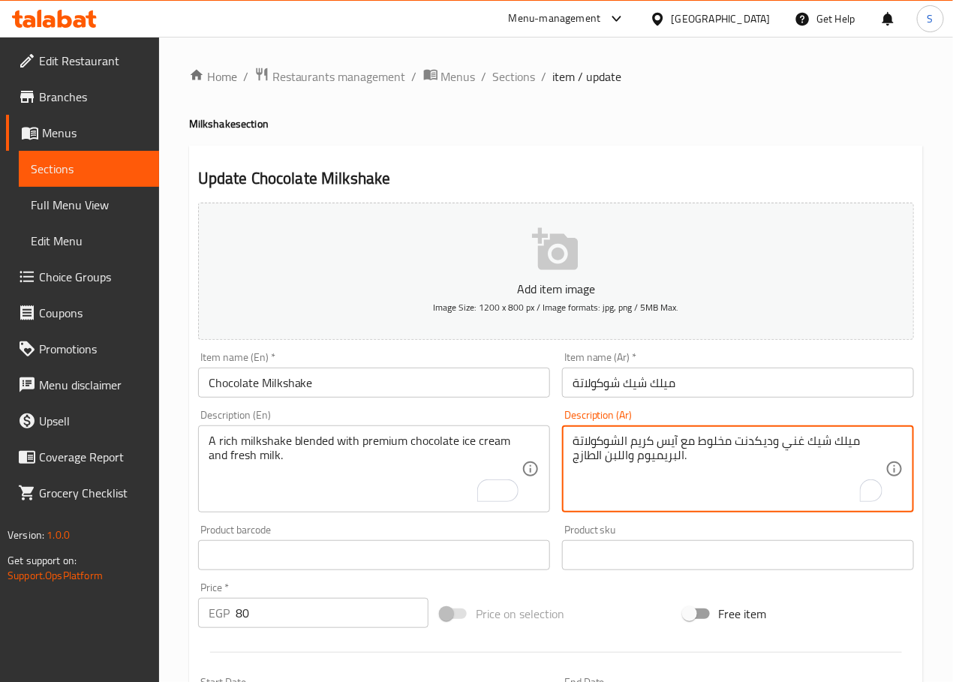
click at [761, 439] on textarea "ميلك شيك غني وديكدنت مخلوط مع آيس كريم الشوكولاتة البريميوم واللبن الطازج." at bounding box center [728, 469] width 313 height 71
click at [761, 439] on textarea "ميلك شيك غني مخلوط مع آيس كريم الشوكولاتة البريميوم واللبن الطازج." at bounding box center [728, 469] width 313 height 71
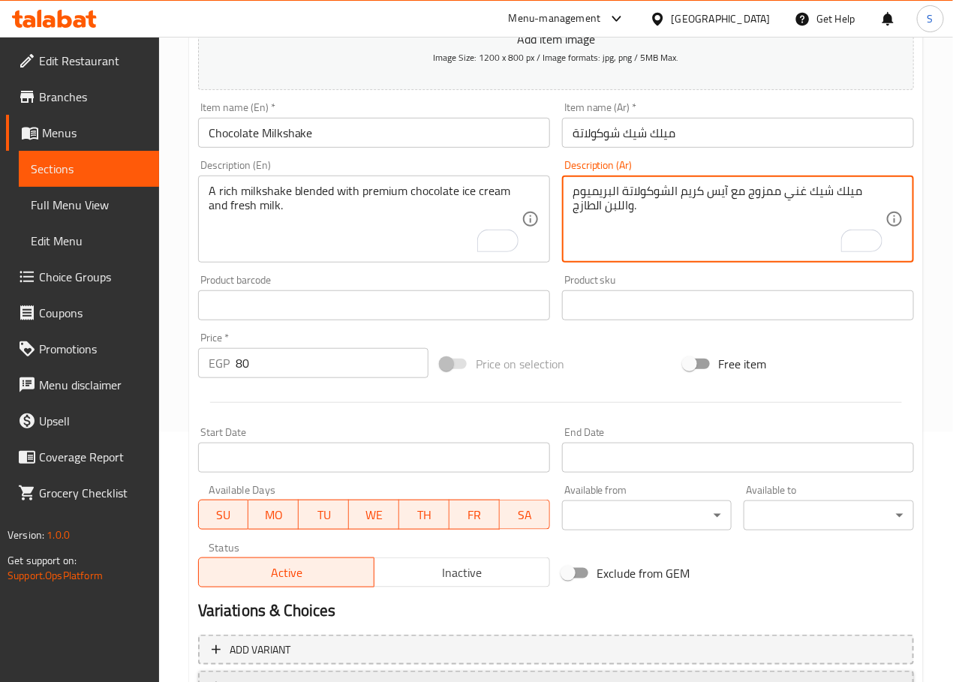
scroll to position [377, 0]
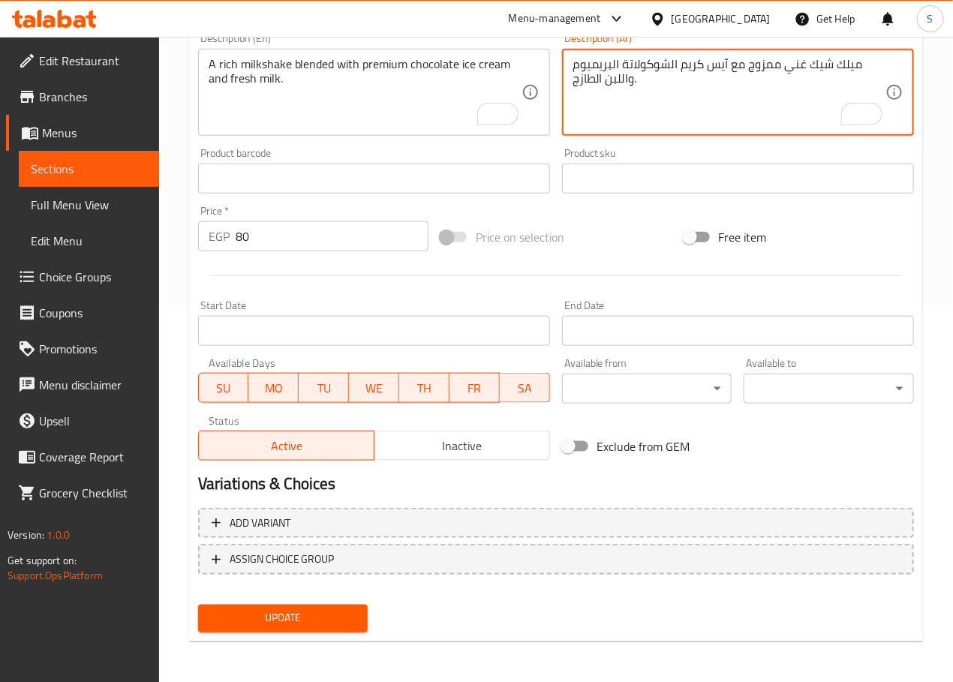
type textarea "ميلك شيك غني ممزوج مع آيس كريم الشوكولاتة البريميوم واللبن الطازج."
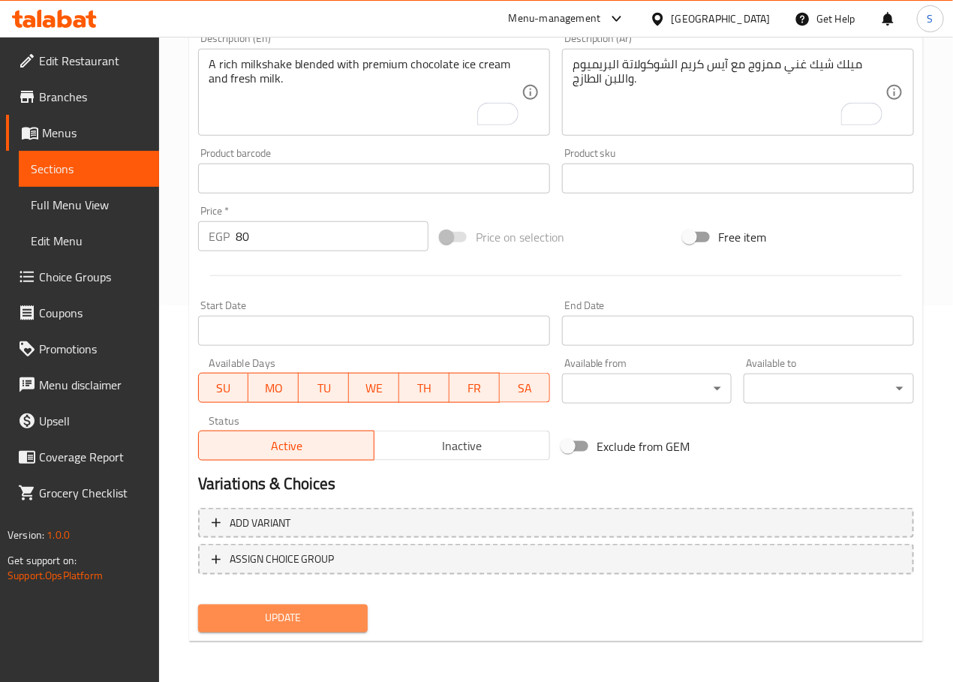
click at [329, 609] on span "Update" at bounding box center [283, 618] width 146 height 19
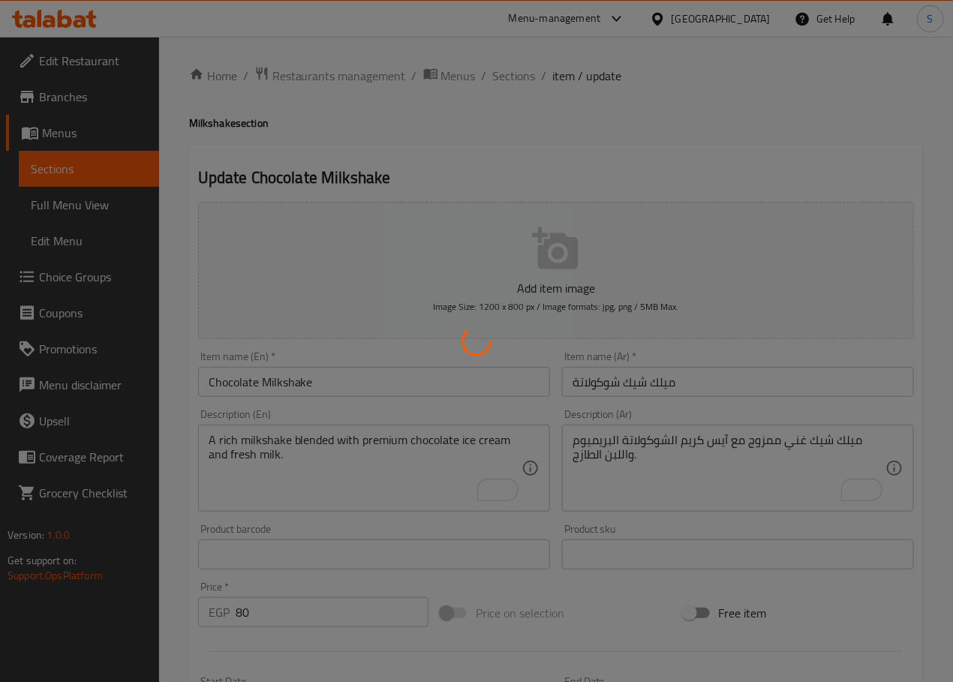
scroll to position [0, 0]
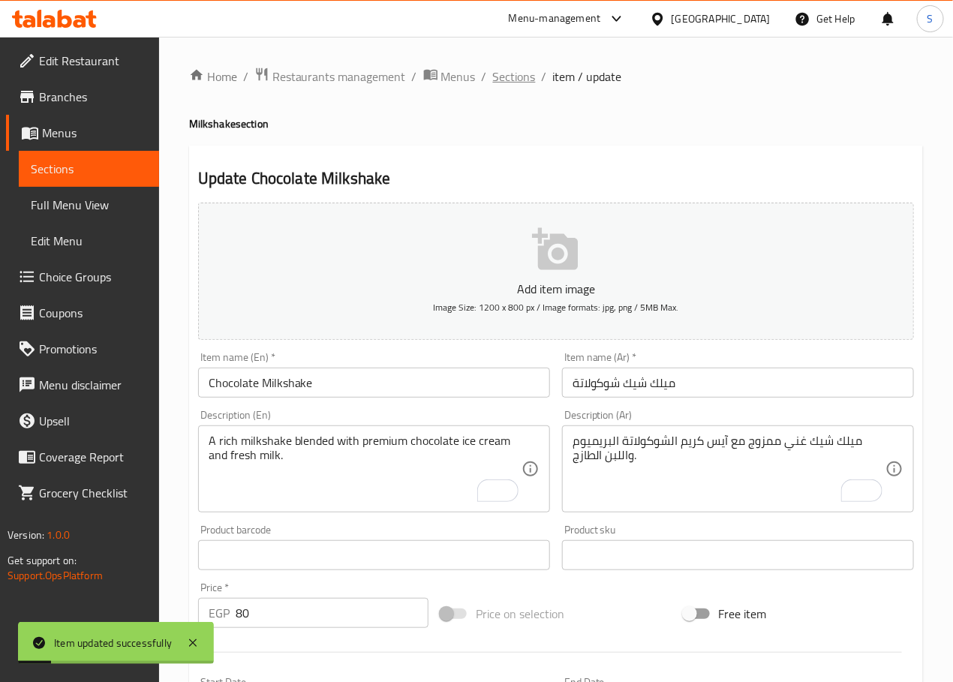
click at [516, 80] on span "Sections" at bounding box center [514, 77] width 43 height 18
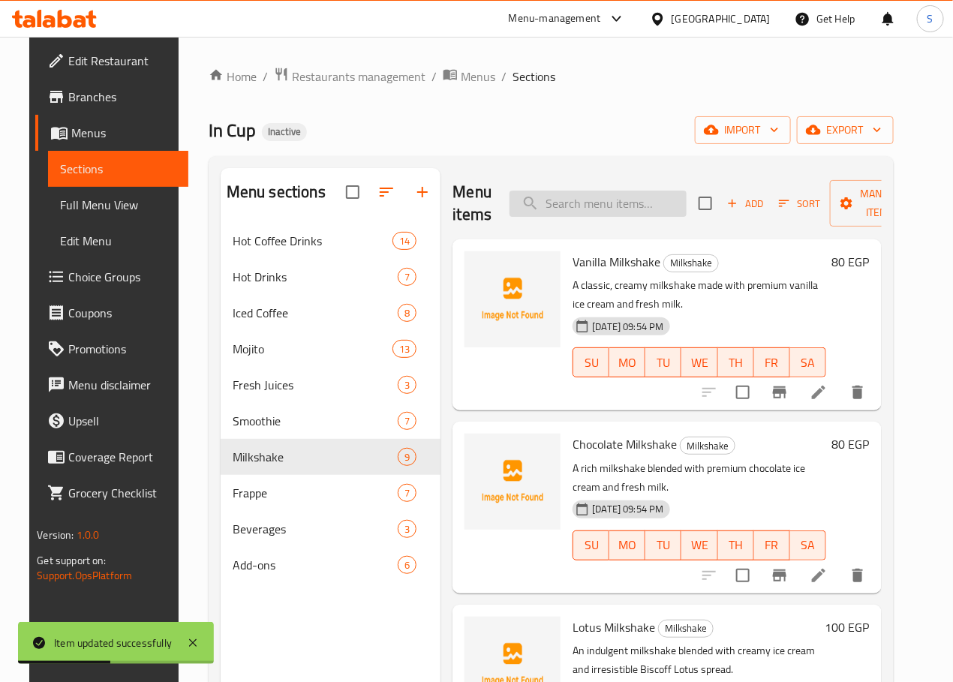
click at [541, 194] on div "Menu items Add Sort Manage items" at bounding box center [666, 203] width 428 height 71
click at [541, 196] on input "search" at bounding box center [597, 204] width 177 height 26
paste input "Lotus Milkshake"
type input "Lotus Milkshake"
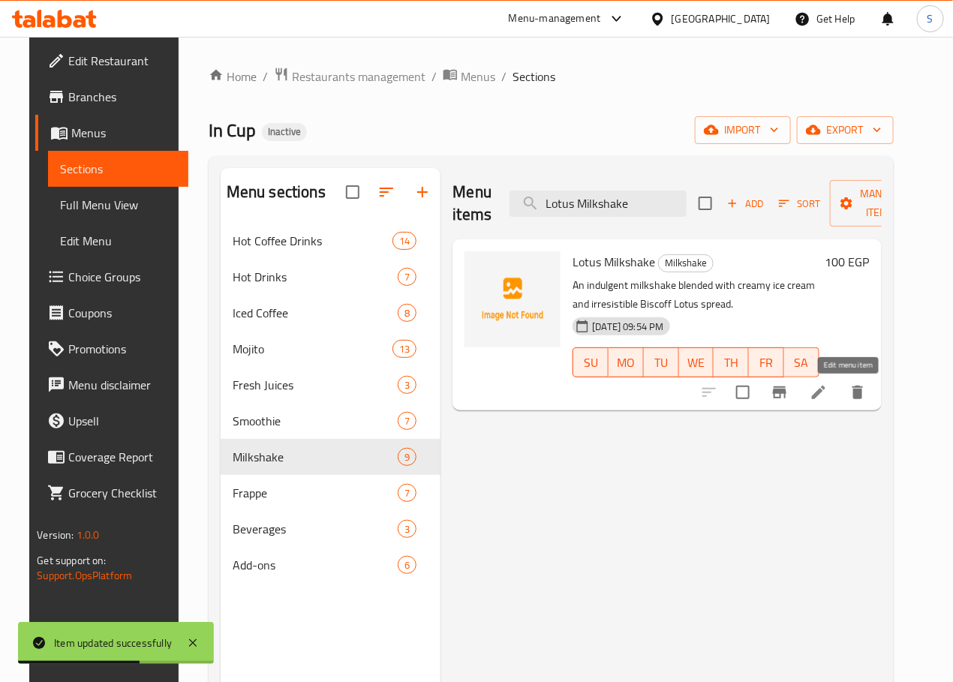
click at [825, 394] on icon at bounding box center [819, 393] width 14 height 14
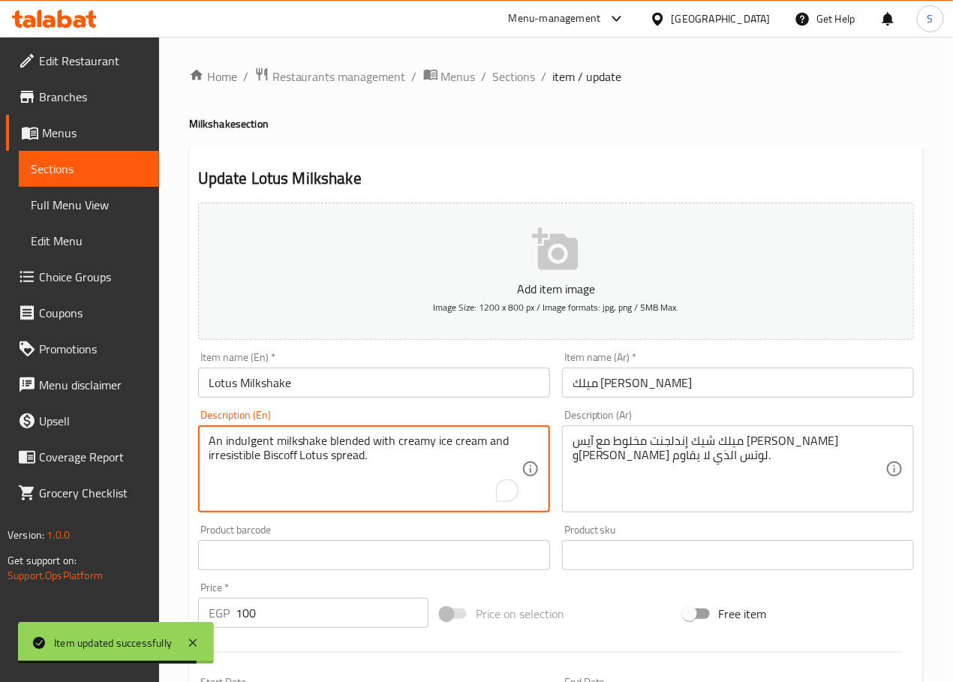
click at [248, 440] on textarea "An indulgent milkshake blended with creamy ice cream and irresistible Biscoff L…" at bounding box center [365, 469] width 313 height 71
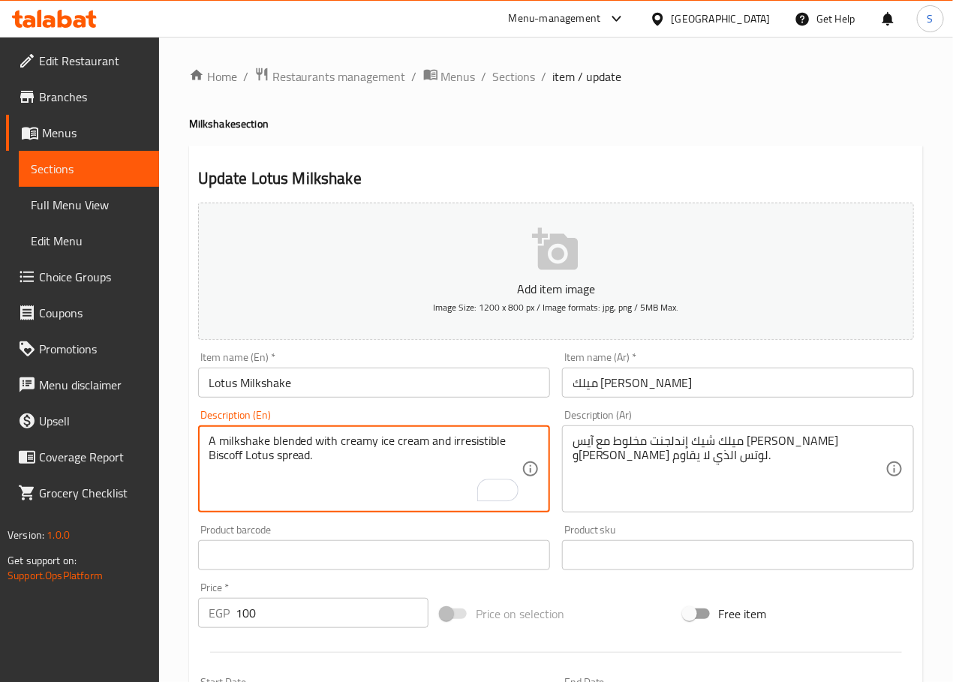
type textarea "A milkshake blended with creamy ice cream and irresistible Biscoff Lotus spread."
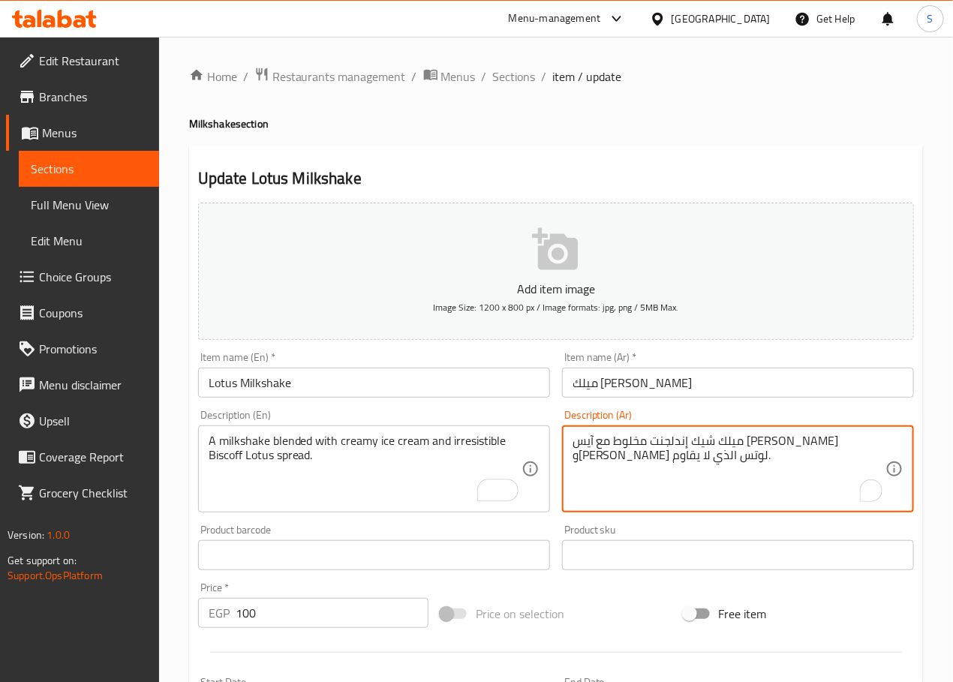
click at [775, 439] on textarea "ميلك شيك إندلجنت مخلوط مع آيس [PERSON_NAME] و[PERSON_NAME] لوتس الذي لا يقاوم." at bounding box center [728, 469] width 313 height 71
type textarea "ميلك شيك ممزوج مع آيس كريم كريمي وسبريد بيسكوف لوتس الذي لا يقاوم."
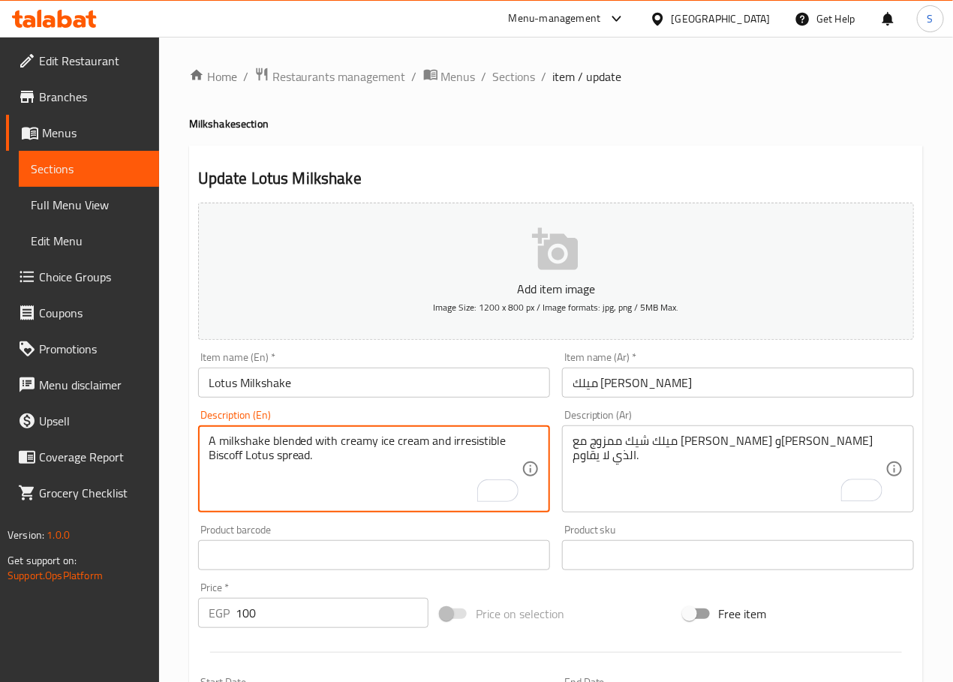
click at [468, 451] on textarea "A milkshake blended with creamy ice cream and irresistible Biscoff Lotus spread." at bounding box center [365, 469] width 313 height 71
click at [353, 458] on textarea "A milkshake blended with creamy ice cream and irresistible Biscoff Lotus spread." at bounding box center [365, 469] width 313 height 71
click at [460, 443] on textarea "A milkshake blended with creamy ice cream and irresistible Biscoff Lotus spread." at bounding box center [365, 469] width 313 height 71
type textarea "A milkshake blended with creamy ice cream and Biscoff Lotus spread."
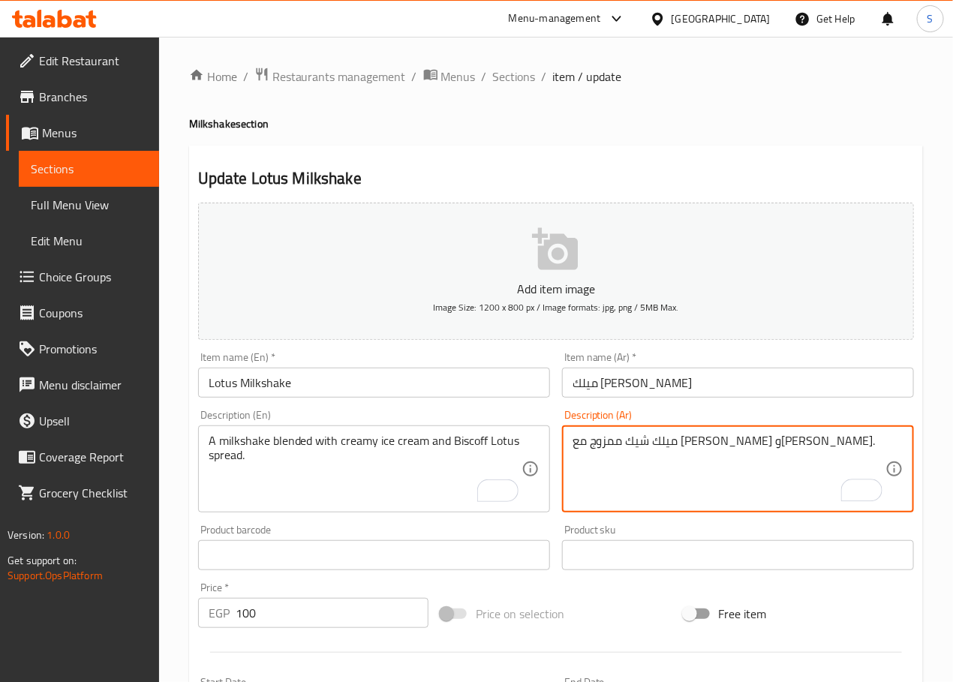
type textarea "ميلك شيك ممزوج مع آيس كريم كريمي وسبريد بيسكوف لوتس."
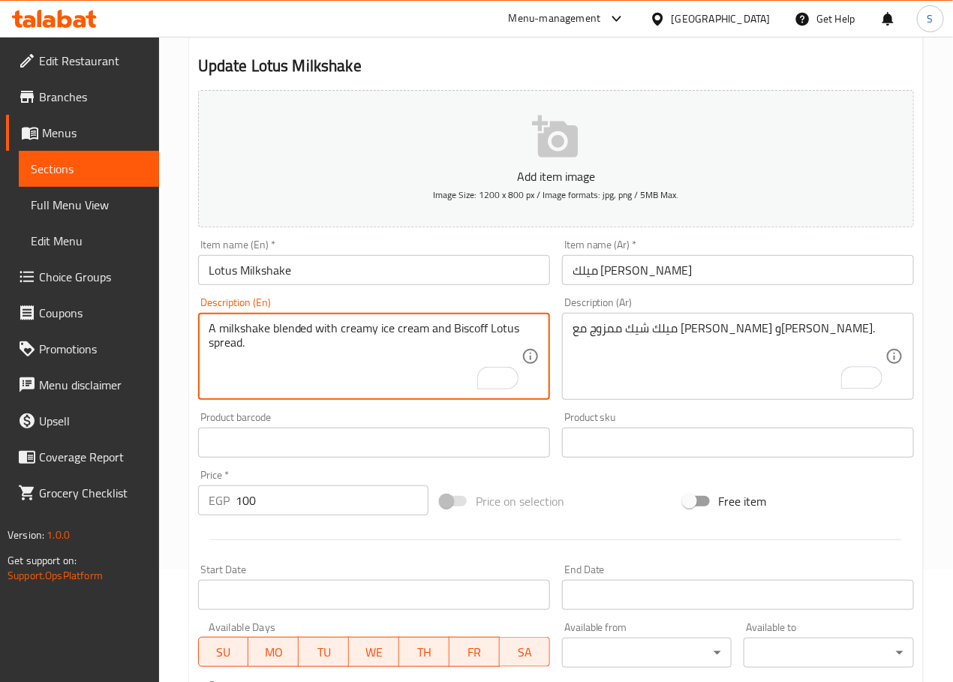
scroll to position [377, 0]
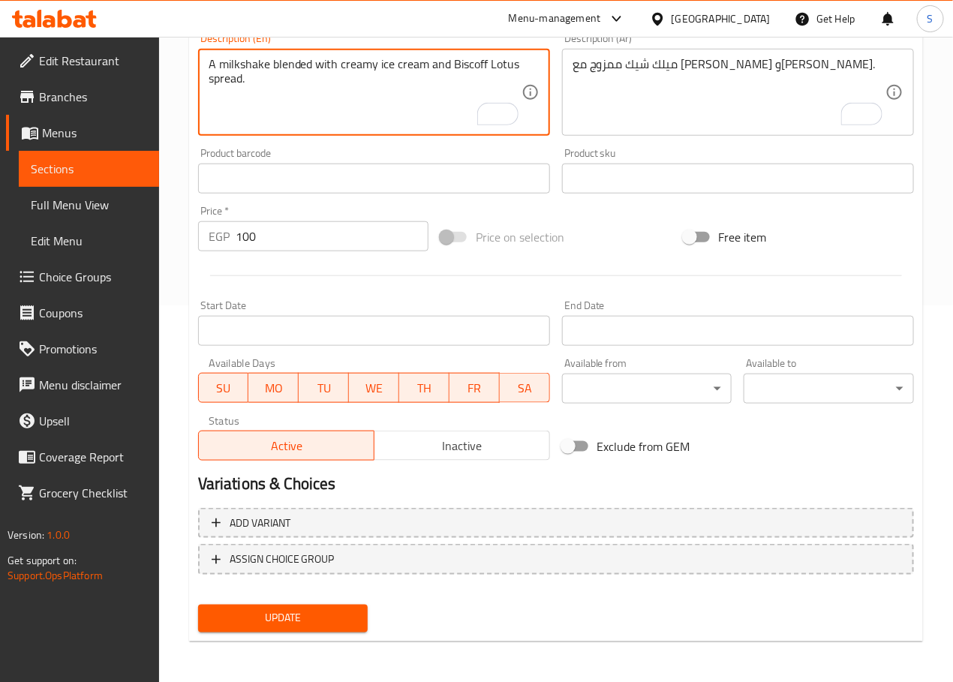
click at [324, 609] on span "Update" at bounding box center [283, 618] width 146 height 19
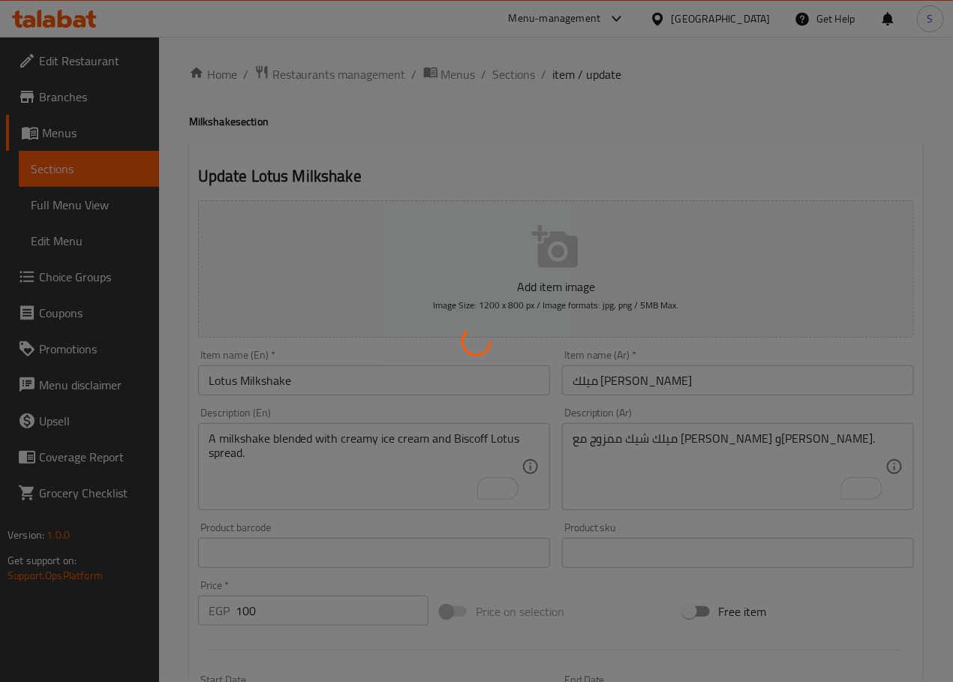
scroll to position [0, 0]
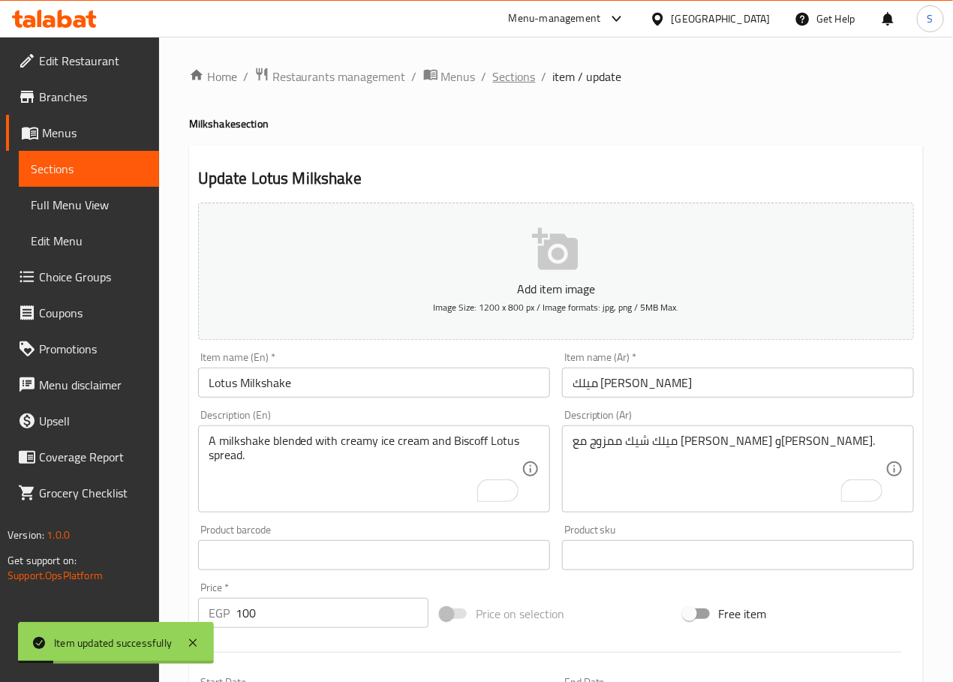
click at [511, 82] on span "Sections" at bounding box center [514, 77] width 43 height 18
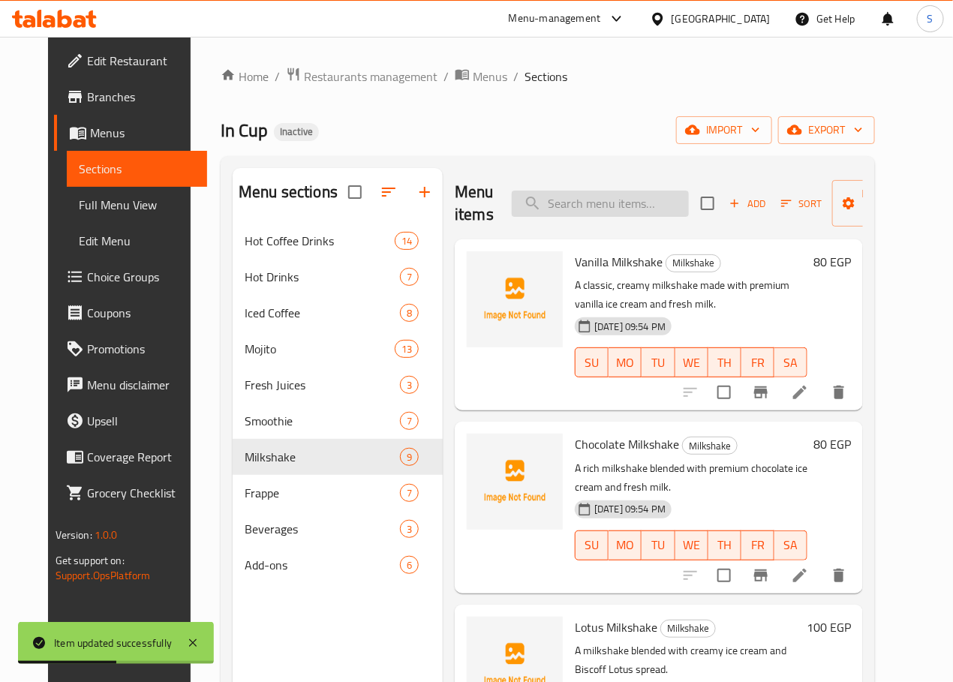
click at [550, 201] on input "search" at bounding box center [600, 204] width 177 height 26
paste input "Kinder Milkshake"
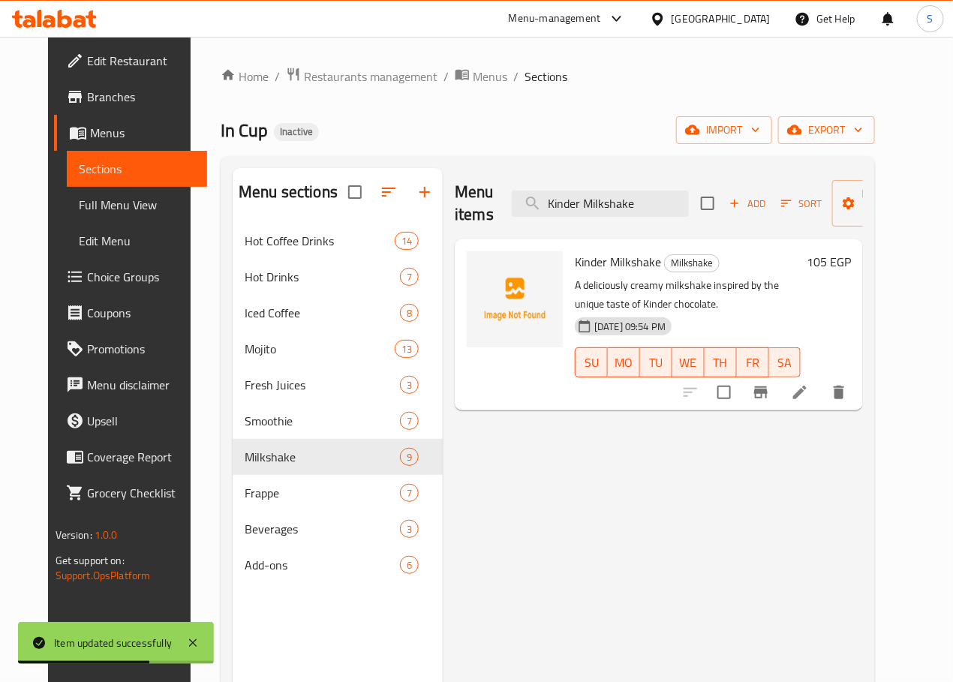
type input "Kinder Milkshake"
click at [809, 390] on icon at bounding box center [800, 392] width 18 height 18
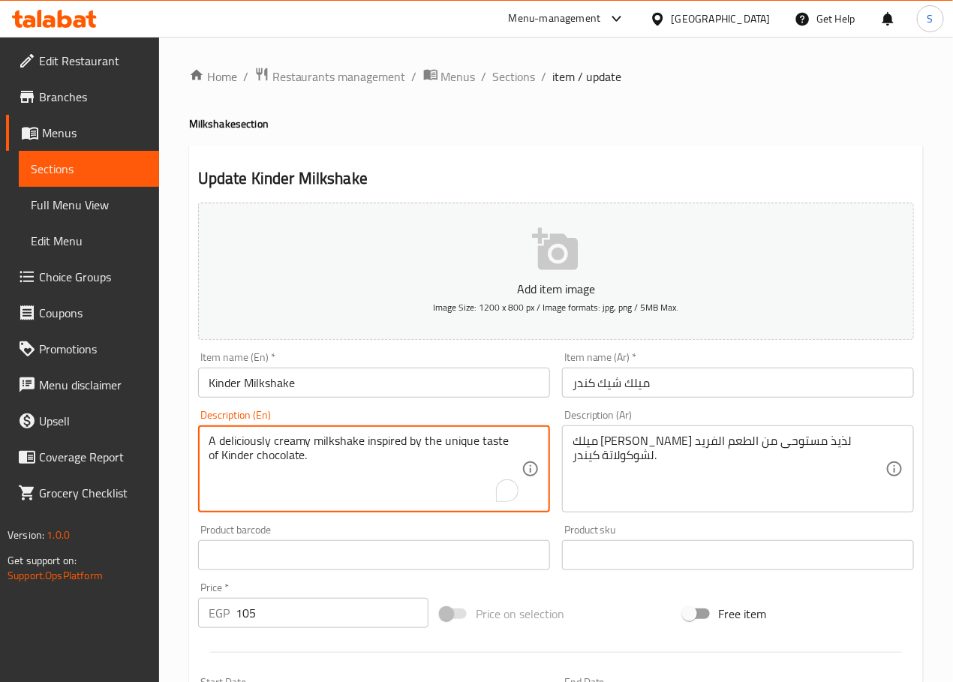
click at [237, 437] on textarea "A deliciously creamy milkshake inspired by the unique taste of Kinder chocolate." at bounding box center [365, 469] width 313 height 71
type textarea "A creamy milkshake inspired by the unique taste of Kinder chocolate."
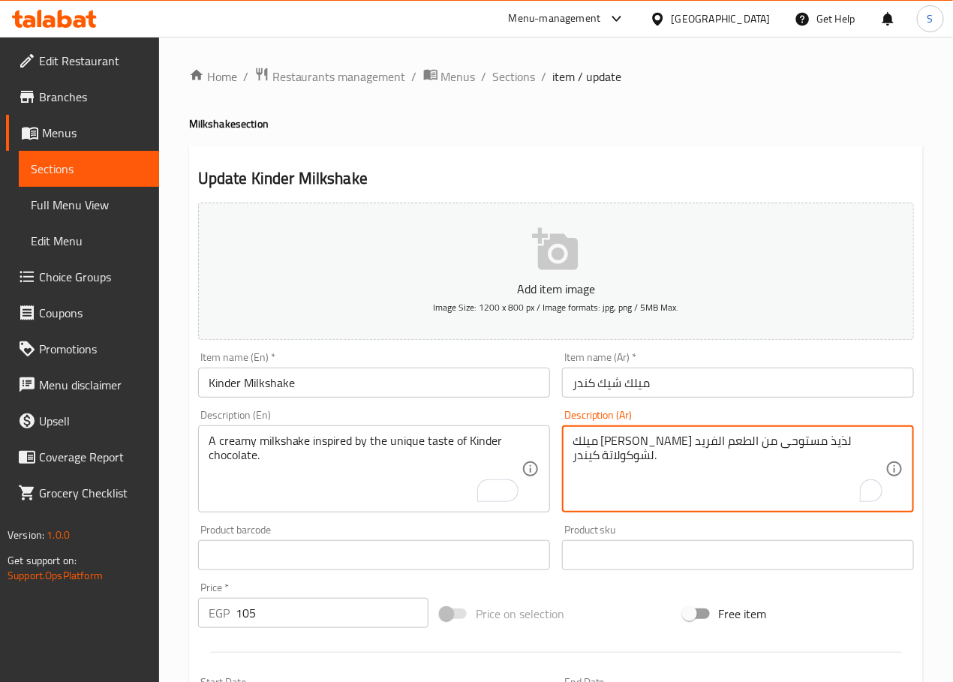
click at [767, 446] on textarea "ميلك شيك كريمي لذيذ مستوحى من الطعم الفريد لشوكولاتة كيندر." at bounding box center [728, 469] width 313 height 71
type textarea "ميلك شيك كريمي مستوحى من الطعم الفريد لشوكولاتة كيندر."
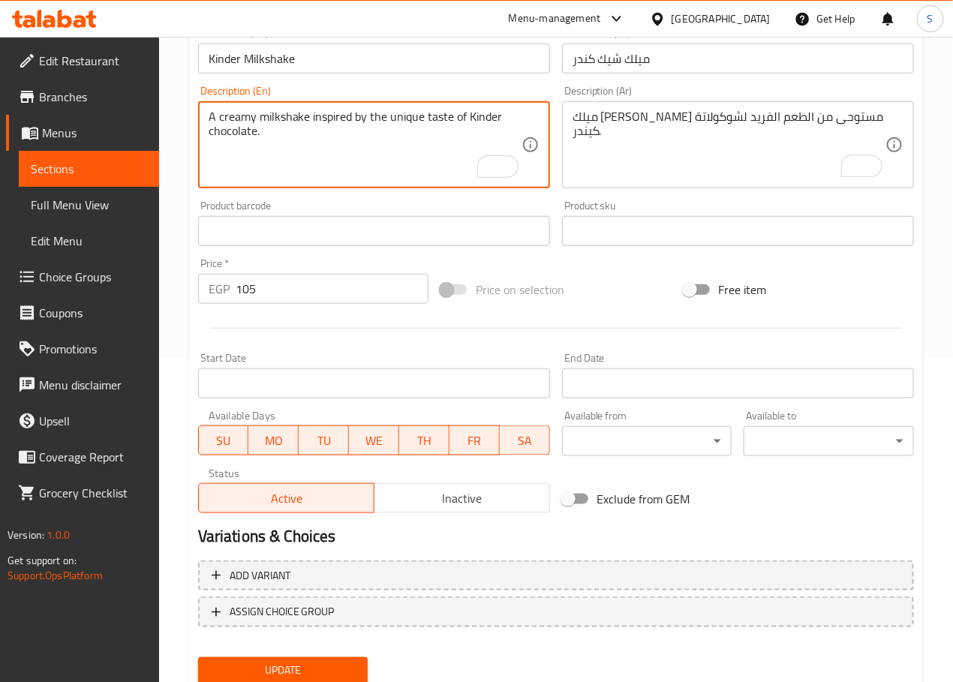
scroll to position [377, 0]
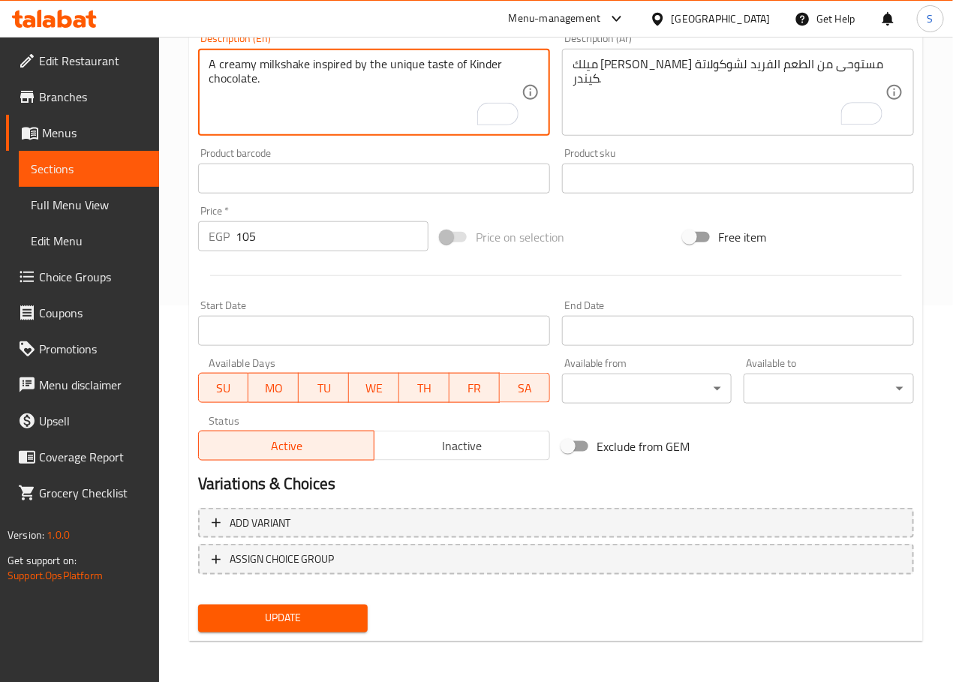
click at [302, 617] on span "Update" at bounding box center [283, 618] width 146 height 19
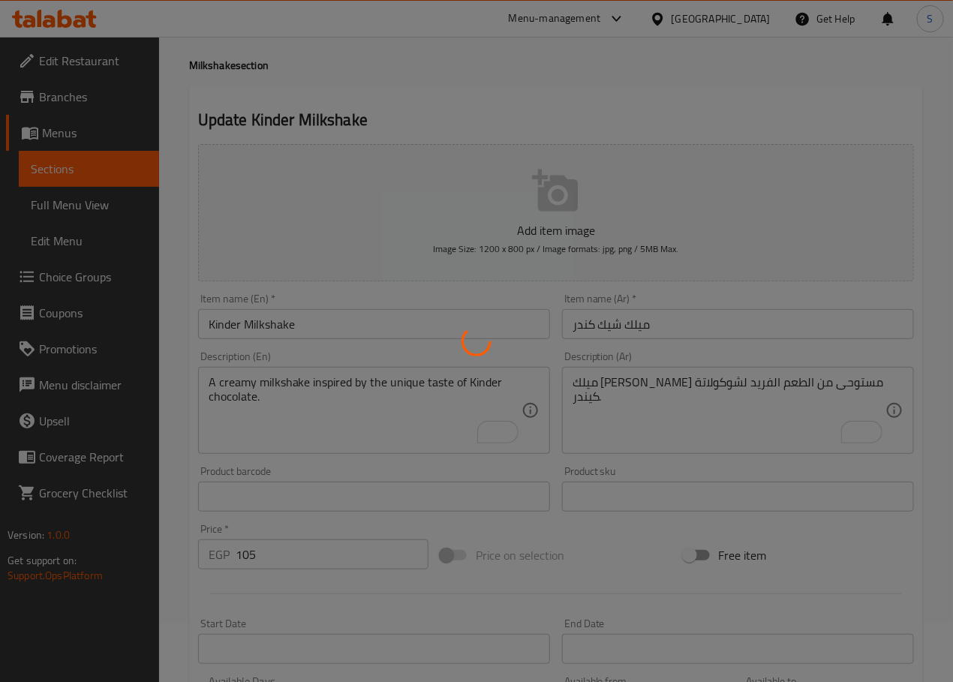
scroll to position [0, 0]
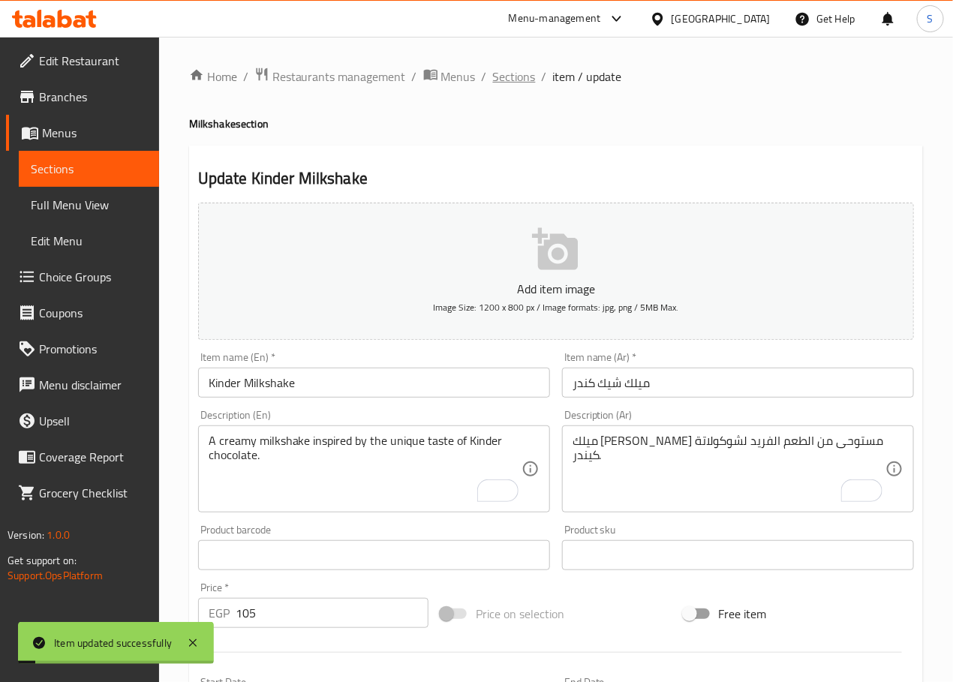
click at [518, 74] on span "Sections" at bounding box center [514, 77] width 43 height 18
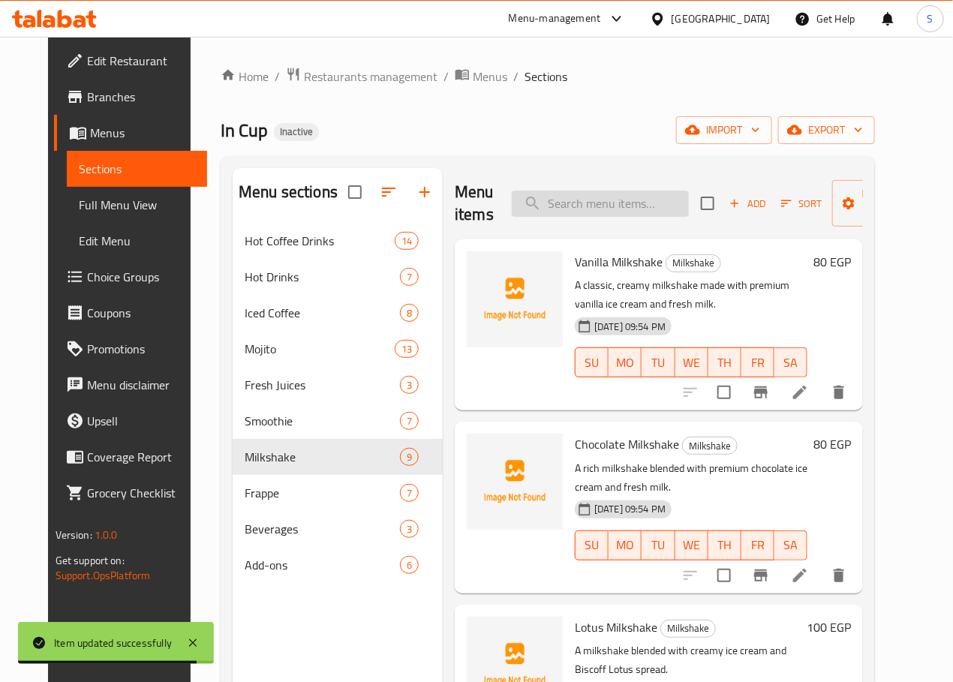
click at [566, 197] on input "search" at bounding box center [600, 204] width 177 height 26
paste input "Strawberry Milkshake"
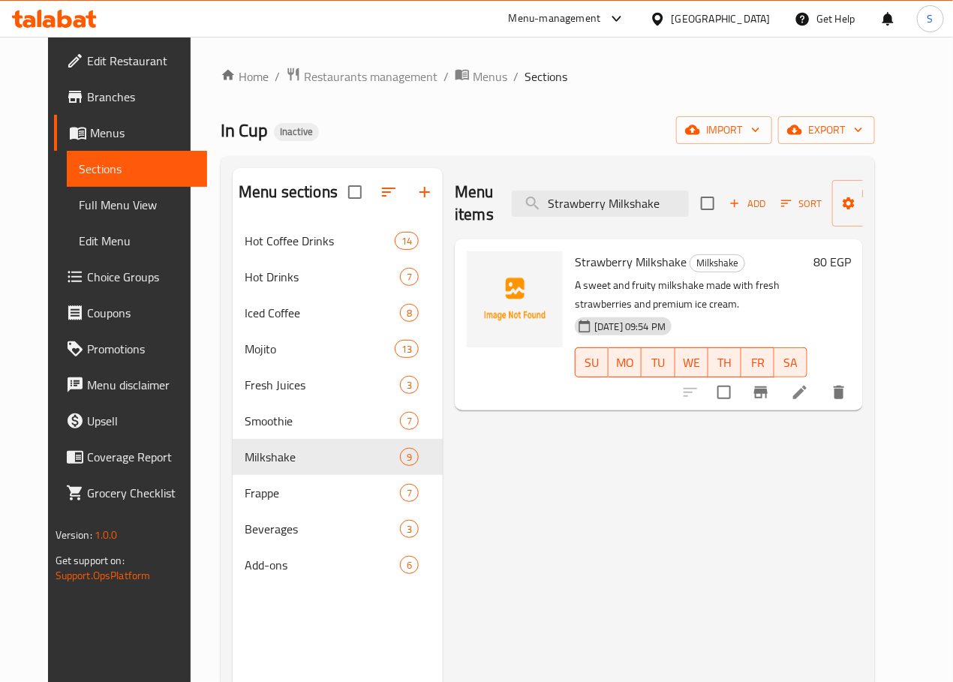
type input "Strawberry Milkshake"
click at [821, 401] on li at bounding box center [800, 392] width 42 height 27
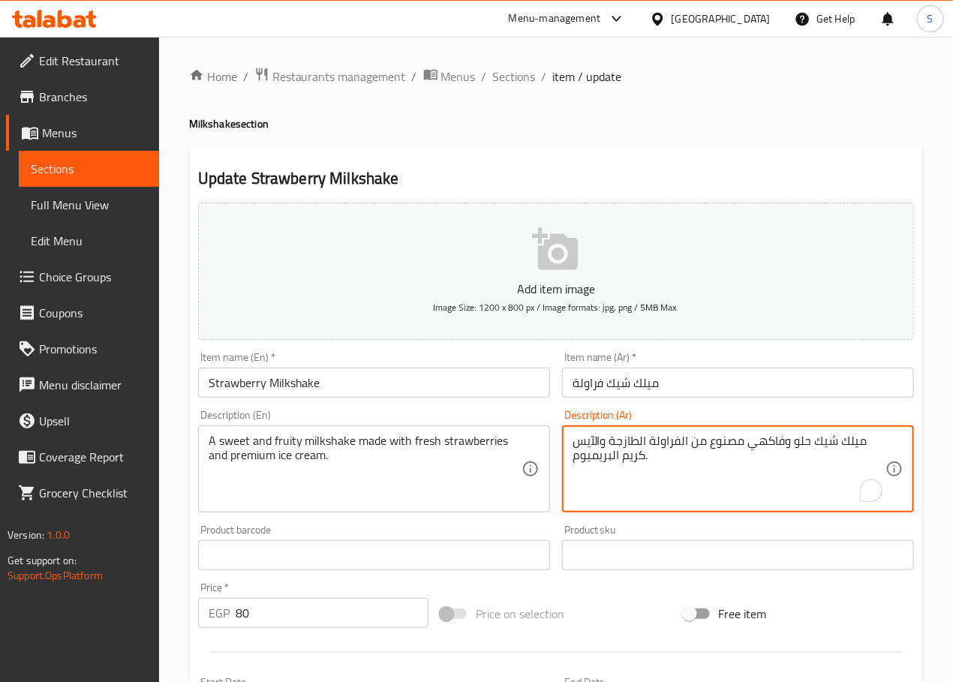
click at [773, 444] on textarea "ميلك شيك حلو وفاكهي مصنوع من الفراولة الطازجة والآيس كريم البريميوم." at bounding box center [728, 469] width 313 height 71
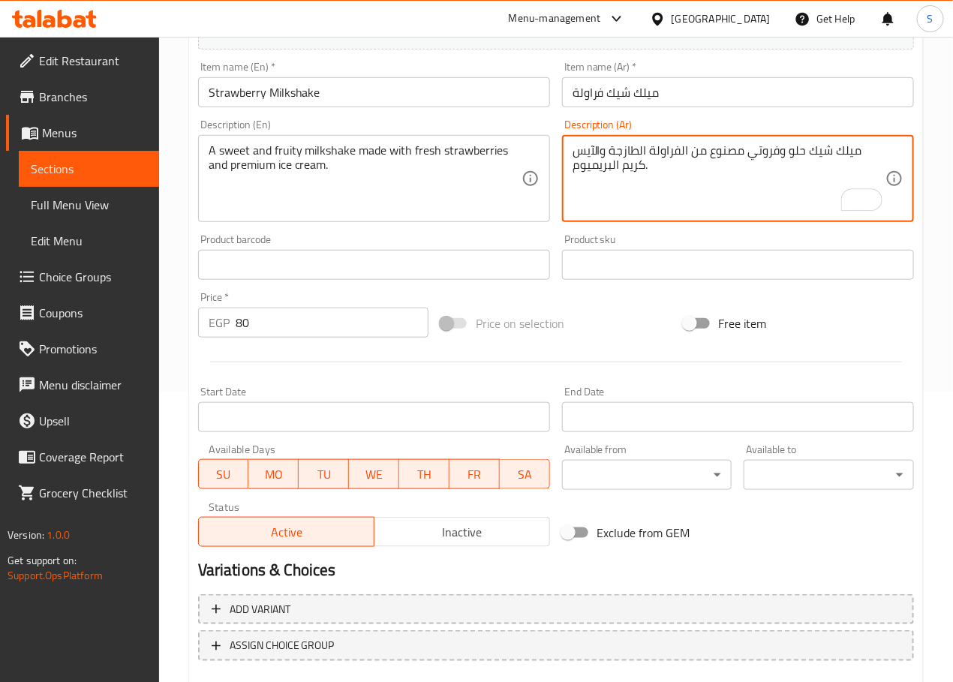
scroll to position [377, 0]
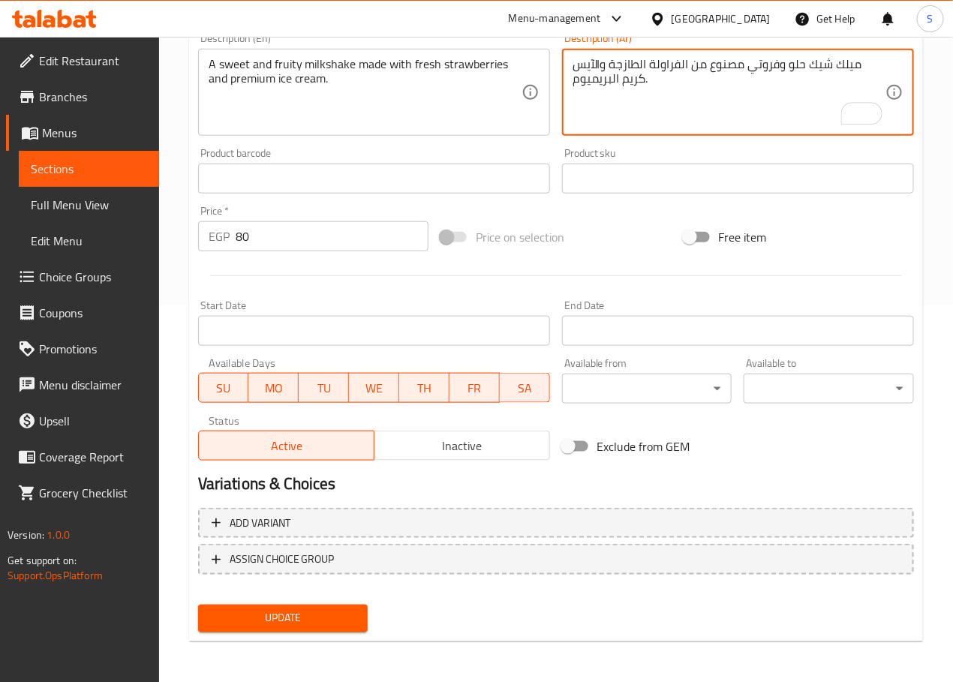
type textarea "ميلك شيك حلو وفروتي مصنوع من الفراولة الطازجة والآيس كريم البريميوم."
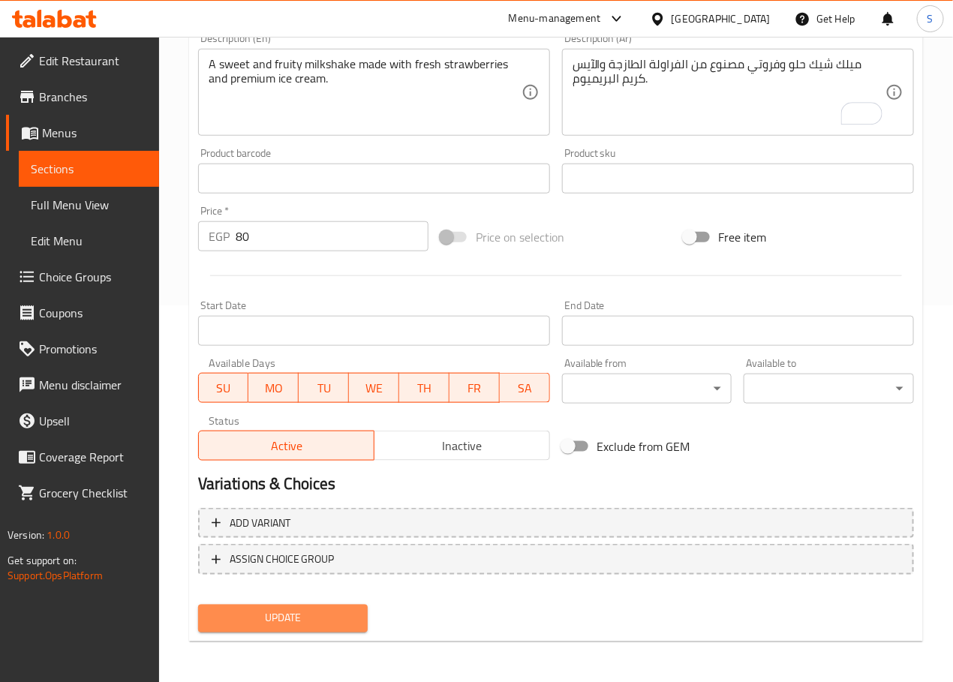
click at [340, 621] on span "Update" at bounding box center [283, 618] width 146 height 19
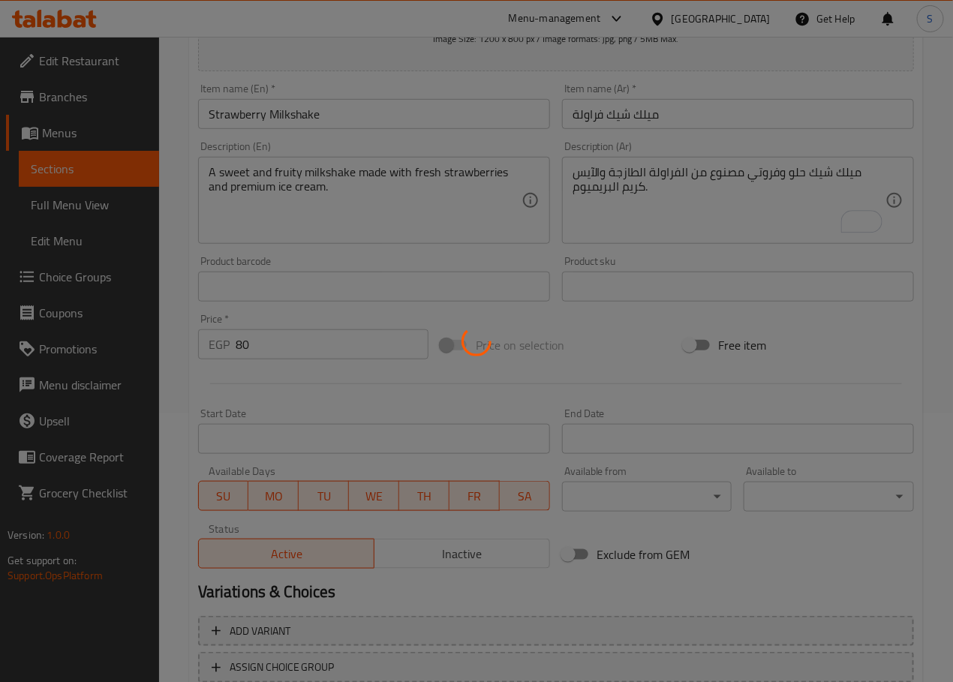
scroll to position [0, 0]
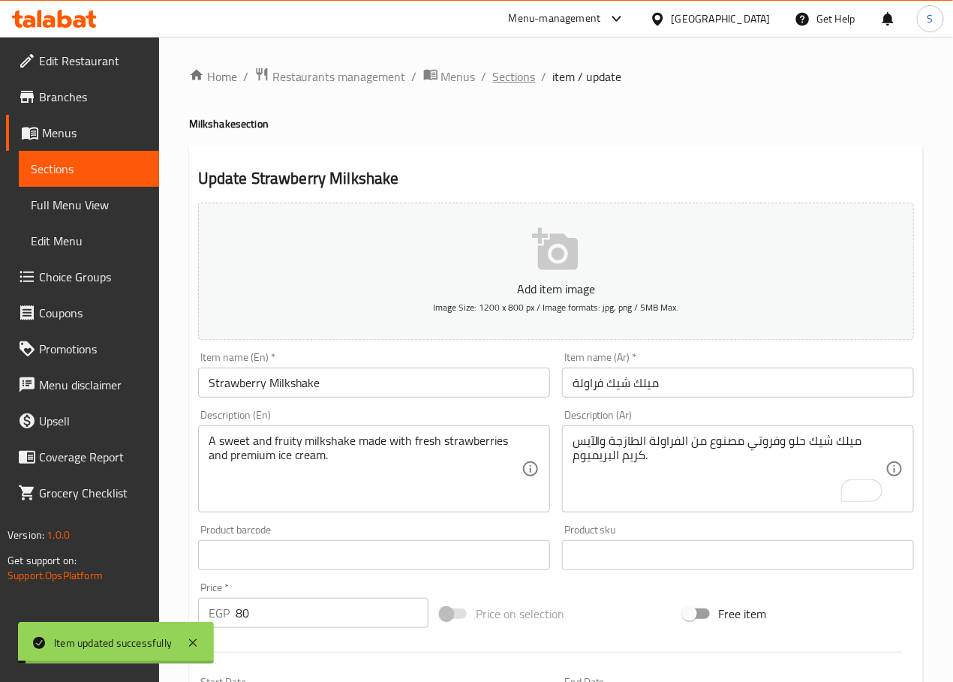
click at [509, 80] on span "Sections" at bounding box center [514, 77] width 43 height 18
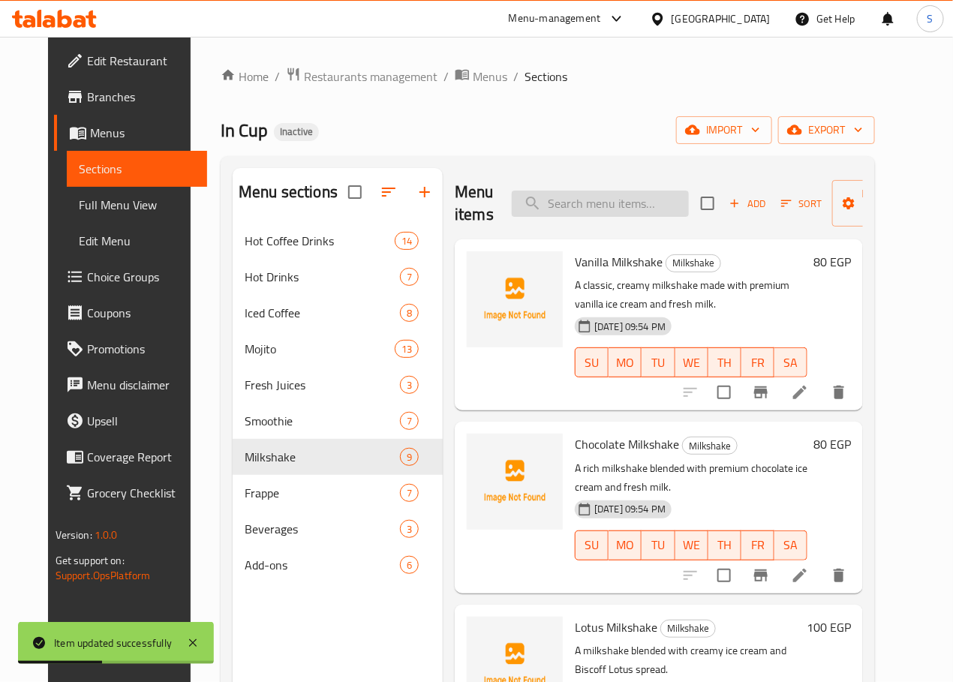
click at [545, 203] on input "search" at bounding box center [600, 204] width 177 height 26
paste input "Blueberry Milkshake"
type input "Blueberry Milkshake"
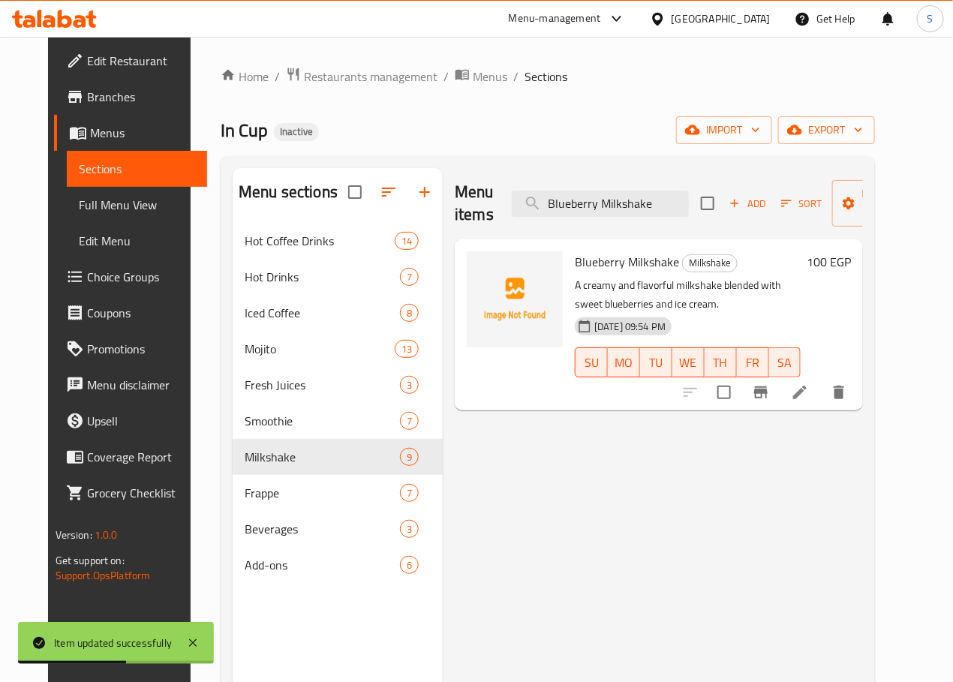
click at [809, 396] on icon at bounding box center [800, 392] width 18 height 18
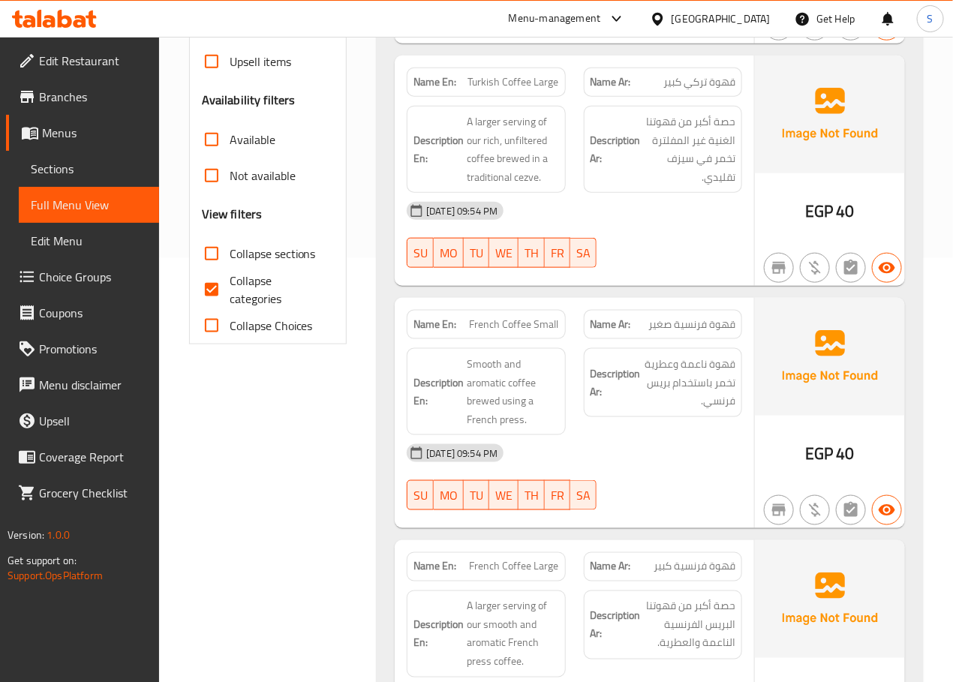
scroll to position [450, 0]
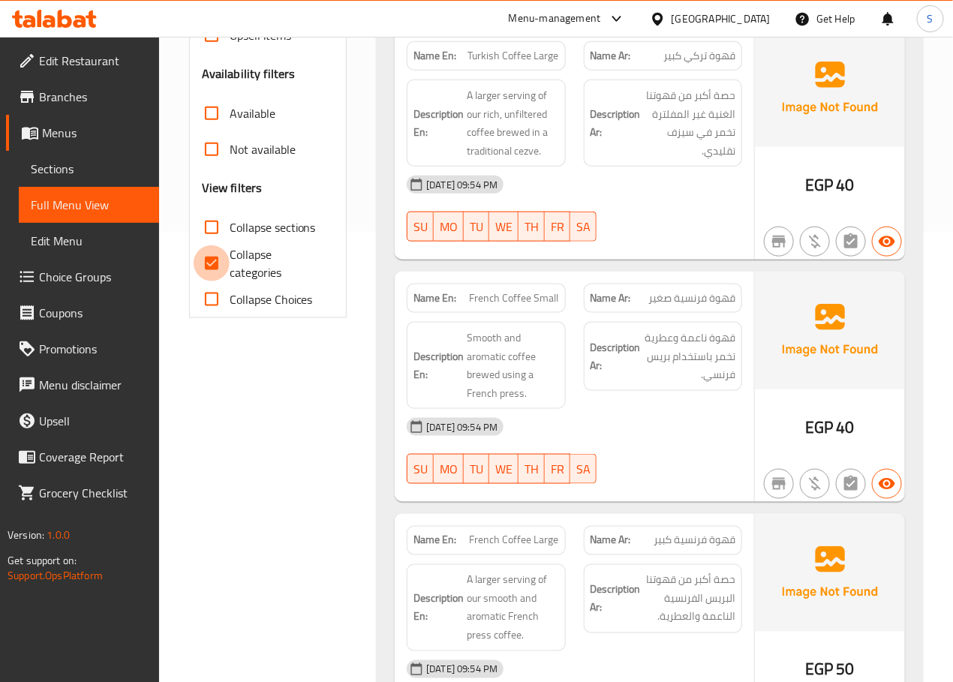
click at [221, 262] on input "Collapse categories" at bounding box center [212, 263] width 36 height 36
checkbox input "false"
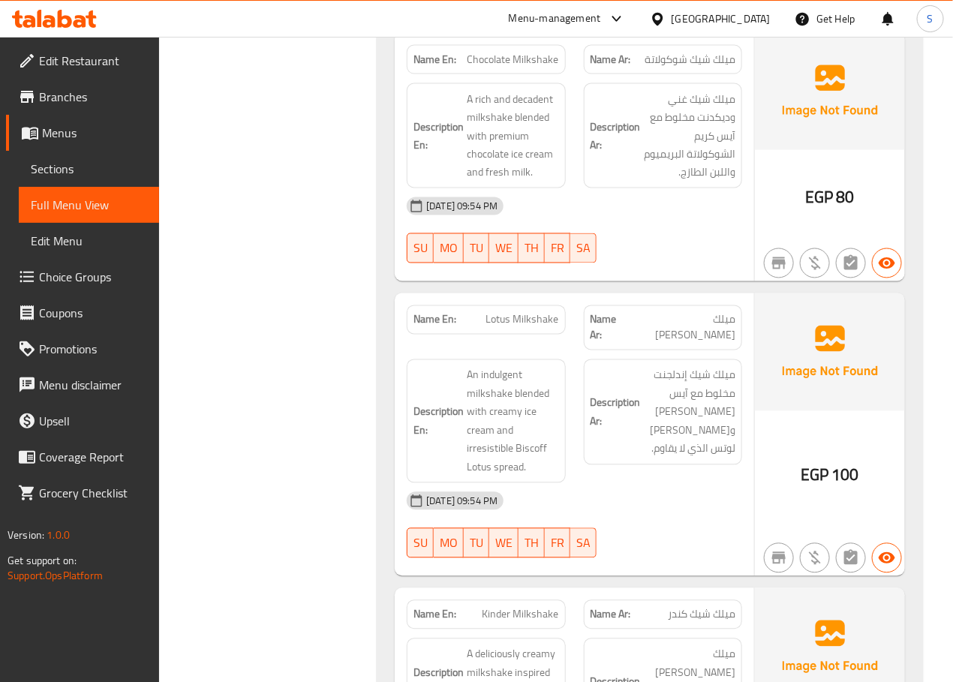
scroll to position [14144, 0]
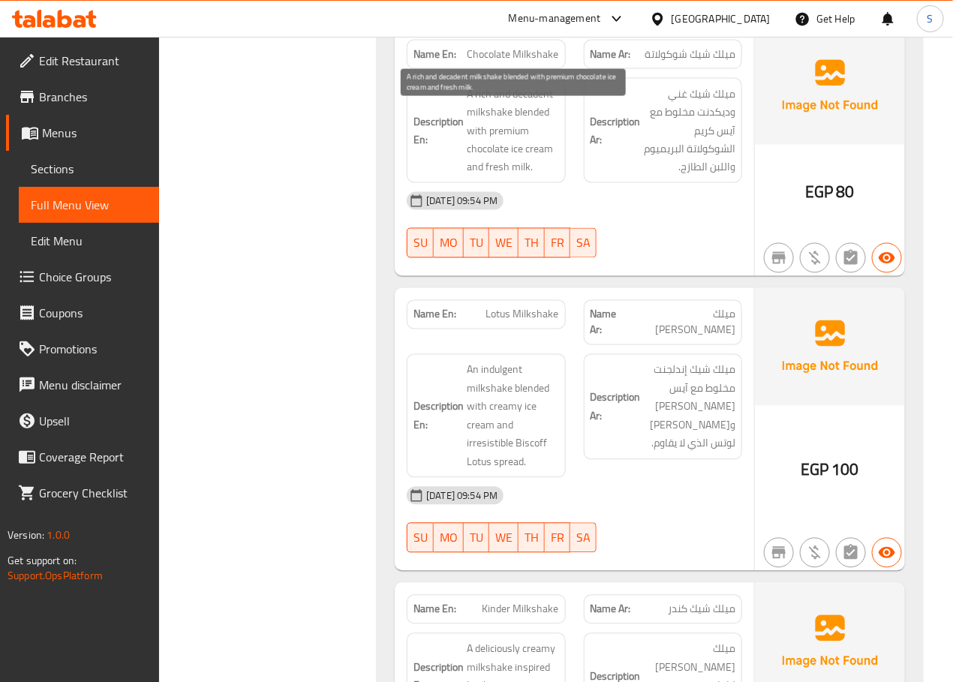
click at [541, 113] on span "A rich and decadent milkshake blended with premium chocolate ice cream and fres…" at bounding box center [513, 131] width 92 height 92
copy span "decadent"
click at [493, 69] on div "Name En: Chocolate Milkshake" at bounding box center [486, 54] width 158 height 29
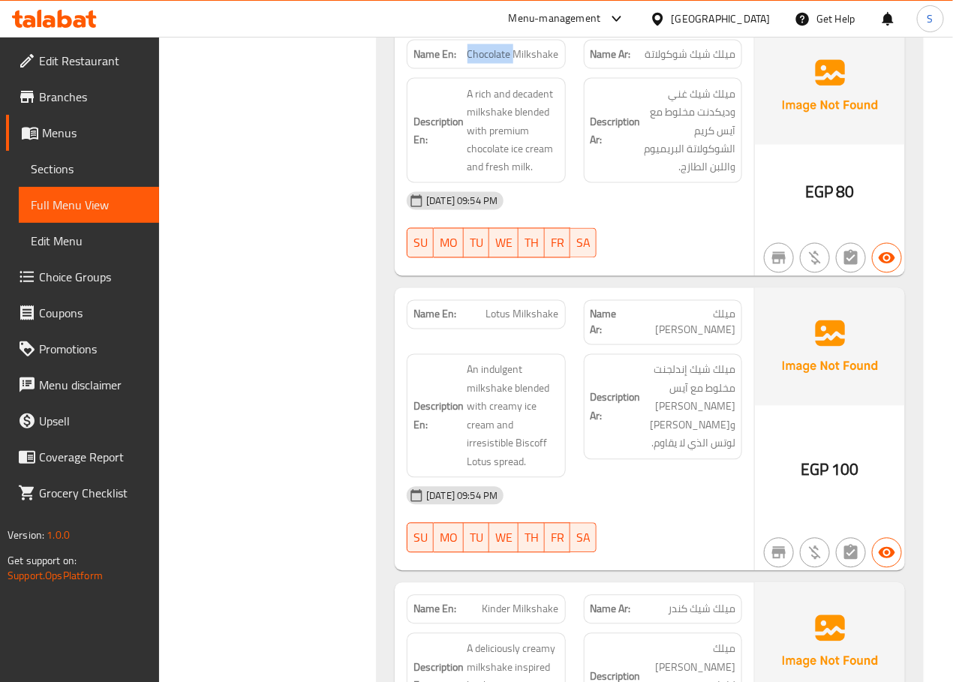
click at [493, 62] on span "Chocolate Milkshake" at bounding box center [513, 55] width 92 height 16
copy span "Chocolate Milkshake"
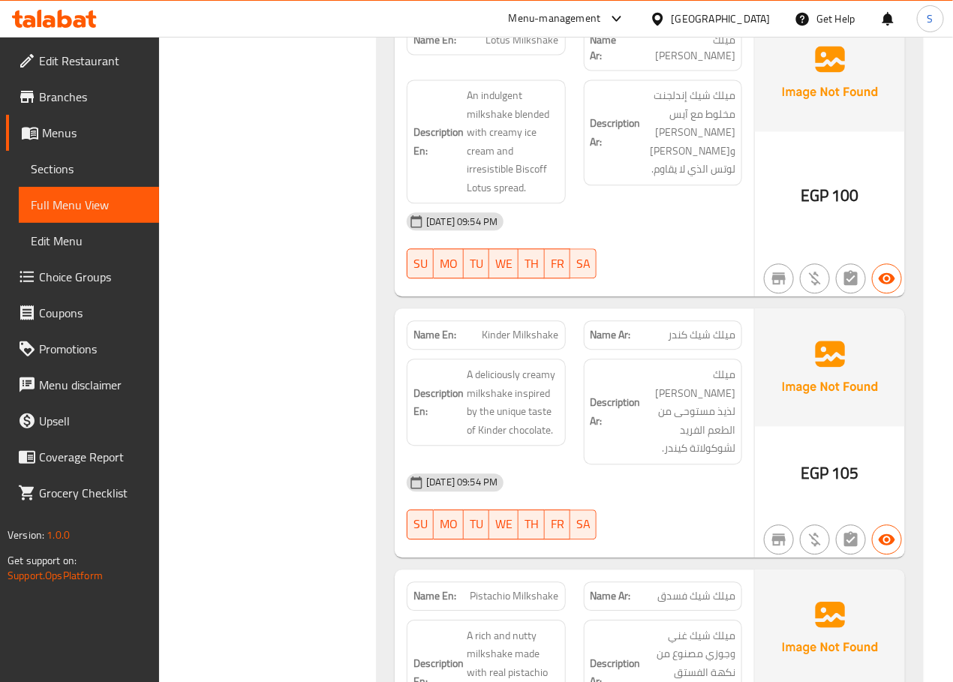
scroll to position [14447, 0]
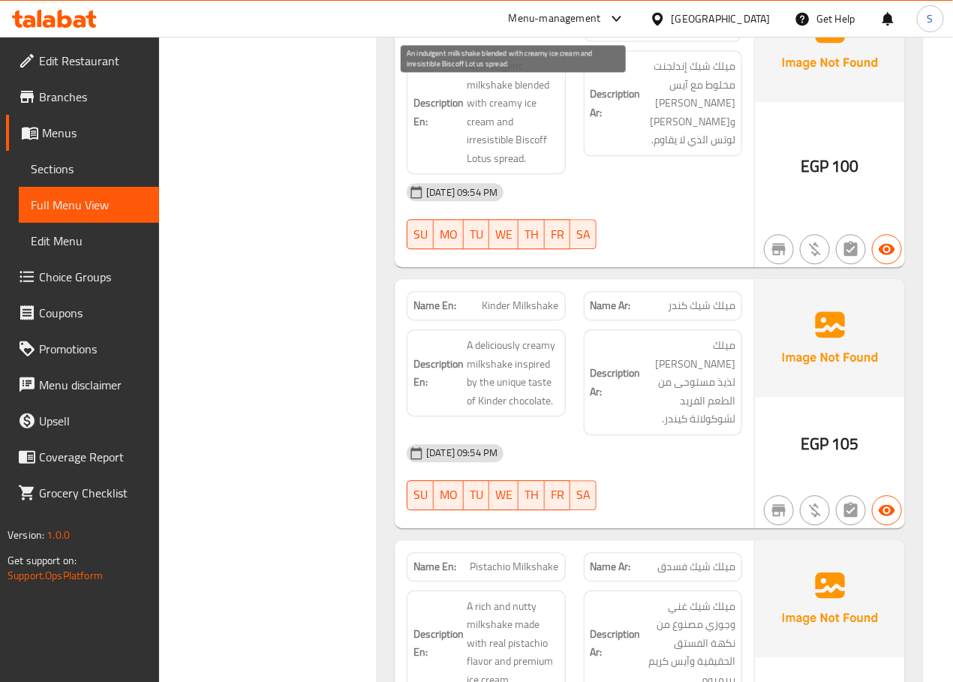
click at [504, 88] on span "An indulgent milkshake blended with creamy ice cream and irresistible Biscoff L…" at bounding box center [513, 112] width 92 height 110
copy span "indulgent"
click at [522, 19] on span "Lotus Milkshake" at bounding box center [522, 11] width 73 height 16
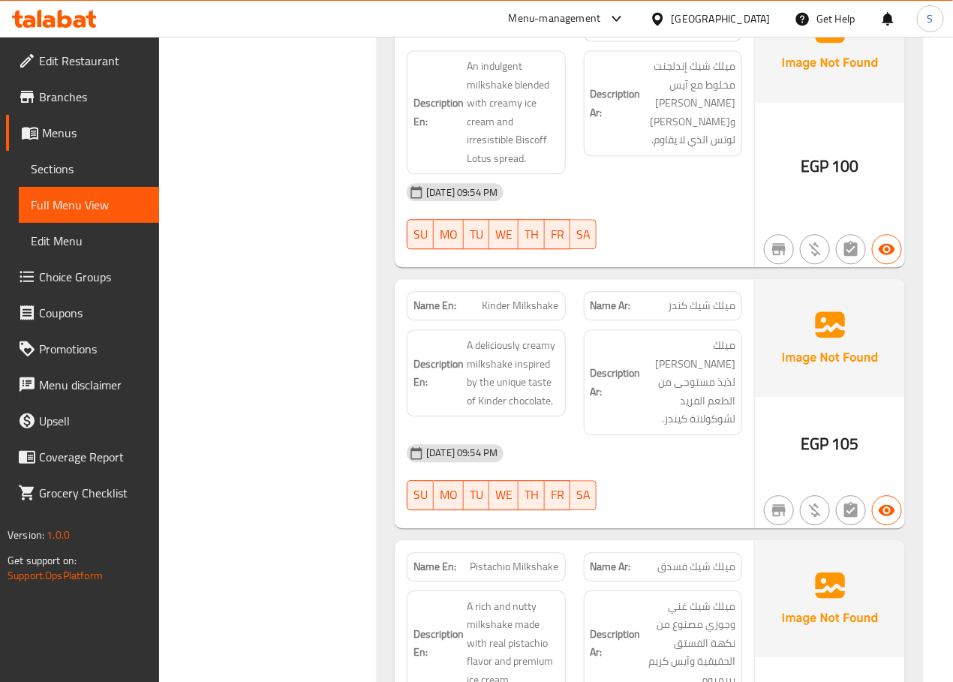
click at [522, 19] on span "Lotus Milkshake" at bounding box center [522, 11] width 73 height 16
copy span "Lotus Milkshake"
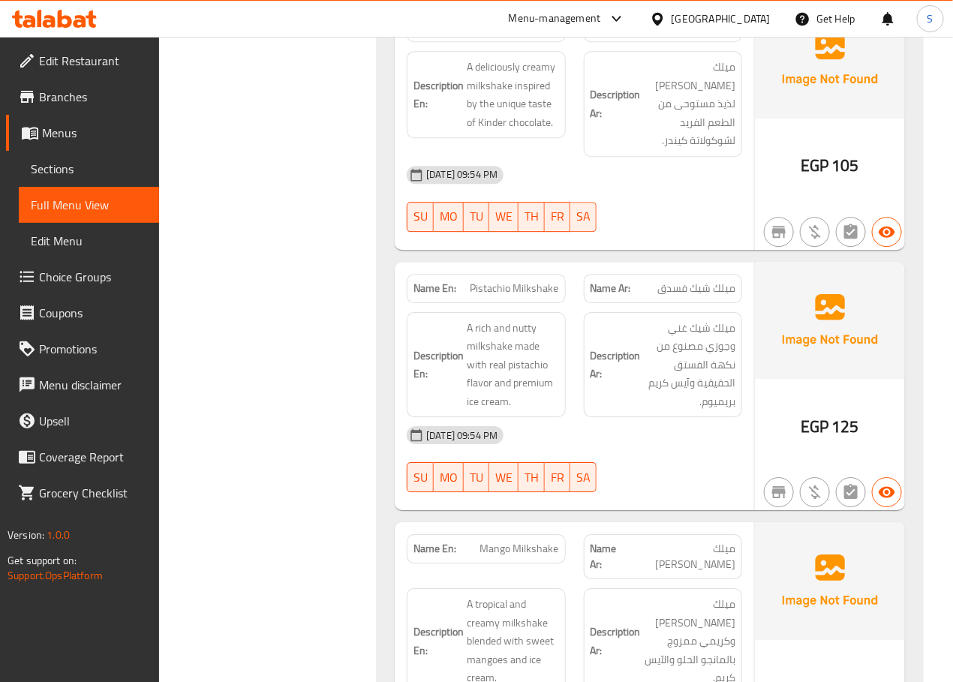
scroll to position [14727, 0]
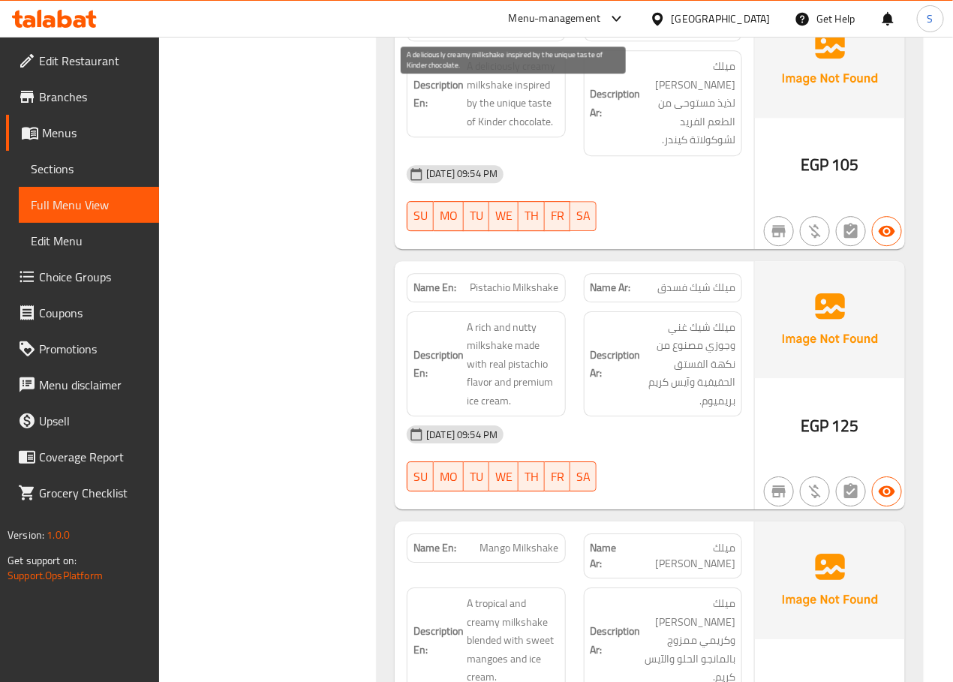
click at [491, 98] on span "A deliciously creamy milkshake inspired by the unique taste of Kinder chocolate." at bounding box center [513, 94] width 92 height 74
click at [491, 124] on span "A deliciously creamy milkshake inspired by the unique taste of Kinder chocolate." at bounding box center [513, 94] width 92 height 74
click at [515, 35] on span "Kinder Milkshake" at bounding box center [520, 27] width 77 height 16
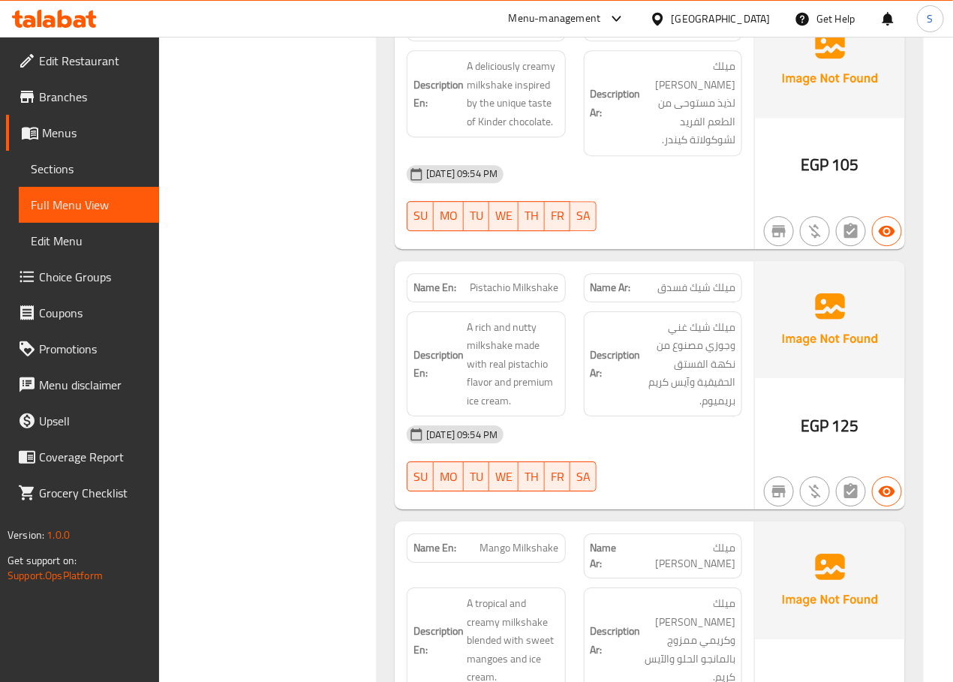
click at [515, 35] on span "Kinder Milkshake" at bounding box center [520, 27] width 77 height 16
copy span "Kinder Milkshake"
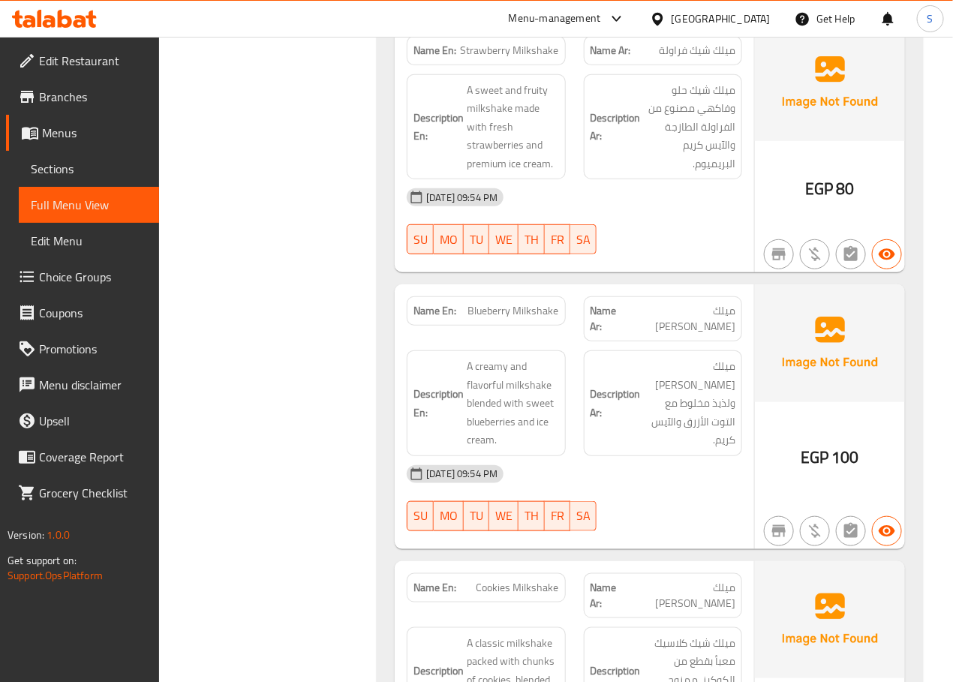
scroll to position [15505, 0]
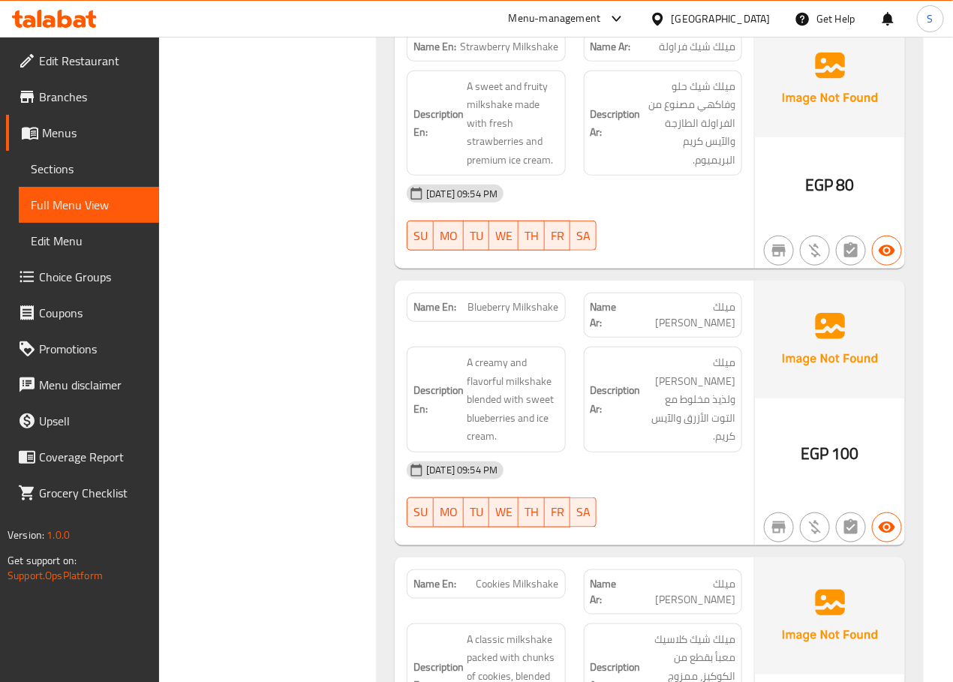
click at [489, 46] on span "Strawberry Milkshake" at bounding box center [510, 47] width 98 height 16
copy span "Strawberry Milkshake"
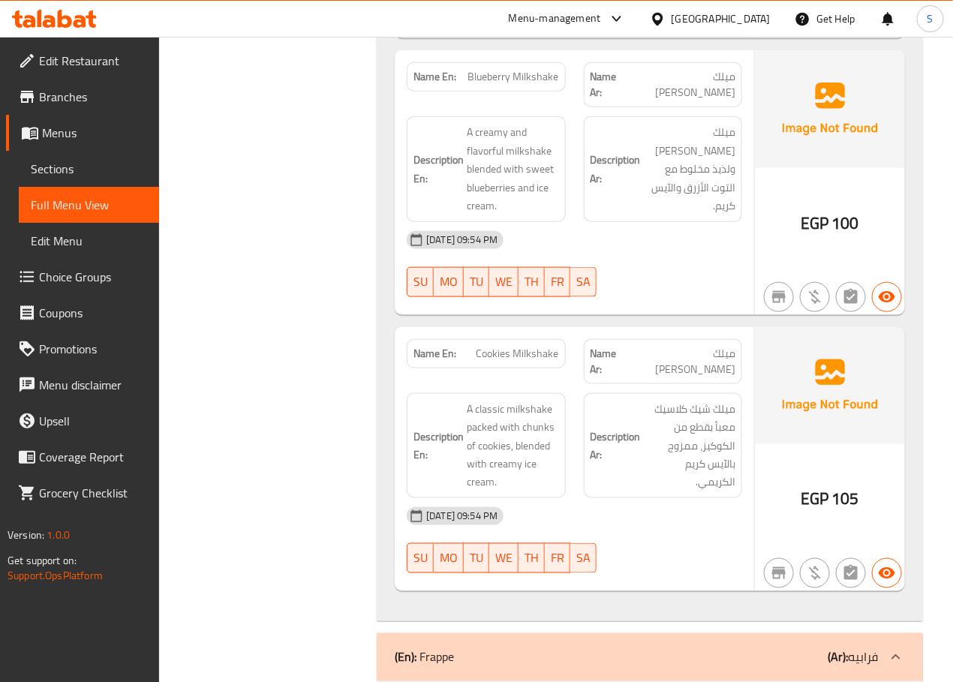
scroll to position [15751, 0]
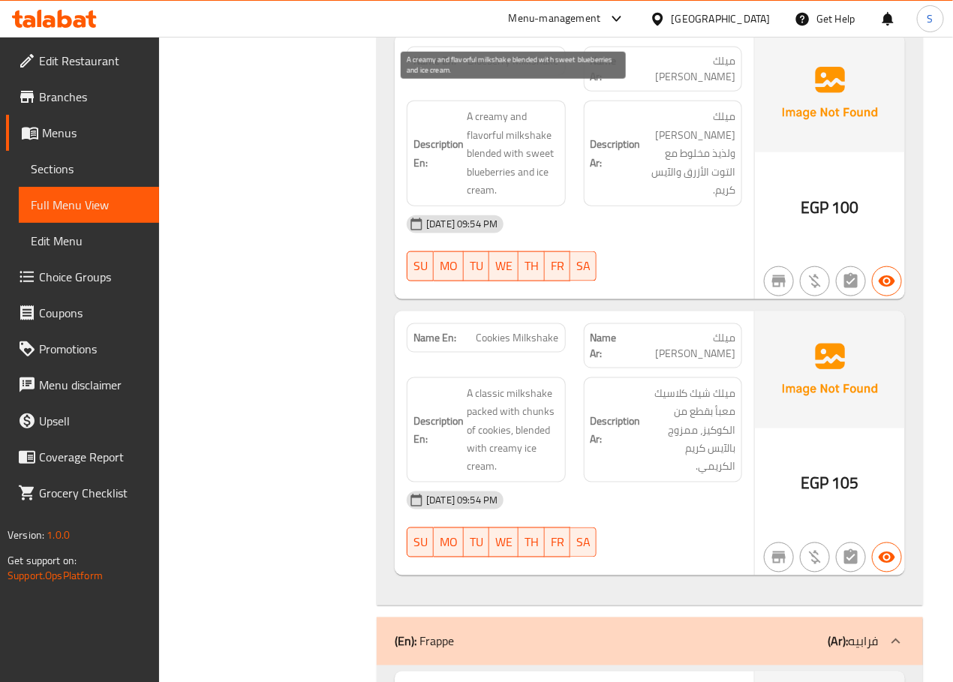
click at [487, 119] on span "A creamy and flavorful milkshake blended with sweet blueberries and ice cream." at bounding box center [513, 153] width 92 height 92
copy span "flavorful"
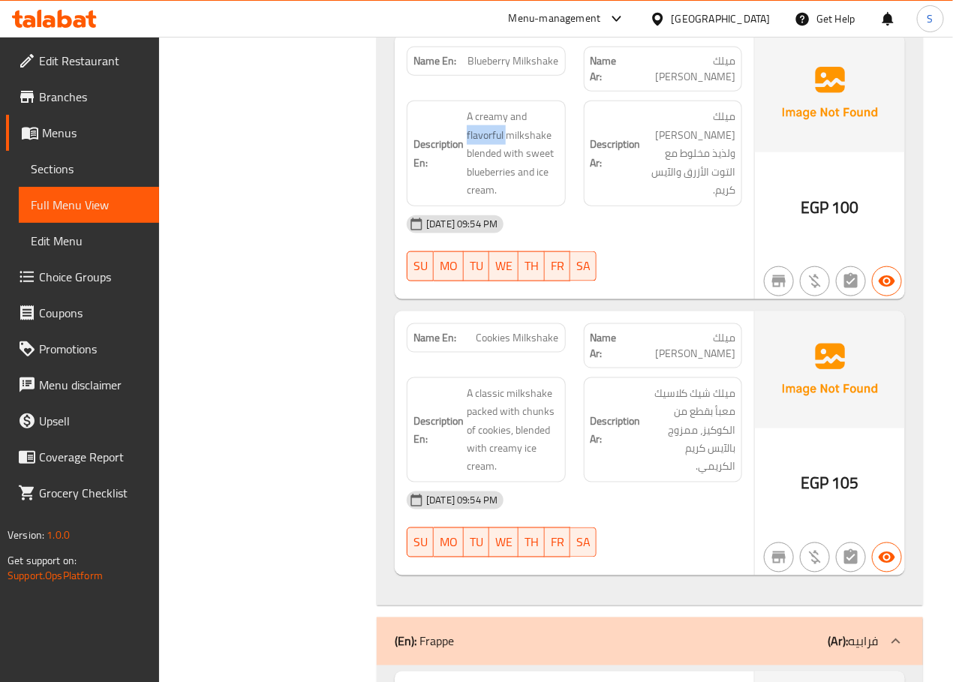
click at [524, 55] on span "Blueberry Milkshake" at bounding box center [513, 61] width 91 height 16
copy span "Blueberry Milkshake"
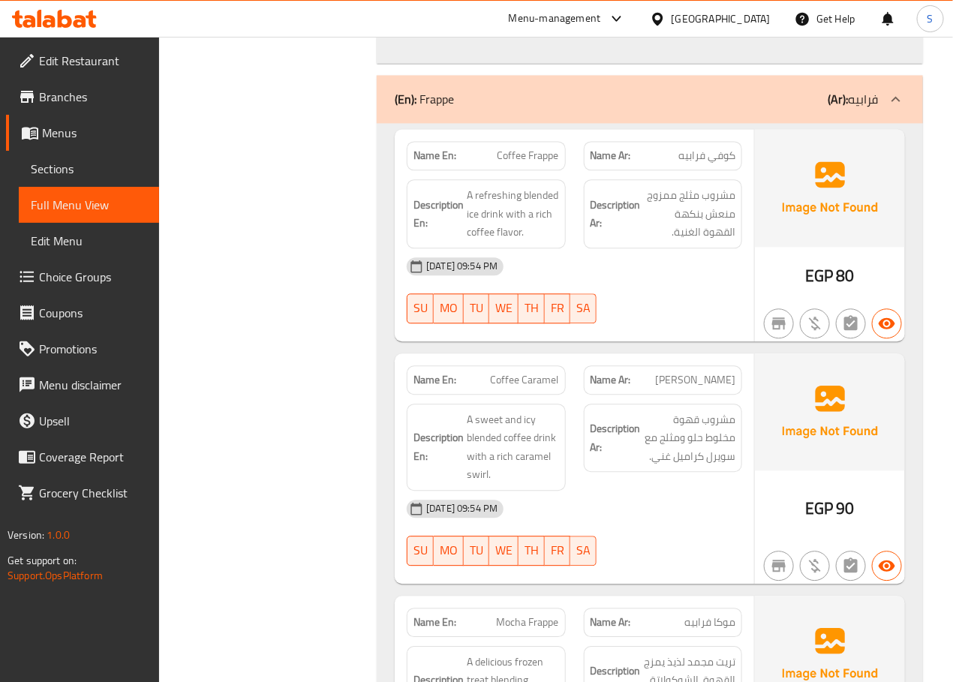
scroll to position [16294, 0]
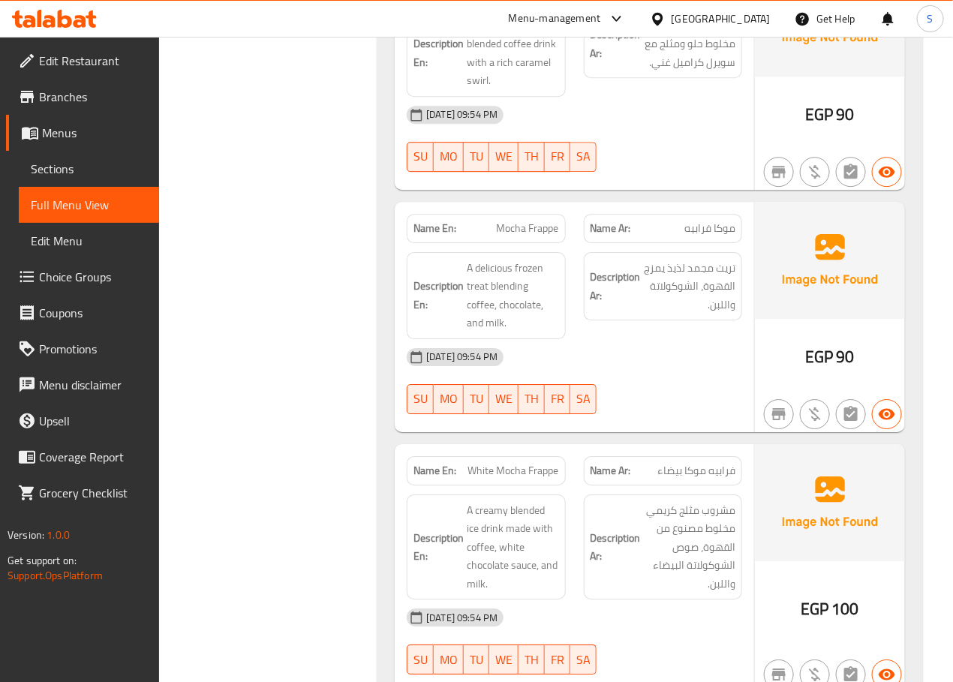
scroll to position [16691, 0]
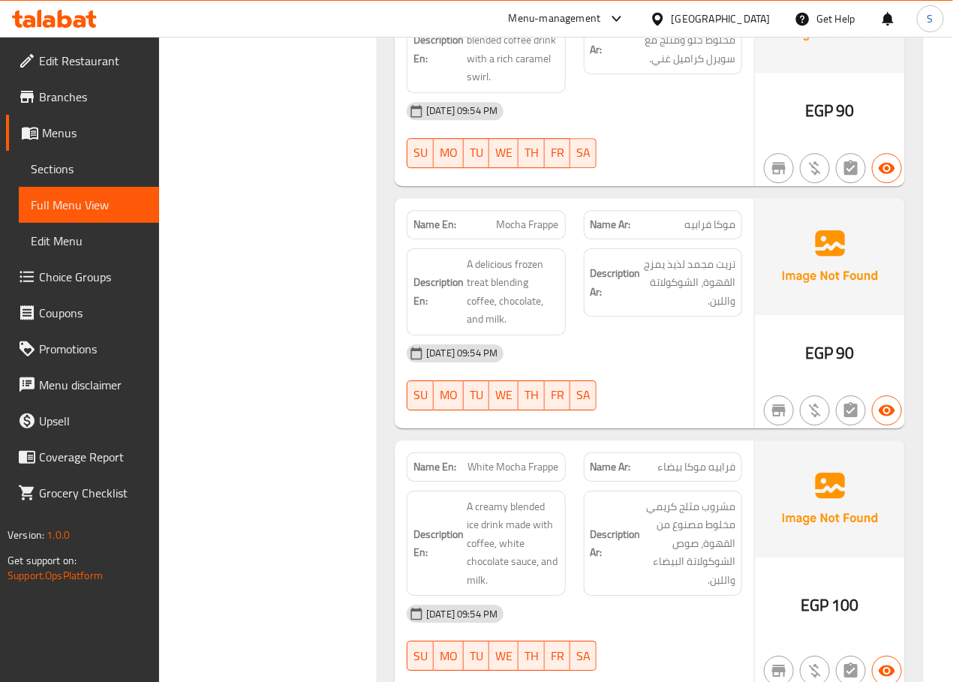
click at [536, 459] on span "White Mocha Frappe" at bounding box center [513, 467] width 91 height 16
click at [711, 459] on span "فرابيه موكا بيضاء" at bounding box center [696, 467] width 78 height 16
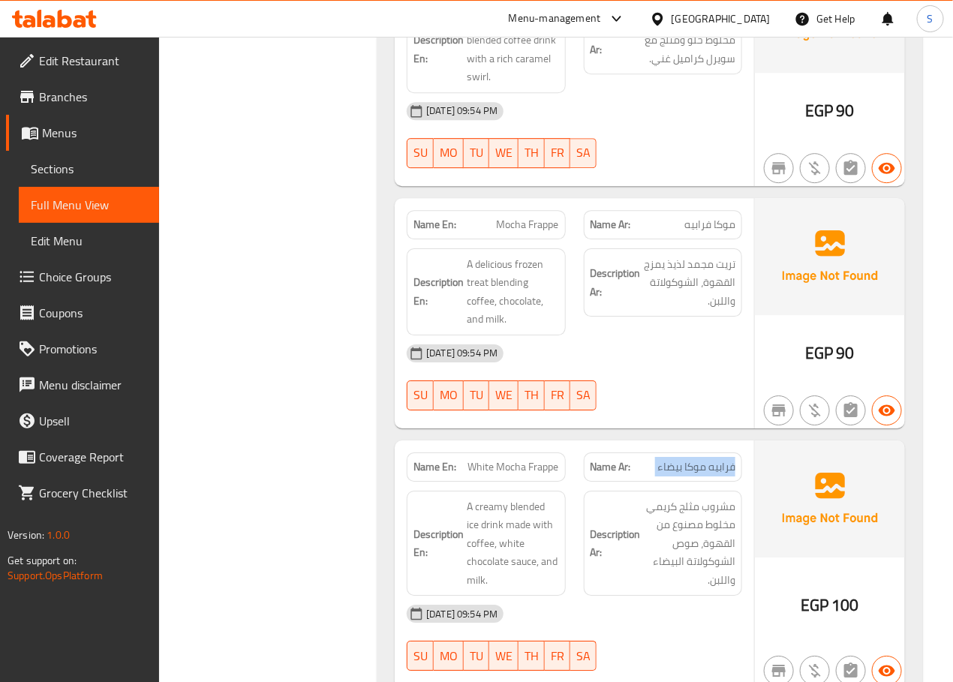
click at [711, 459] on span "فرابيه موكا بيضاء" at bounding box center [696, 467] width 78 height 16
copy span "فرابيه موكا بيضاء"
click at [500, 459] on span "White Mocha Frappe" at bounding box center [513, 467] width 91 height 16
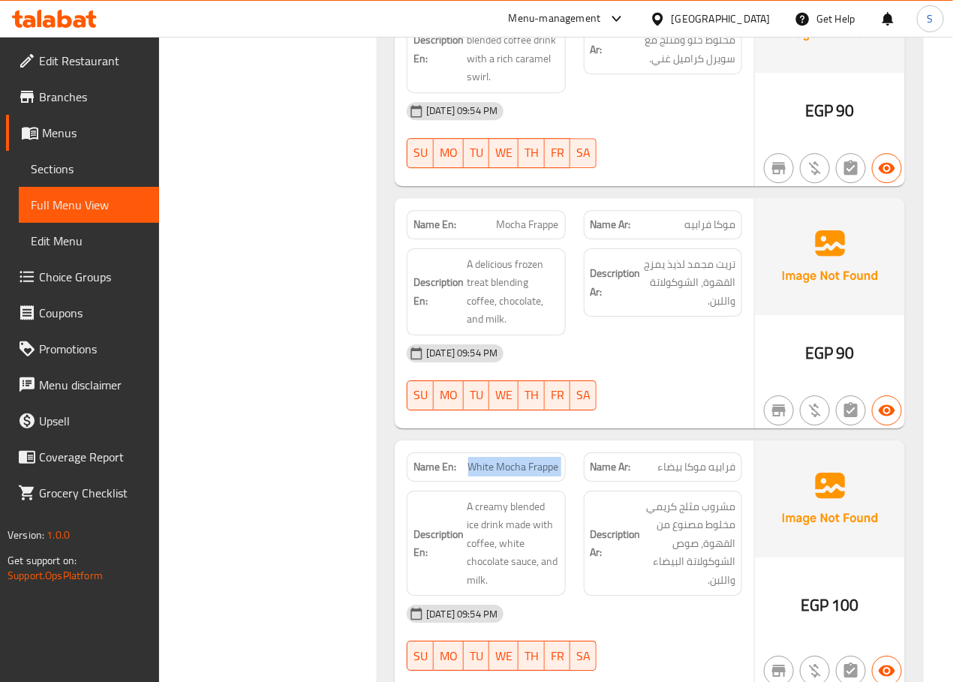
click at [500, 459] on span "White Mocha Frappe" at bounding box center [513, 467] width 91 height 16
copy span "White Mocha Frappe"
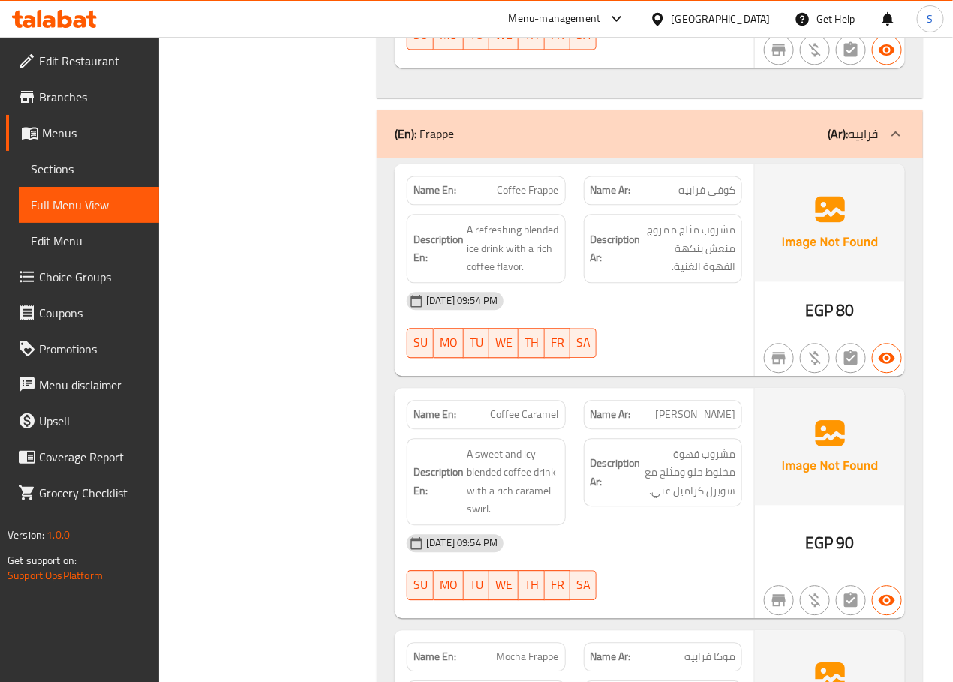
scroll to position [16290, 0]
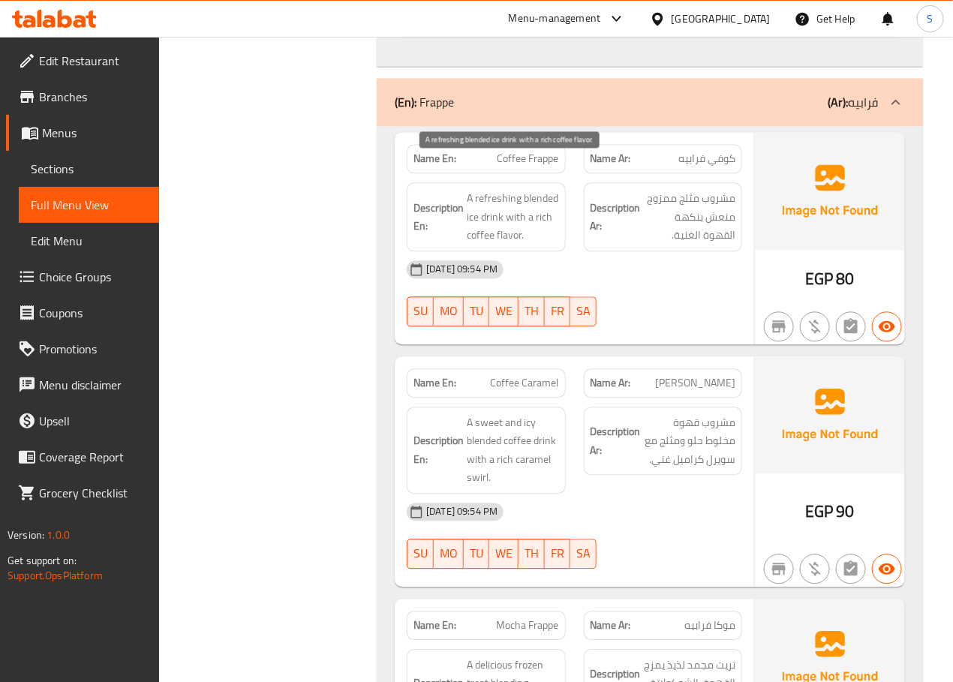
click at [475, 189] on span "A refreshing blended ice drink with a rich coffee flavor." at bounding box center [513, 217] width 92 height 56
click at [471, 189] on span "A refreshing blended ice drink with a rich coffee flavor." at bounding box center [513, 217] width 92 height 56
click at [518, 151] on span "Coffee Frappe" at bounding box center [528, 159] width 62 height 16
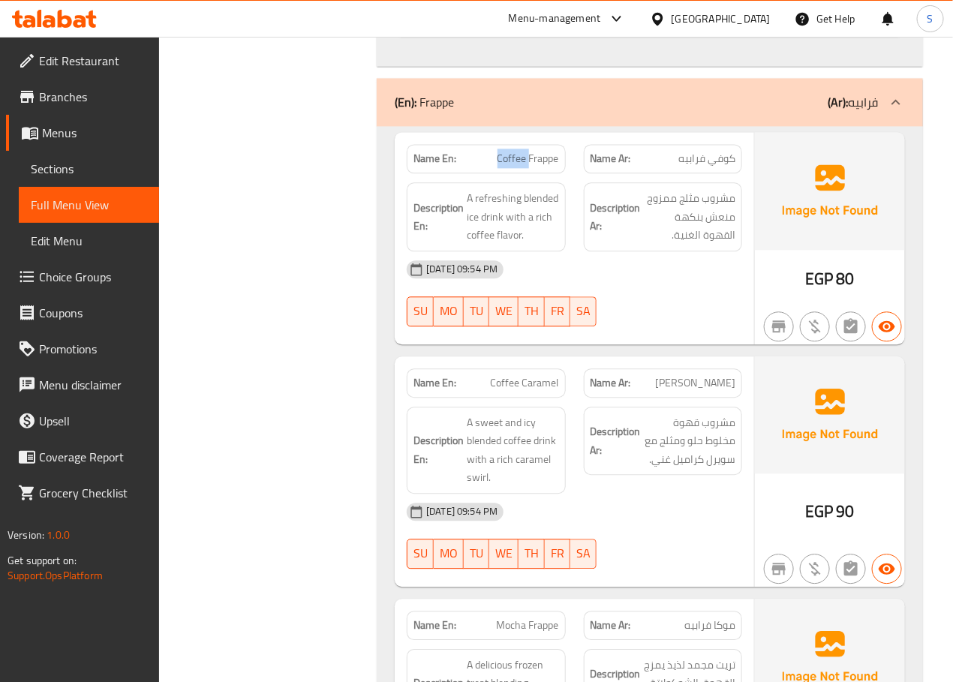
click at [518, 151] on span "Coffee Frappe" at bounding box center [528, 159] width 62 height 16
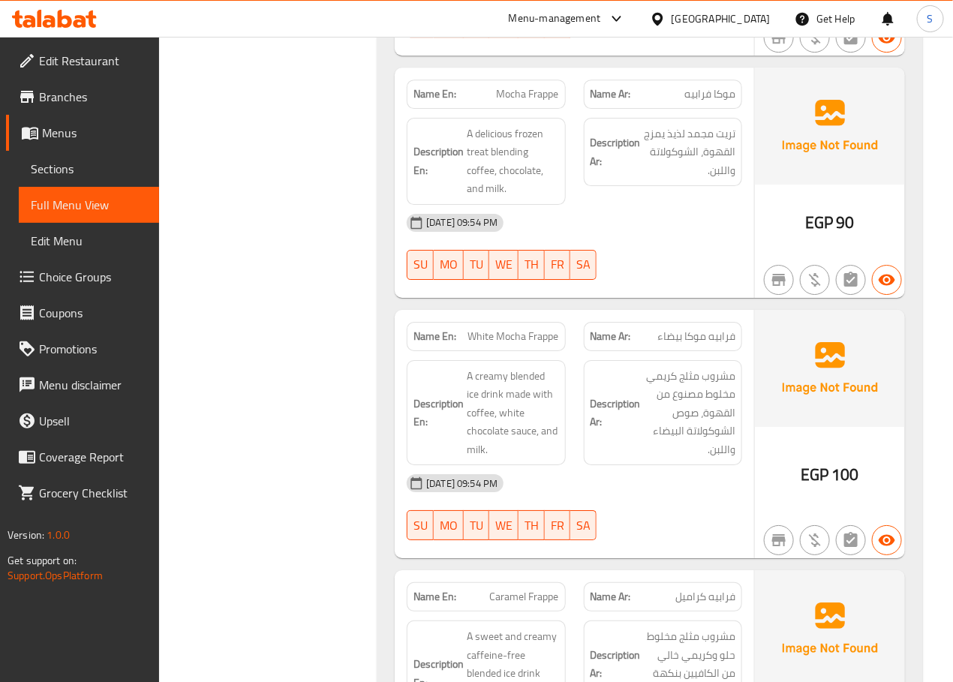
scroll to position [16822, 0]
click at [518, 86] on span "Mocha Frappe" at bounding box center [528, 94] width 62 height 16
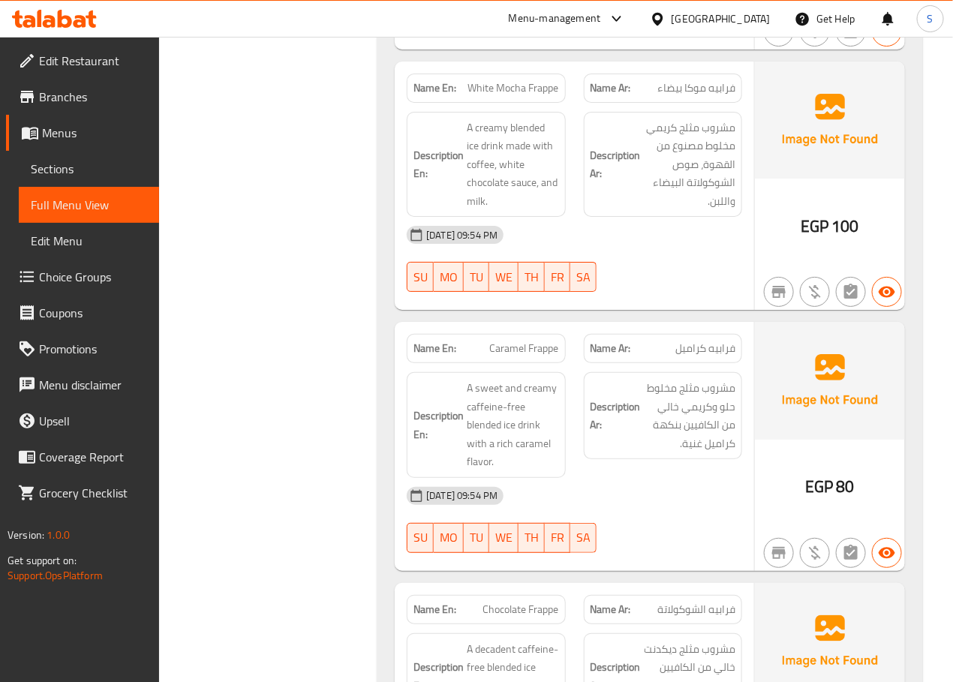
scroll to position [17071, 0]
click at [509, 79] on span "White Mocha Frappe" at bounding box center [513, 87] width 91 height 16
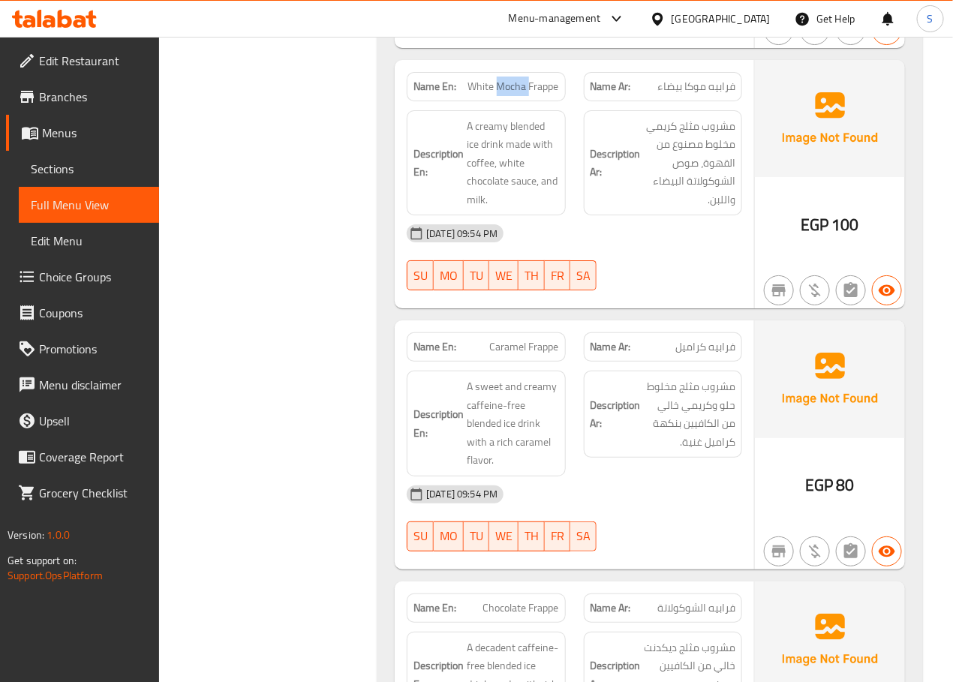
click at [509, 79] on span "White Mocha Frappe" at bounding box center [513, 87] width 91 height 16
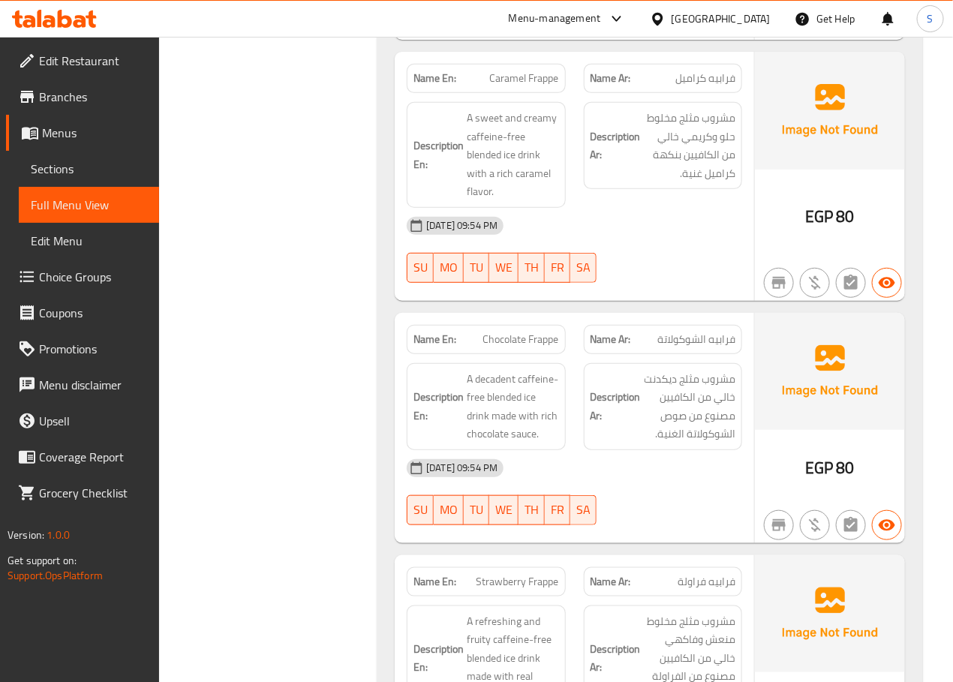
scroll to position [17341, 0]
click at [525, 69] on span "Caramel Frappe" at bounding box center [524, 77] width 69 height 16
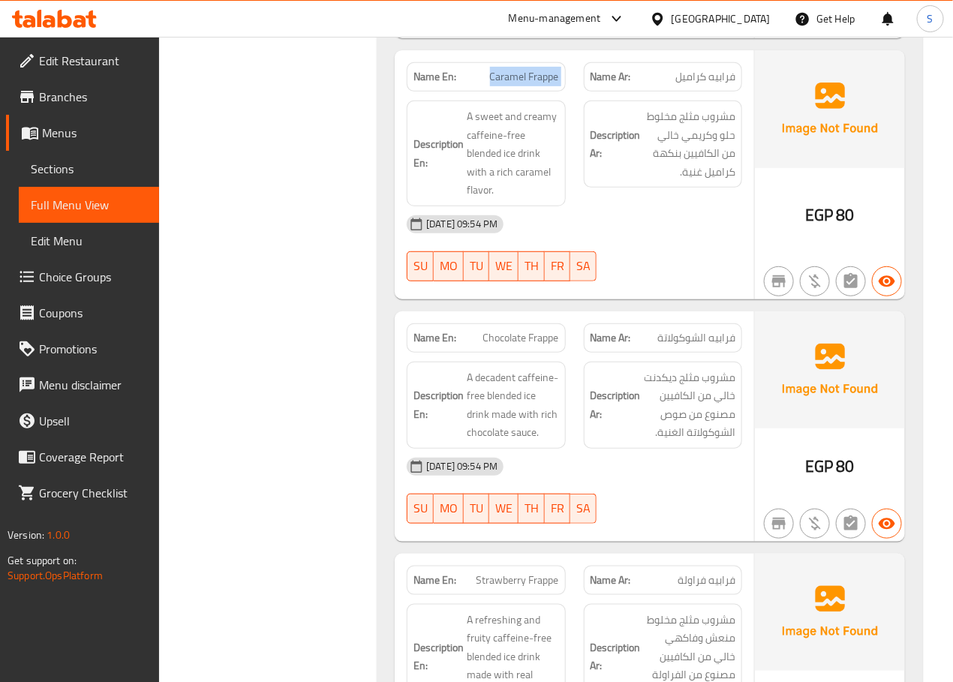
click at [525, 69] on span "Caramel Frappe" at bounding box center [524, 77] width 69 height 16
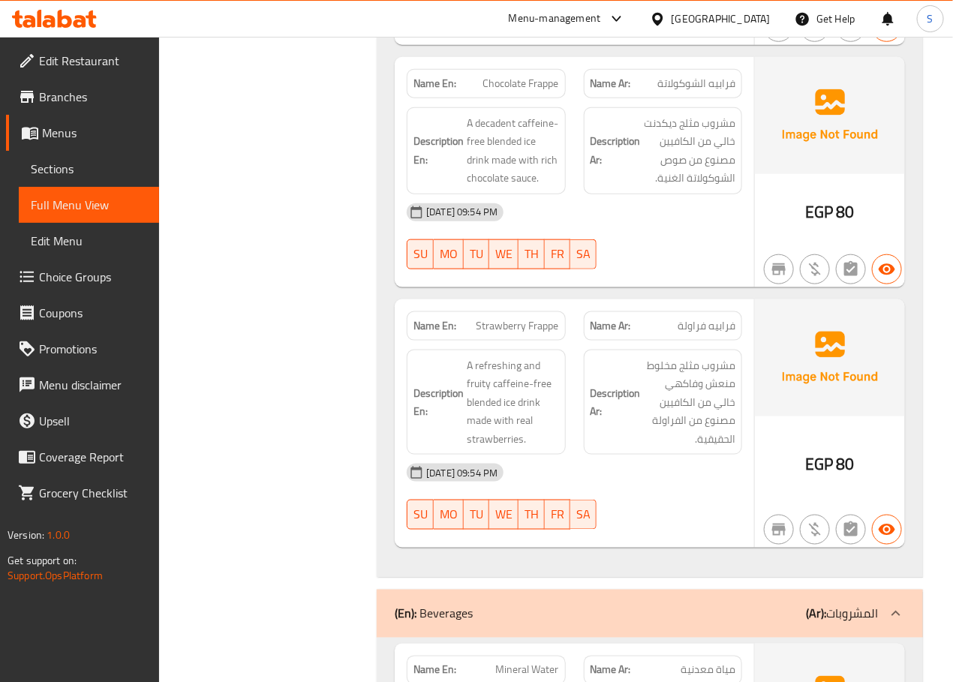
scroll to position [17596, 0]
click at [533, 75] on span "Chocolate Frappe" at bounding box center [521, 83] width 76 height 16
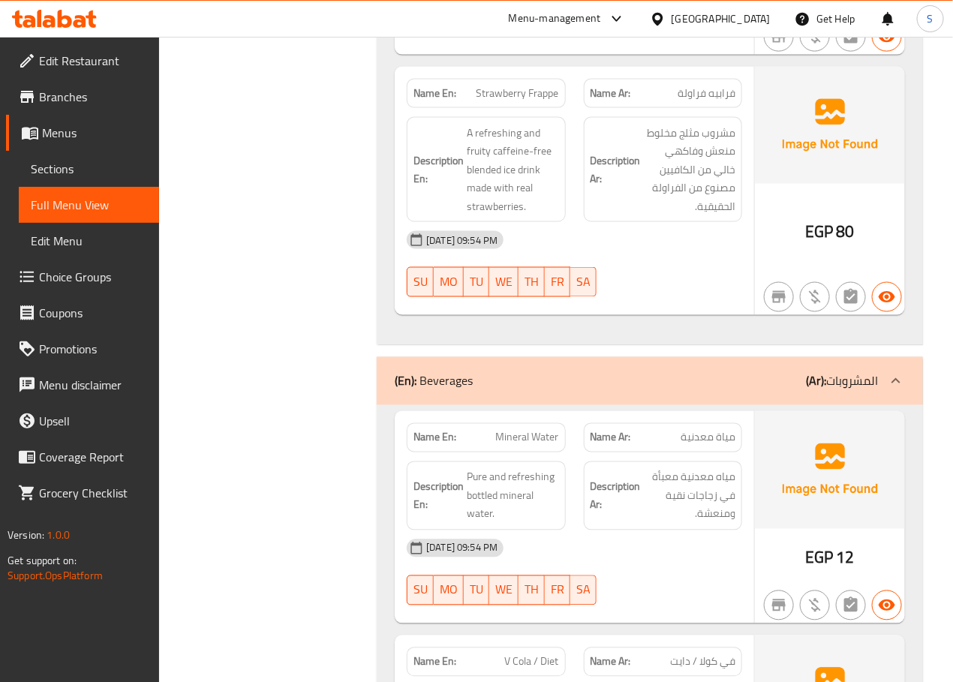
scroll to position [17841, 0]
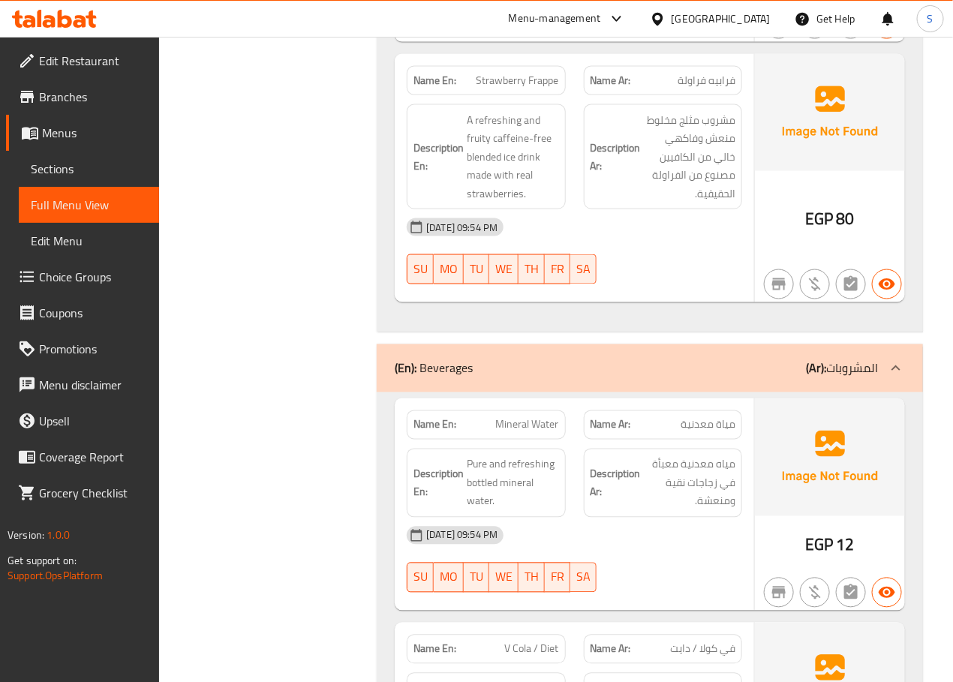
click at [509, 73] on span "Strawberry Frappe" at bounding box center [517, 81] width 83 height 16
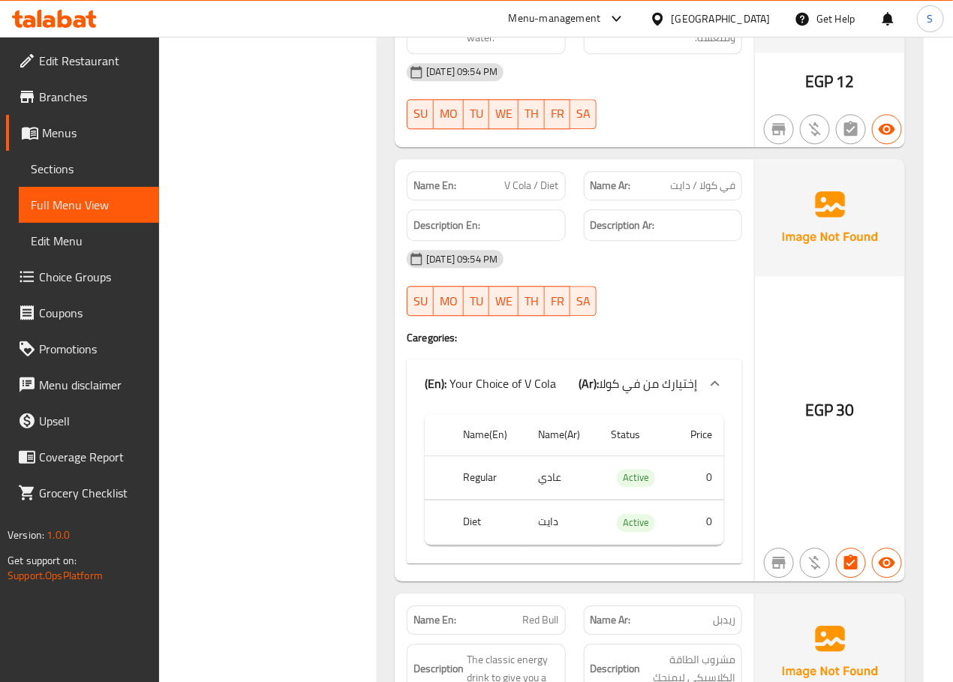
scroll to position [18361, 0]
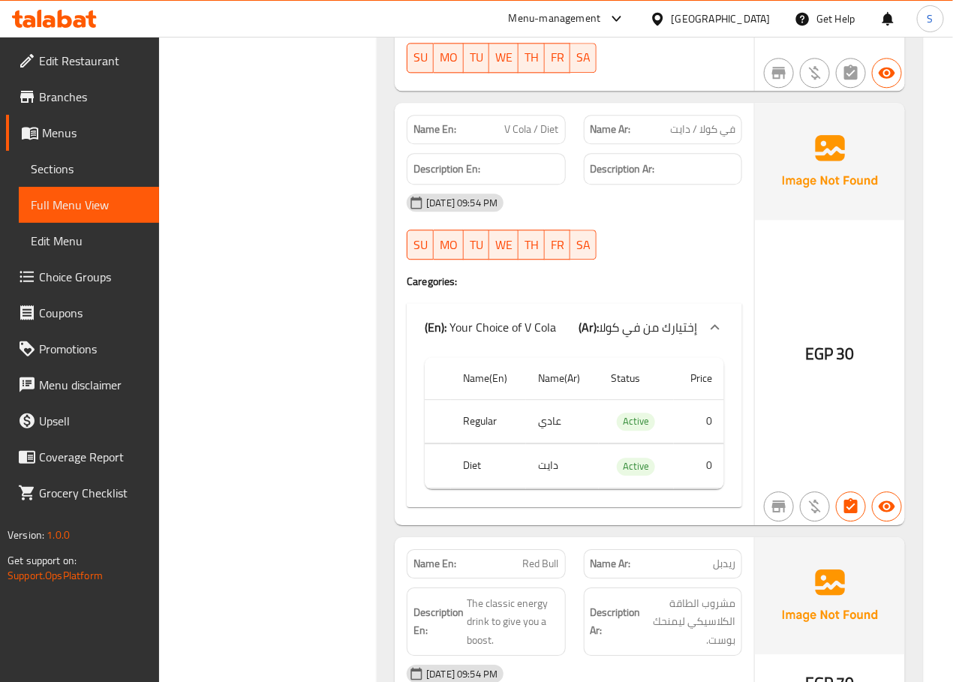
click at [541, 122] on span "V Cola / Diet" at bounding box center [532, 130] width 54 height 16
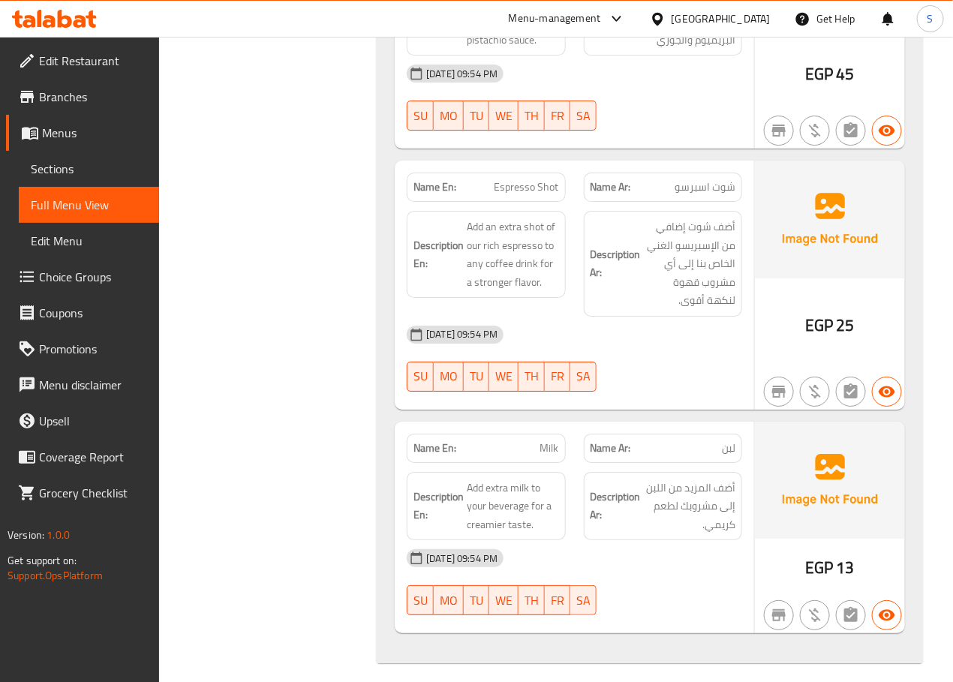
scroll to position [20715, 0]
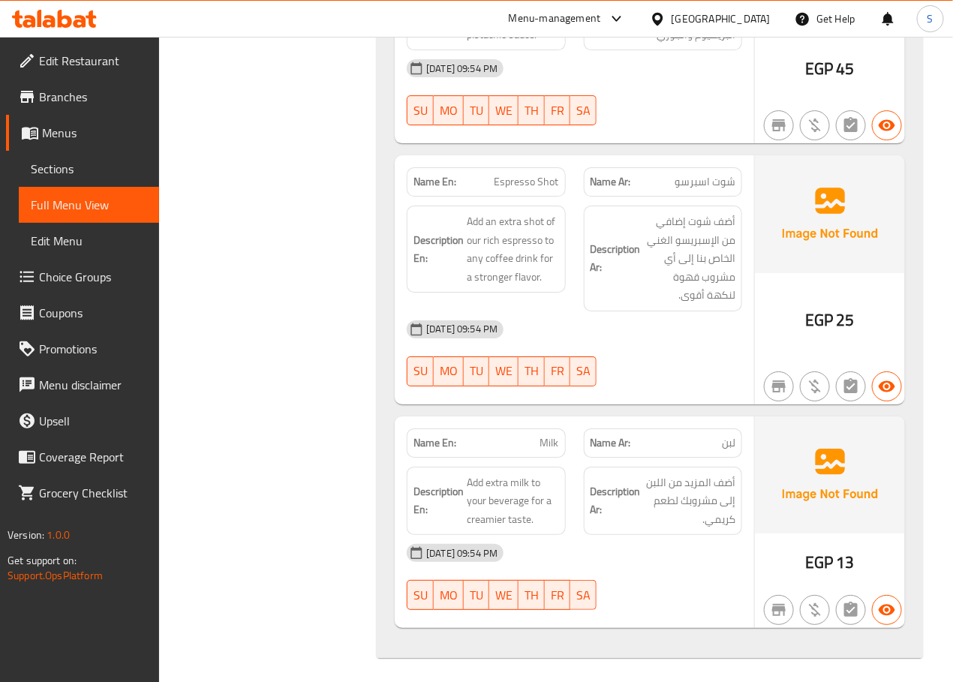
click at [545, 443] on span "Milk" at bounding box center [549, 443] width 19 height 16
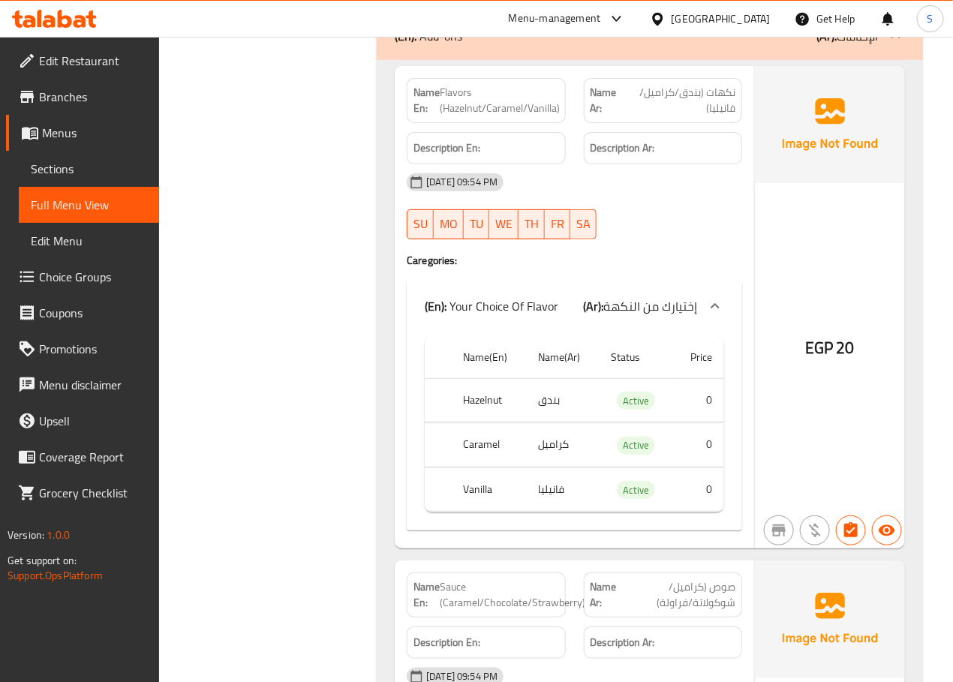
scroll to position [19123, 0]
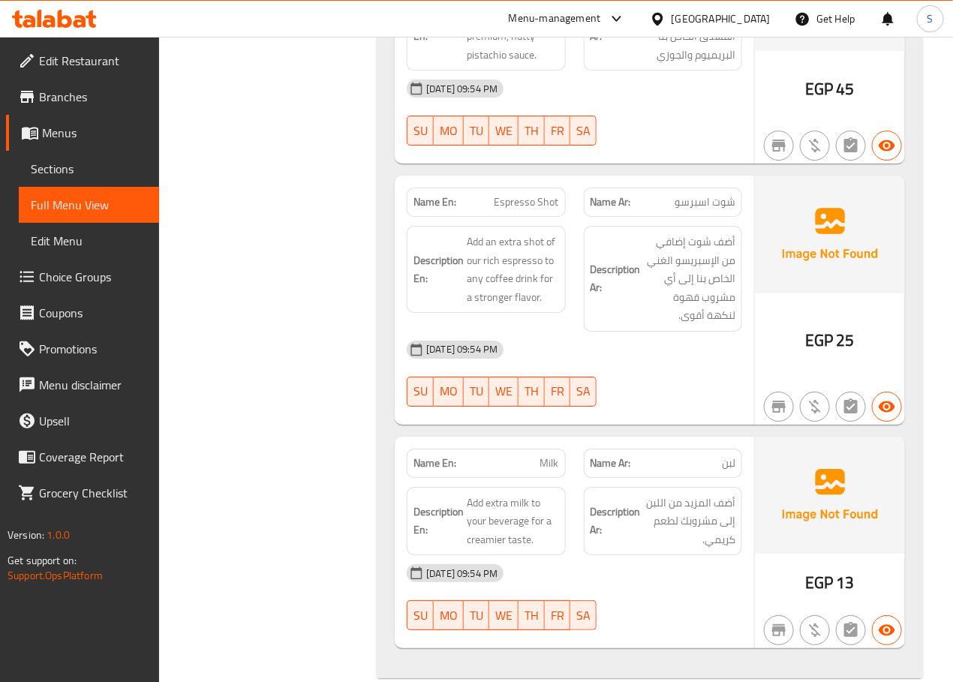
scroll to position [20715, 0]
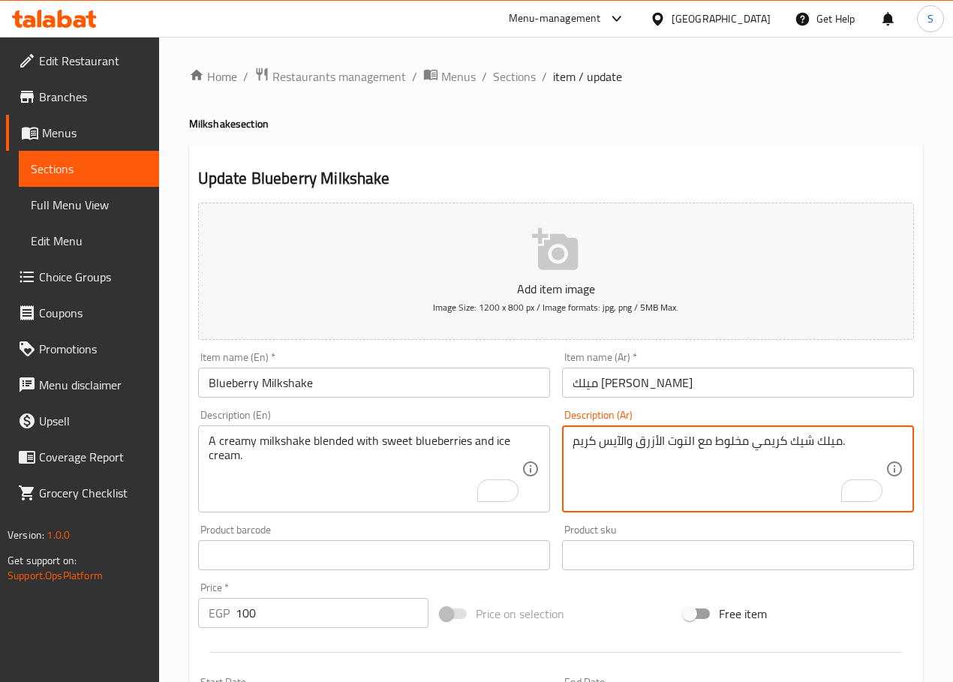
click at [743, 444] on textarea "ميلك شيك كريمي مخلوط مع التوت الأزرق والآيس كريم." at bounding box center [728, 469] width 313 height 71
click at [632, 446] on textarea "ميلك [PERSON_NAME] ممزوج مع التوت الأزرق والآيس كريم." at bounding box center [728, 469] width 313 height 71
type textarea "ميلك [PERSON_NAME] ممزوج مع التوت الأزرق الحلو والآيس كريم."
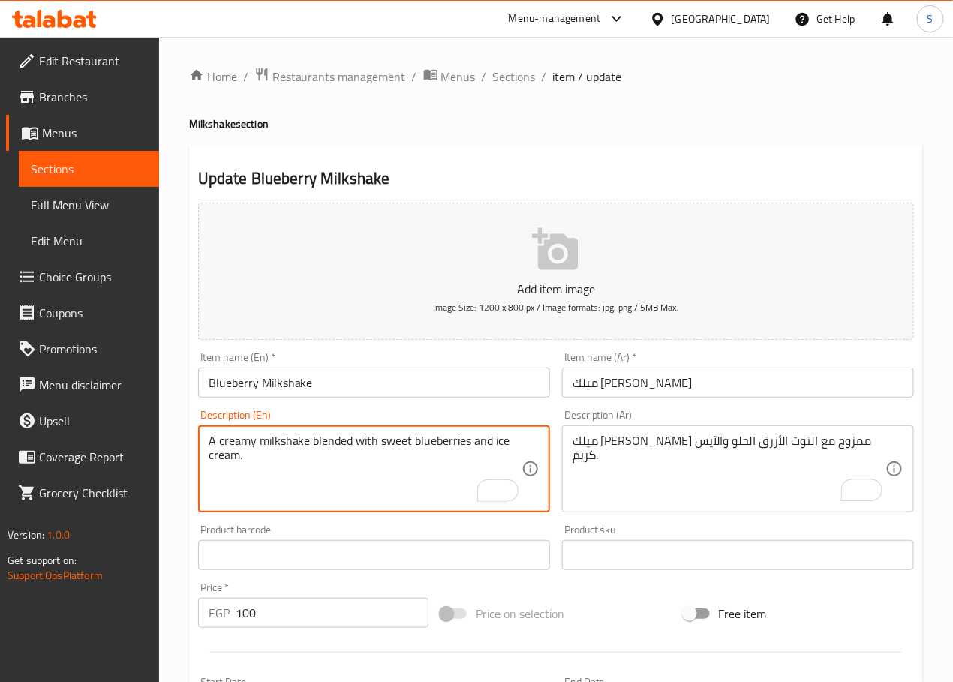
click at [403, 437] on textarea "A creamy milkshake blended with sweet blueberries and ice cream." at bounding box center [365, 469] width 313 height 71
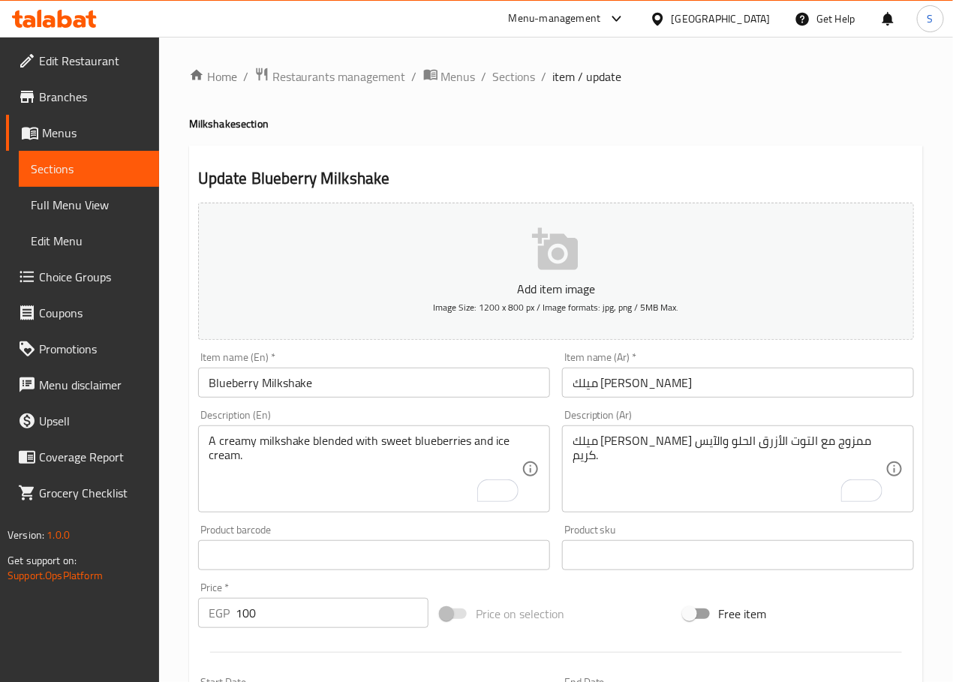
click at [250, 387] on input "Blueberry Milkshake" at bounding box center [374, 383] width 352 height 30
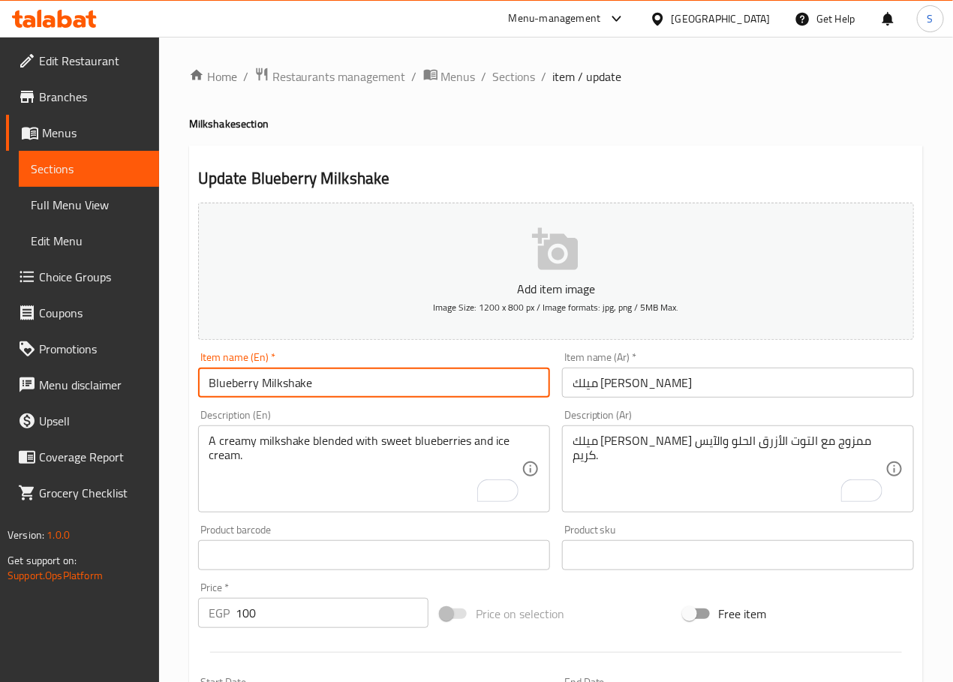
click at [250, 387] on input "Blueberry Milkshake" at bounding box center [374, 383] width 352 height 30
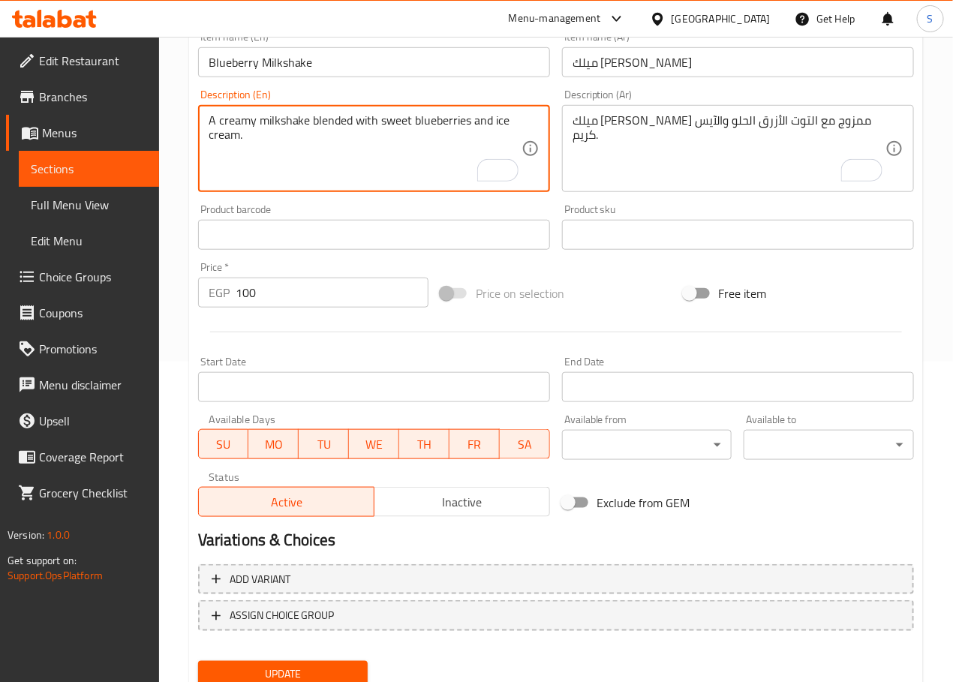
scroll to position [377, 0]
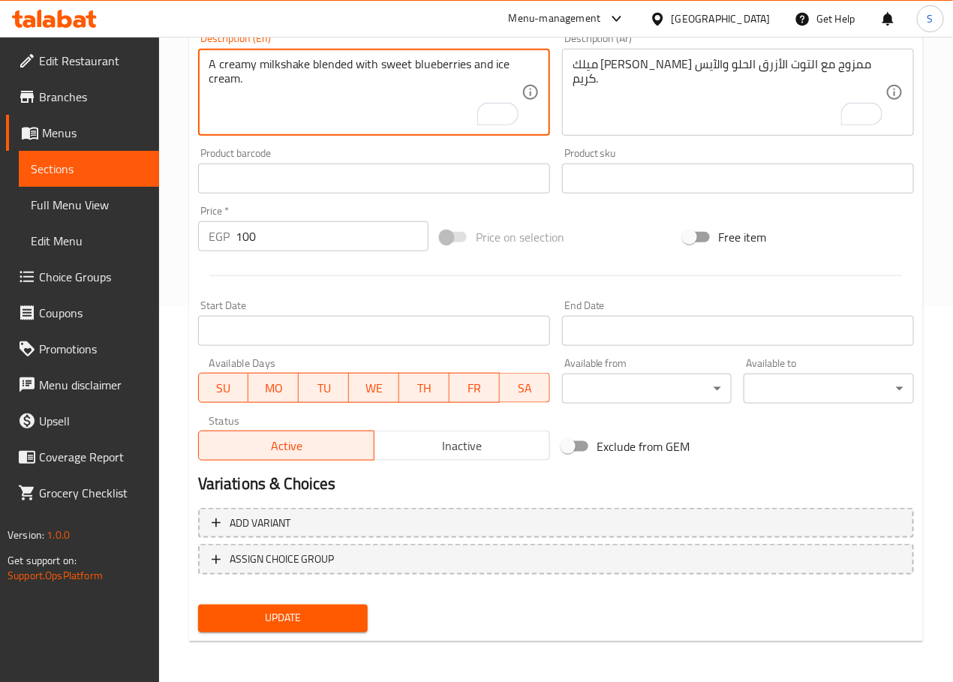
click at [338, 605] on button "Update" at bounding box center [283, 619] width 170 height 28
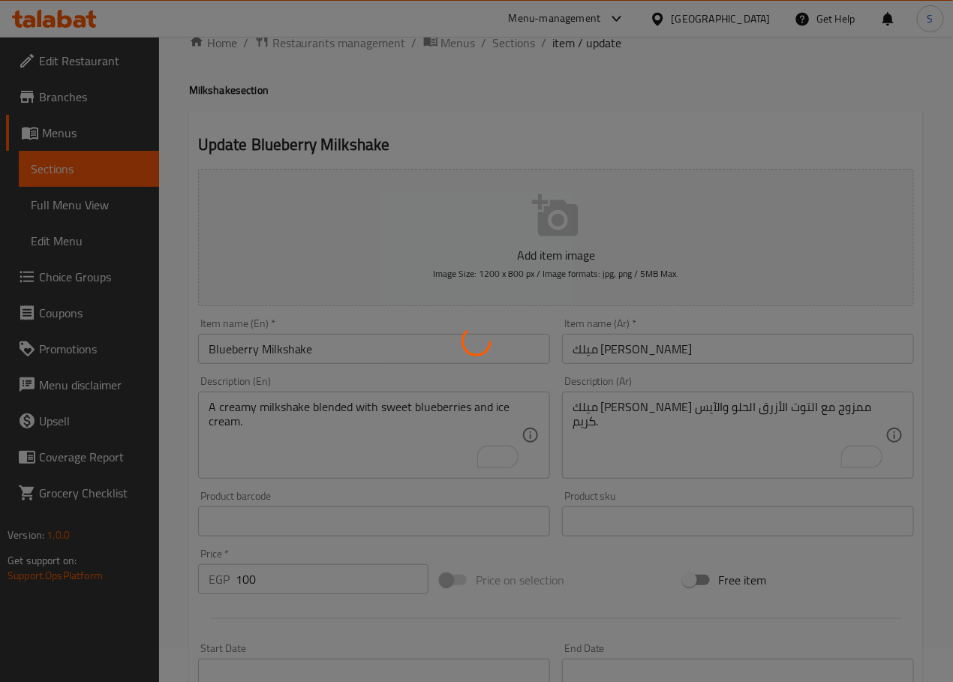
scroll to position [0, 0]
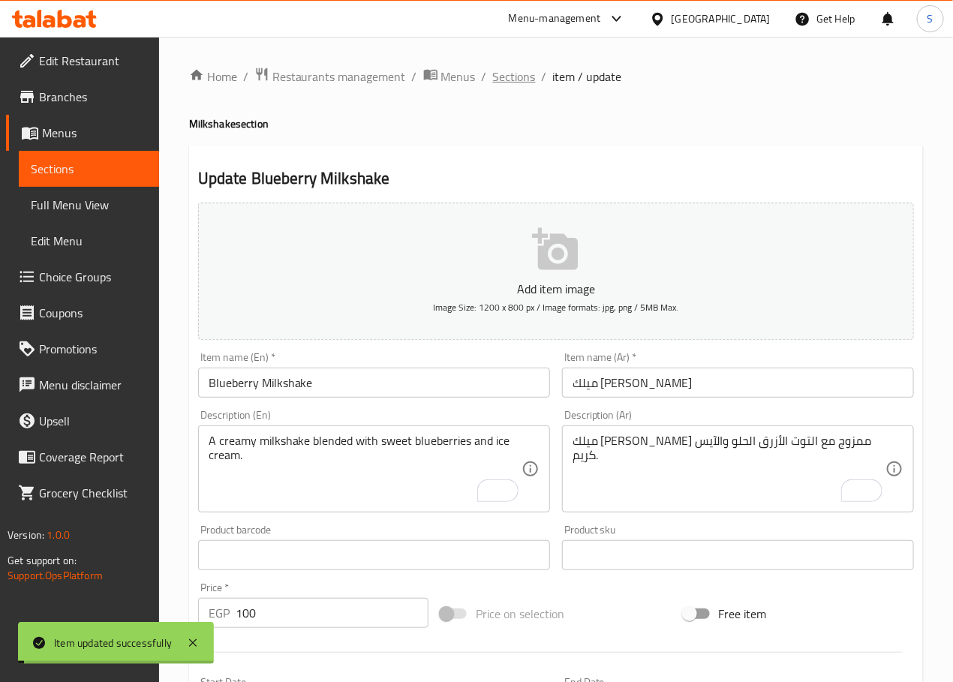
click at [514, 73] on span "Sections" at bounding box center [514, 77] width 43 height 18
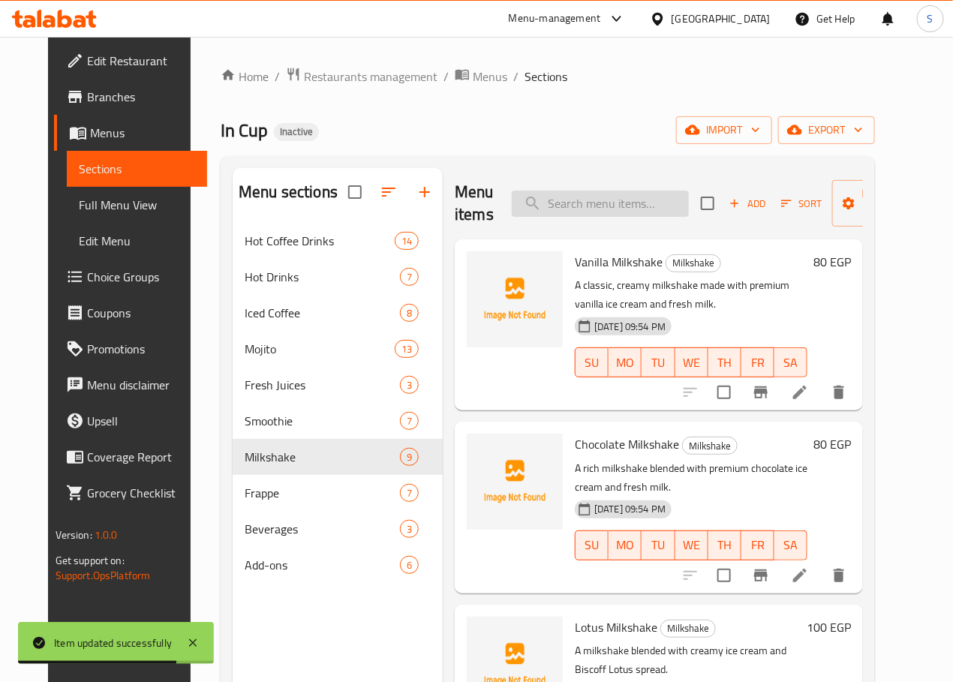
click at [556, 212] on input "search" at bounding box center [600, 204] width 177 height 26
paste input "White Mocha Frappe"
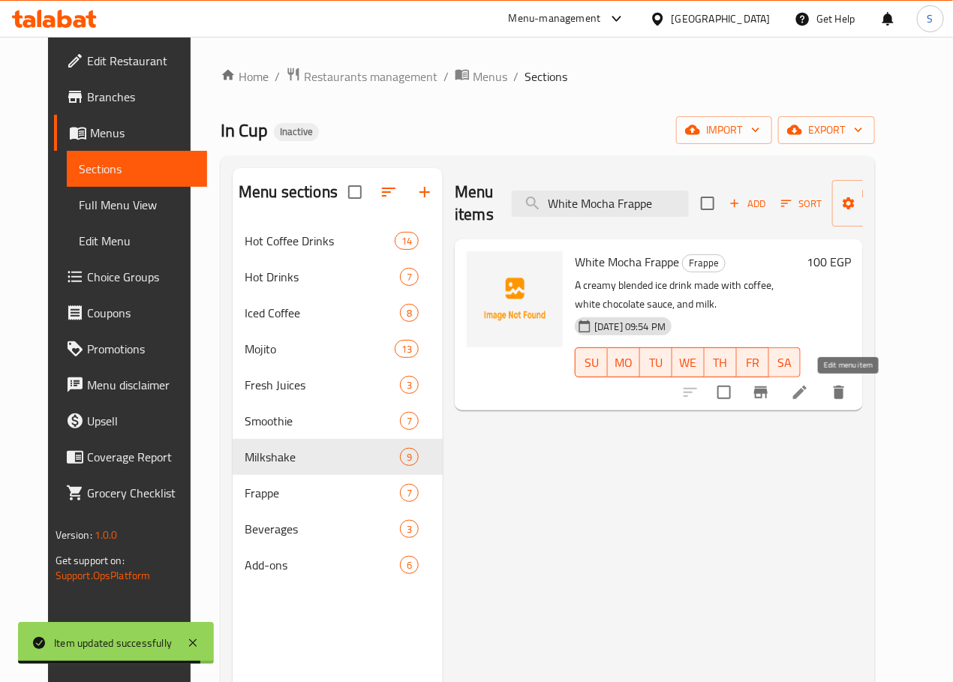
type input "White Mocha Frappe"
click at [809, 388] on icon at bounding box center [800, 392] width 18 height 18
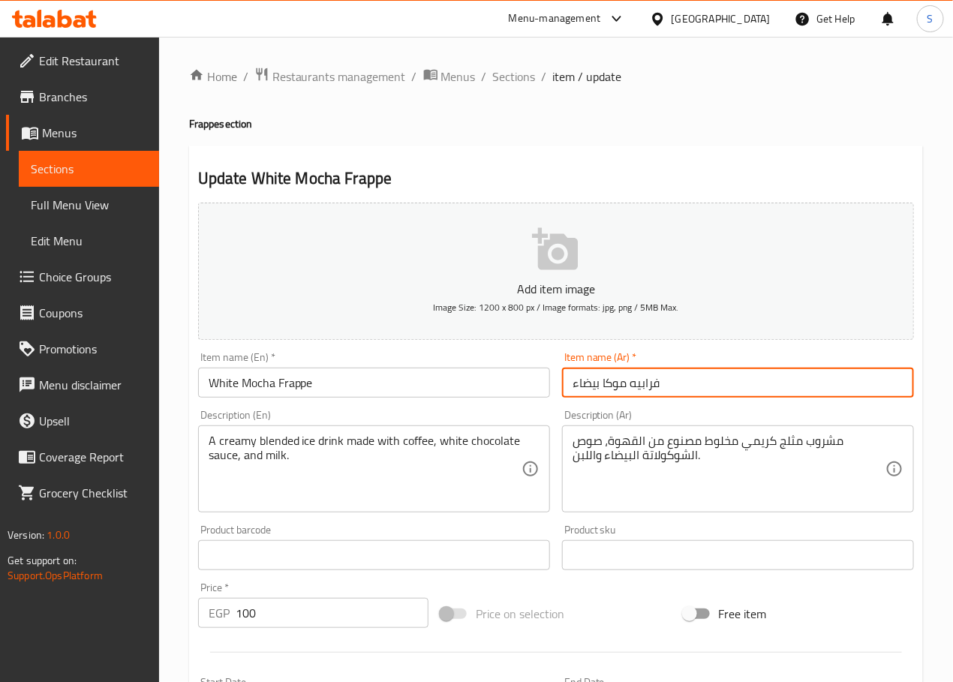
click at [596, 392] on input "فرابيه موكا بيضاء" at bounding box center [738, 383] width 352 height 30
type input "وايت موكا فرابيه"
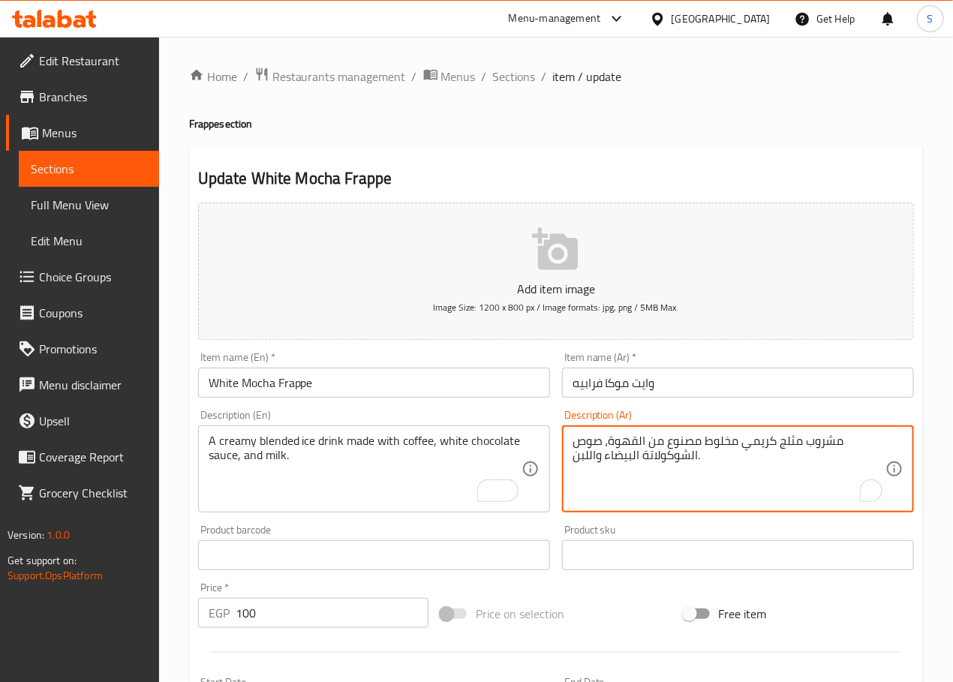
click at [788, 442] on textarea "مشروب مثلج كريمي مخلوط مصنوع من القهوة، صوص الشوكولاتة البيضاء واللبن." at bounding box center [728, 469] width 313 height 71
click at [716, 440] on textarea "مشروب ايس كريمي مخلوط مصنوع من القهوة، صوص الشوكولاتة البيضاء واللبن." at bounding box center [728, 469] width 313 height 71
type textarea "مشروب ايس كريمي ممزوج مصنوع من القهوة، صوص الشوكولاتة البيضاء واللبن."
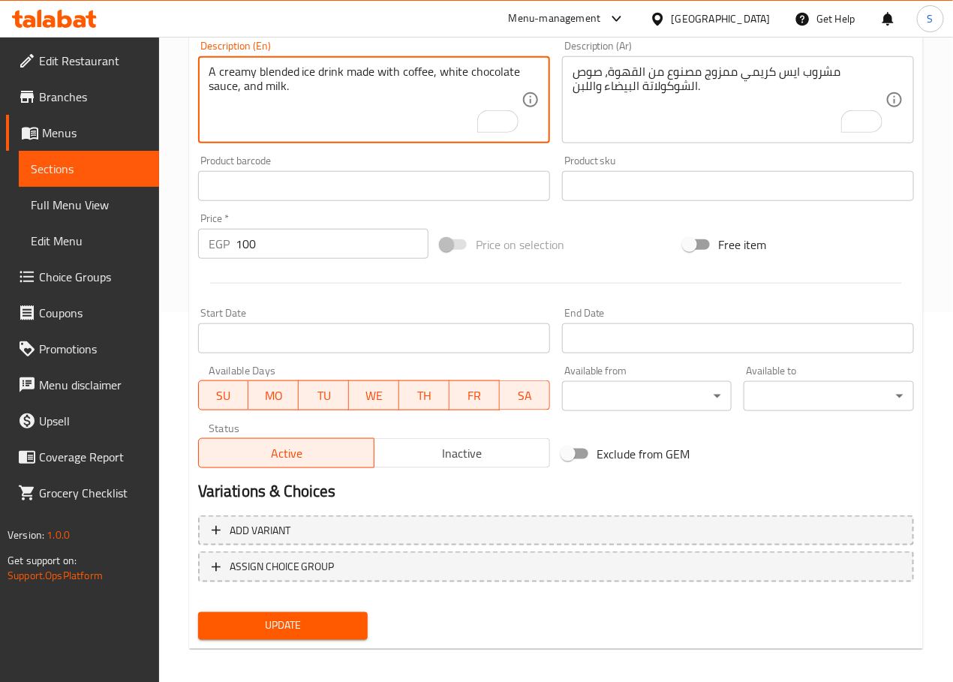
scroll to position [377, 0]
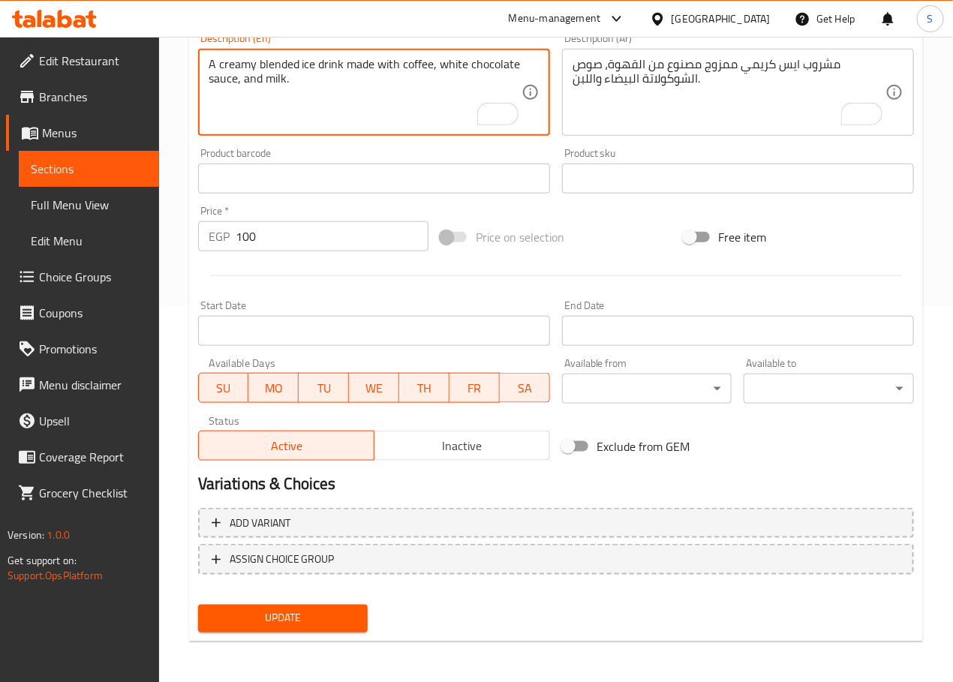
click at [325, 624] on span "Update" at bounding box center [283, 618] width 146 height 19
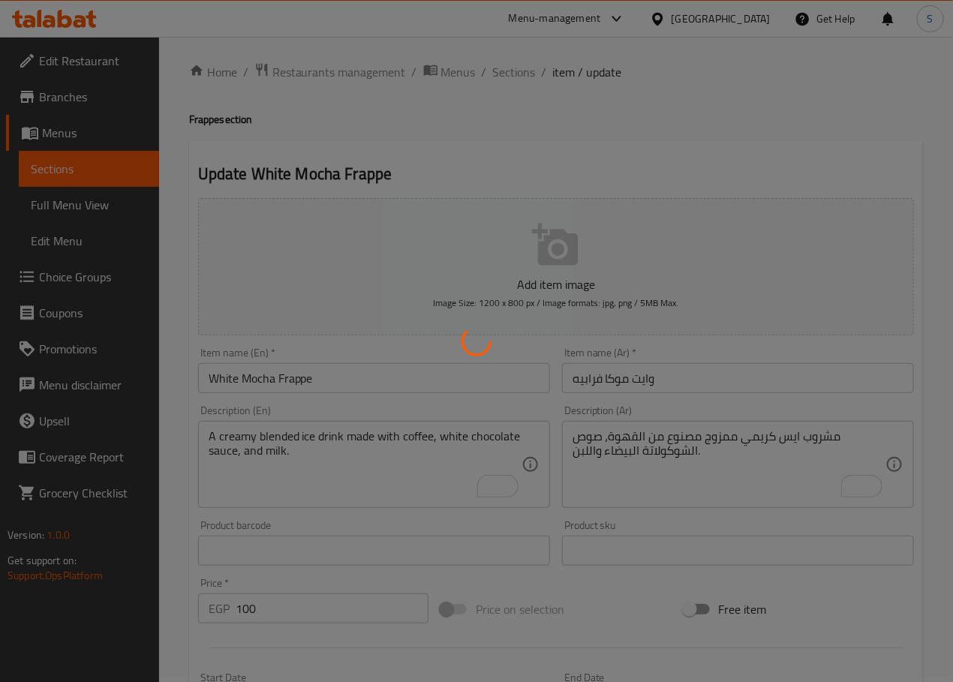
scroll to position [0, 0]
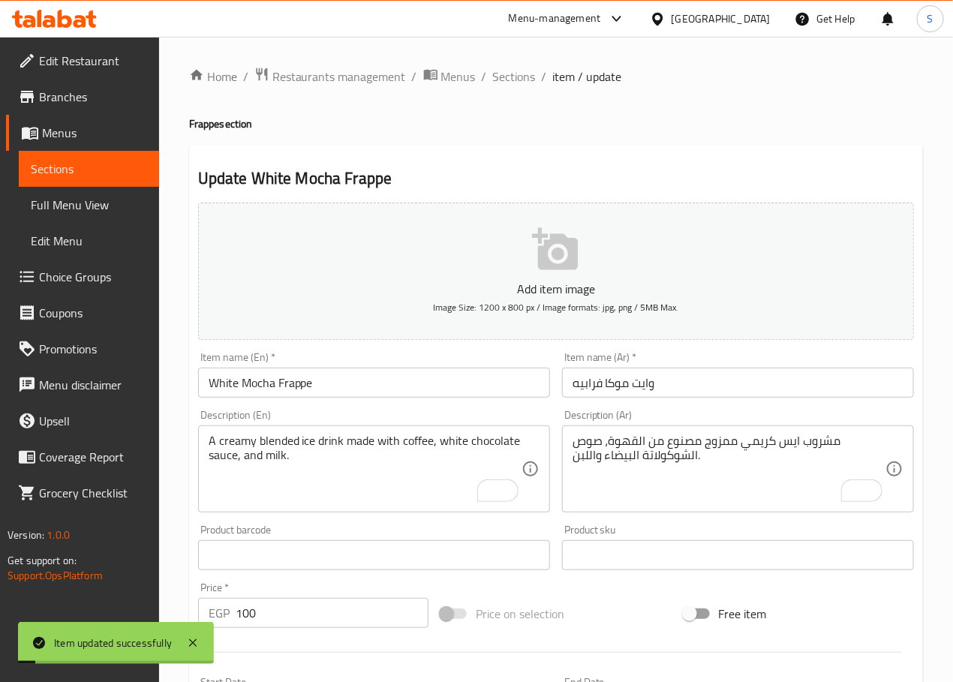
click at [506, 80] on span "Sections" at bounding box center [514, 77] width 43 height 18
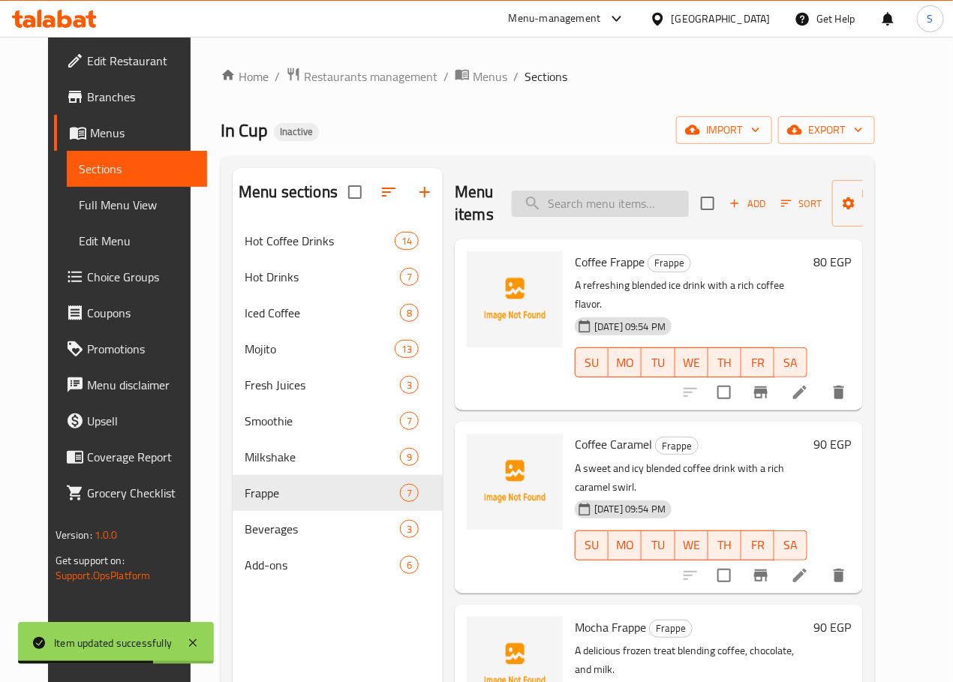
click at [605, 203] on input "search" at bounding box center [600, 204] width 177 height 26
paste input "Coffee Frappe"
type input "Coffee Frappe"
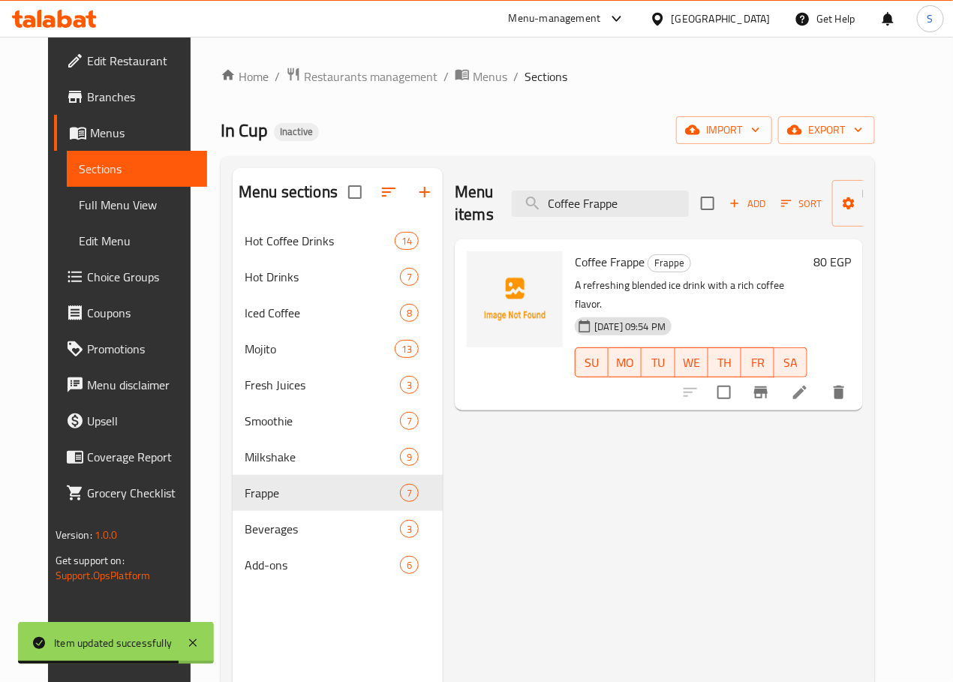
click at [809, 383] on icon at bounding box center [800, 392] width 18 height 18
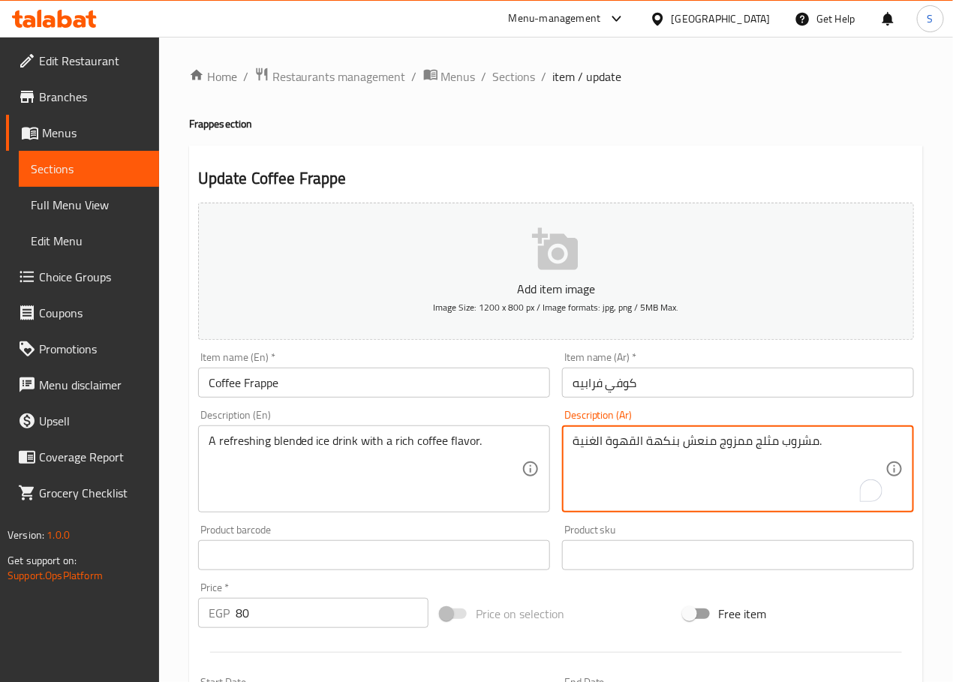
click at [765, 446] on textarea "مشروب مثلج ممزوج منعش بنكهة القهوة الغنية." at bounding box center [728, 469] width 313 height 71
type textarea "مشروب ايس ممزوج منعش بنكهة القهوة الغنية."
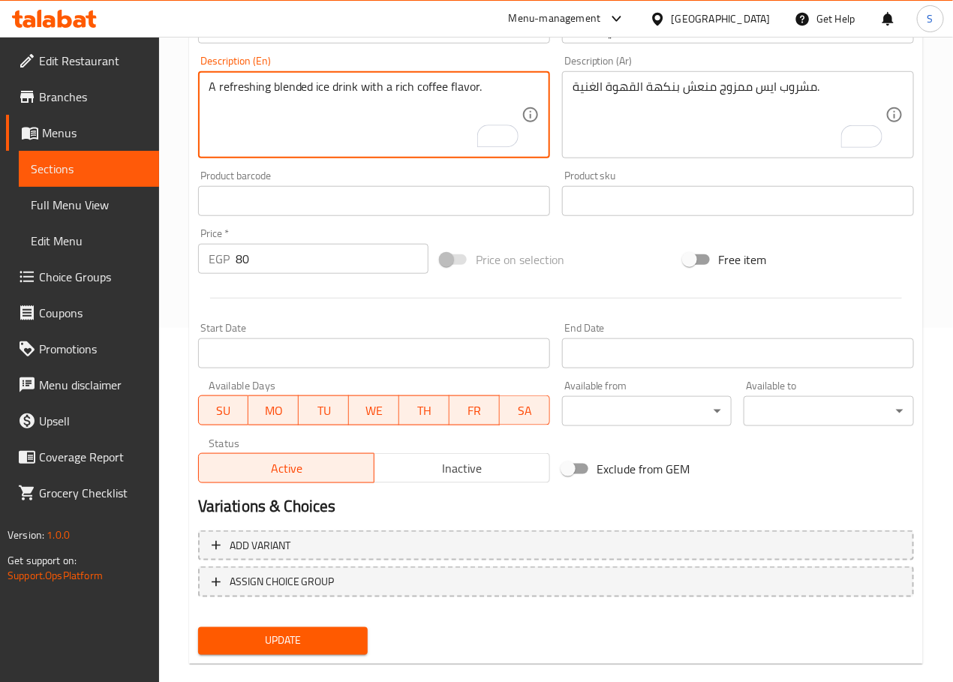
scroll to position [377, 0]
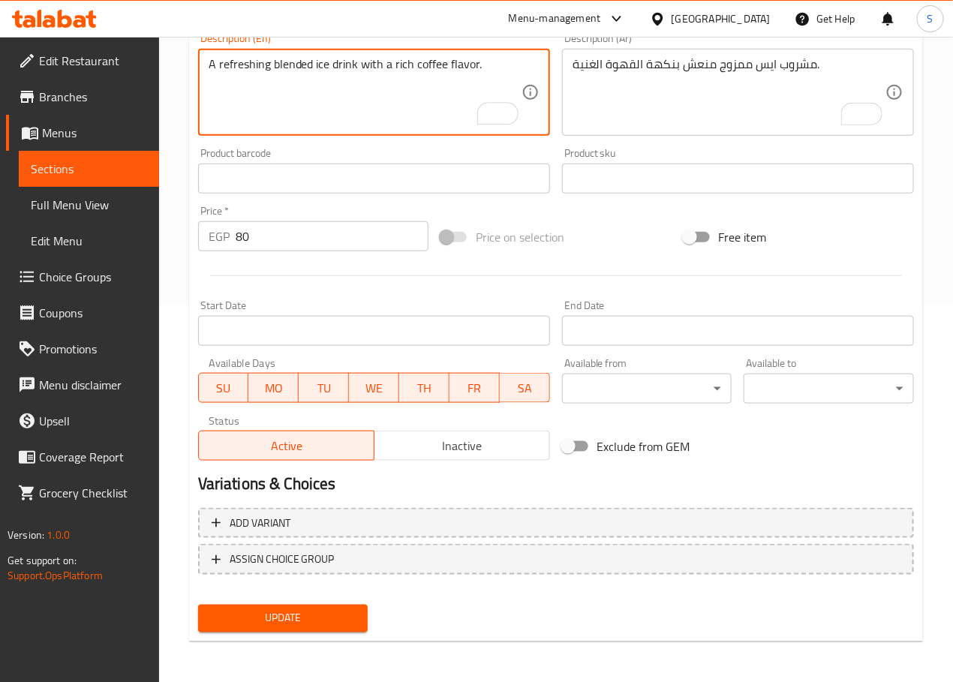
click at [302, 626] on span "Update" at bounding box center [283, 618] width 146 height 19
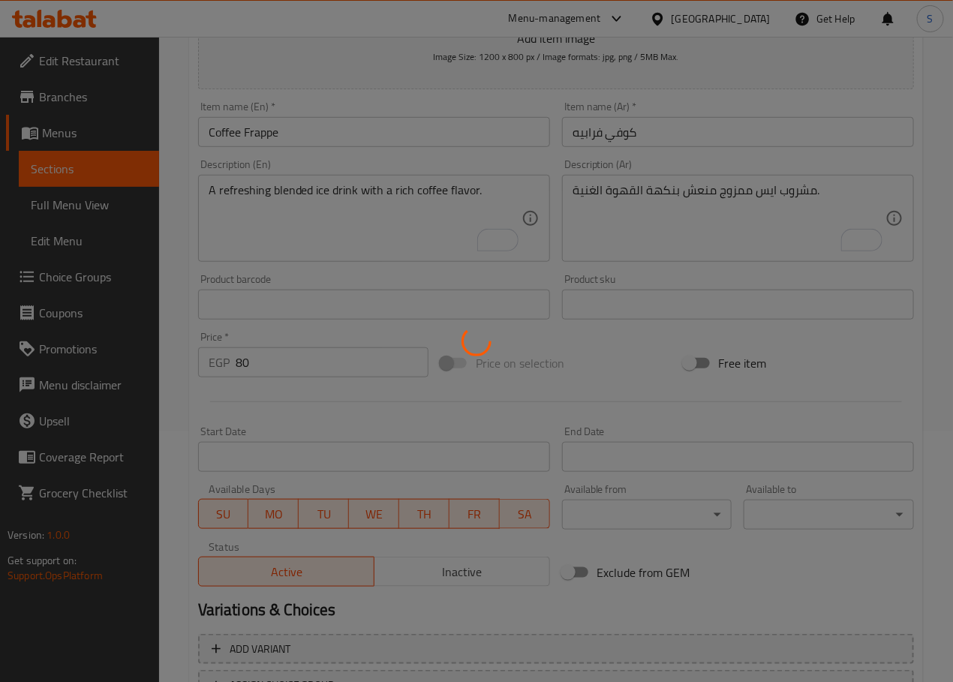
scroll to position [0, 0]
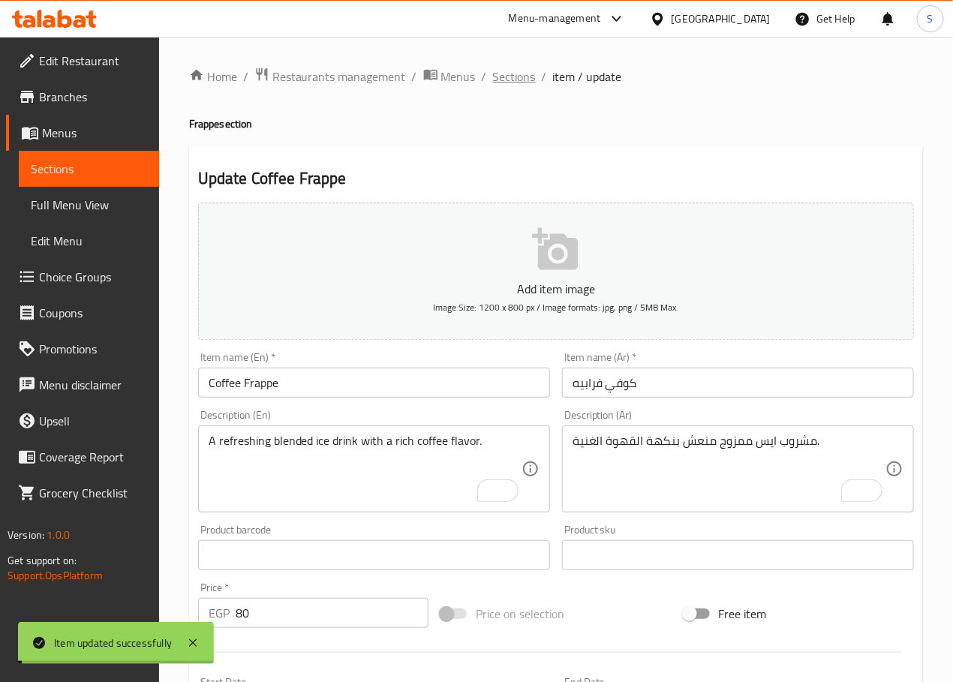
click at [509, 77] on span "Sections" at bounding box center [514, 77] width 43 height 18
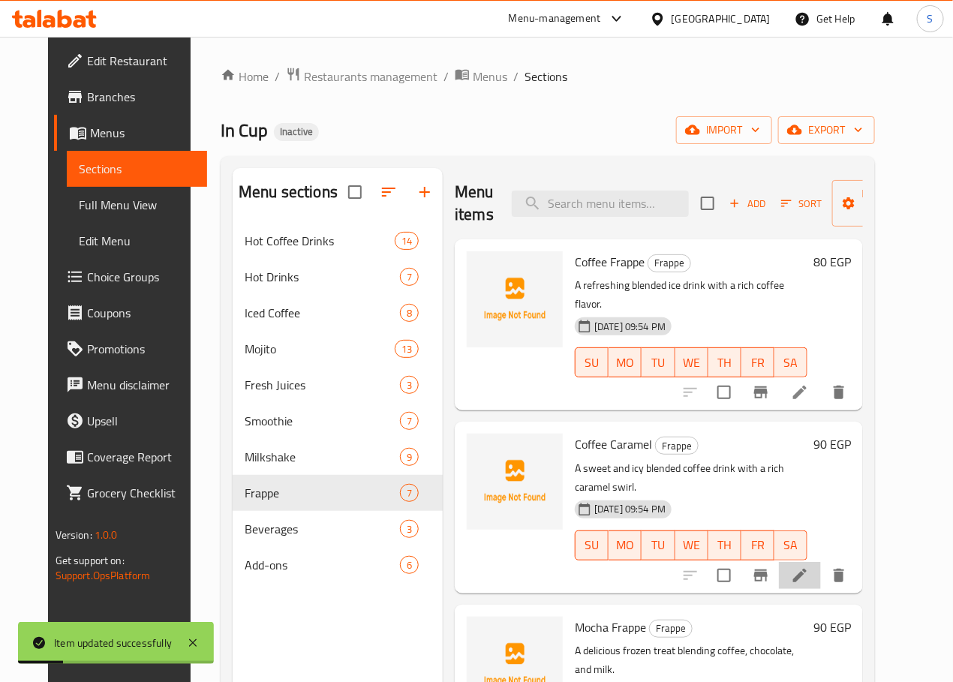
click at [821, 562] on li at bounding box center [800, 575] width 42 height 27
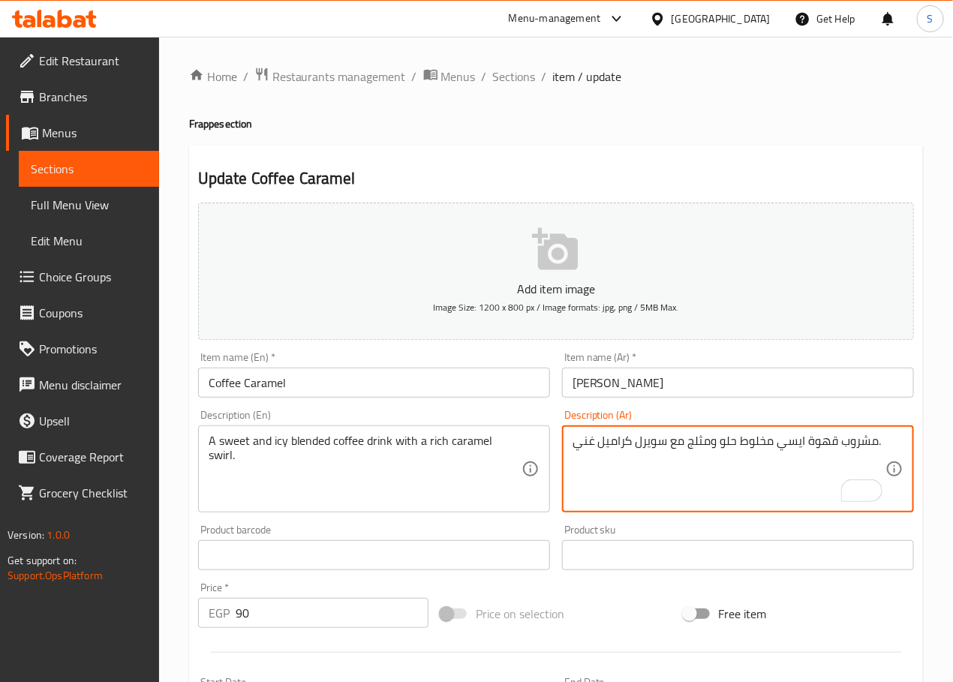
click at [752, 446] on textarea "مشروب قهوة ايسي مخلوط حلو ومثلج مع سويرل كراميل غني." at bounding box center [728, 469] width 313 height 71
click at [710, 446] on textarea "مشروب قهوة ايسي ممزوج حلو ومثلج مع سويرل كراميل غني." at bounding box center [728, 469] width 313 height 71
type textarea "مشروب قهوة ايسي ممزوج حلو مع [PERSON_NAME]."
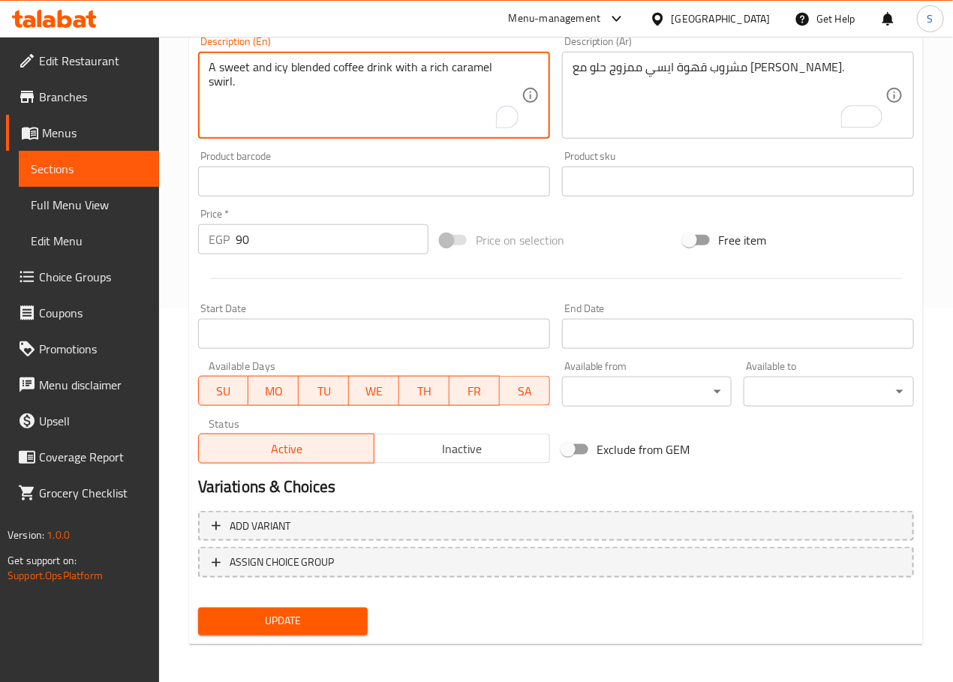
scroll to position [377, 0]
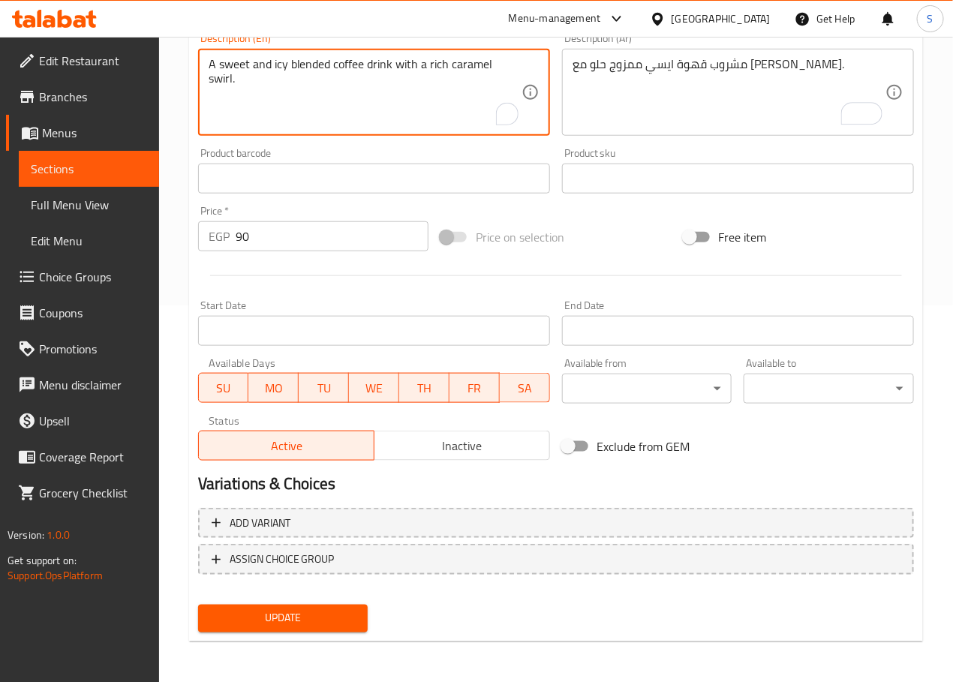
click at [341, 629] on button "Update" at bounding box center [283, 619] width 170 height 28
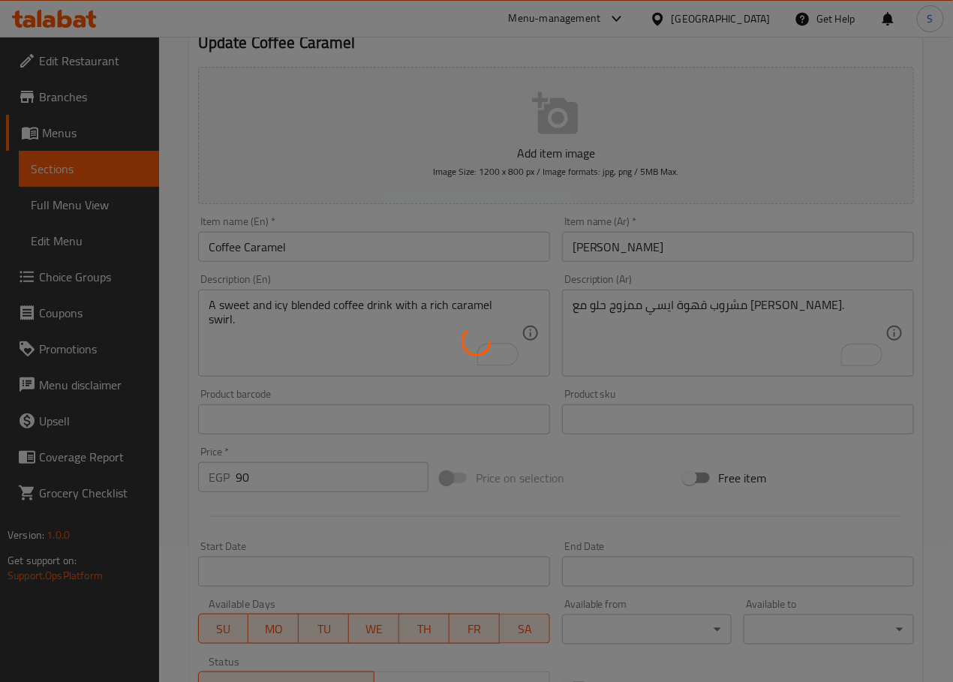
scroll to position [0, 0]
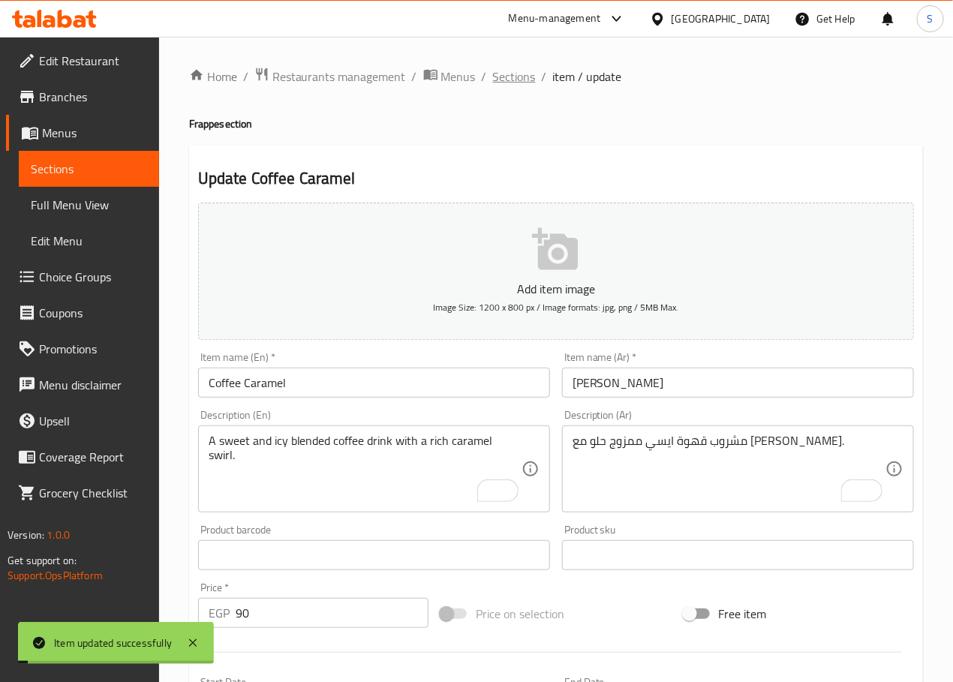
click at [518, 79] on span "Sections" at bounding box center [514, 77] width 43 height 18
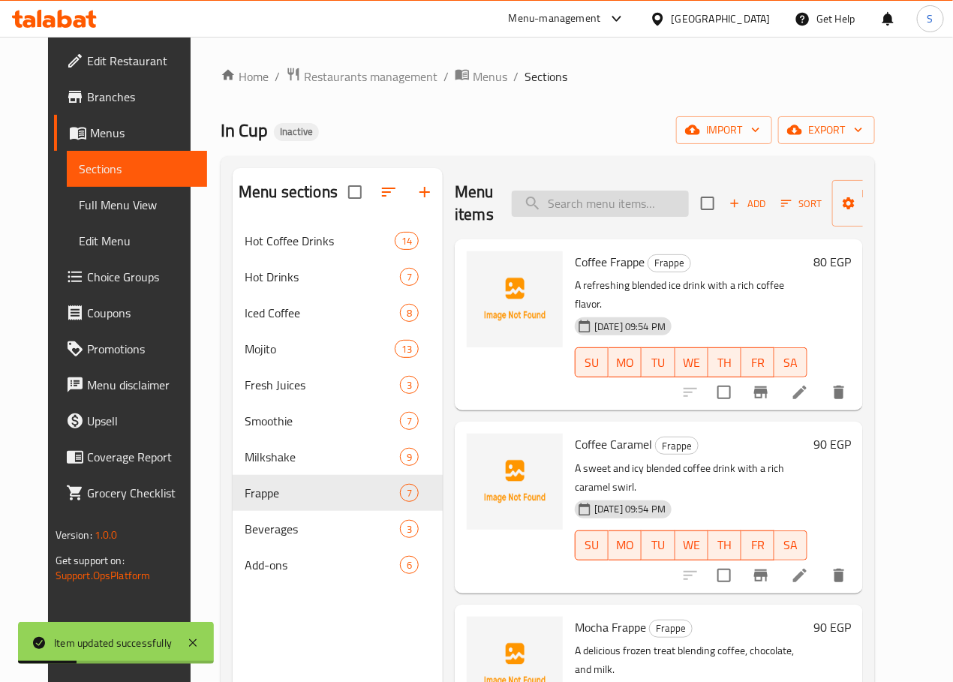
click at [552, 208] on input "search" at bounding box center [600, 204] width 177 height 26
paste input "Mocha Frappe"
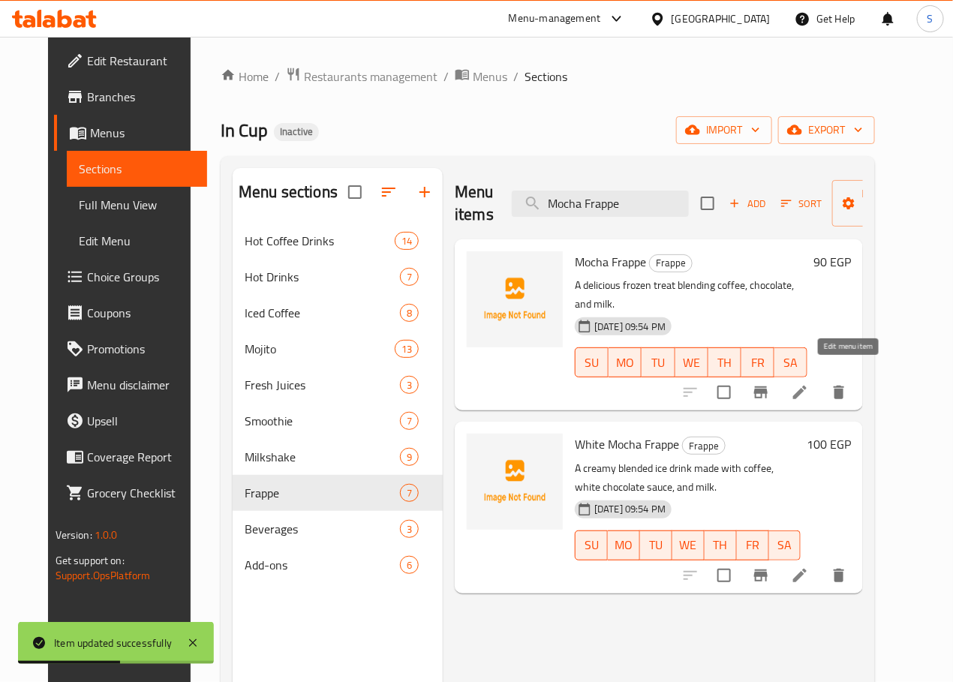
type input "Mocha Frappe"
click at [809, 383] on icon at bounding box center [800, 392] width 18 height 18
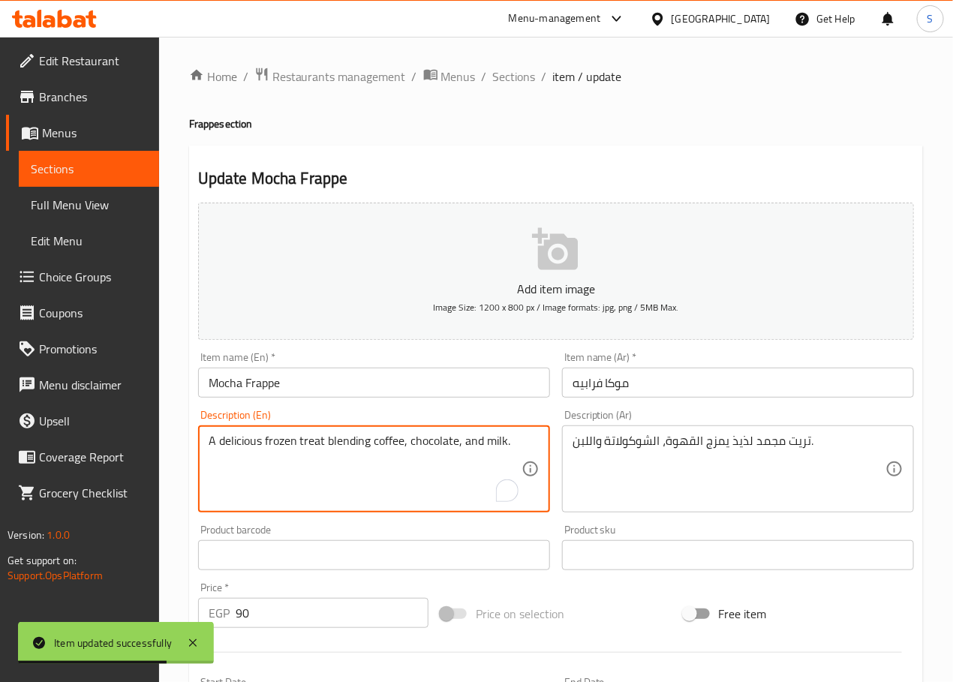
click at [252, 446] on textarea "A delicious frozen treat blending coffee, chocolate, and milk." at bounding box center [365, 469] width 313 height 71
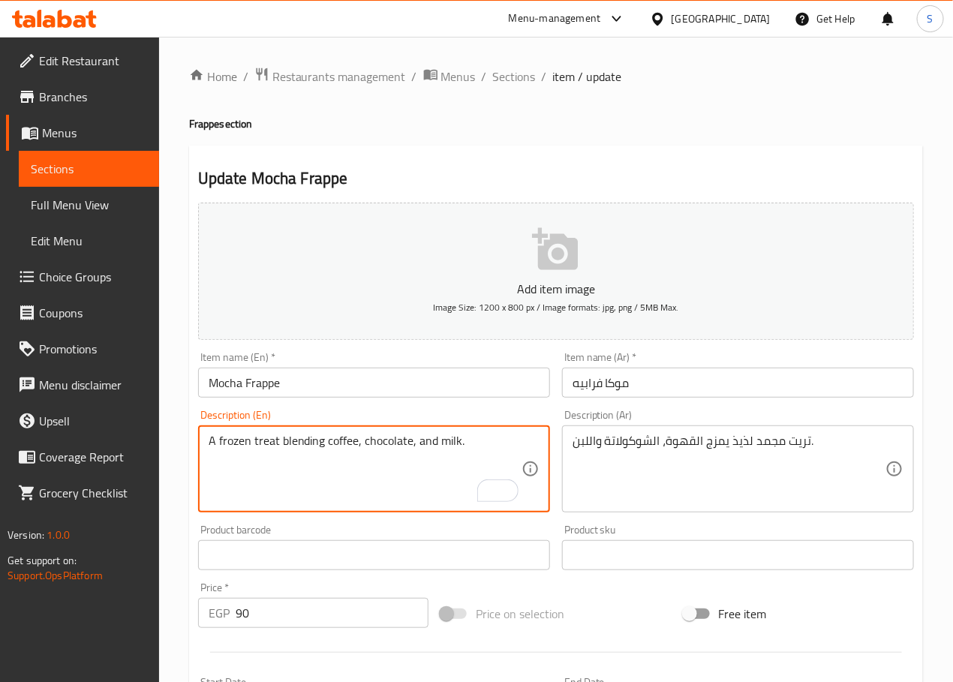
type textarea "A frozen treat blending coffee, chocolate, and milk."
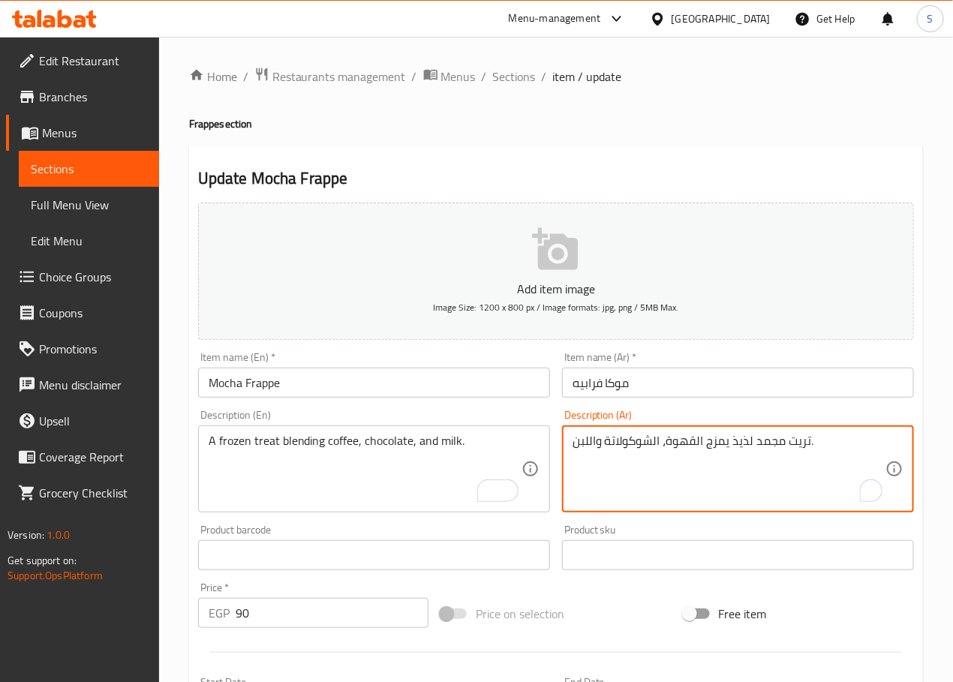
click at [737, 443] on textarea "تريت مجمد لذيذ يمزج القهوة، الشوكولاتة واللبن." at bounding box center [728, 469] width 313 height 71
type textarea "تريت مجمد يمزج القهوة، الشوكولاتة واللبن."
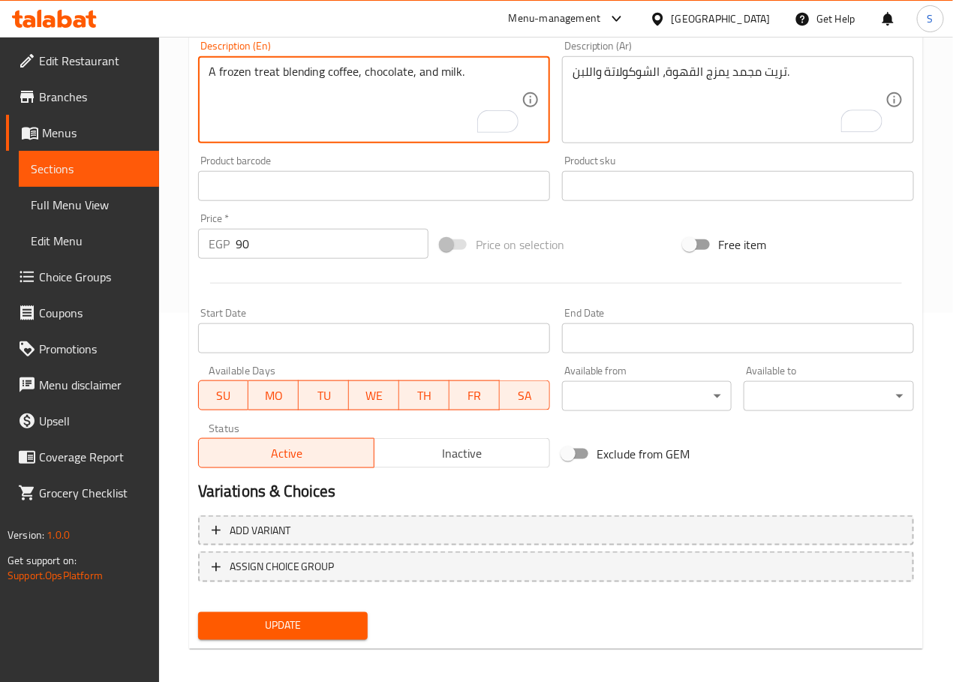
scroll to position [377, 0]
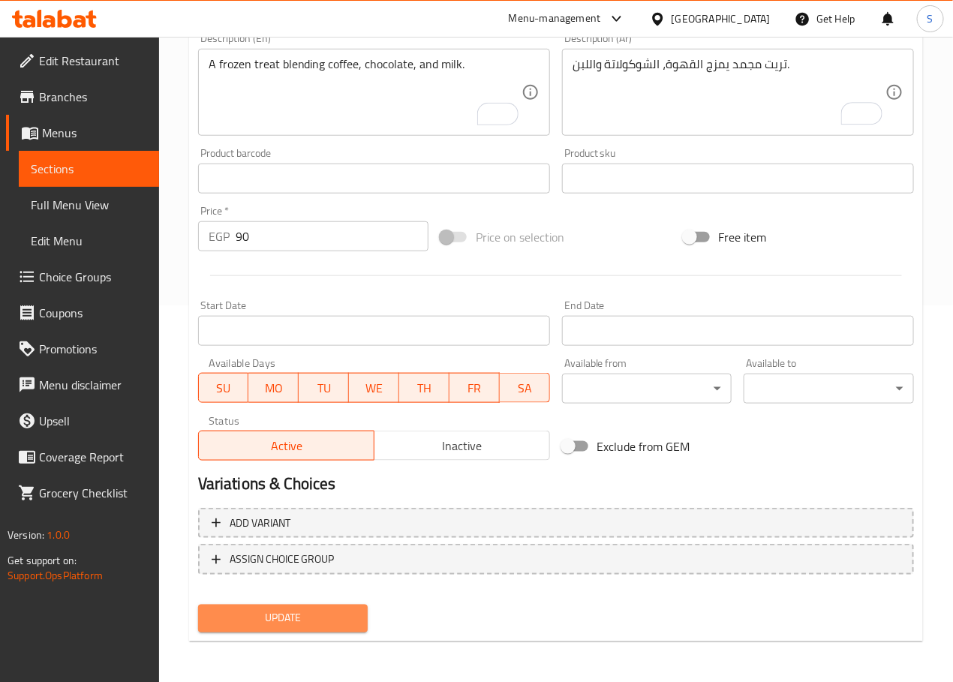
click at [306, 614] on span "Update" at bounding box center [283, 618] width 146 height 19
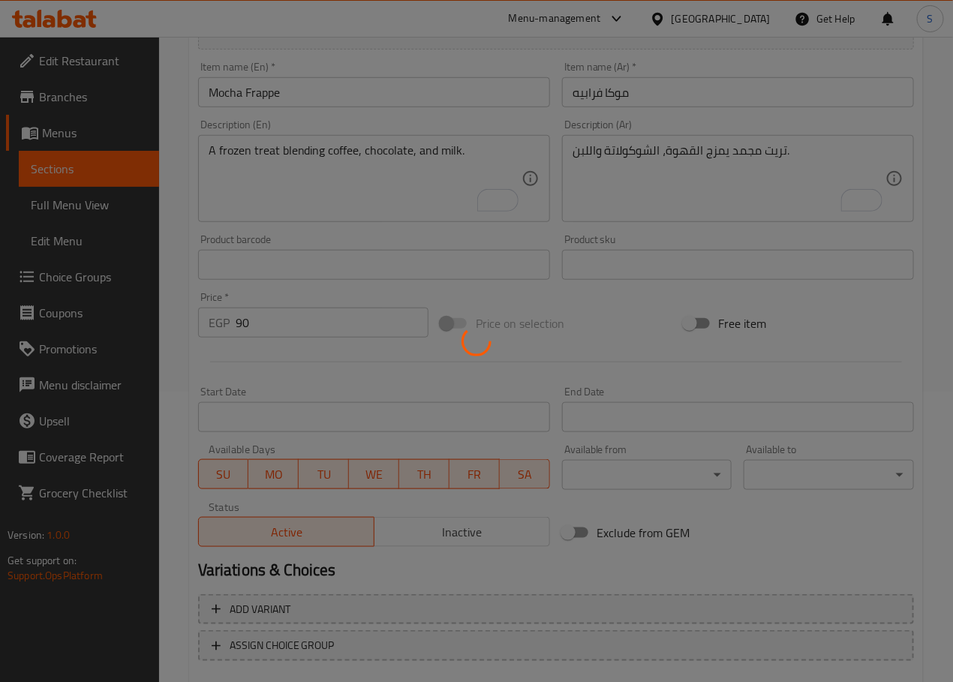
scroll to position [0, 0]
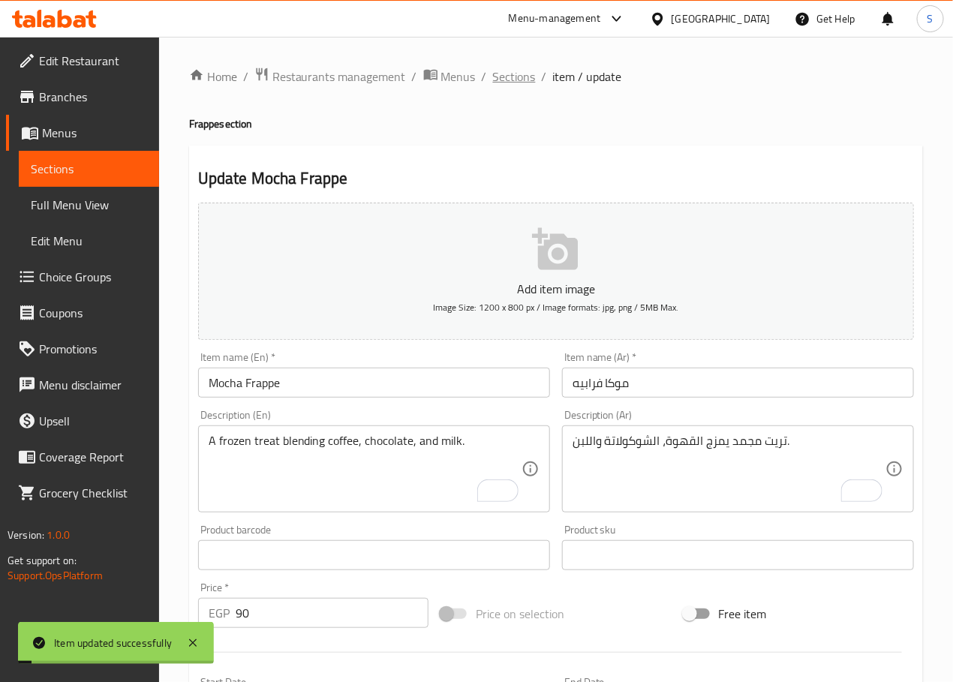
click at [500, 81] on span "Sections" at bounding box center [514, 77] width 43 height 18
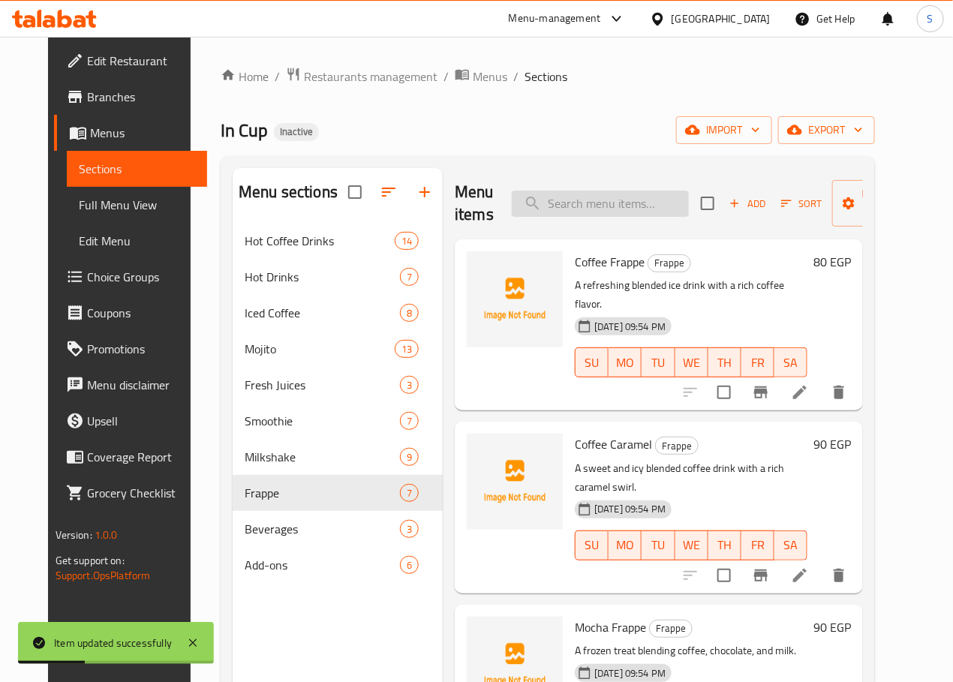
click at [602, 201] on input "search" at bounding box center [600, 204] width 177 height 26
paste input "White Mocha Frappe"
type input "White Mocha Frappe"
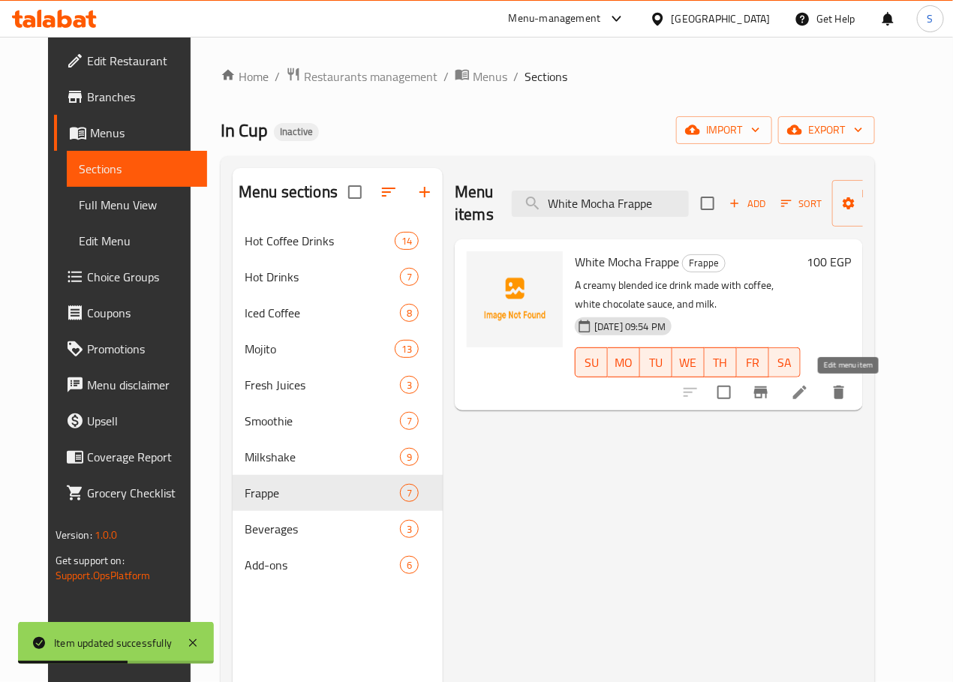
click at [806, 394] on icon at bounding box center [800, 393] width 14 height 14
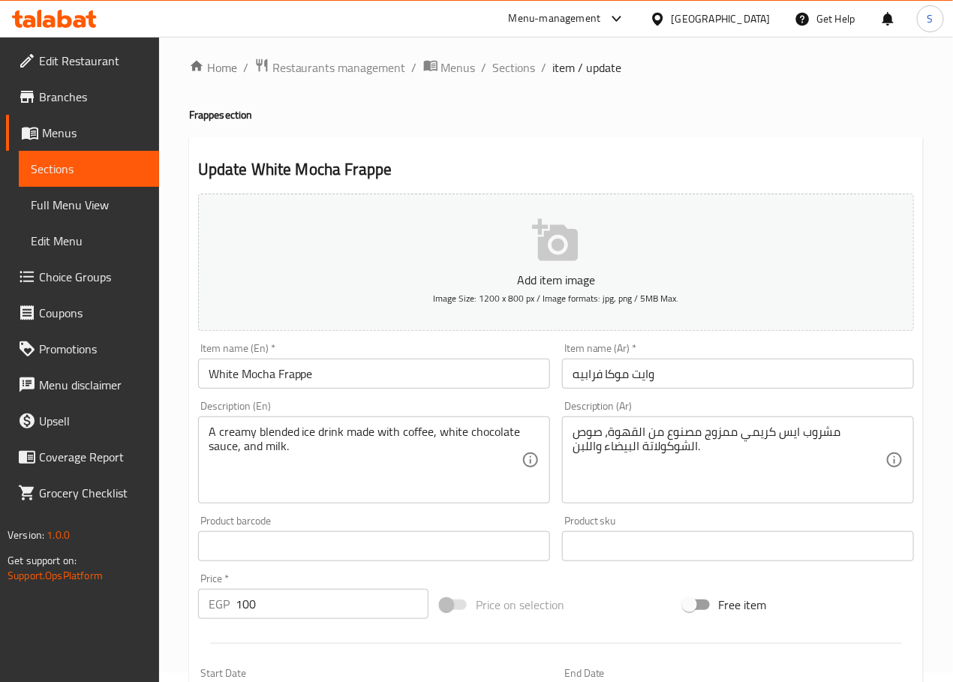
scroll to position [20, 0]
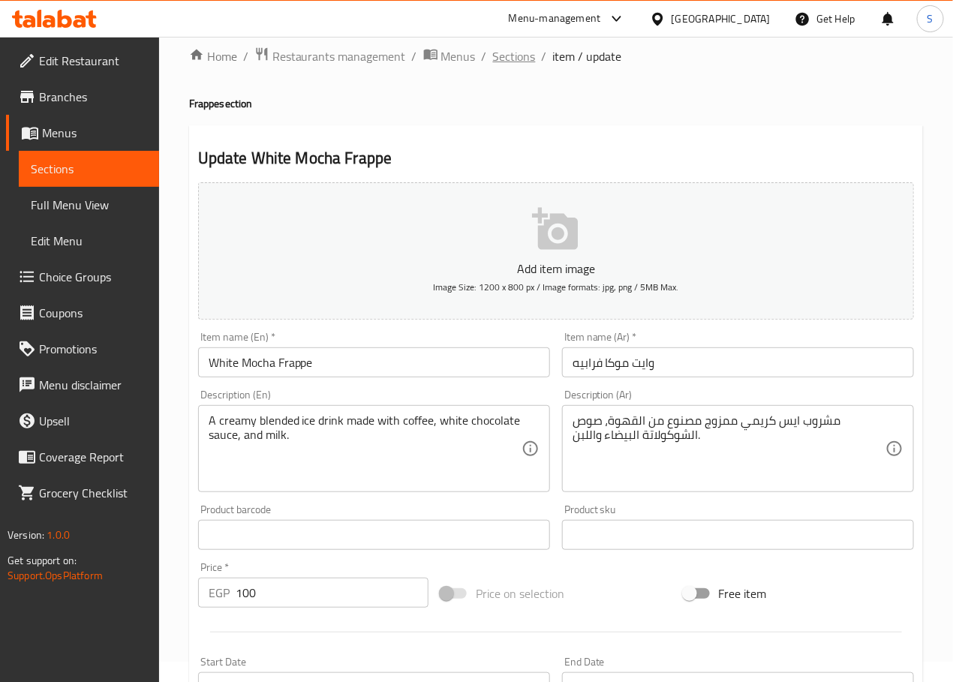
click at [509, 59] on span "Sections" at bounding box center [514, 56] width 43 height 18
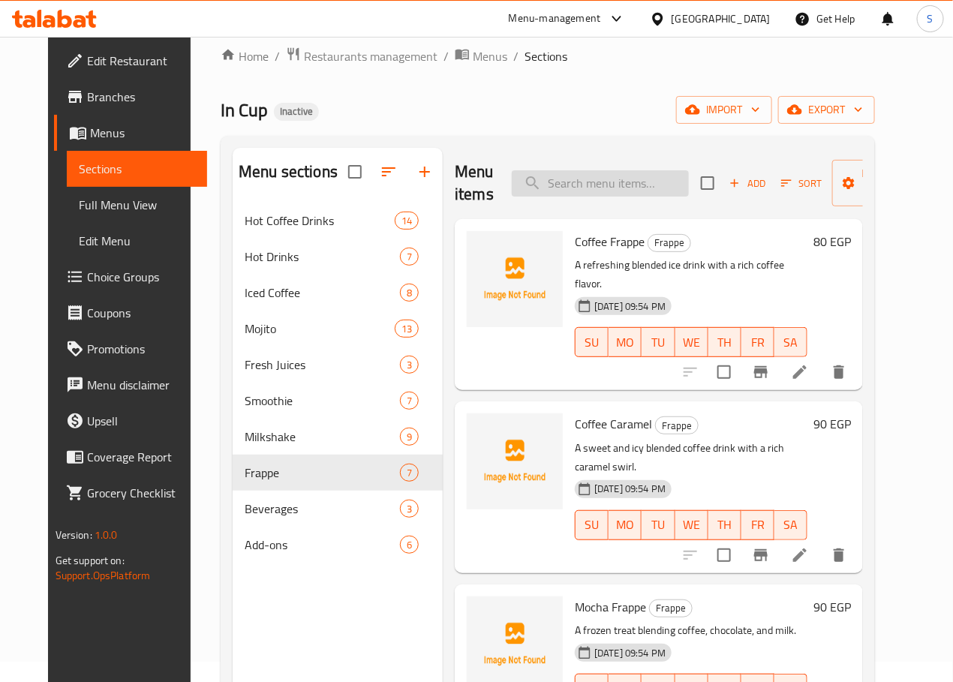
click at [583, 189] on input "search" at bounding box center [600, 183] width 177 height 26
paste input "Caramel Frappe"
type input "Caramel Frappe"
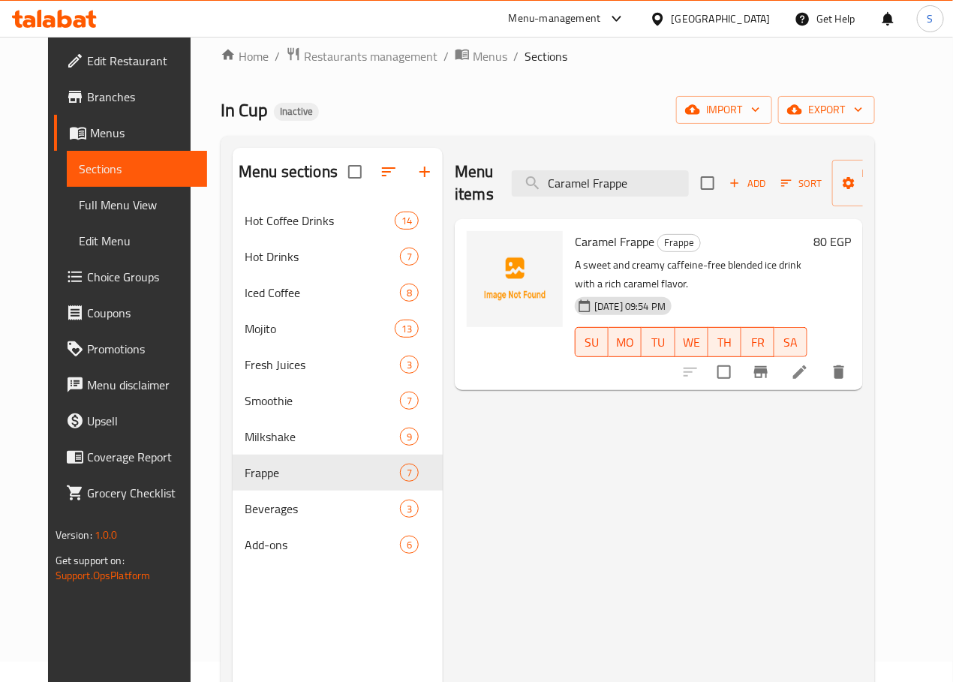
click at [809, 363] on icon at bounding box center [800, 372] width 18 height 18
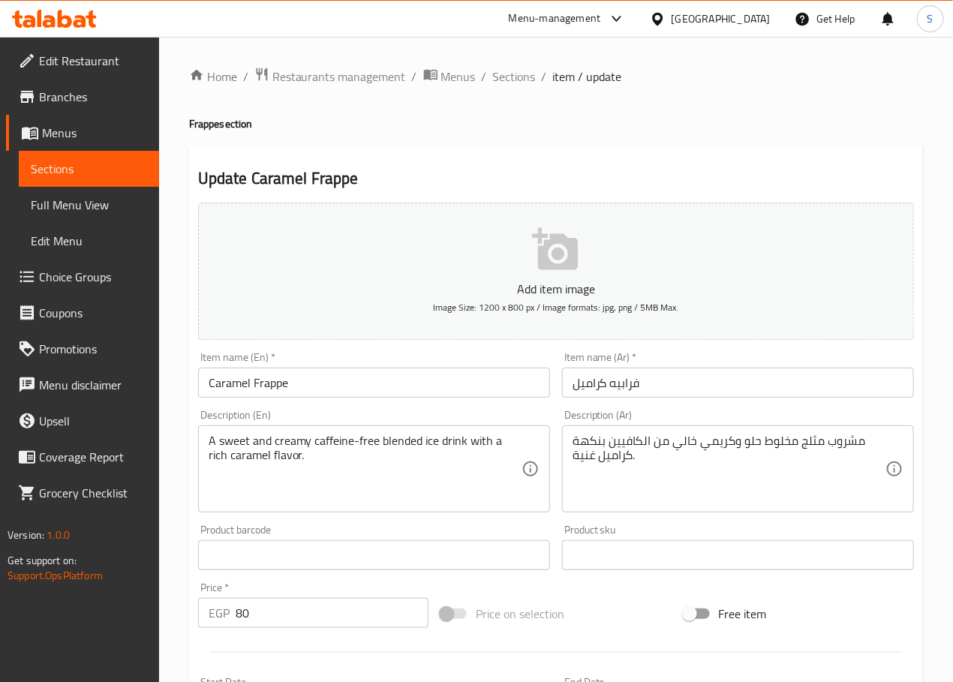
click at [803, 441] on textarea "مشروب مثلج مخلوط حلو وكريمي خالي من الكافيين بنكهة كراميل غنية." at bounding box center [728, 469] width 313 height 71
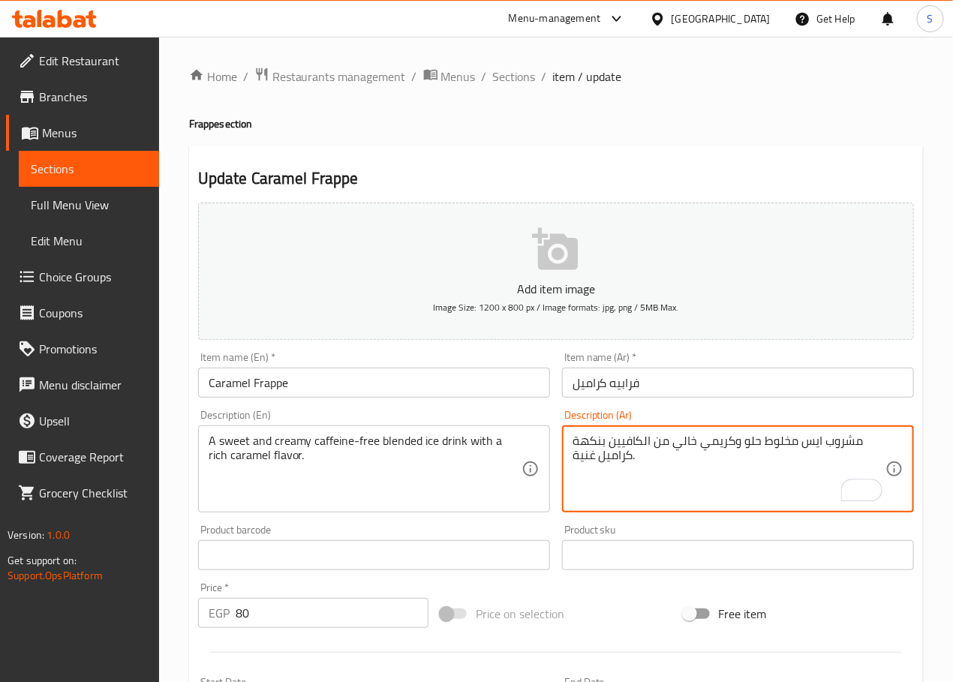
click at [779, 446] on textarea "مشروب ايس مخلوط حلو وكريمي خالي من الكافيين بنكهة كراميل غنية." at bounding box center [728, 469] width 313 height 71
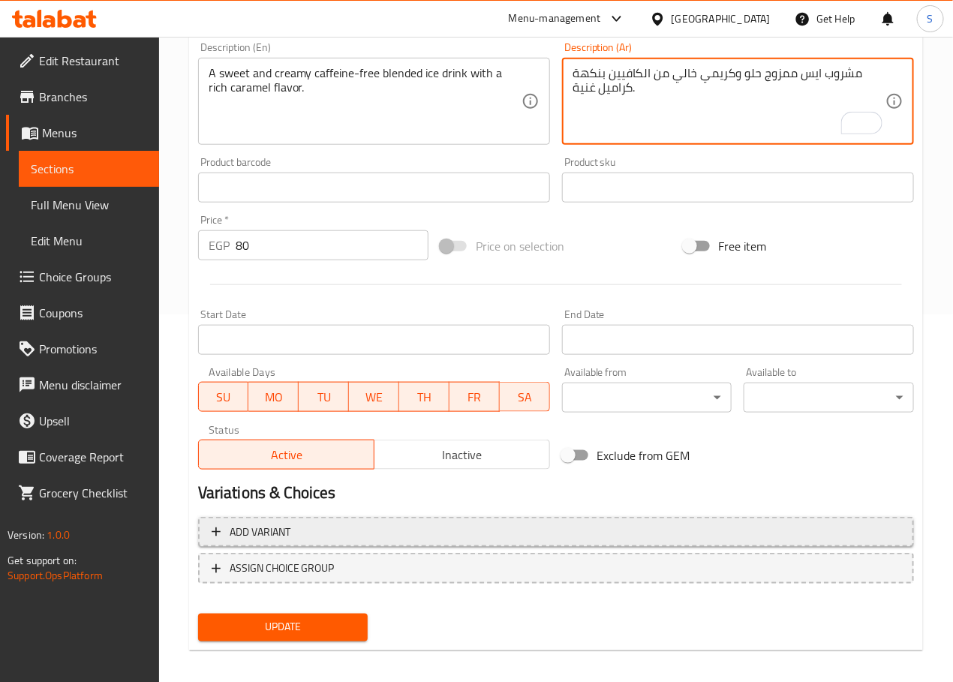
scroll to position [377, 0]
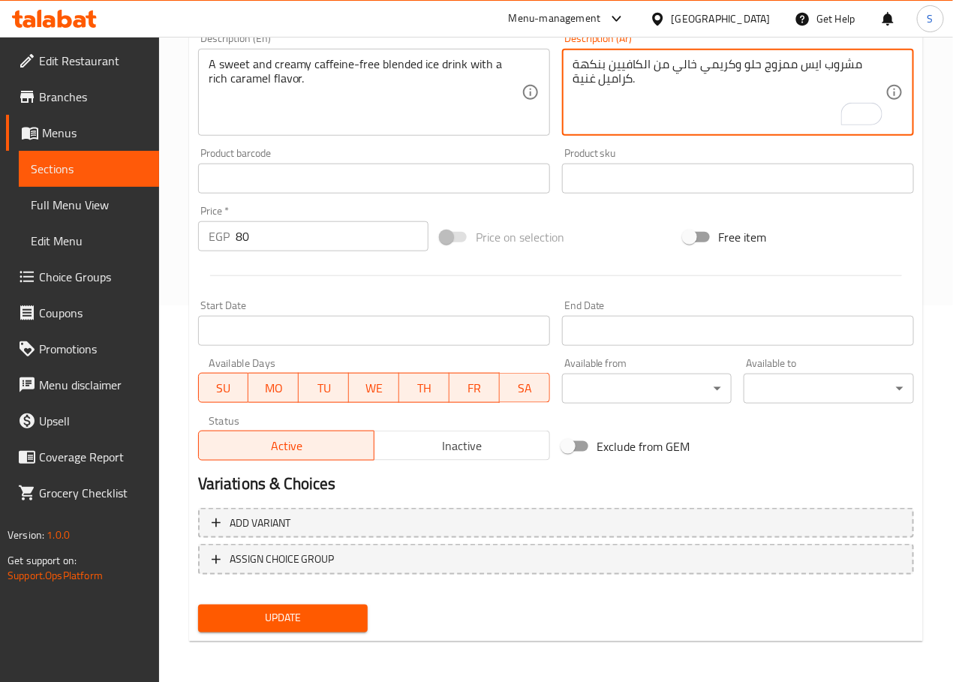
type textarea "مشروب ايس ممزوج حلو وكريمي خالي من الكافيين بنكهة كراميل غنية."
click at [351, 605] on button "Update" at bounding box center [283, 619] width 170 height 28
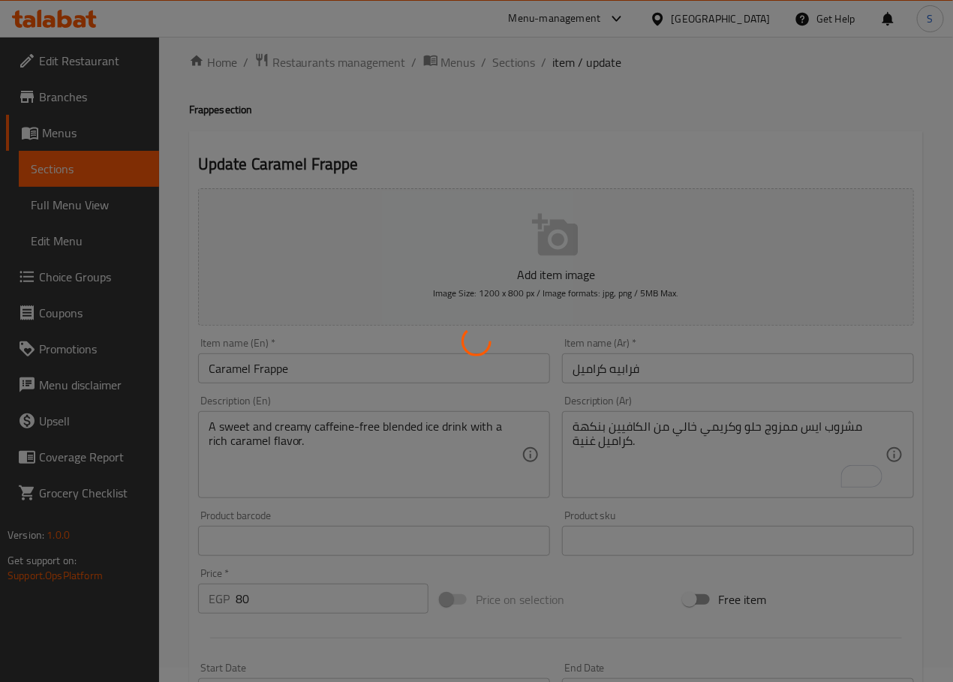
scroll to position [0, 0]
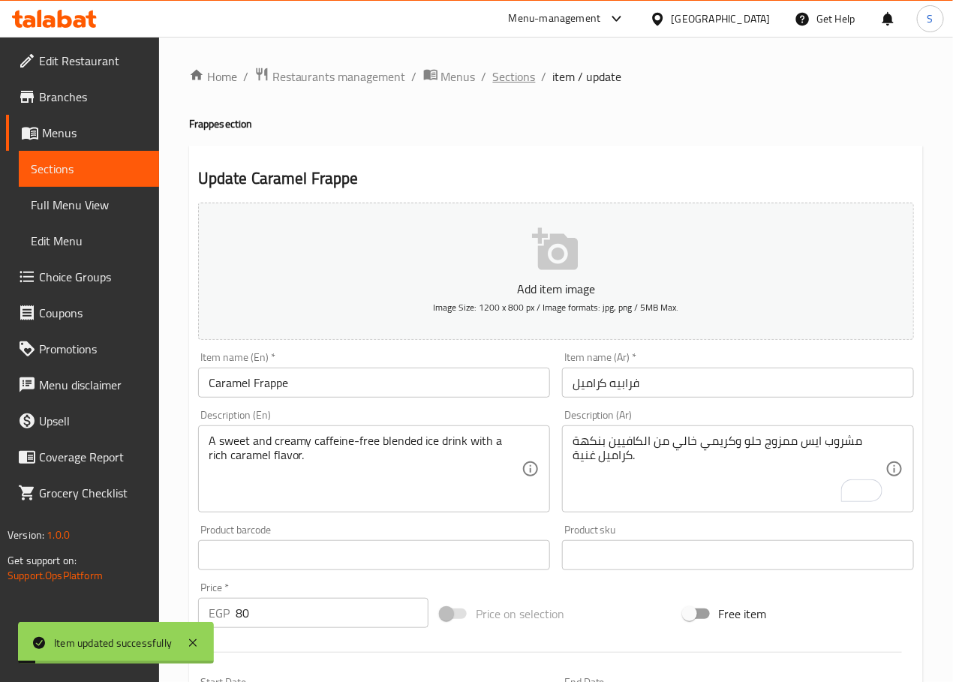
click at [515, 74] on span "Sections" at bounding box center [514, 77] width 43 height 18
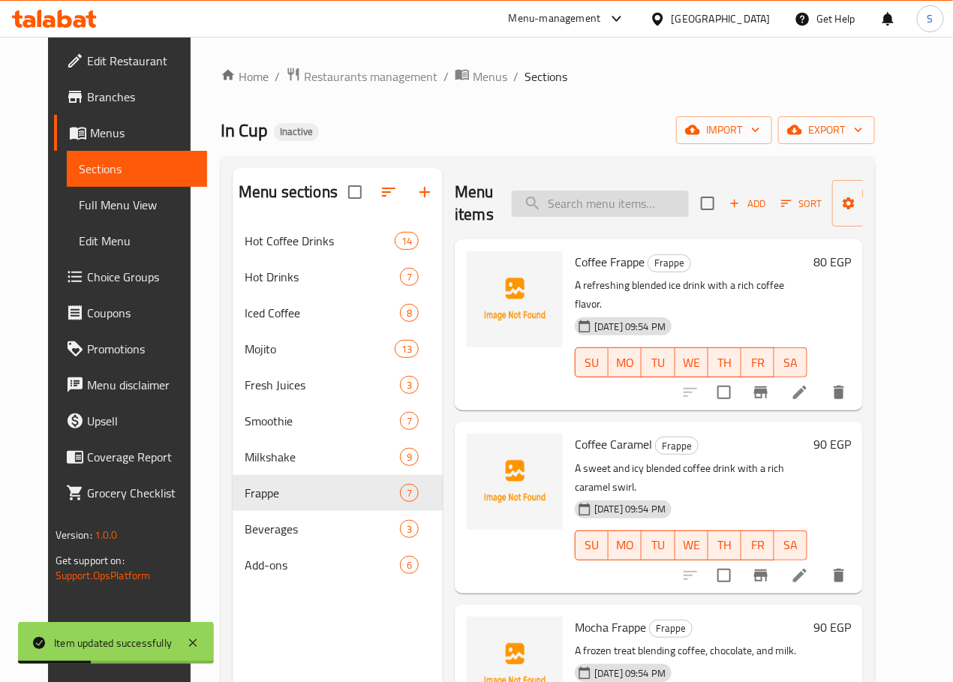
click at [550, 212] on input "search" at bounding box center [600, 204] width 177 height 26
paste input "Chocolate Frappe"
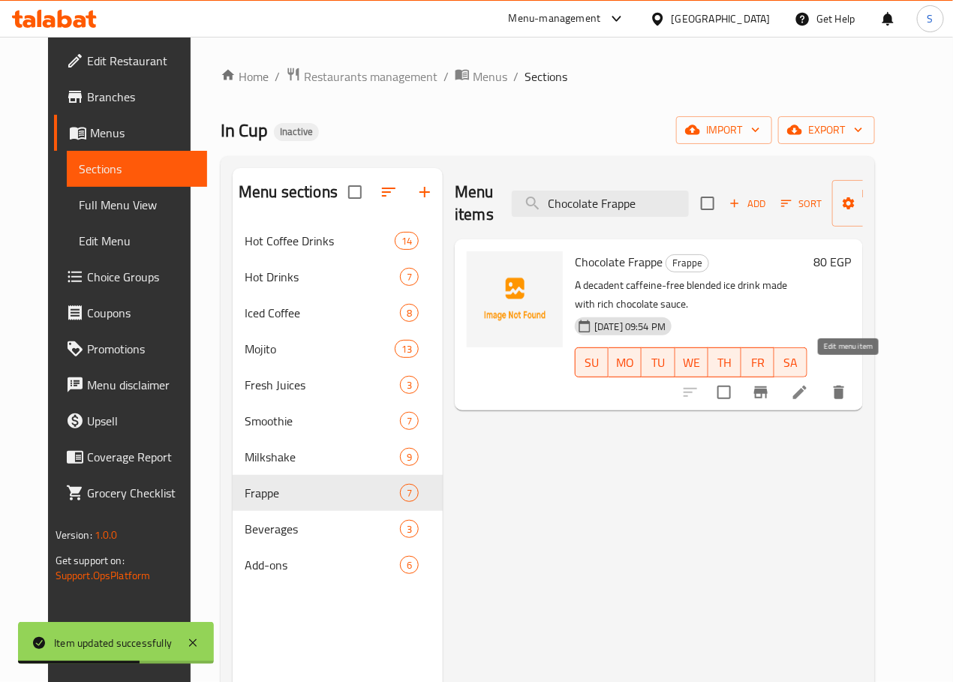
type input "Chocolate Frappe"
click at [806, 386] on icon at bounding box center [800, 393] width 14 height 14
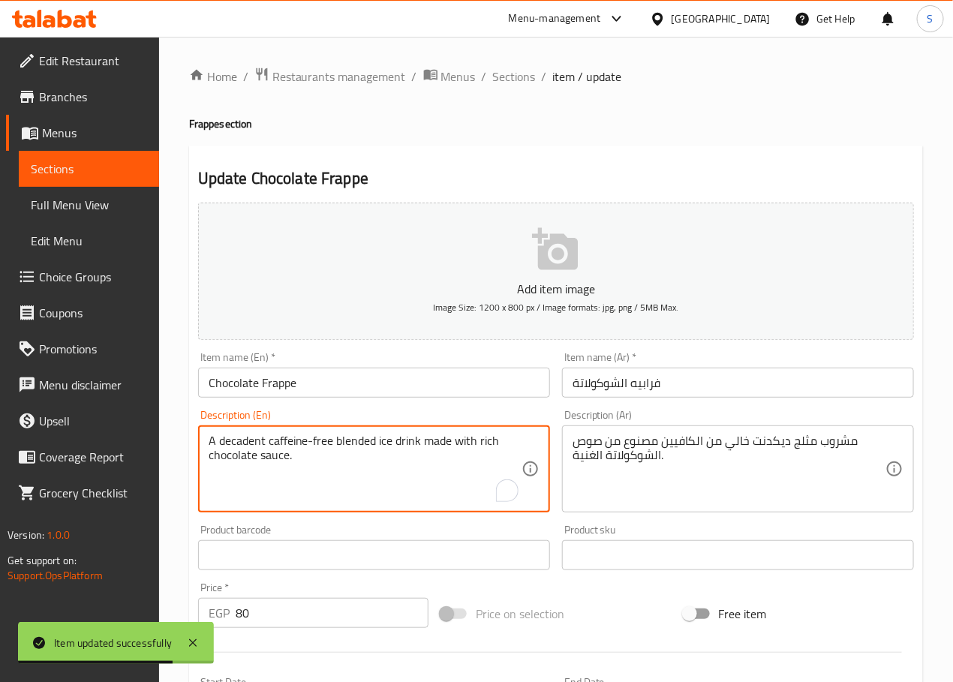
click at [244, 446] on textarea "A decadent caffeine-free blended ice drink made with rich chocolate sauce." at bounding box center [365, 469] width 313 height 71
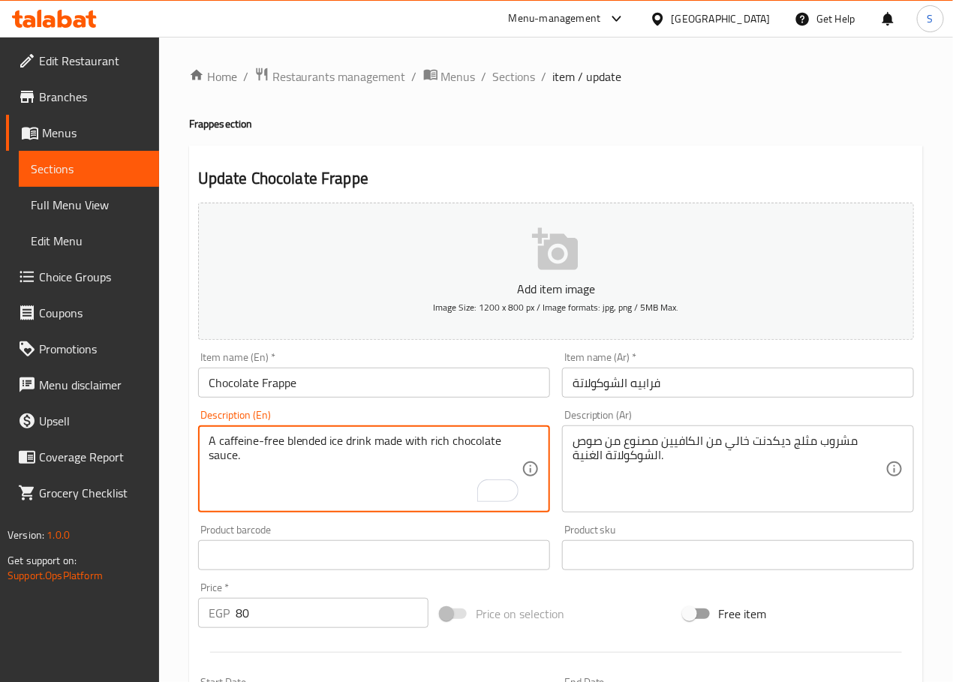
type textarea "A caffeine-free blended ice drink made with rich chocolate sauce."
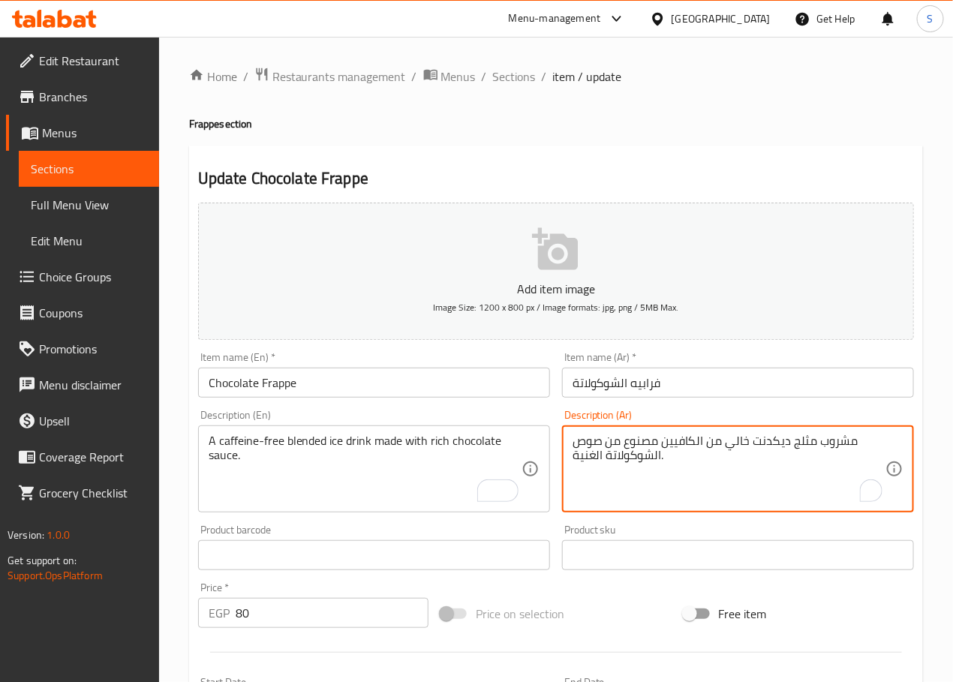
click at [806, 444] on textarea "مشروب مثلج ديكدنت خالي من الكافيين مصنوع من صوص الشوكولاتة الغنية." at bounding box center [728, 469] width 313 height 71
click at [767, 443] on textarea "مشروب ايس ديكدنت خالي من الكافيين مصنوع من صوص الشوكولاتة الغنية." at bounding box center [728, 469] width 313 height 71
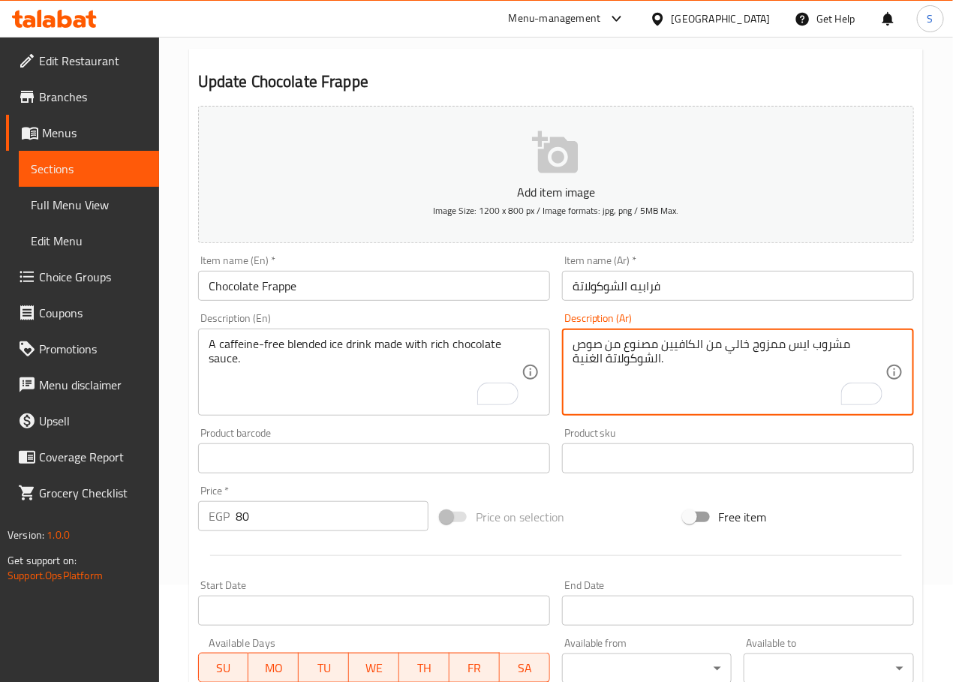
scroll to position [99, 0]
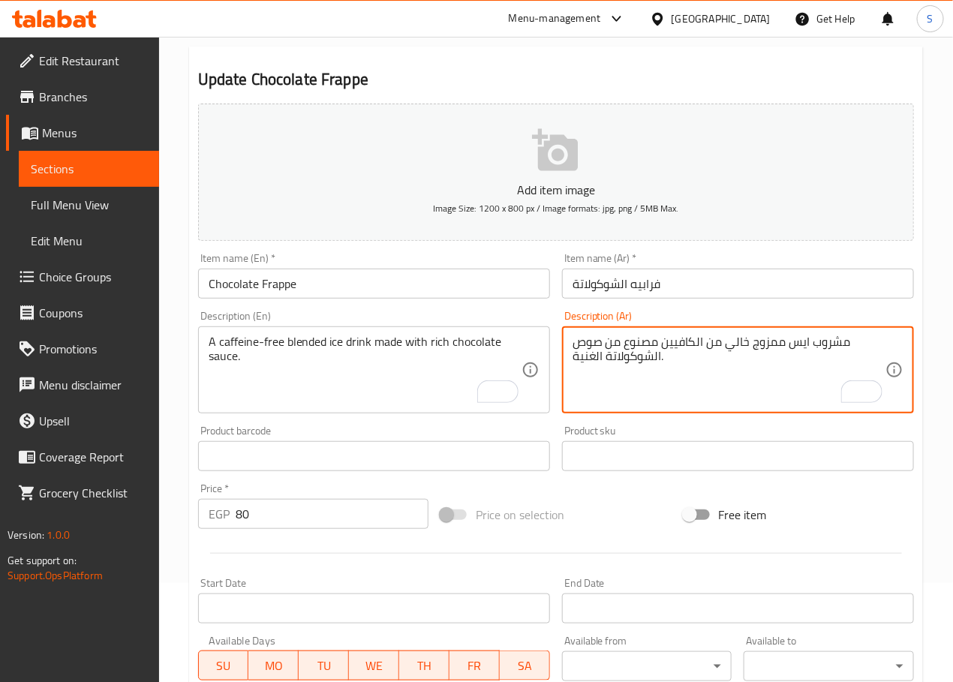
click at [572, 360] on textarea "مشروب ايس ممزوج خالي من الكافيين مصنوع من صوص الشوكولاتة الغنية." at bounding box center [728, 370] width 313 height 71
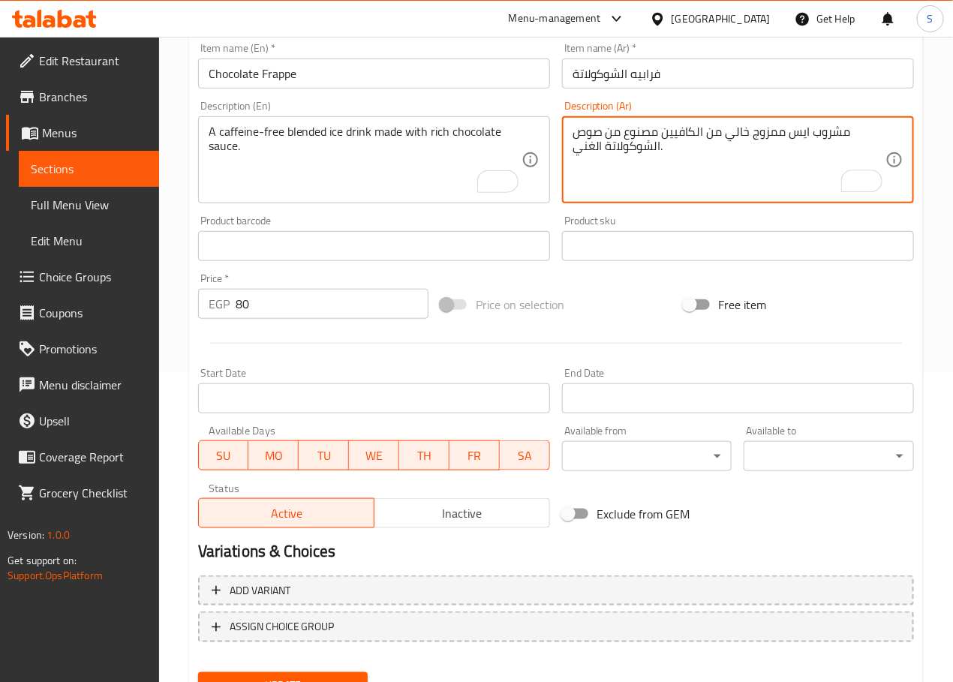
scroll to position [377, 0]
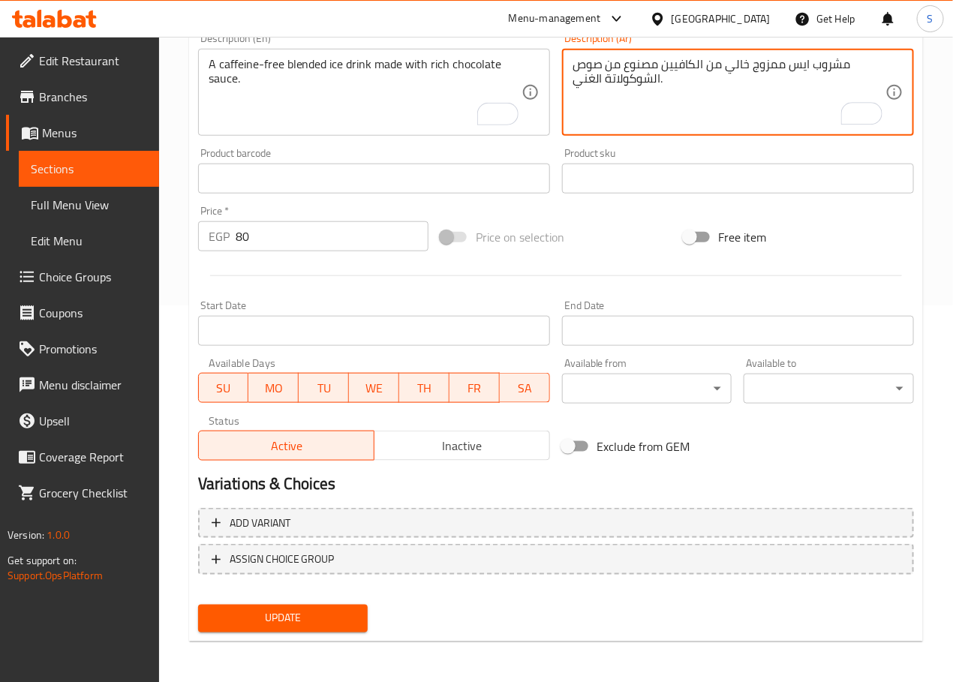
type textarea "مشروب ايس ممزوج خالي من الكافيين مصنوع من صوص الشوكولاتة الغني."
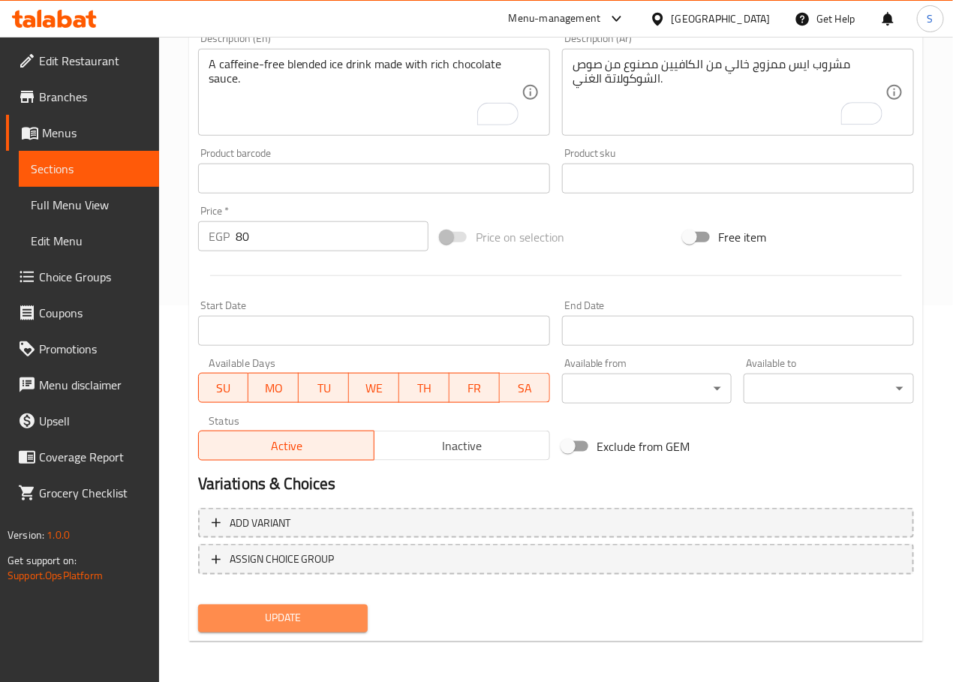
click at [311, 613] on span "Update" at bounding box center [283, 618] width 146 height 19
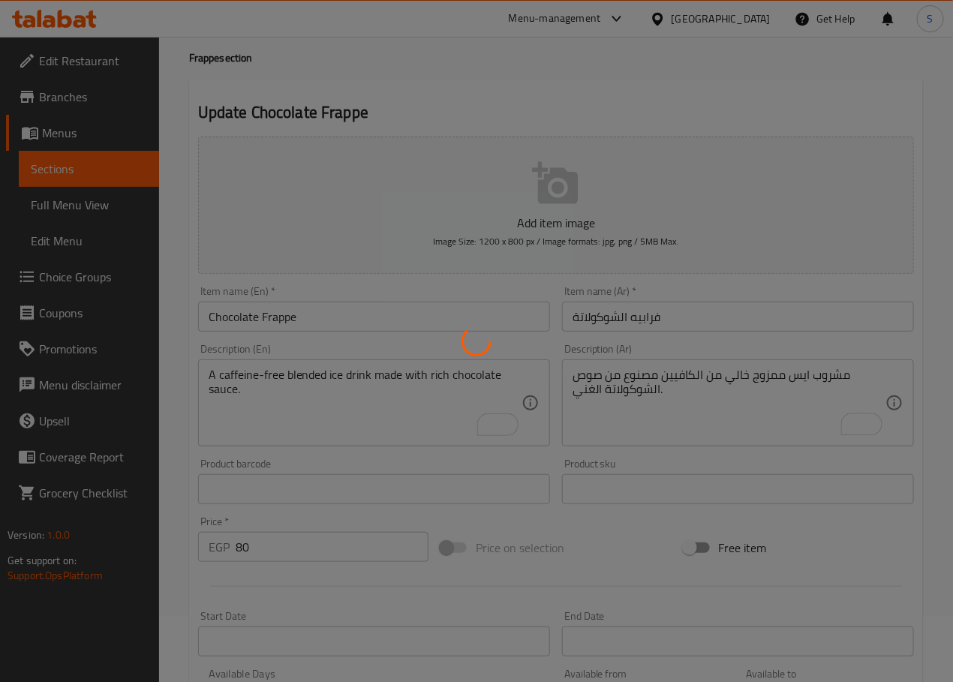
scroll to position [0, 0]
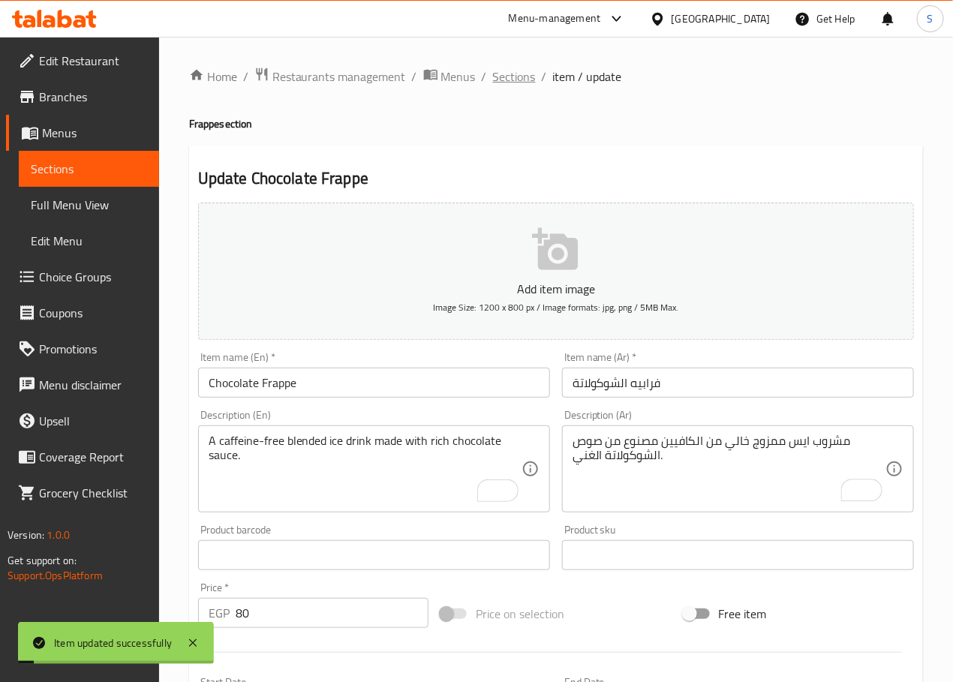
click at [502, 77] on span "Sections" at bounding box center [514, 77] width 43 height 18
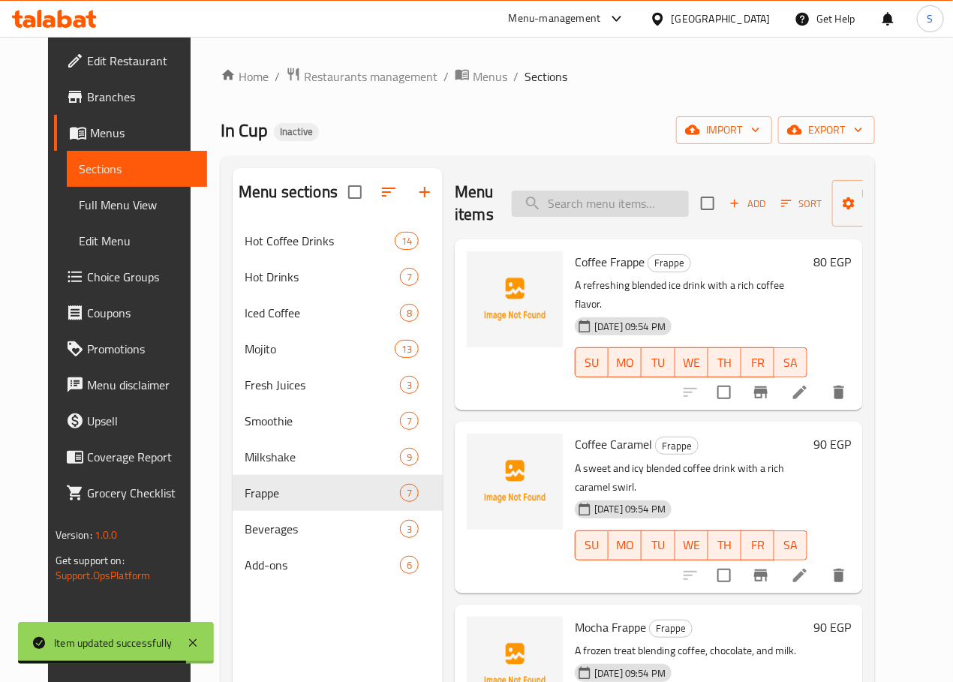
click at [557, 194] on input "search" at bounding box center [600, 204] width 177 height 26
paste input "Strawberry Frappe"
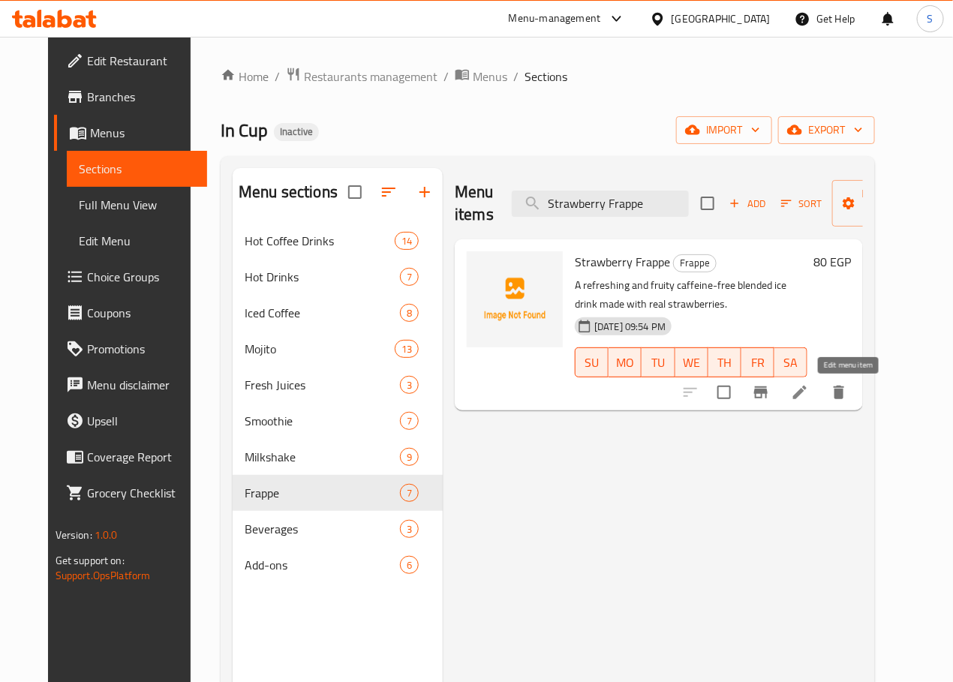
type input "Strawberry Frappe"
click at [809, 392] on icon at bounding box center [800, 392] width 18 height 18
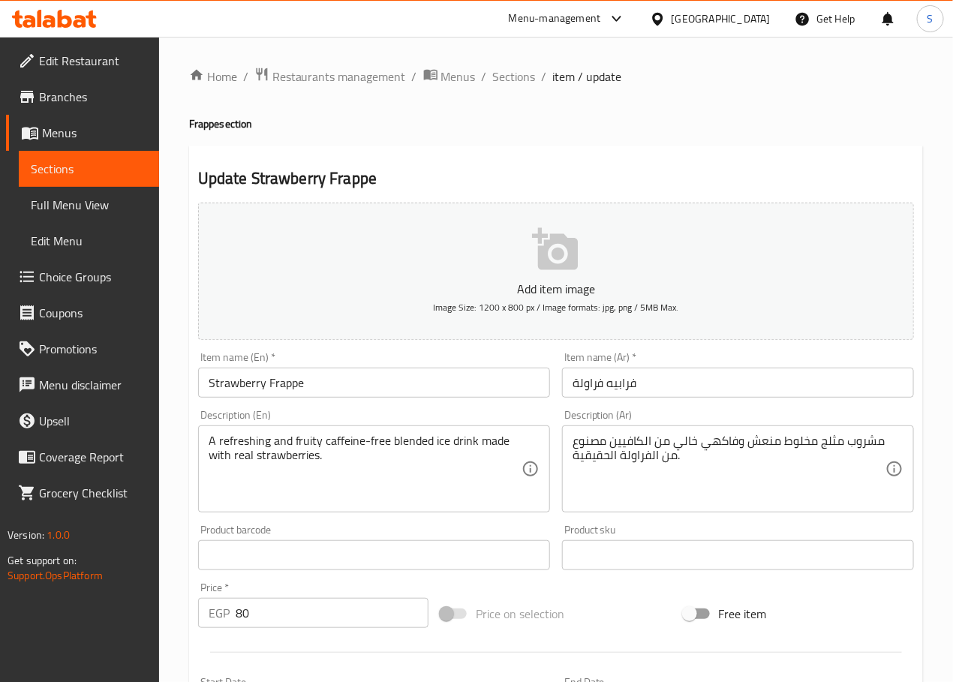
click at [829, 444] on textarea "مشروب مثلج مخلوط منعش وفاكهي خالي من الكافيين مصنوع من الفراولة الحقيقية." at bounding box center [728, 469] width 313 height 71
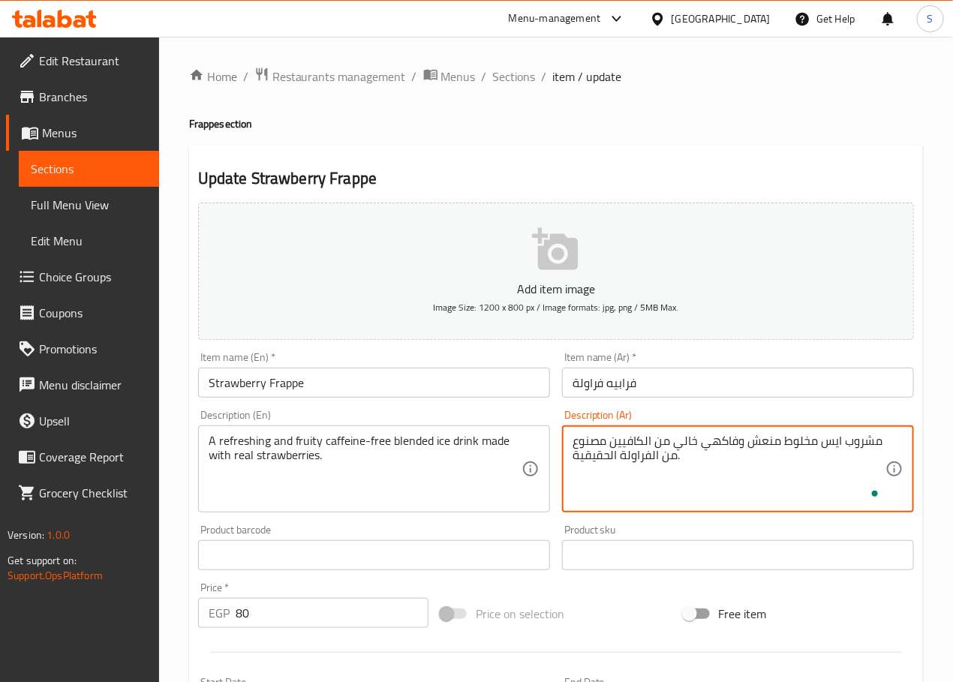
click at [794, 448] on textarea "مشروب ايس مخلوط منعش وفاكهي خالي من الكافيين مصنوع من الفراولة الحقيقية." at bounding box center [728, 469] width 313 height 71
click at [722, 441] on textarea "مشروب ايس ممزوج منعش وفاكهي خالي من الكافيين مصنوع من الفراولة الحقيقية." at bounding box center [728, 469] width 313 height 71
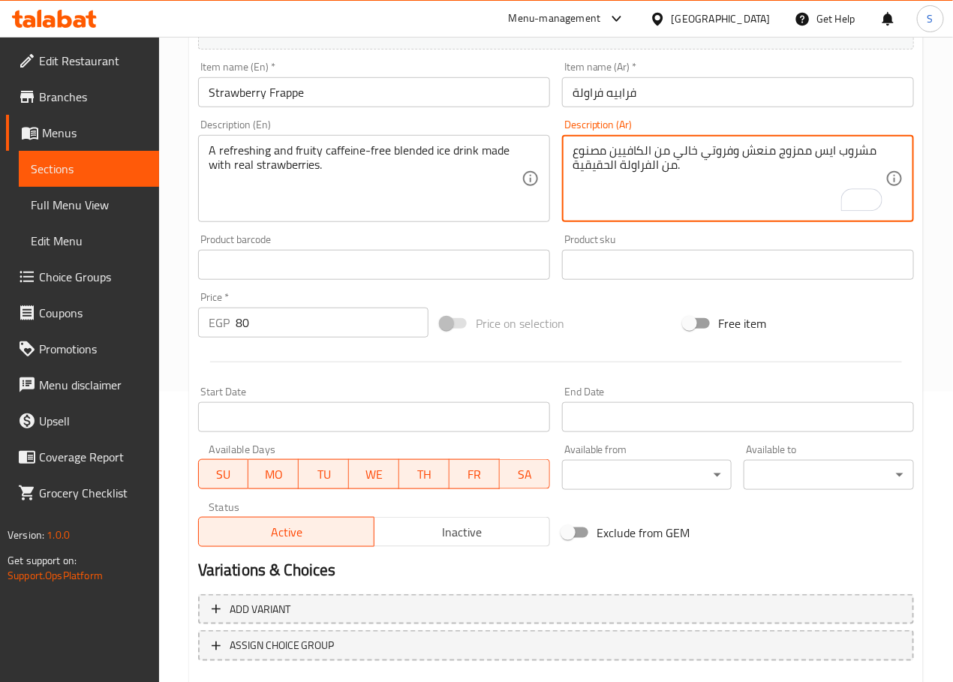
scroll to position [377, 0]
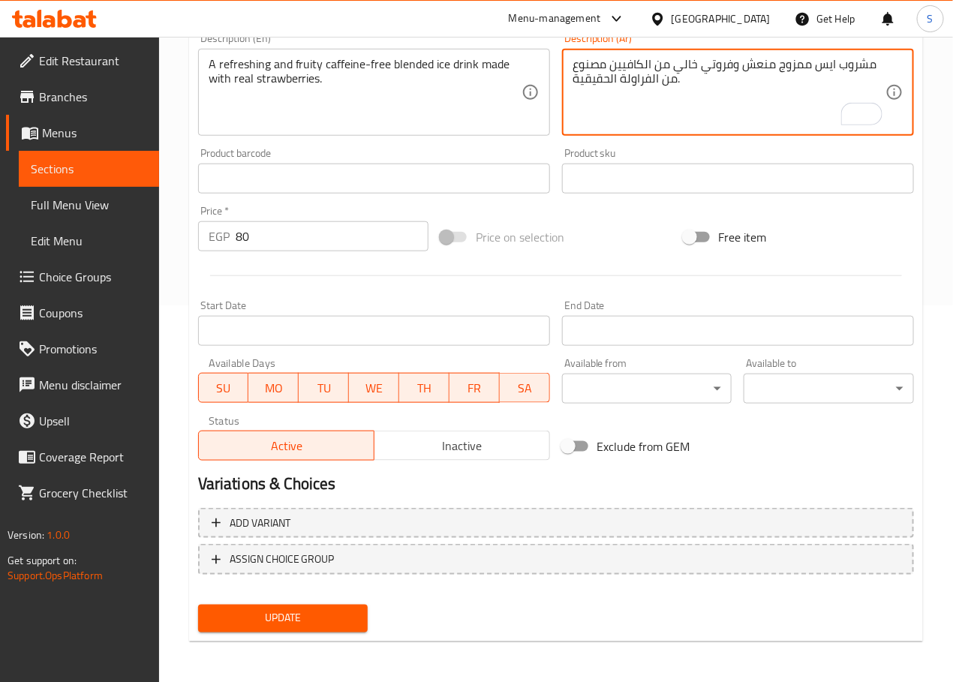
type textarea "مشروب ايس ممزوج منعش وفروتي خالي من الكافيين مصنوع من الفراولة الحقيقية."
click at [299, 617] on span "Update" at bounding box center [283, 618] width 146 height 19
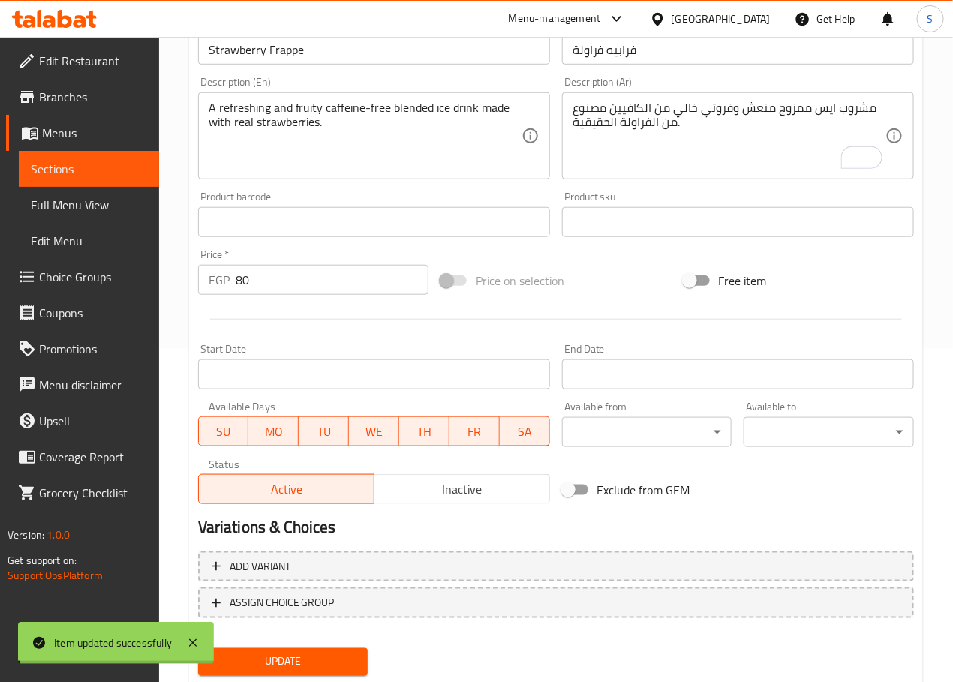
scroll to position [0, 0]
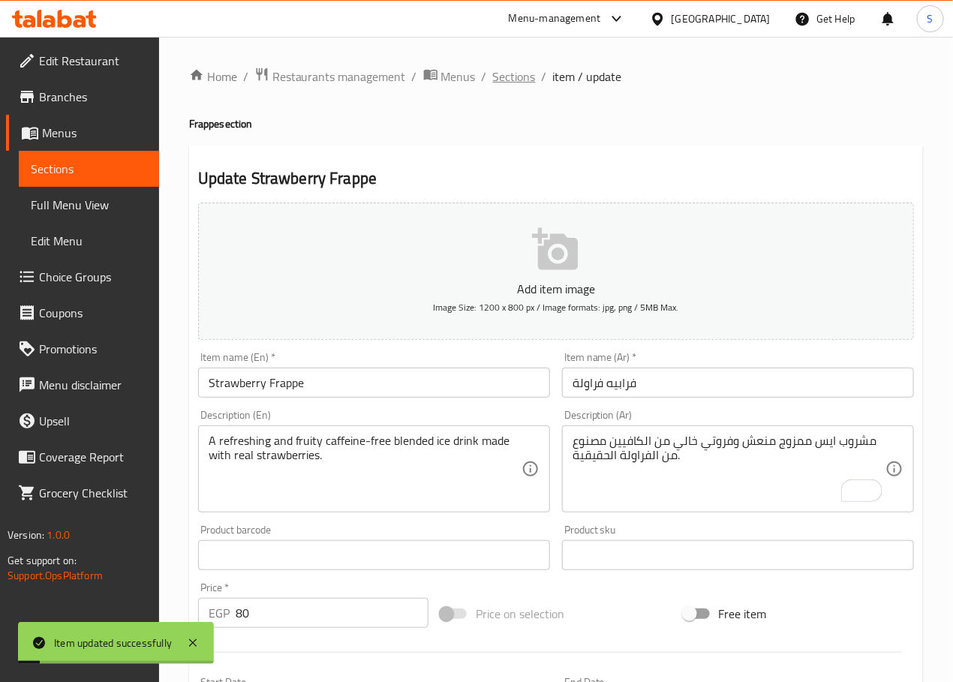
click at [514, 80] on span "Sections" at bounding box center [514, 77] width 43 height 18
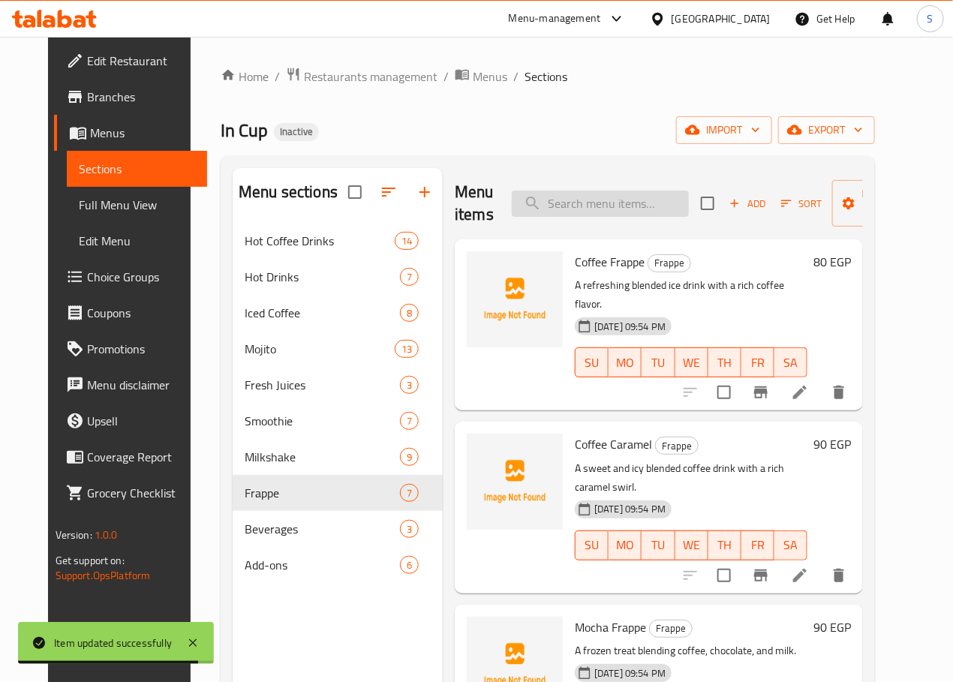
click at [554, 201] on input "search" at bounding box center [600, 204] width 177 height 26
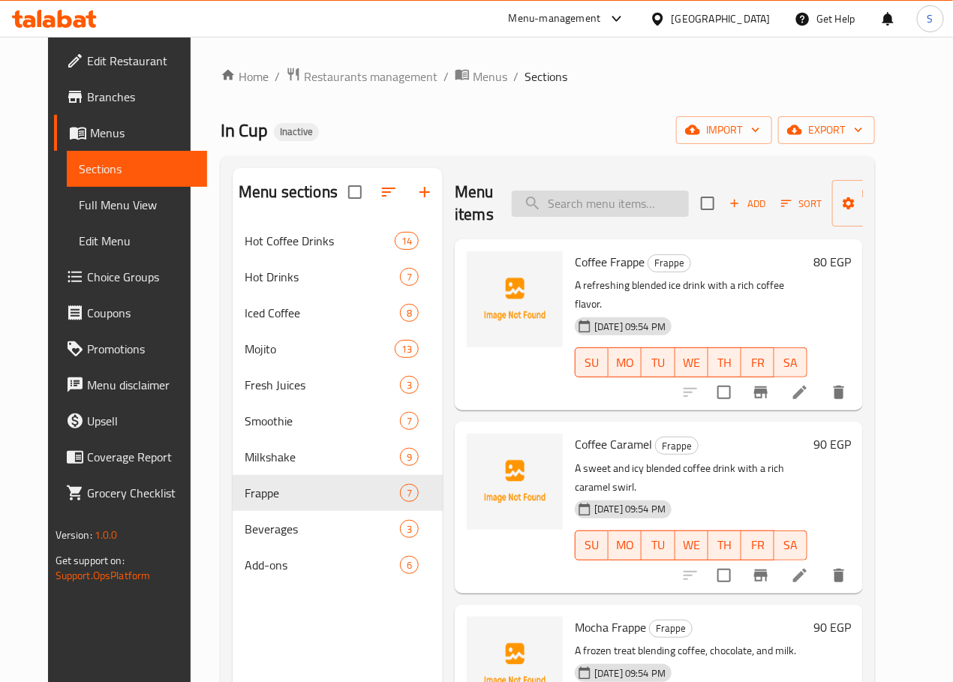
paste input "V Cola / Diet"
type input "V Cola / Diet"
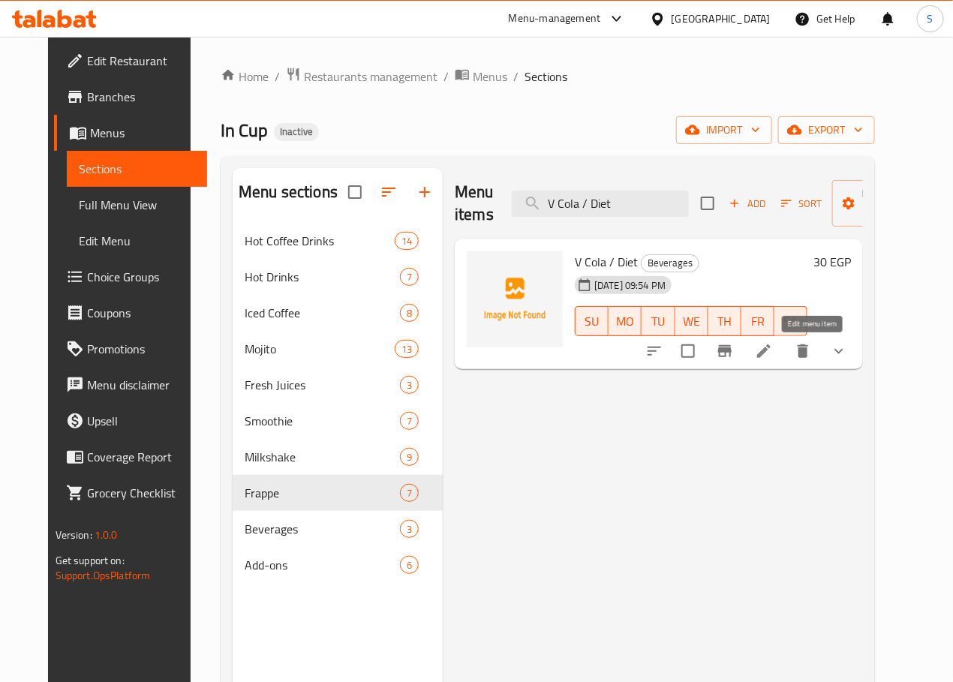
click at [770, 356] on icon at bounding box center [764, 351] width 14 height 14
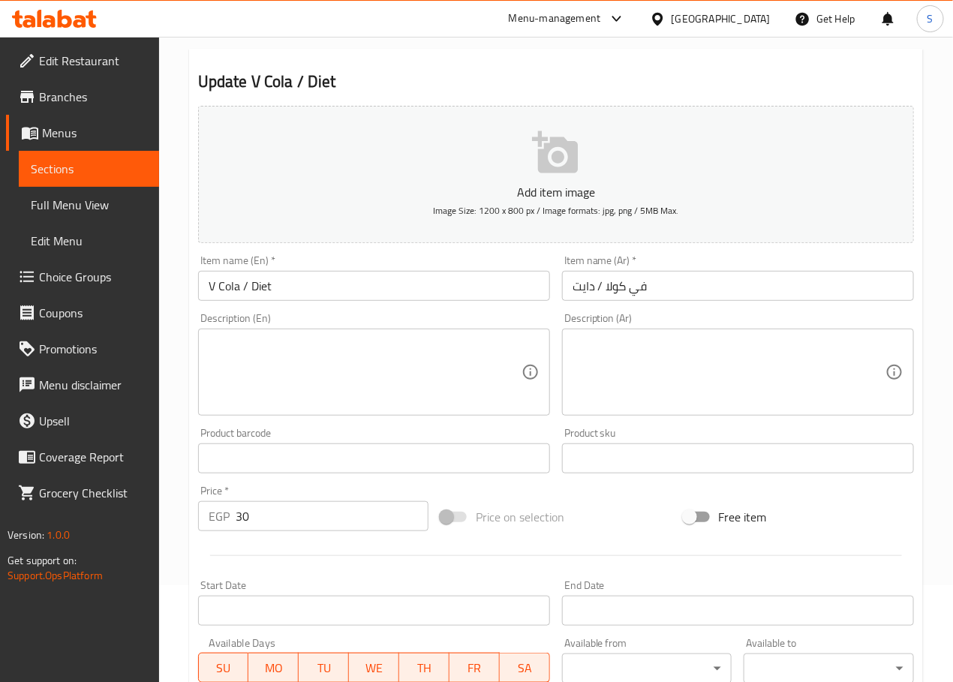
scroll to position [404, 0]
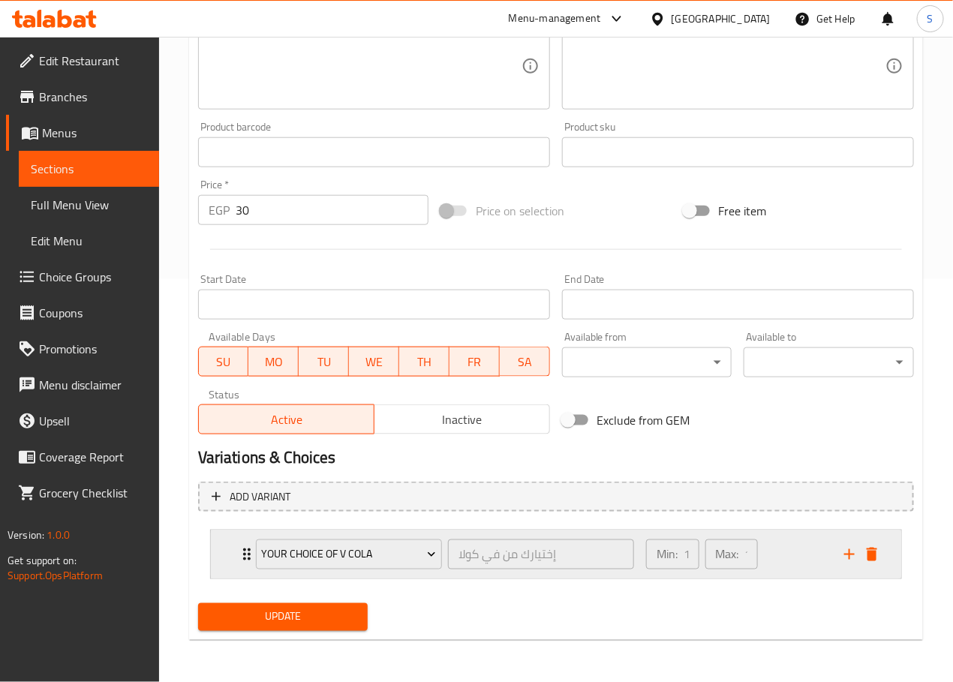
click at [234, 560] on div "Your Choice of V Cola إختيارك من في كولا ​ Min: 1 ​ Max: 1 ​" at bounding box center [556, 554] width 690 height 48
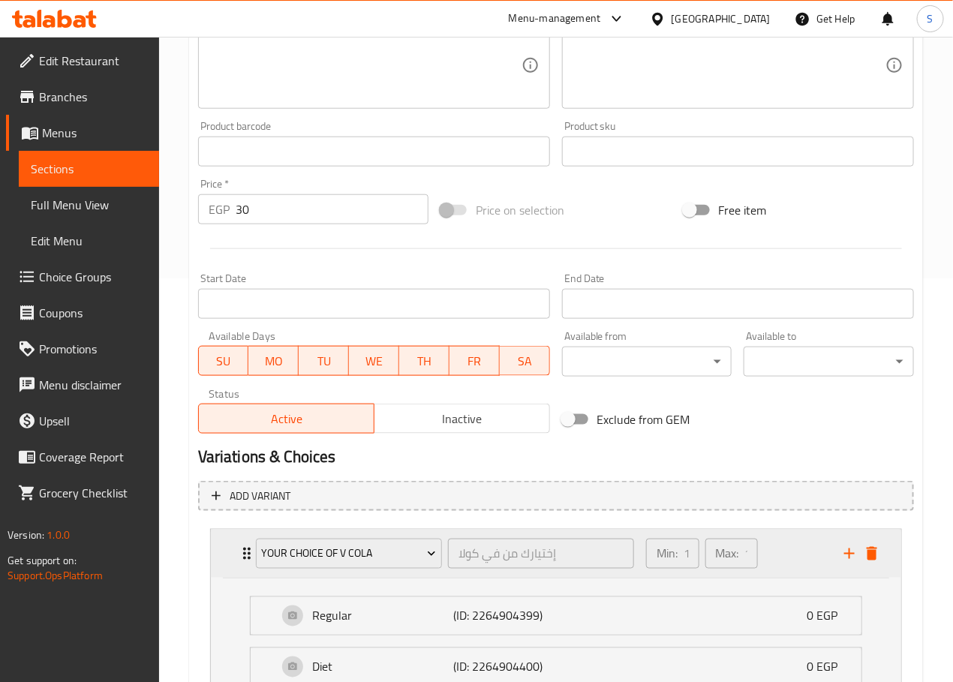
click at [234, 559] on div "Your Choice of V Cola إختيارك من في كولا ​ Min: 1 ​ Max: 1 ​" at bounding box center [556, 554] width 690 height 48
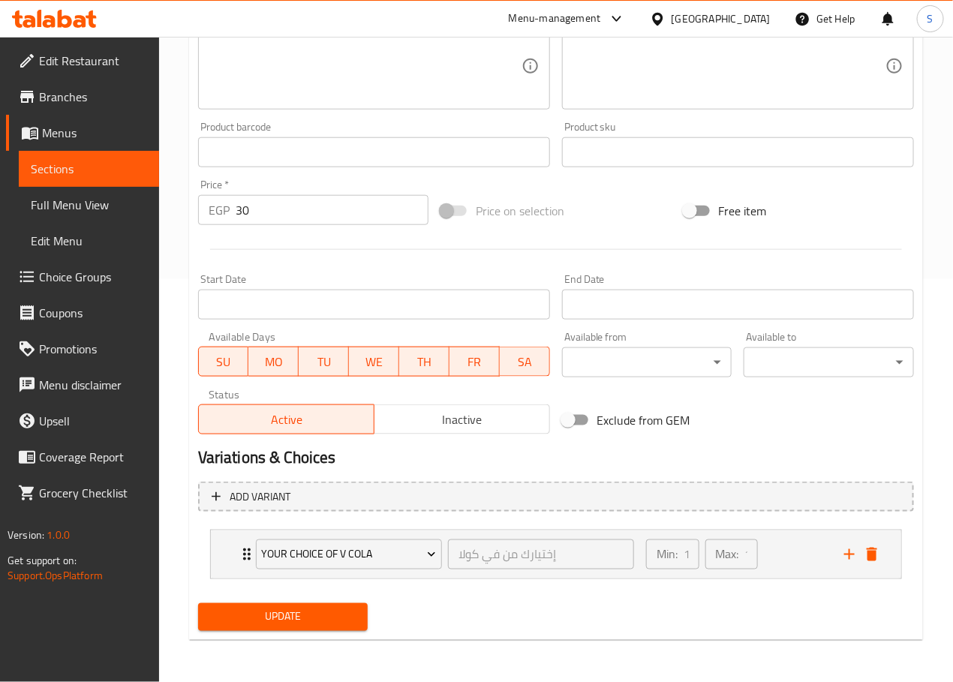
click at [62, 286] on span "Choice Groups" at bounding box center [93, 277] width 108 height 18
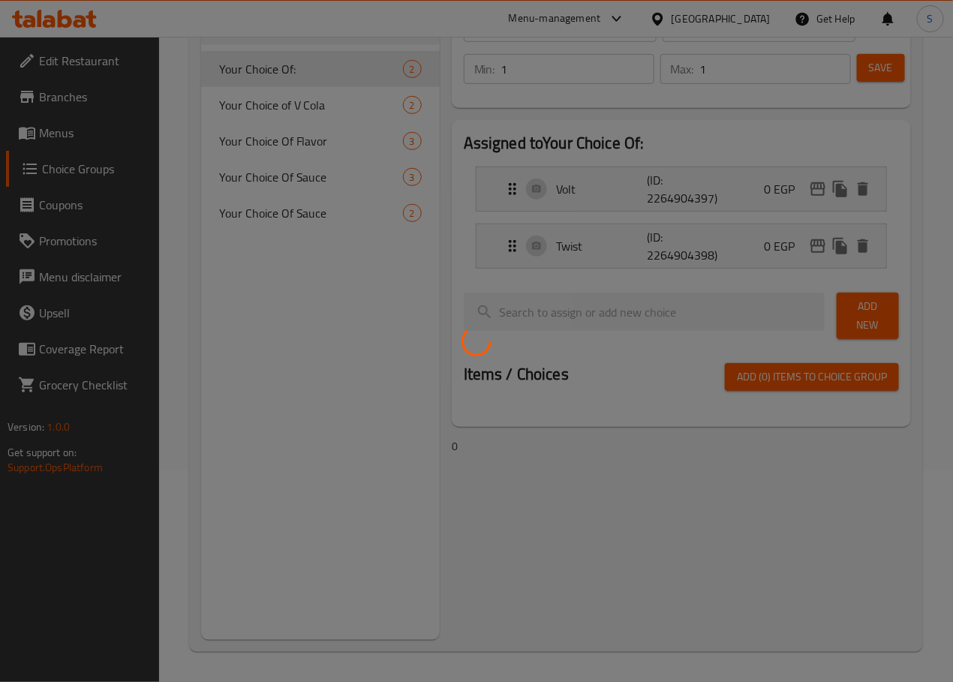
scroll to position [212, 0]
click at [271, 108] on div at bounding box center [476, 341] width 953 height 682
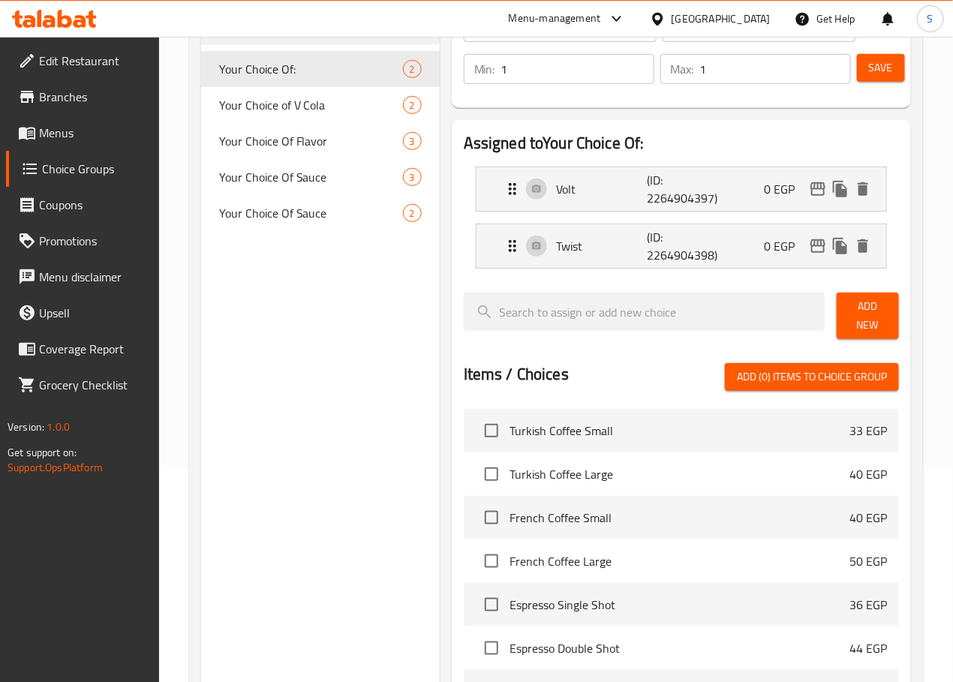
click at [271, 109] on div at bounding box center [476, 341] width 953 height 682
click at [271, 109] on span "Your Choice of V Cola" at bounding box center [311, 105] width 184 height 18
type input "Your Choice of V Cola"
type input "إختيارك من في كولا"
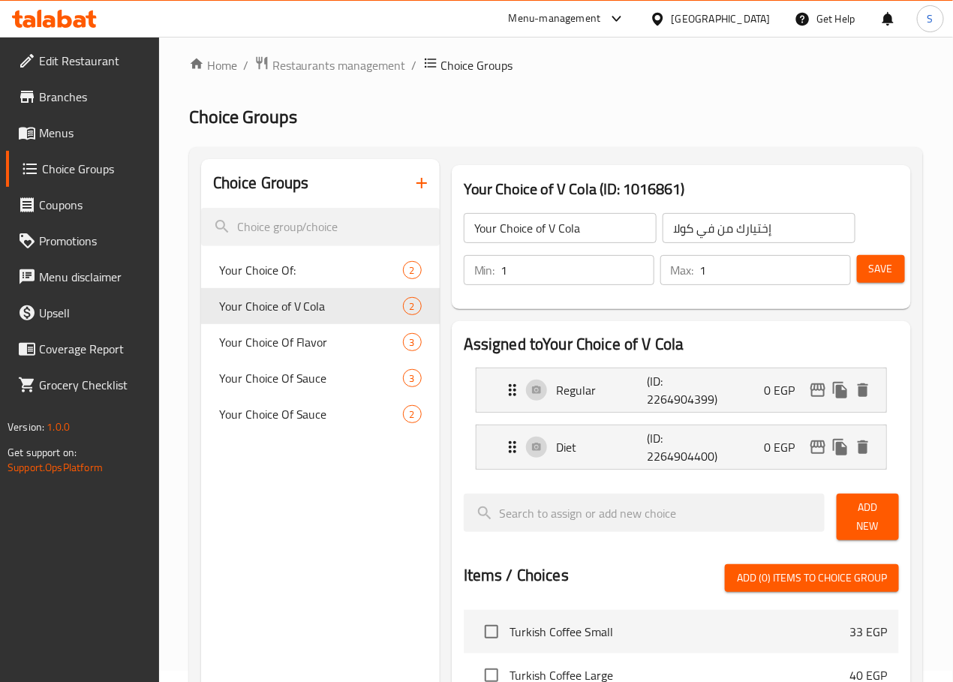
scroll to position [0, 0]
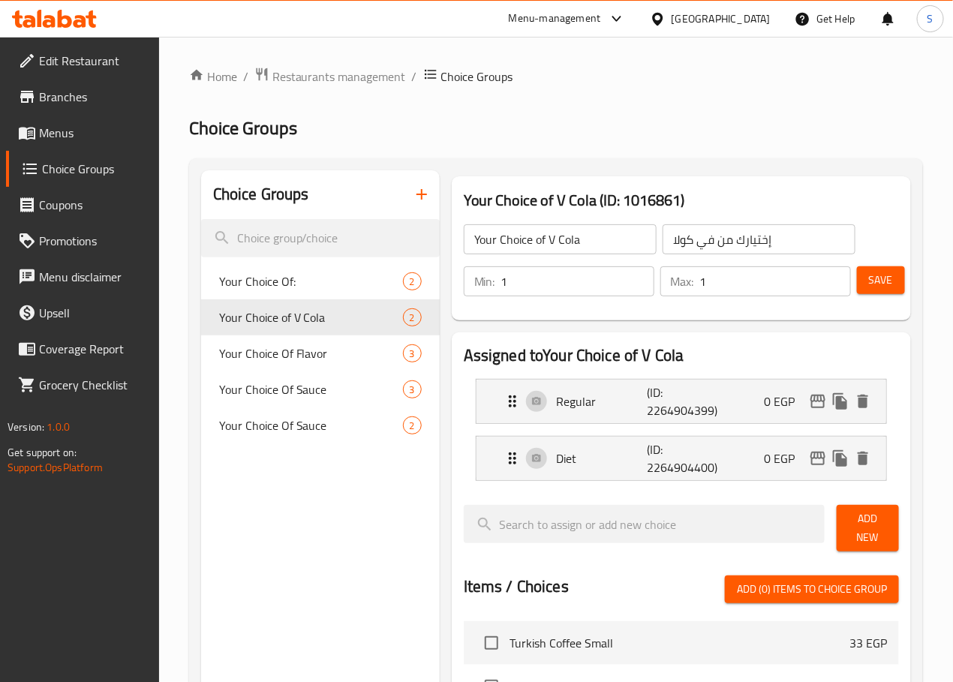
click at [540, 241] on input "Your Choice of V Cola" at bounding box center [560, 239] width 193 height 30
type input "Your Choice of:"
click at [686, 246] on input "إختيارك من في كولا" at bounding box center [758, 239] width 193 height 30
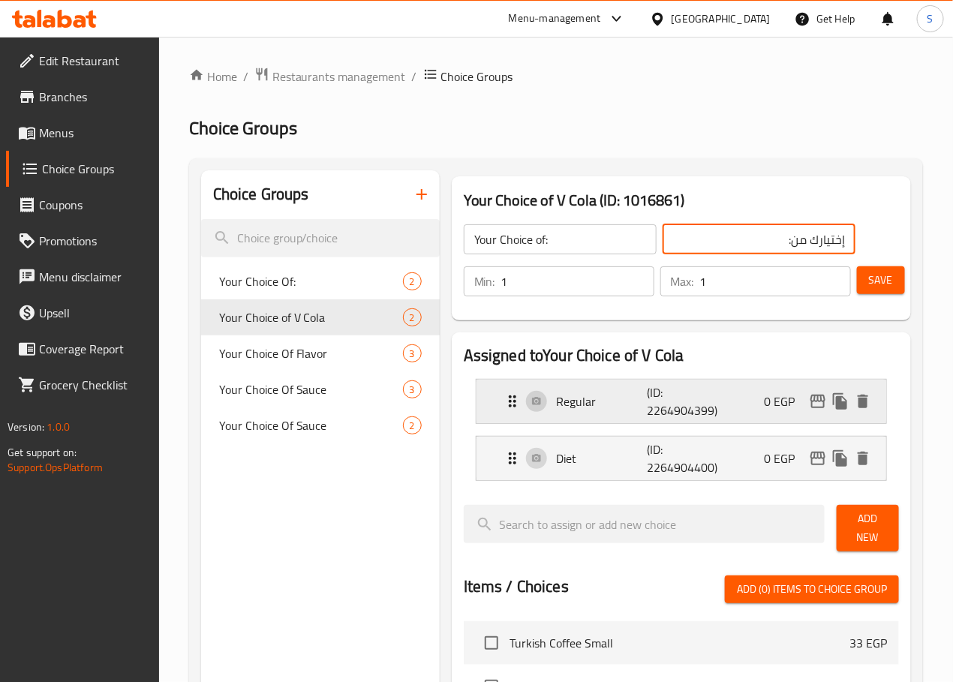
click at [557, 401] on p "Regular" at bounding box center [602, 401] width 90 height 18
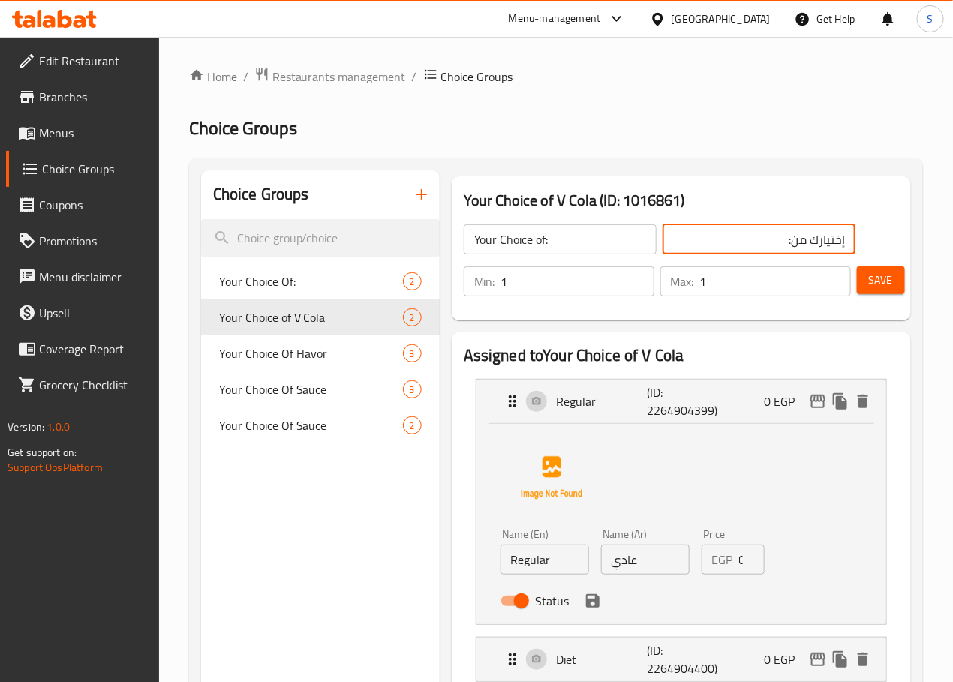
type input "إختيارك من:"
click at [500, 559] on input "Regular" at bounding box center [544, 560] width 89 height 30
type input "Cola"
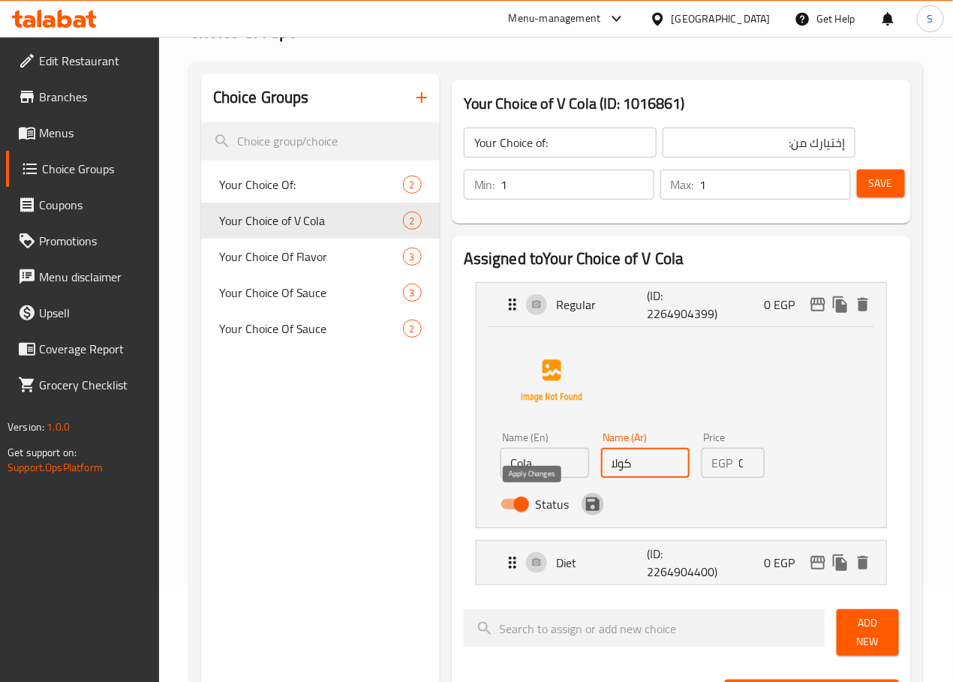
click at [586, 505] on icon "save" at bounding box center [593, 504] width 14 height 14
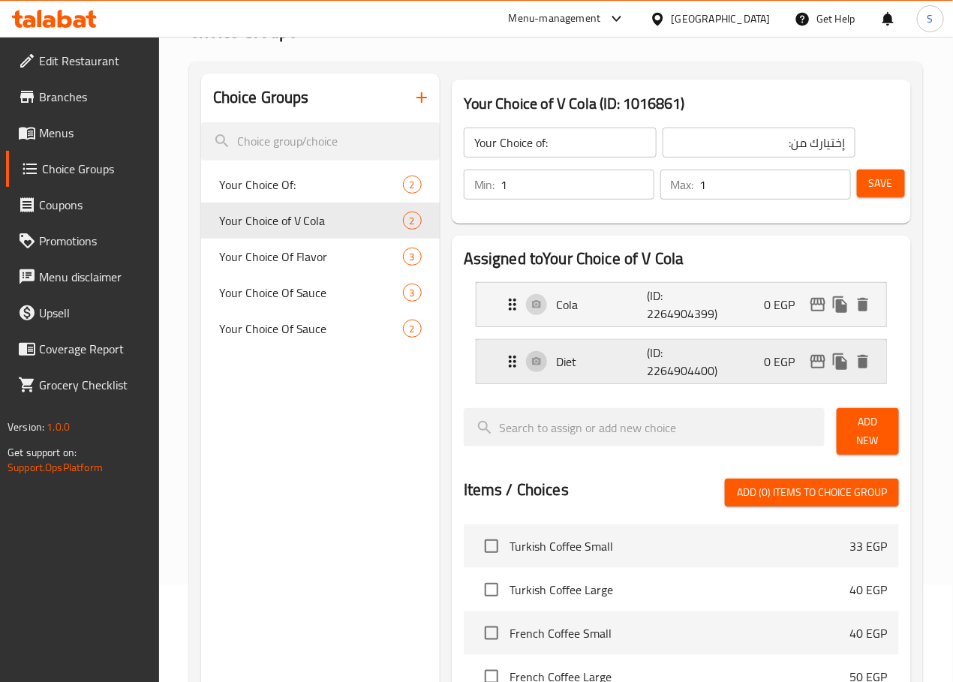
type input "كولا"
click at [872, 183] on span "Save" at bounding box center [881, 183] width 24 height 19
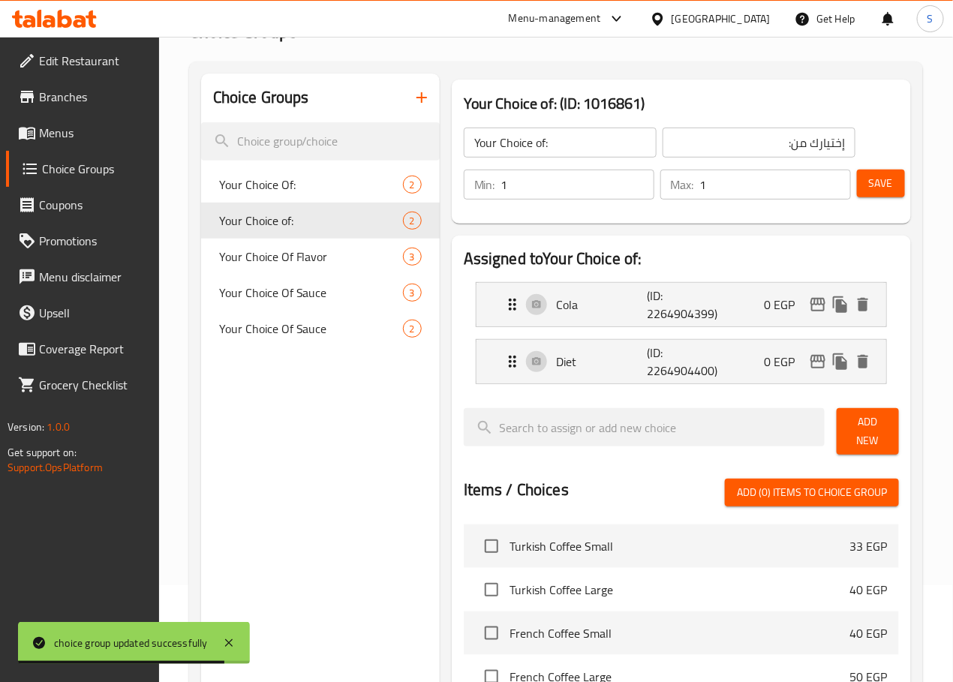
click at [54, 128] on span "Menus" at bounding box center [93, 133] width 108 height 18
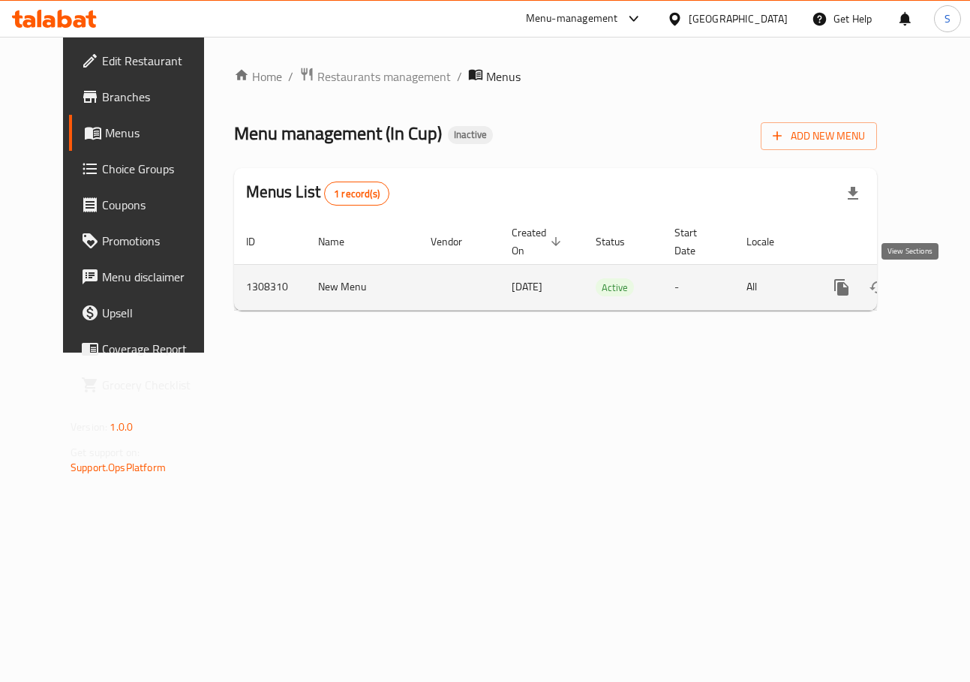
click at [943, 288] on icon "enhanced table" at bounding box center [950, 288] width 14 height 14
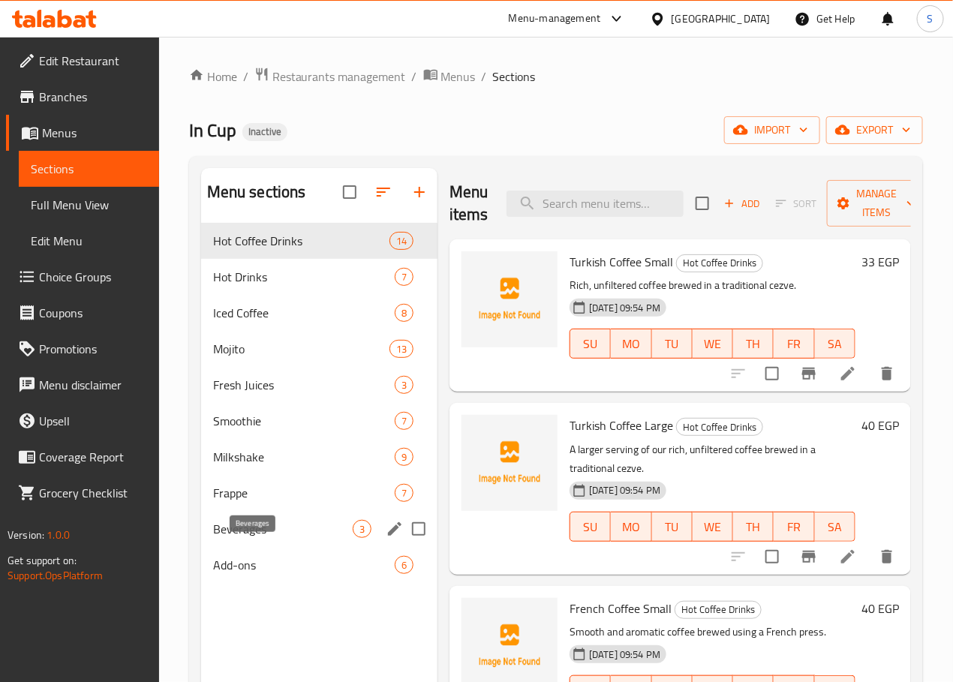
click at [239, 538] on span "Beverages" at bounding box center [283, 529] width 140 height 18
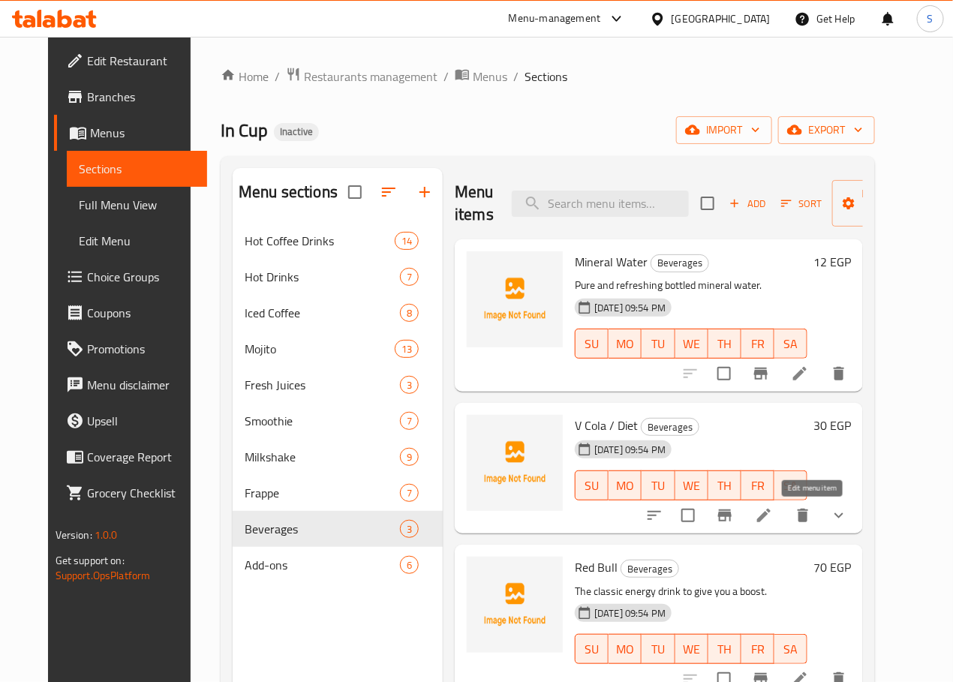
click at [773, 506] on icon at bounding box center [764, 515] width 18 height 18
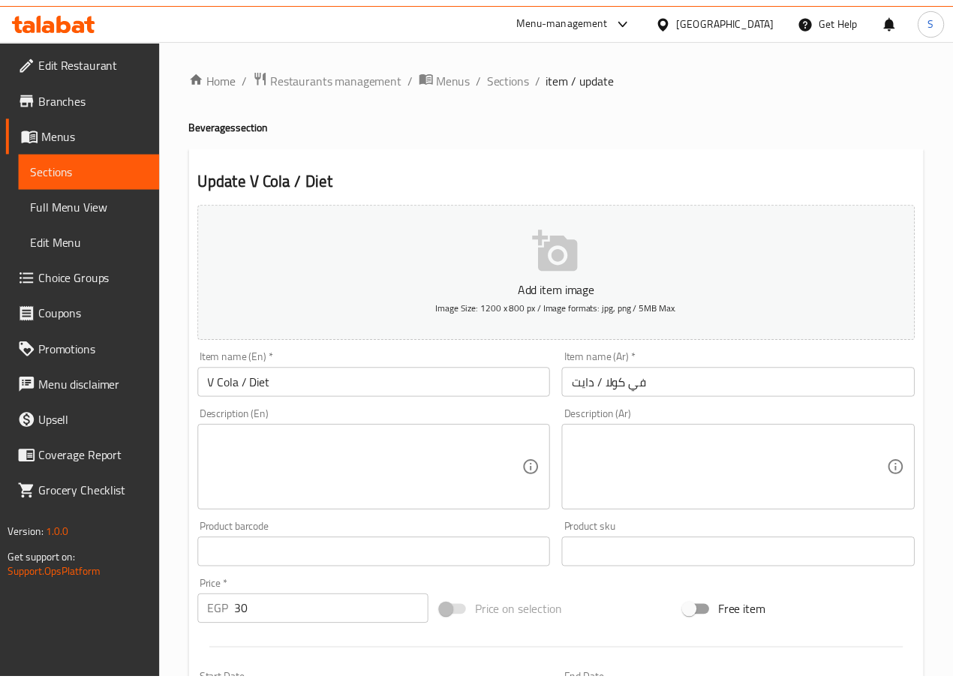
scroll to position [404, 0]
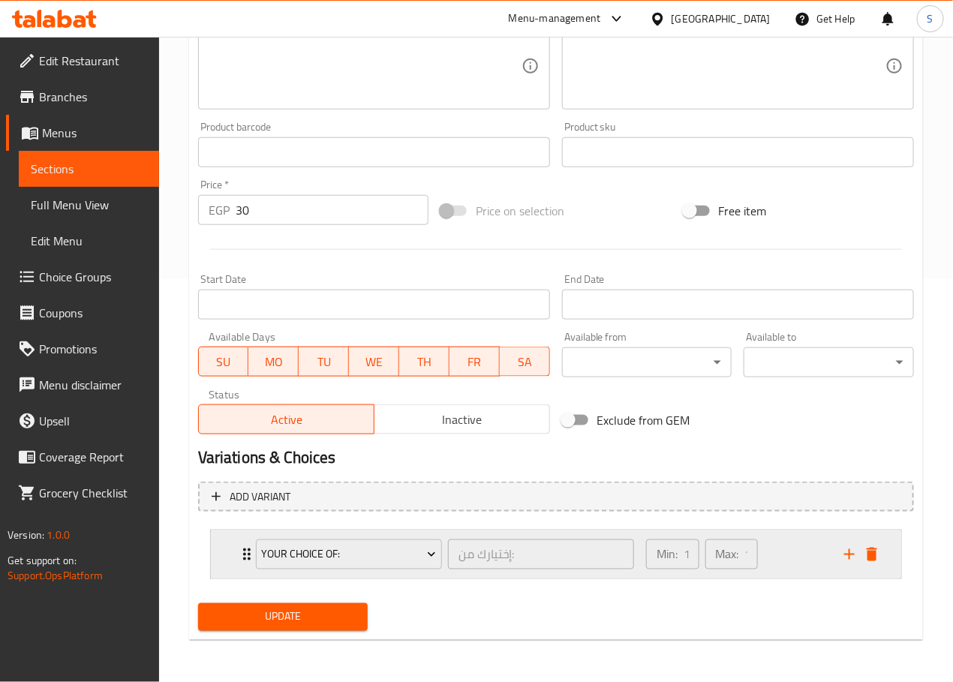
click at [234, 557] on div "Your Choice of: إختيارك من: ​ Min: 1 ​ Max: 1 ​" at bounding box center [556, 554] width 690 height 48
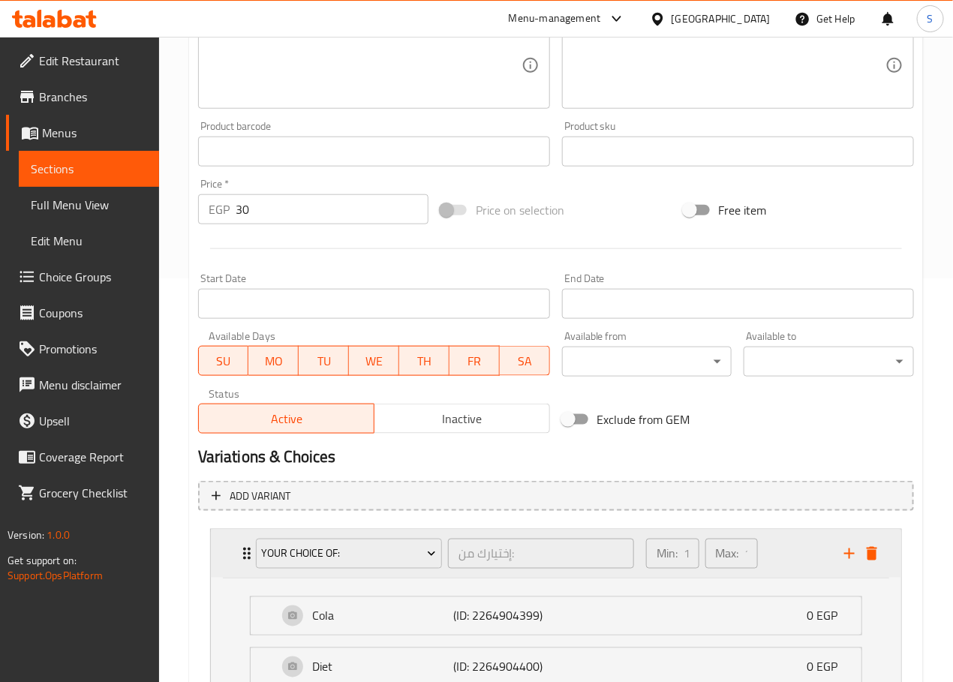
click at [234, 557] on div "Your Choice of: إختيارك من: ​ Min: 1 ​ Max: 1 ​" at bounding box center [556, 554] width 690 height 48
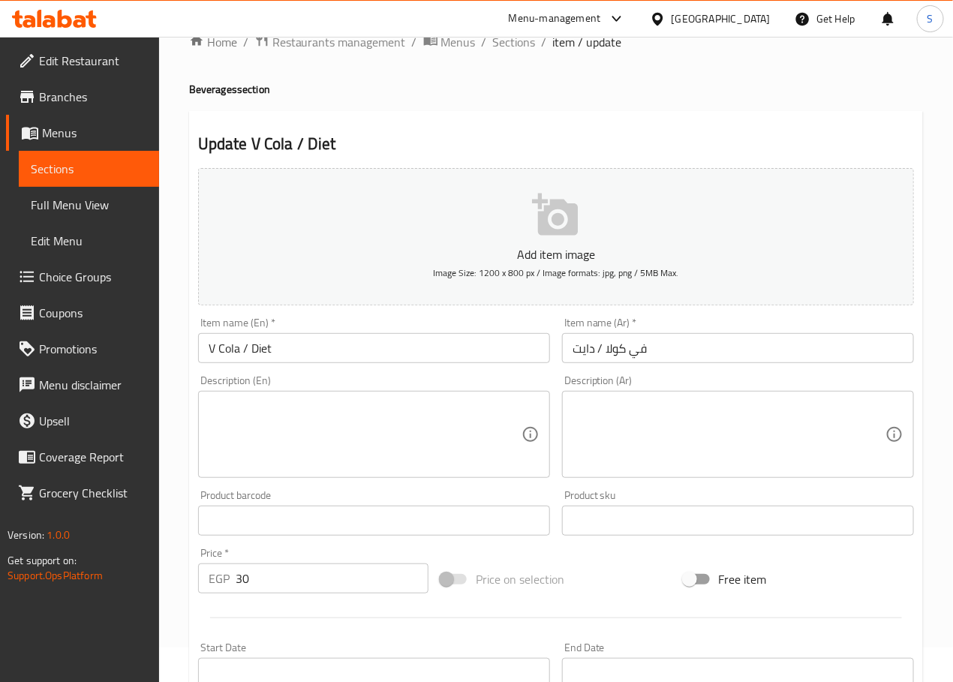
scroll to position [0, 0]
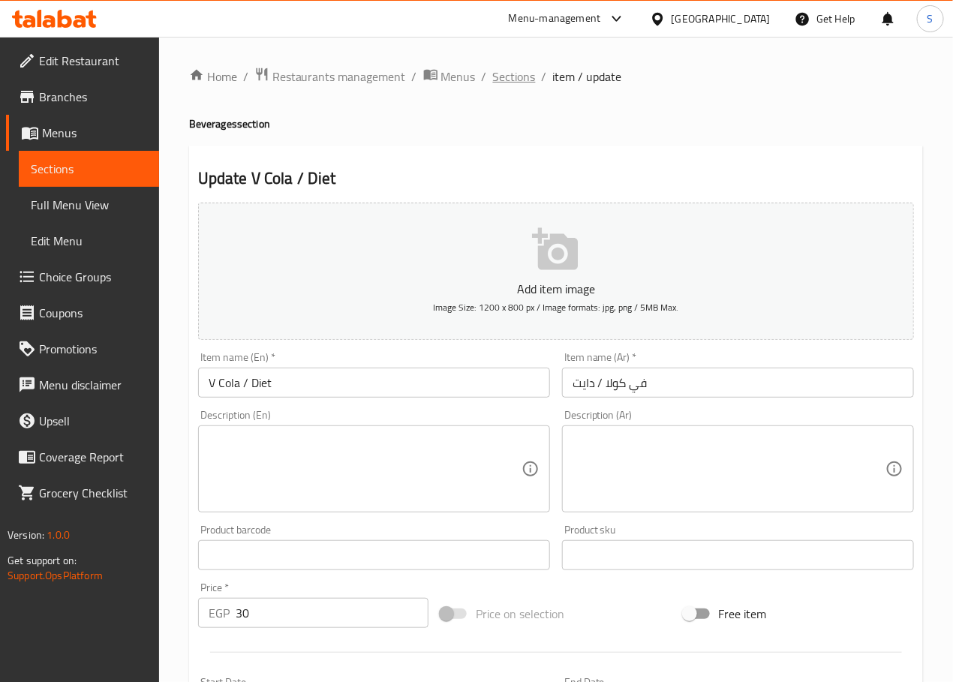
click at [522, 80] on span "Sections" at bounding box center [514, 77] width 43 height 18
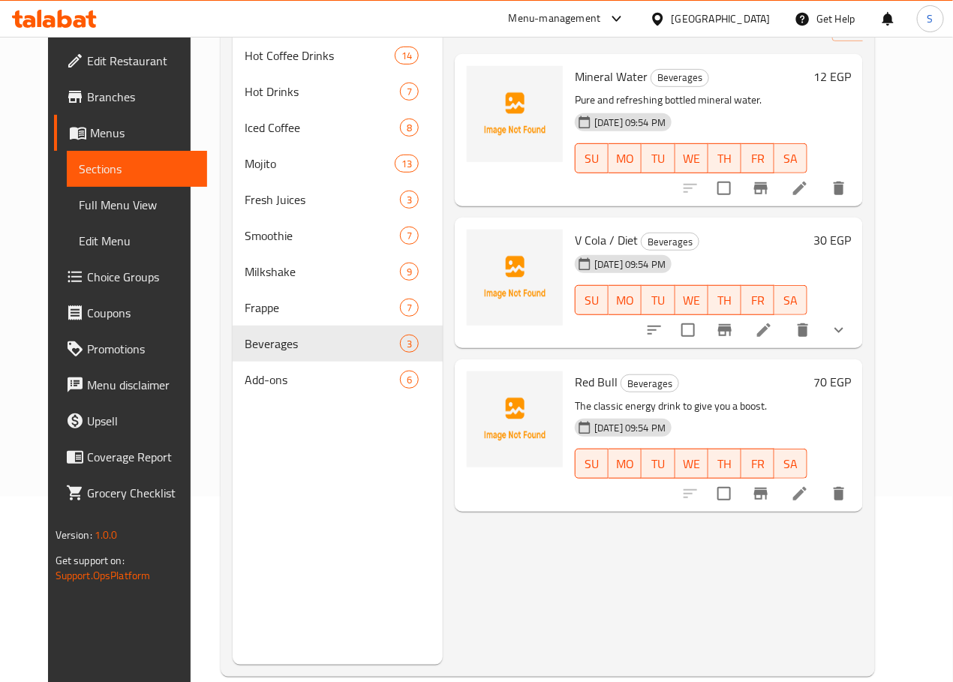
scroll to position [196, 0]
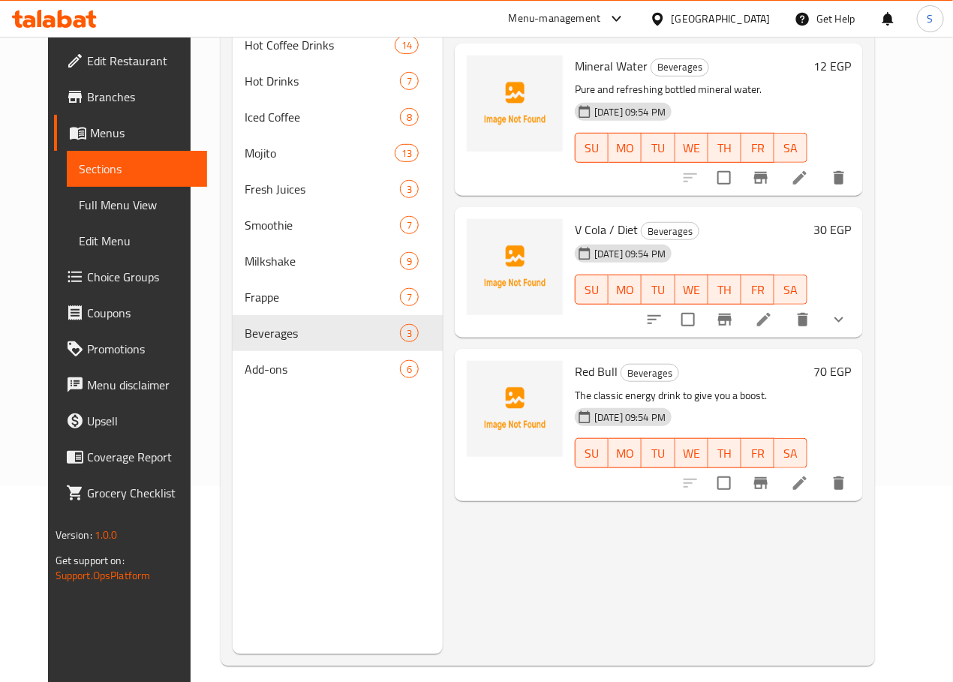
click at [821, 488] on li at bounding box center [800, 483] width 42 height 27
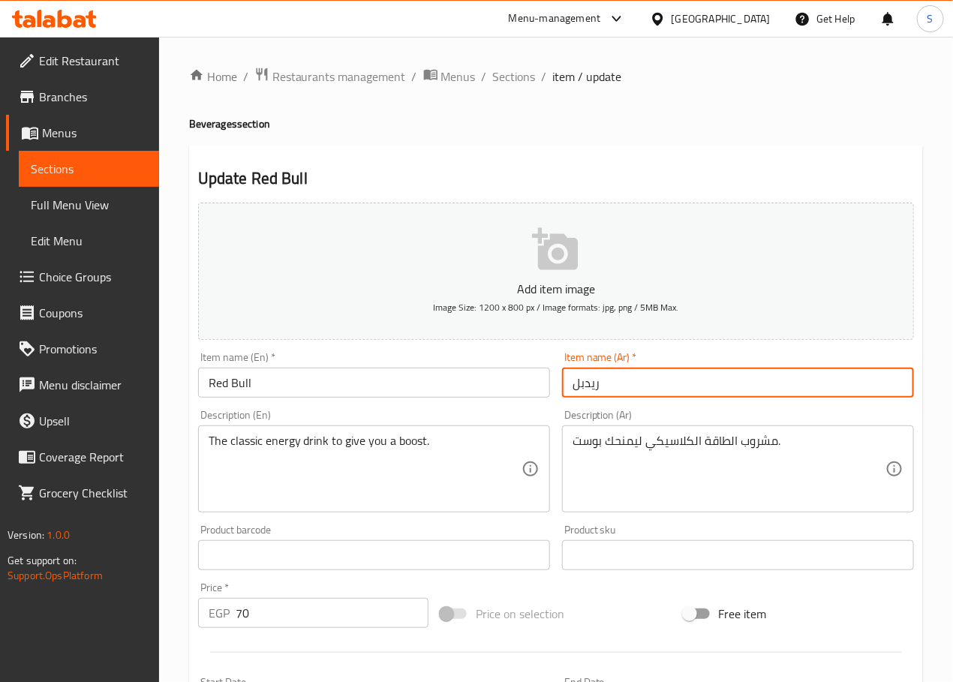
click at [586, 389] on input "ريدبل" at bounding box center [738, 383] width 352 height 30
type input "[PERSON_NAME]"
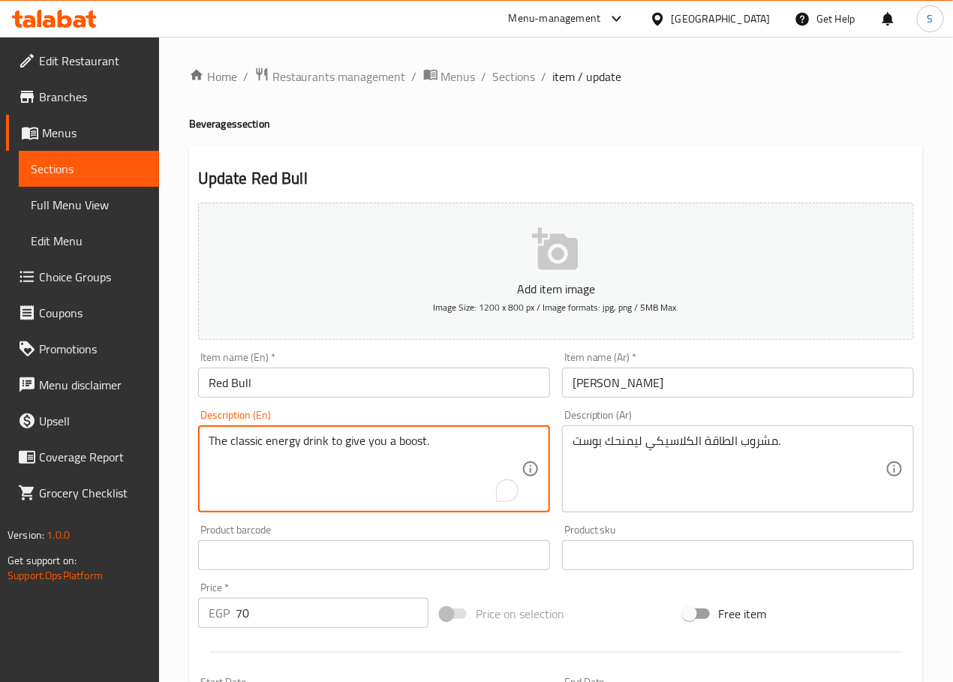
scroll to position [377, 0]
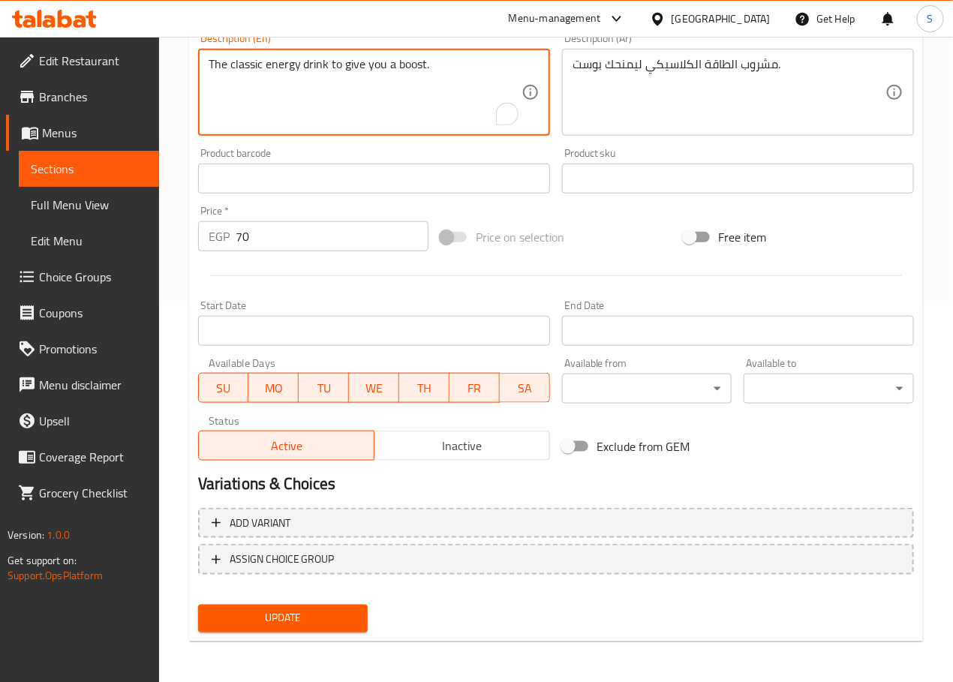
click at [307, 615] on span "Update" at bounding box center [283, 618] width 146 height 19
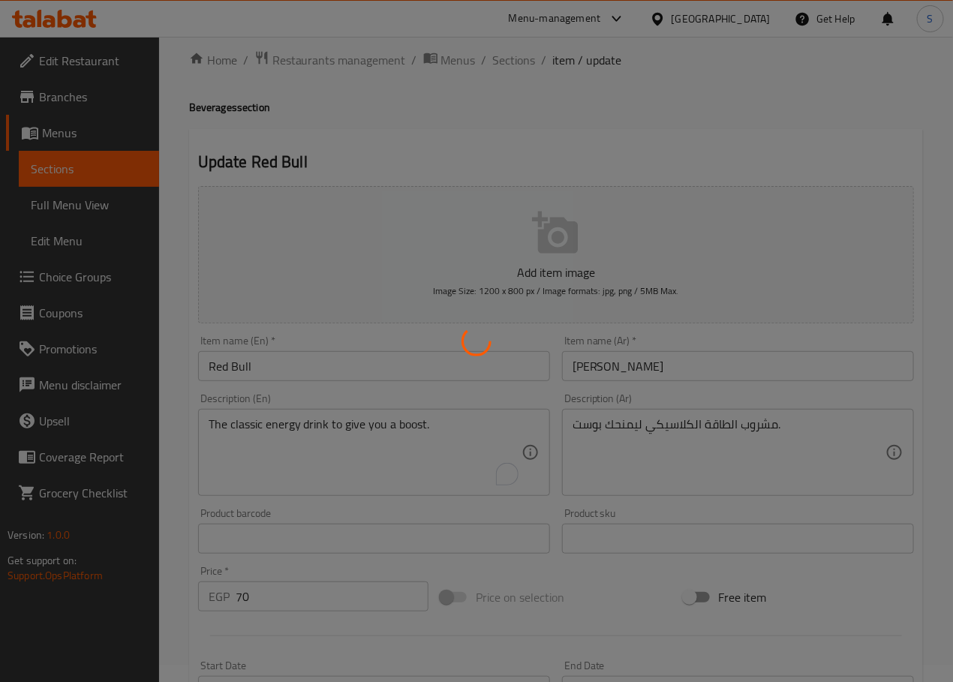
scroll to position [0, 0]
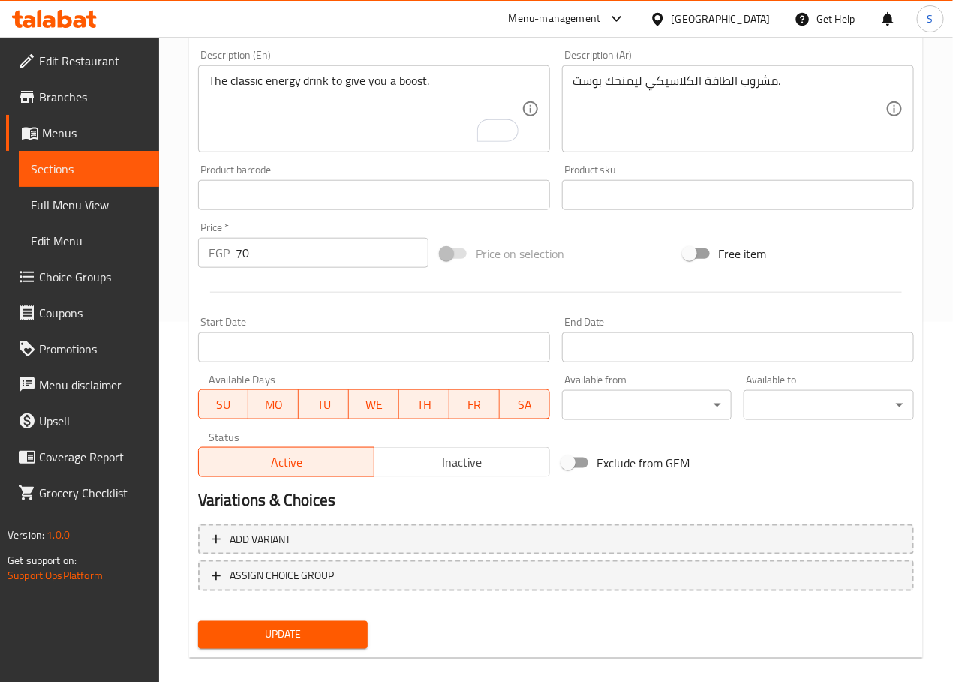
scroll to position [377, 0]
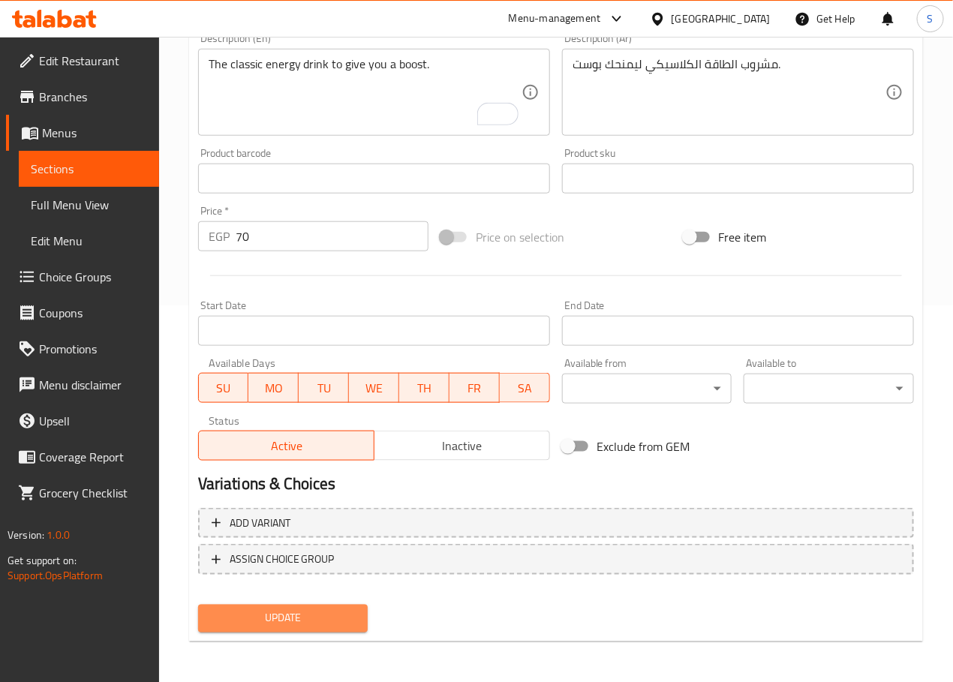
click at [288, 619] on span "Update" at bounding box center [283, 618] width 146 height 19
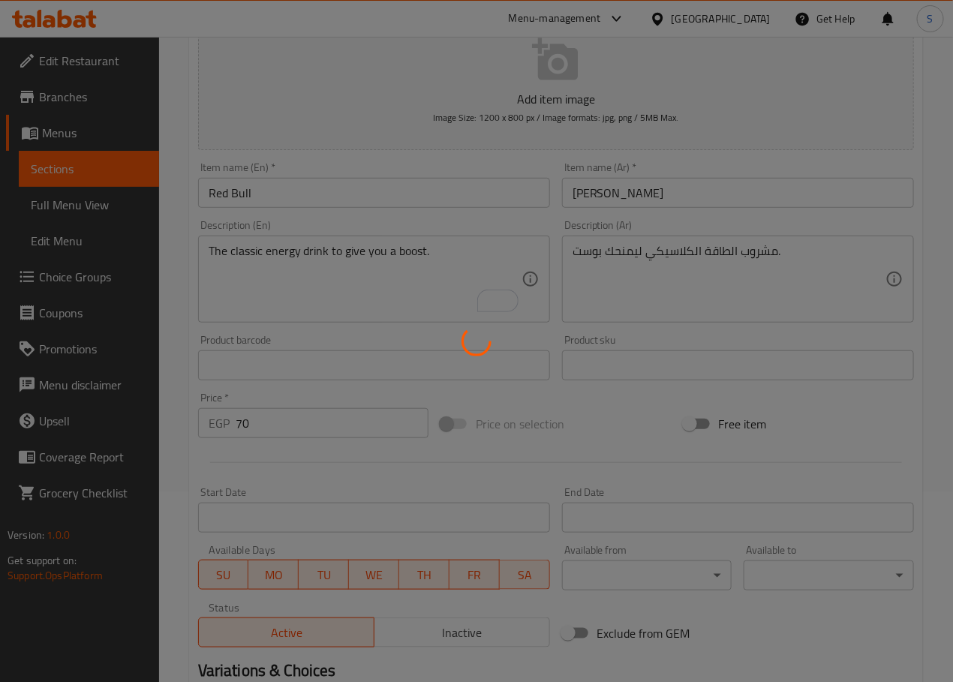
scroll to position [0, 0]
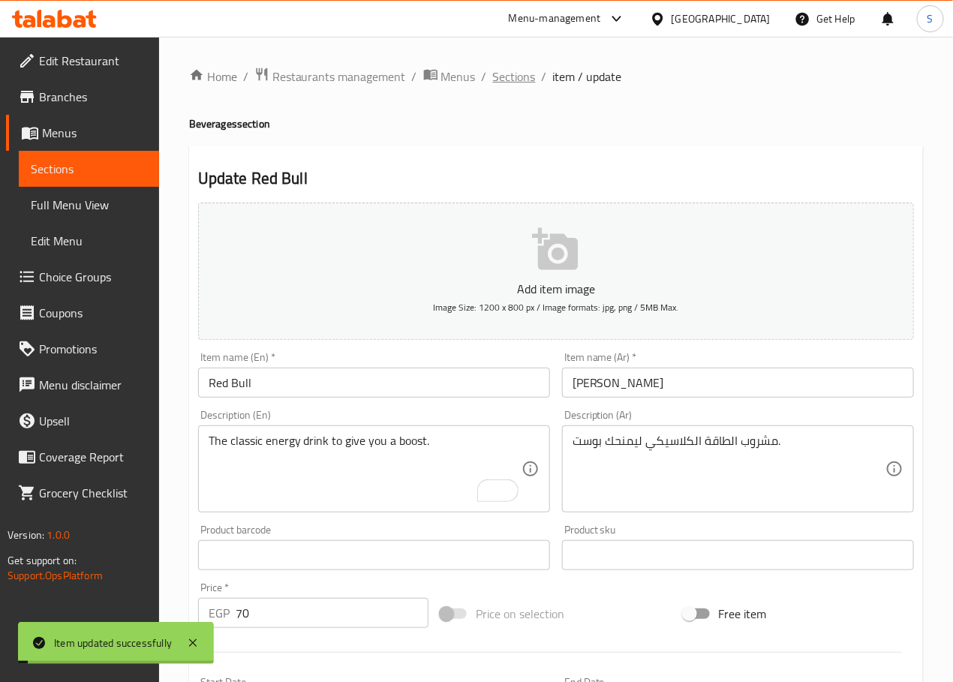
click at [503, 77] on span "Sections" at bounding box center [514, 77] width 43 height 18
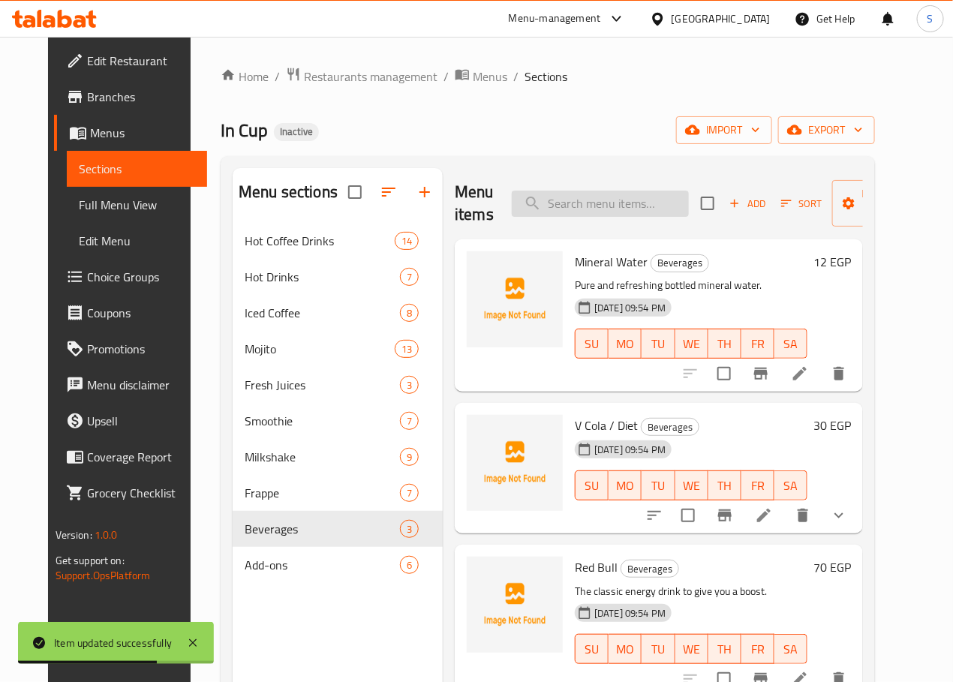
click at [602, 209] on input "search" at bounding box center [600, 204] width 177 height 26
drag, startPoint x: 602, startPoint y: 209, endPoint x: 485, endPoint y: 136, distance: 138.2
click at [485, 136] on div "In Cup Inactive import export" at bounding box center [548, 130] width 654 height 28
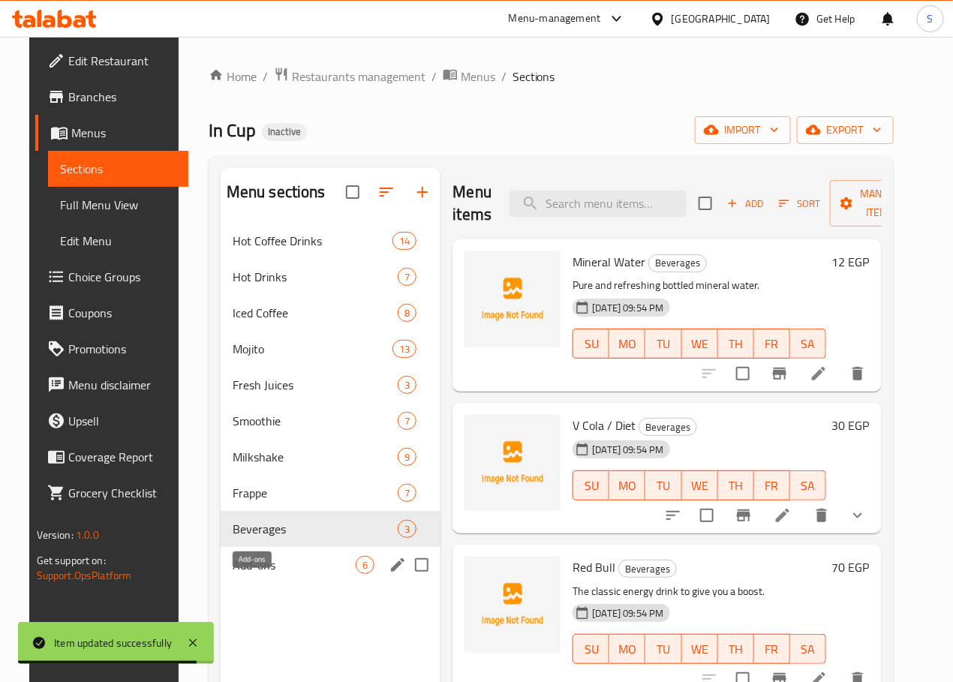
drag, startPoint x: 248, startPoint y: 590, endPoint x: 674, endPoint y: 516, distance: 432.5
click at [248, 574] on span "Add-ons" at bounding box center [295, 565] width 124 height 18
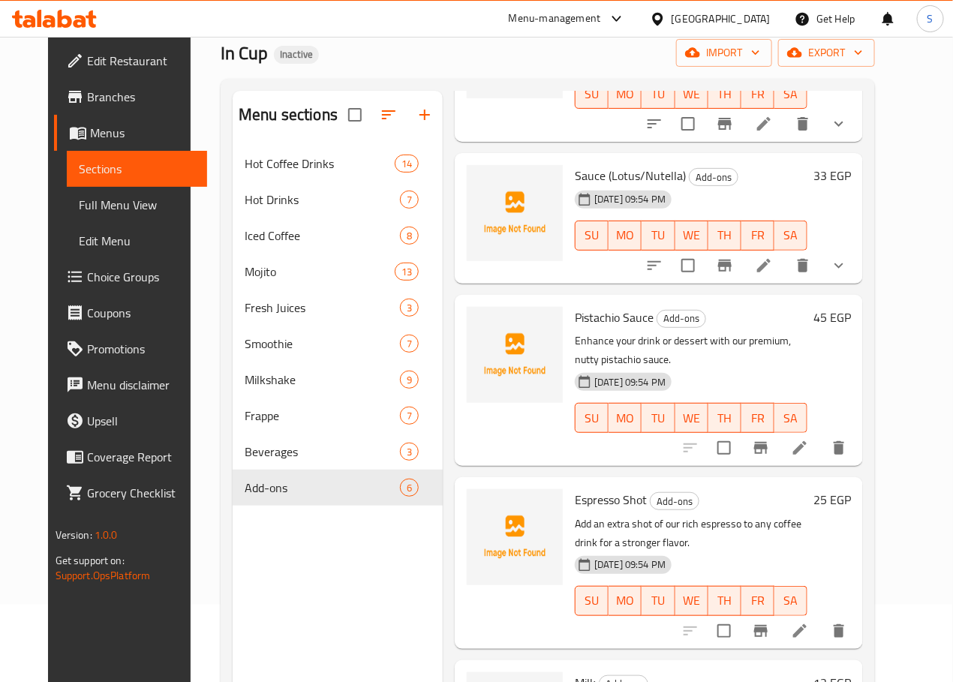
scroll to position [210, 0]
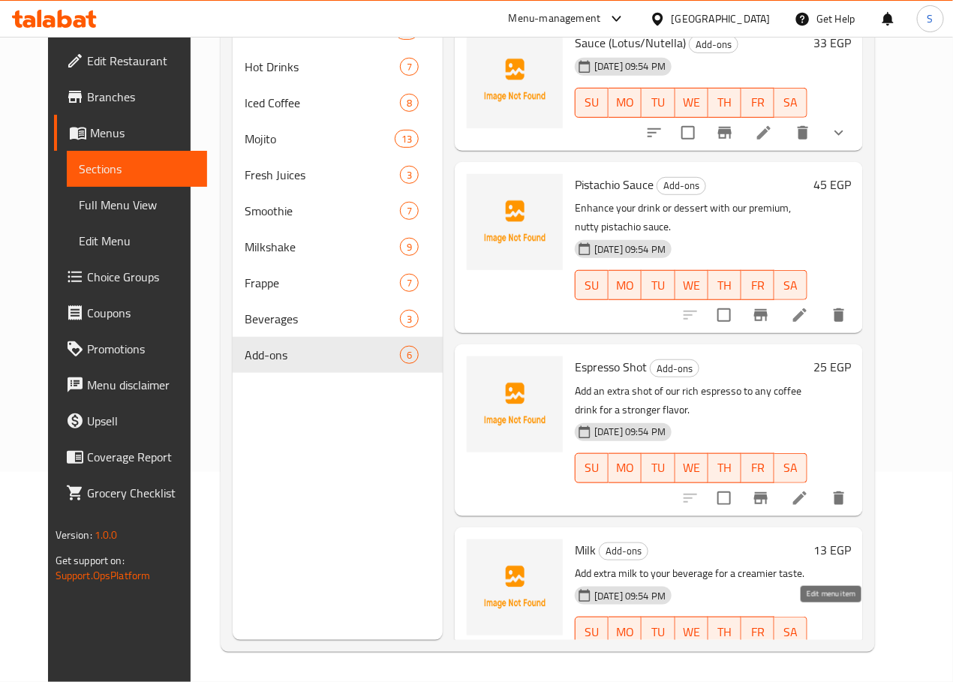
click at [809, 653] on icon at bounding box center [800, 662] width 18 height 18
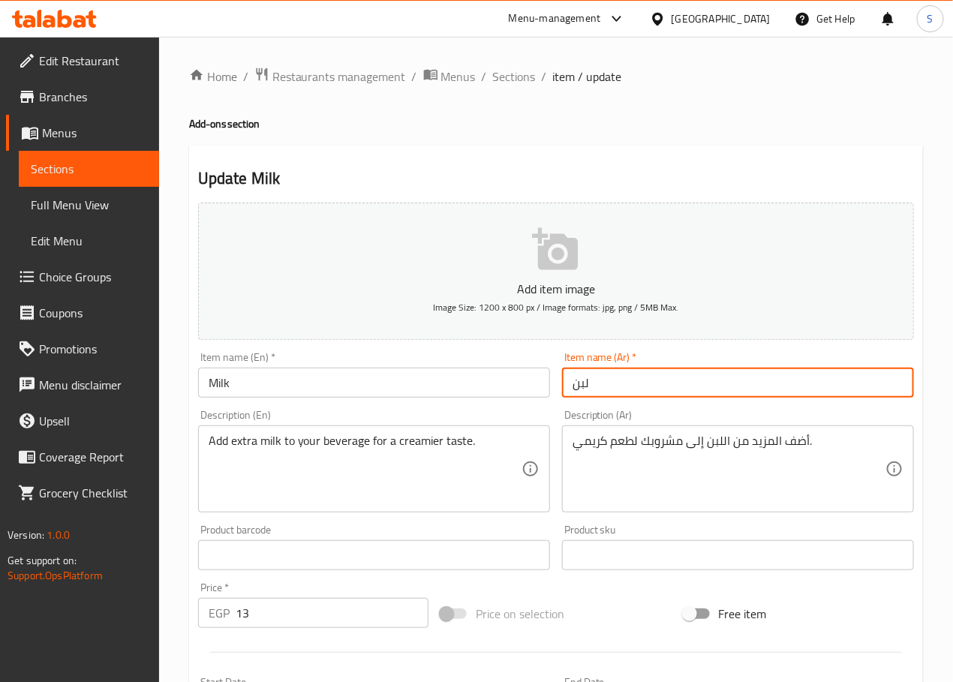
click at [581, 390] on input "لبن" at bounding box center [738, 383] width 352 height 30
type input "حليب"
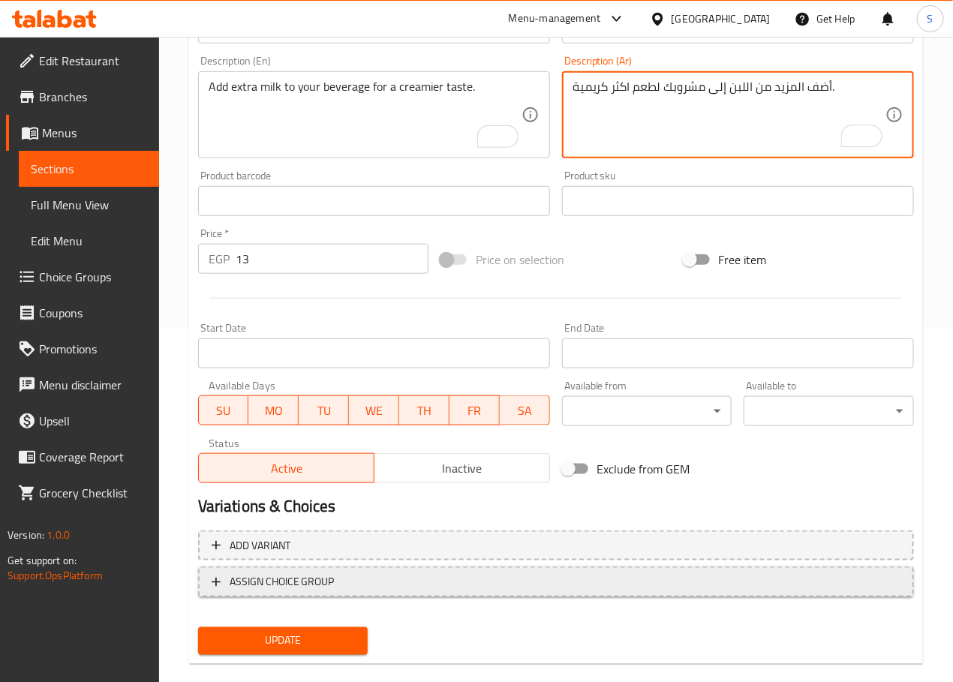
scroll to position [377, 0]
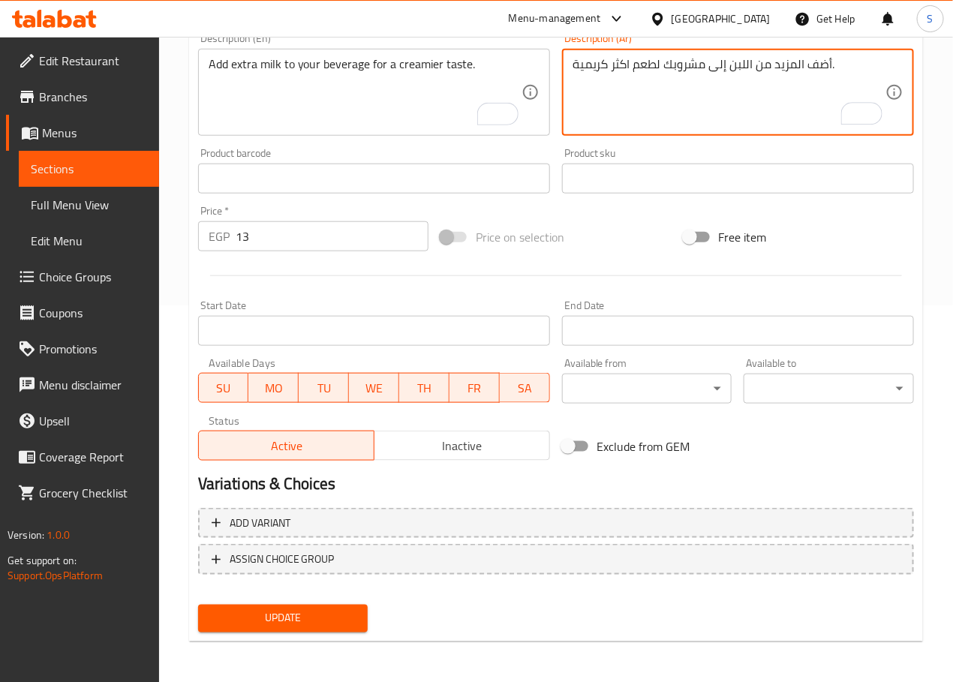
type textarea "أضف المزيد من اللبن إلى مشروبك لطعم اكثر كريمية."
click at [277, 605] on button "Update" at bounding box center [283, 619] width 170 height 28
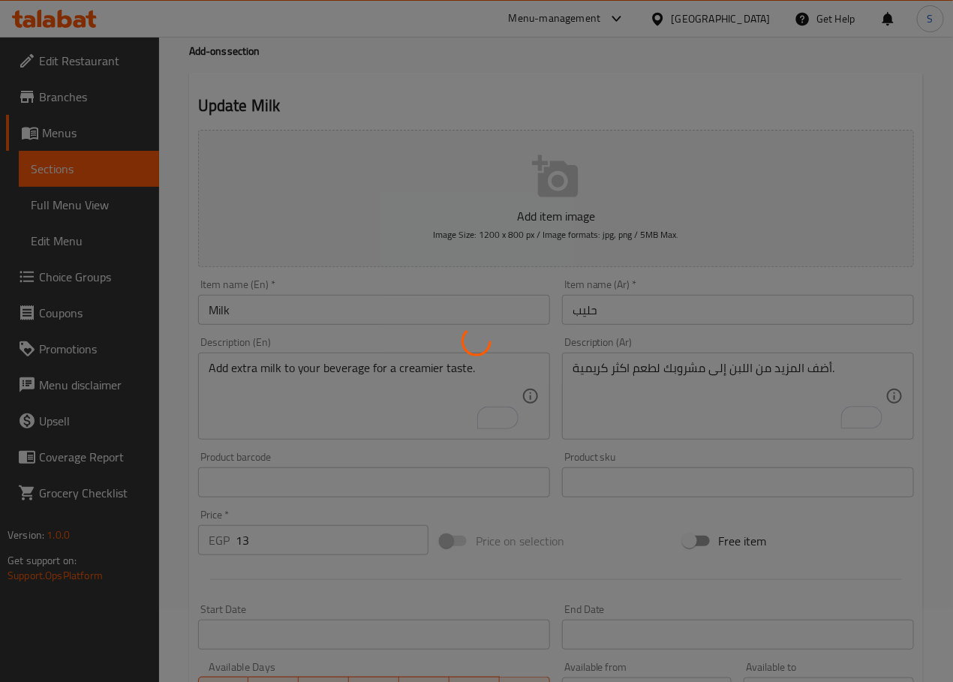
scroll to position [0, 0]
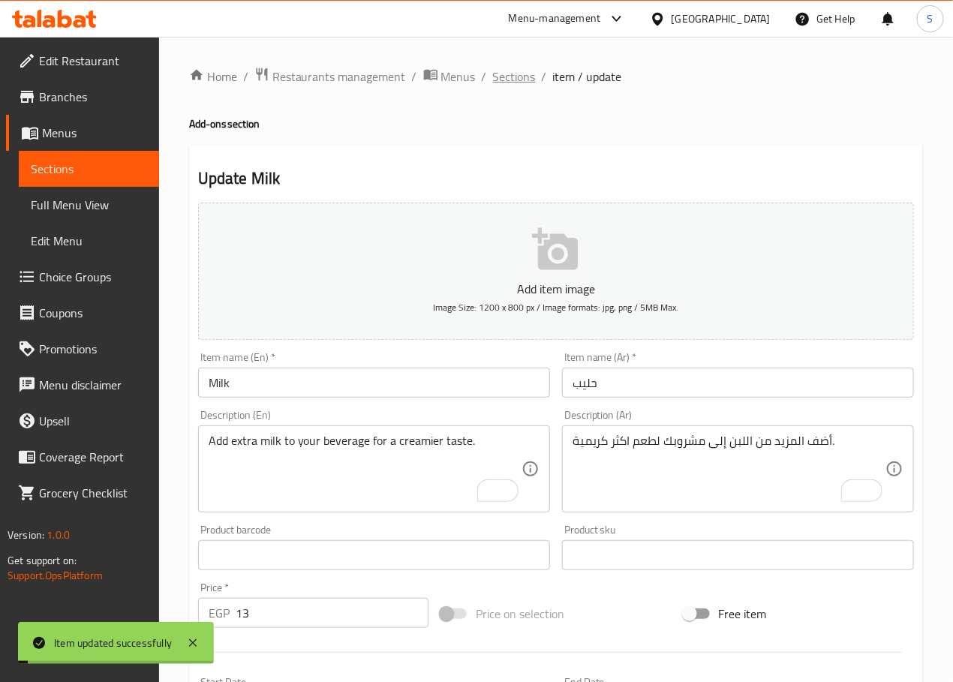
click at [506, 77] on span "Sections" at bounding box center [514, 77] width 43 height 18
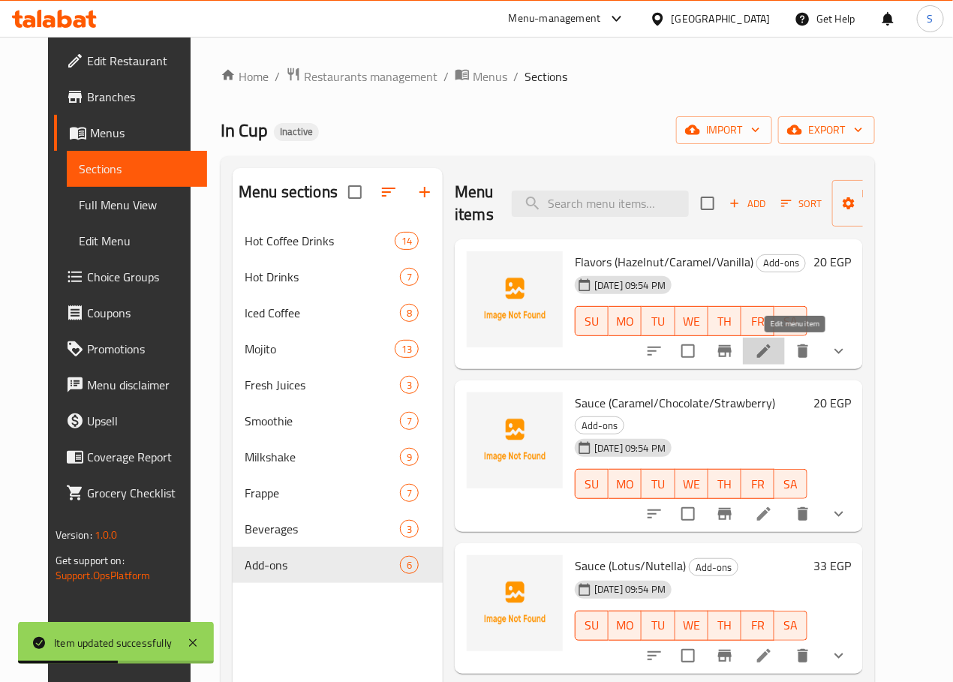
click at [773, 347] on icon at bounding box center [764, 351] width 18 height 18
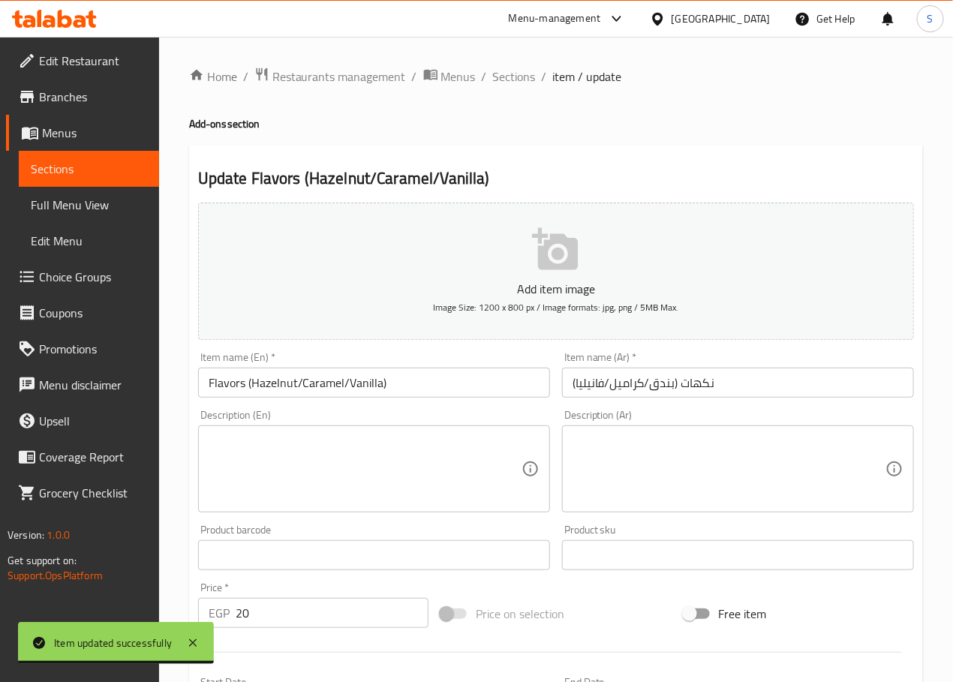
click at [329, 497] on textarea at bounding box center [365, 469] width 313 height 71
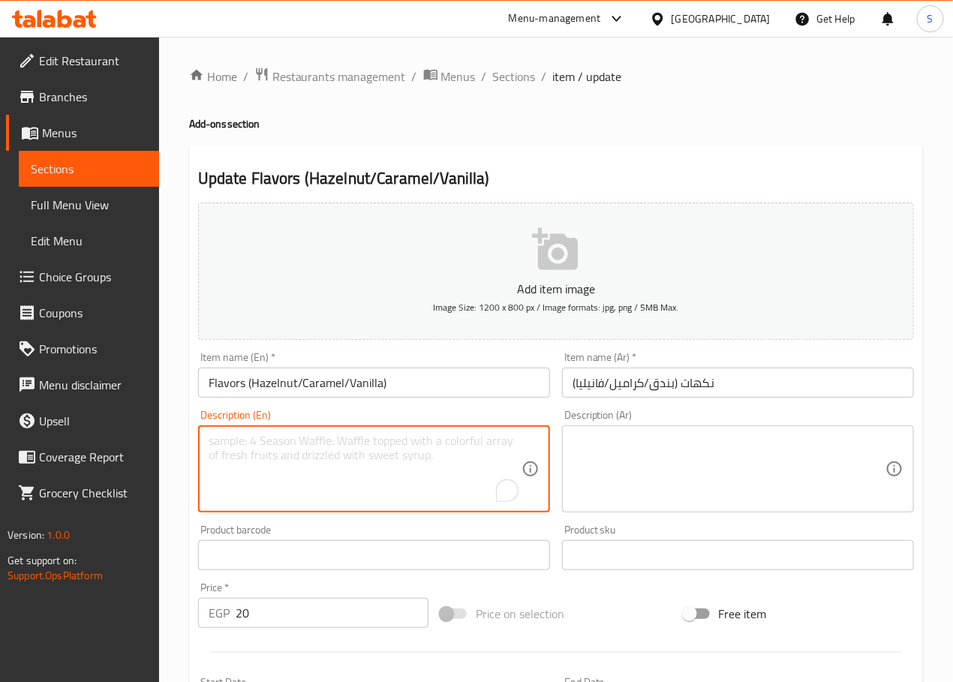
paste textarea "Add a shot of delicious hazelnut, caramel, or vanilla syrup to your drink."
click at [304, 444] on textarea "Add a shot of delicious hazelnut, caramel, or vanilla syrup to your drink." at bounding box center [365, 469] width 313 height 71
type textarea "Add a shot of hazelnut, caramel, or vanilla syrup to your drink."
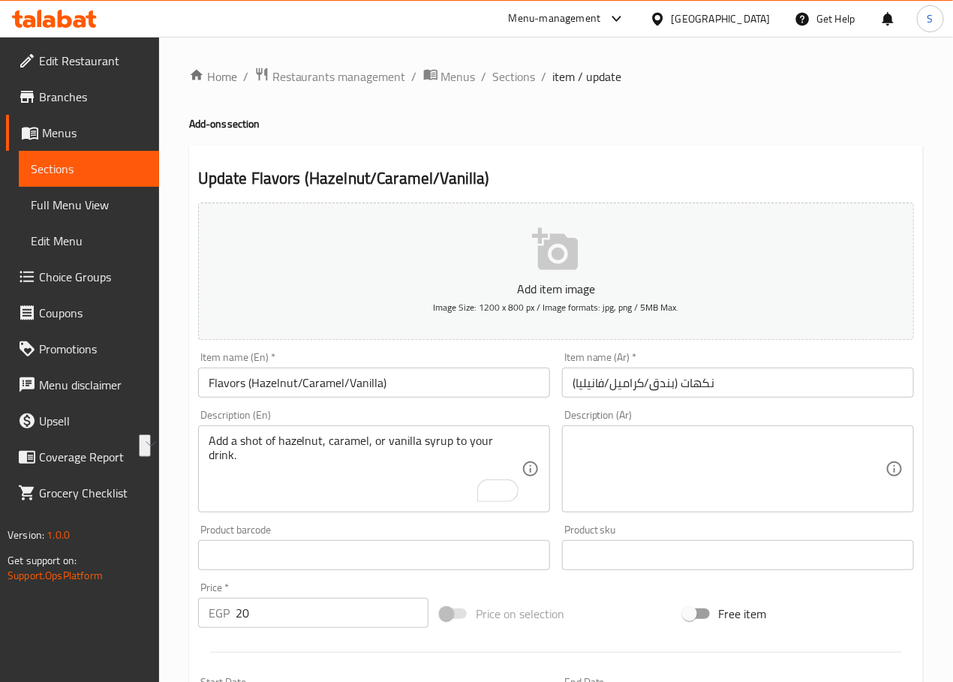
click at [666, 430] on div "Description (Ar)" at bounding box center [738, 468] width 352 height 87
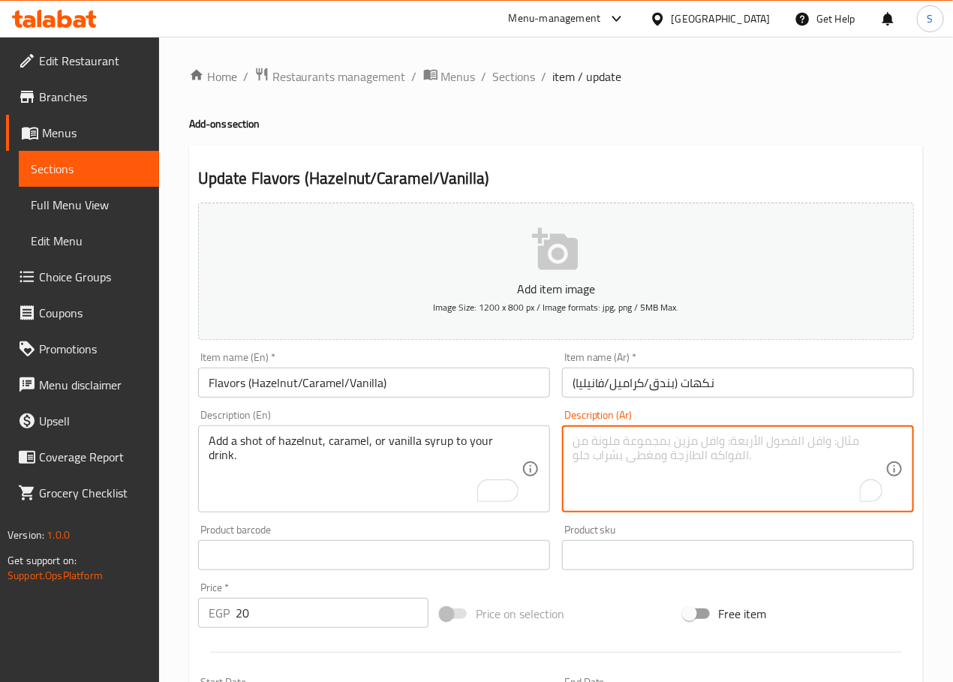
paste textarea "أضف لمسة من شراب البندق أو الكراميل أو الفانيليا إلى مشروبك."
click at [809, 446] on textarea "أضف لمسة من شراب البندق أو الكراميل أو الفانيليا إلى مشروبك." at bounding box center [728, 469] width 313 height 71
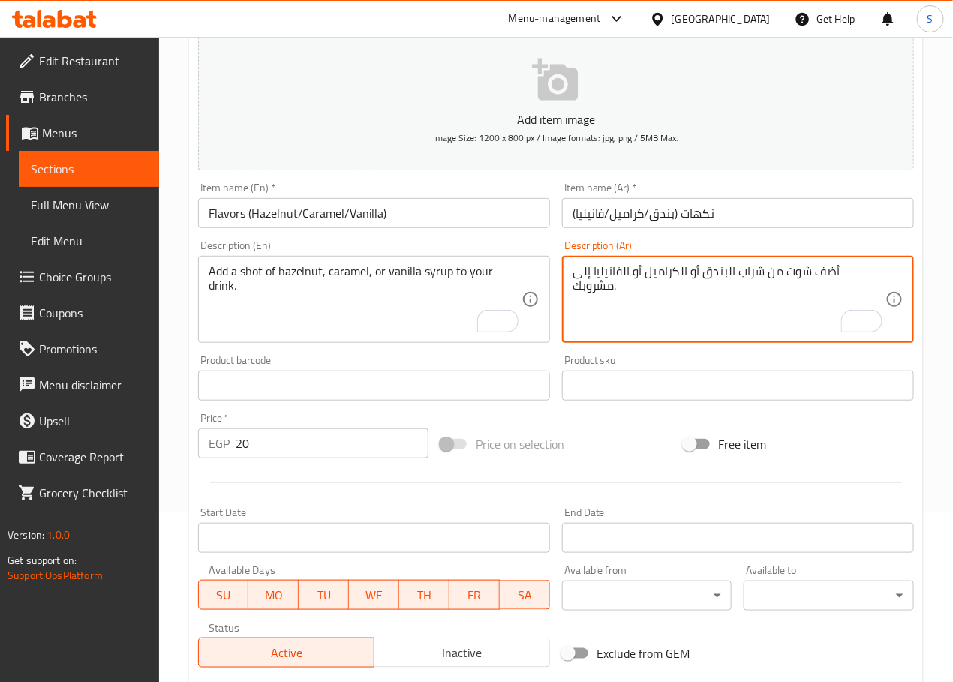
scroll to position [404, 0]
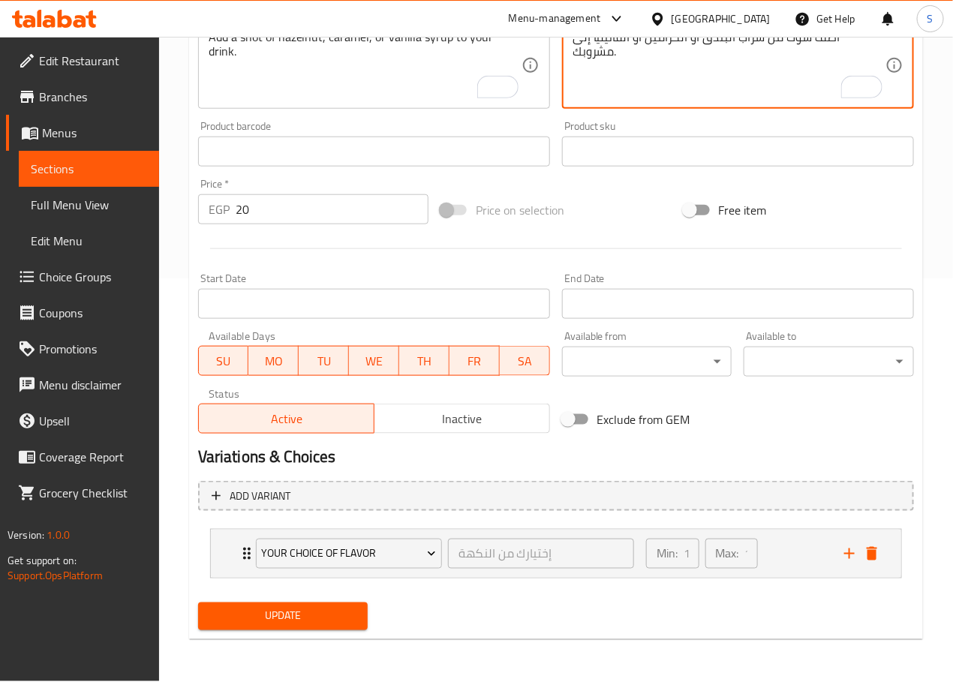
type textarea "أضف شوت من شراب البندق أو الكراميل أو الفانيليا إلى مشروبك."
click at [313, 610] on span "Update" at bounding box center [283, 616] width 146 height 19
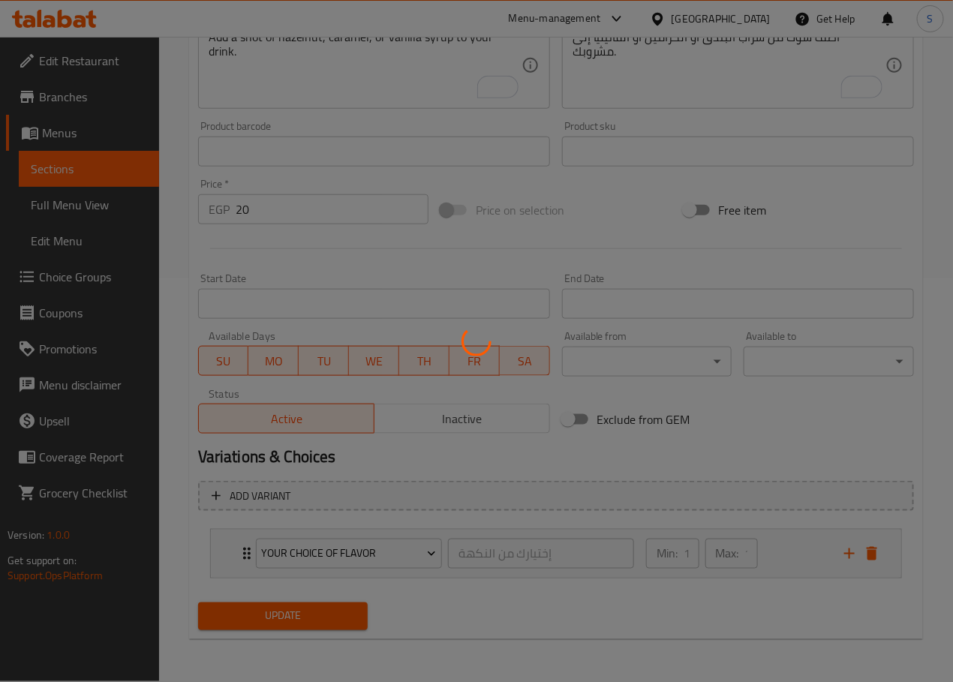
scroll to position [0, 0]
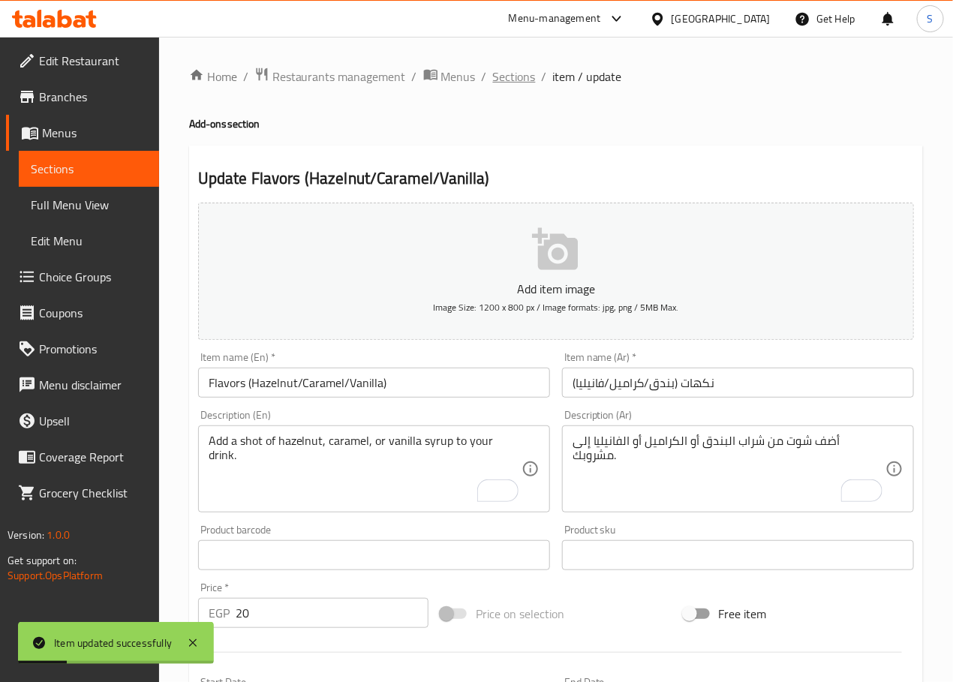
click at [513, 72] on span "Sections" at bounding box center [514, 77] width 43 height 18
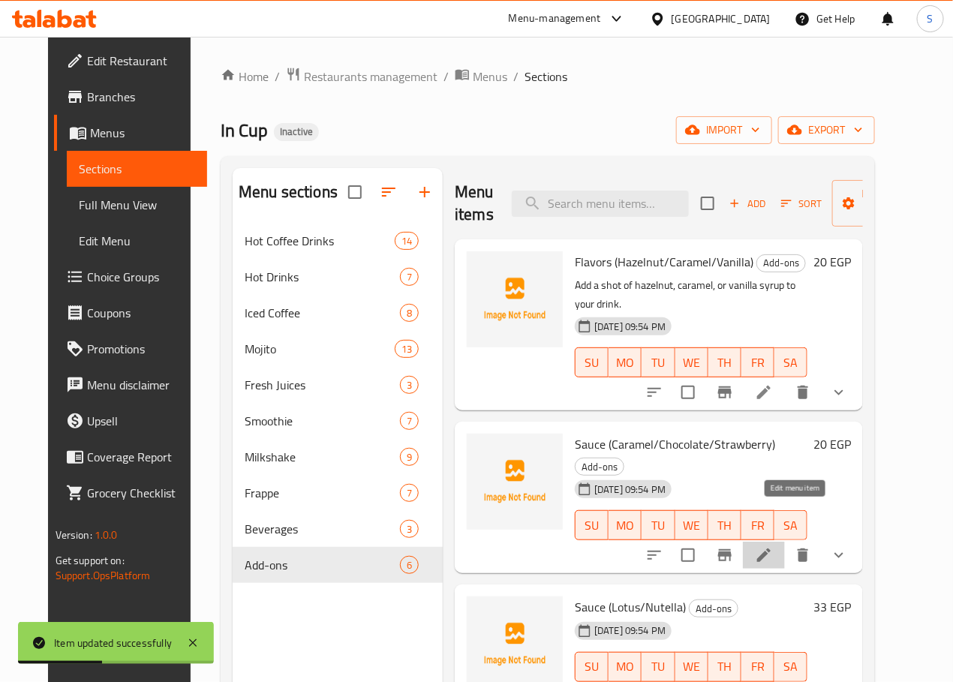
click at [773, 546] on icon at bounding box center [764, 555] width 18 height 18
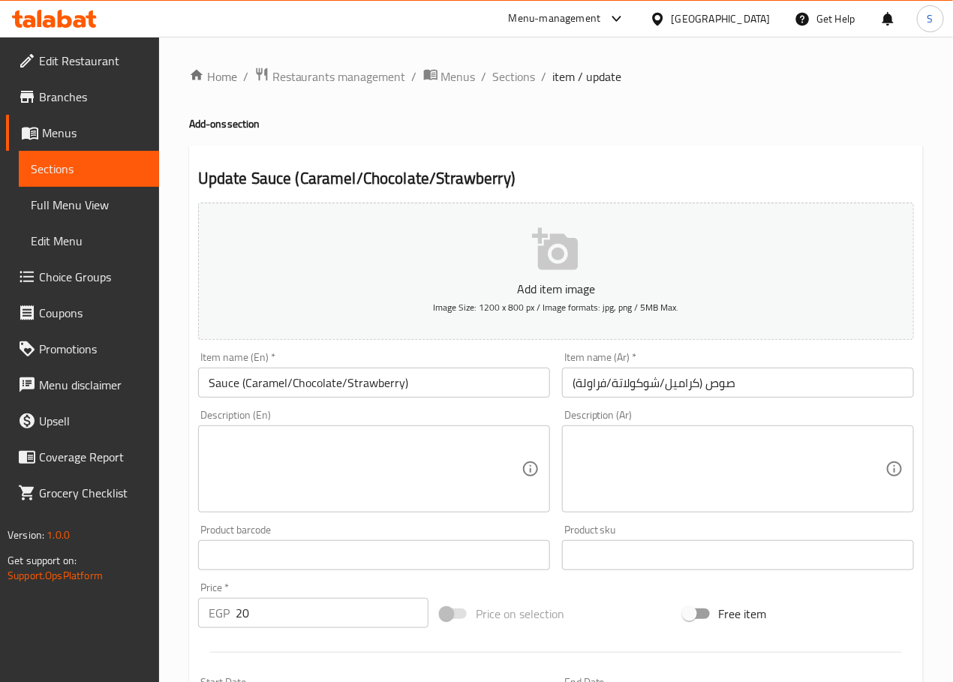
click at [277, 459] on textarea at bounding box center [365, 469] width 313 height 71
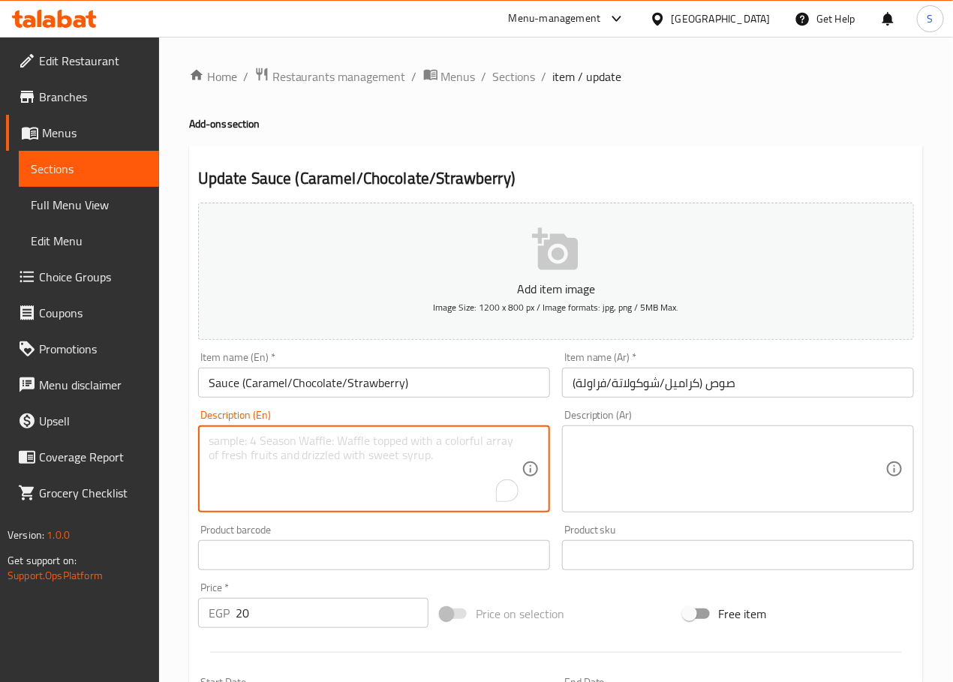
paste textarea "Top your drink or dessert with a drizzle of caramel, chocolate, or strawberry s…"
type textarea "Top your drink or dessert with a drizzle of caramel, chocolate, or strawberry s…"
click at [712, 458] on textarea at bounding box center [728, 469] width 313 height 71
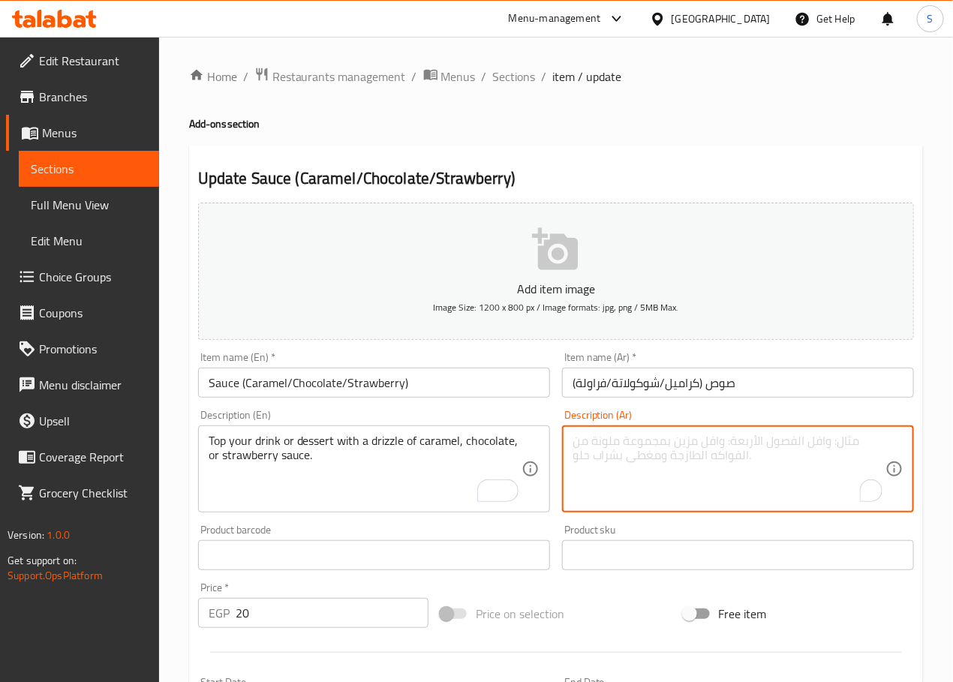
paste textarea "قم بتزيين مشروبك أو حلوياتك بقليل من صلصة الكراميل أو الشوكولاتة أو الفراولة."
click at [696, 439] on textarea "قم بتزيين مشروبك أو حلوياتك بقليل من صلصة الكراميل أو الشوكولاتة أو الفراولة." at bounding box center [728, 469] width 313 height 71
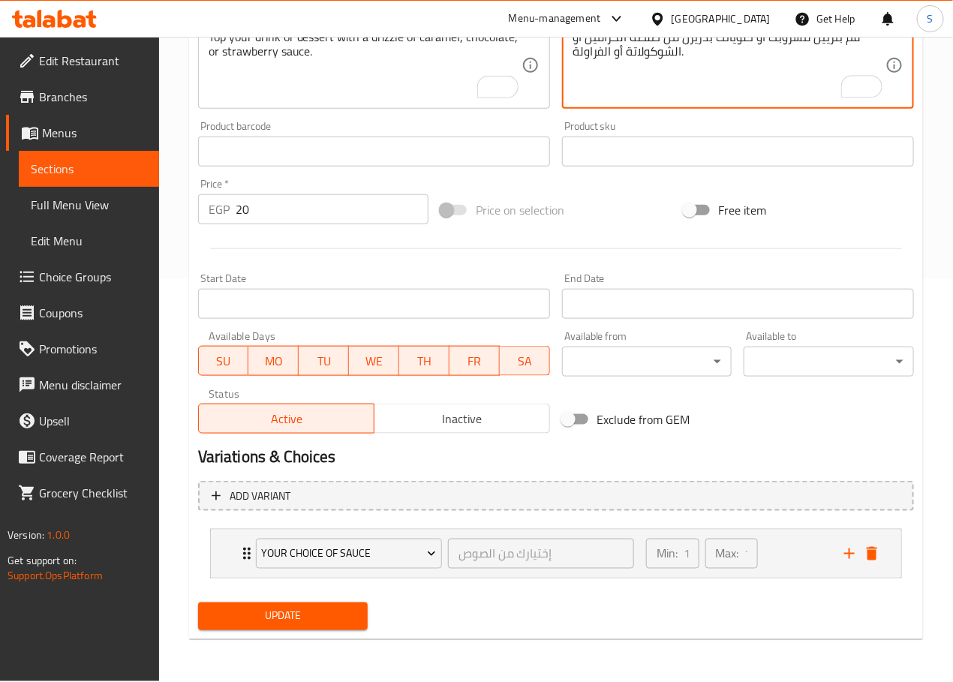
type textarea "قم بتزيين مشروبك أو حلوياتك بدريزل من صلصة الكراميل أو الشوكولاتة أو الفراولة."
click at [351, 612] on span "Update" at bounding box center [283, 616] width 146 height 19
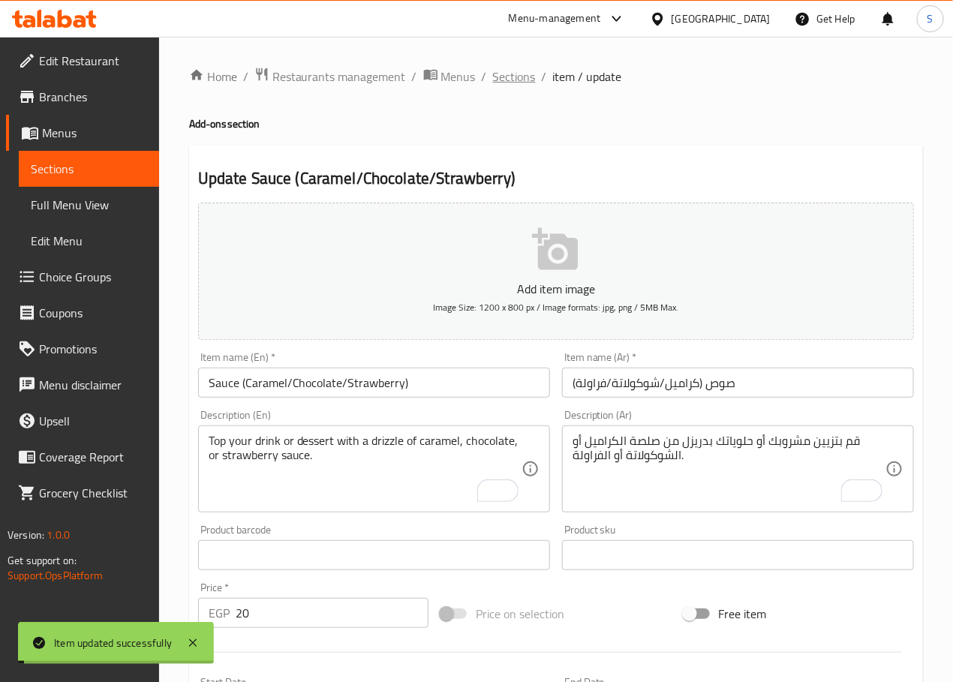
click at [500, 77] on span "Sections" at bounding box center [514, 77] width 43 height 18
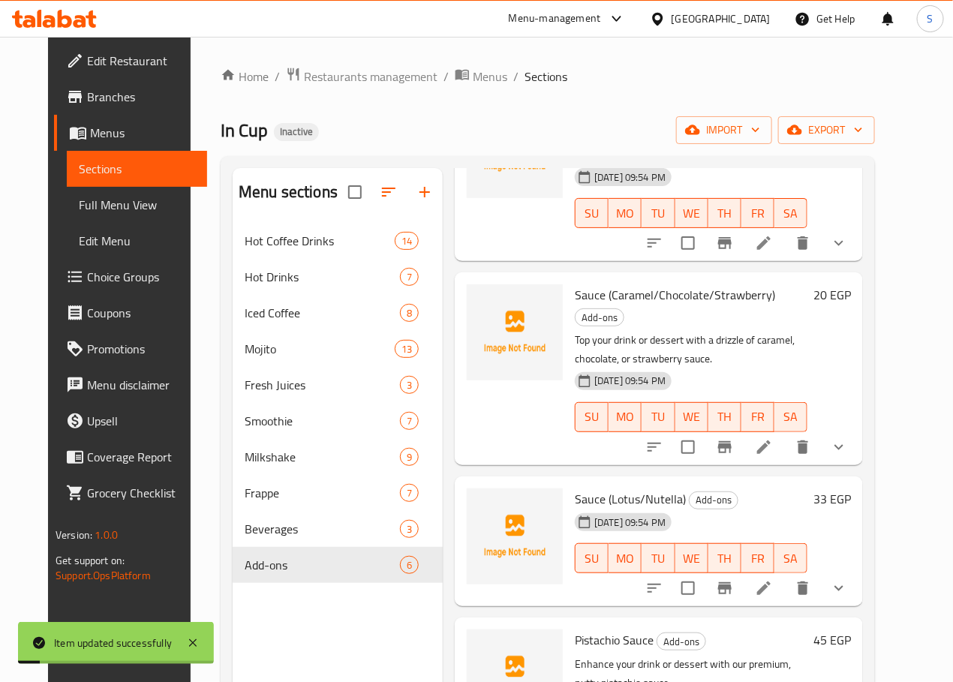
scroll to position [230, 0]
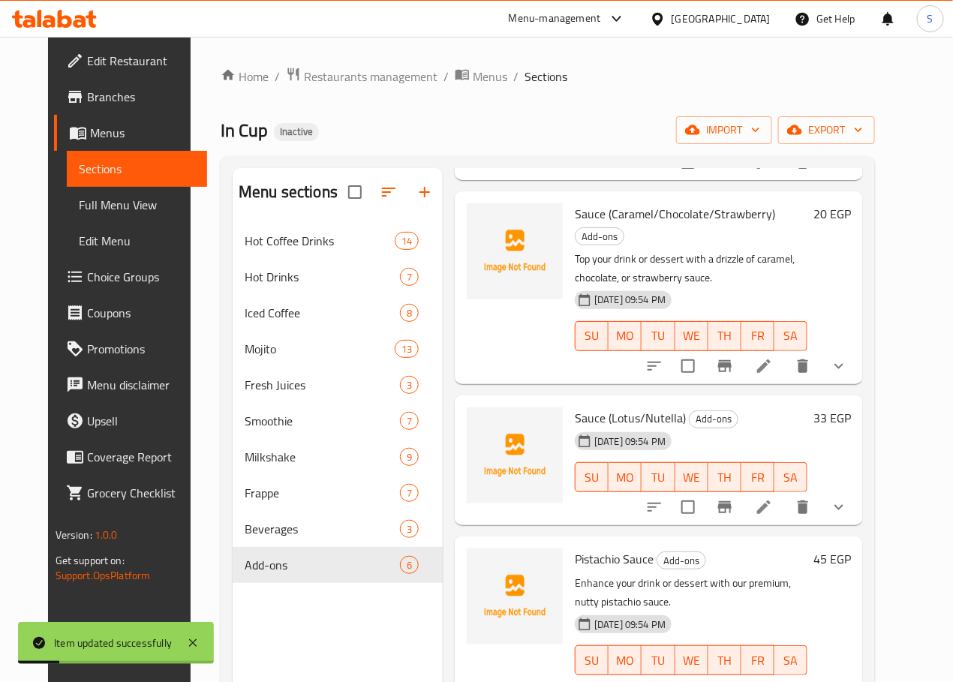
click at [773, 498] on icon at bounding box center [764, 507] width 18 height 18
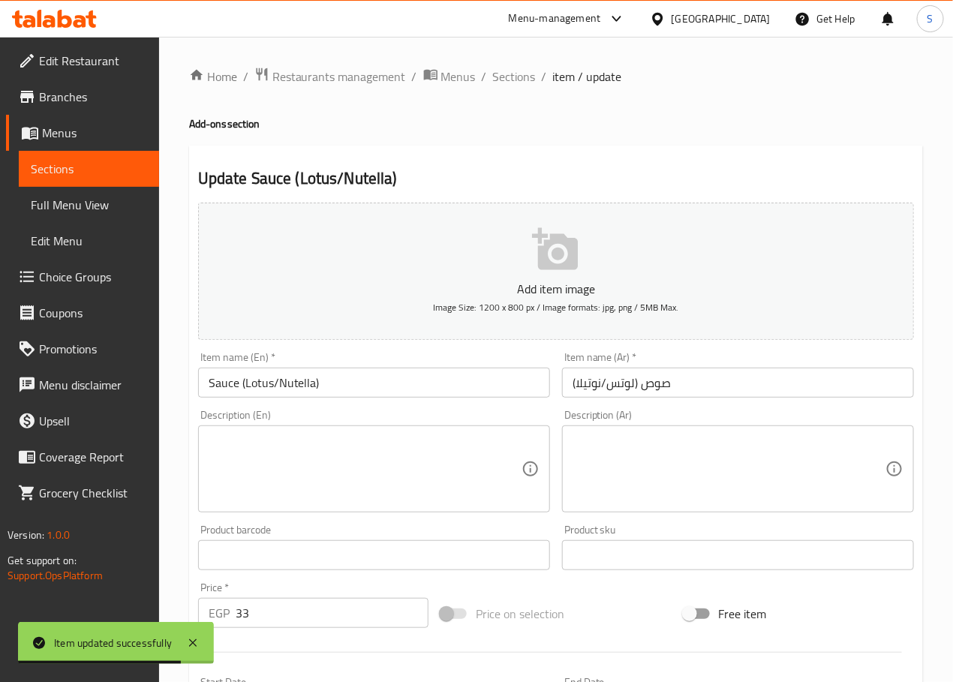
click at [322, 450] on textarea at bounding box center [365, 469] width 313 height 71
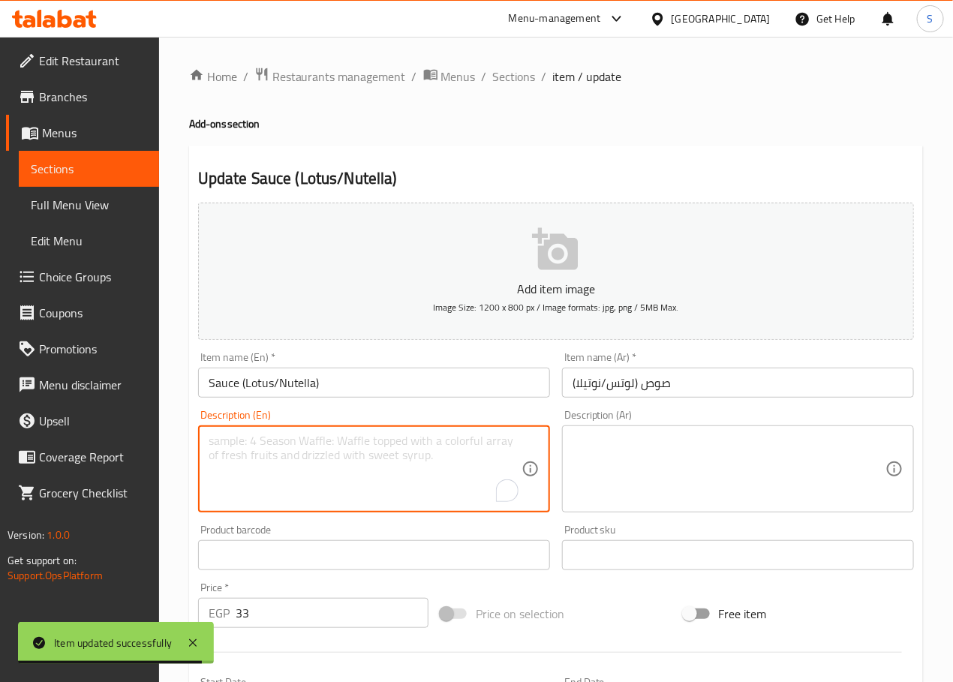
paste textarea "Add a rich and decadent layer of Lotus Biscoff or Nutella sauce."
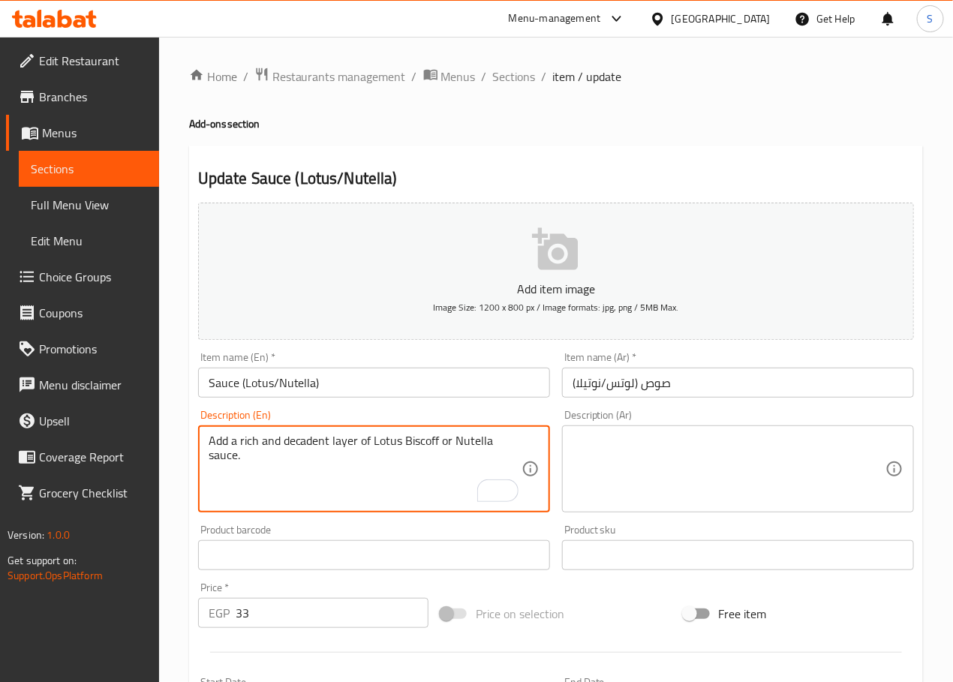
click at [314, 446] on textarea "Add a rich and decadent layer of Lotus Biscoff or Nutella sauce." at bounding box center [365, 469] width 313 height 71
type textarea "Add a rich layer of Lotus Biscoff or Nutella sauce."
click at [621, 440] on textarea at bounding box center [728, 469] width 313 height 71
paste textarea "أضف طبقة غنية من صلصة اللوتس بسكوف أو النوتيلا."
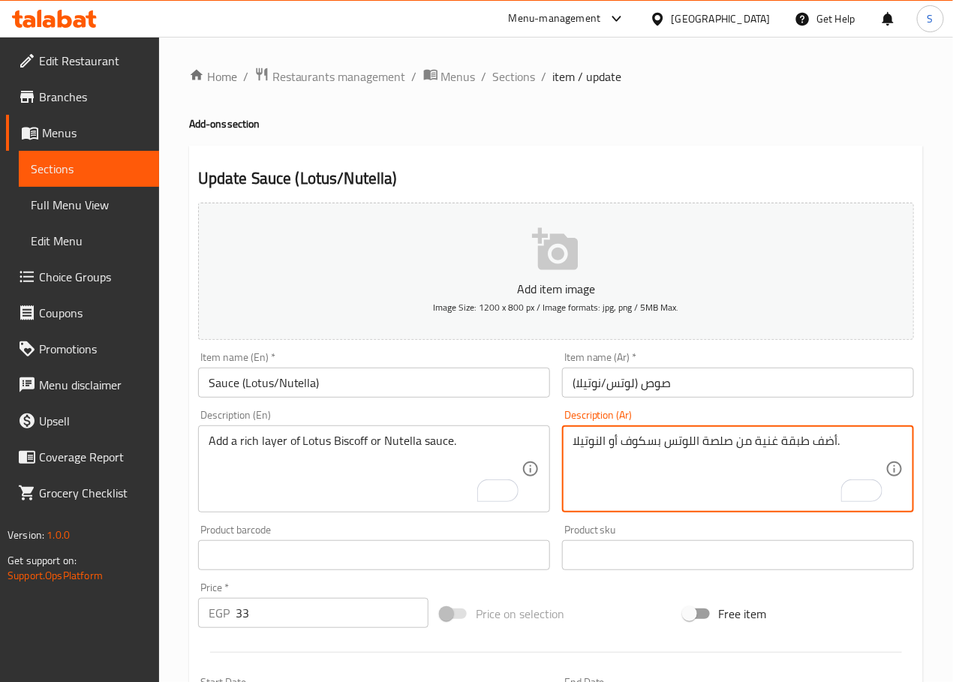
click at [656, 441] on textarea "أضف طبقة غنية من صلصة اللوتس بسكوف أو النوتيلا." at bounding box center [728, 469] width 313 height 71
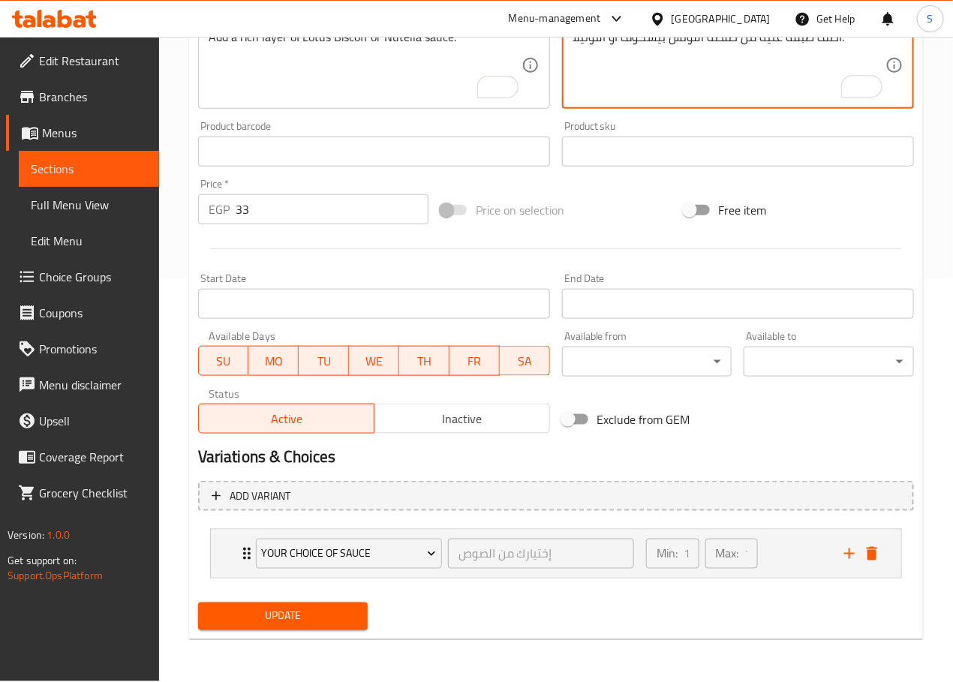
type textarea "أضف طبقة غنية من صلصة اللوتس بيسكوف أو النوتيلا."
click at [327, 622] on span "Update" at bounding box center [283, 616] width 146 height 19
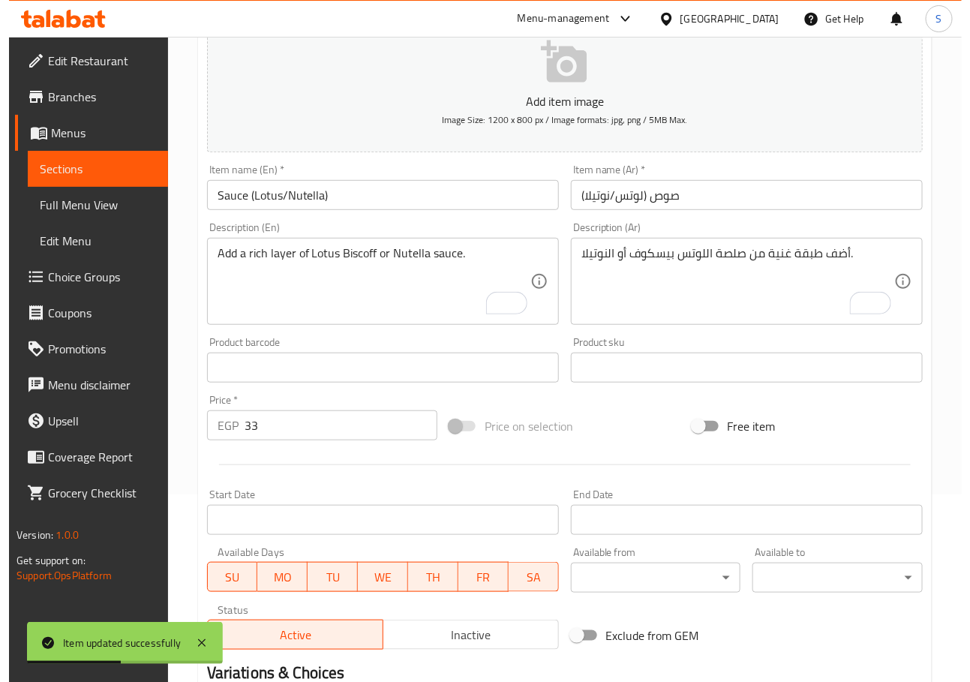
scroll to position [0, 0]
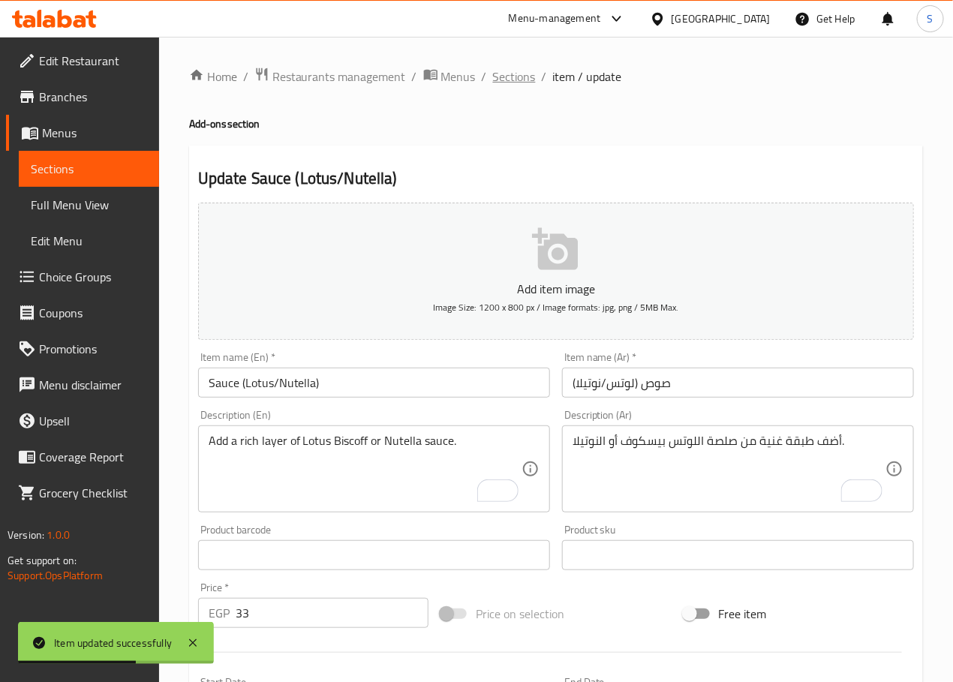
click at [509, 81] on span "Sections" at bounding box center [514, 77] width 43 height 18
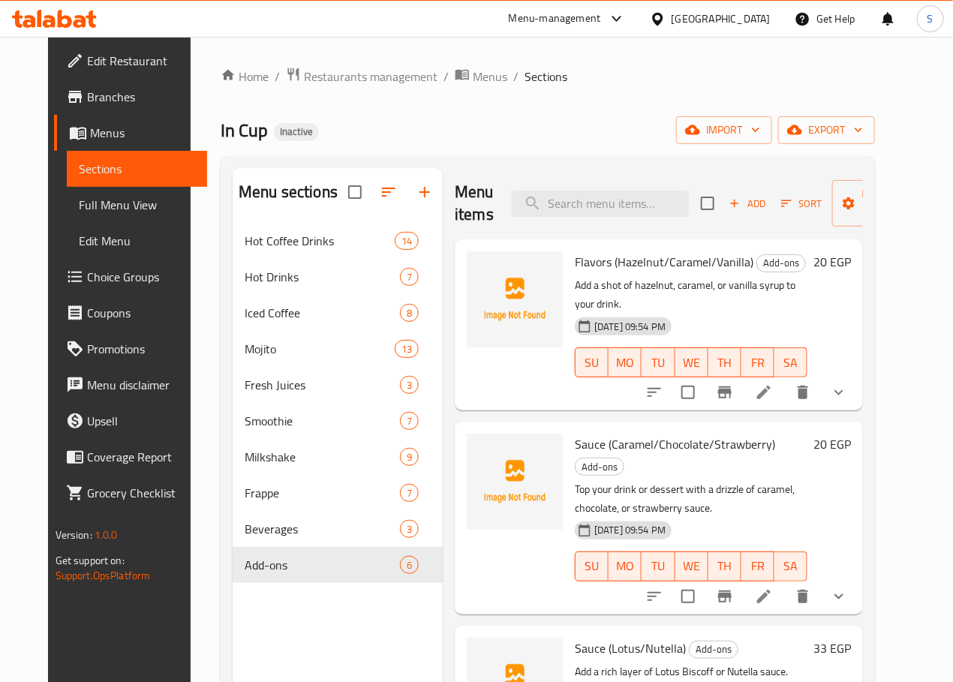
click at [585, 131] on div "In Cup Inactive import export" at bounding box center [548, 130] width 654 height 28
click at [863, 127] on span "export" at bounding box center [826, 130] width 73 height 19
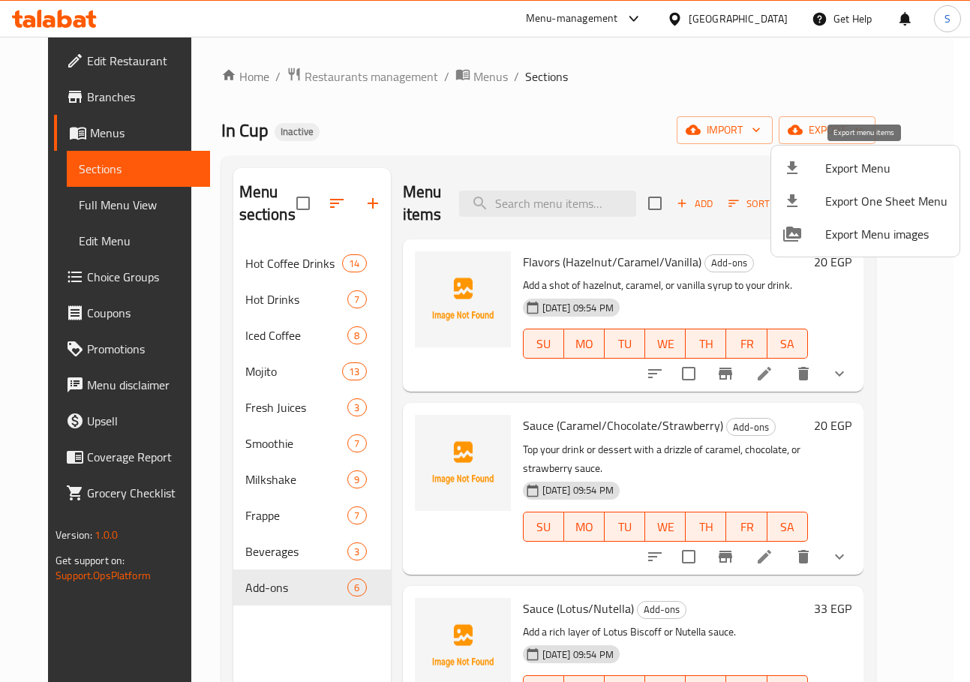
click at [819, 167] on div at bounding box center [804, 168] width 42 height 18
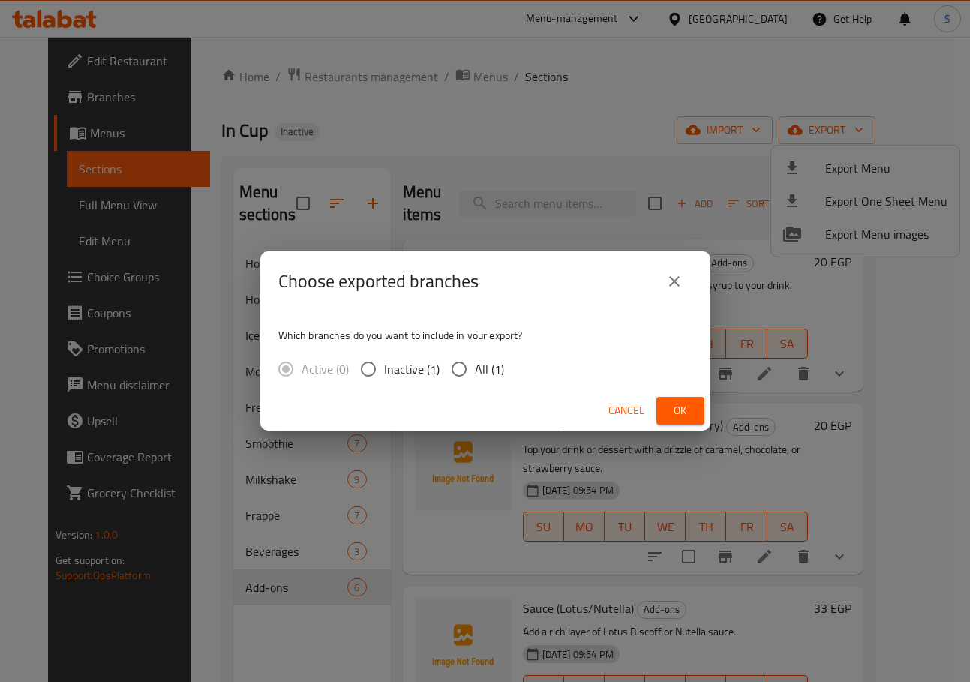
click at [460, 378] on input "All (1)" at bounding box center [459, 369] width 32 height 32
radio input "true"
click at [677, 425] on div "Cancel Ok" at bounding box center [485, 411] width 450 height 40
click at [678, 417] on span "Ok" at bounding box center [680, 410] width 24 height 19
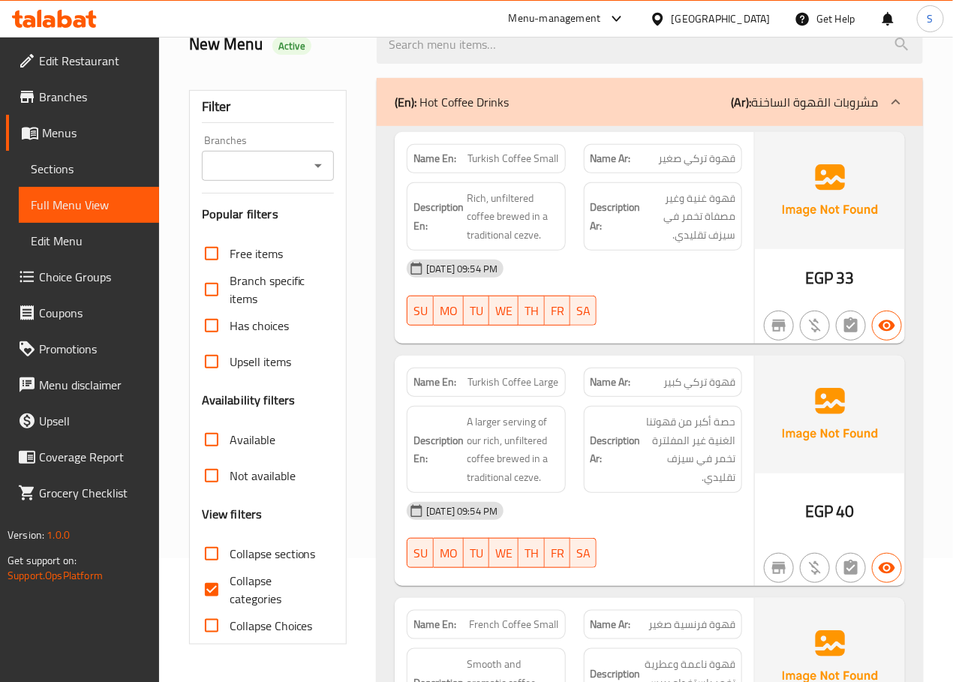
scroll to position [161, 0]
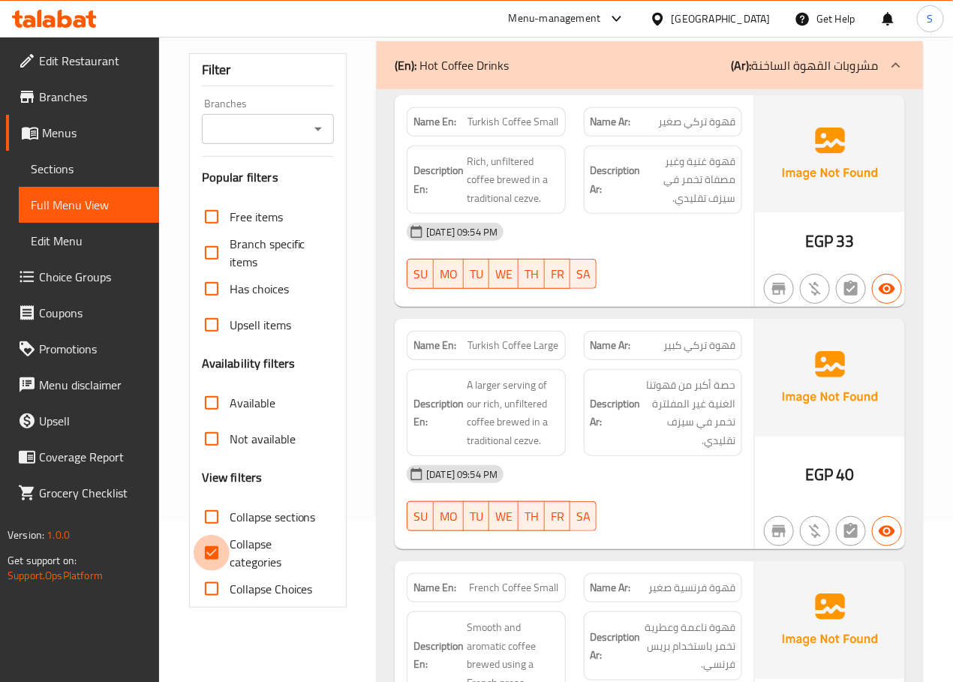
drag, startPoint x: 210, startPoint y: 554, endPoint x: 473, endPoint y: 326, distance: 347.8
click at [210, 554] on input "Collapse categories" at bounding box center [212, 553] width 36 height 36
checkbox input "false"
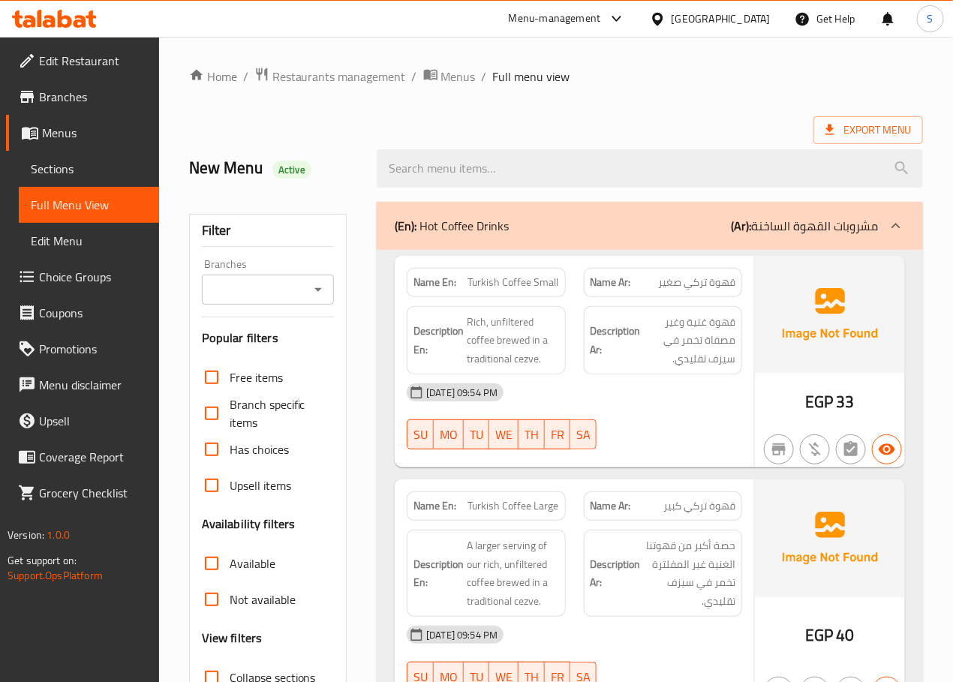
click at [441, 277] on strong "Name En:" at bounding box center [434, 283] width 43 height 16
copy strong "Name En:"
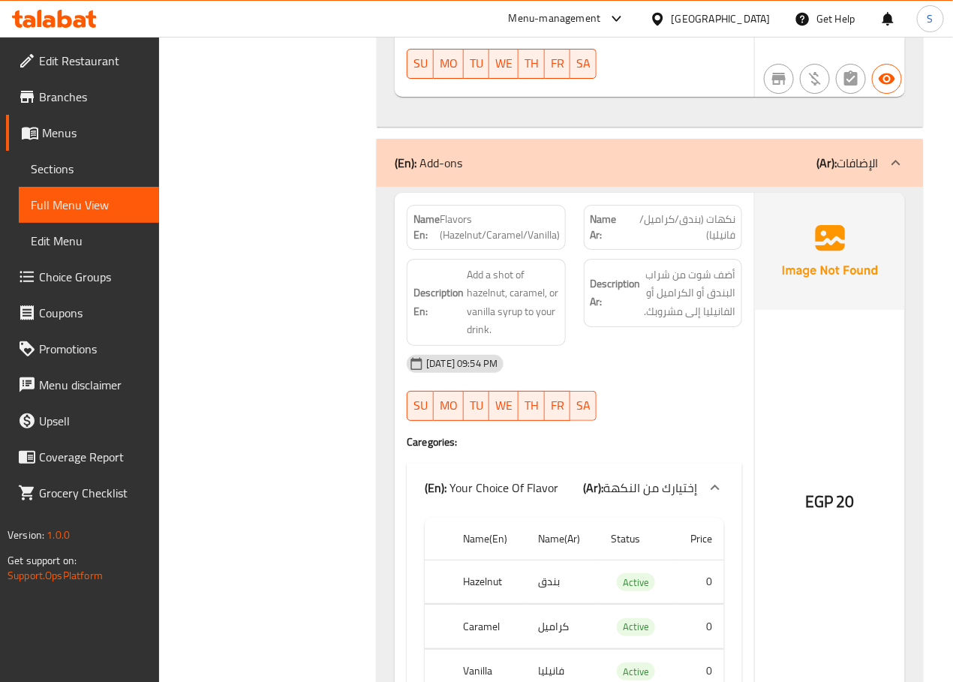
scroll to position [18961, 0]
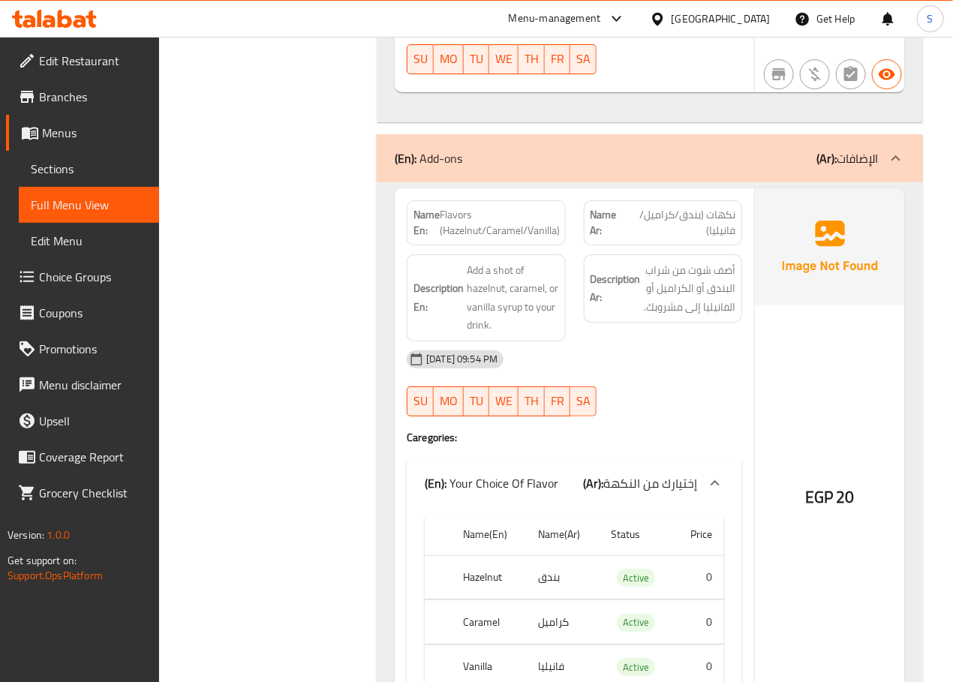
click at [458, 207] on span "Flavors (Hazelnut/Caramel/Vanilla)" at bounding box center [500, 223] width 120 height 32
copy span "Flavors (Hazelnut/Caramel/Vanilla)"
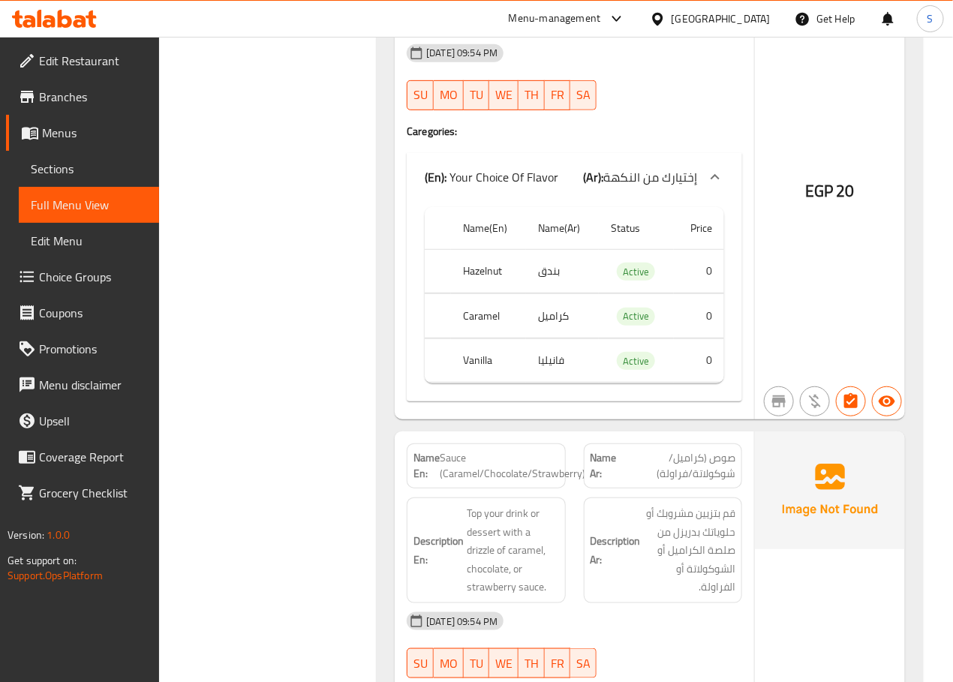
scroll to position [19371, 0]
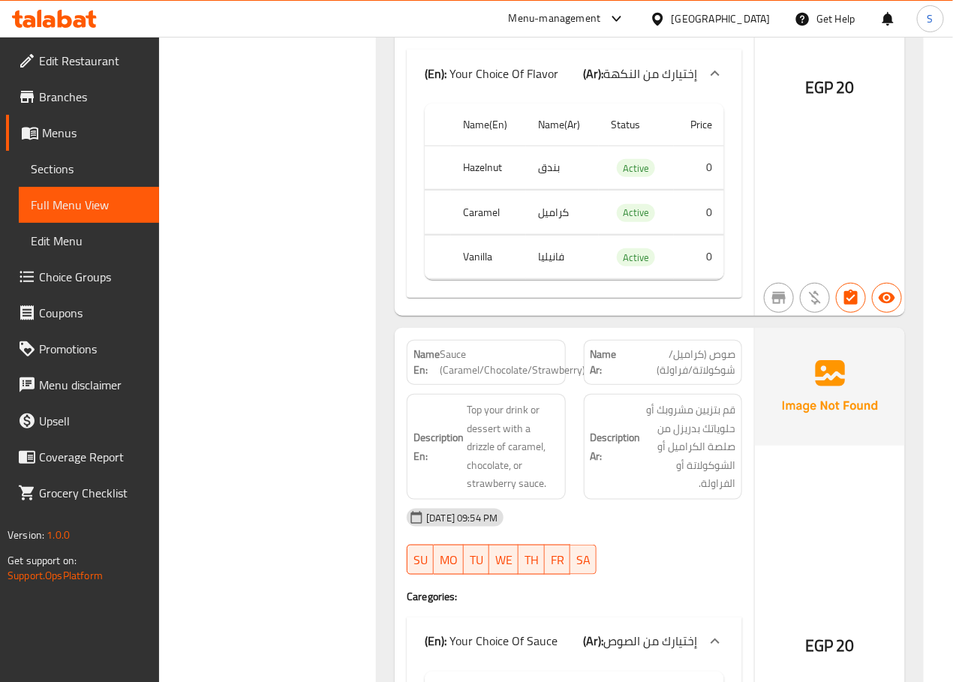
click at [441, 347] on span "Sauce (Caramel/Chocolate/Strawberry)" at bounding box center [513, 363] width 146 height 32
copy span "Sauce (Caramel/Chocolate/Strawberry)"
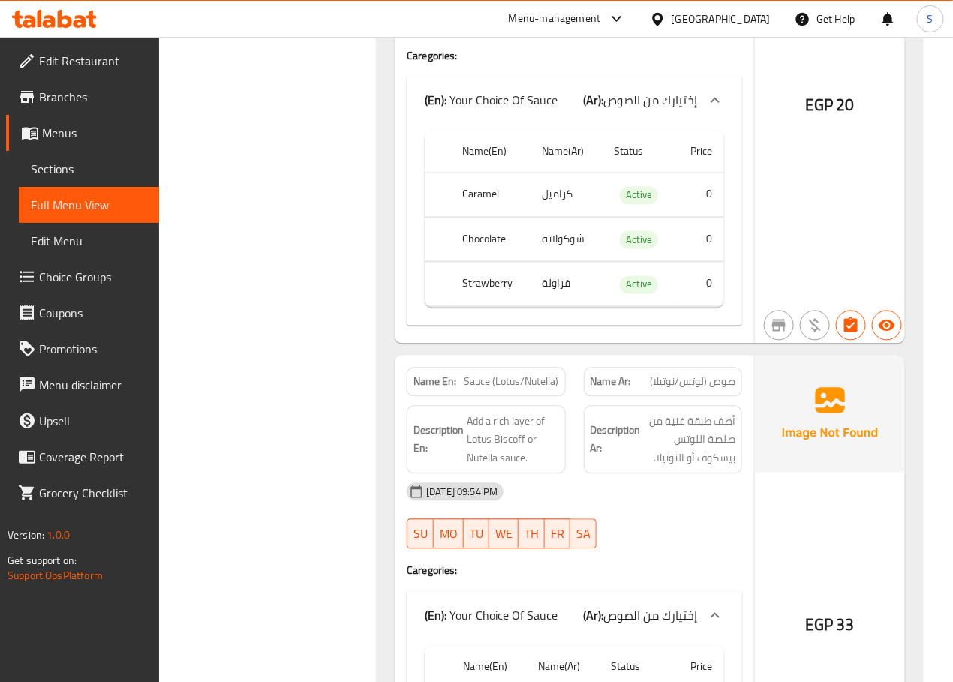
scroll to position [19923, 0]
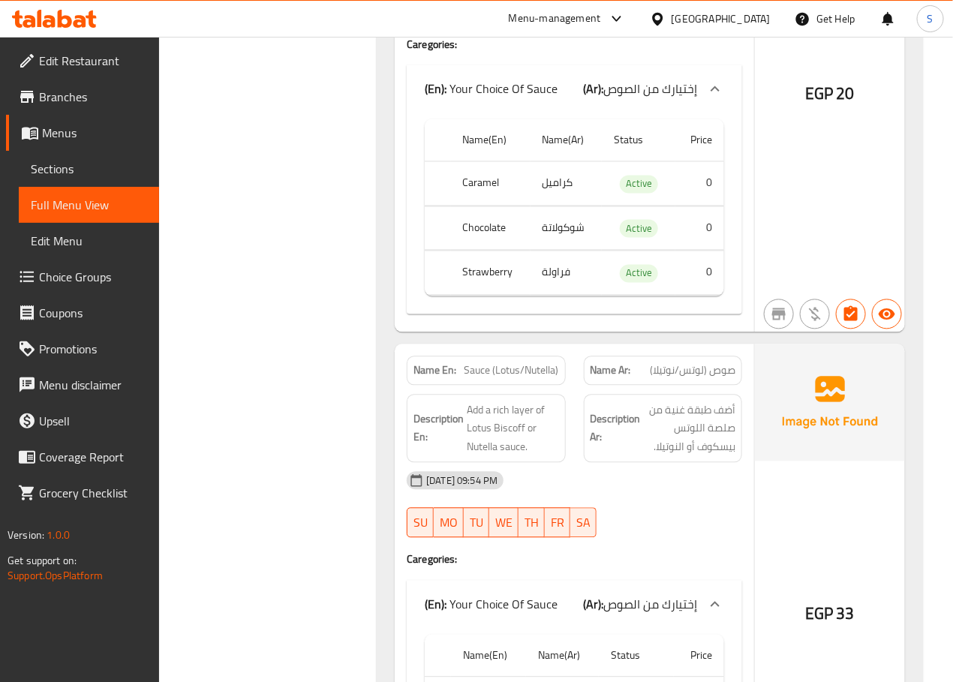
click at [493, 363] on span "Sauce (Lotus/Nutella)" at bounding box center [511, 371] width 95 height 16
copy span "Sauce (Lotus/Nutella)"
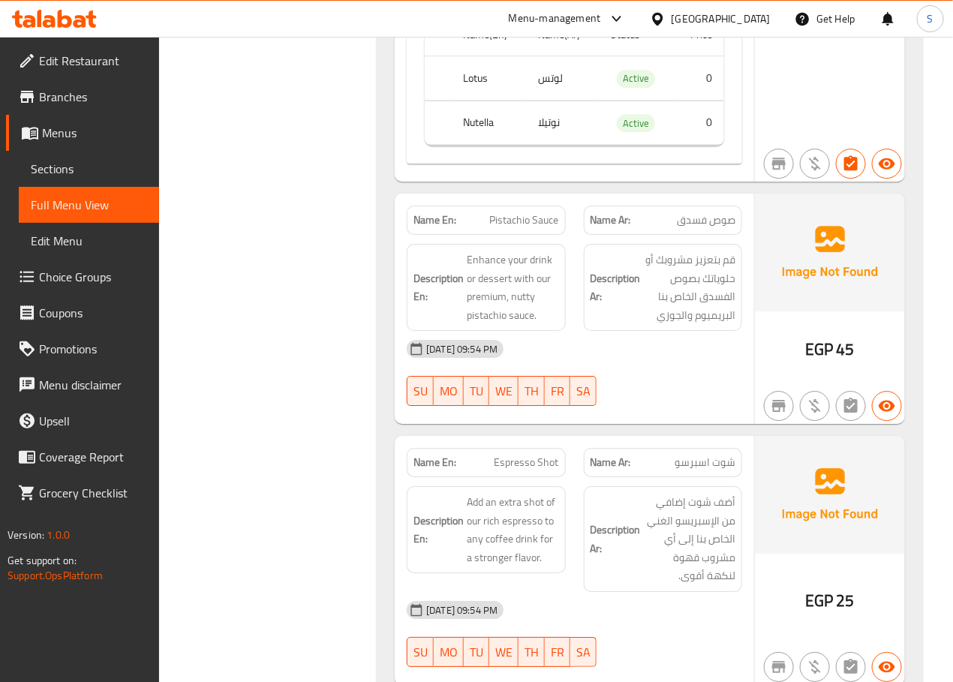
scroll to position [20789, 0]
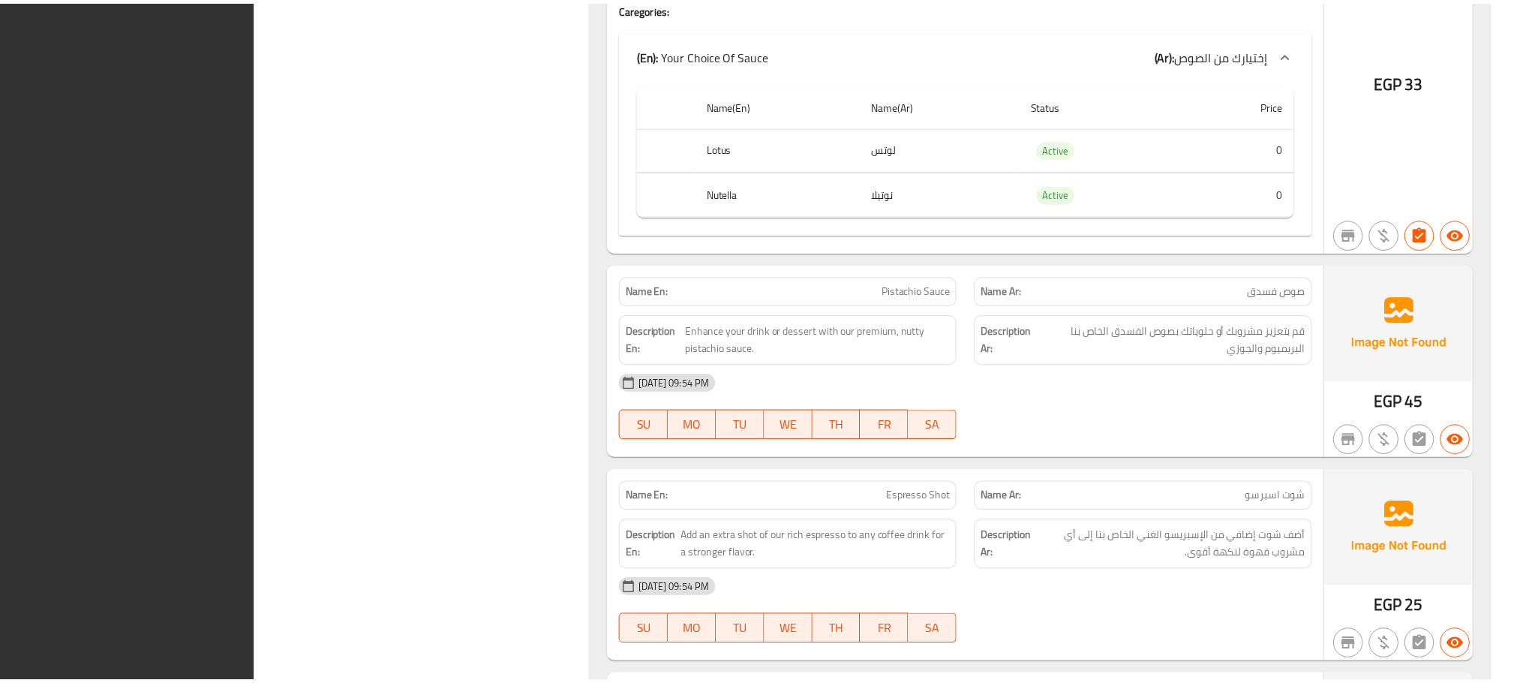
scroll to position [17330, 0]
